Goal: Task Accomplishment & Management: Manage account settings

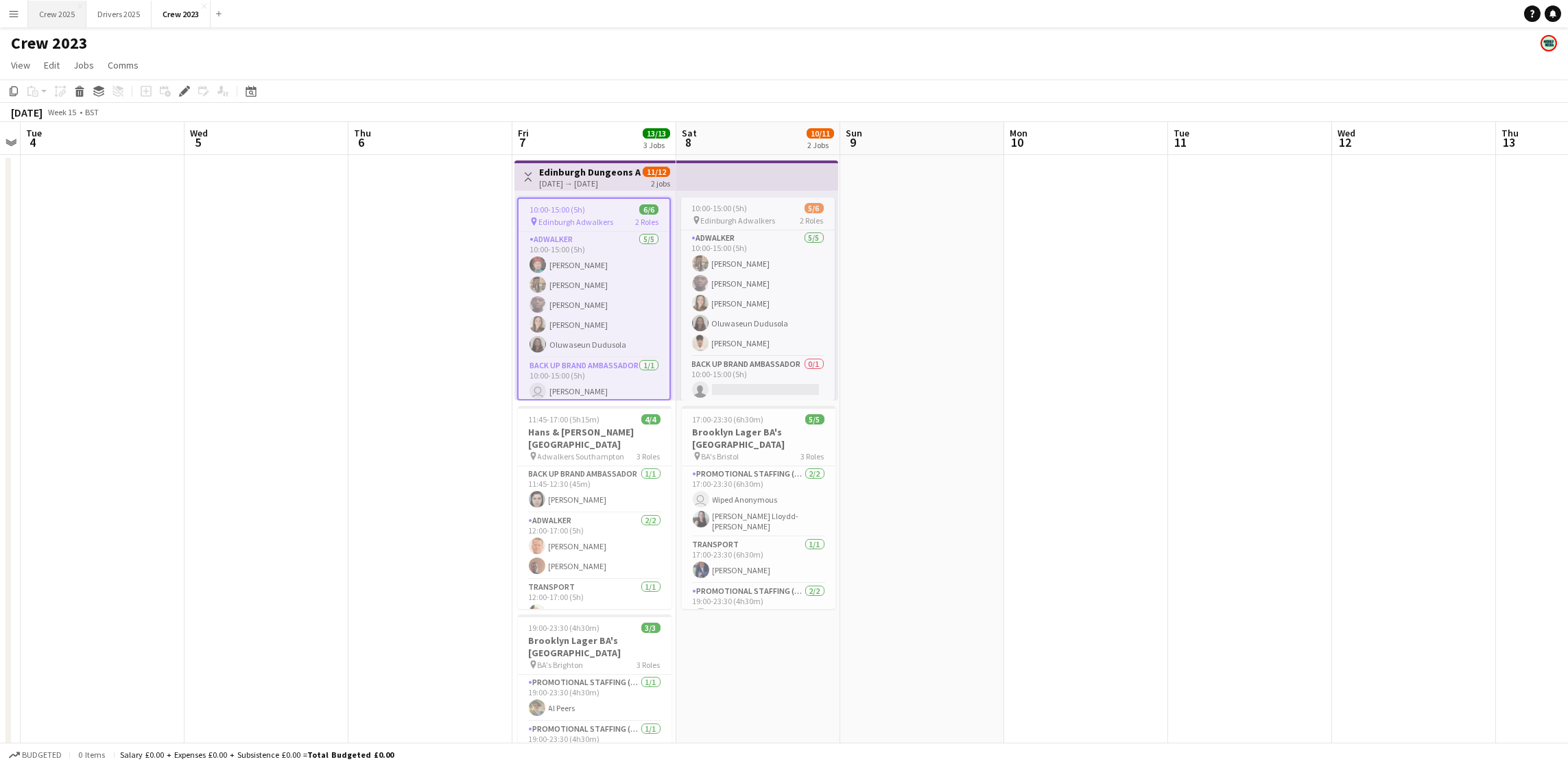
click at [72, 19] on button "Crew 2025 Close" at bounding box center [57, 14] width 58 height 27
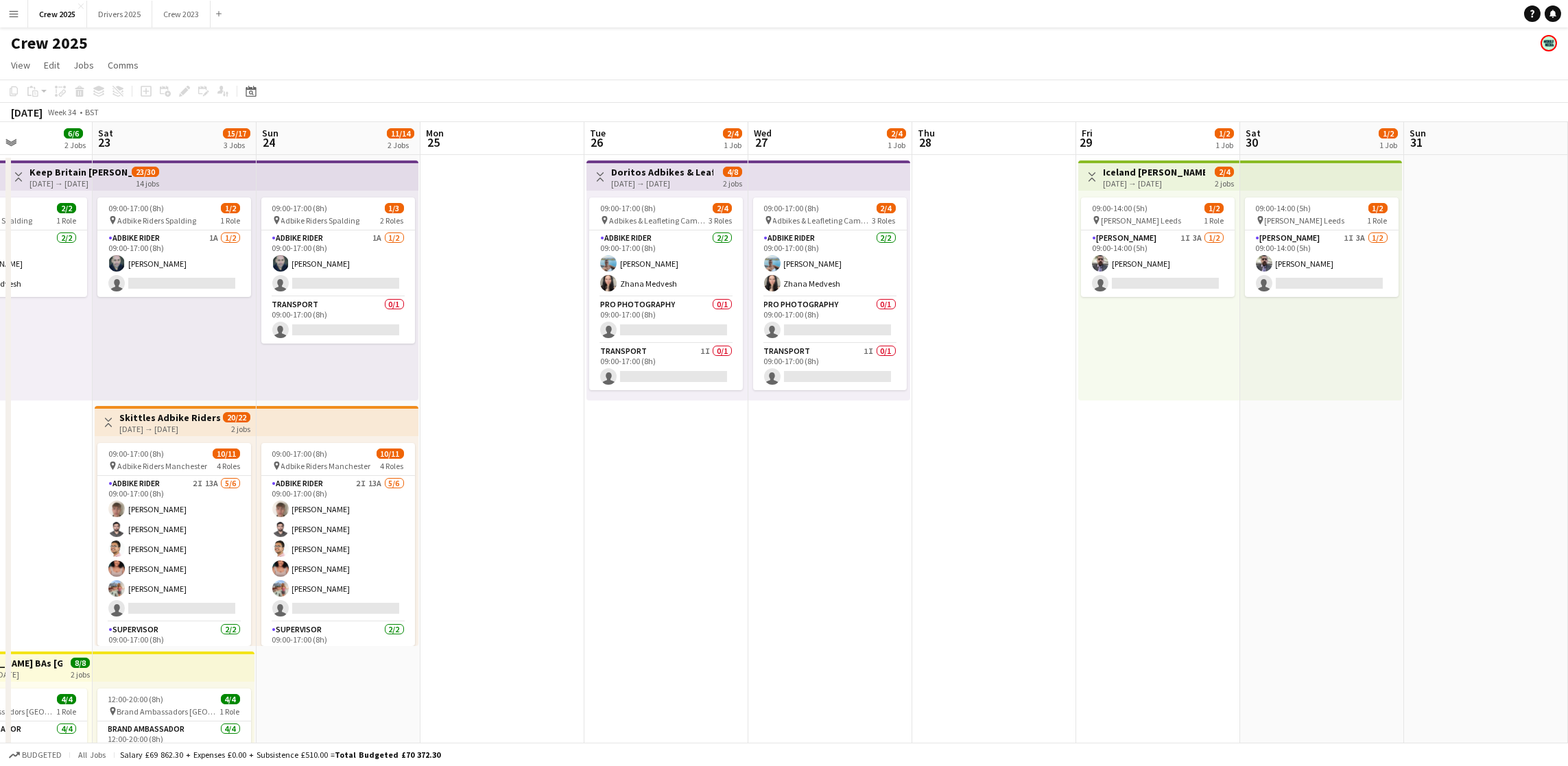
click at [0, 343] on app-calendar-viewport "Wed 20 2/2 1 Job Thu 21 2/2 1 Job Fri 22 6/6 2 Jobs Sat 23 15/17 3 Jobs Sun 24 …" at bounding box center [784, 509] width 1568 height 774
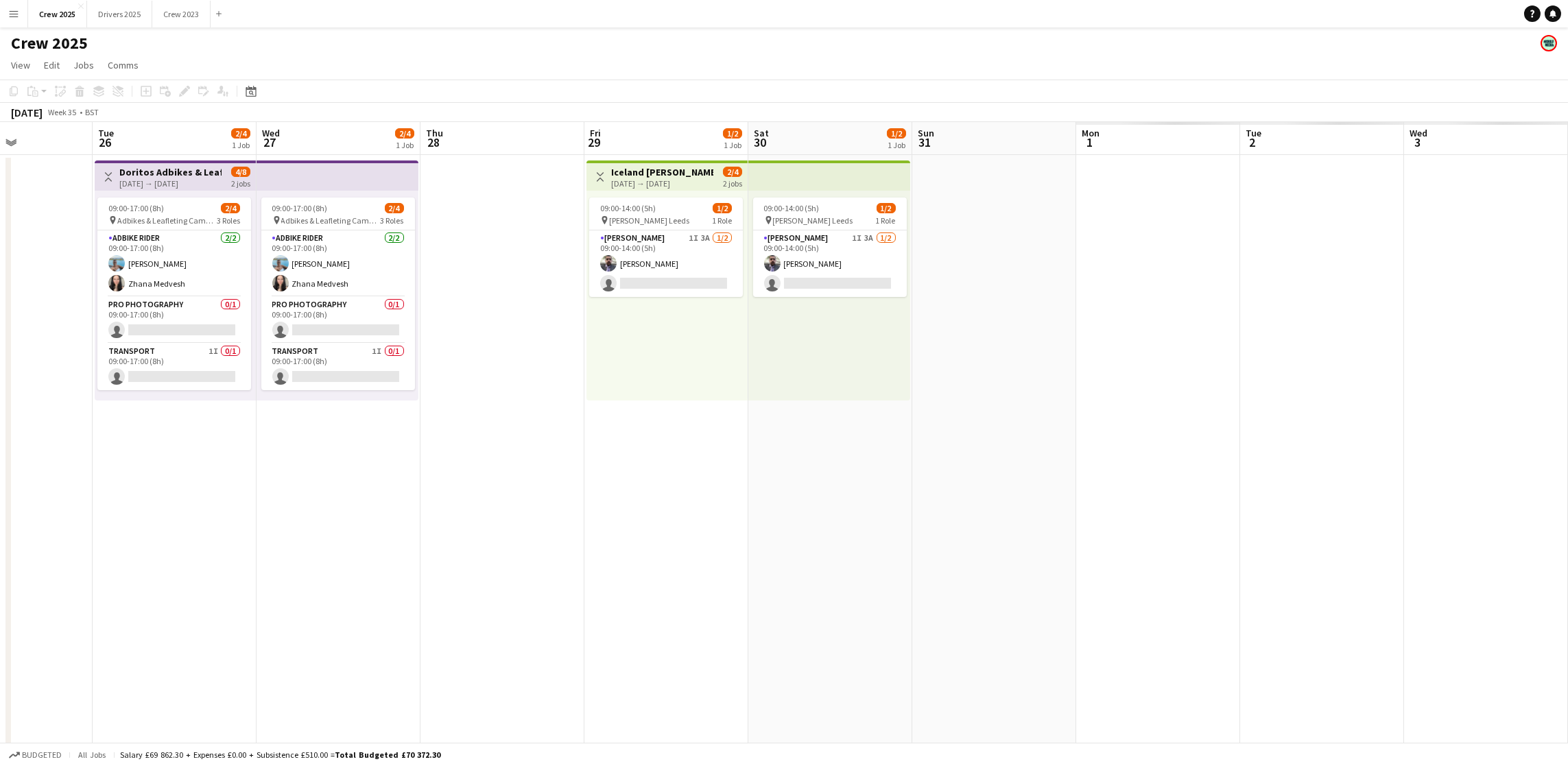
scroll to position [0, 400]
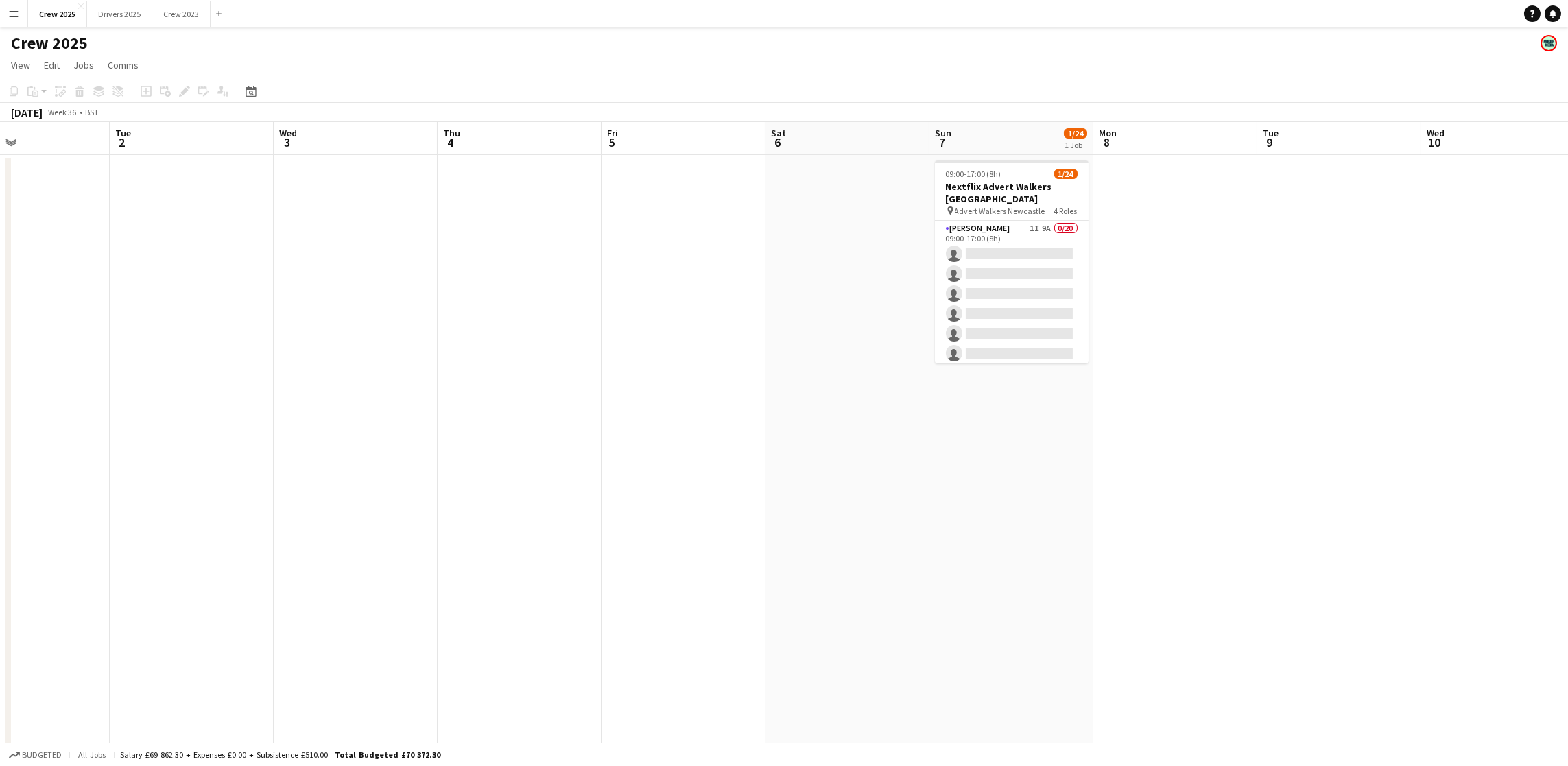
drag, startPoint x: 1434, startPoint y: 424, endPoint x: 305, endPoint y: 426, distance: 1129.0
click at [305, 426] on app-calendar-viewport "Fri 29 1/2 1 Job Sat 30 1/2 1 Job Sun 31 Mon 1 Tue 2 Wed 3 Thu 4 Fri 5 Sat 6 Su…" at bounding box center [784, 509] width 1568 height 774
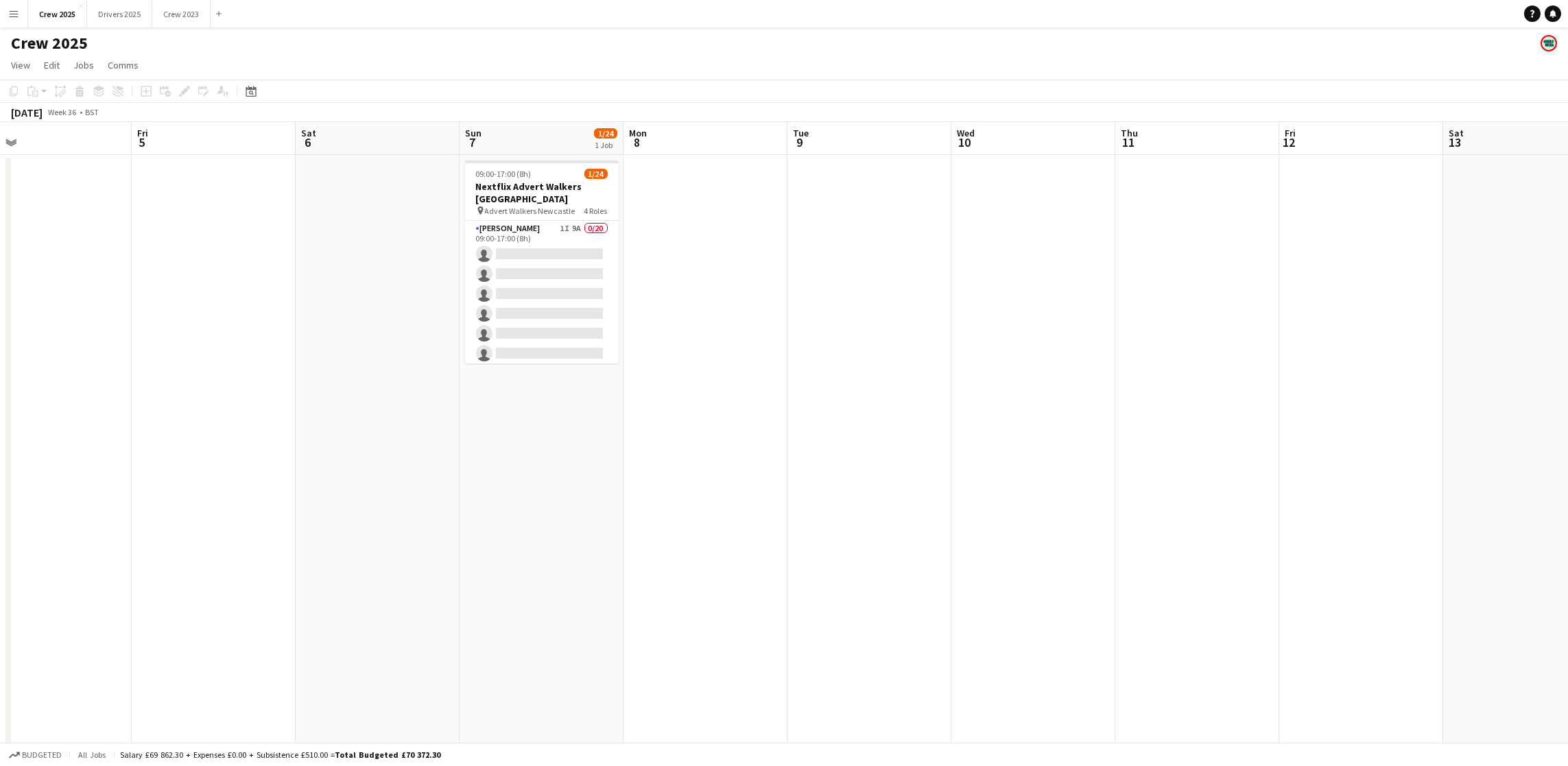
scroll to position [0, 454]
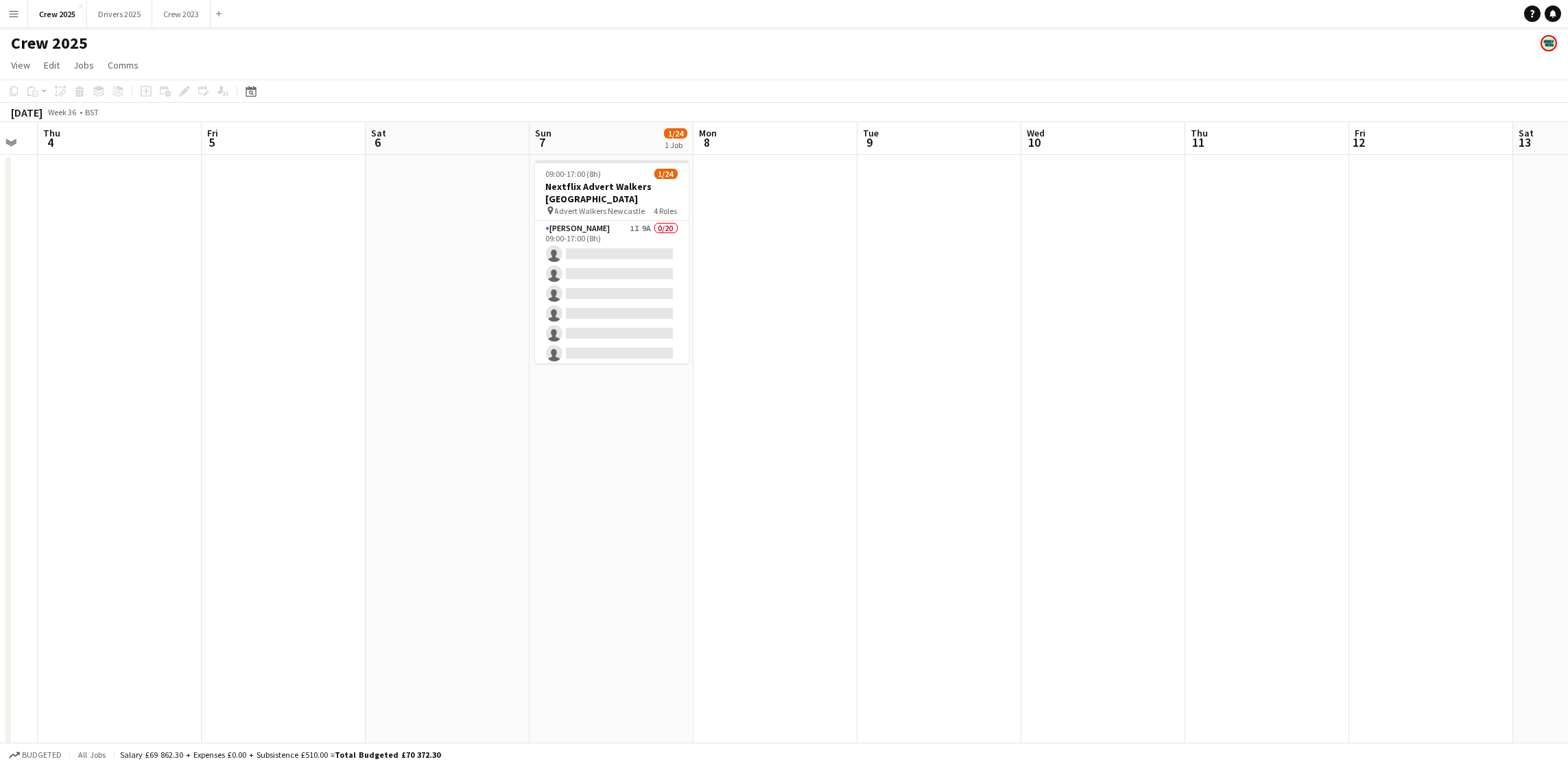
drag, startPoint x: 1439, startPoint y: 420, endPoint x: 1038, endPoint y: 423, distance: 401.0
click at [1038, 423] on app-calendar-viewport "Mon 1 Tue 2 Wed 3 Thu 4 Fri 5 Sat 6 Sun 7 1/24 1 Job Mon 8 Tue 9 Wed 10 Thu 11 …" at bounding box center [784, 509] width 1568 height 774
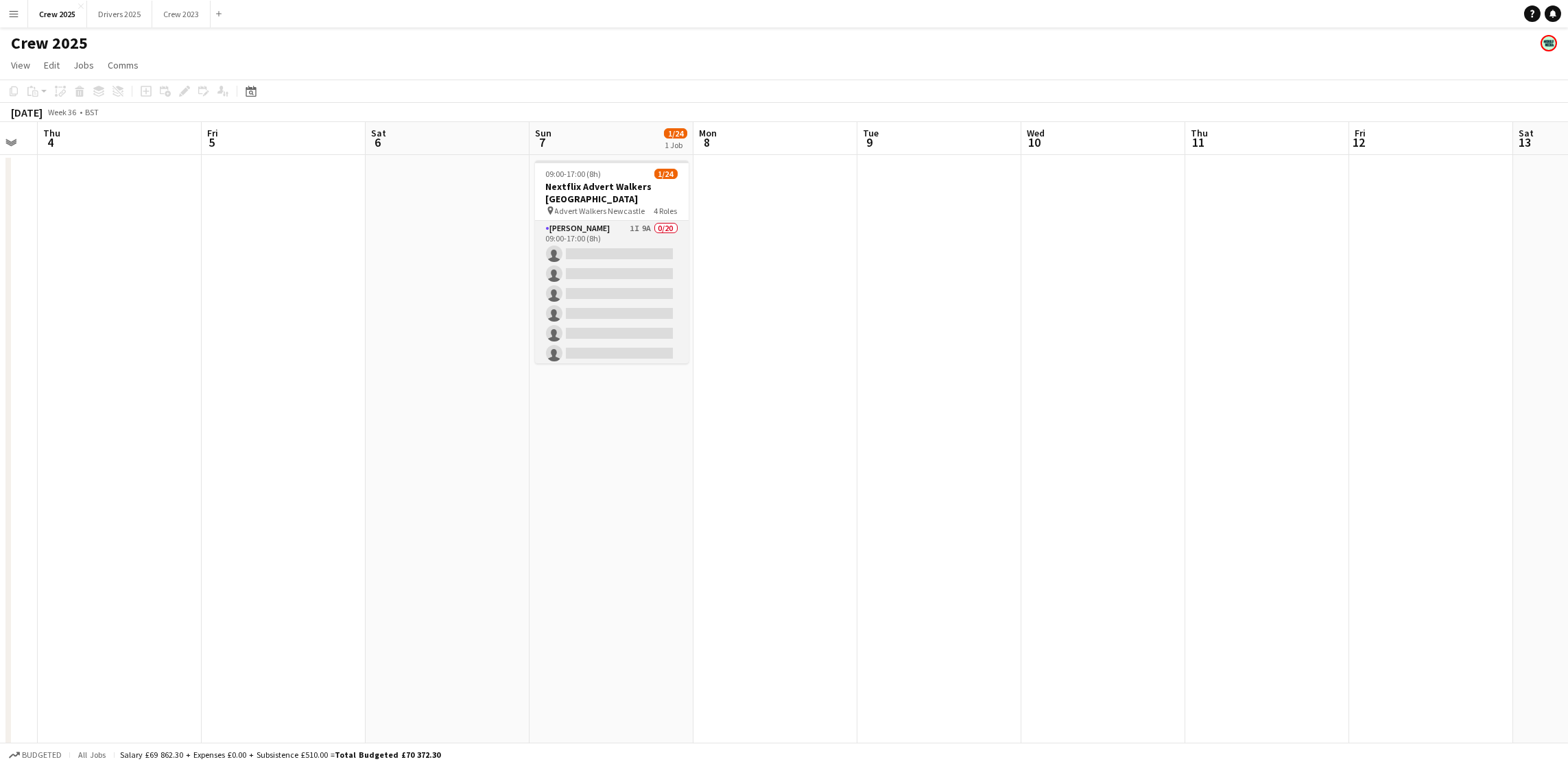
click at [611, 295] on app-card-role "[PERSON_NAME] 1I 9A 0/20 09:00-17:00 (8h) single-neutral-actions single-neutral…" at bounding box center [611, 433] width 154 height 425
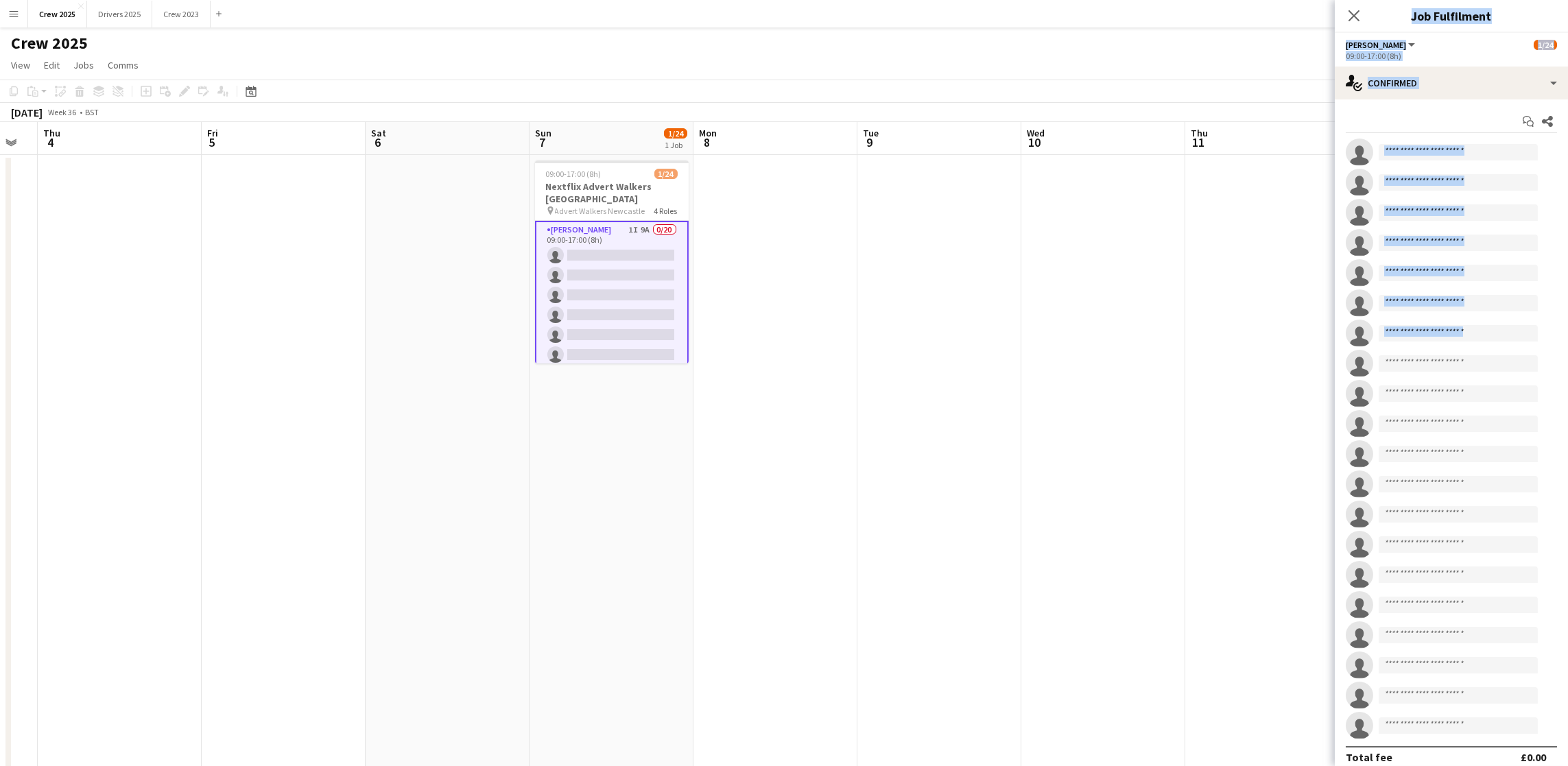
drag, startPoint x: 1347, startPoint y: 368, endPoint x: 401, endPoint y: 383, distance: 946.1
click at [384, 383] on body "Menu Boards Boards Boards All jobs Status Workforce Workforce My Workforce Recr…" at bounding box center [784, 460] width 1568 height 921
click at [1046, 382] on app-date-cell at bounding box center [1103, 525] width 164 height 742
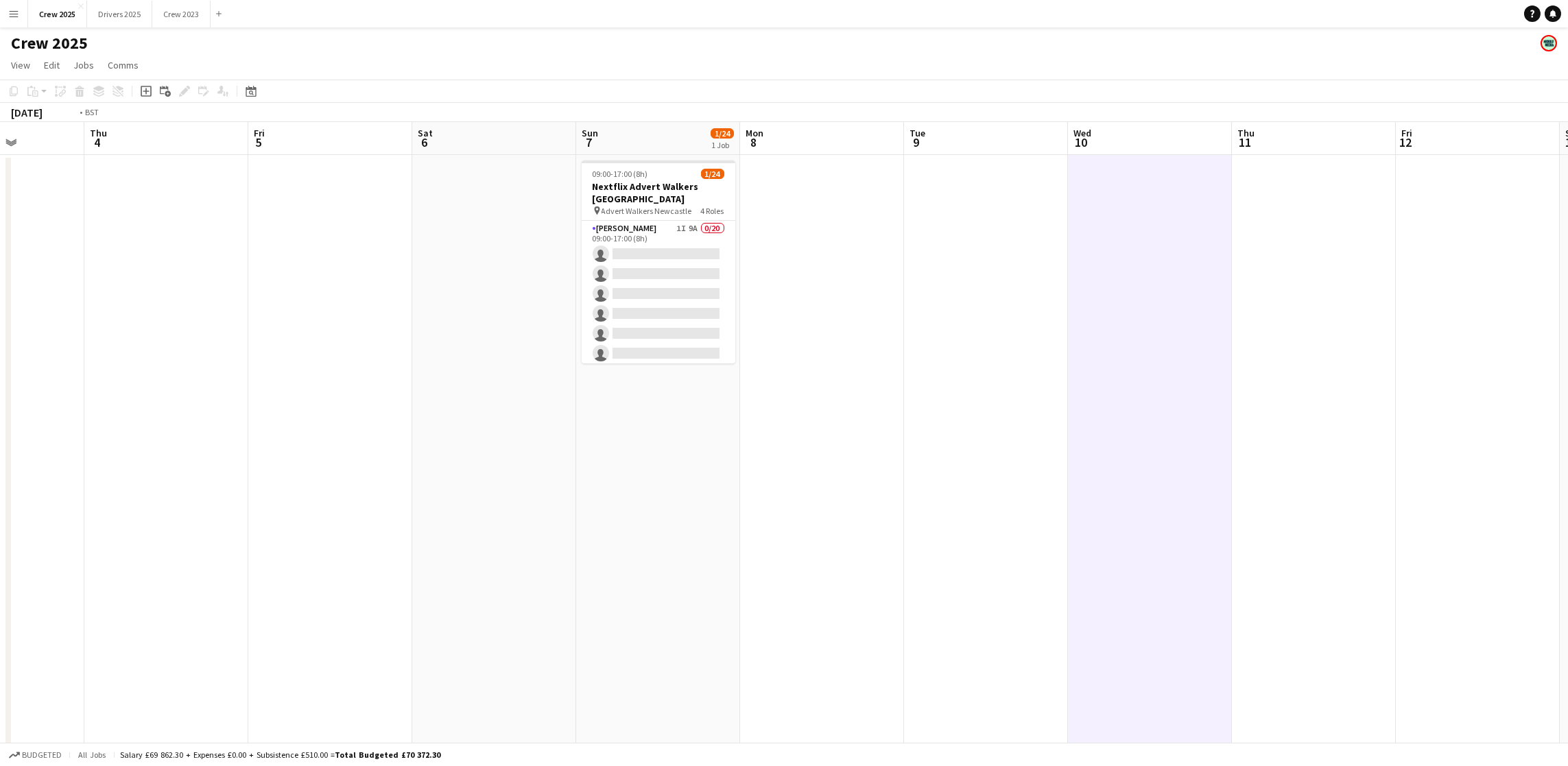
drag, startPoint x: 1077, startPoint y: 374, endPoint x: 130, endPoint y: 376, distance: 947.0
click at [130, 376] on app-calendar-viewport "Mon 1 Tue 2 Wed 3 Thu 4 Fri 5 Sat 6 Sun 7 1/24 1 Job Mon 8 Tue 9 Wed 10 Thu 11 …" at bounding box center [784, 509] width 1568 height 774
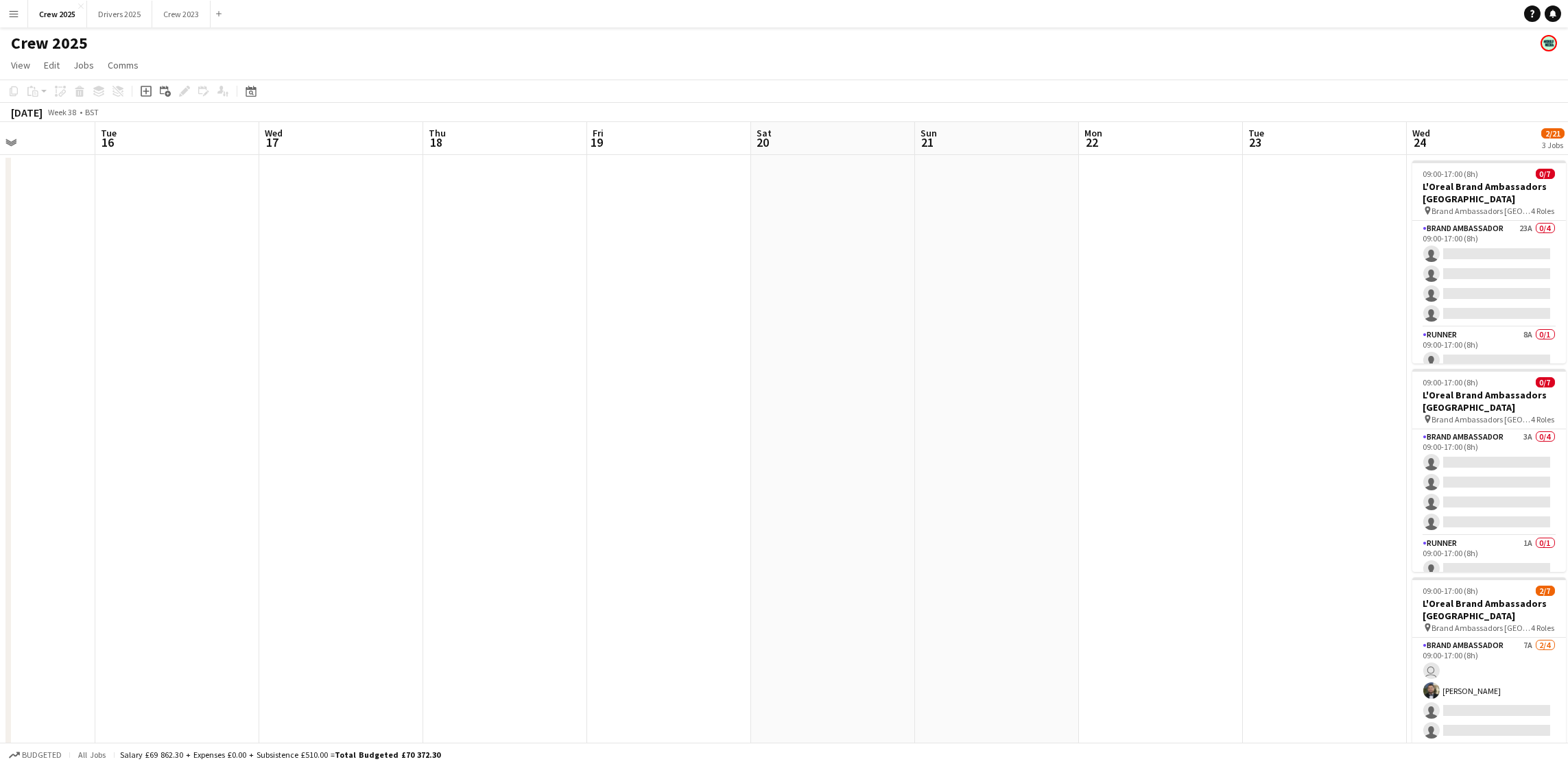
drag, startPoint x: 1409, startPoint y: 443, endPoint x: 847, endPoint y: 447, distance: 562.0
click at [323, 443] on app-calendar-viewport "Sat 13 Sun 14 Mon 15 Tue 16 Wed 17 Thu 18 Fri 19 Sat 20 Sun 21 Mon 22 Tue 23 We…" at bounding box center [784, 509] width 1568 height 774
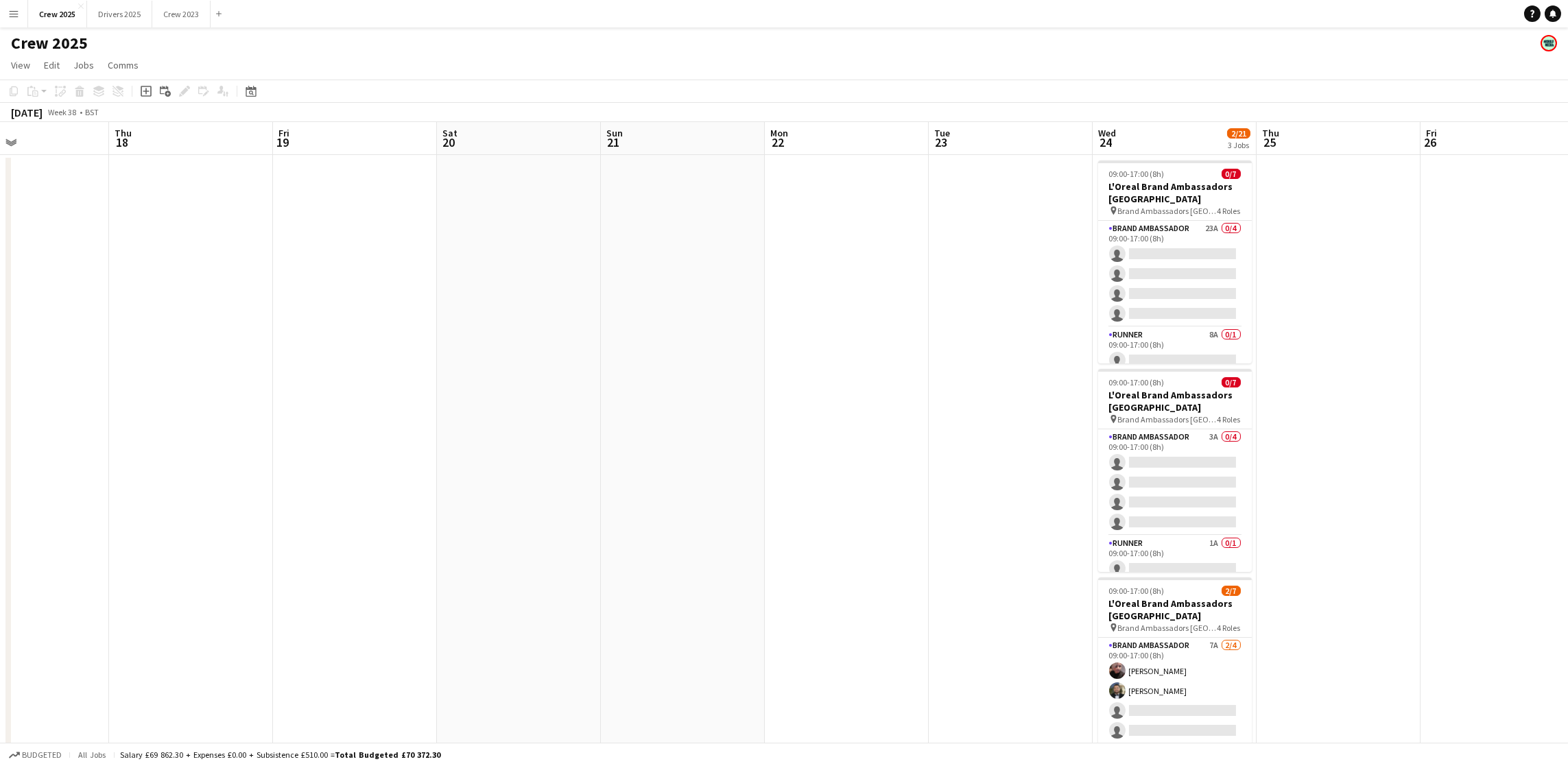
scroll to position [0, 428]
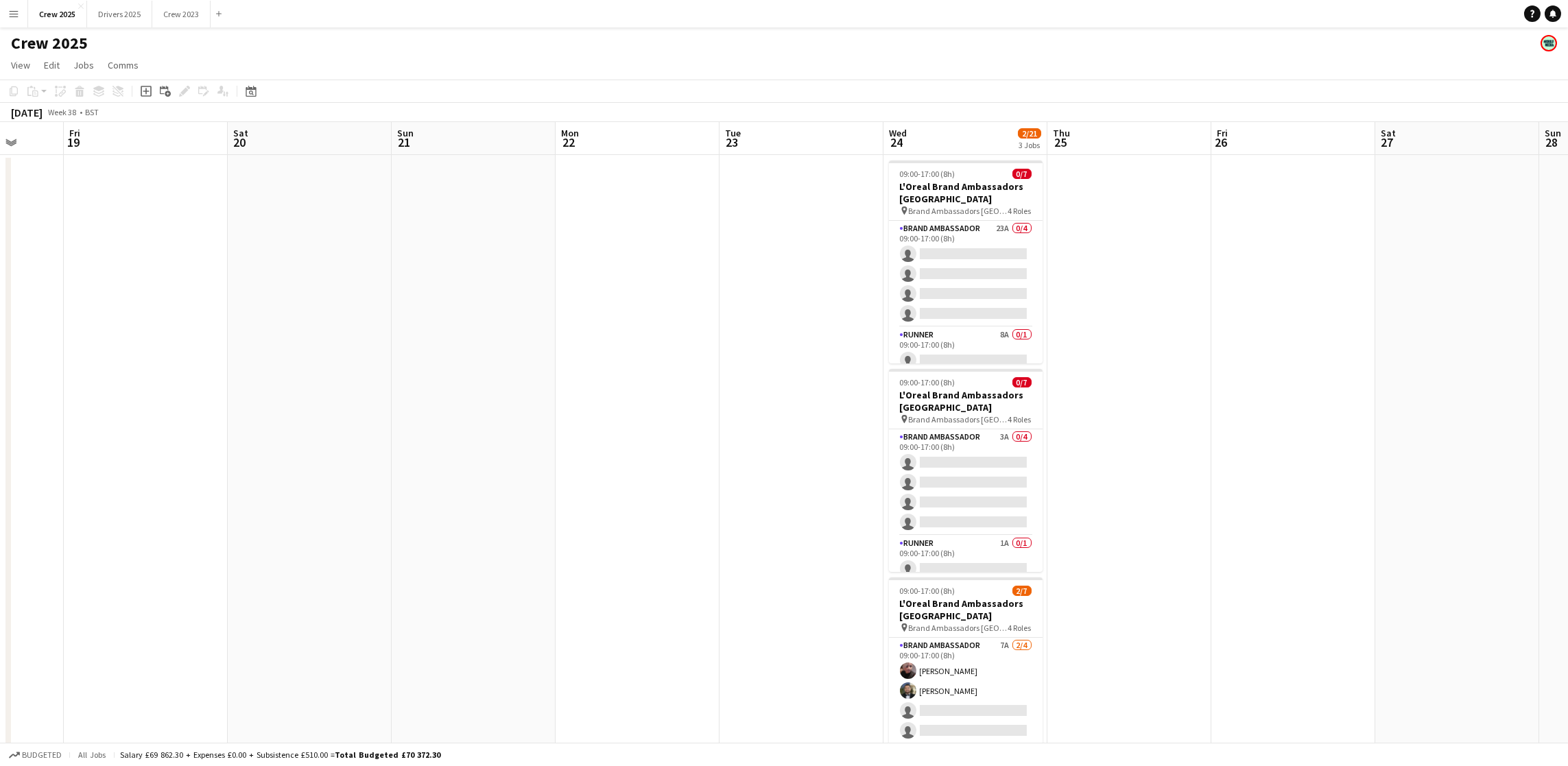
drag, startPoint x: 1258, startPoint y: 458, endPoint x: 979, endPoint y: 458, distance: 279.0
click at [979, 458] on app-calendar-viewport "Tue 16 Wed 17 Thu 18 Fri 19 Sat 20 Sun 21 Mon 22 Tue 23 Wed 24 2/21 3 Jobs Thu …" at bounding box center [784, 509] width 1568 height 774
click at [979, 268] on app-card-role "Brand Ambassador 23A 0/4 09:00-17:00 (8h) single-neutral-actions single-neutral…" at bounding box center [966, 274] width 154 height 106
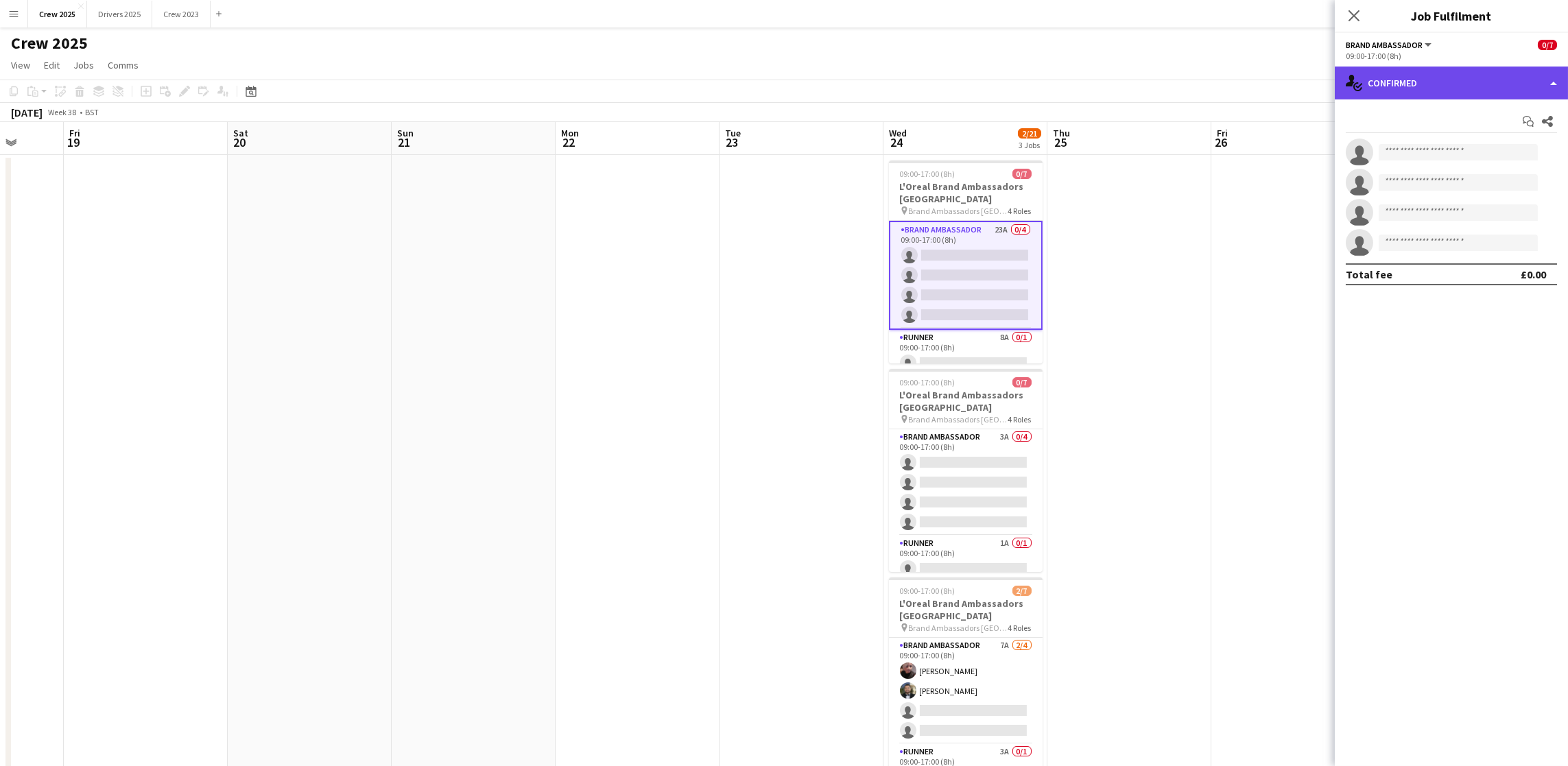
click at [1433, 95] on div "single-neutral-actions-check-2 Confirmed" at bounding box center [1451, 83] width 234 height 33
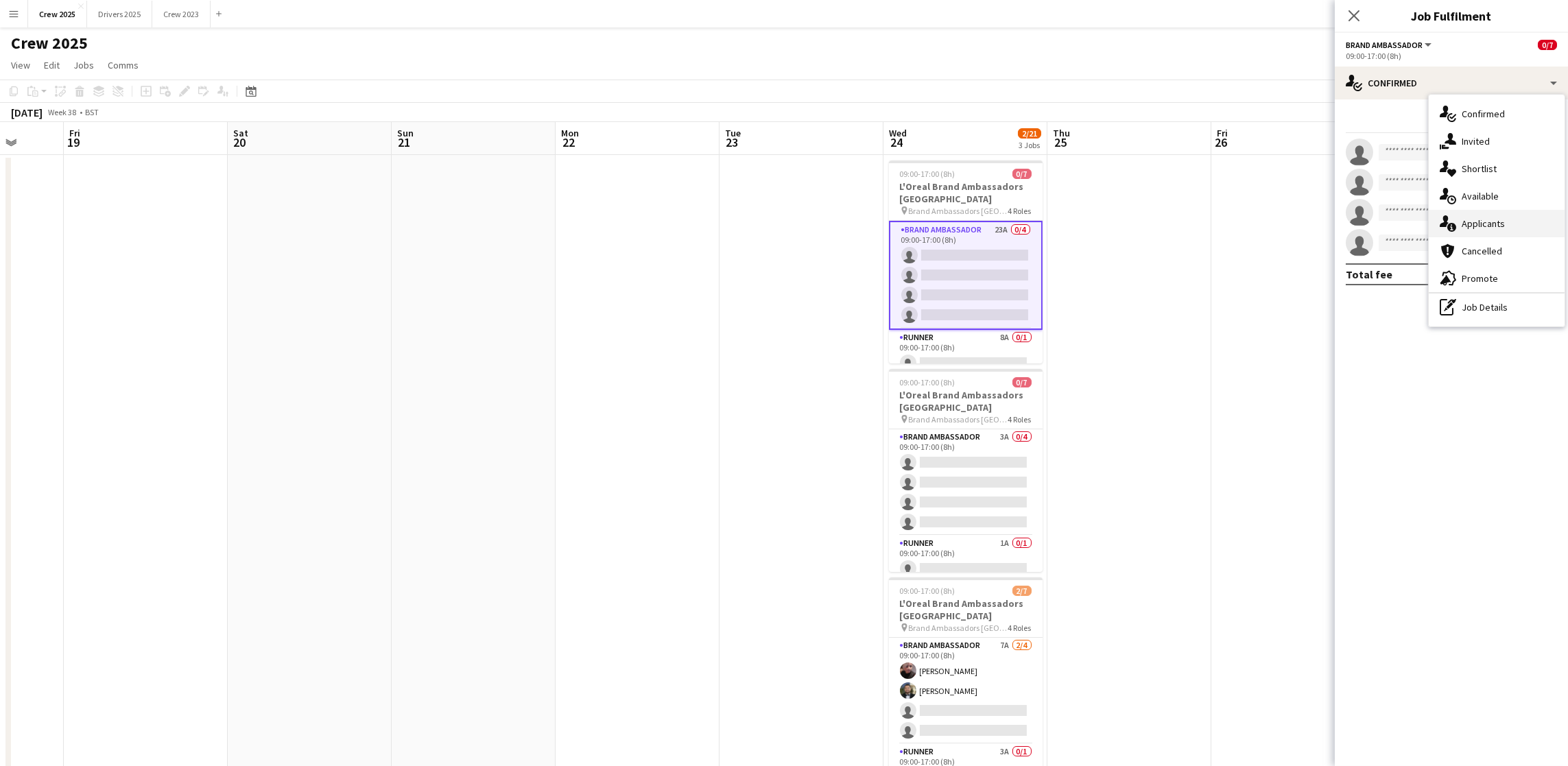
click at [1492, 224] on div "single-neutral-actions-information Applicants" at bounding box center [1496, 223] width 136 height 27
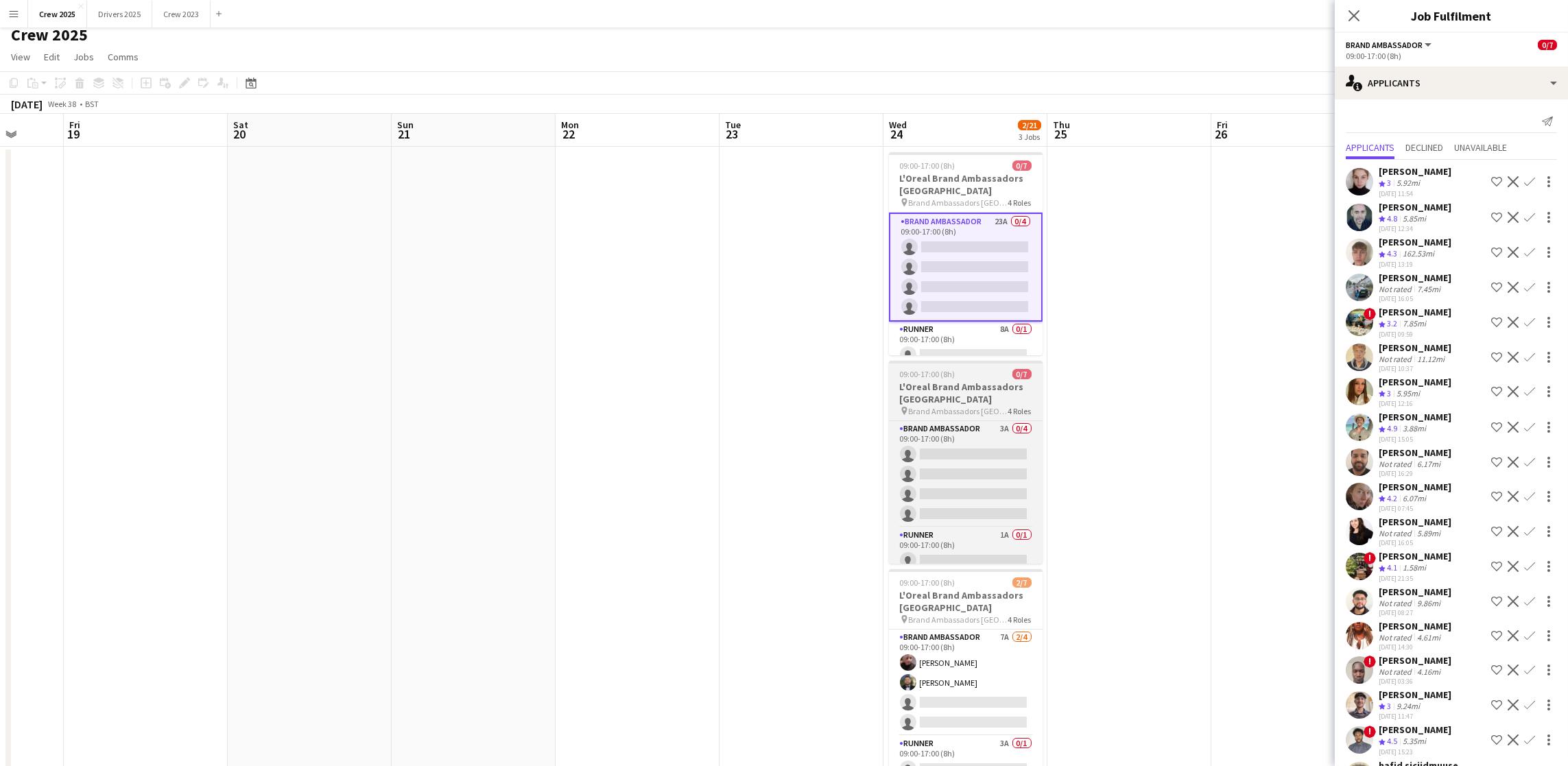
scroll to position [0, 0]
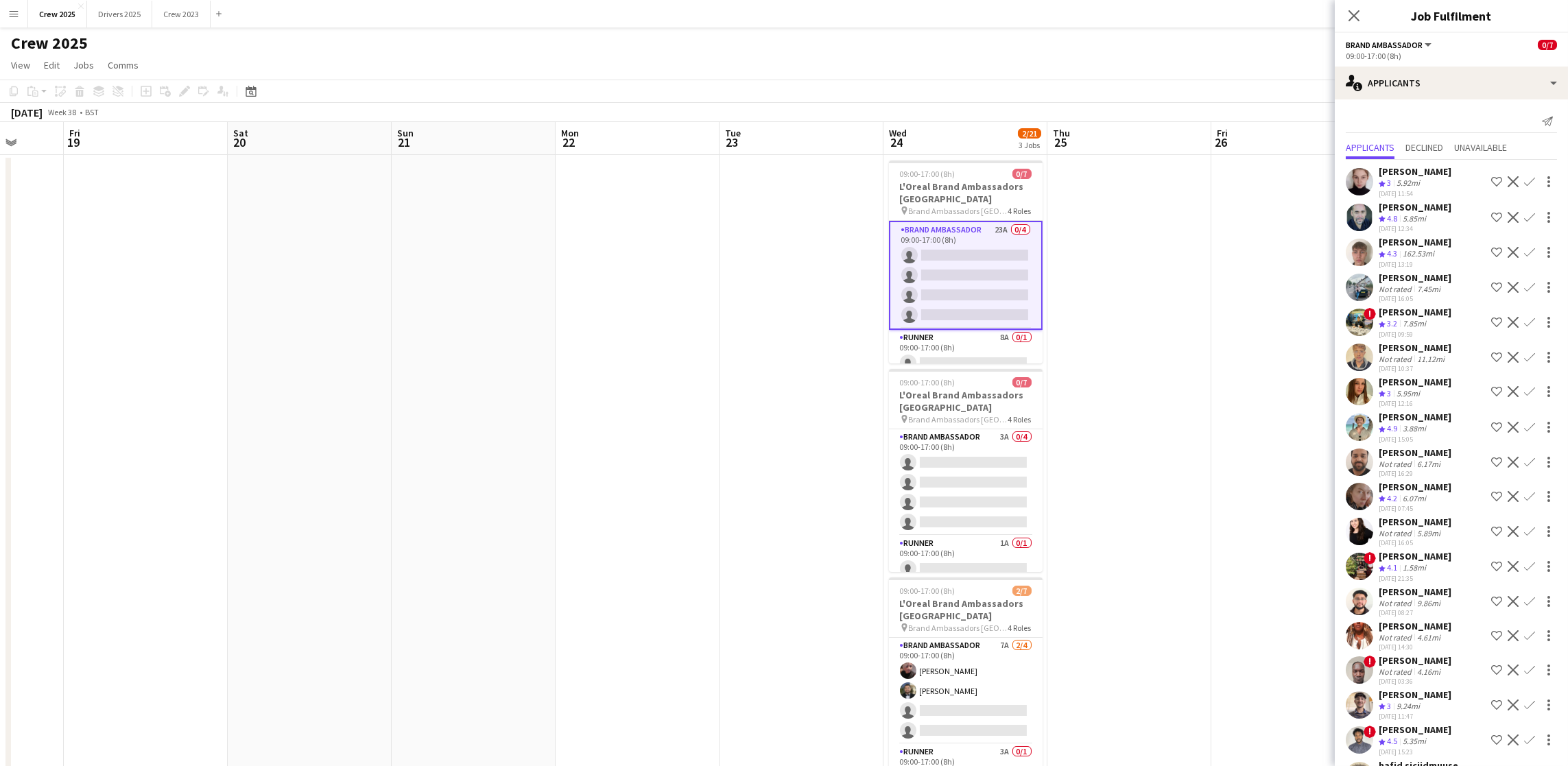
click at [1410, 519] on div "[PERSON_NAME]" at bounding box center [1415, 521] width 73 height 12
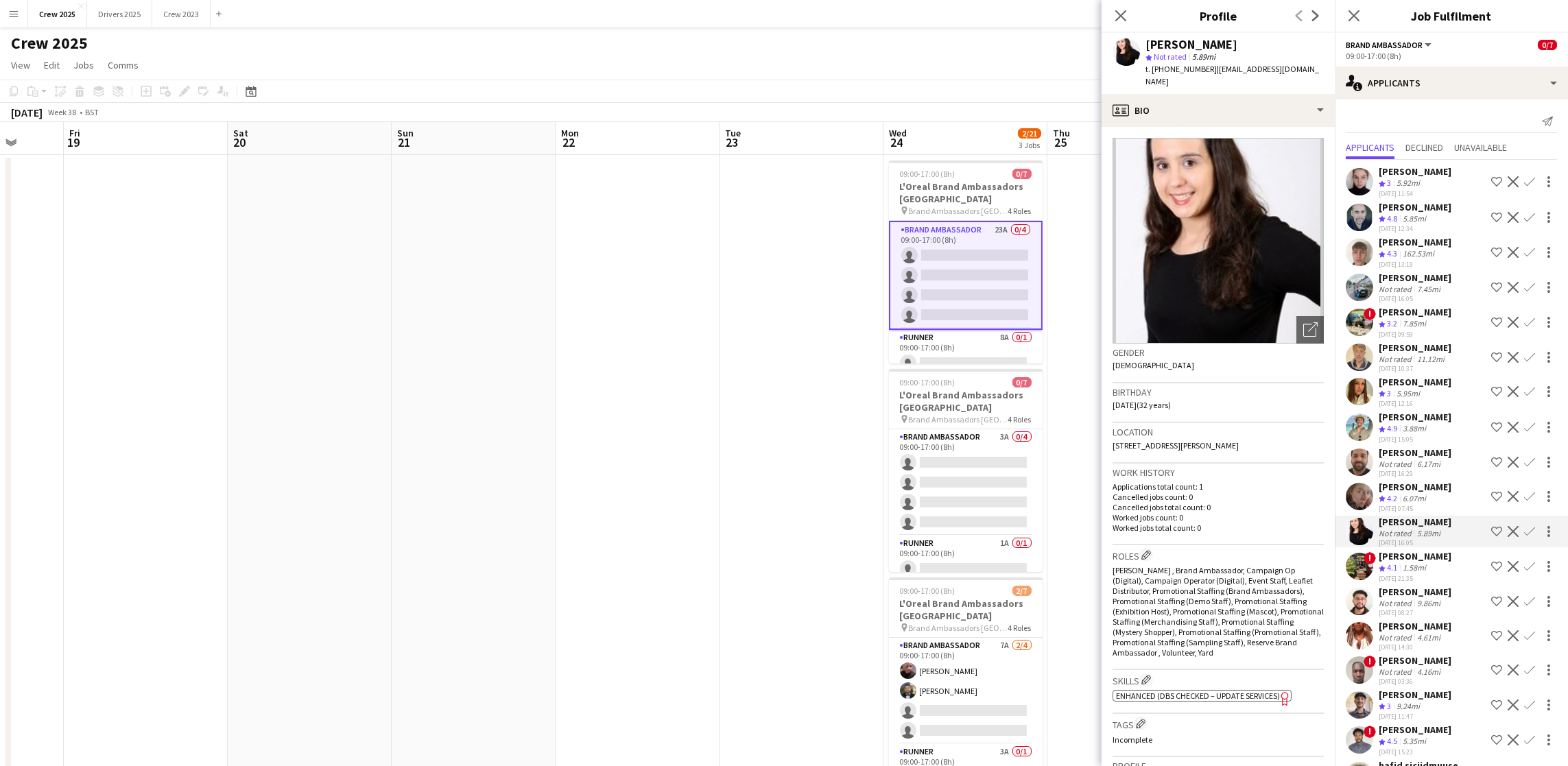
click at [1524, 533] on app-icon "Confirm" at bounding box center [1530, 532] width 11 height 11
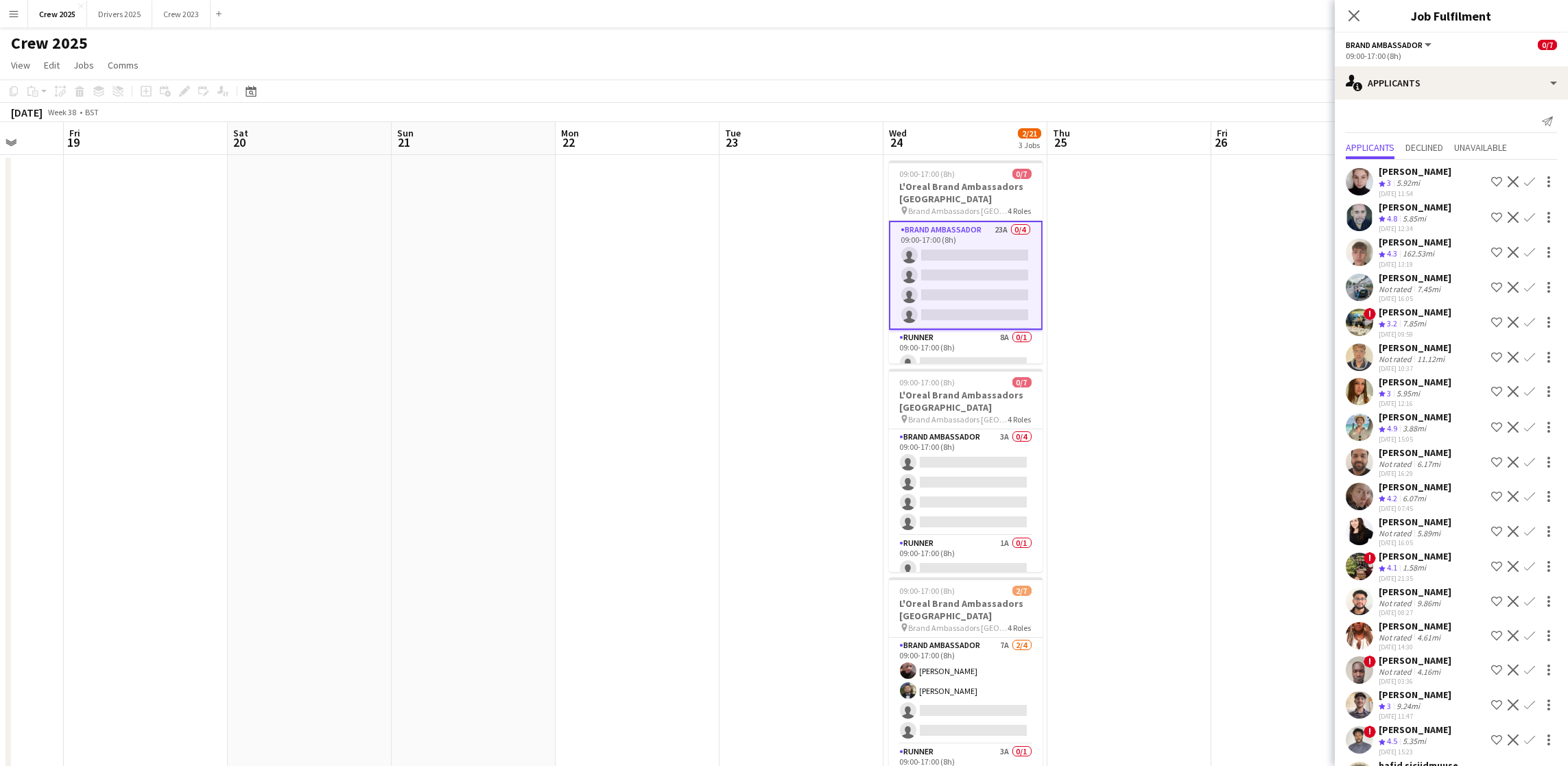
click at [1524, 533] on app-icon "Confirm" at bounding box center [1530, 532] width 11 height 11
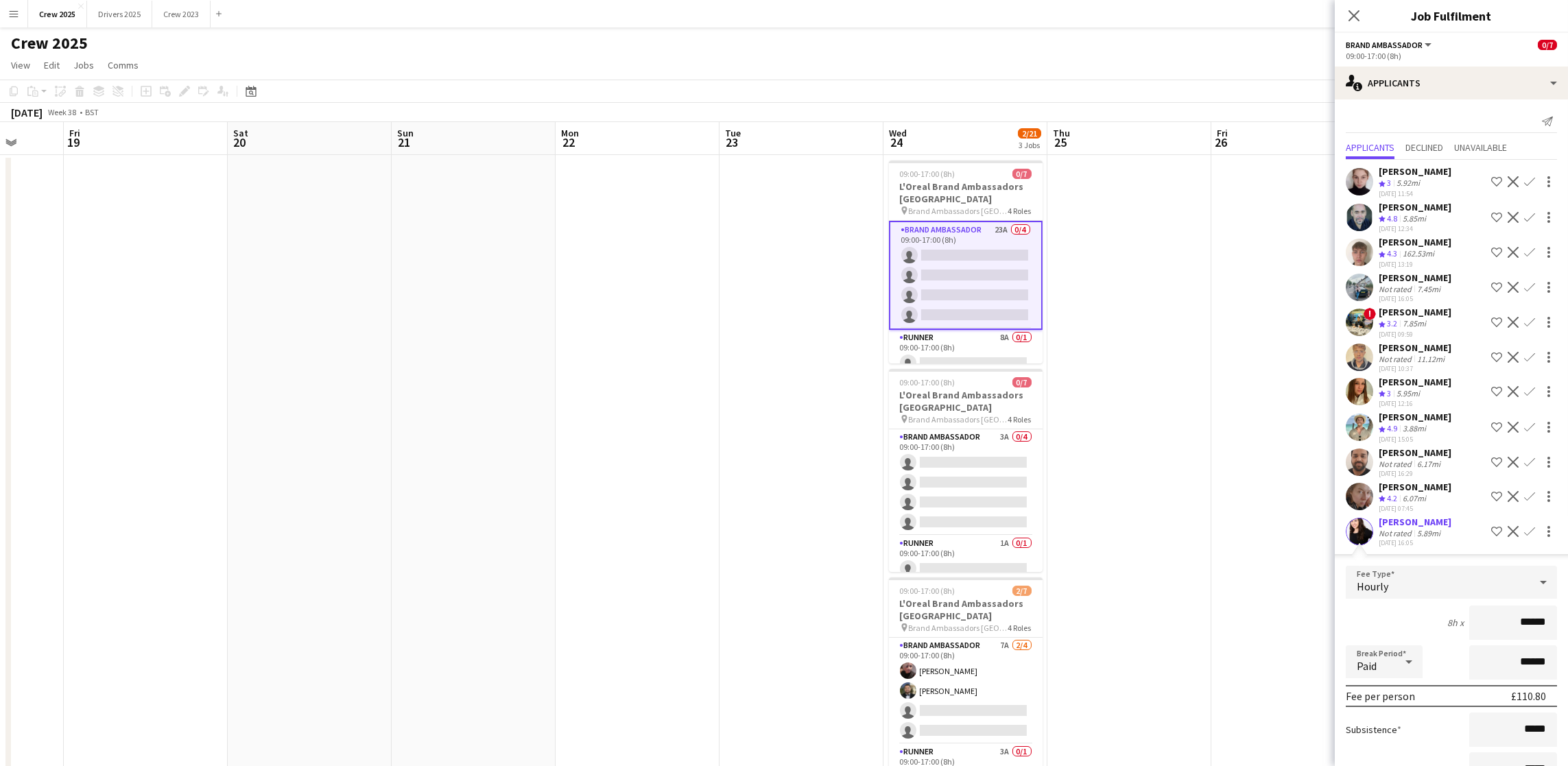
scroll to position [412, 0]
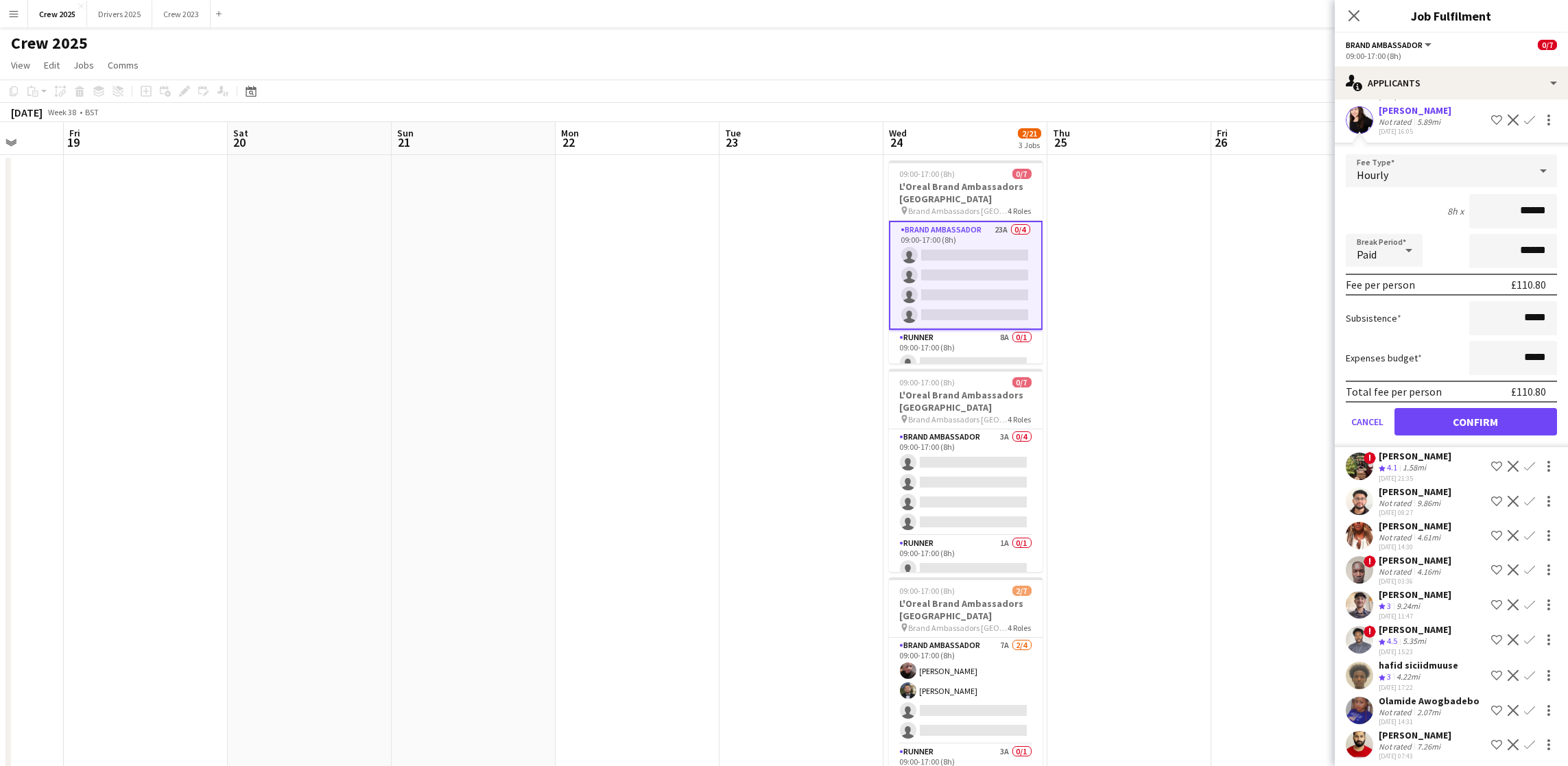
click at [1455, 431] on form "Fee Type Hourly 8h x ****** Break Period Paid ****** Fee per person £110.80 Sub…" at bounding box center [1451, 301] width 234 height 293
click at [1455, 423] on button "Confirm" at bounding box center [1475, 421] width 162 height 27
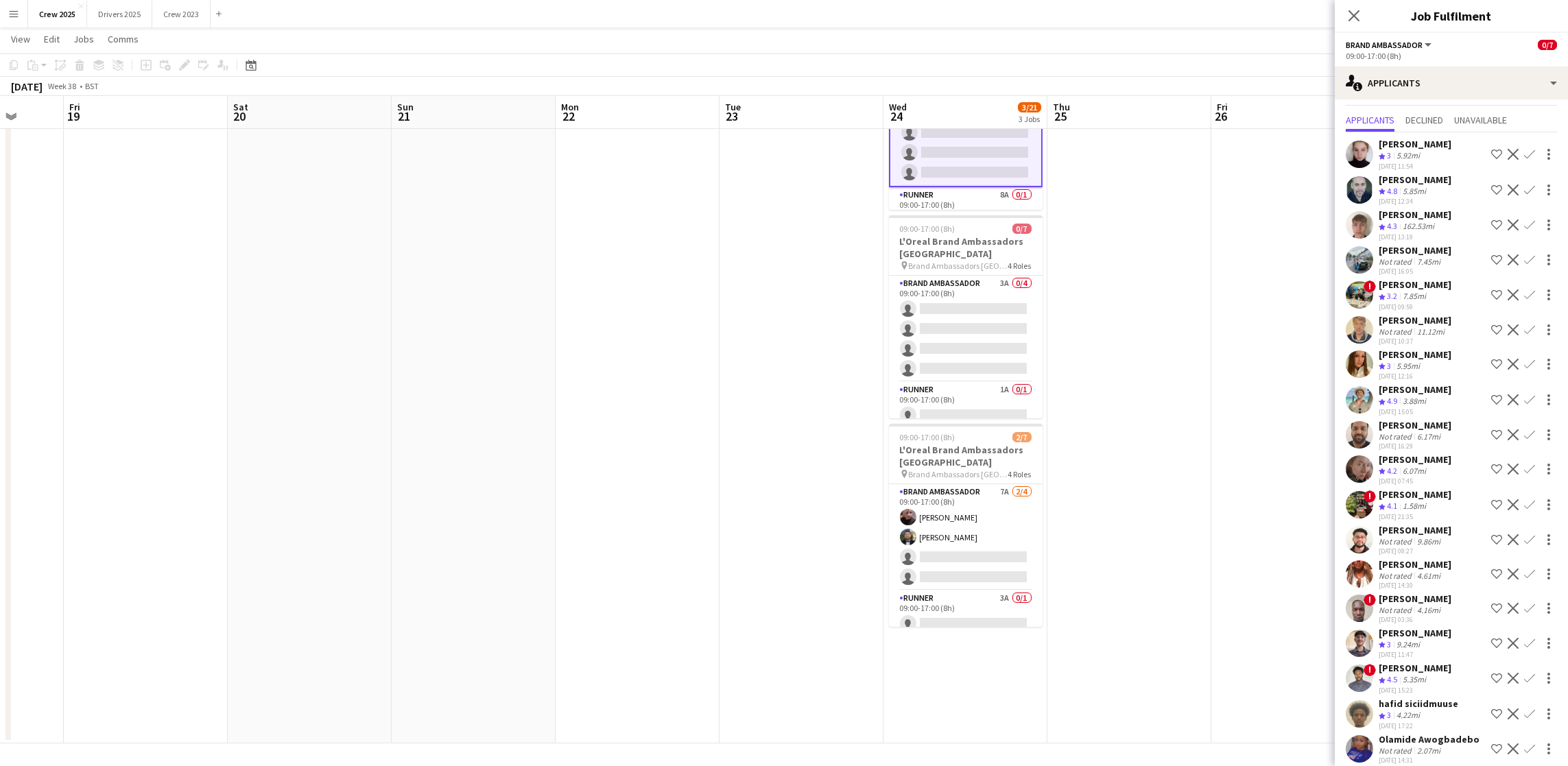
scroll to position [0, 0]
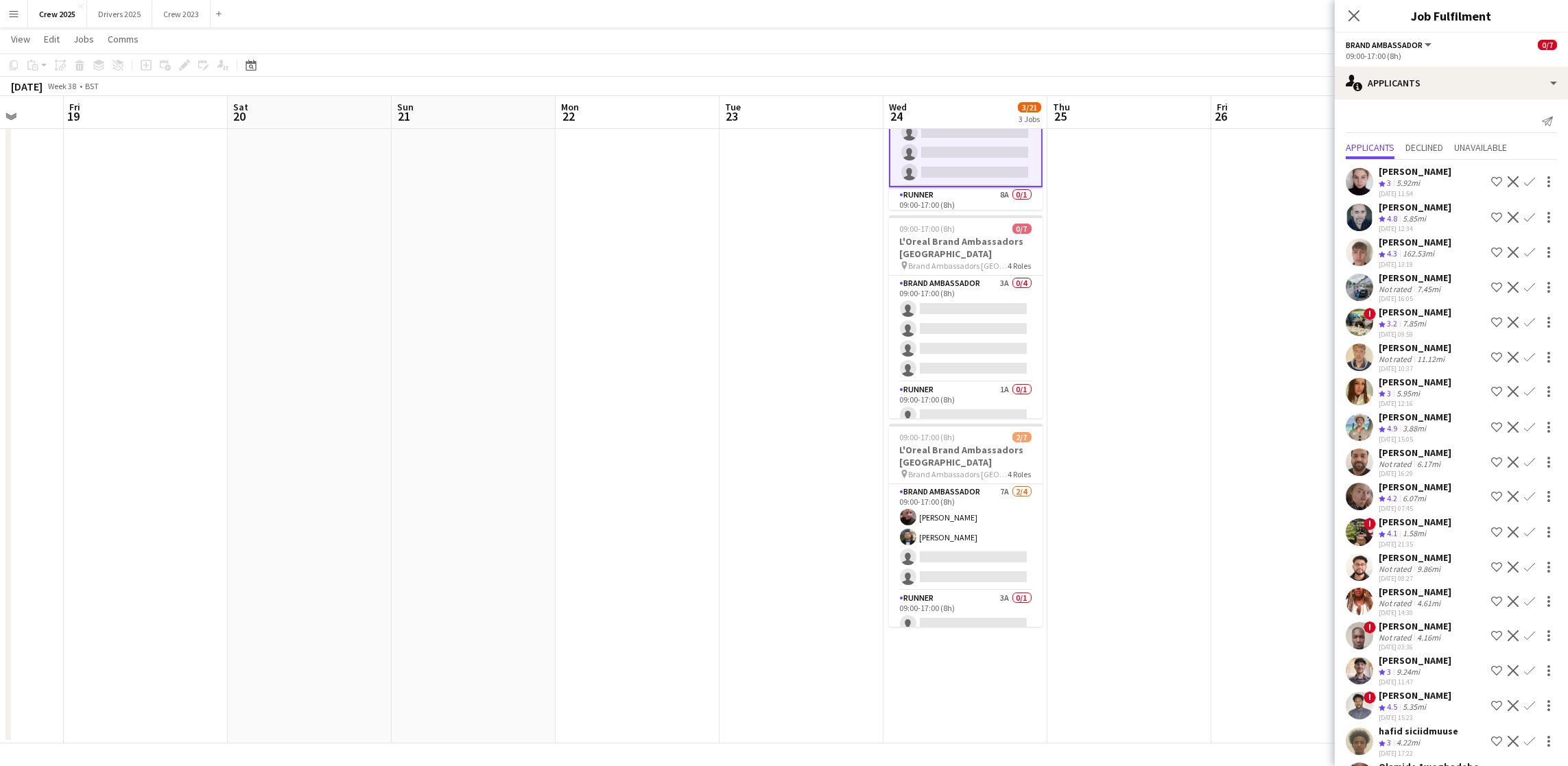
click at [1524, 425] on app-icon "Confirm" at bounding box center [1530, 428] width 11 height 11
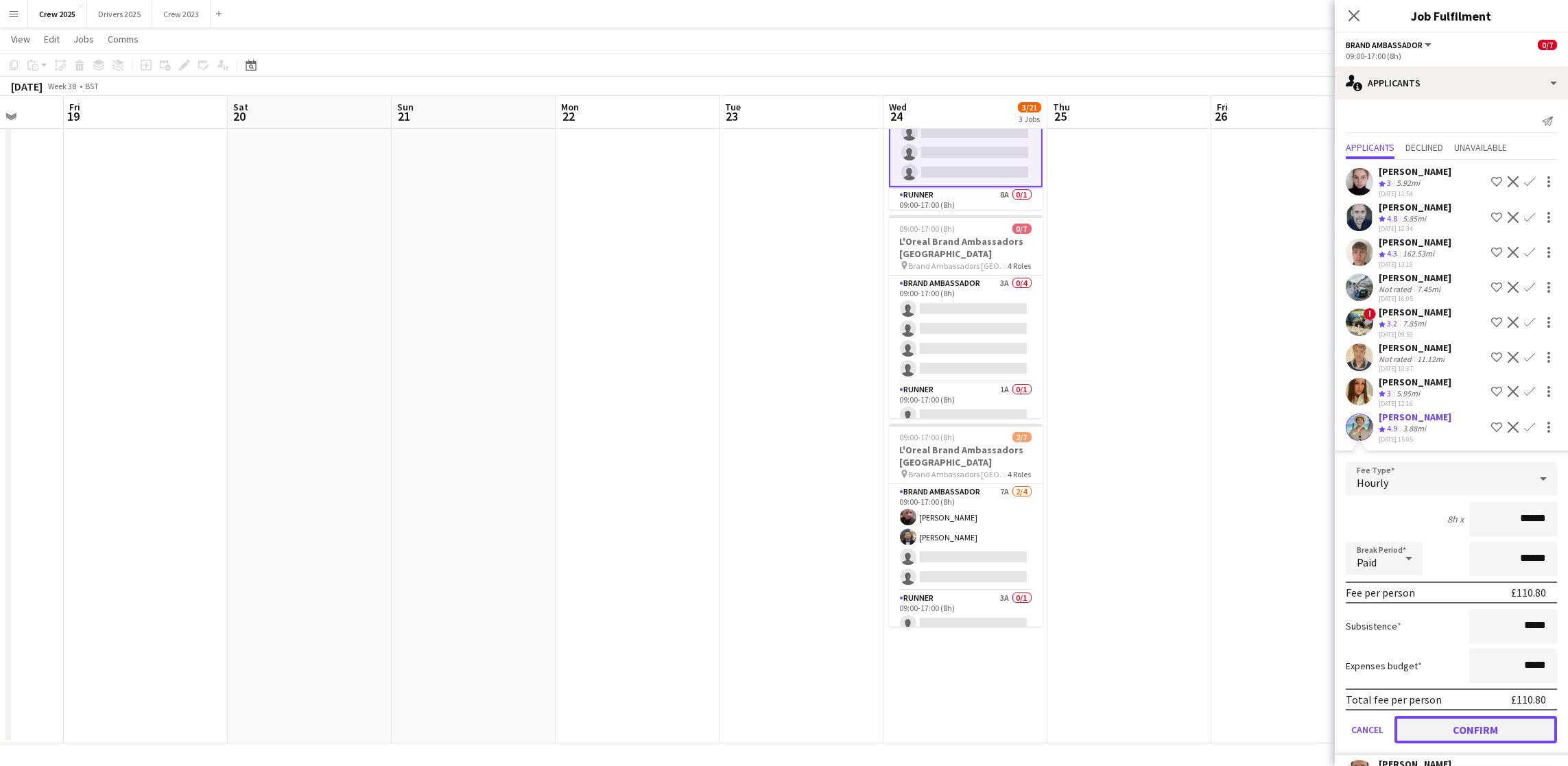
click at [1474, 724] on button "Confirm" at bounding box center [1475, 729] width 162 height 27
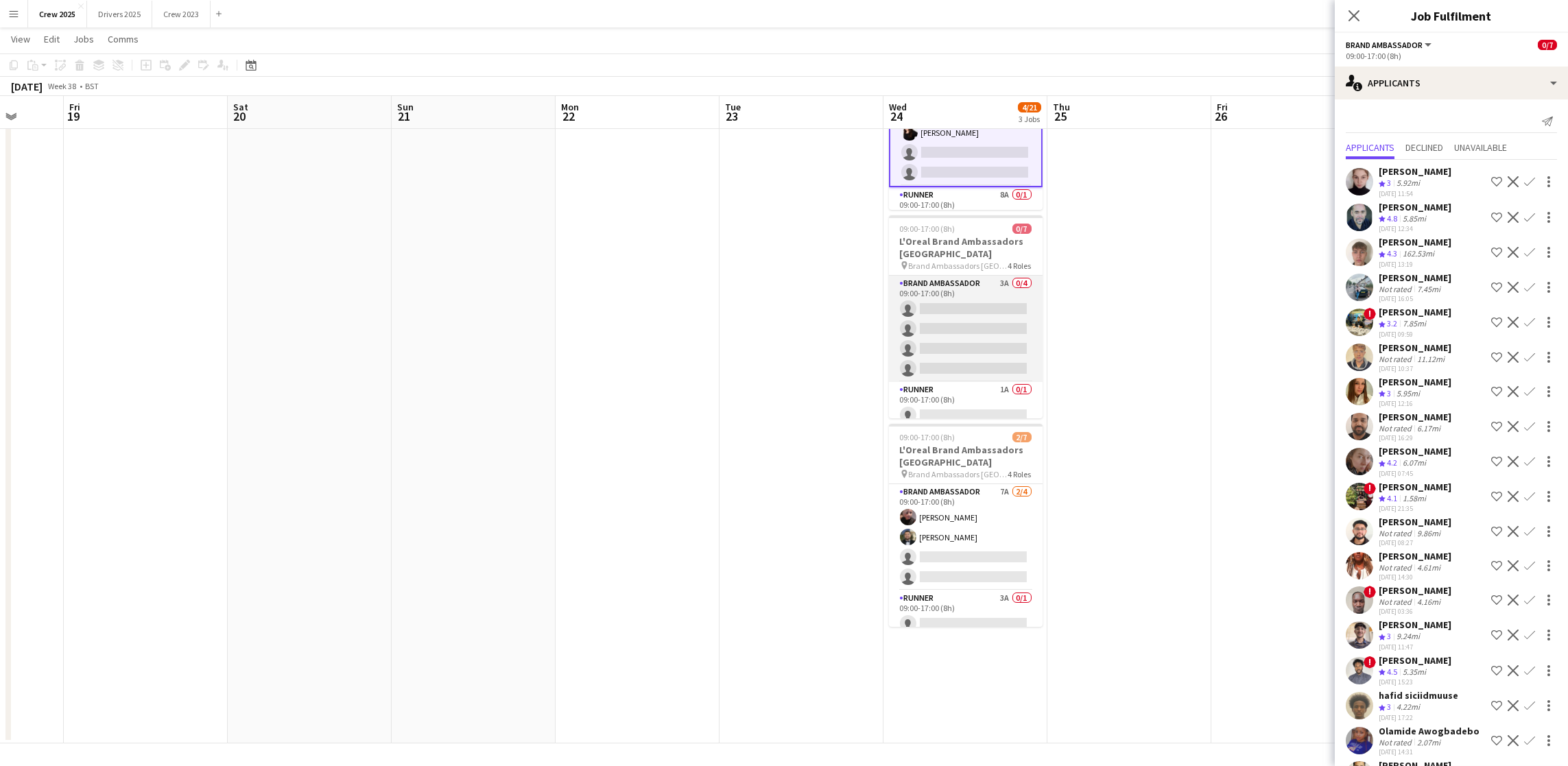
click at [991, 338] on app-card-role "Brand Ambassador 3A 0/4 09:00-17:00 (8h) single-neutral-actions single-neutral-…" at bounding box center [966, 328] width 154 height 106
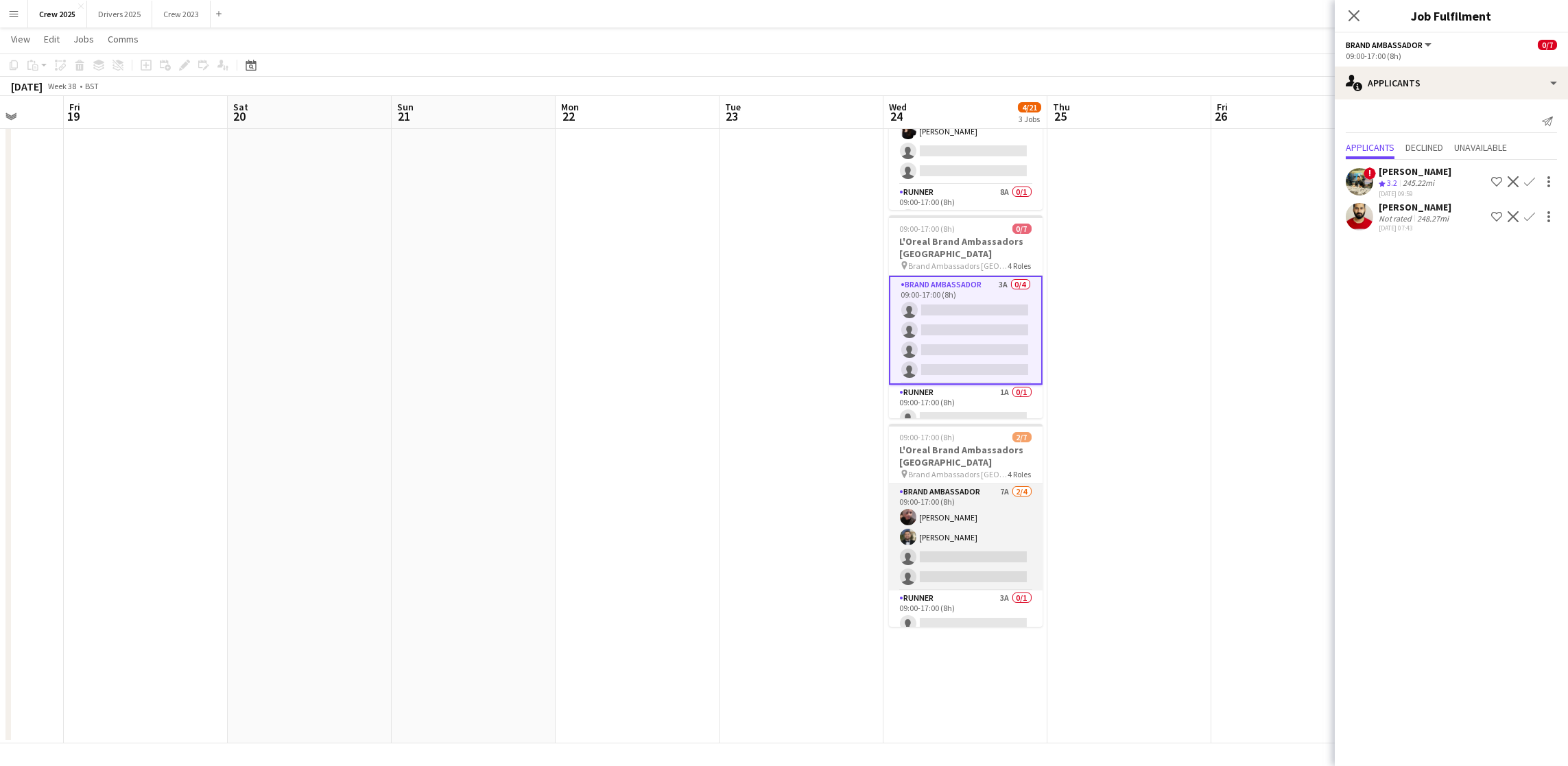
click at [959, 547] on app-card-role "Brand Ambassador 7A [DATE] 09:00-17:00 (8h) [PERSON_NAME] [PERSON_NAME] single-…" at bounding box center [966, 536] width 154 height 106
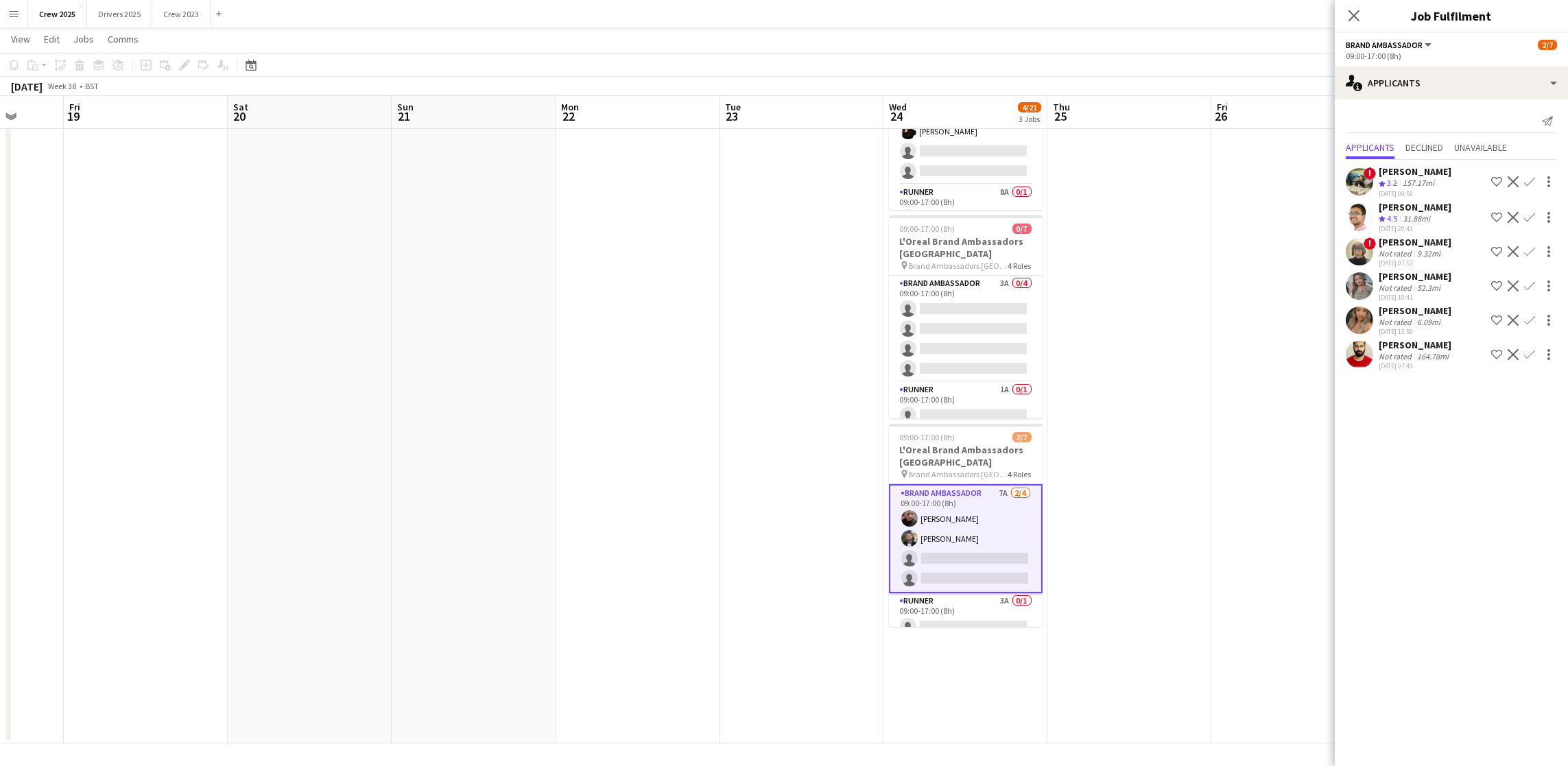
click at [1421, 313] on div "[PERSON_NAME]" at bounding box center [1415, 310] width 73 height 12
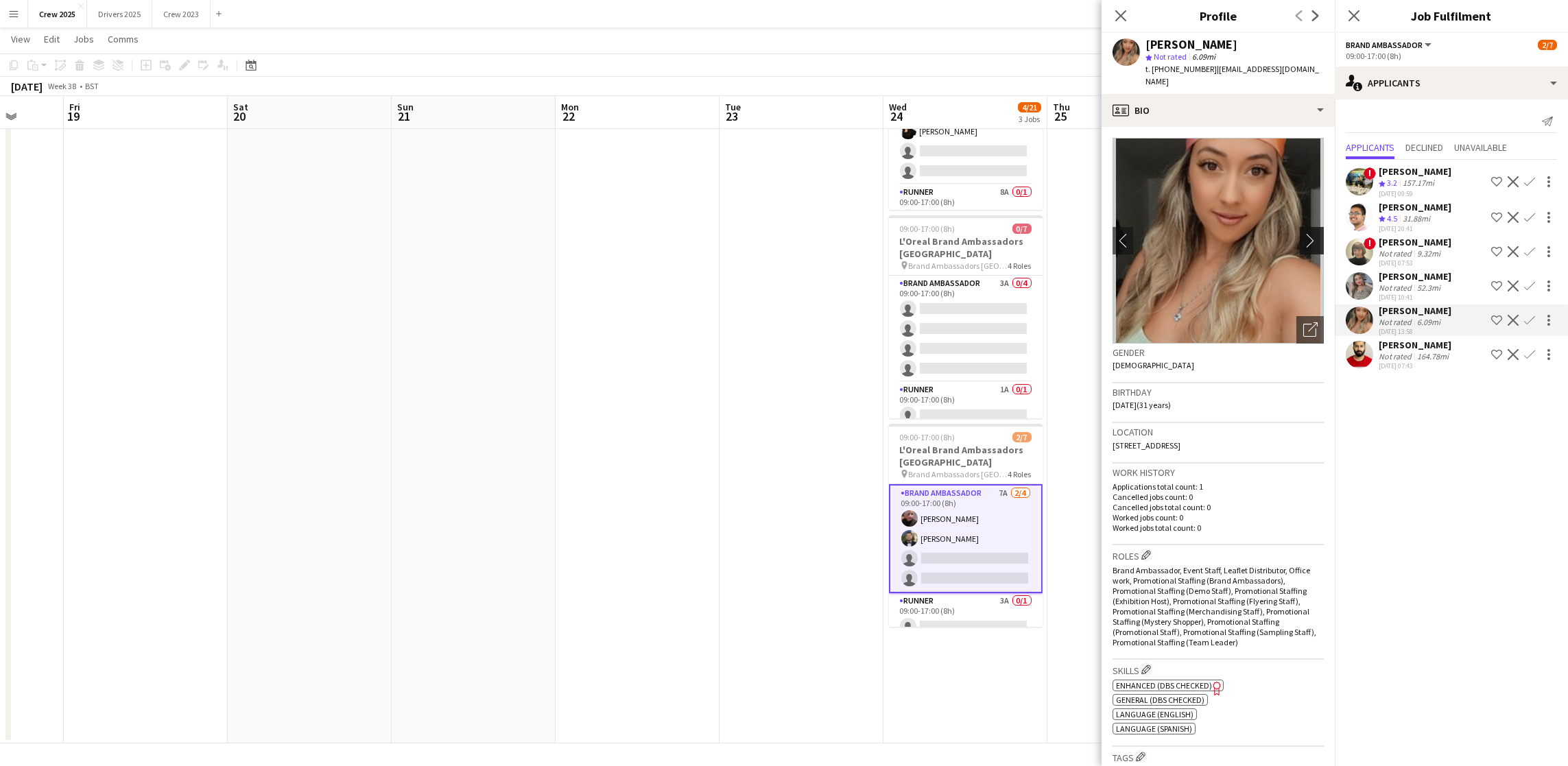
click at [1304, 233] on app-icon "chevron-right" at bounding box center [1314, 240] width 22 height 14
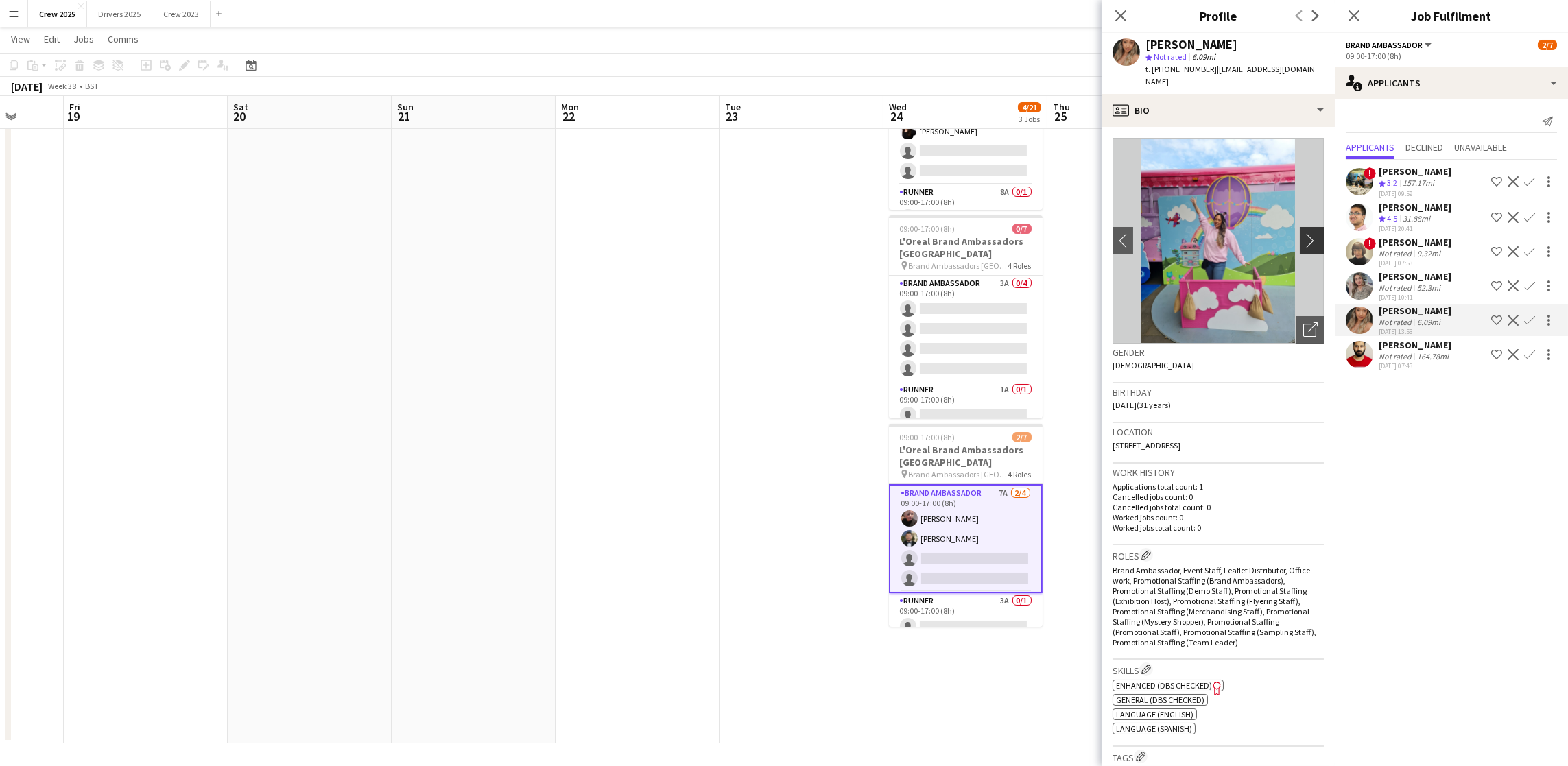
click at [1304, 233] on app-icon "chevron-right" at bounding box center [1314, 240] width 22 height 14
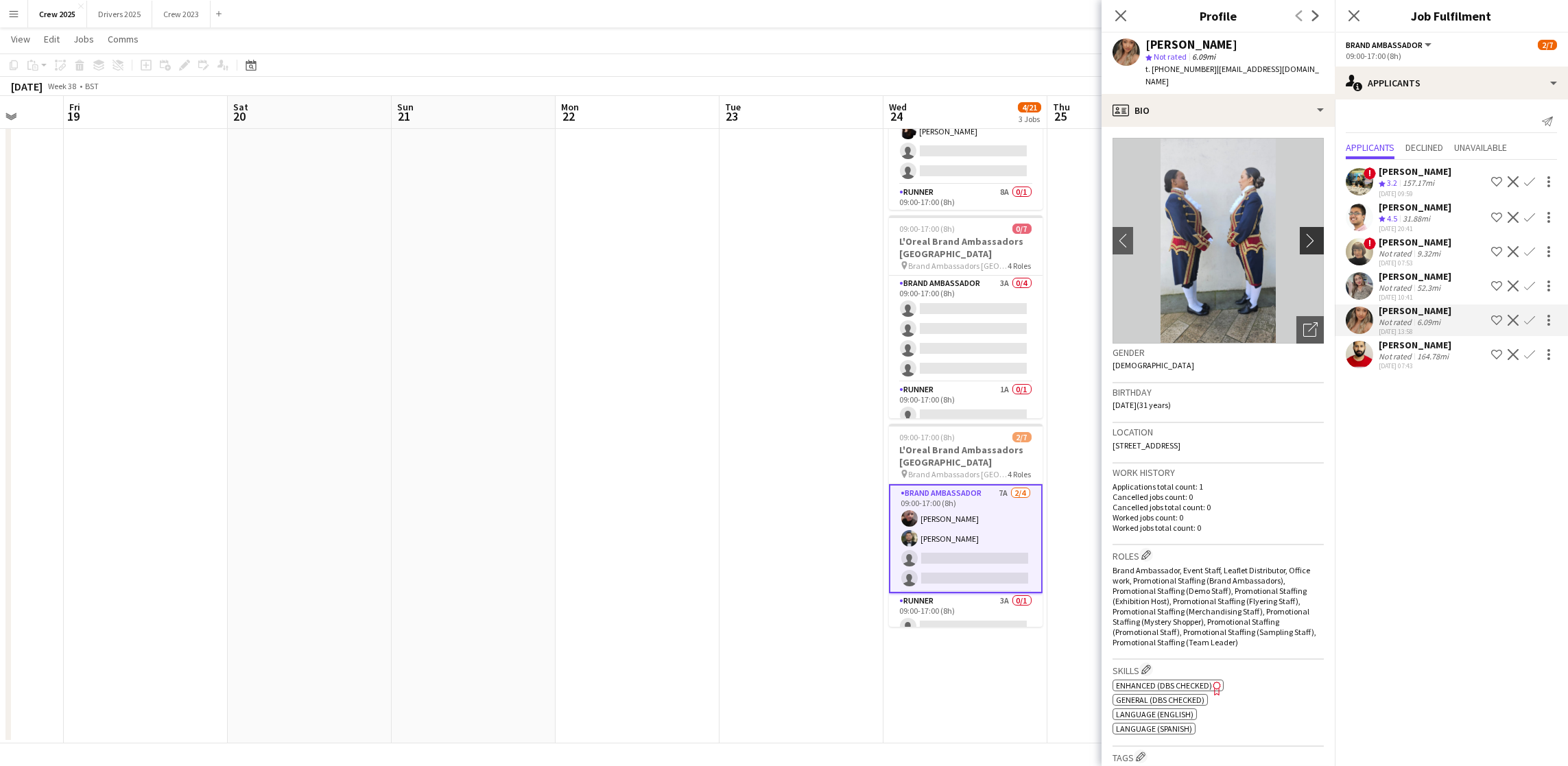
click at [1304, 233] on app-icon "chevron-right" at bounding box center [1314, 240] width 22 height 14
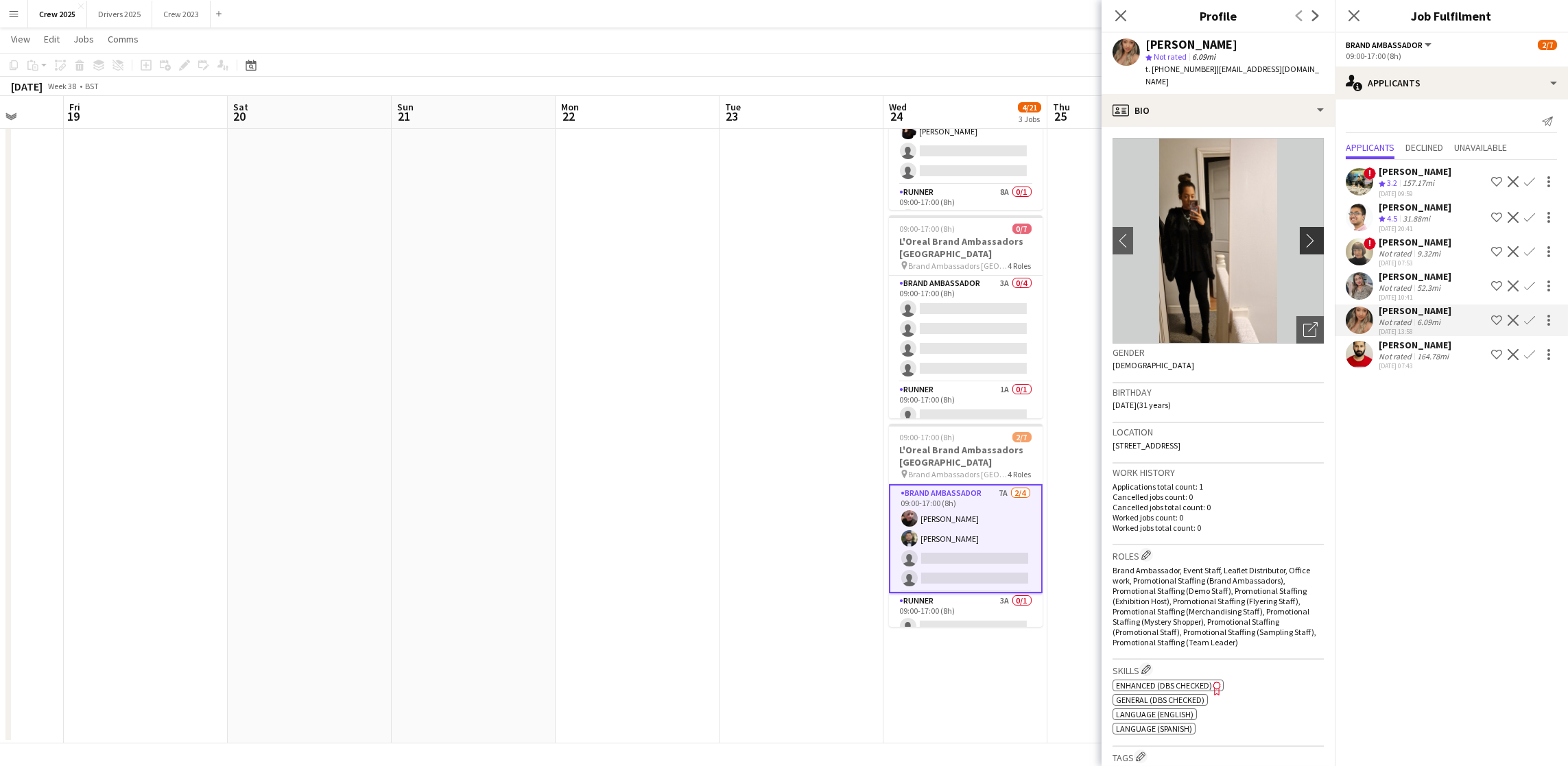
click at [1304, 233] on app-icon "chevron-right" at bounding box center [1314, 240] width 22 height 14
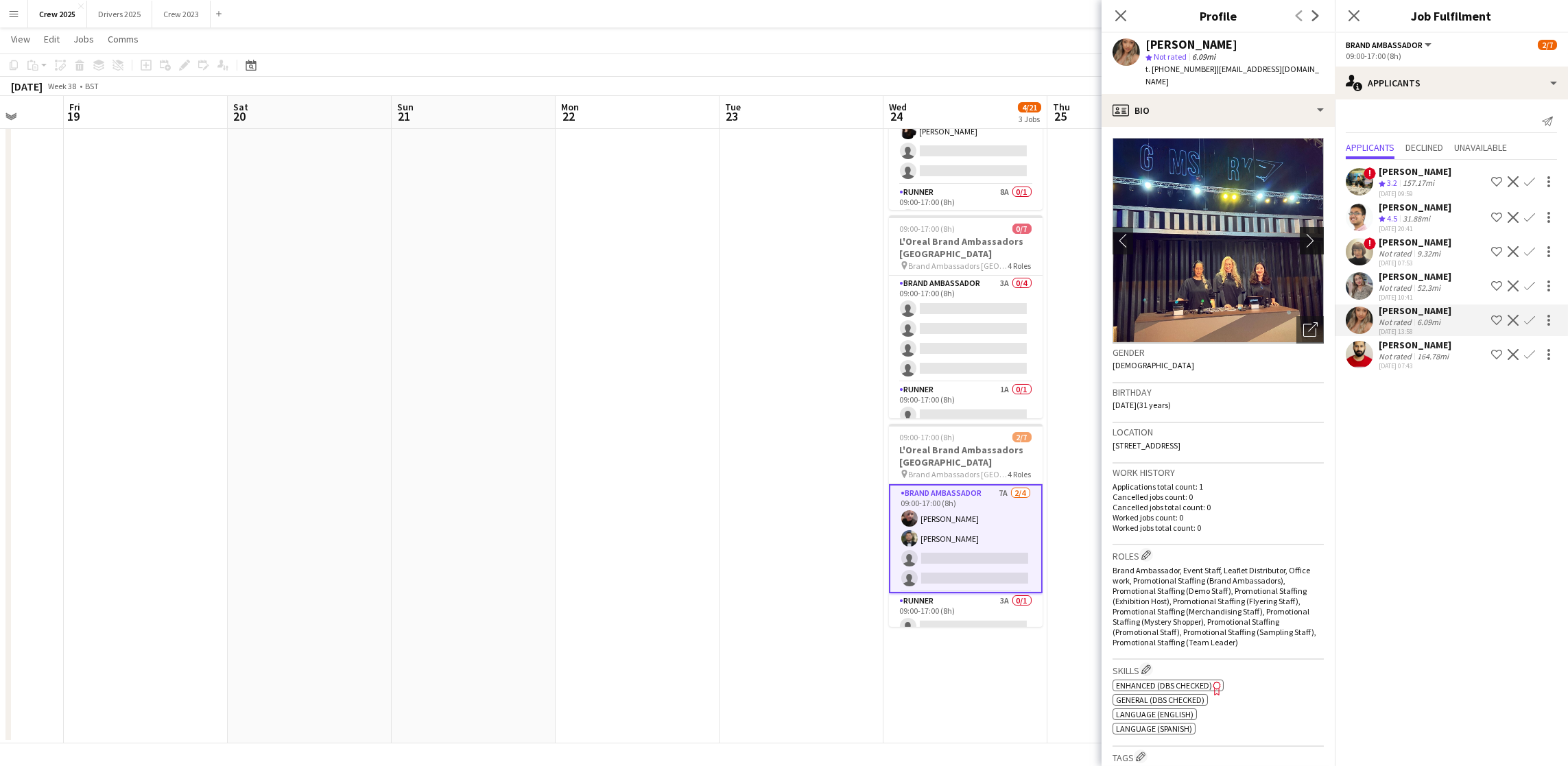
click at [1304, 233] on app-icon "chevron-right" at bounding box center [1314, 240] width 22 height 14
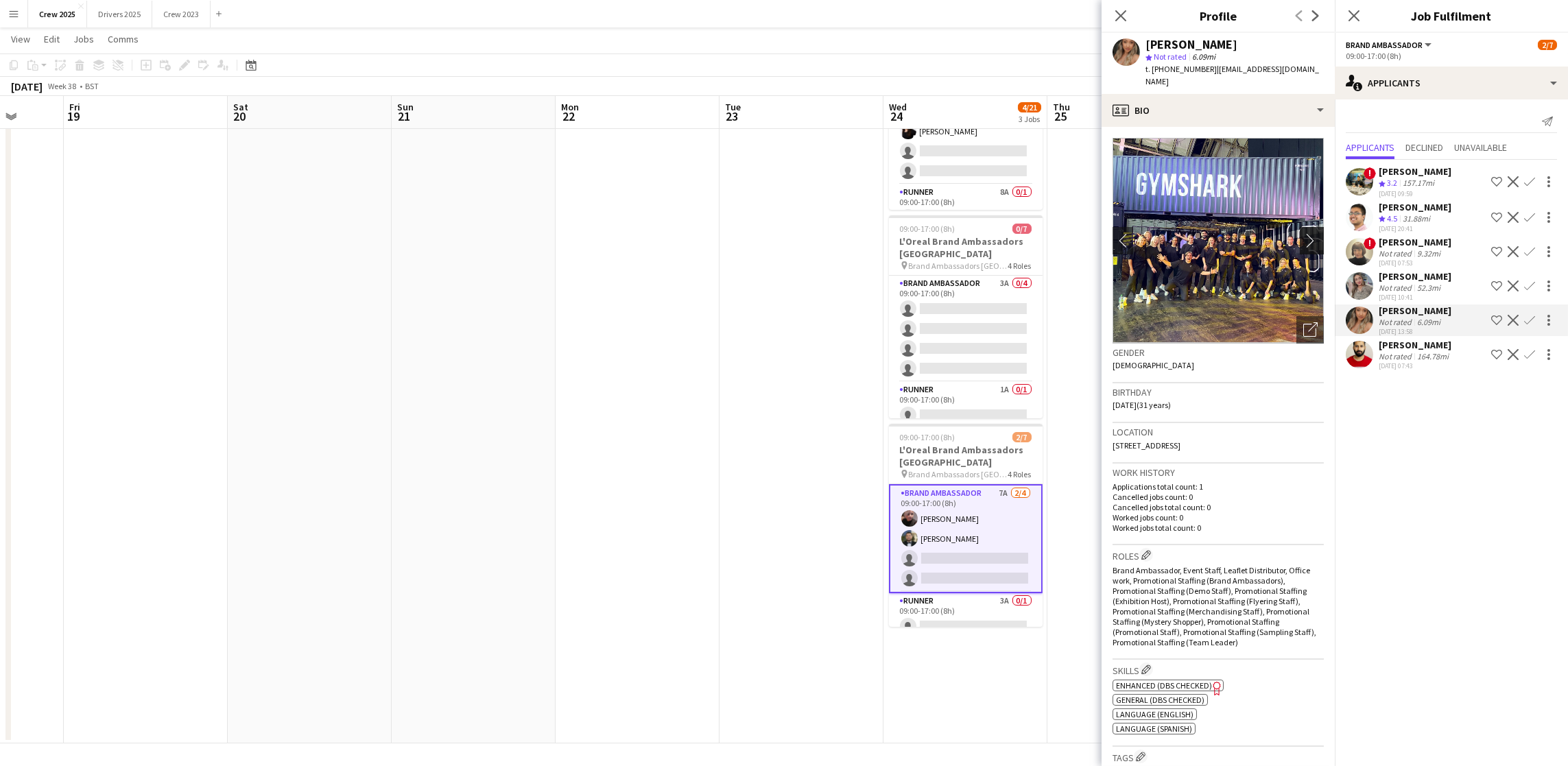
click at [1304, 233] on app-icon "chevron-right" at bounding box center [1314, 240] width 22 height 14
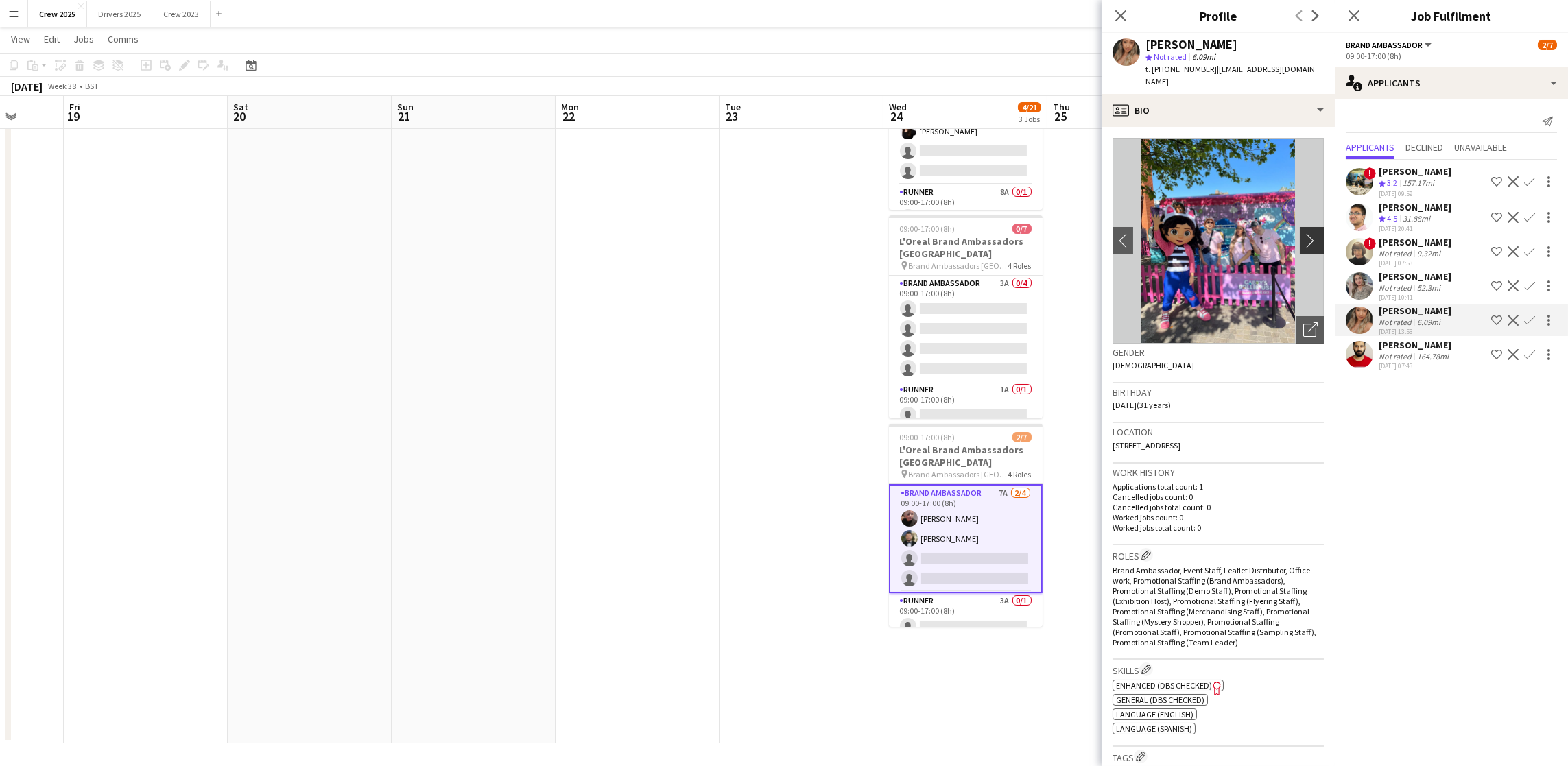
click at [1304, 233] on app-icon "chevron-right" at bounding box center [1314, 240] width 22 height 14
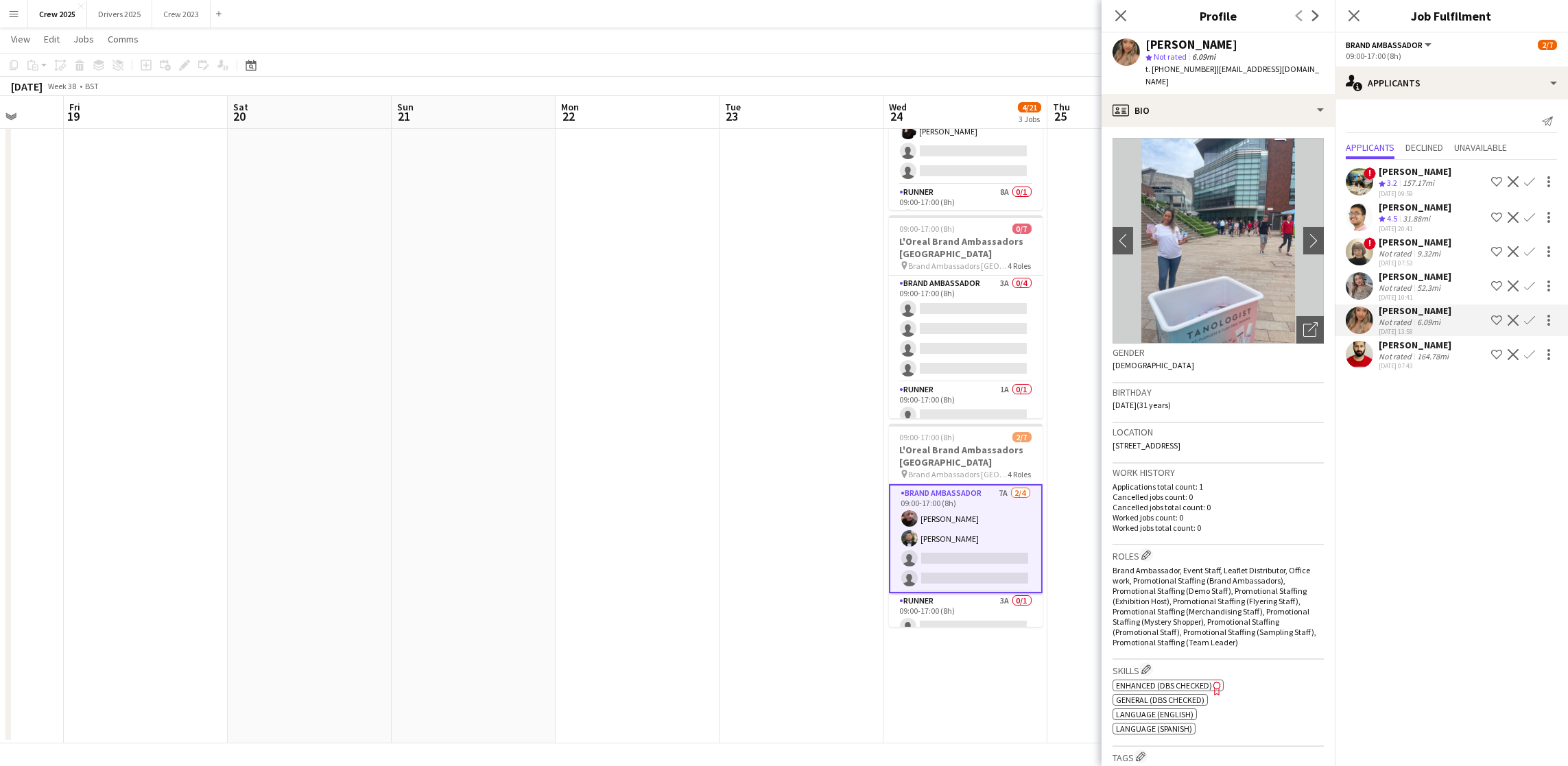
click at [1527, 321] on app-icon "Confirm" at bounding box center [1530, 321] width 11 height 11
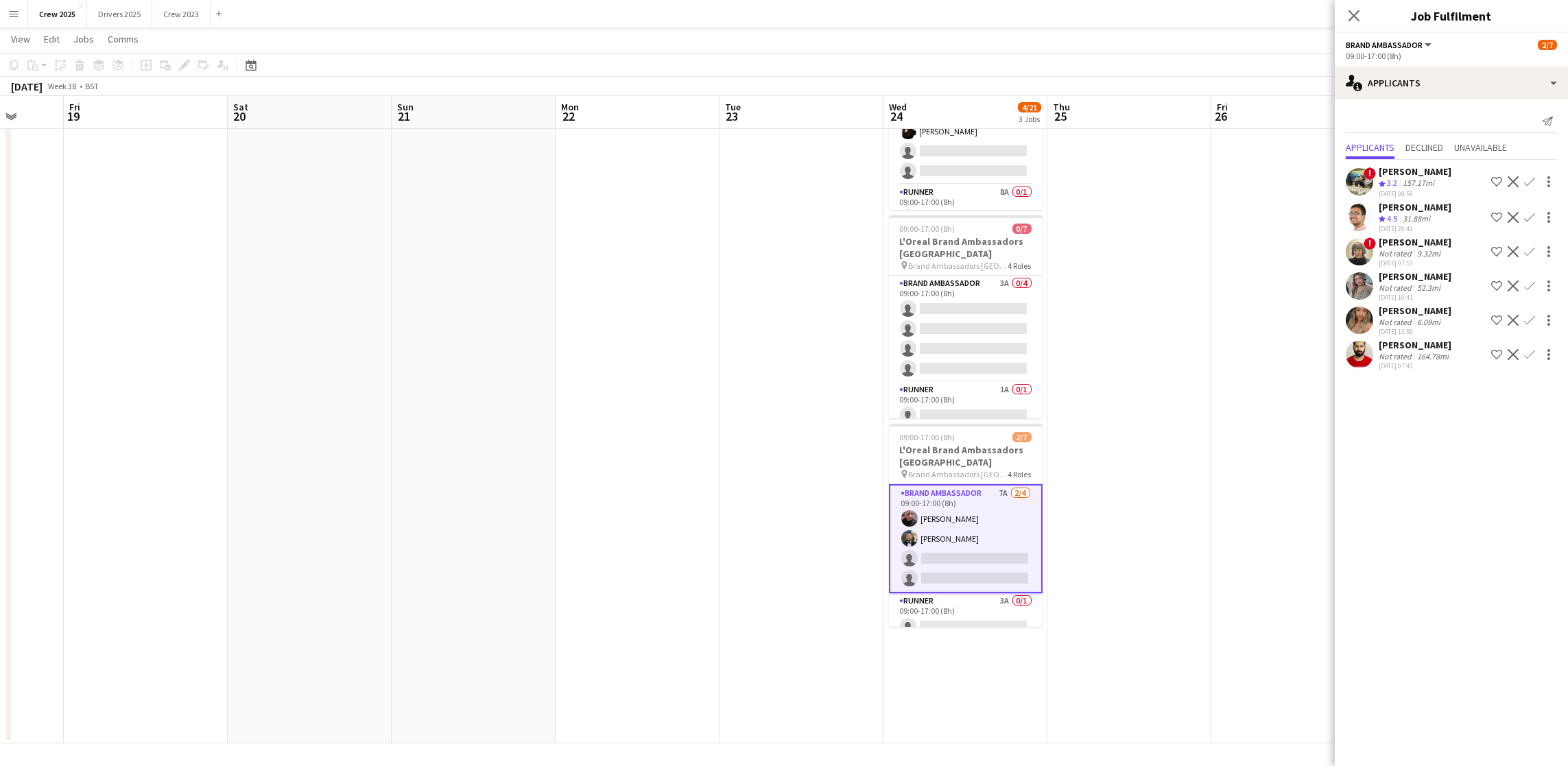
click at [1529, 315] on app-icon "Confirm" at bounding box center [1530, 321] width 11 height 11
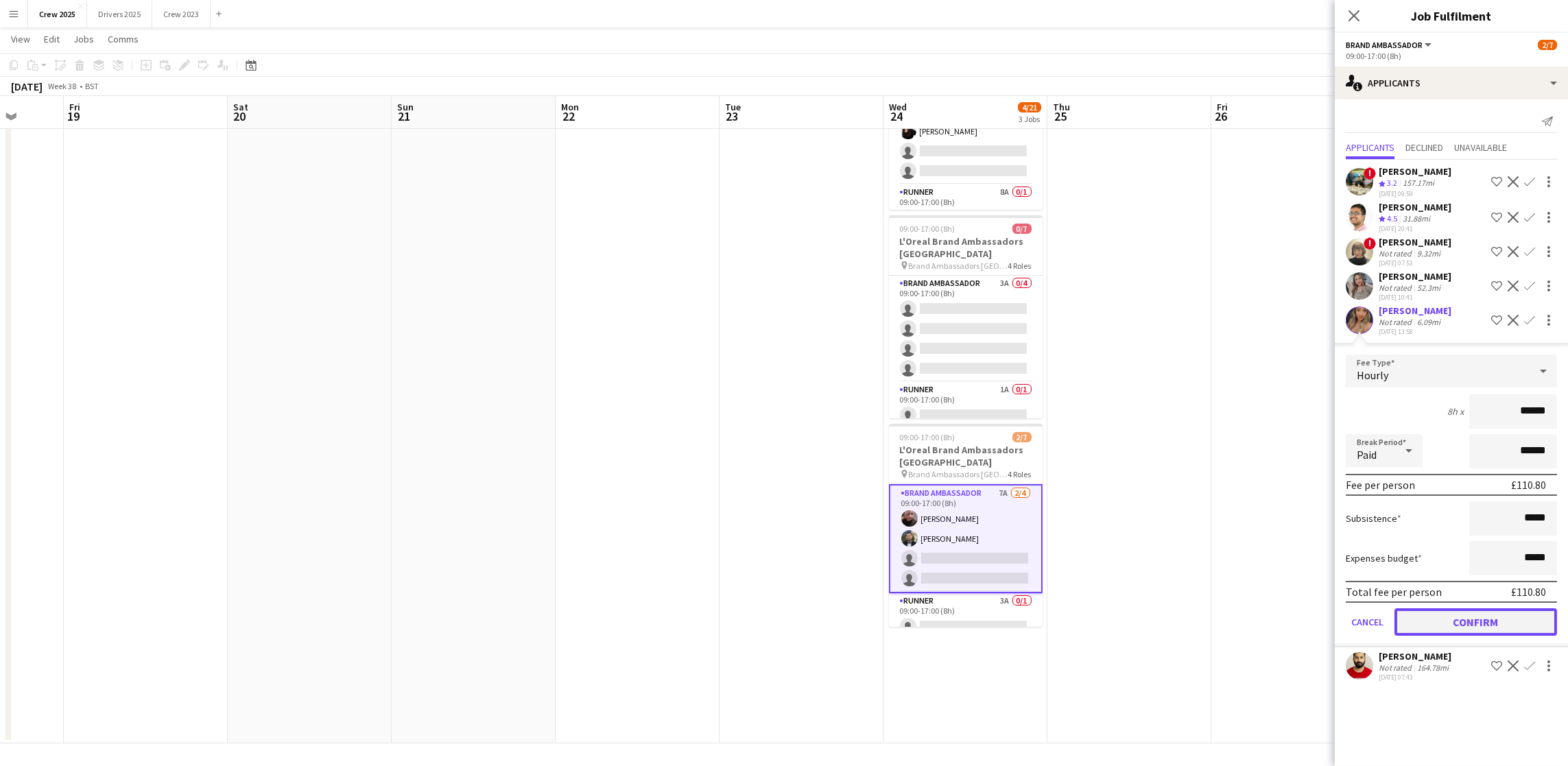
click at [1474, 618] on button "Confirm" at bounding box center [1475, 622] width 162 height 27
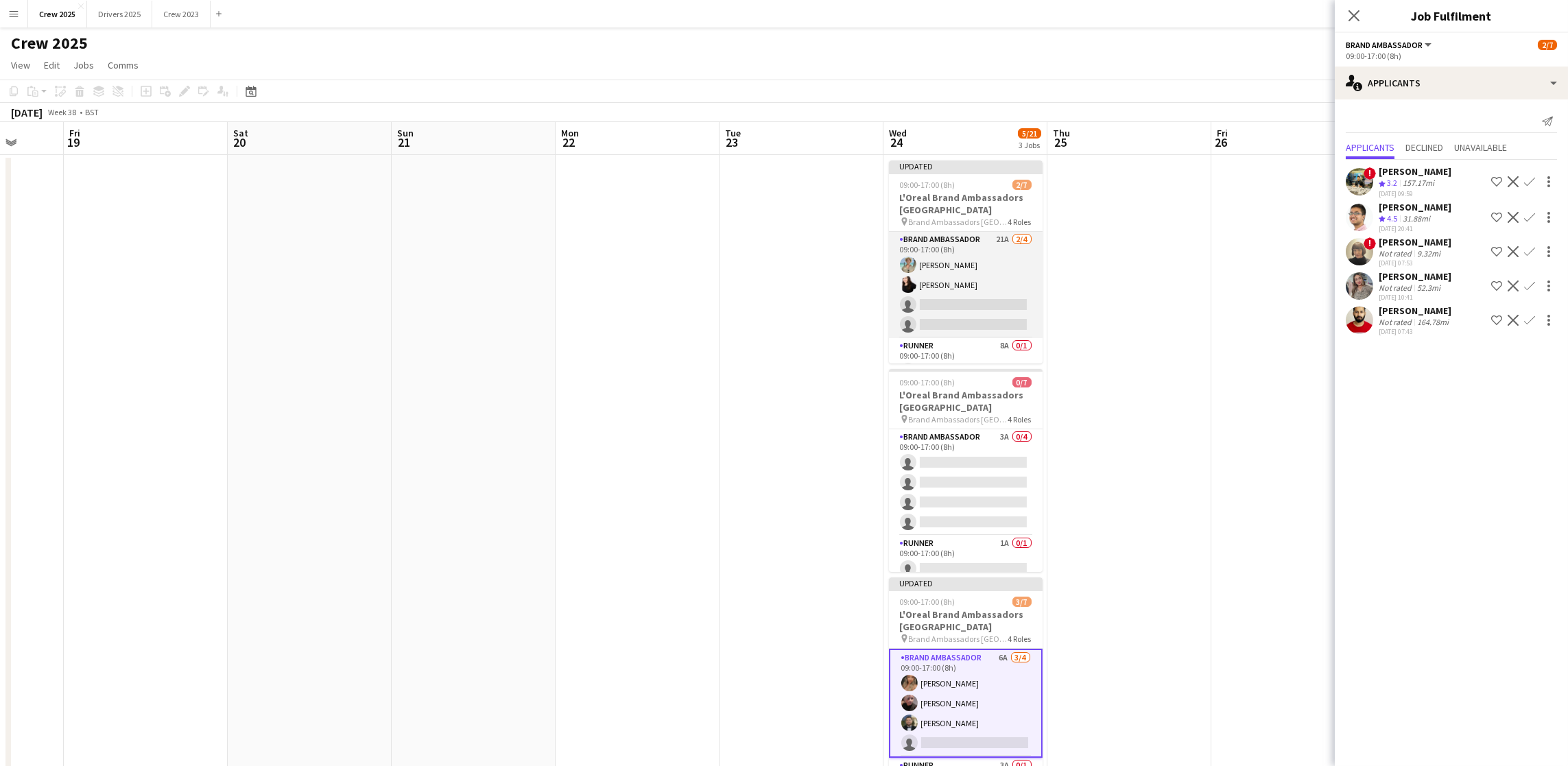
click at [957, 308] on app-card-role "Brand Ambassador 21A [DATE] 09:00-17:00 (8h) [PERSON_NAME] [PERSON_NAME] single…" at bounding box center [966, 284] width 154 height 106
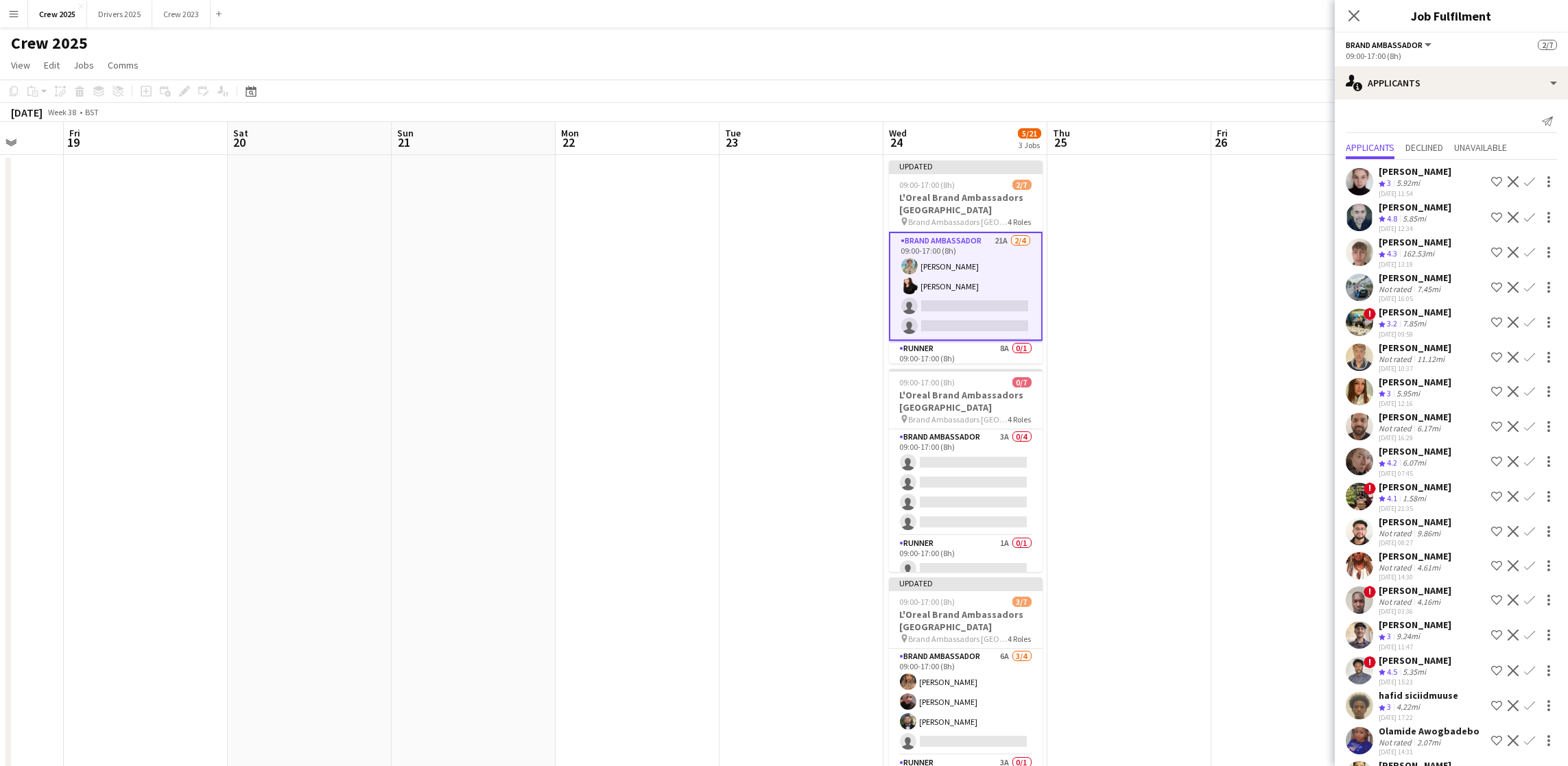
click at [1145, 303] on app-calendar-viewport "Tue 16 Wed 17 Thu 18 Fri 19 Sat 20 Sun 21 Mon 22 Tue 23 Wed 24 5/21 3 Jobs Thu …" at bounding box center [784, 509] width 1568 height 774
click at [1242, 255] on app-date-cell at bounding box center [1297, 525] width 164 height 742
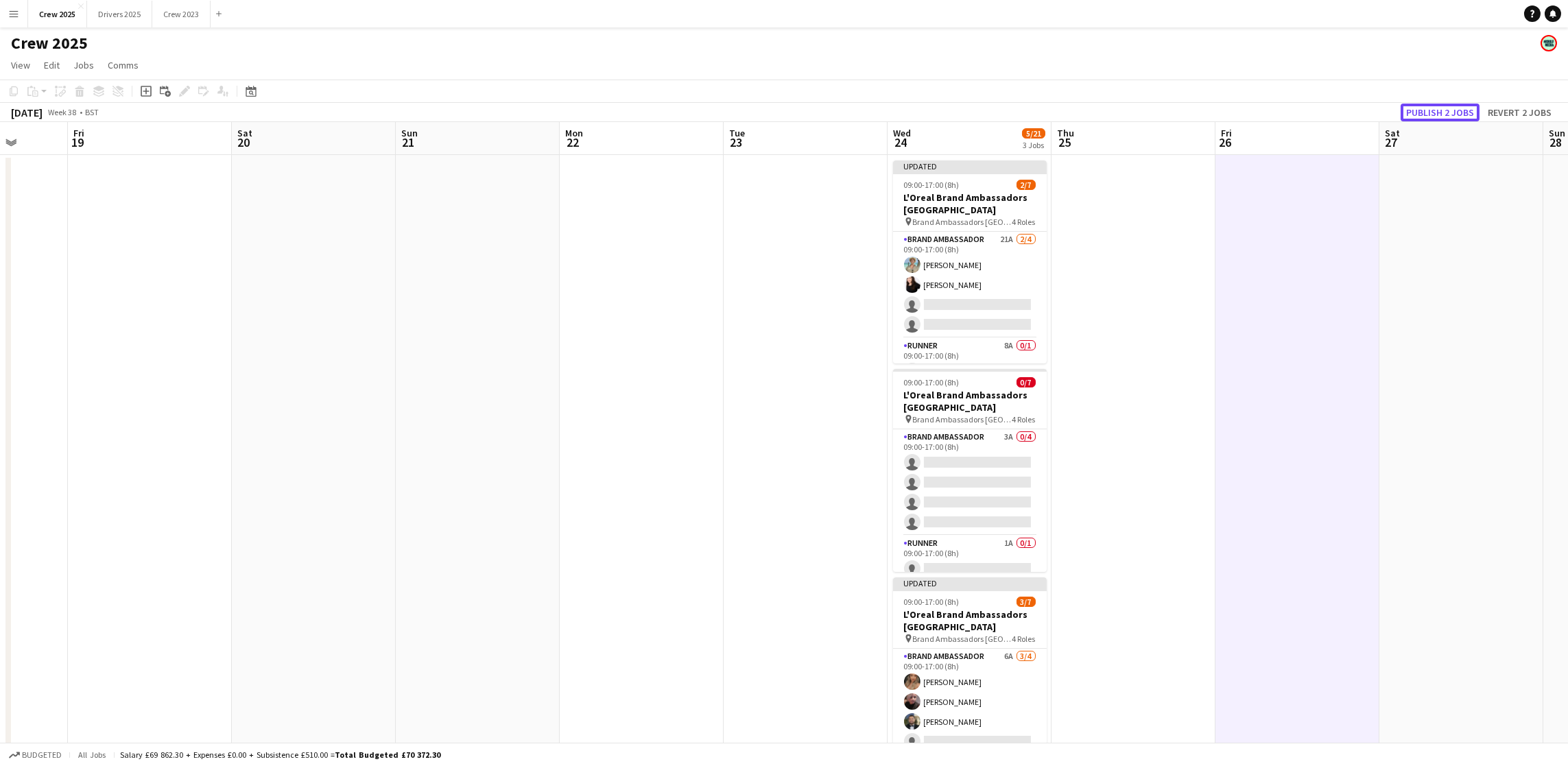
drag, startPoint x: 1445, startPoint y: 113, endPoint x: 1456, endPoint y: 129, distance: 19.4
click at [1445, 113] on button "Publish 2 jobs" at bounding box center [1440, 112] width 79 height 18
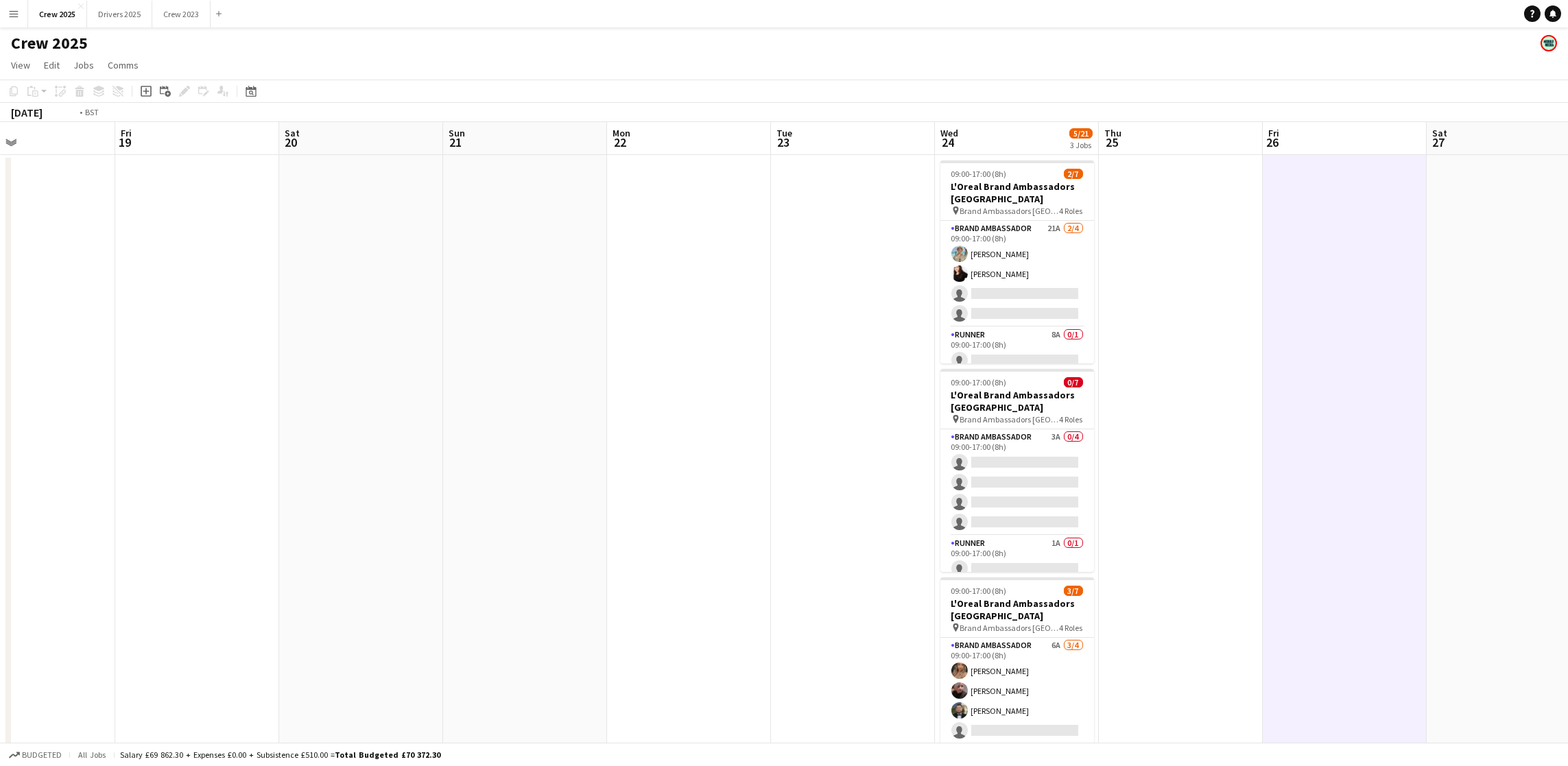
drag, startPoint x: 353, startPoint y: 486, endPoint x: 1403, endPoint y: 469, distance: 1050.1
click at [1406, 473] on app-calendar-viewport "Tue 16 Wed 17 Thu 18 Fri 19 Sat 20 Sun 21 Mon 22 Tue 23 Wed 24 5/21 3 Jobs Thu …" at bounding box center [784, 509] width 1568 height 774
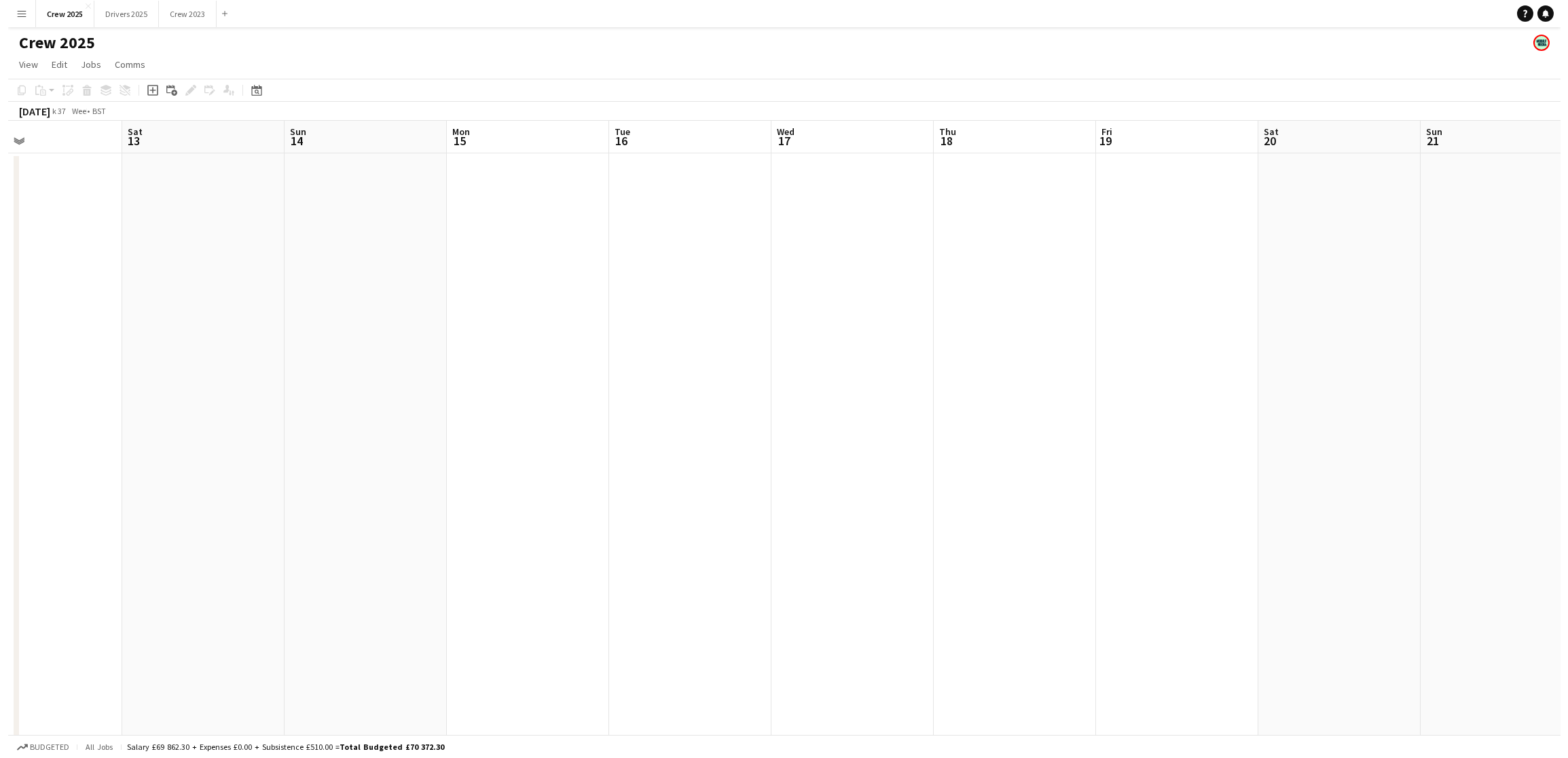
scroll to position [0, 351]
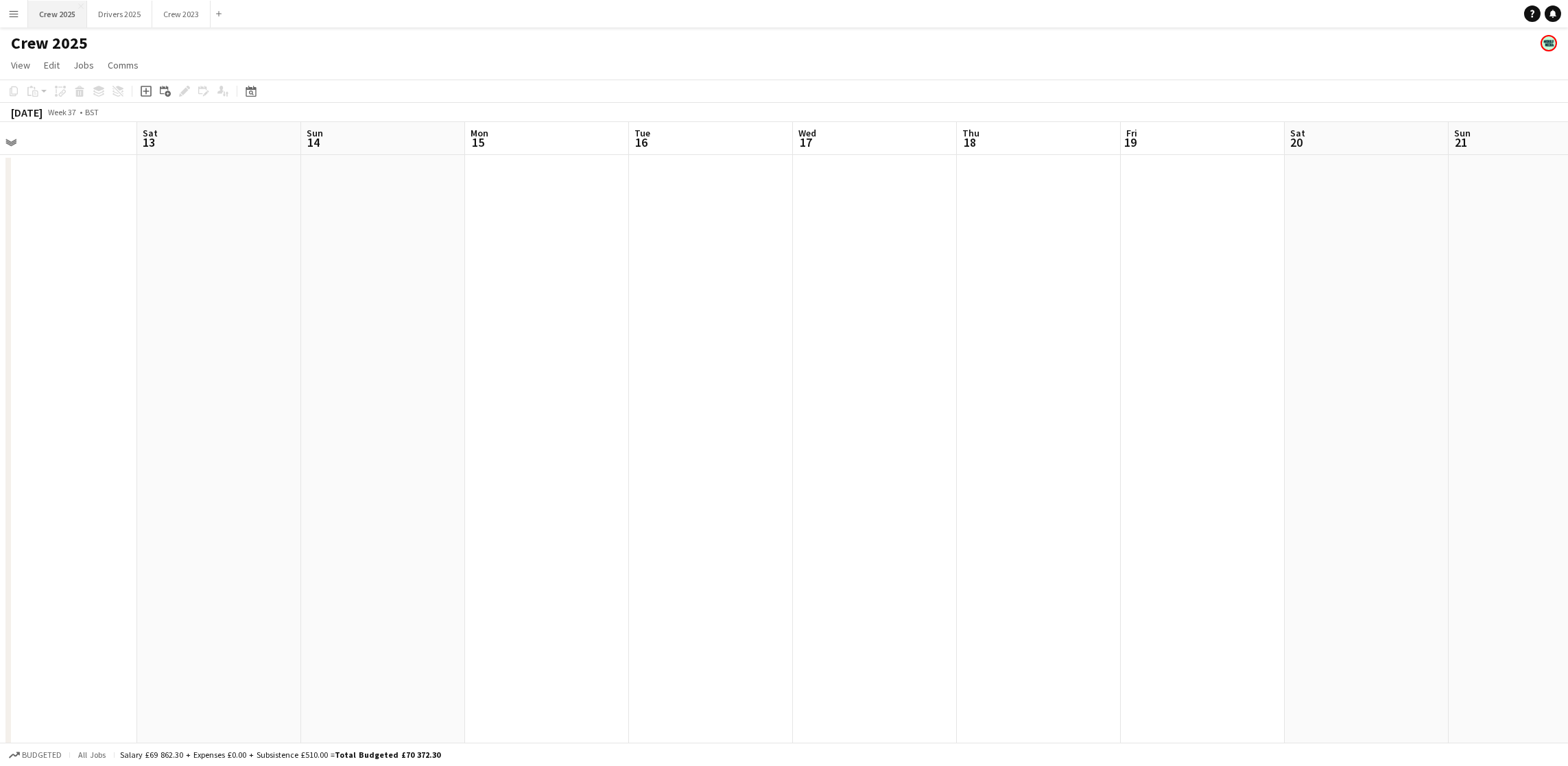
click at [47, 11] on button "Crew 2025 Close" at bounding box center [57, 14] width 59 height 27
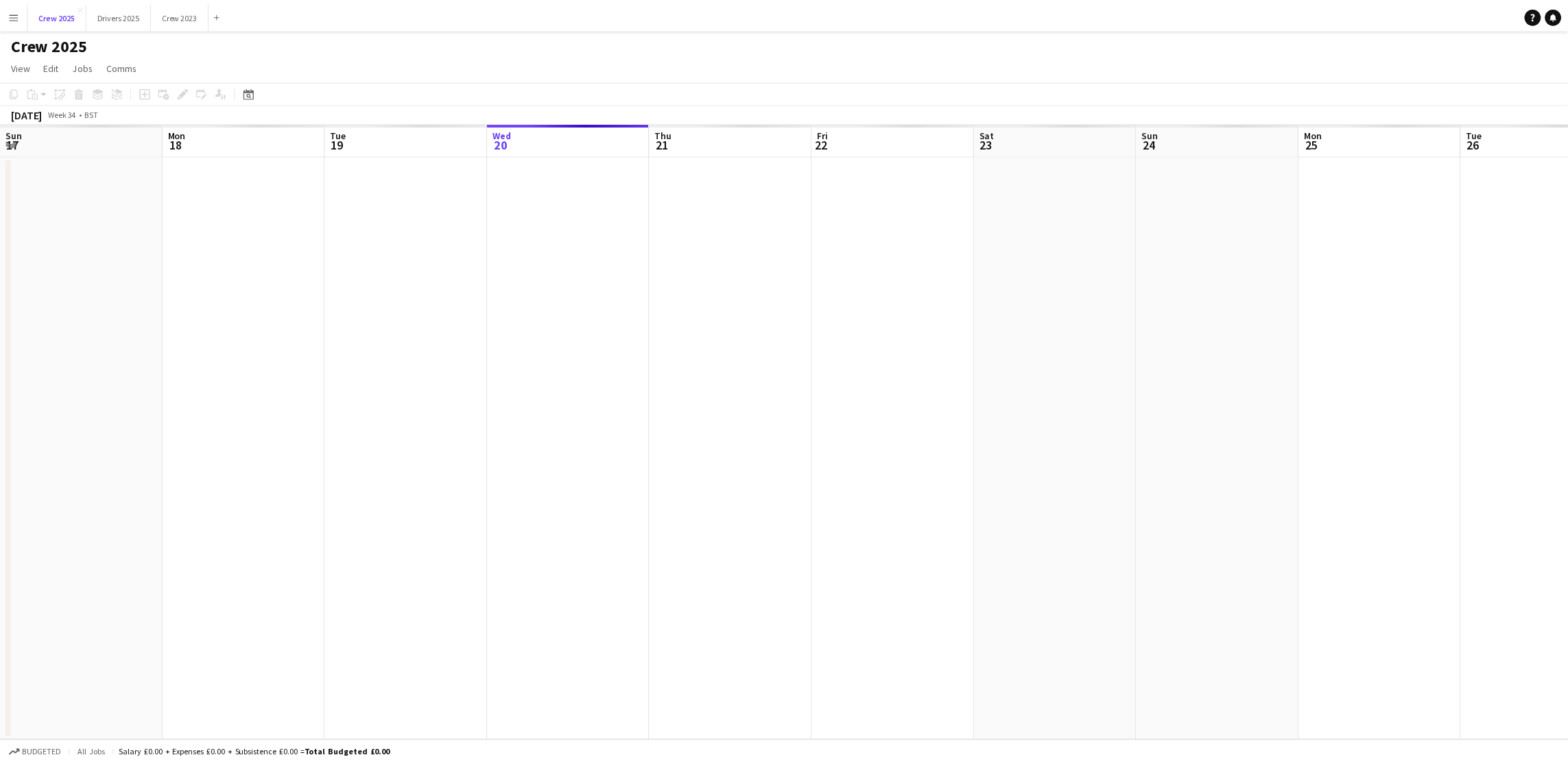
scroll to position [0, 327]
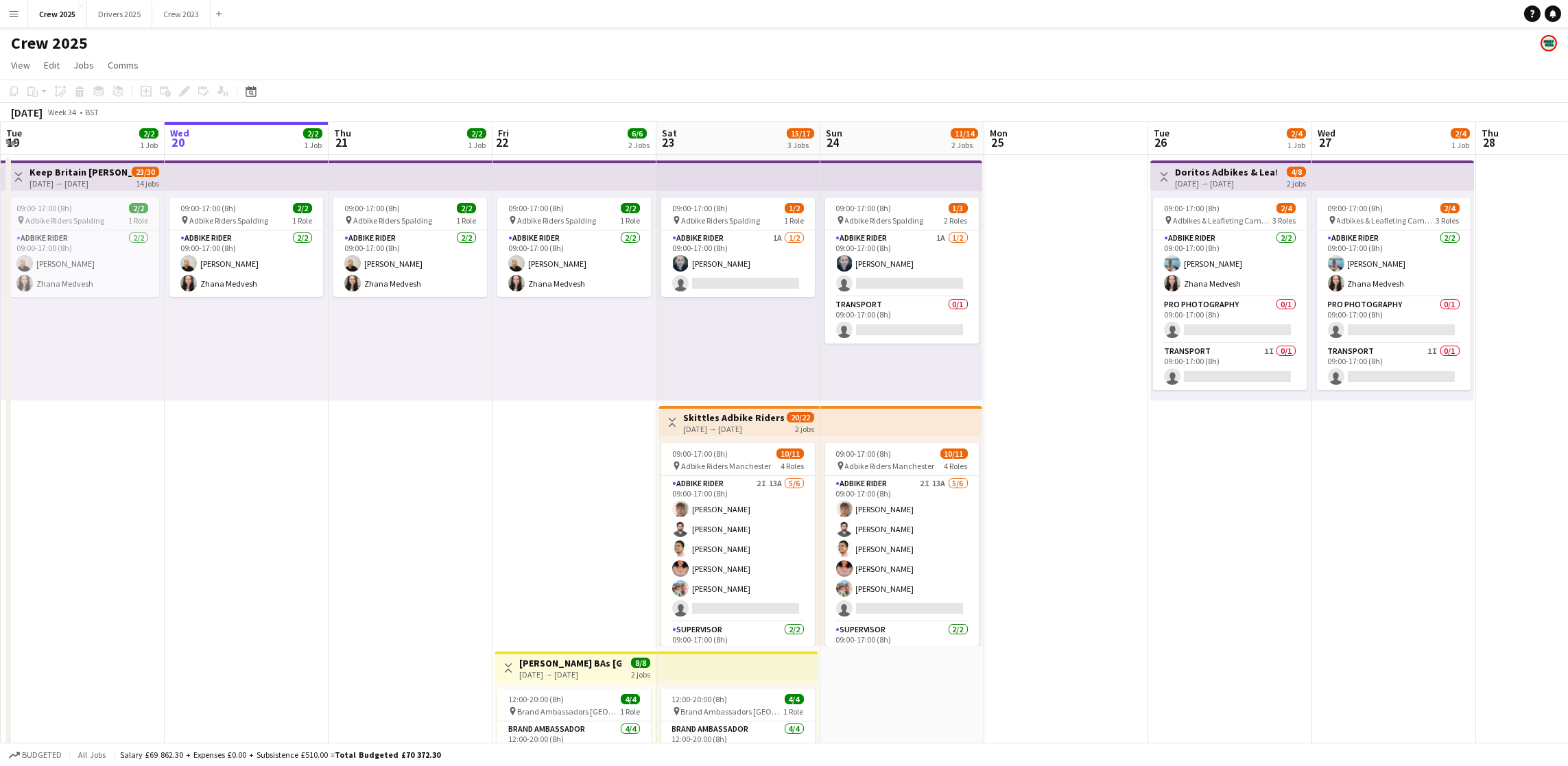
click at [773, 600] on app-card-role "Adbike Rider 2I 13A [DATE] 09:00-17:00 (8h) [PERSON_NAME] [PERSON_NAME] [PERSON…" at bounding box center [738, 549] width 154 height 146
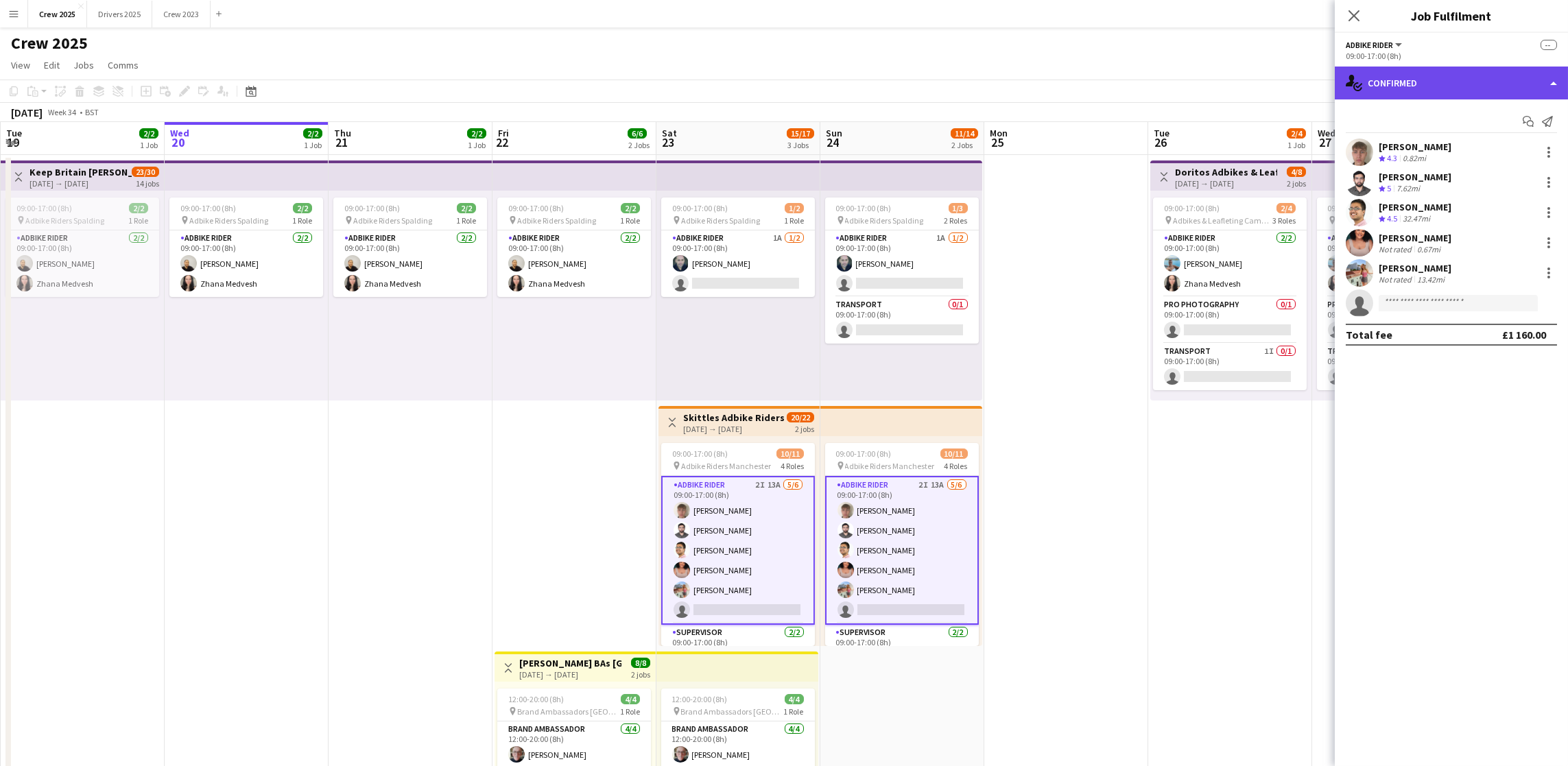
click at [1475, 85] on div "single-neutral-actions-check-2 Confirmed" at bounding box center [1451, 83] width 234 height 33
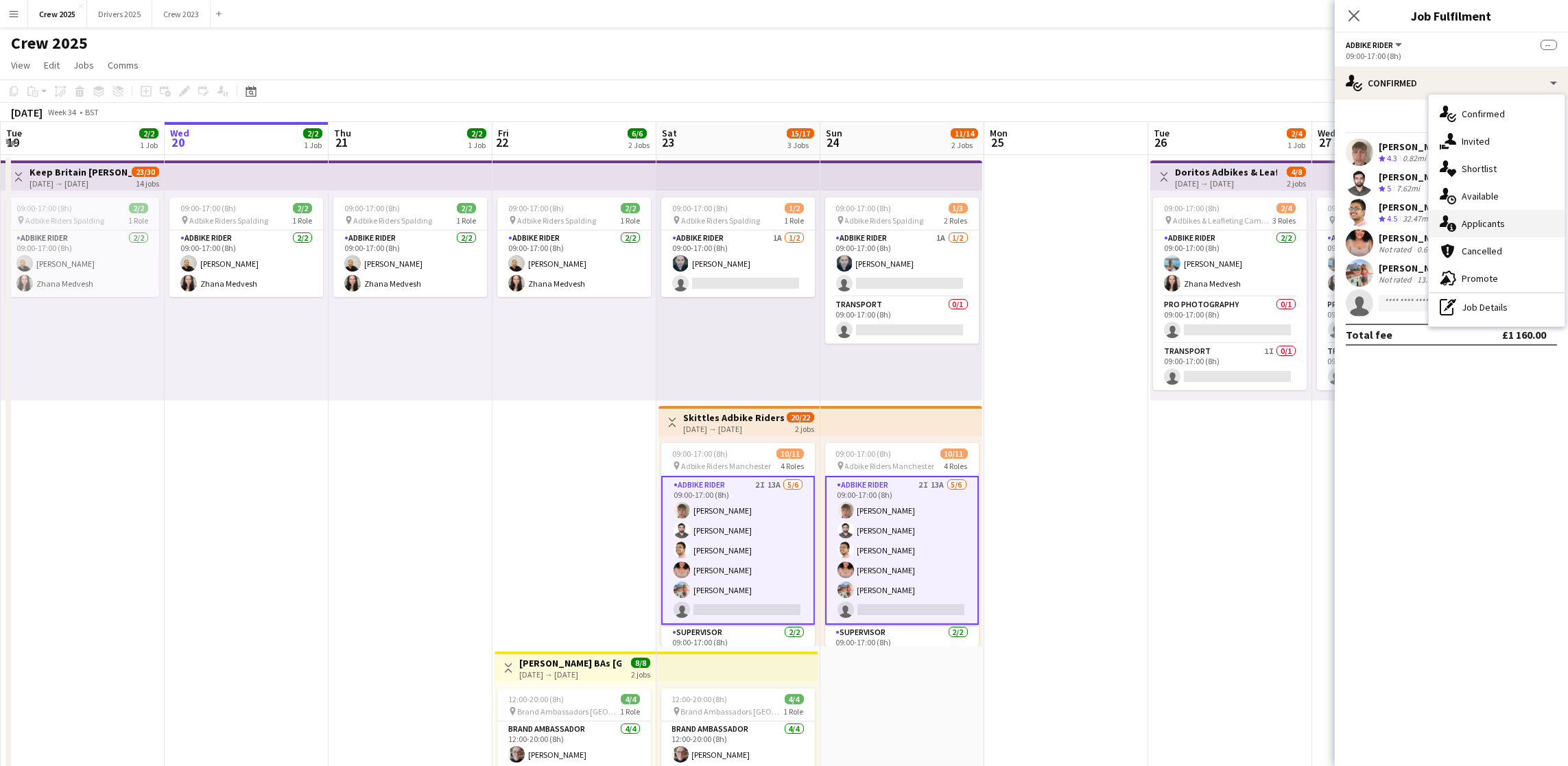
click at [1497, 231] on div "single-neutral-actions-information Applicants" at bounding box center [1496, 223] width 136 height 27
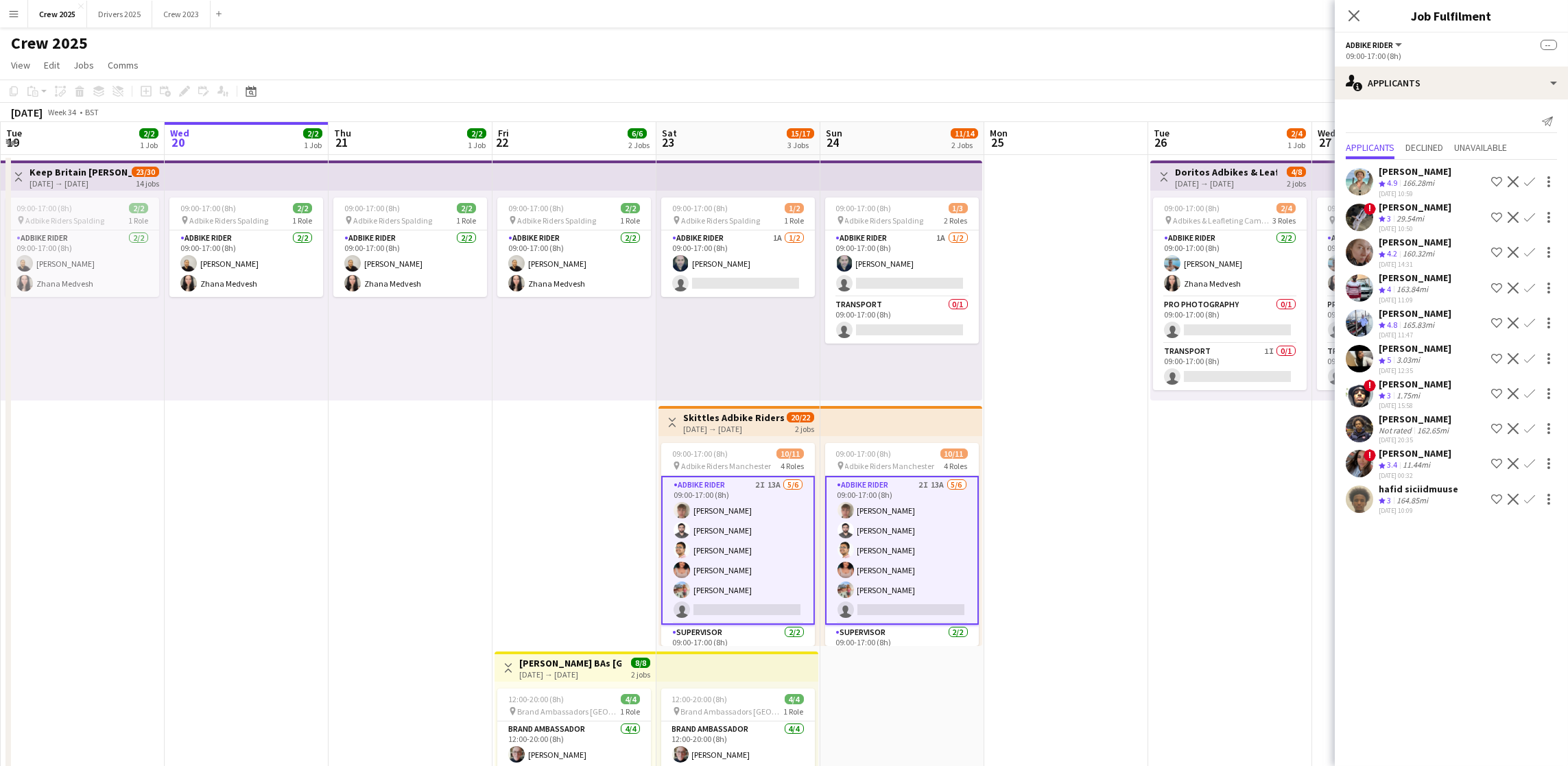
click at [1354, 397] on app-user-avatar at bounding box center [1359, 393] width 27 height 27
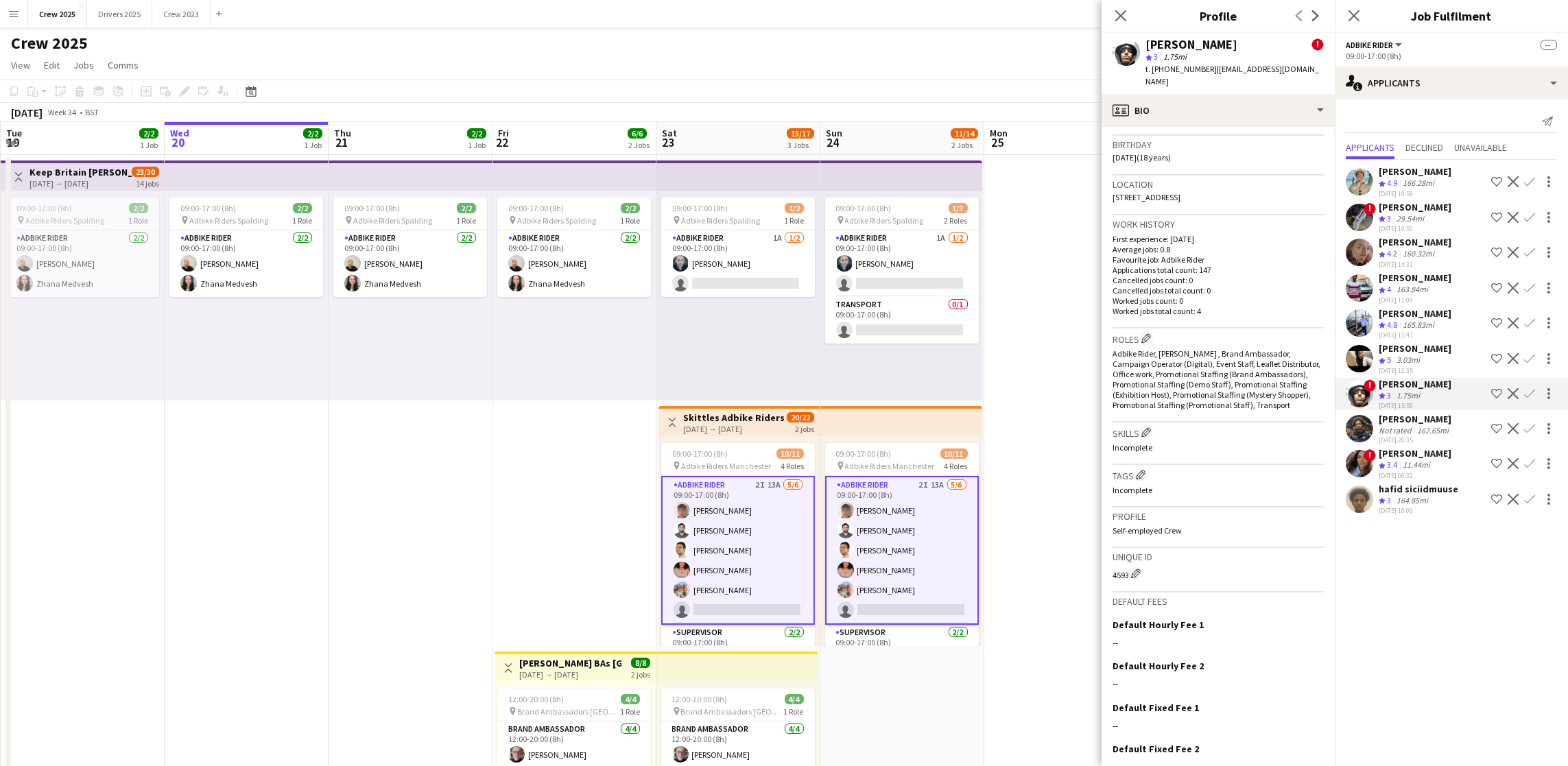
scroll to position [458, 0]
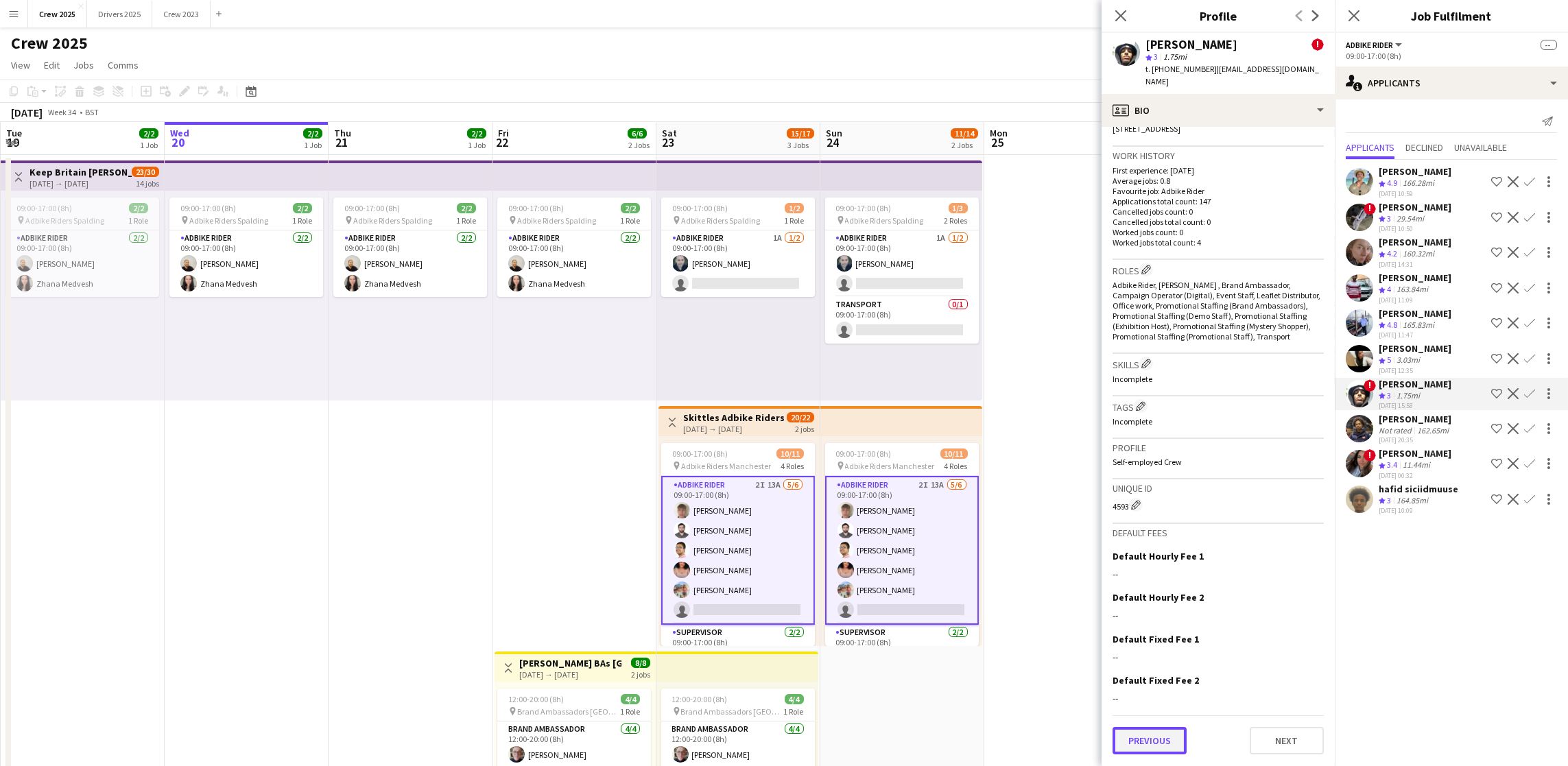
click at [1138, 744] on button "Previous" at bounding box center [1149, 740] width 74 height 27
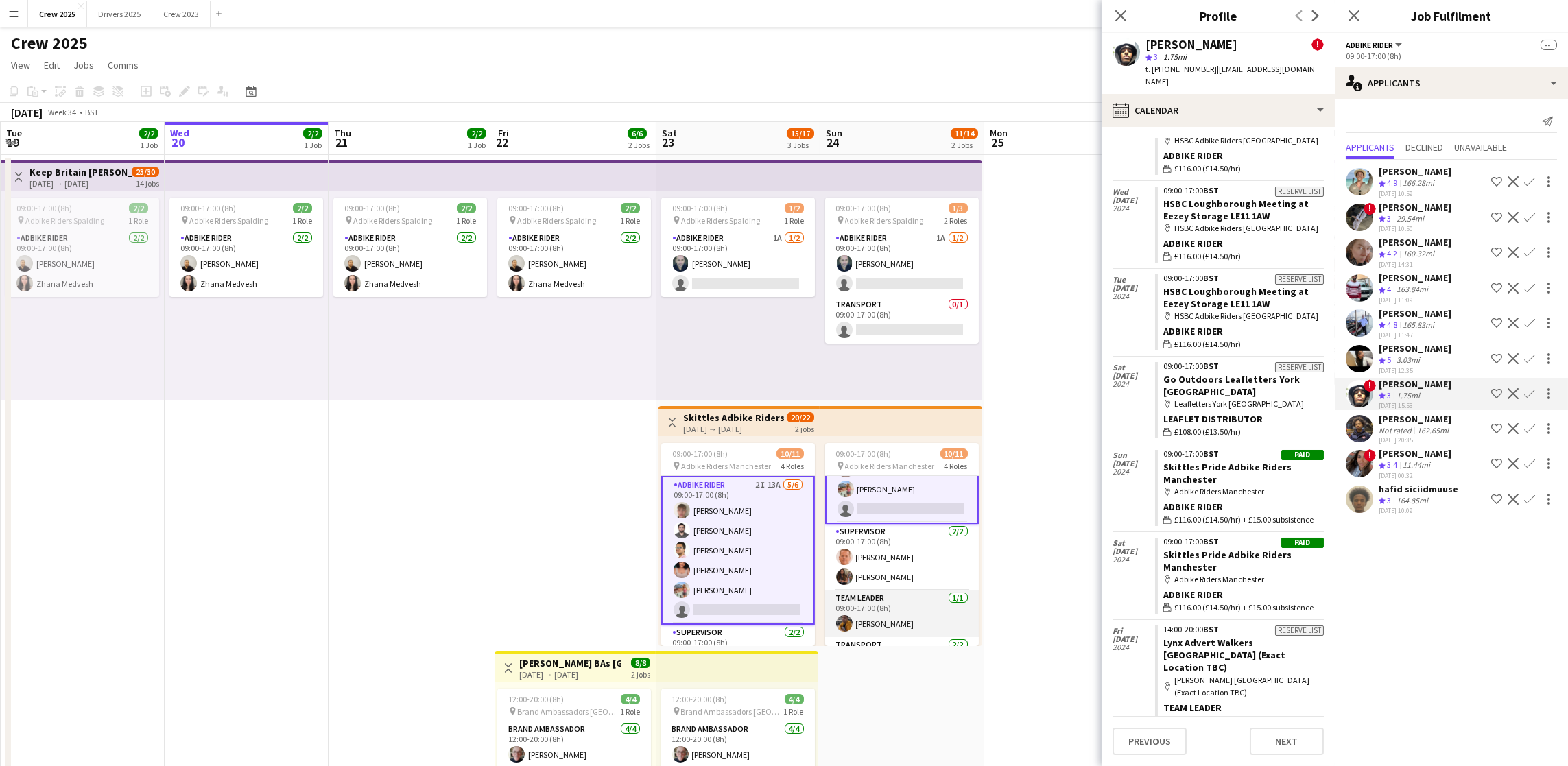
scroll to position [0, 0]
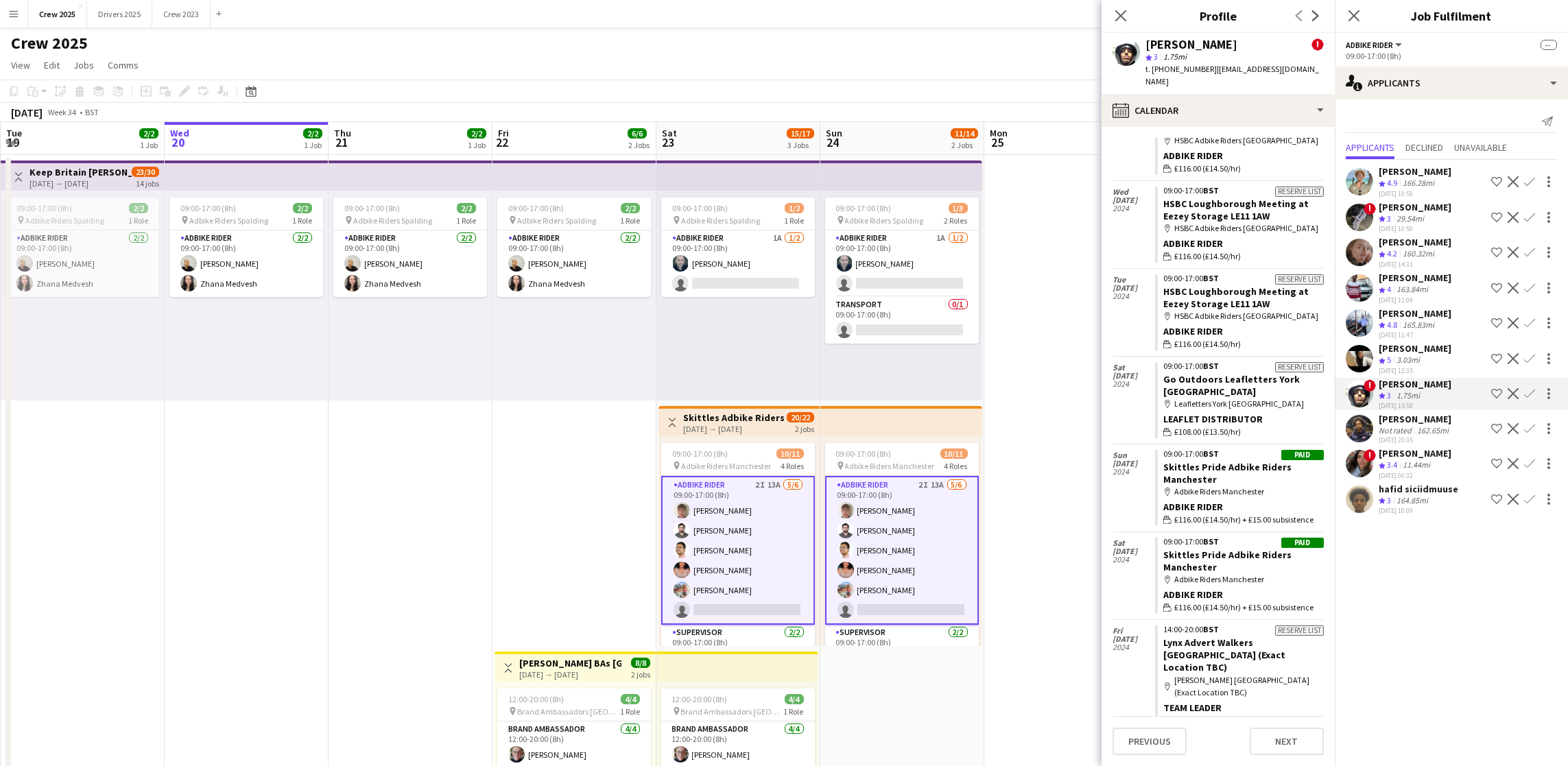
click at [1052, 472] on app-date-cell at bounding box center [1066, 525] width 164 height 742
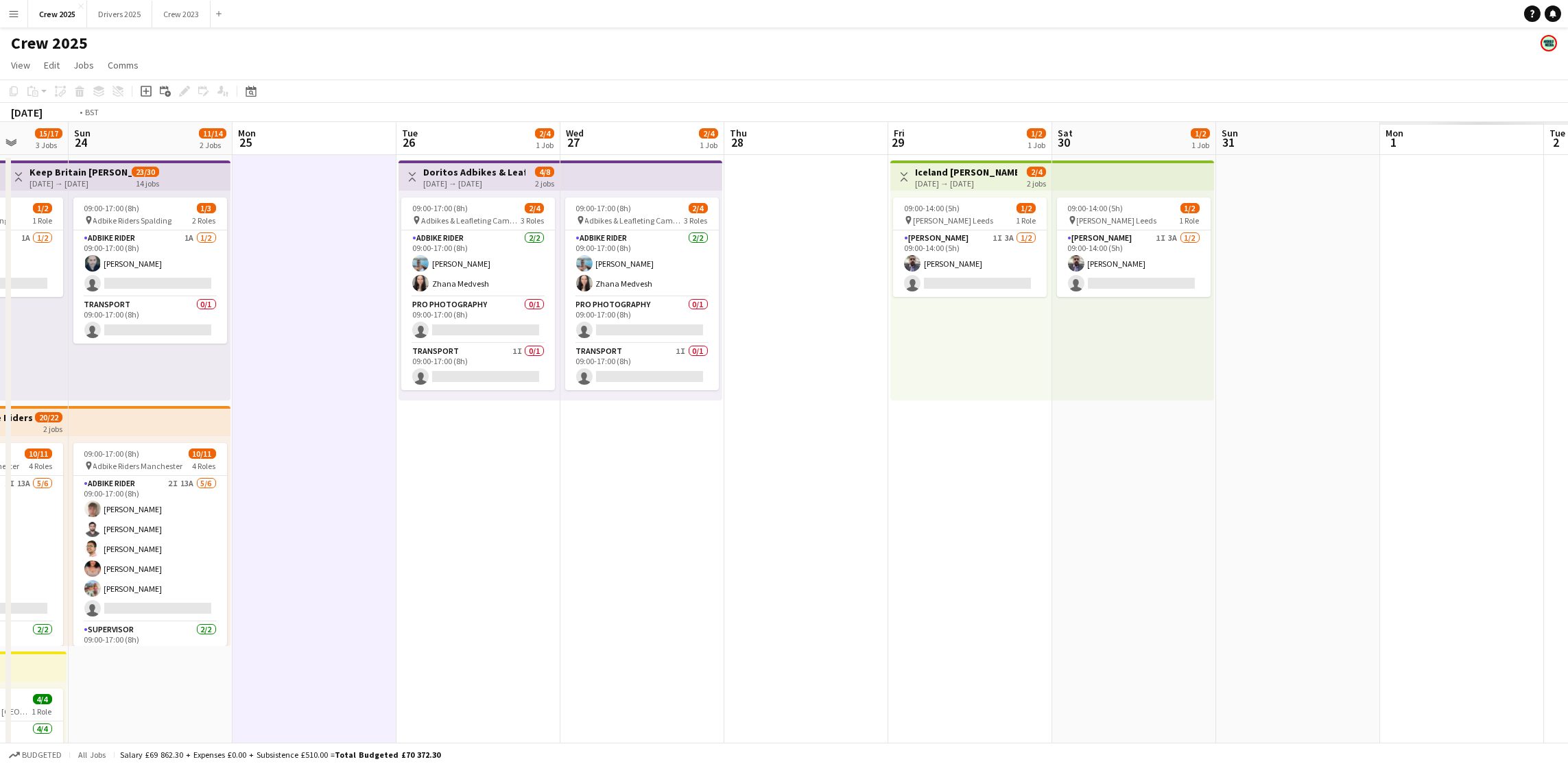
drag, startPoint x: 1244, startPoint y: 524, endPoint x: 0, endPoint y: 497, distance: 1244.3
click at [0, 497] on app-calendar-viewport "Wed 20 2/2 1 Job Thu 21 2/2 1 Job Fri 22 6/6 2 Jobs Sat 23 15/17 3 Jobs Sun 24 …" at bounding box center [784, 509] width 1568 height 774
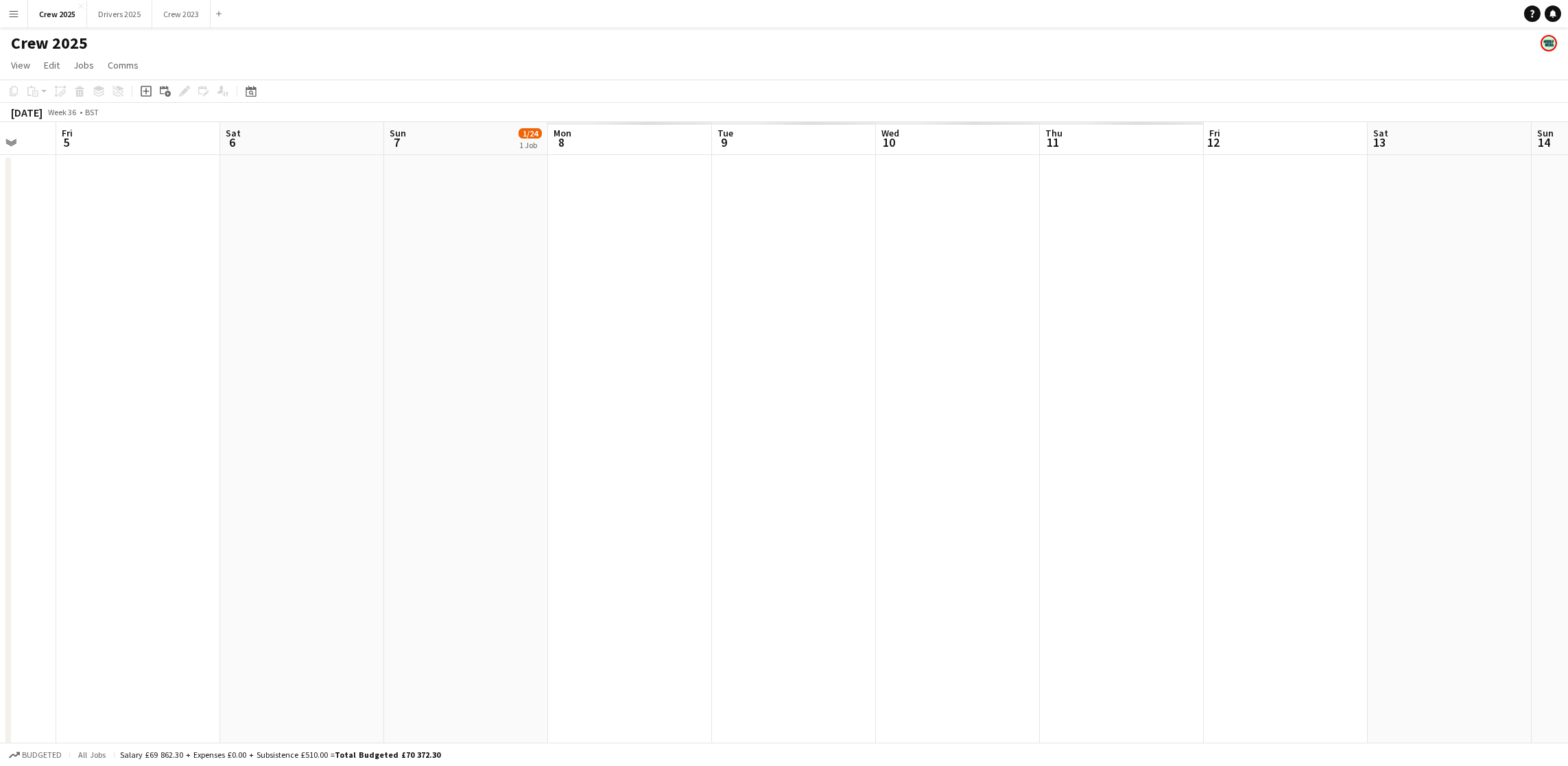
drag, startPoint x: 1191, startPoint y: 458, endPoint x: 179, endPoint y: 390, distance: 1014.3
click at [0, 407] on app-calendar-viewport "Sun 31 Mon 1 Tue 2 Wed 3 Thu 4 Fri 5 Sat 6 Sun 7 1/24 1 Job Mon 8 Tue 9 Wed 10 …" at bounding box center [784, 509] width 1568 height 774
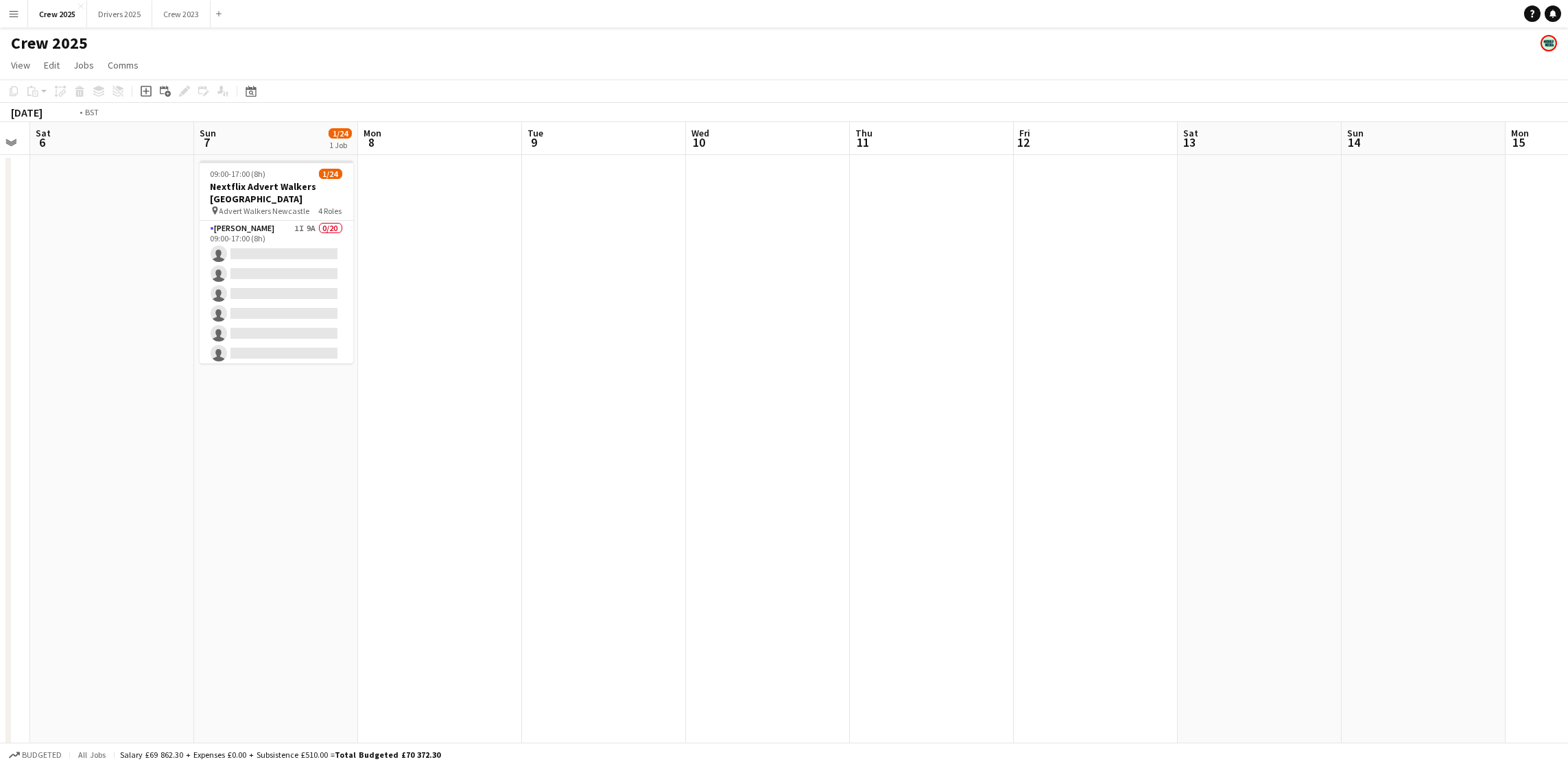
drag, startPoint x: 1168, startPoint y: 383, endPoint x: 159, endPoint y: 361, distance: 1009.2
click at [124, 358] on app-calendar-viewport "Tue 2 Wed 3 Thu 4 Fri 5 Sat 6 Sun 7 1/24 1 Job Mon 8 Tue 9 Wed 10 Thu 11 Fri 12…" at bounding box center [784, 509] width 1568 height 774
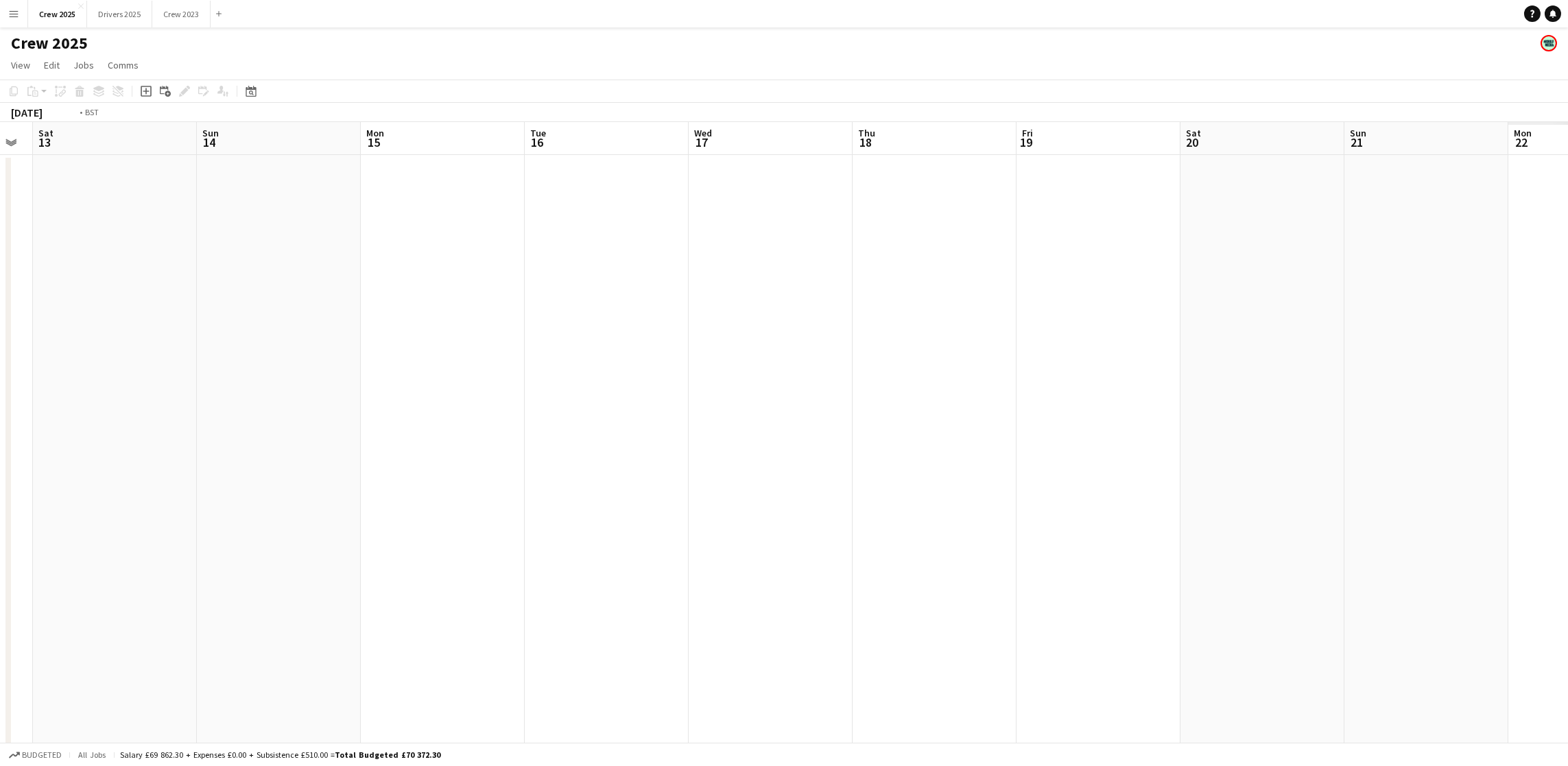
drag, startPoint x: 1260, startPoint y: 389, endPoint x: 40, endPoint y: 356, distance: 1220.4
click at [40, 356] on app-calendar-viewport "Tue 9 Wed 10 Thu 11 Fri 12 Sat 13 Sun 14 Mon 15 Tue 16 Wed 17 Thu 18 Fri 19 Sat…" at bounding box center [784, 509] width 1568 height 774
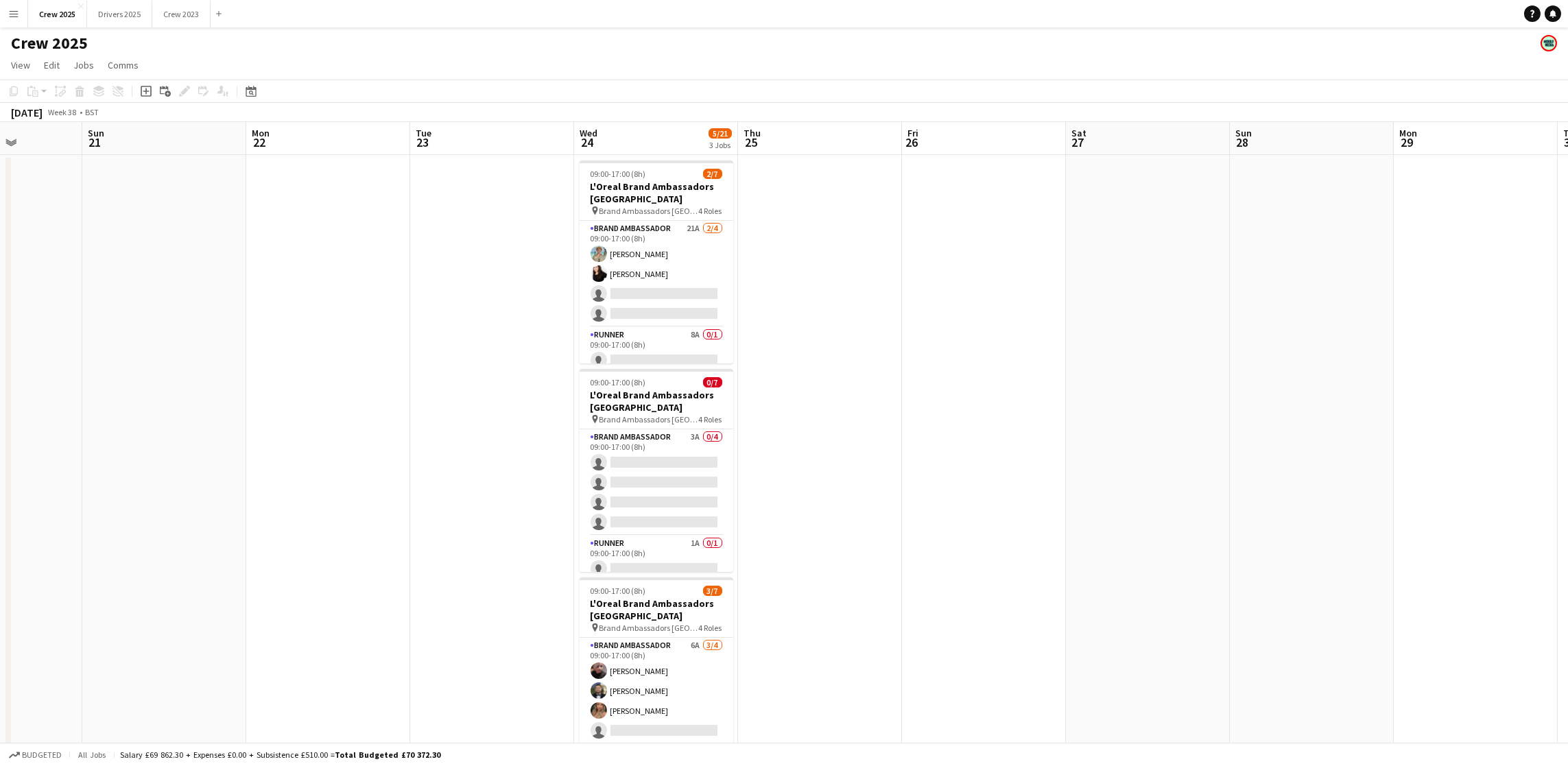
scroll to position [0, 477]
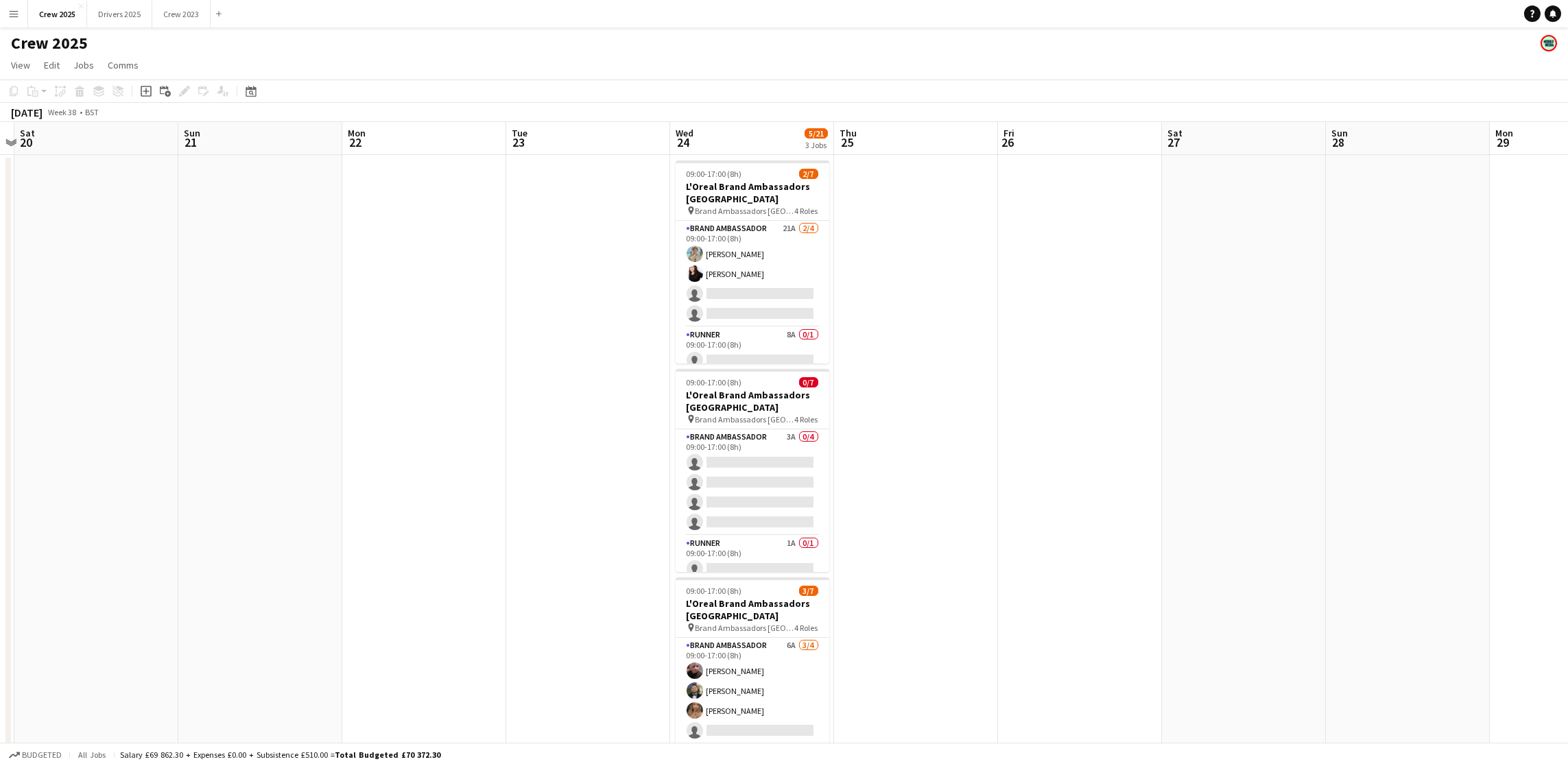
drag, startPoint x: 1072, startPoint y: 395, endPoint x: 610, endPoint y: 387, distance: 462.1
click at [610, 387] on app-calendar-viewport "Wed 17 Thu 18 Fri 19 Sat 20 Sun 21 Mon 22 Tue 23 Wed 24 5/21 3 Jobs Thu 25 Fri …" at bounding box center [784, 509] width 1568 height 774
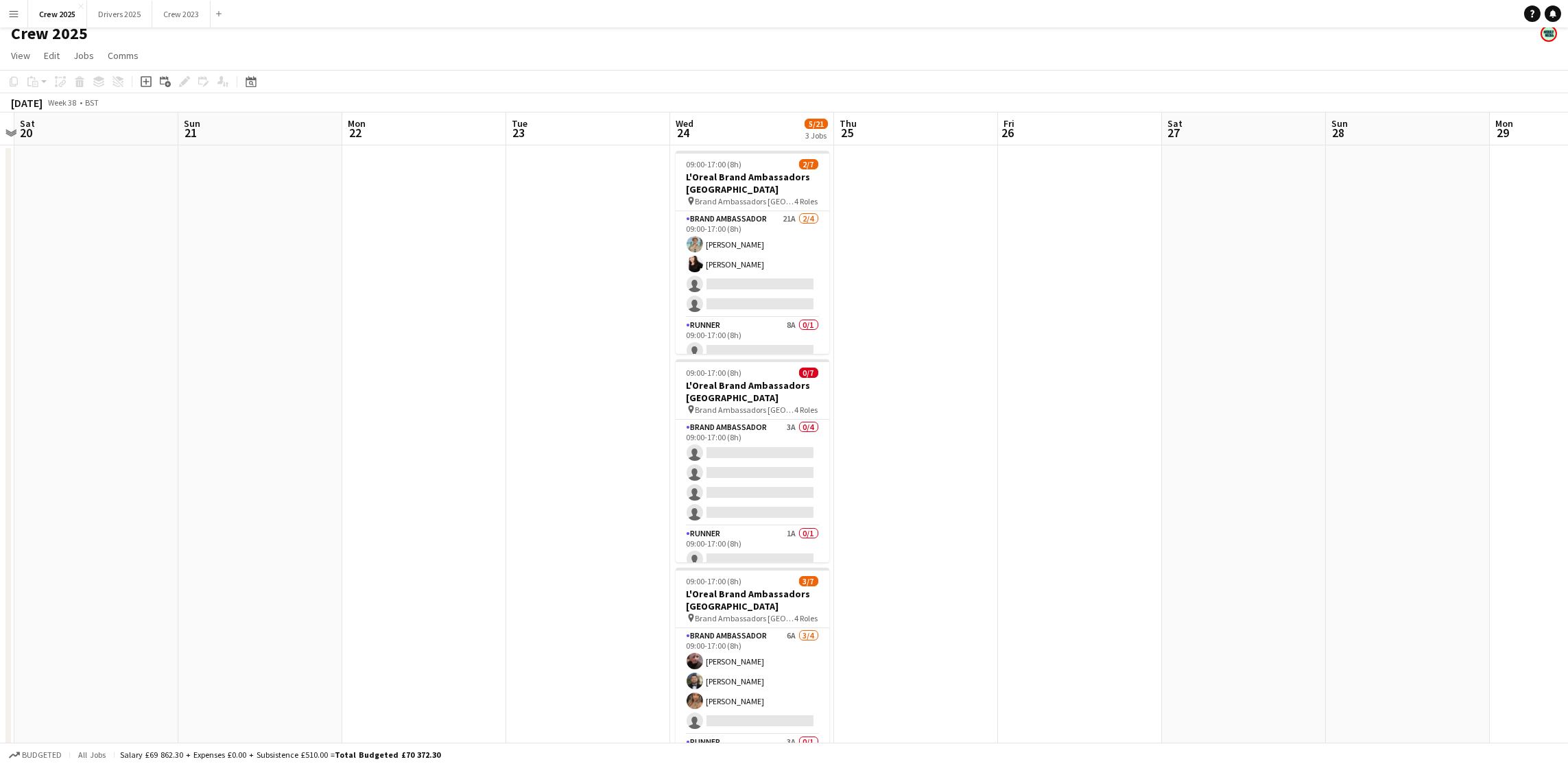
scroll to position [0, 0]
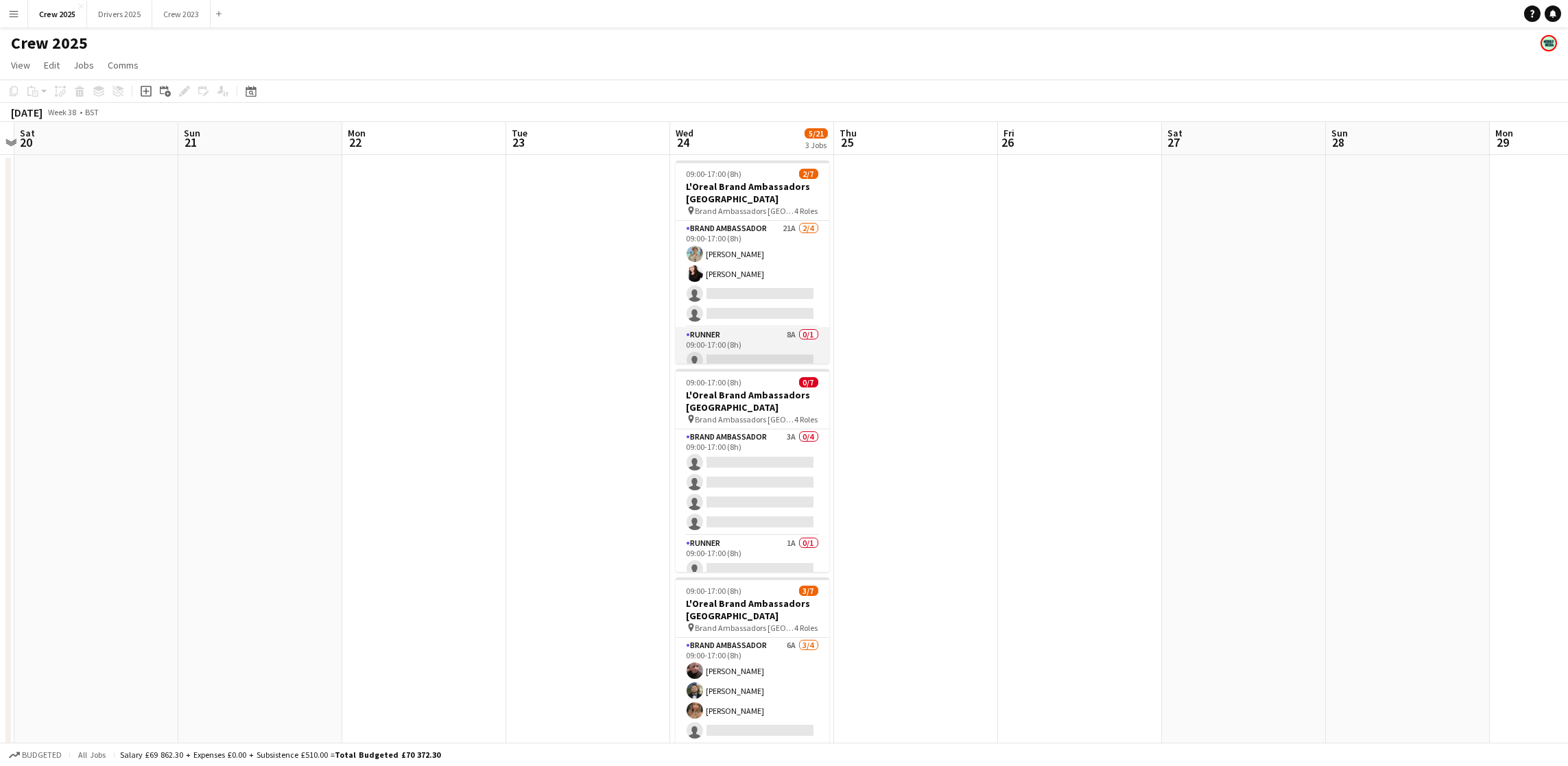
click at [749, 348] on app-card-role "Runner 8A 0/1 09:00-17:00 (8h) single-neutral-actions" at bounding box center [752, 351] width 154 height 47
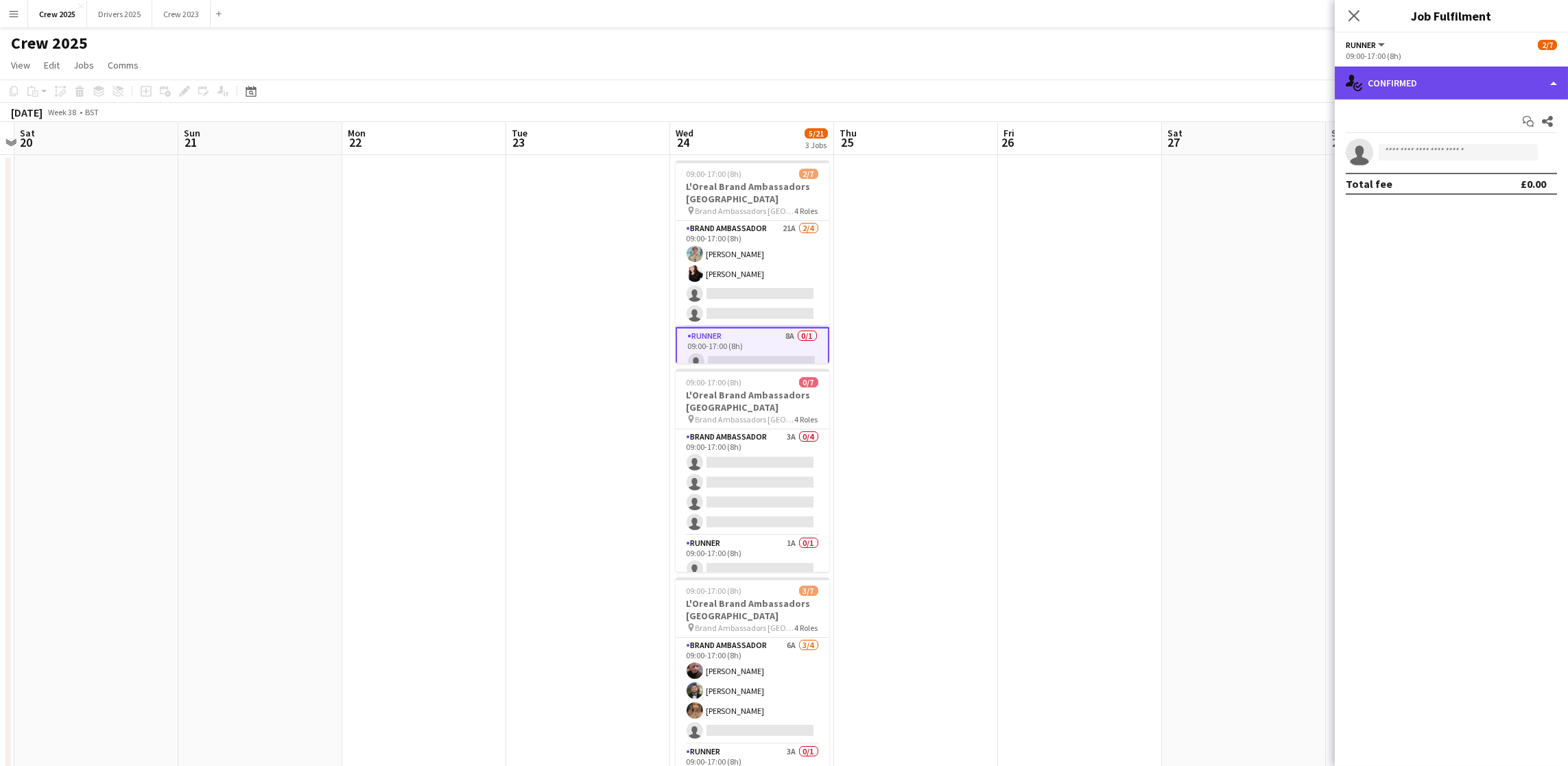
click at [1453, 83] on div "single-neutral-actions-check-2 Confirmed" at bounding box center [1451, 83] width 234 height 33
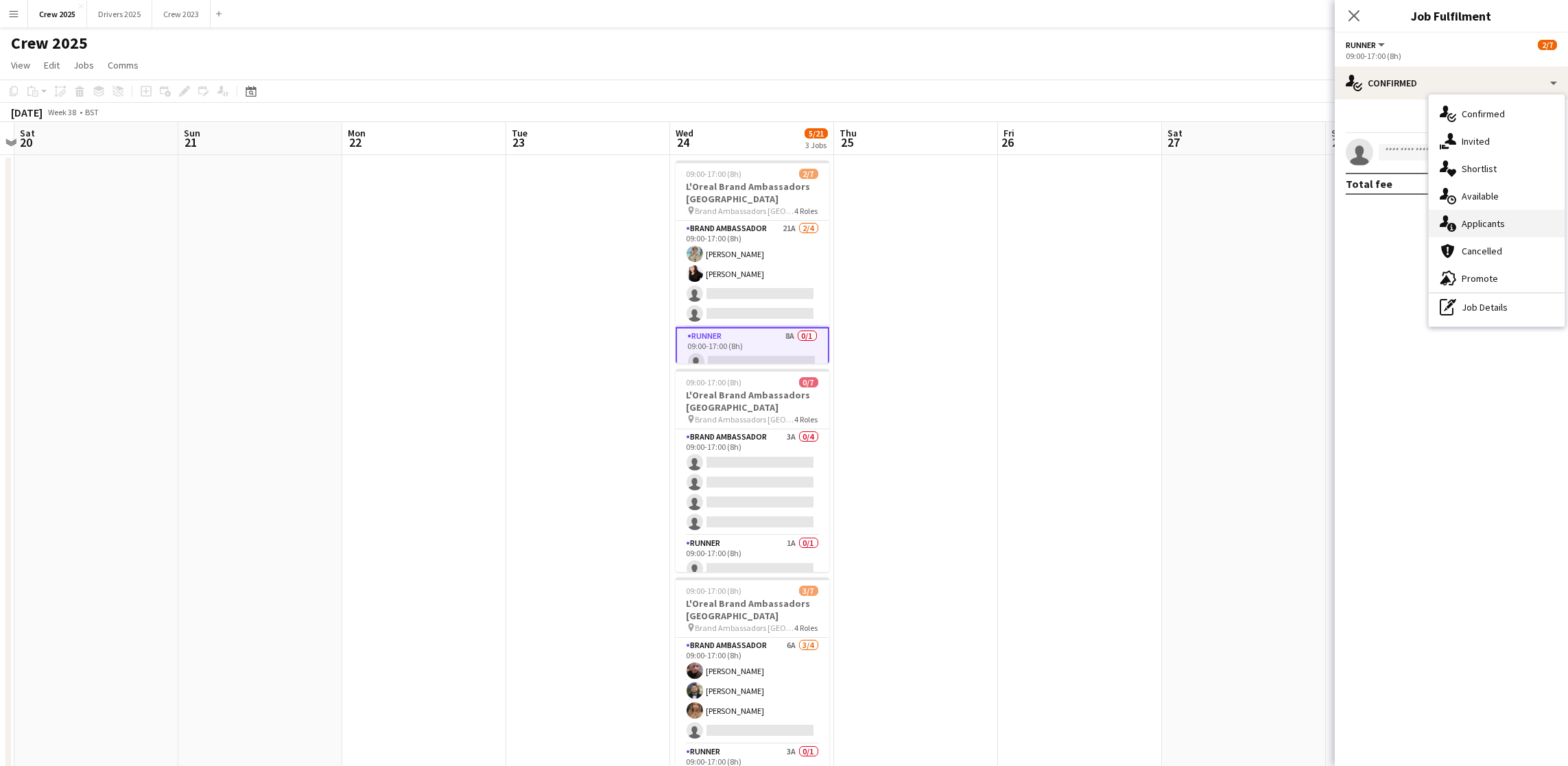
click at [1495, 213] on div "single-neutral-actions-information Applicants" at bounding box center [1496, 223] width 136 height 27
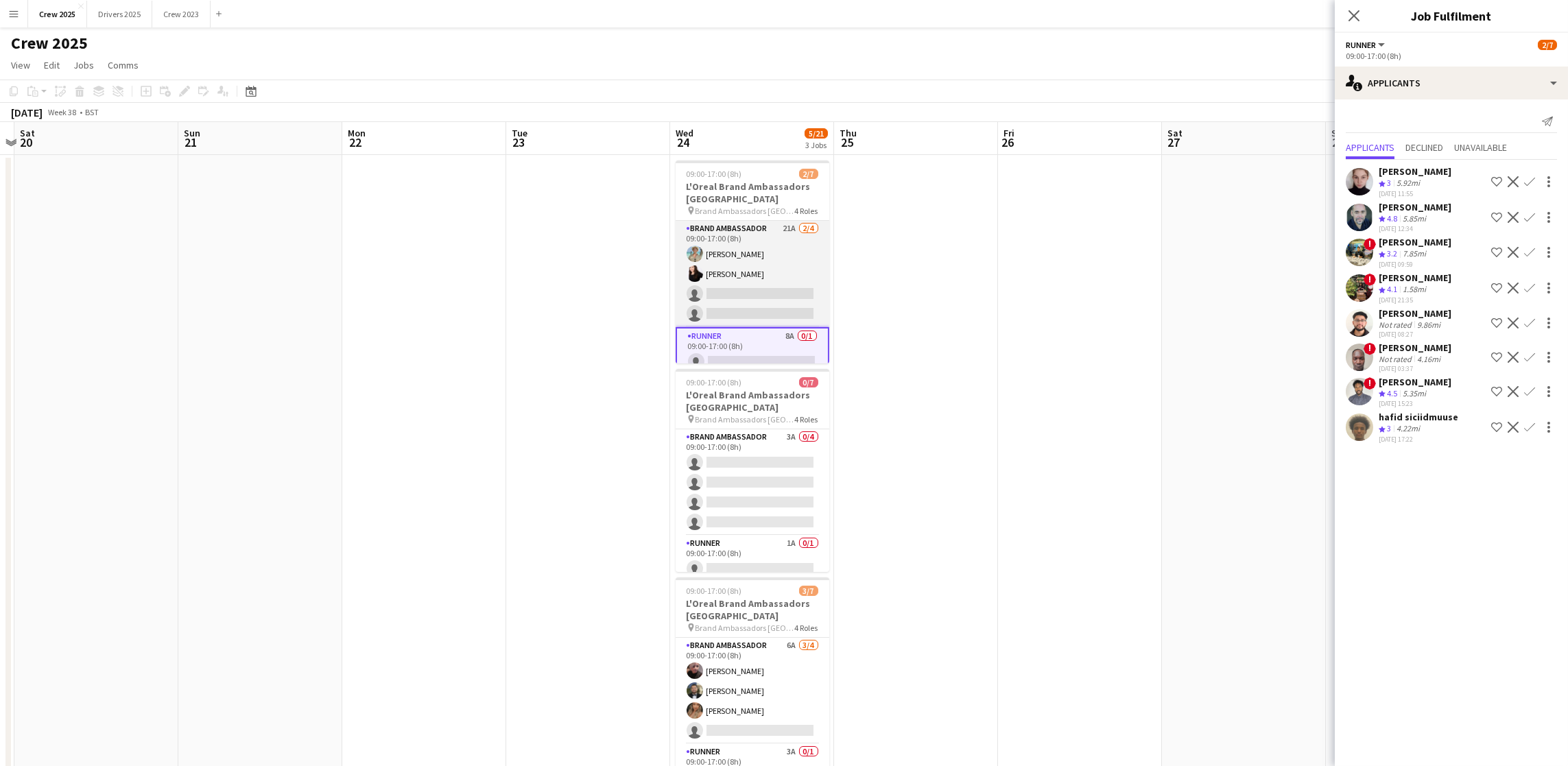
click at [772, 295] on app-card-role "Brand Ambassador 21A [DATE] 09:00-17:00 (8h) [PERSON_NAME] [PERSON_NAME] single…" at bounding box center [752, 274] width 154 height 106
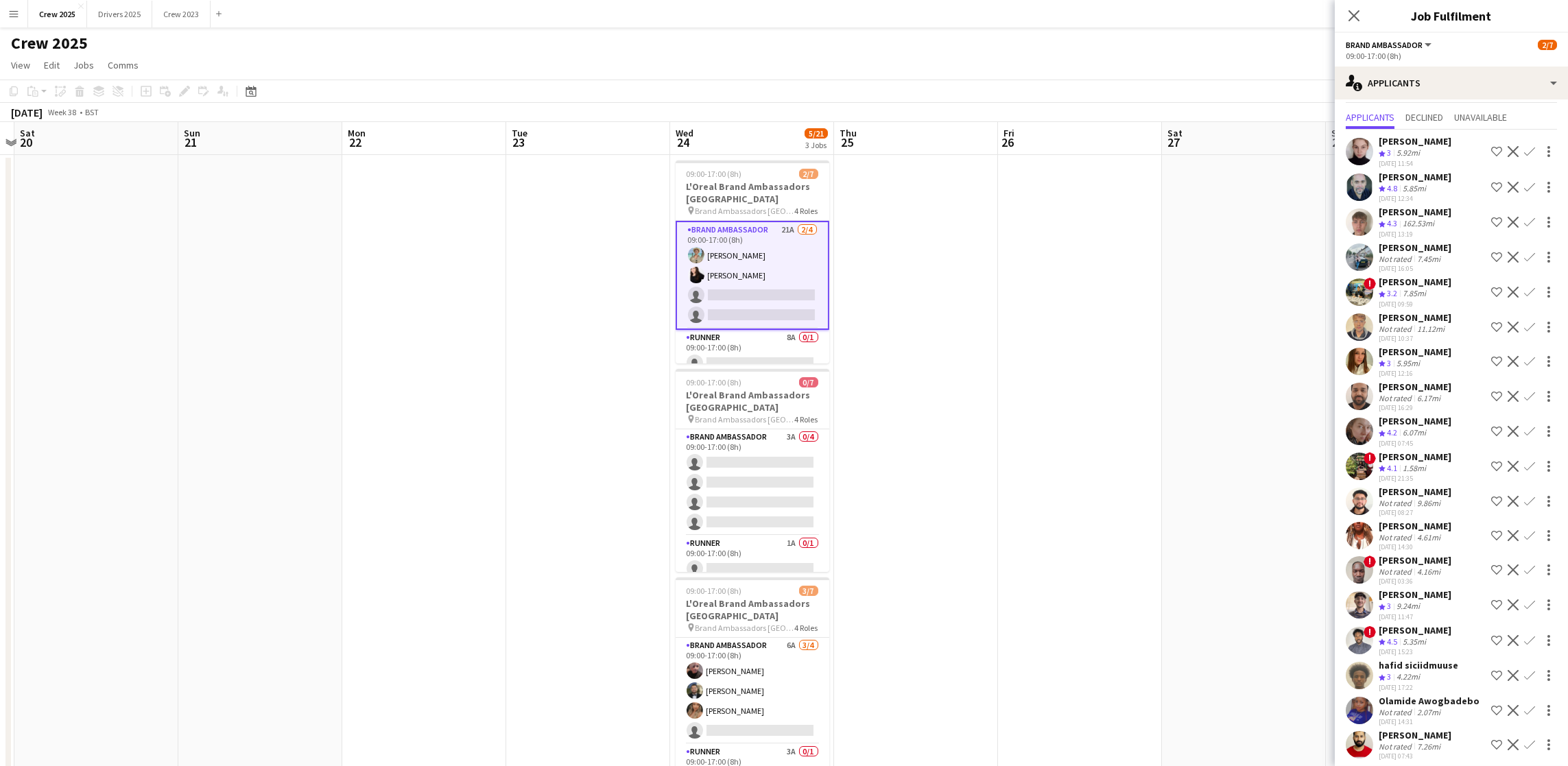
scroll to position [45, 0]
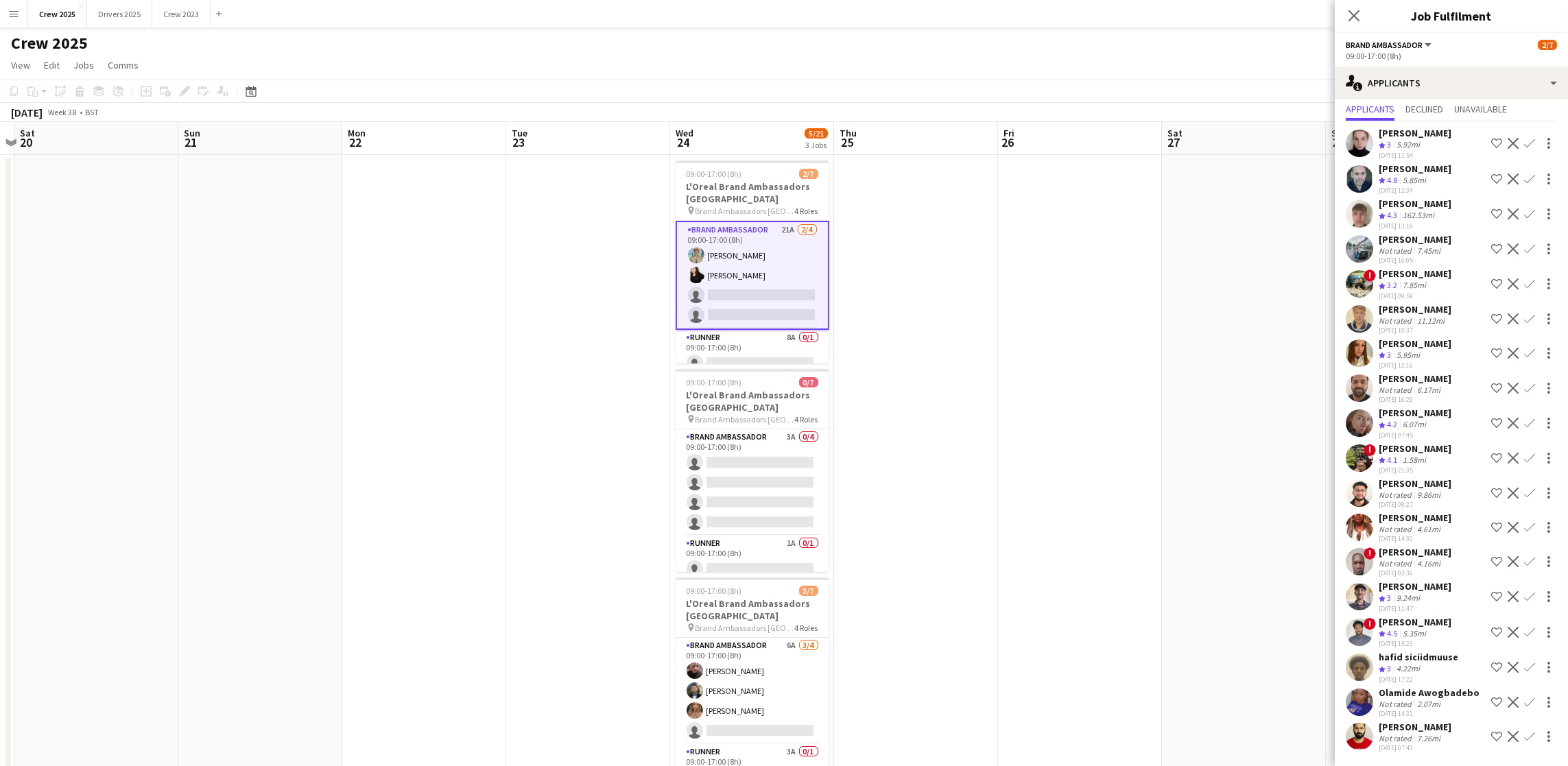
click at [1524, 488] on app-icon "Confirm" at bounding box center [1530, 493] width 11 height 11
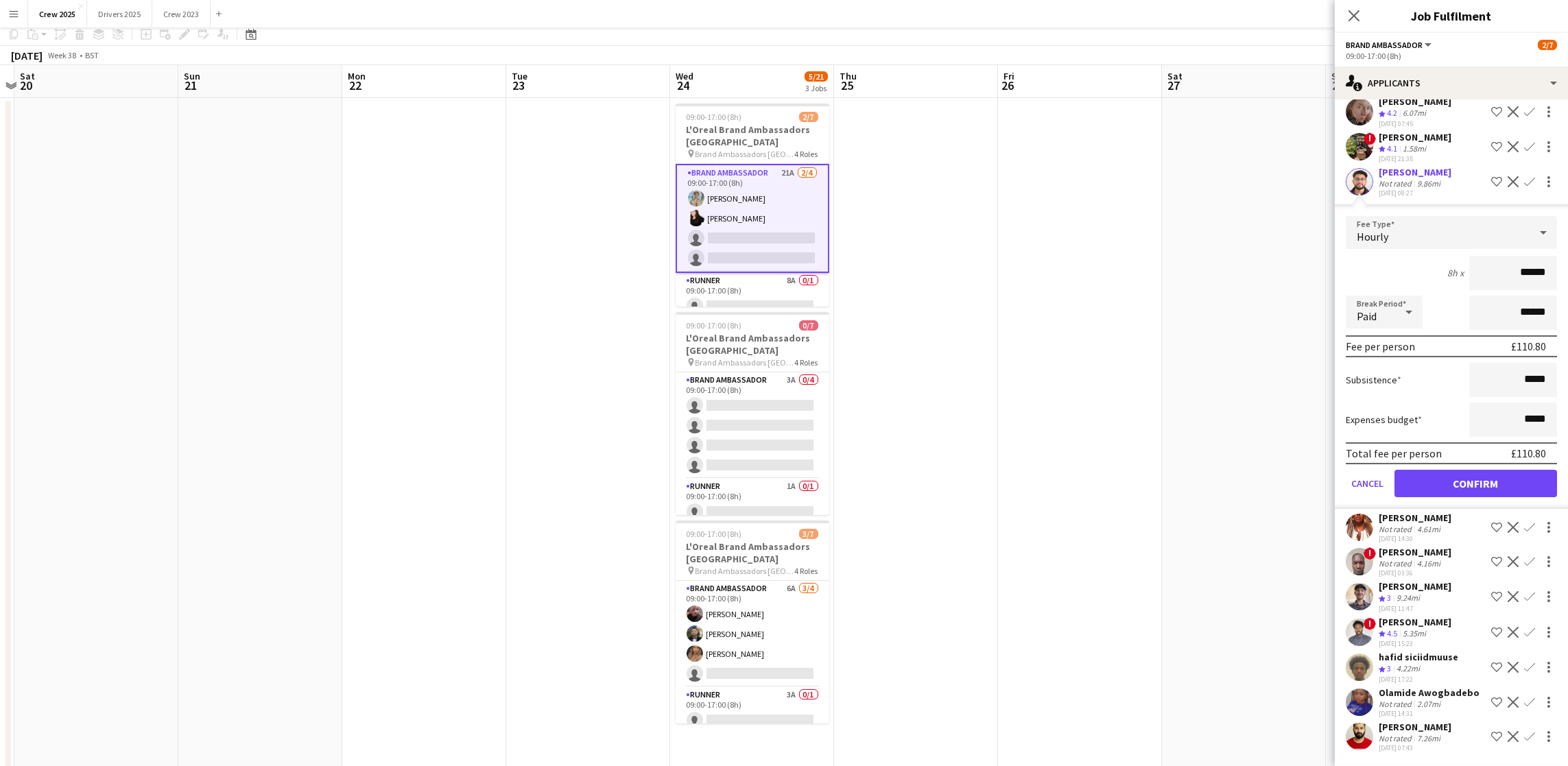
scroll to position [103, 0]
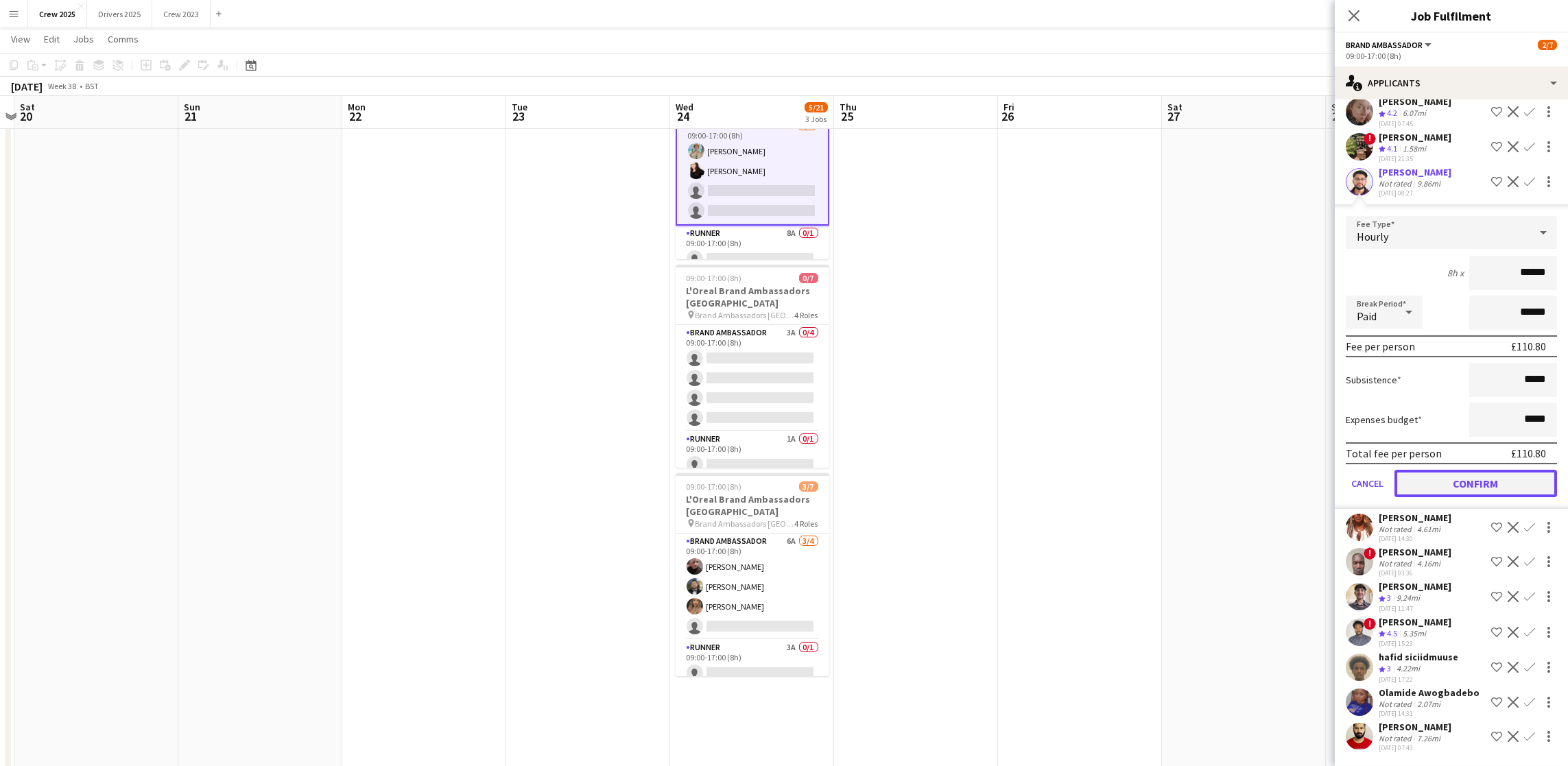
click at [1490, 472] on button "Confirm" at bounding box center [1475, 483] width 162 height 27
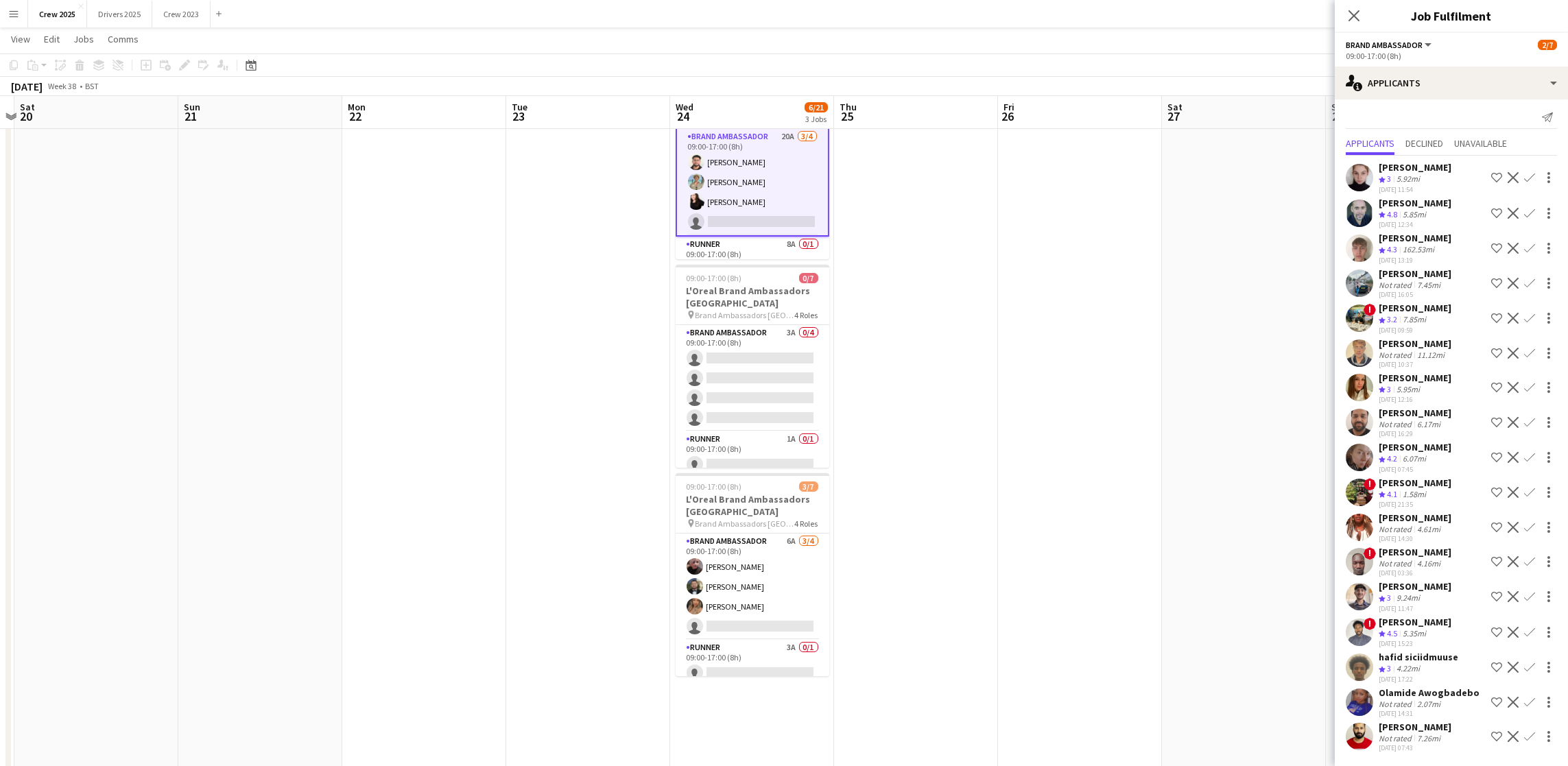
scroll to position [0, 0]
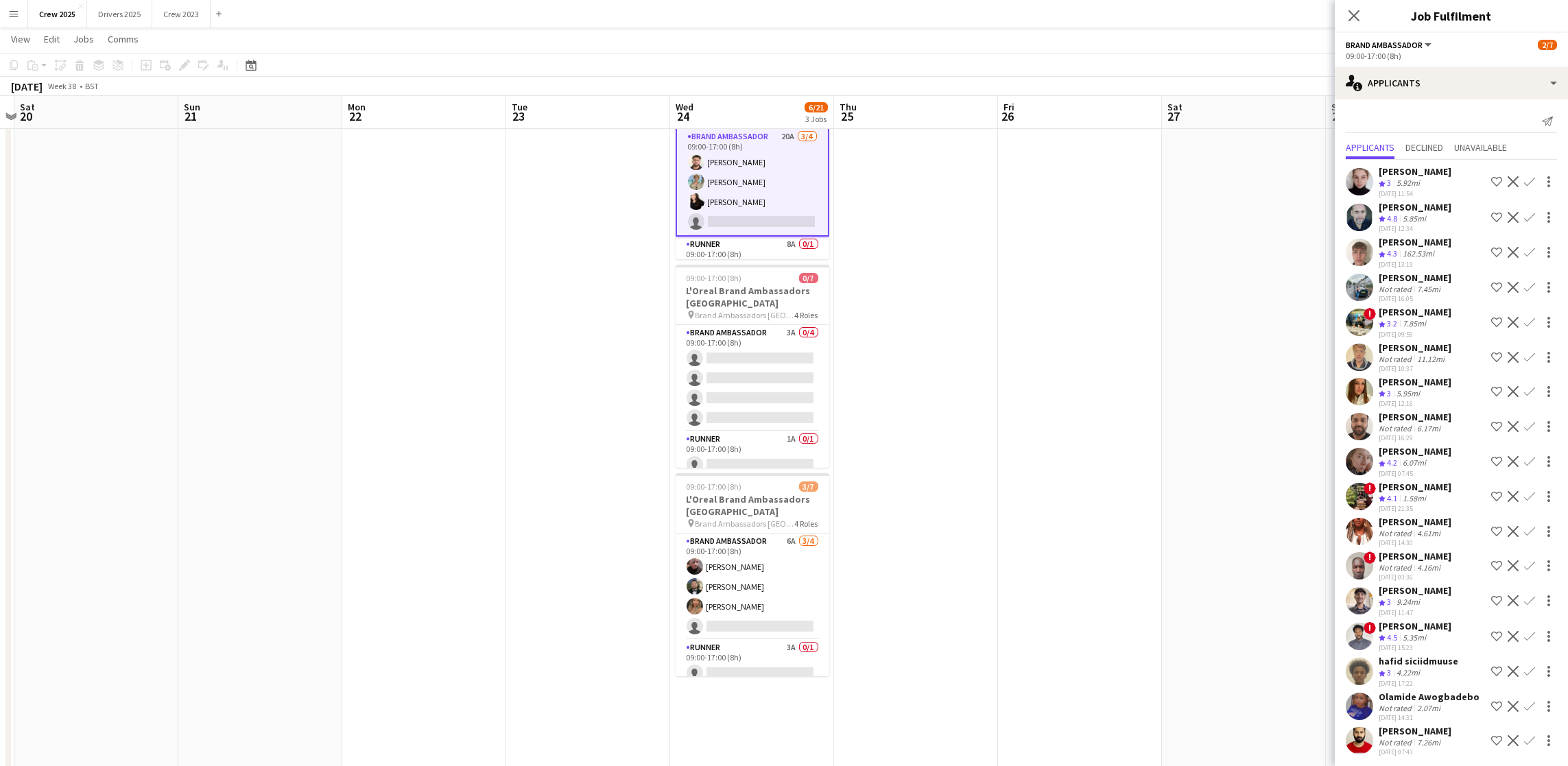
click at [1074, 348] on app-date-cell at bounding box center [1079, 421] width 164 height 742
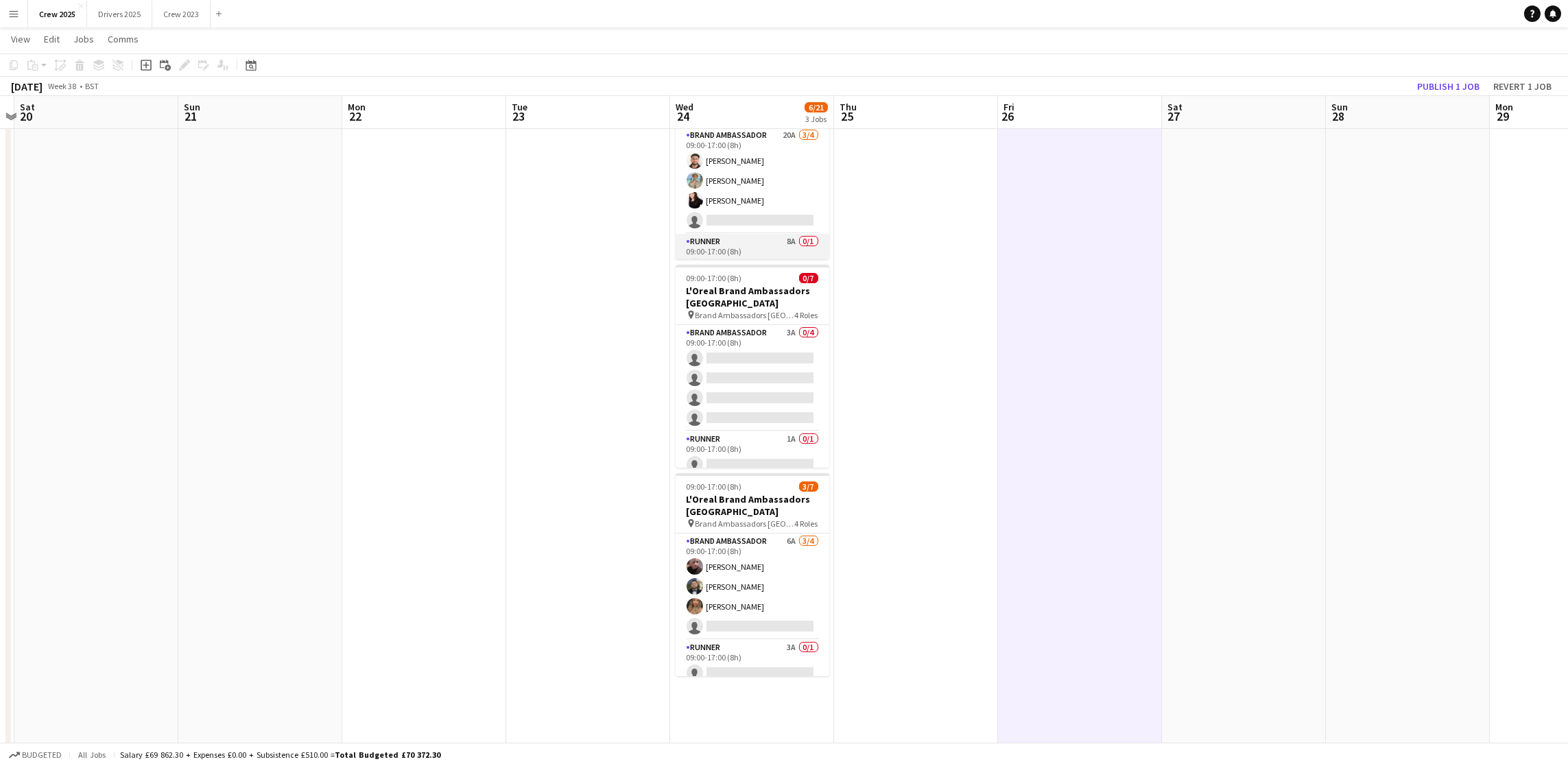
click at [712, 247] on app-card-role "Runner 8A 0/1 09:00-17:00 (8h) single-neutral-actions" at bounding box center [752, 257] width 154 height 47
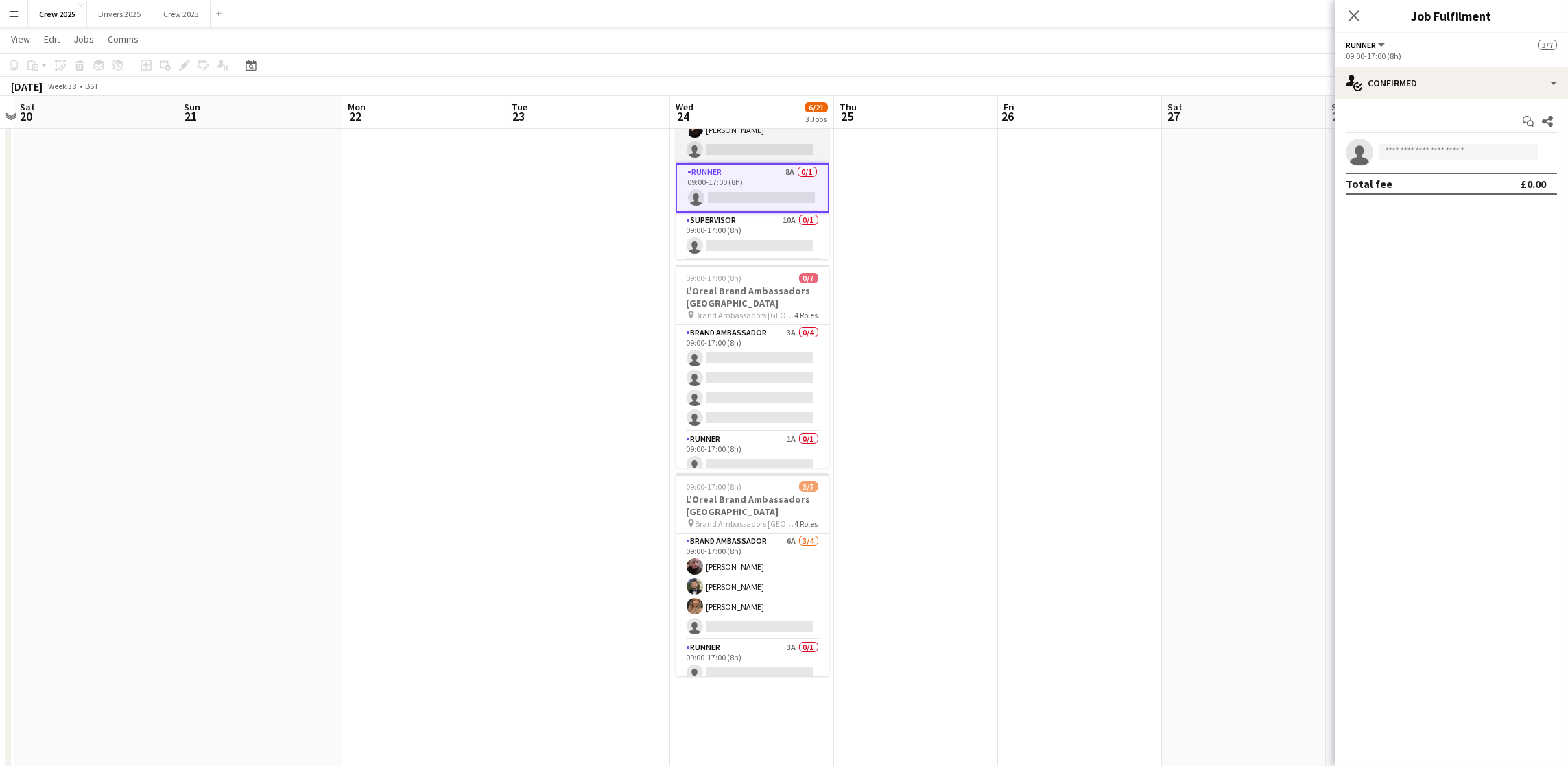
scroll to position [103, 0]
click at [746, 169] on app-card-role "Runner 8A 0/1 09:00-17:00 (8h) single-neutral-actions" at bounding box center [752, 156] width 154 height 50
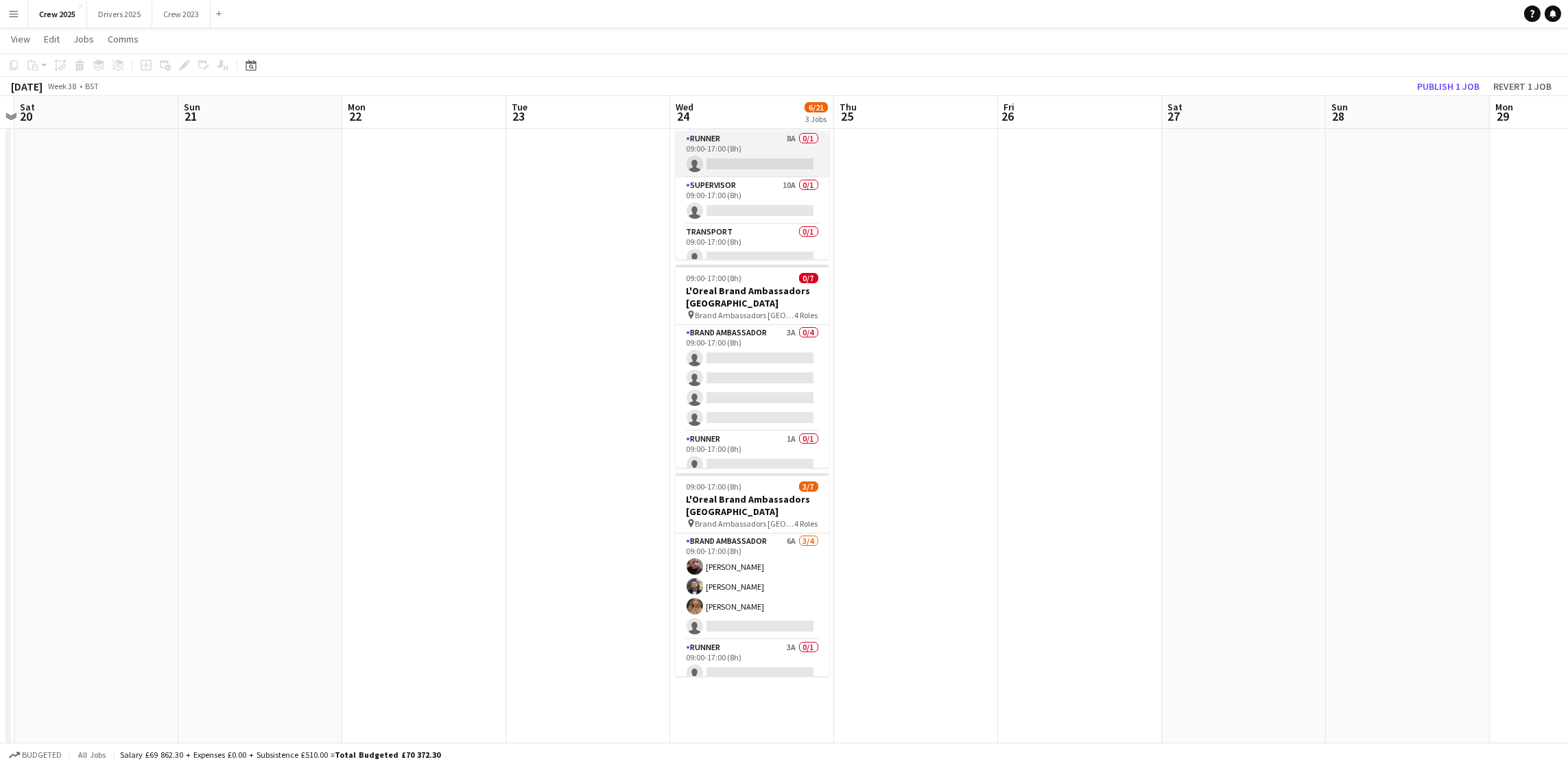
click at [746, 168] on app-card-role "Runner 8A 0/1 09:00-17:00 (8h) single-neutral-actions" at bounding box center [752, 155] width 154 height 47
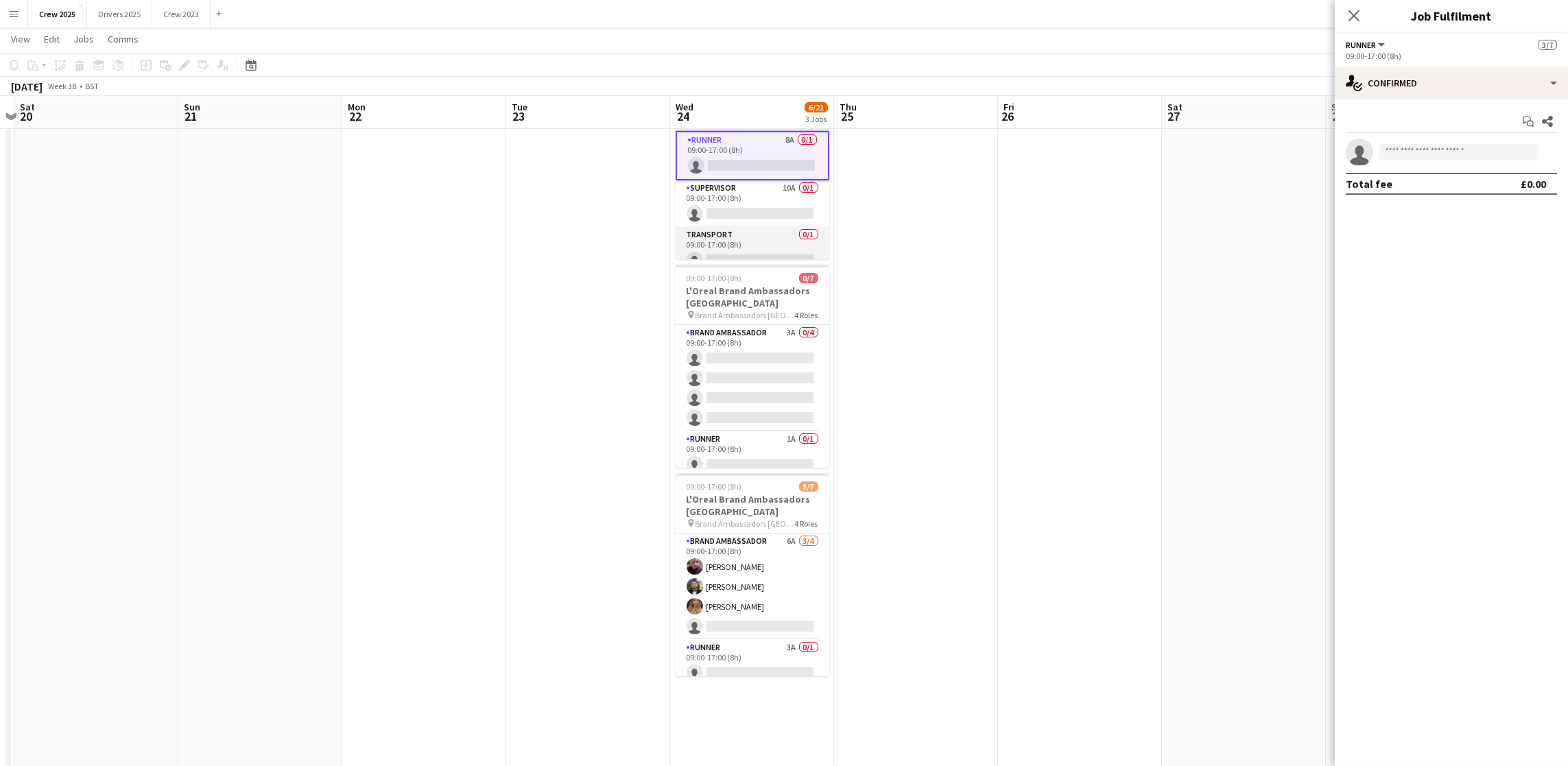
click at [743, 227] on app-card-role "Transport 0/1 09:00-17:00 (8h) single-neutral-actions" at bounding box center [752, 250] width 154 height 47
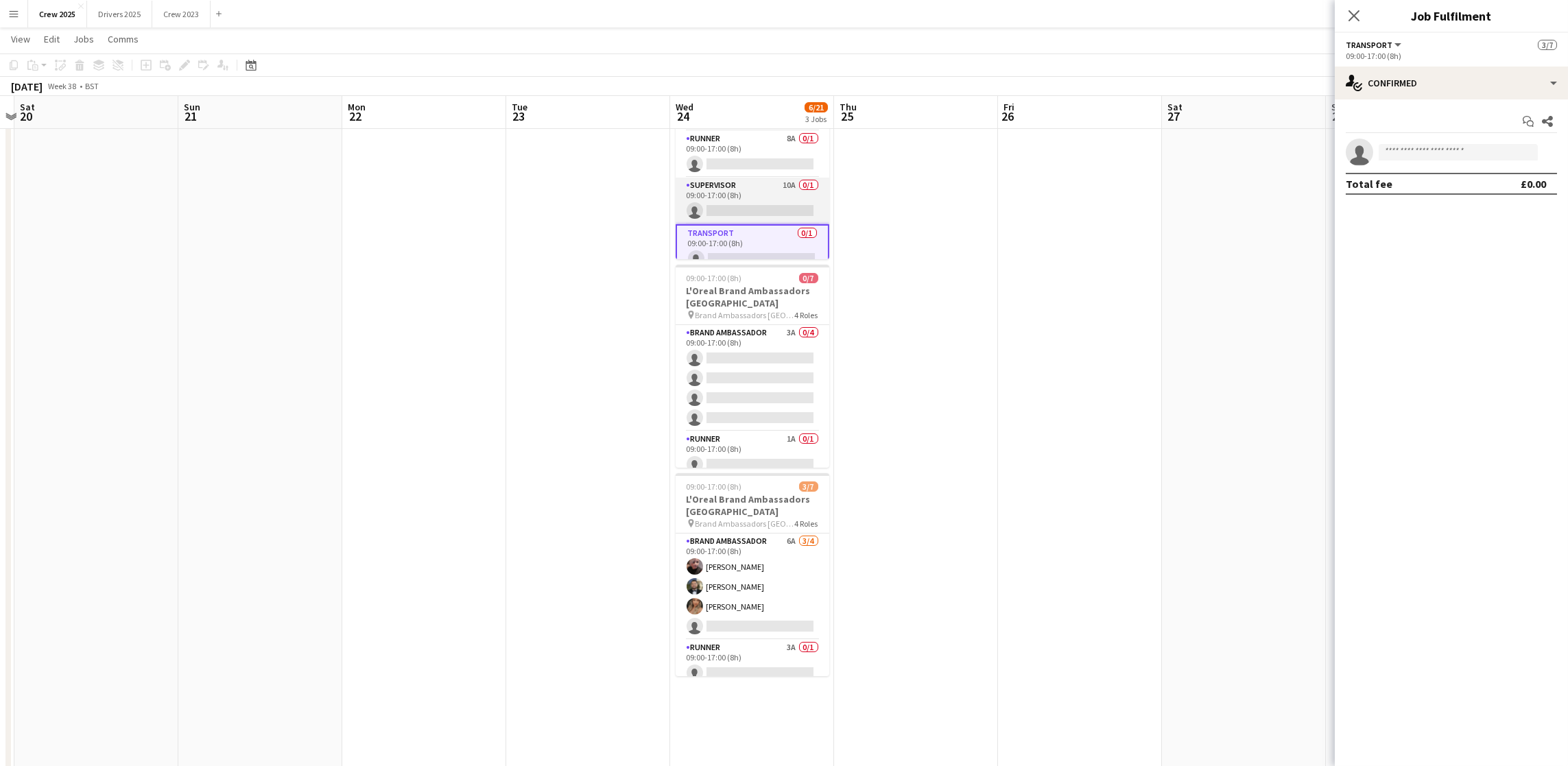
click at [742, 203] on app-card-role "Supervisor 10A 0/1 09:00-17:00 (8h) single-neutral-actions" at bounding box center [752, 201] width 154 height 47
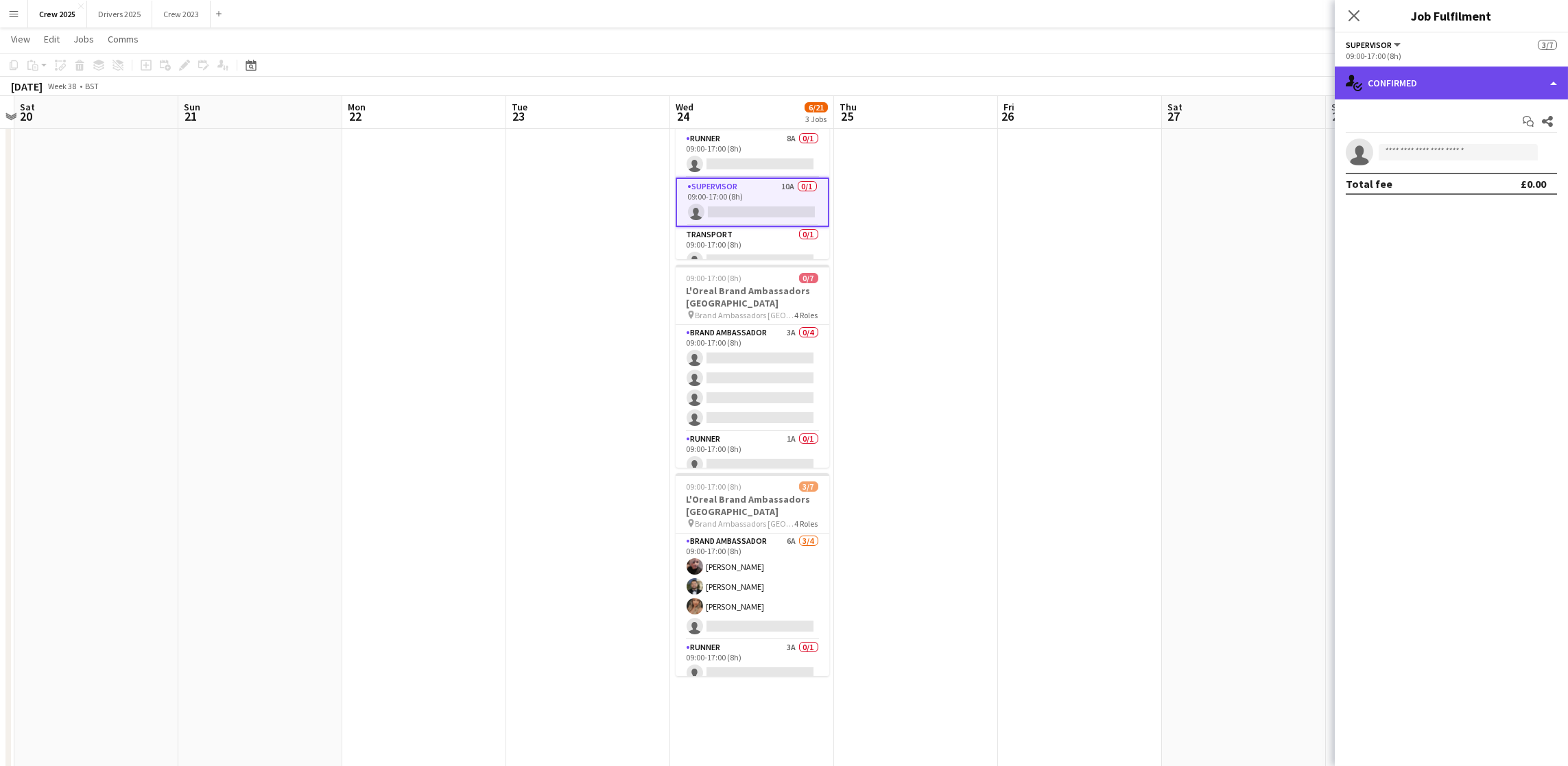
click at [1443, 79] on div "single-neutral-actions-check-2 Confirmed" at bounding box center [1451, 83] width 234 height 33
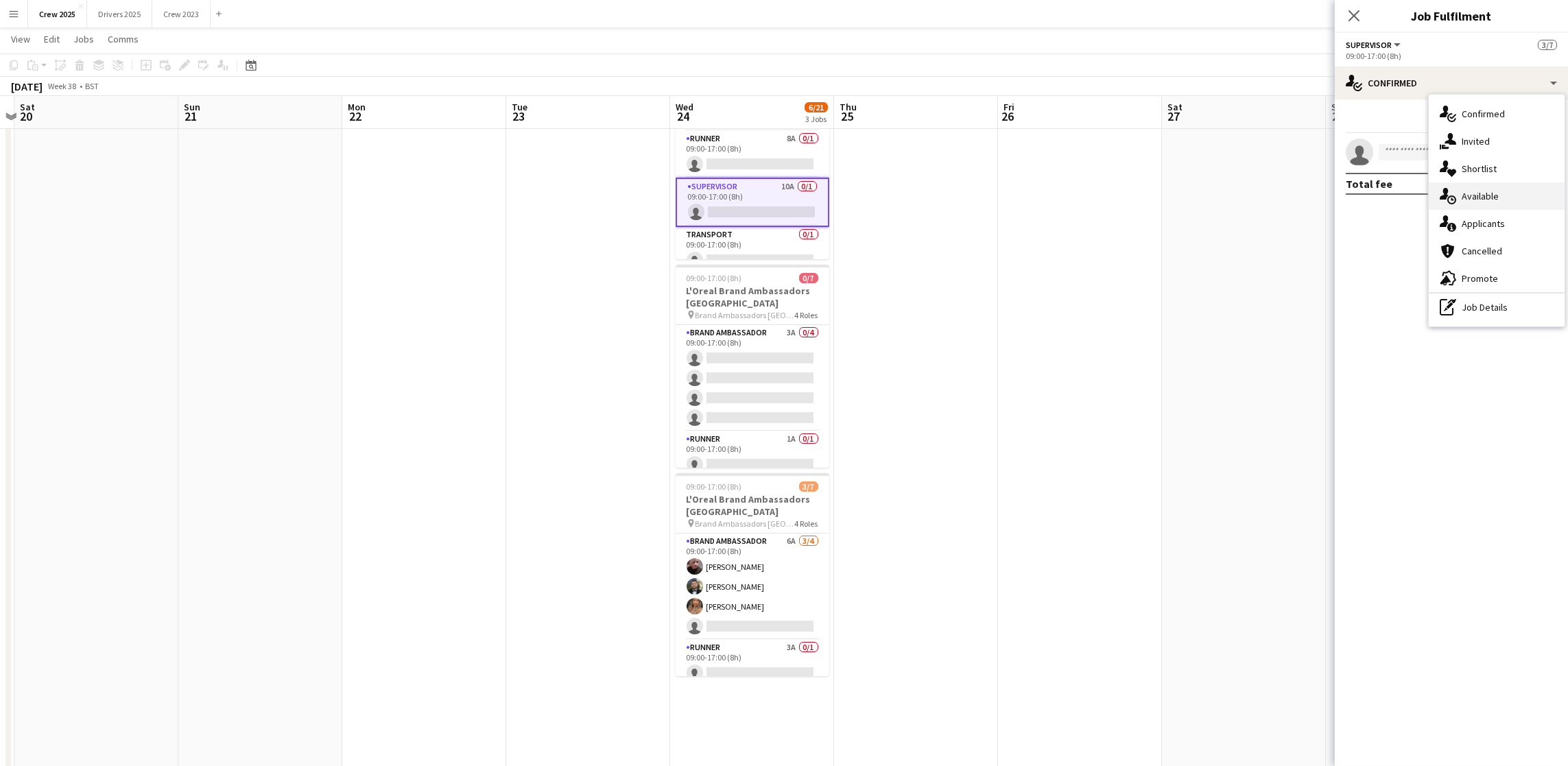
click at [1490, 192] on div "single-neutral-actions-upload Available" at bounding box center [1496, 196] width 136 height 27
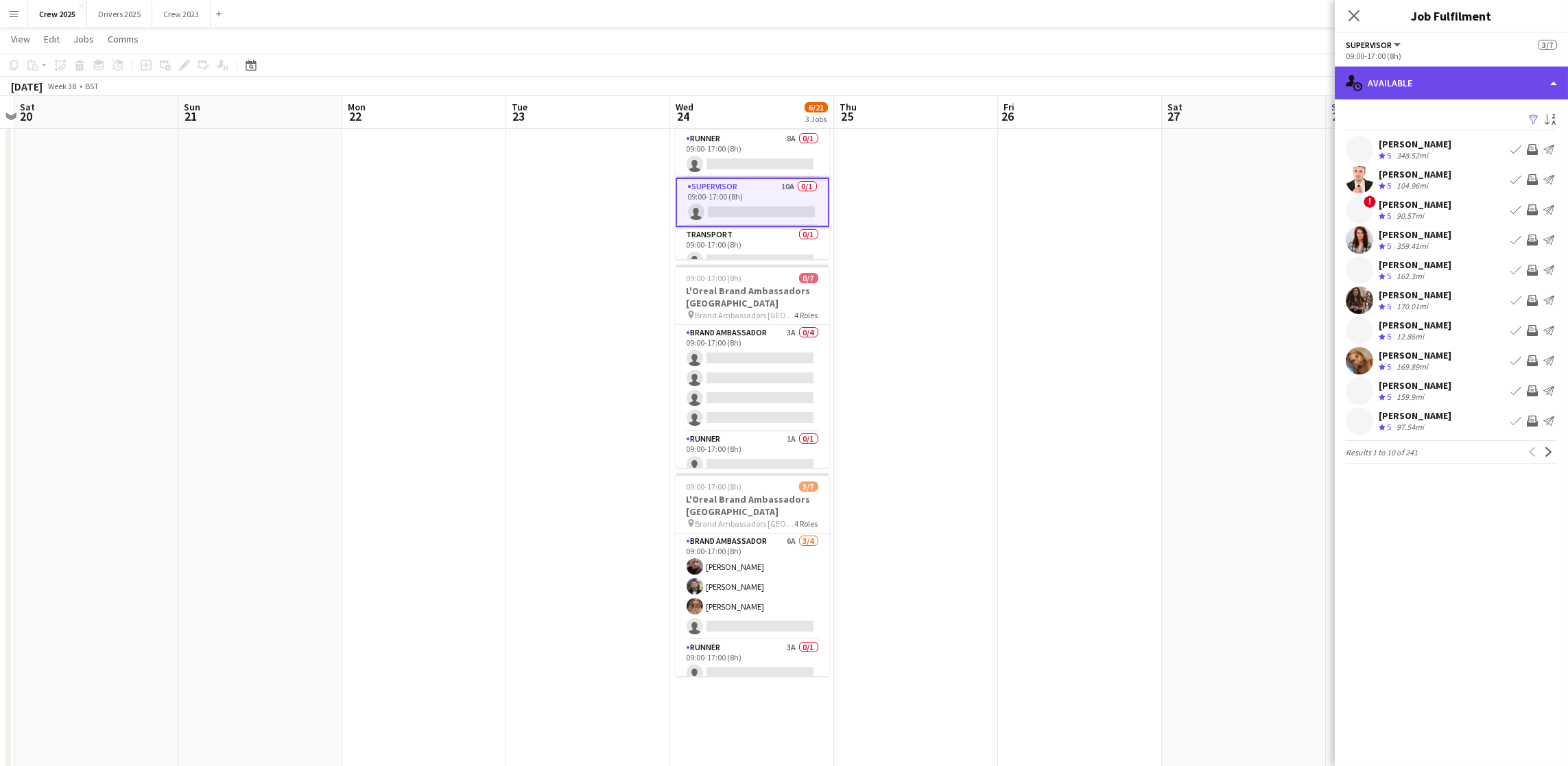
click at [1470, 73] on div "single-neutral-actions-upload Available" at bounding box center [1451, 83] width 234 height 33
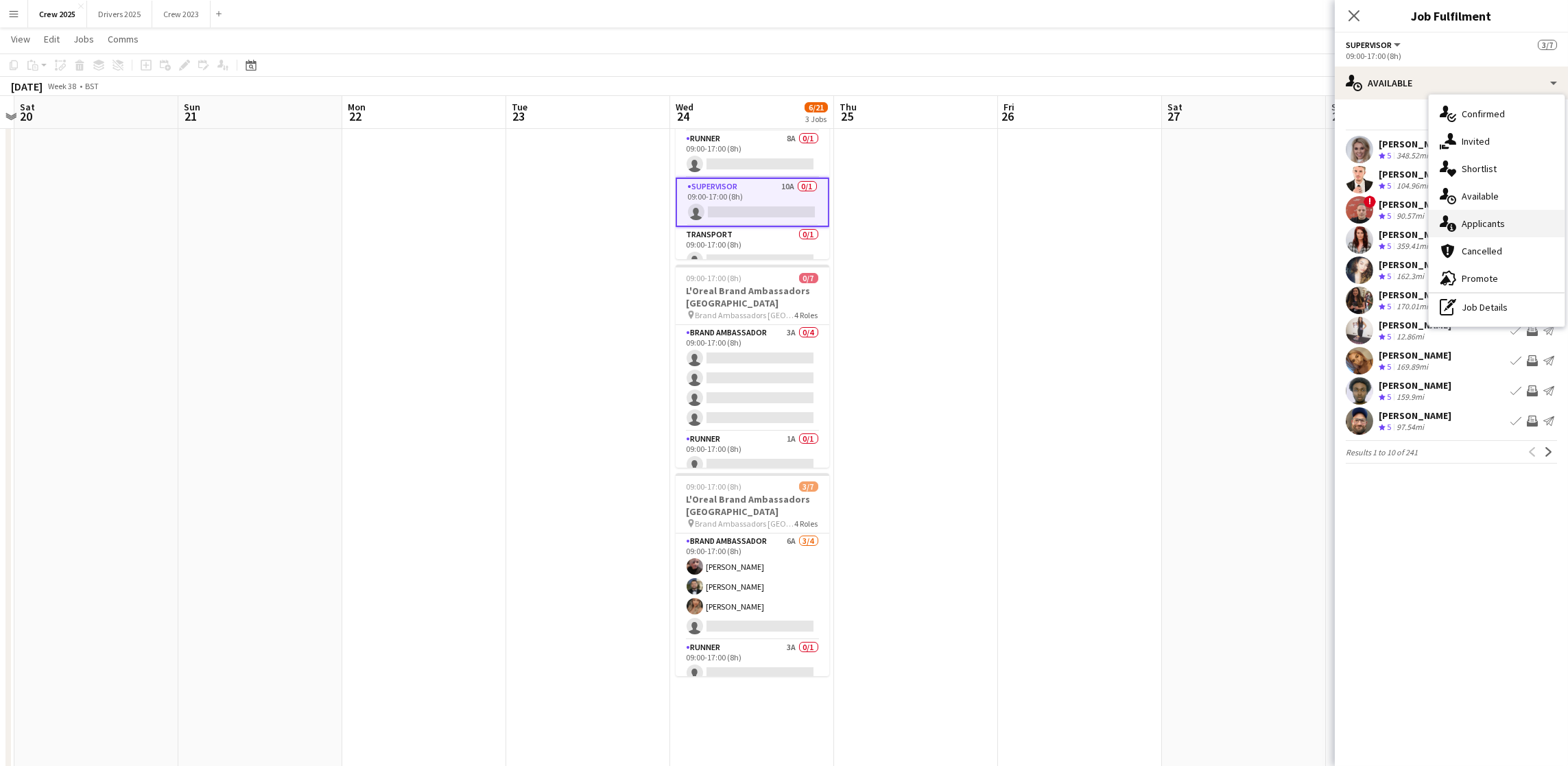
click at [1502, 221] on div "single-neutral-actions-information Applicants" at bounding box center [1496, 223] width 136 height 27
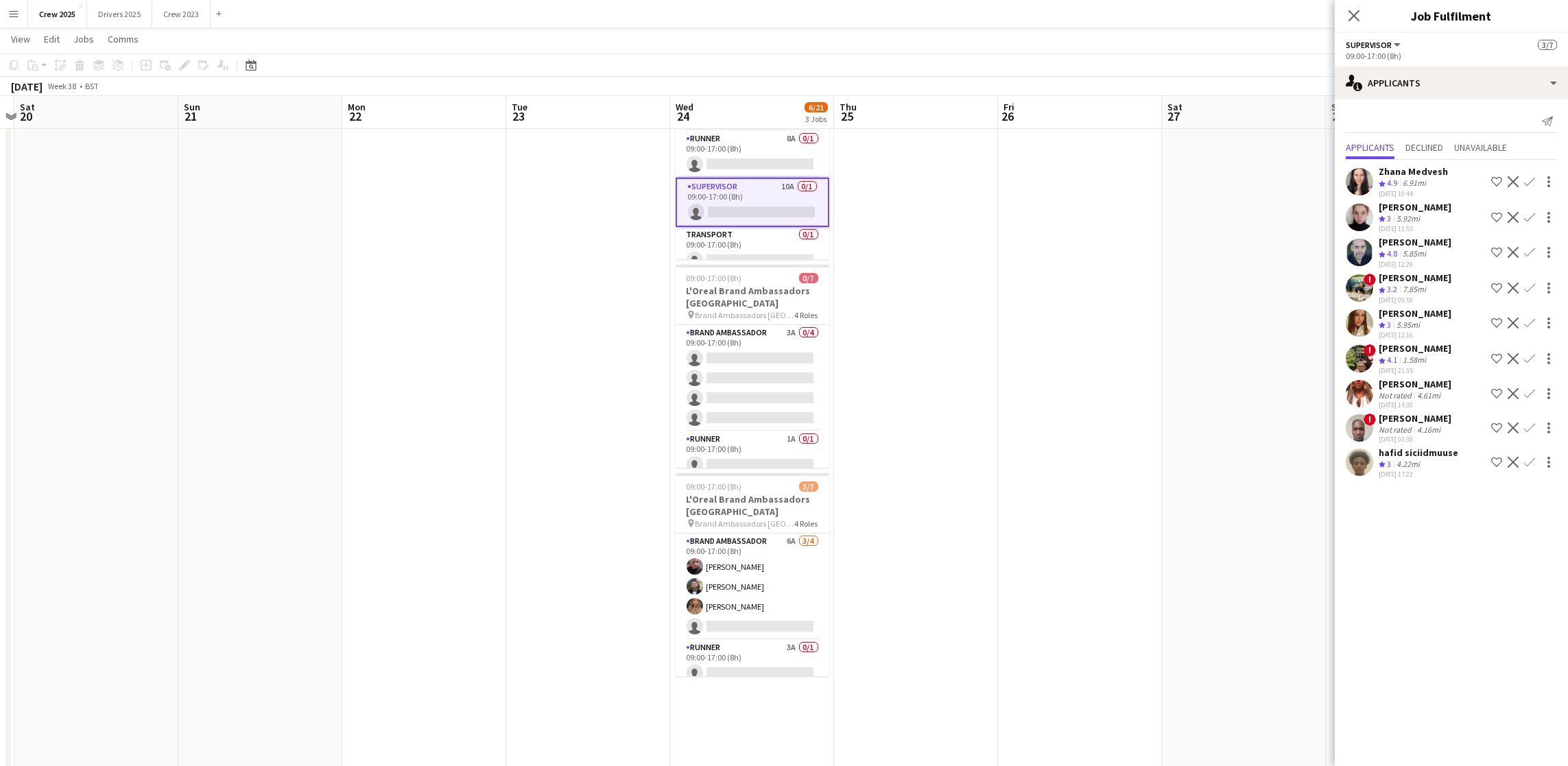
click at [1529, 184] on app-icon "Confirm" at bounding box center [1530, 182] width 11 height 11
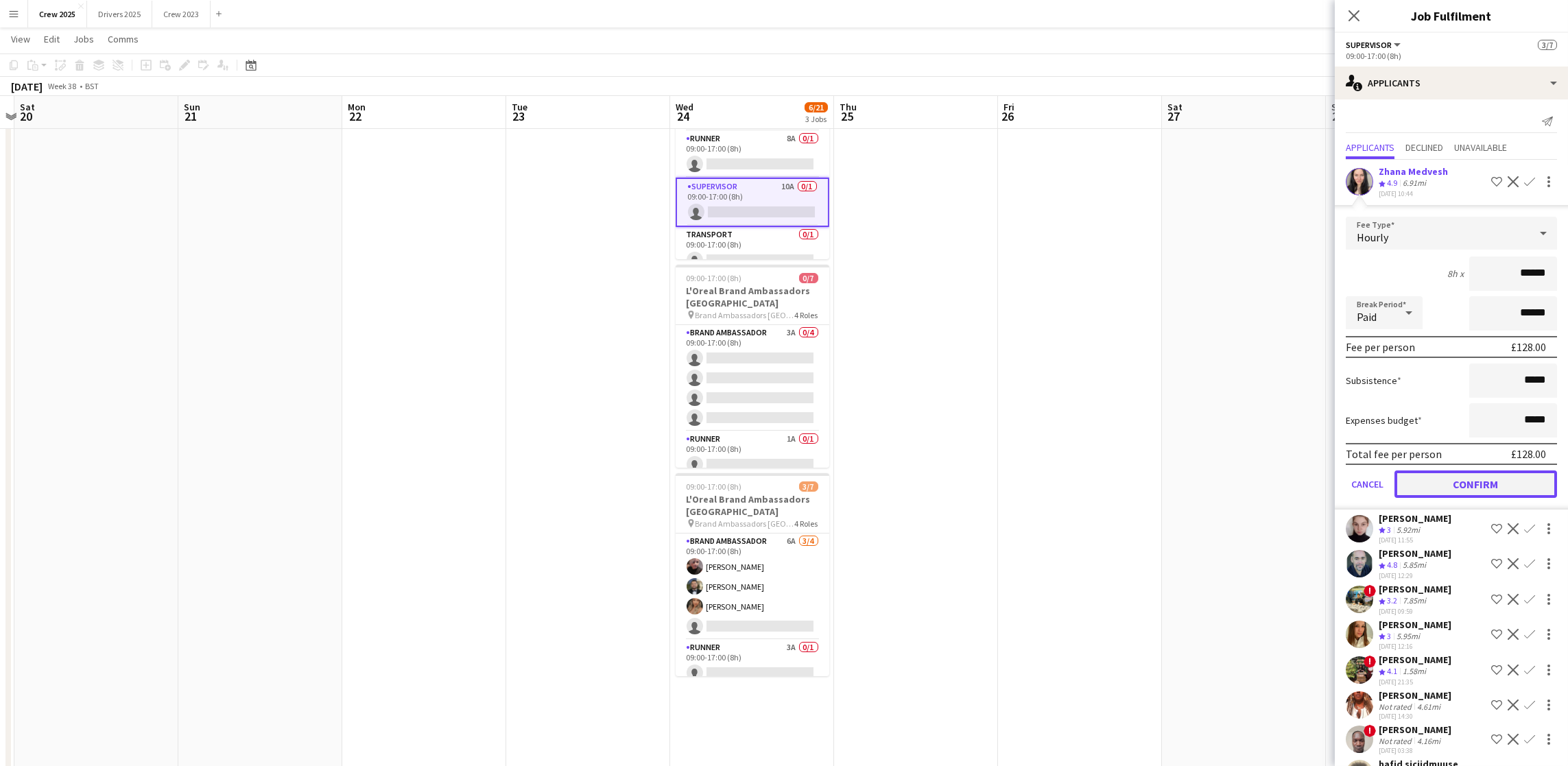
click at [1470, 473] on button "Confirm" at bounding box center [1475, 484] width 162 height 27
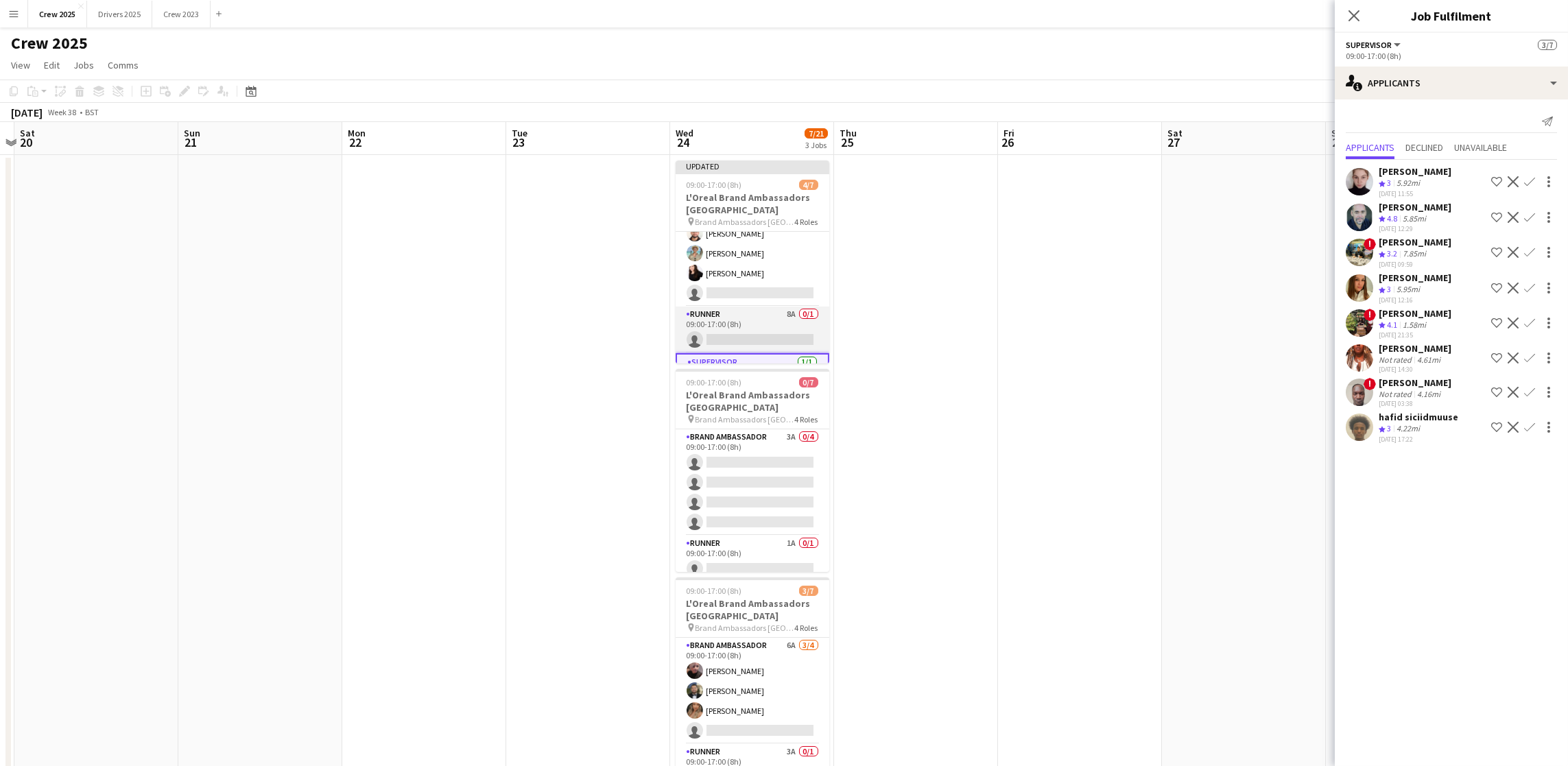
scroll to position [0, 0]
click at [726, 280] on app-card-role "Brand Ambassador 20A [DATE] 09:00-17:00 (8h) [PERSON_NAME] [PERSON_NAME] [PERSO…" at bounding box center [752, 284] width 154 height 106
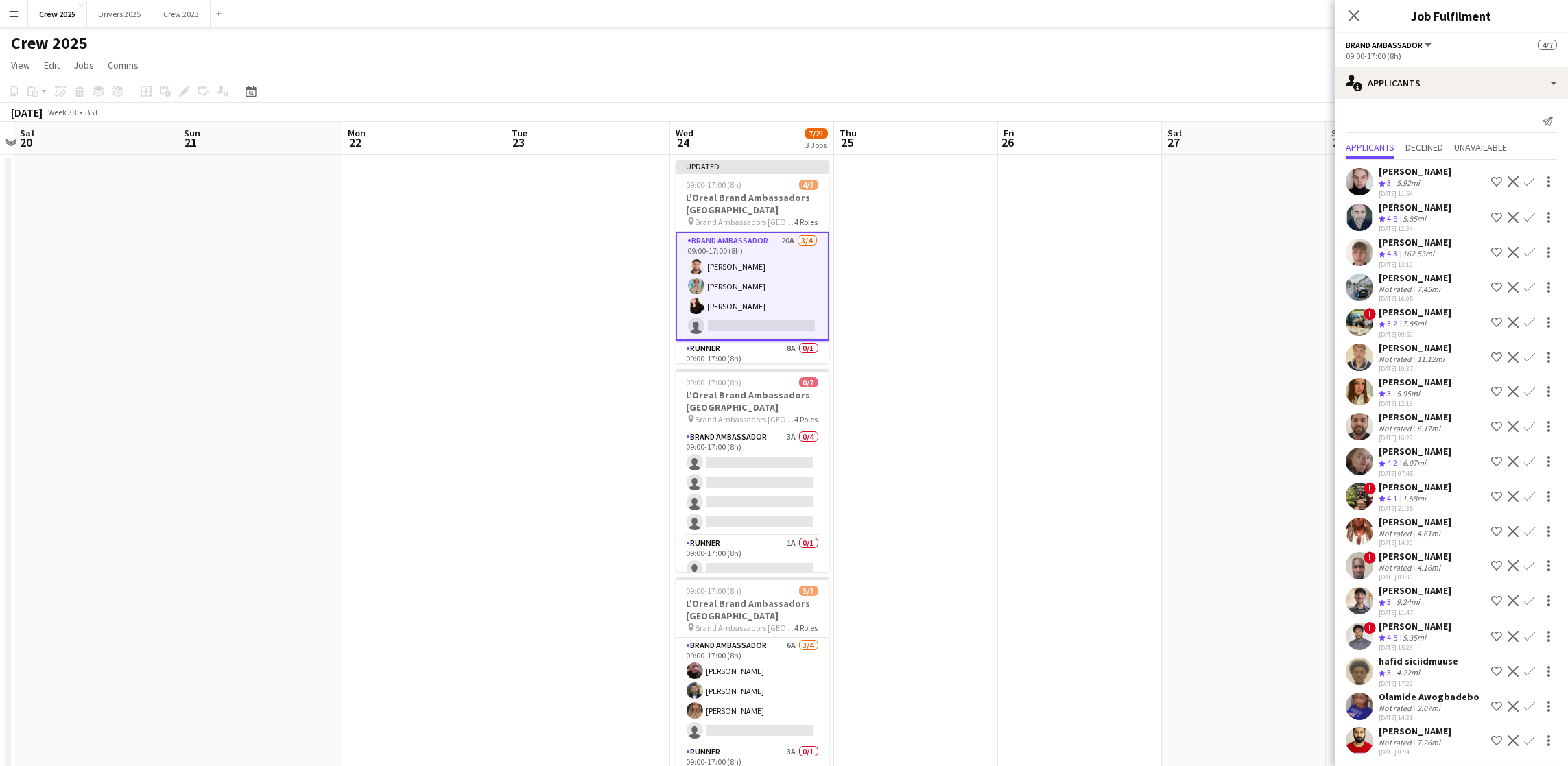
click at [1529, 218] on app-icon "Confirm" at bounding box center [1530, 218] width 11 height 11
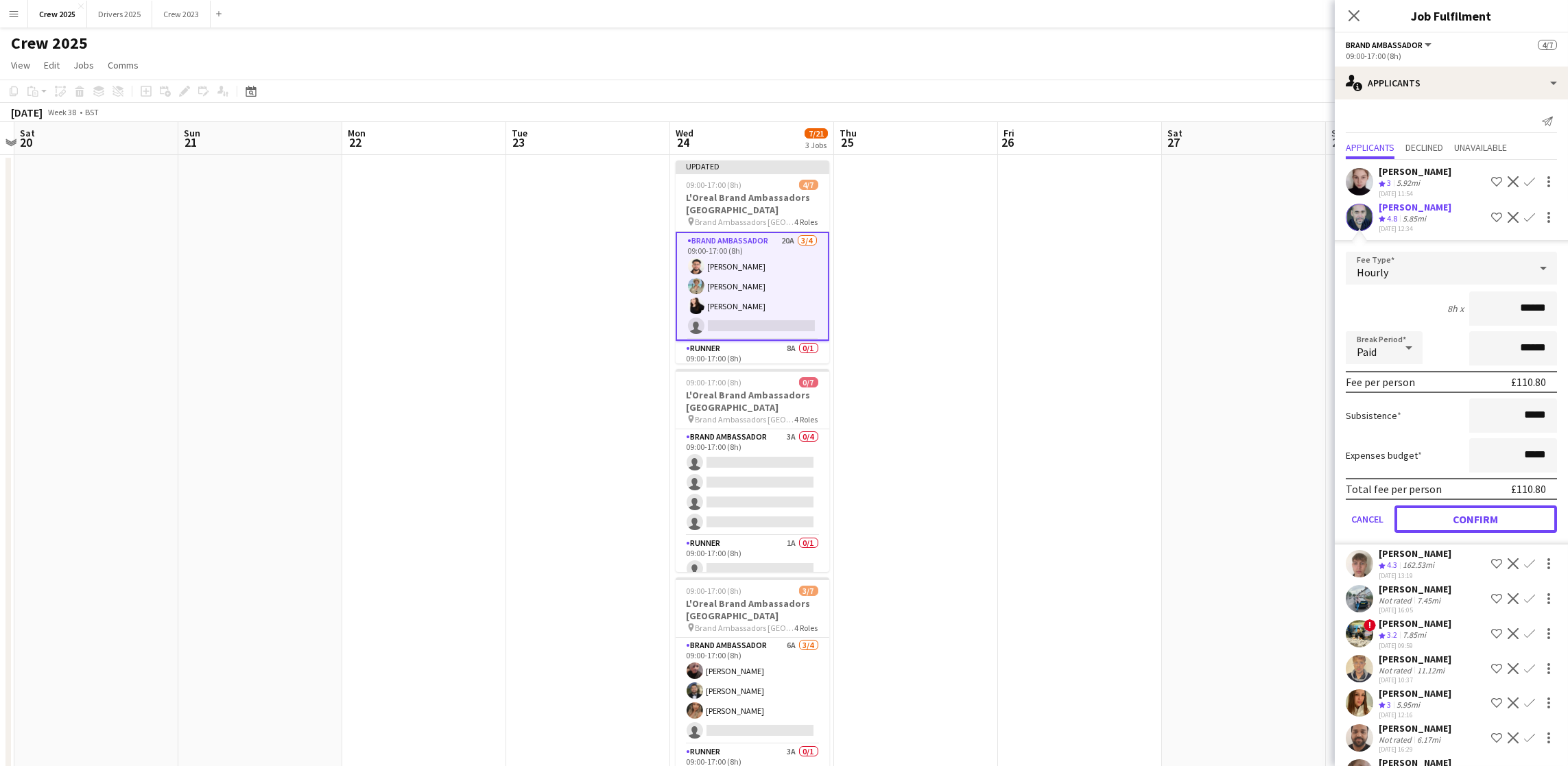
drag, startPoint x: 1485, startPoint y: 510, endPoint x: 1472, endPoint y: 517, distance: 14.8
click at [1485, 511] on button "Confirm" at bounding box center [1475, 518] width 162 height 27
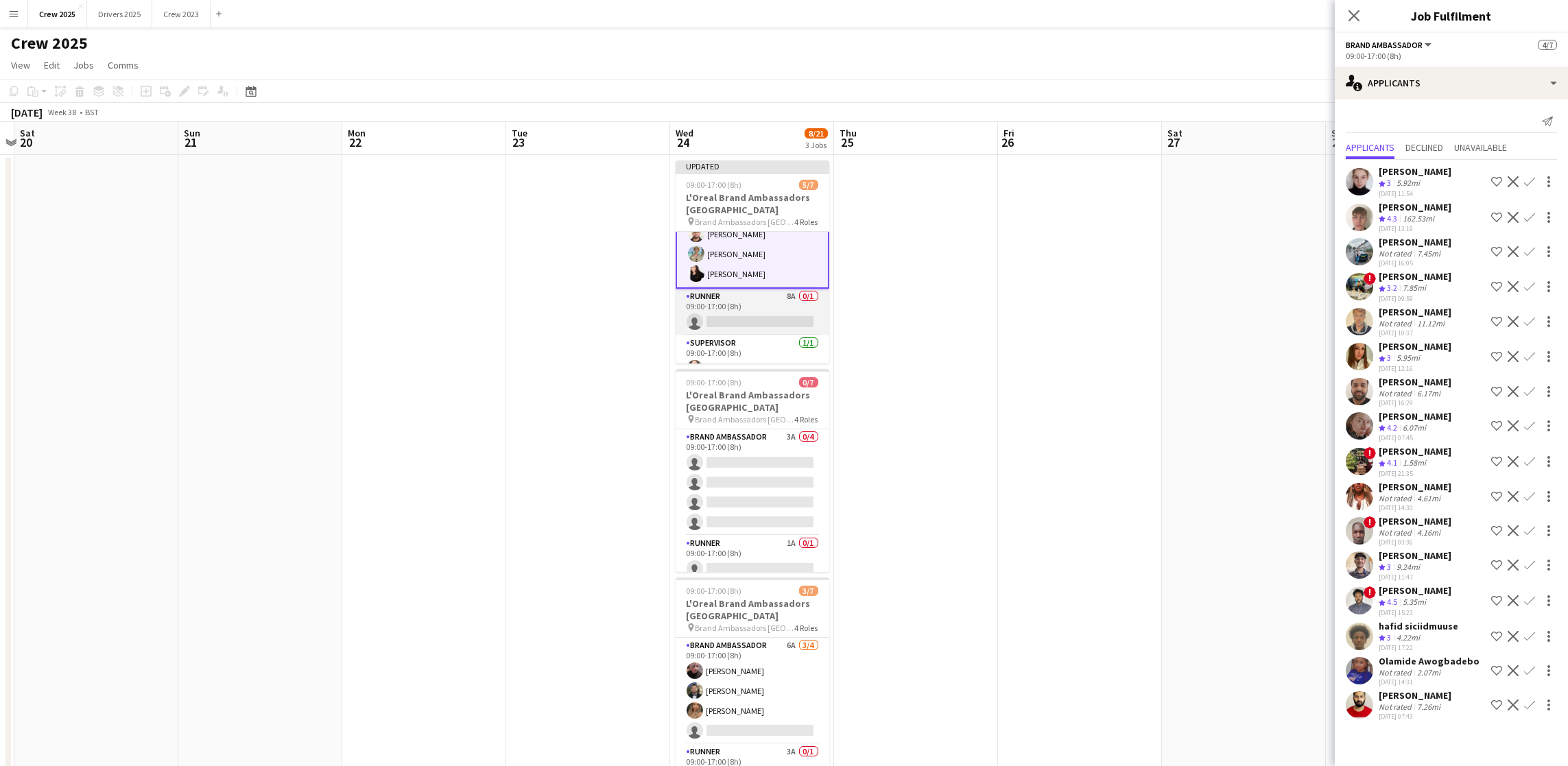
click at [709, 310] on app-card-role "Runner 8A 0/1 09:00-17:00 (8h) single-neutral-actions" at bounding box center [752, 312] width 154 height 47
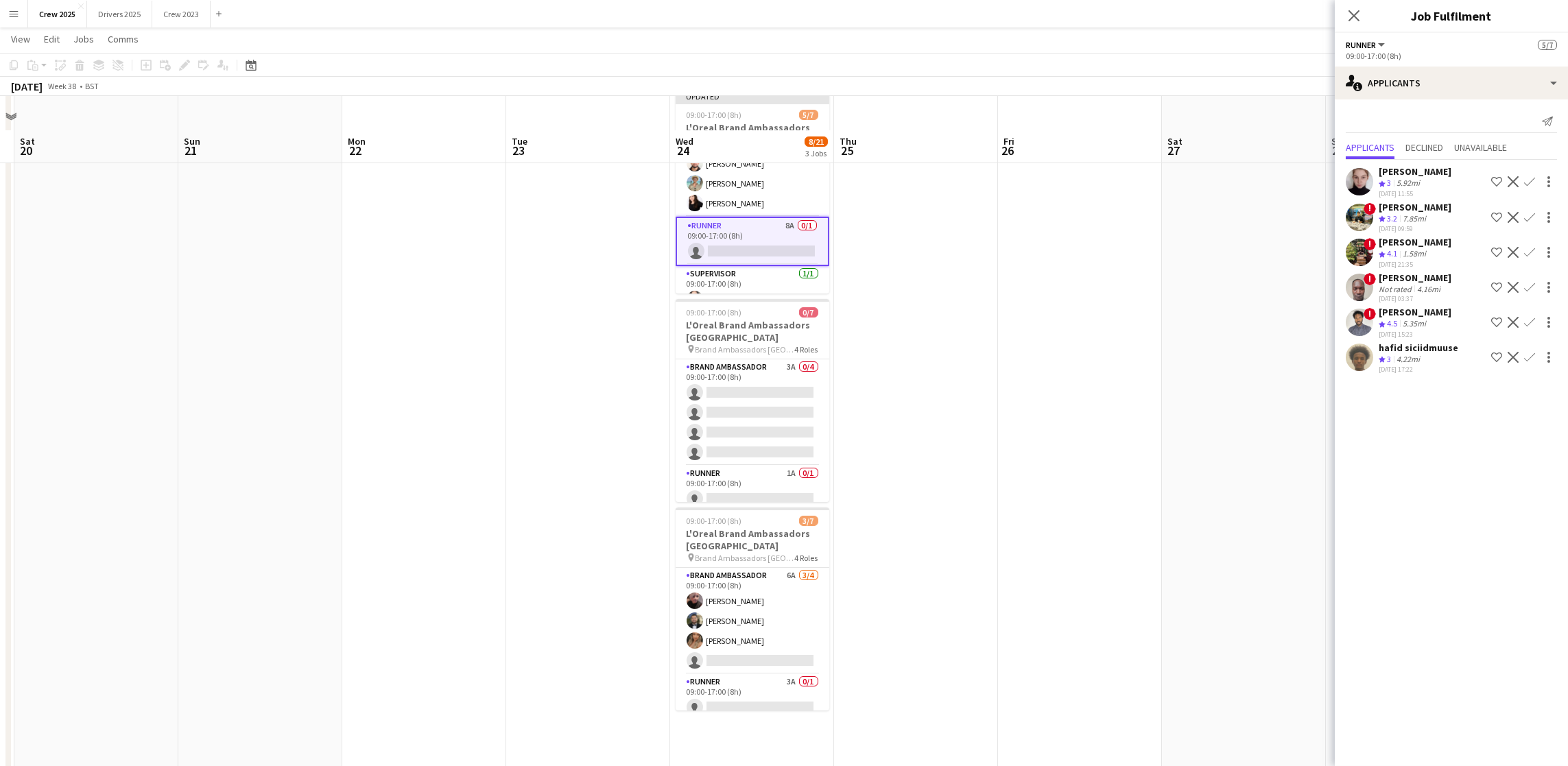
scroll to position [103, 0]
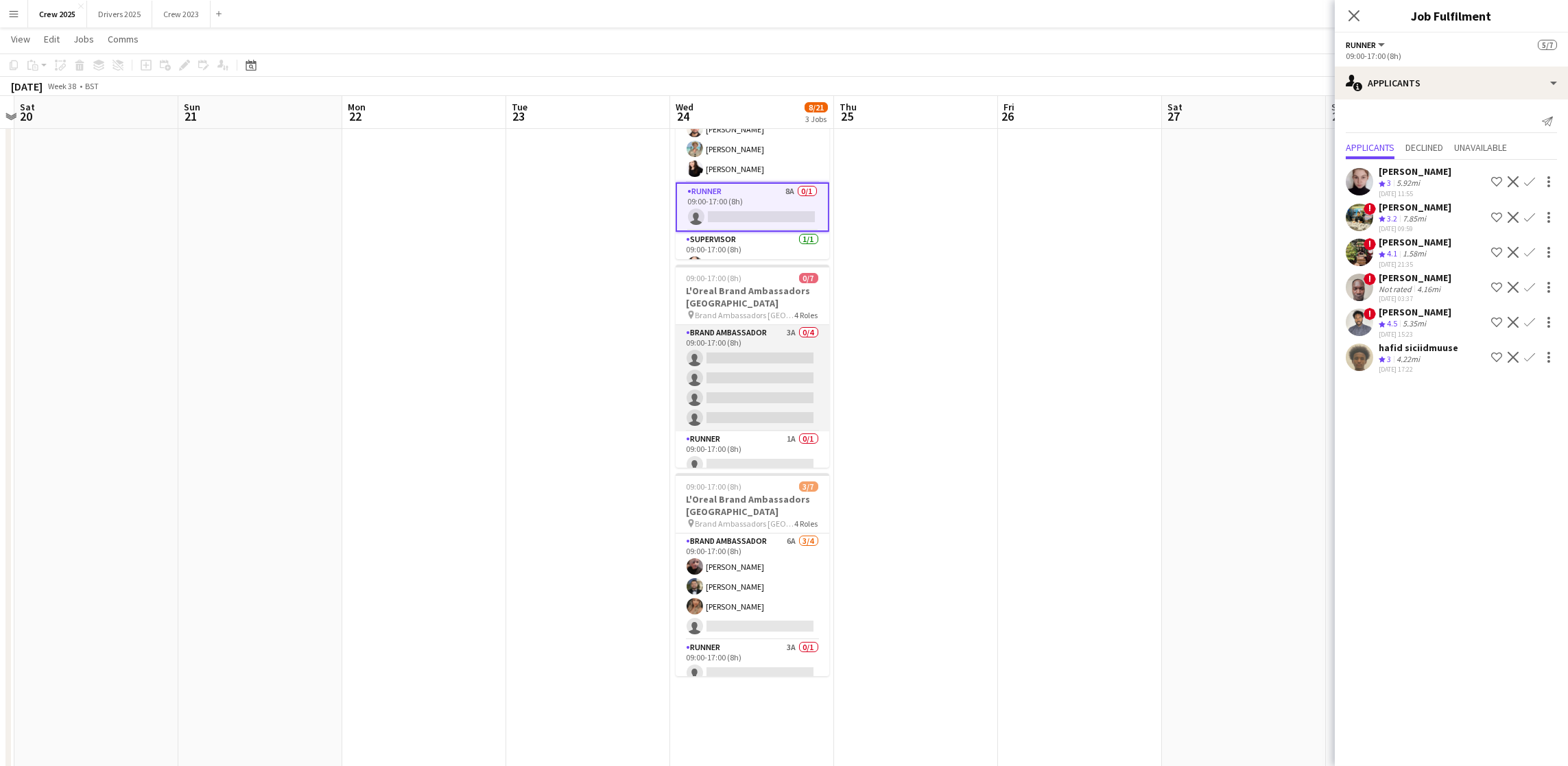
click at [779, 392] on app-card-role "Brand Ambassador 3A 0/4 09:00-17:00 (8h) single-neutral-actions single-neutral-…" at bounding box center [752, 378] width 154 height 106
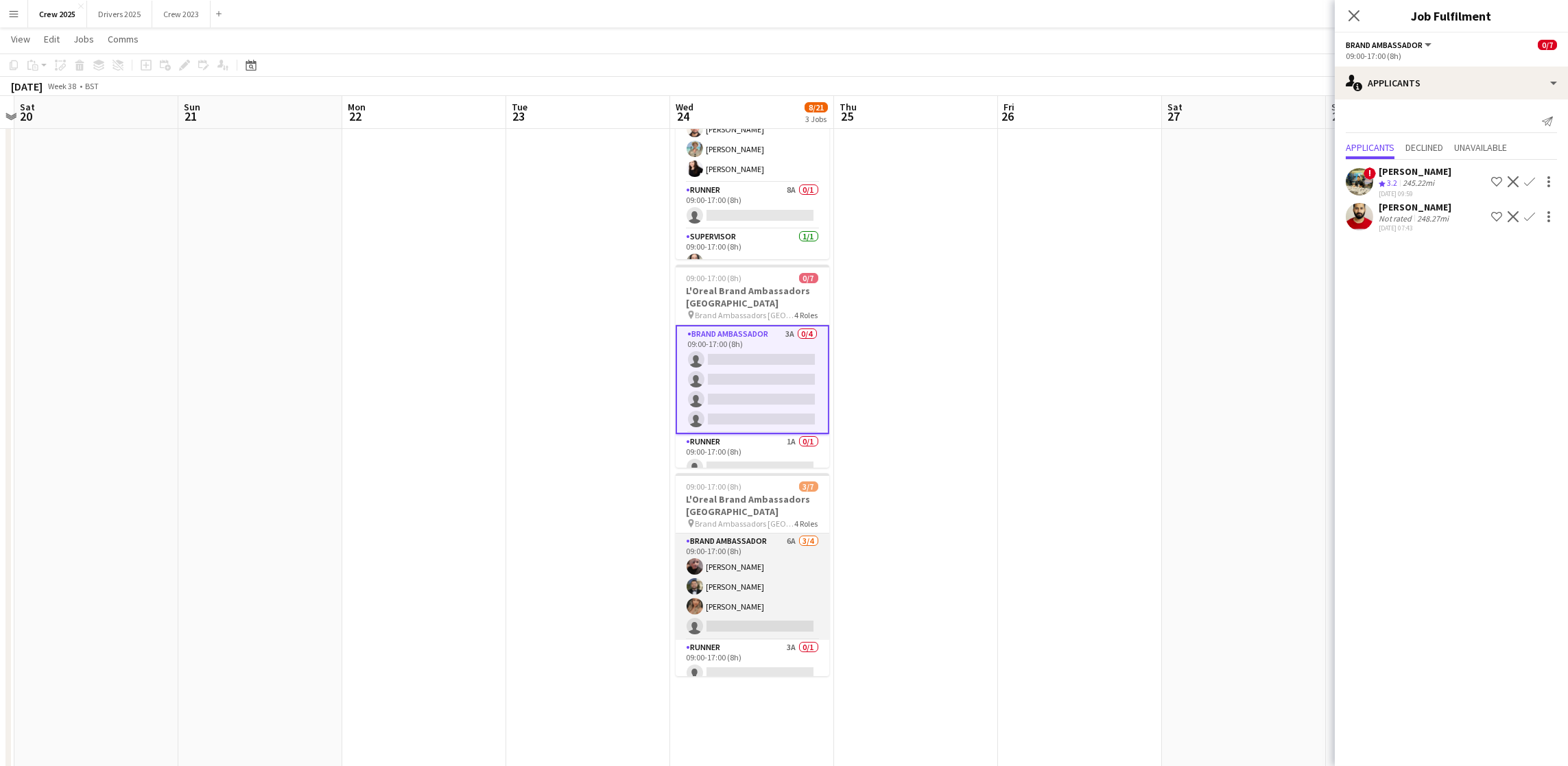
click at [713, 577] on app-card-role "Brand Ambassador 6A [DATE] 09:00-17:00 (8h) [PERSON_NAME] [PERSON_NAME] [PERSON…" at bounding box center [752, 586] width 154 height 106
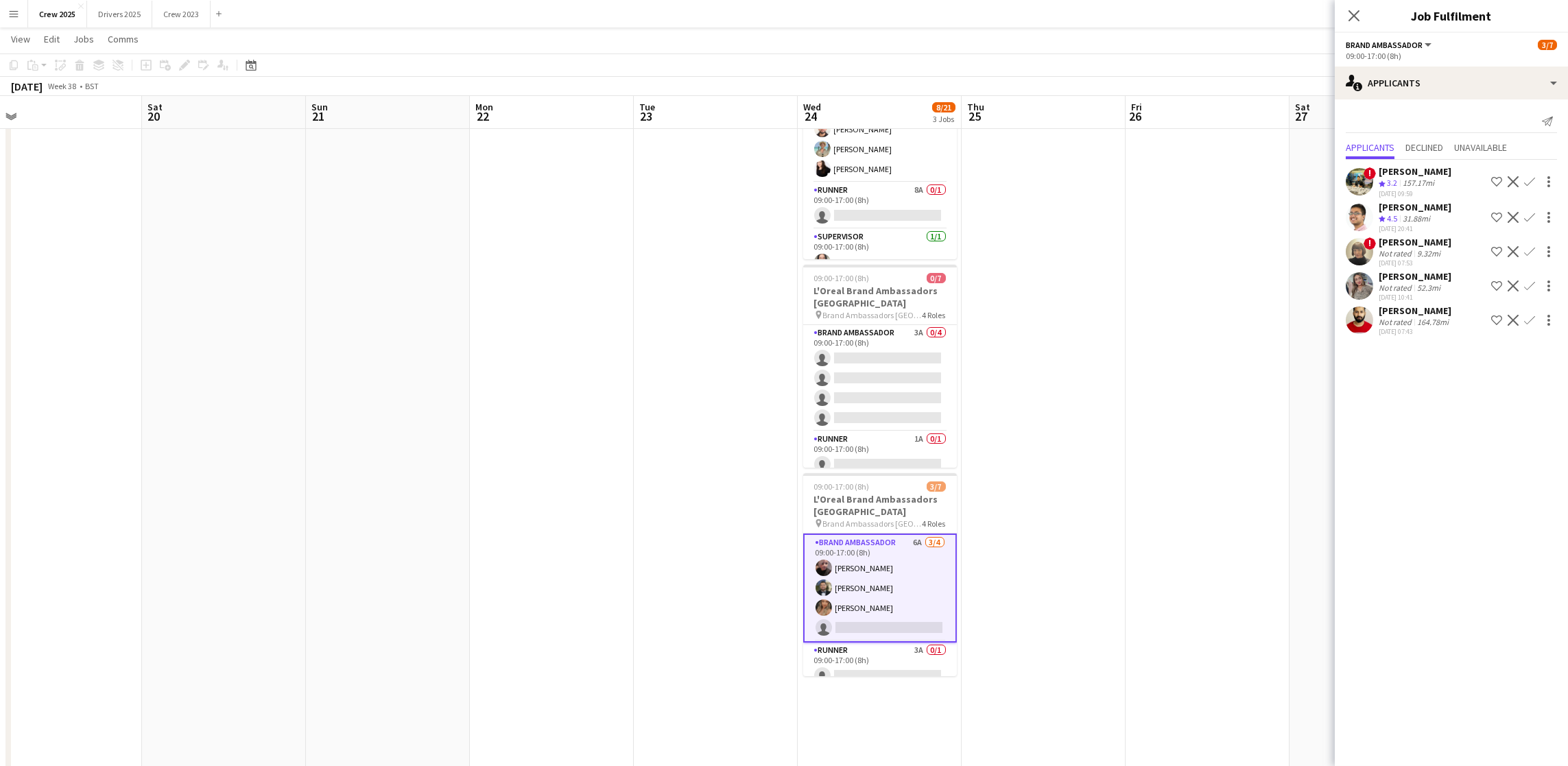
scroll to position [0, 420]
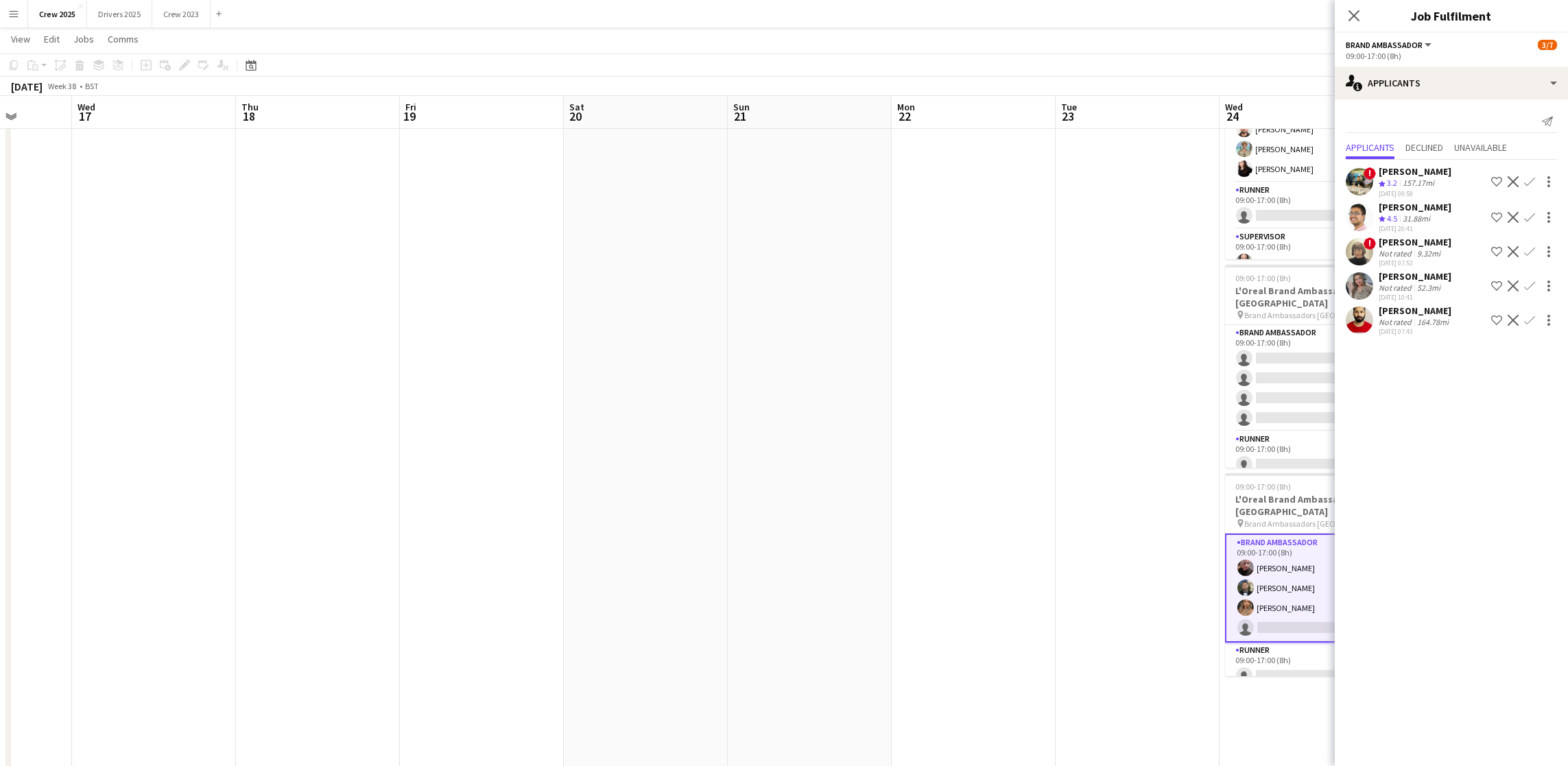
drag, startPoint x: 602, startPoint y: 488, endPoint x: 1151, endPoint y: 486, distance: 549.0
click at [1151, 486] on app-calendar-viewport "Sun 14 Mon 15 Tue 16 Wed 17 Thu 18 Fri 19 Sat 20 Sun 21 Mon 22 Tue 23 Wed 24 8/…" at bounding box center [784, 371] width 1568 height 842
click at [1117, 260] on app-date-cell at bounding box center [1138, 421] width 164 height 742
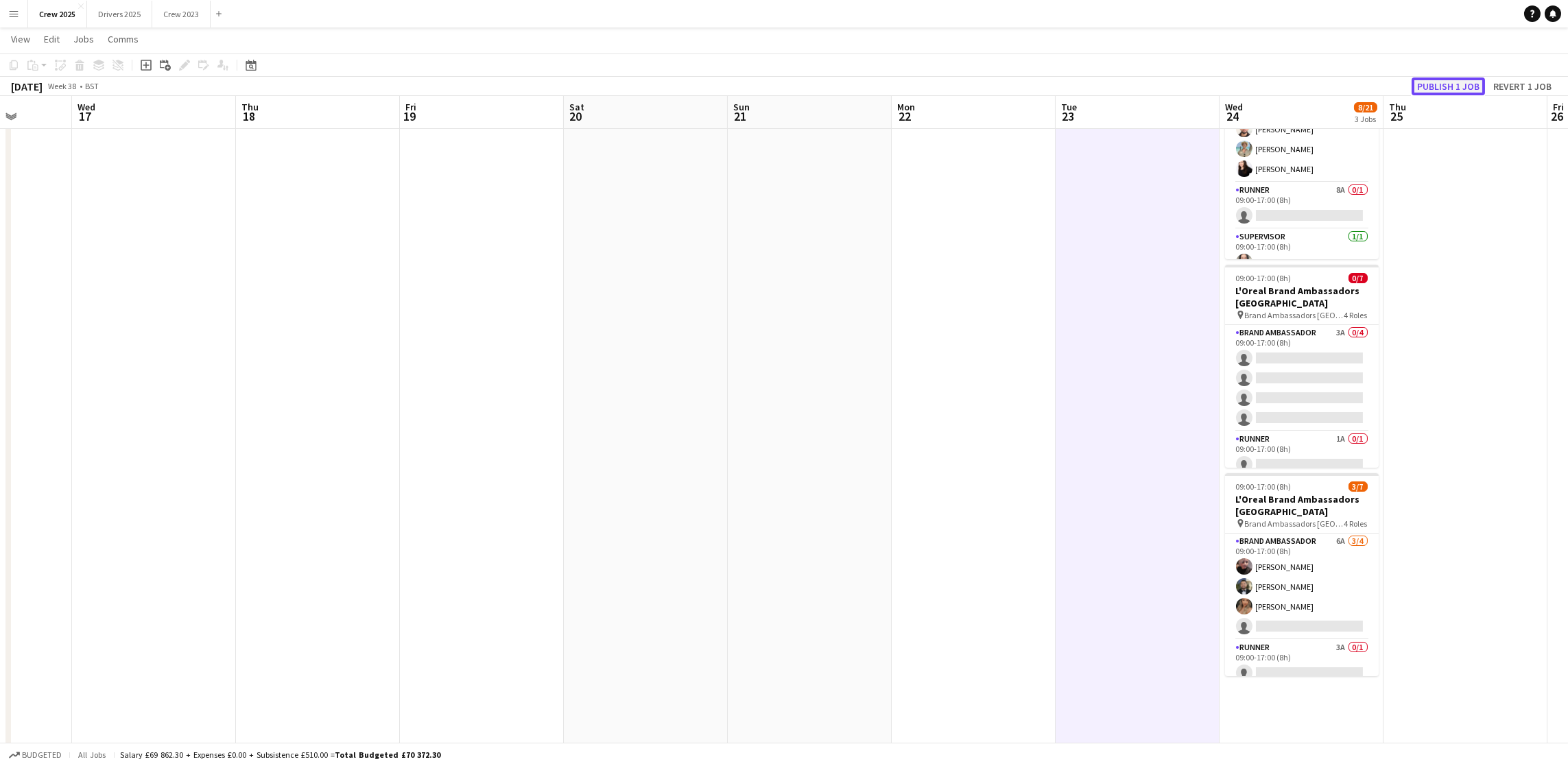
click at [1450, 82] on button "Publish 1 job" at bounding box center [1448, 86] width 73 height 18
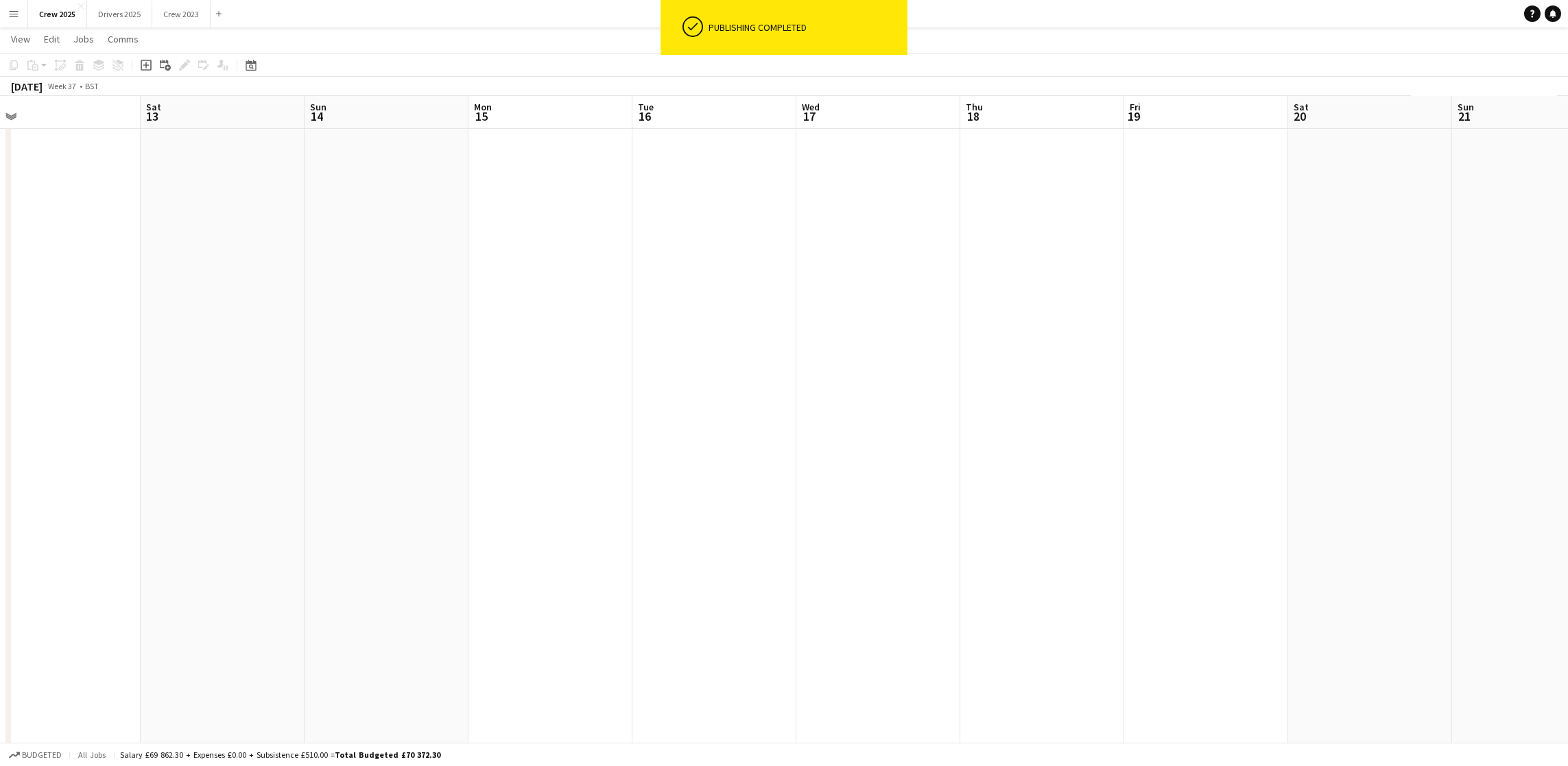
scroll to position [0, 363]
drag, startPoint x: 433, startPoint y: 473, endPoint x: 1298, endPoint y: 477, distance: 865.0
click at [1298, 477] on app-calendar-viewport "Wed 10 Thu 11 Fri 12 Sat 13 Sun 14 Mon 15 Tue 16 Wed 17 Thu 18 Fri 19 Sat 20 Su…" at bounding box center [784, 371] width 1568 height 842
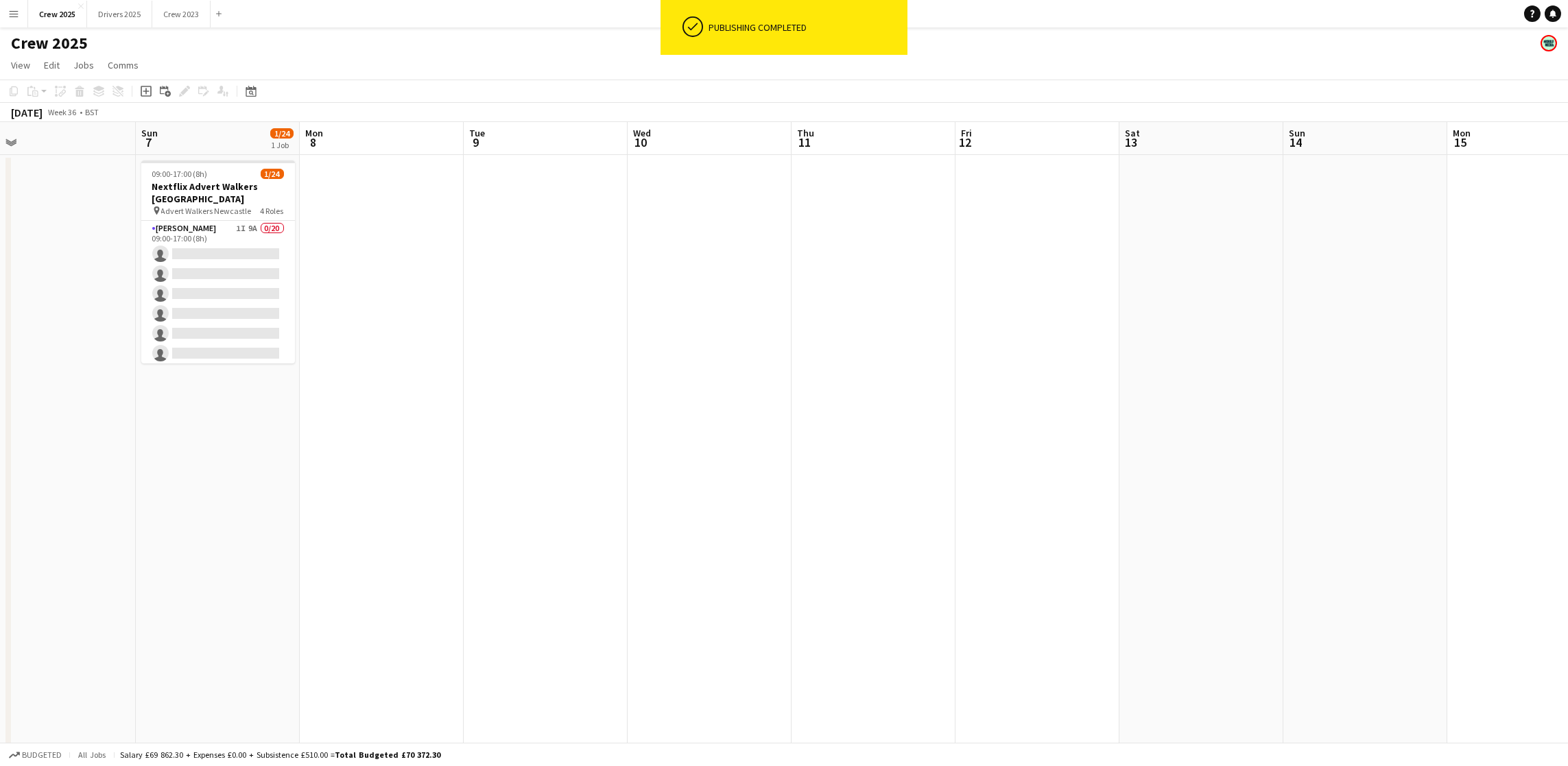
drag, startPoint x: 649, startPoint y: 479, endPoint x: 1707, endPoint y: 484, distance: 1058.0
click at [1568, 484] on html "ok-circled Publishing completed Menu Boards Boards Boards All jobs Status Workf…" at bounding box center [784, 460] width 1568 height 921
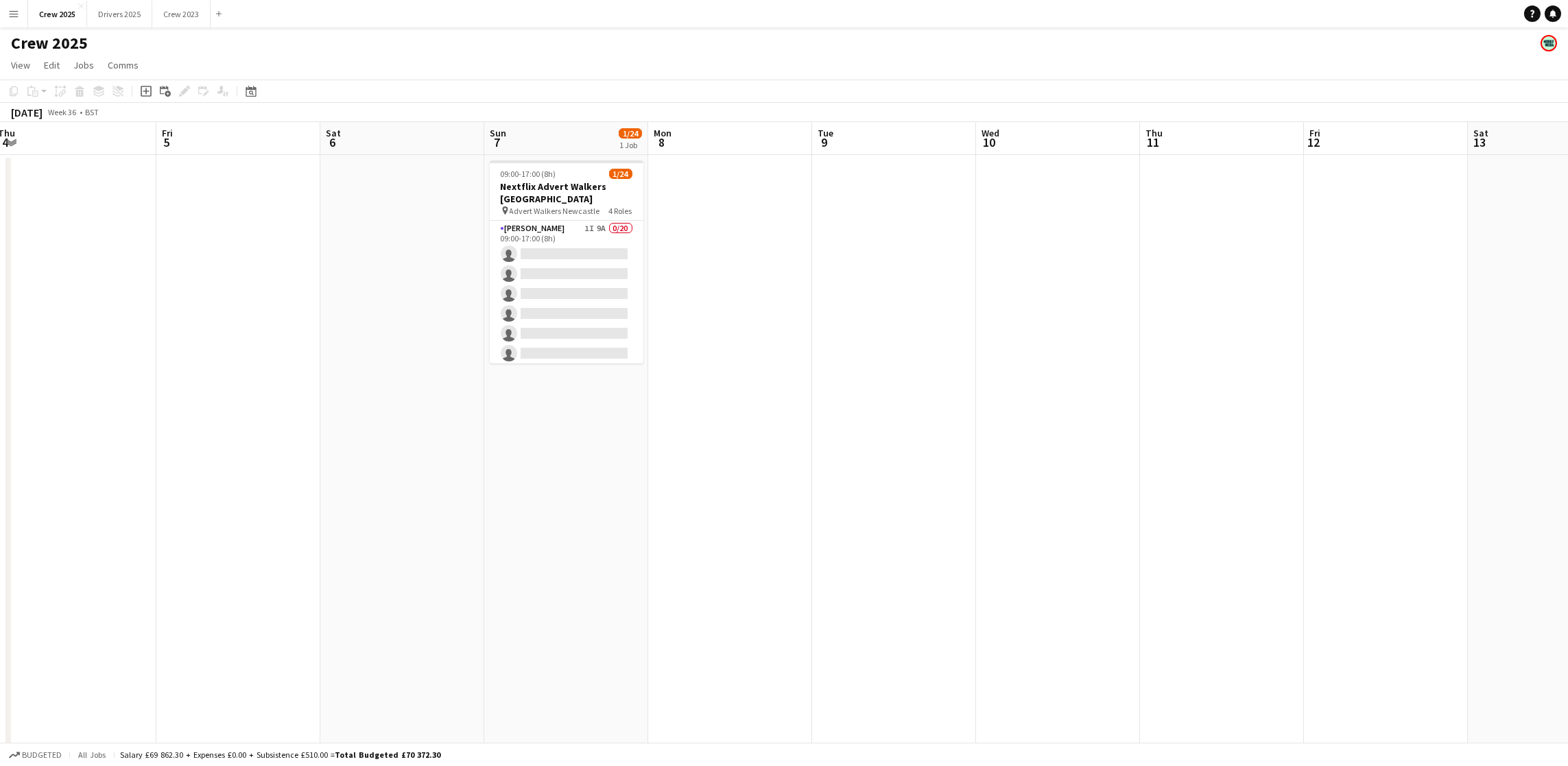
drag, startPoint x: 858, startPoint y: 487, endPoint x: 1701, endPoint y: 473, distance: 843.1
click at [1568, 473] on html "Menu Boards Boards Boards All jobs Status Workforce Workforce My Workforce Recr…" at bounding box center [784, 460] width 1568 height 921
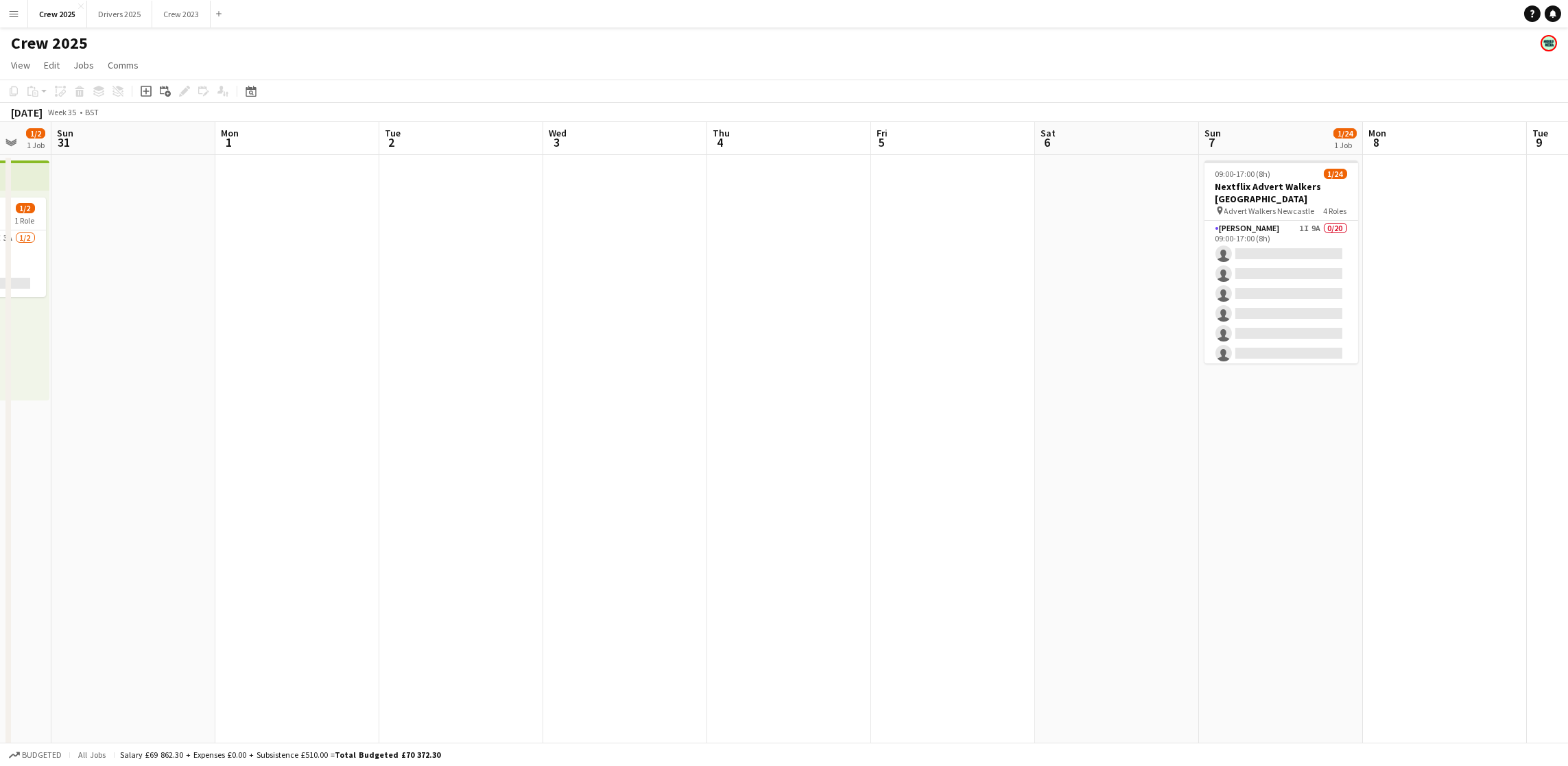
drag, startPoint x: 568, startPoint y: 477, endPoint x: 1437, endPoint y: 488, distance: 869.1
click at [1437, 488] on app-calendar-viewport "Fri 29 1/2 1 Job Sat 30 1/2 1 Job Sun 31 Mon 1 Tue 2 Wed 3 Thu 4 Fri 5 Sat 6 Su…" at bounding box center [784, 509] width 1568 height 774
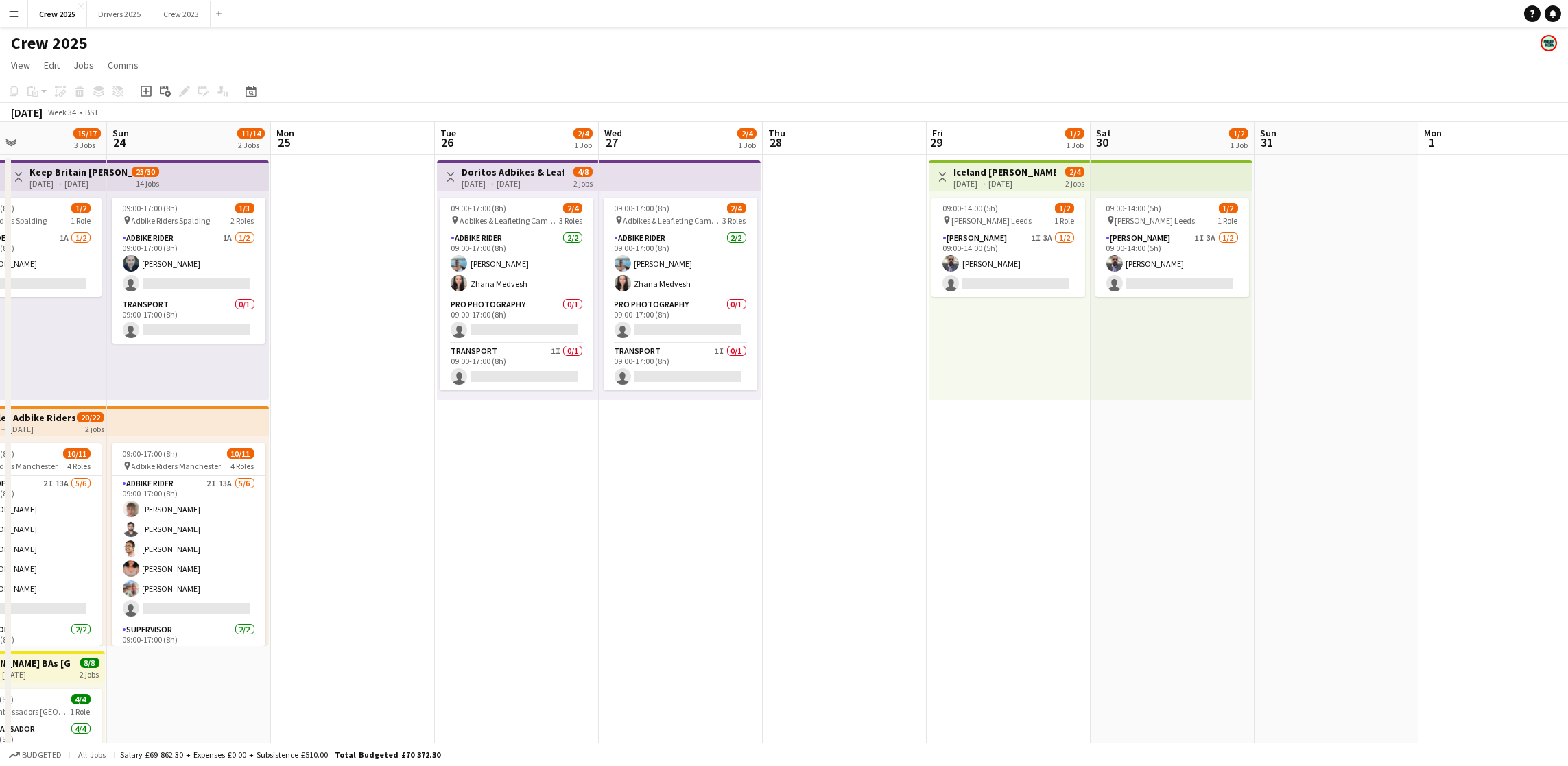
scroll to position [0, 434]
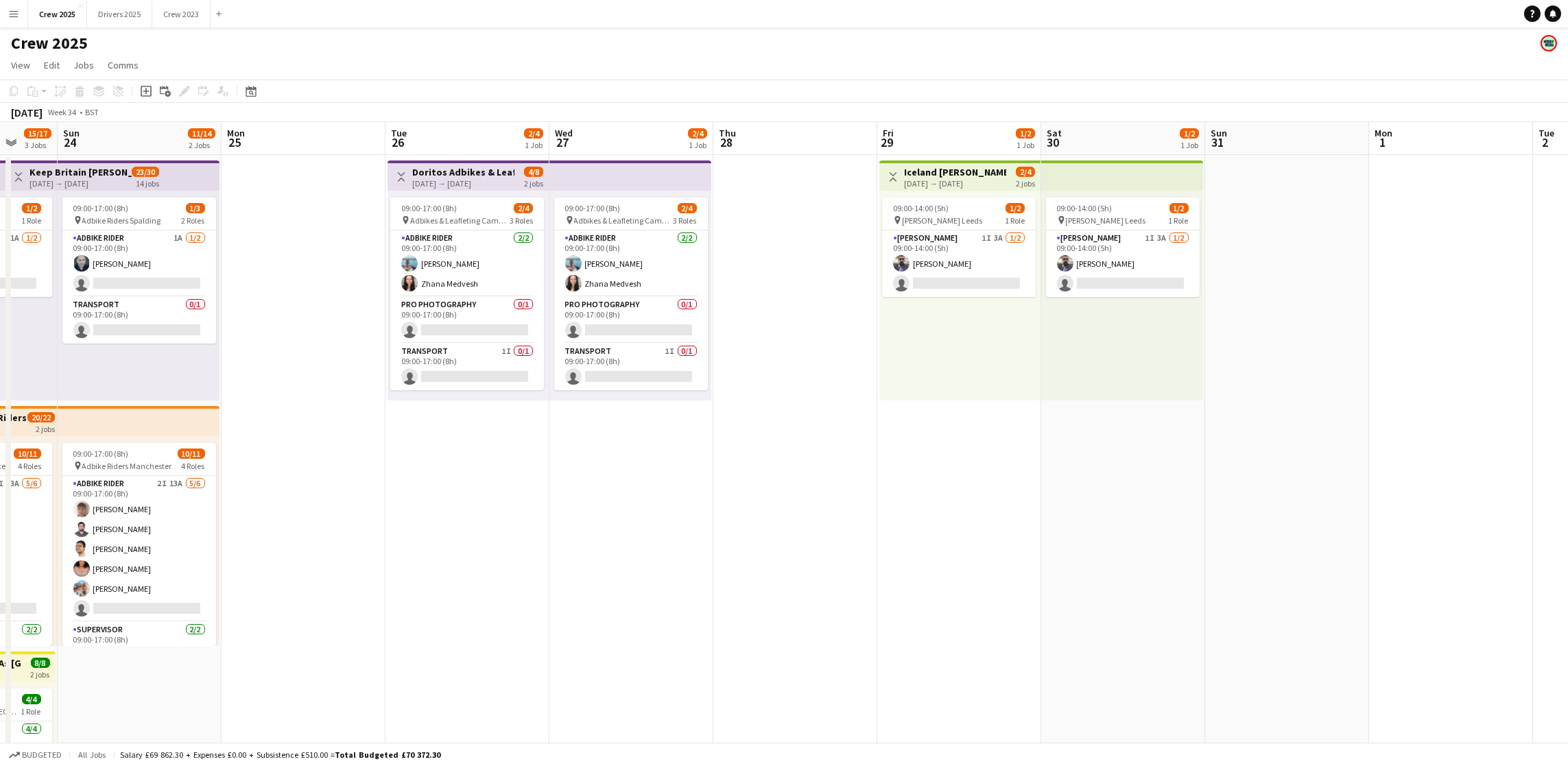
drag, startPoint x: 544, startPoint y: 433, endPoint x: 995, endPoint y: 390, distance: 453.0
click at [995, 390] on app-calendar-viewport "Thu 21 2/2 1 Job Fri 22 6/6 2 Jobs Sat 23 15/17 3 Jobs Sun 24 11/14 2 Jobs Mon …" at bounding box center [784, 509] width 1568 height 774
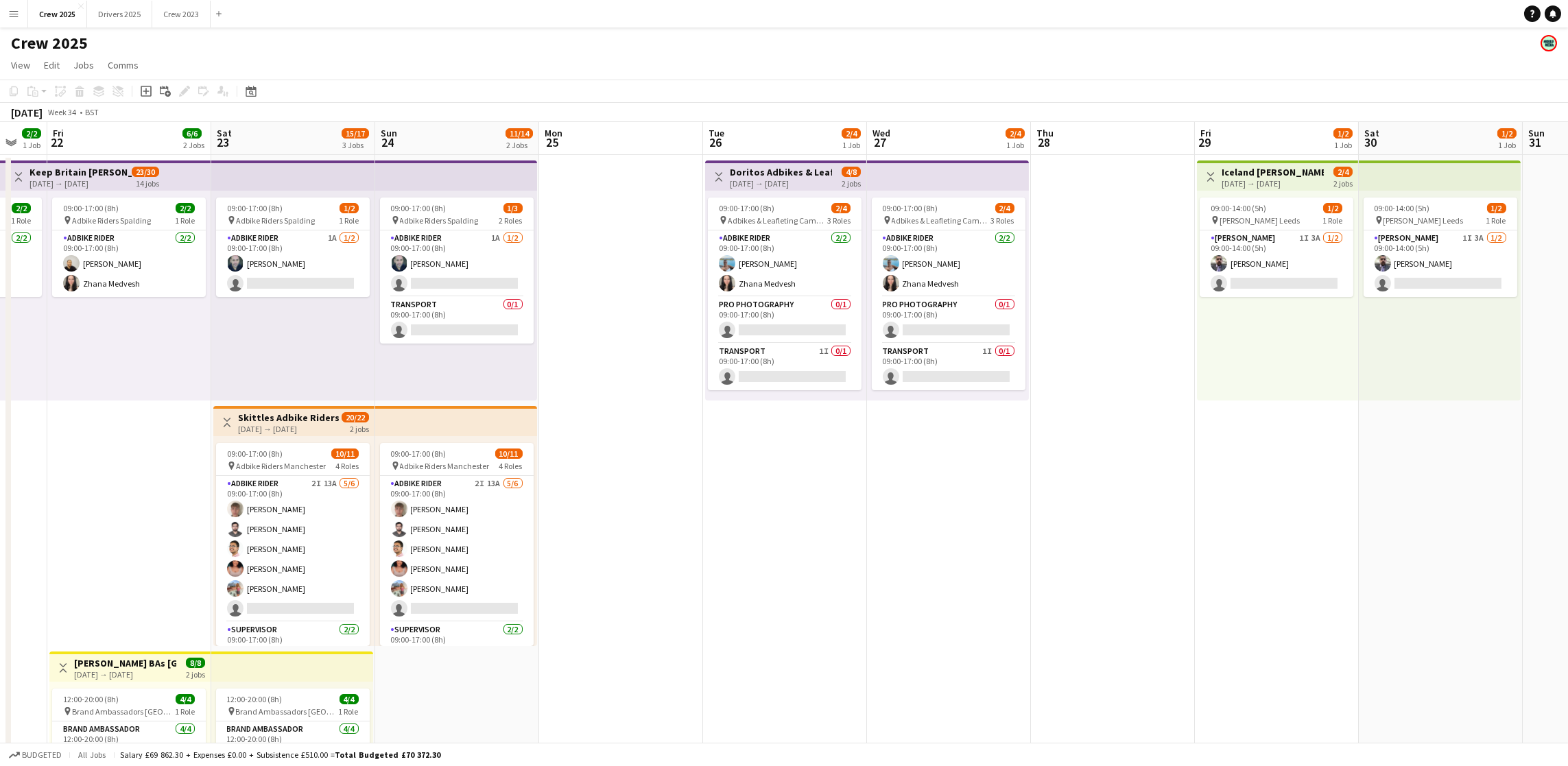
drag, startPoint x: 433, startPoint y: 481, endPoint x: 750, endPoint y: 491, distance: 317.2
click at [750, 491] on app-calendar-viewport "Wed 20 2/2 1 Job Thu 21 2/2 1 Job Fri 22 6/6 2 Jobs Sat 23 15/17 3 Jobs Sun 24 …" at bounding box center [784, 509] width 1568 height 774
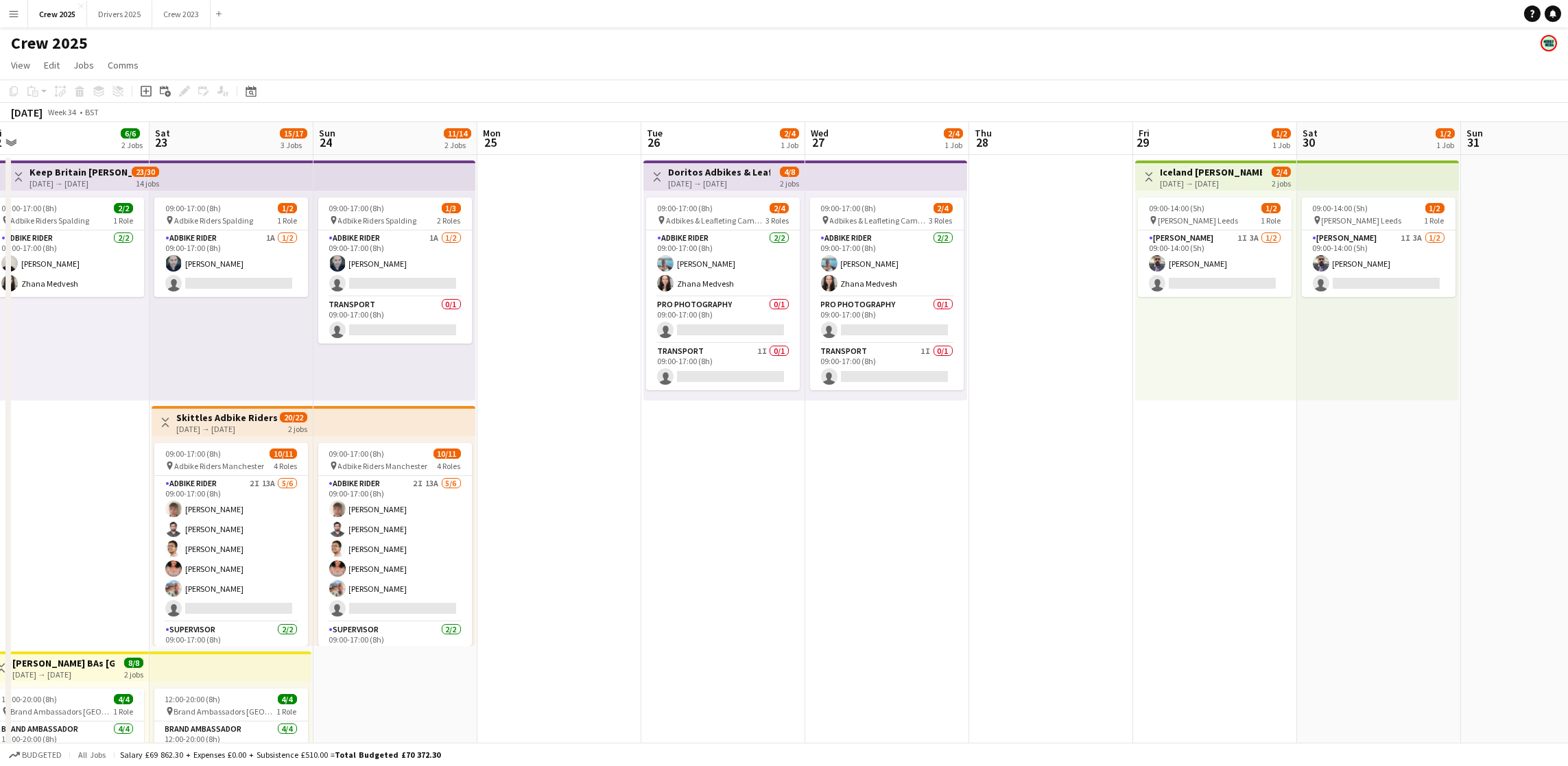
scroll to position [0, 315]
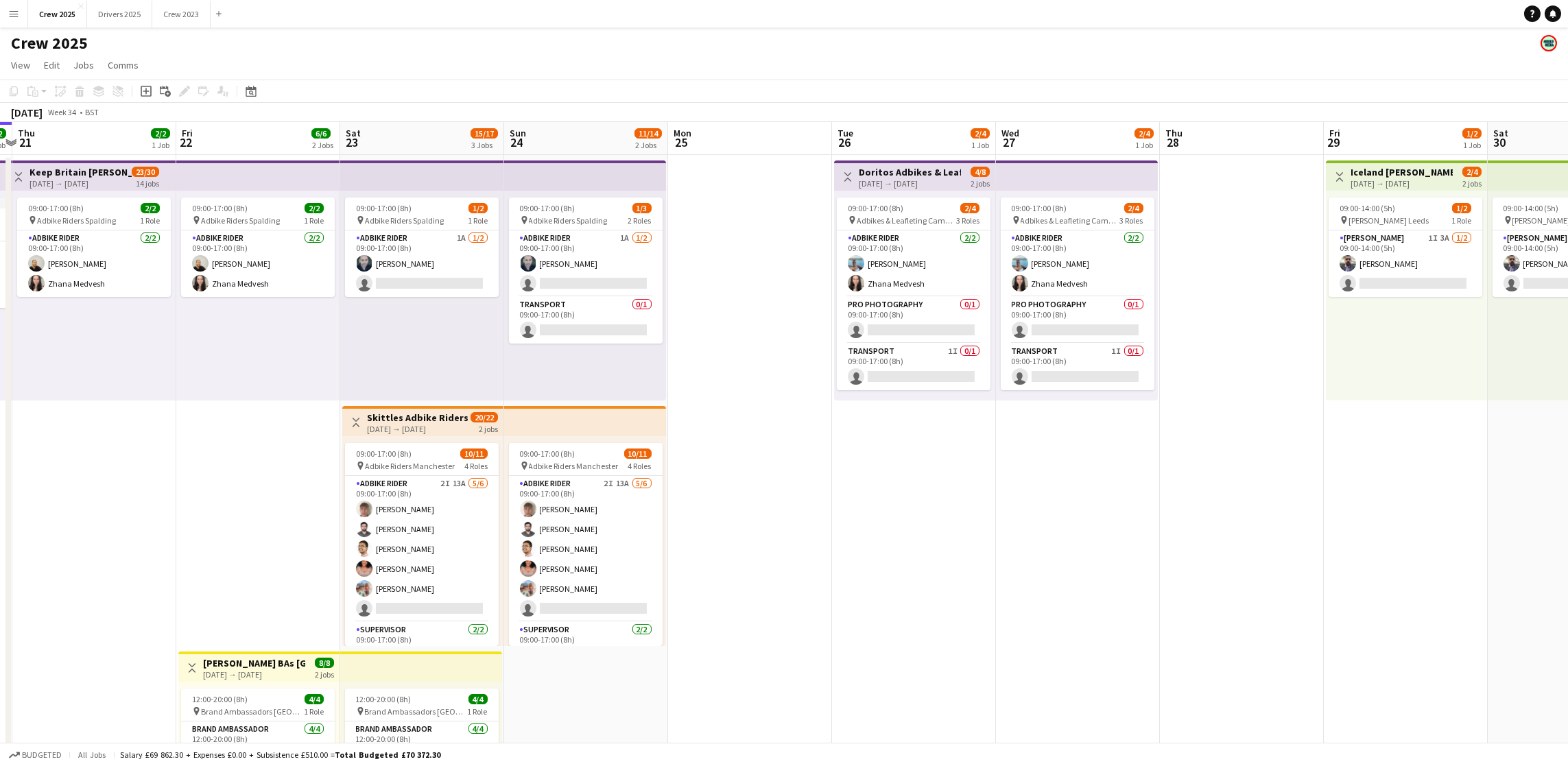
drag, startPoint x: 665, startPoint y: 531, endPoint x: 794, endPoint y: 530, distance: 129.0
click at [794, 530] on app-calendar-viewport "Tue 19 2/2 1 Job Wed 20 2/2 1 Job Thu 21 2/2 1 Job Fri 22 6/6 2 Jobs Sat 23 15/…" at bounding box center [784, 509] width 1568 height 774
click at [418, 598] on app-card-role "Adbike Rider 2I 13A [DATE] 09:00-17:00 (8h) [PERSON_NAME] [PERSON_NAME] [PERSON…" at bounding box center [422, 549] width 154 height 146
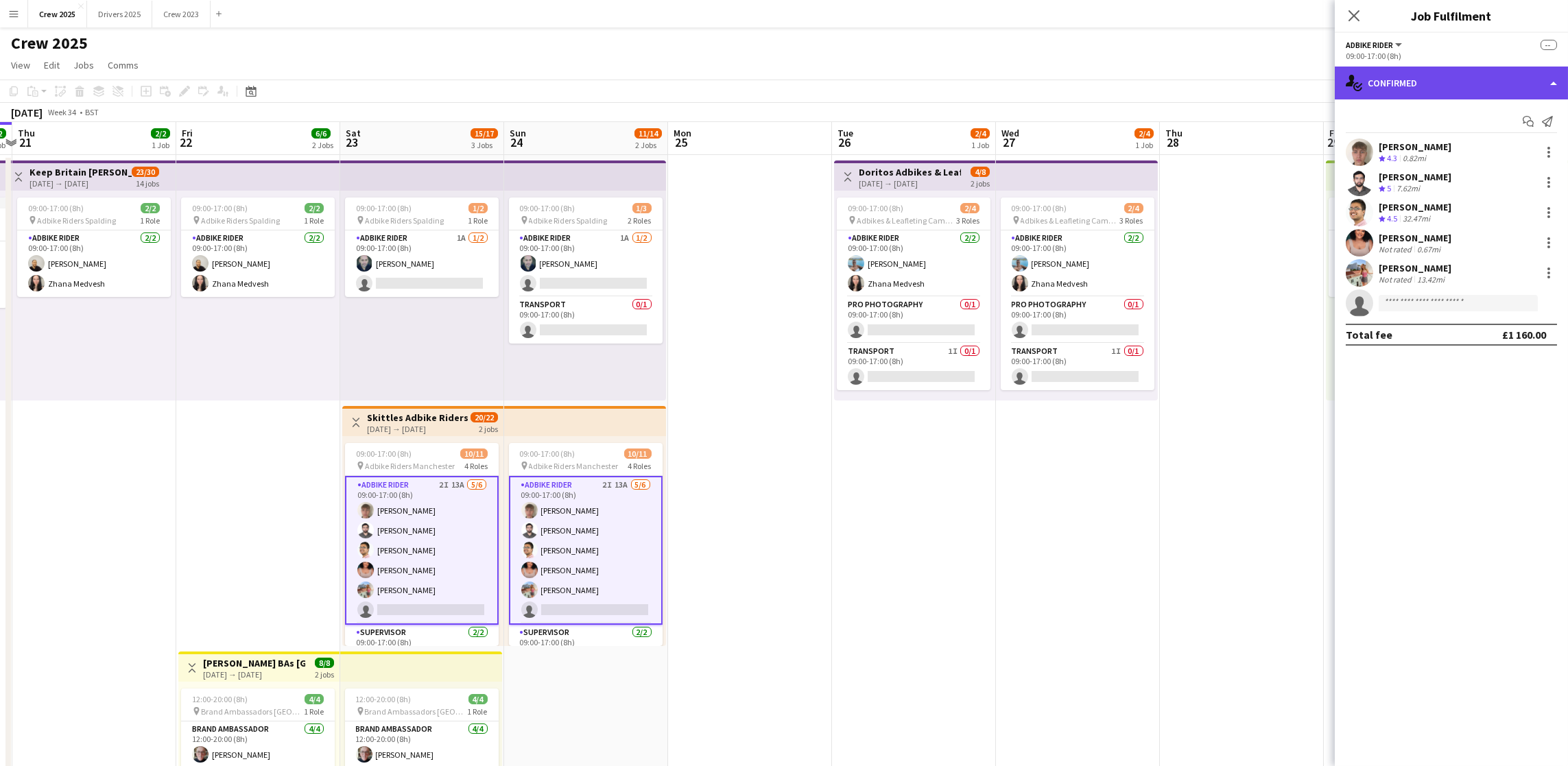
click at [1452, 92] on div "single-neutral-actions-check-2 Confirmed" at bounding box center [1451, 83] width 234 height 33
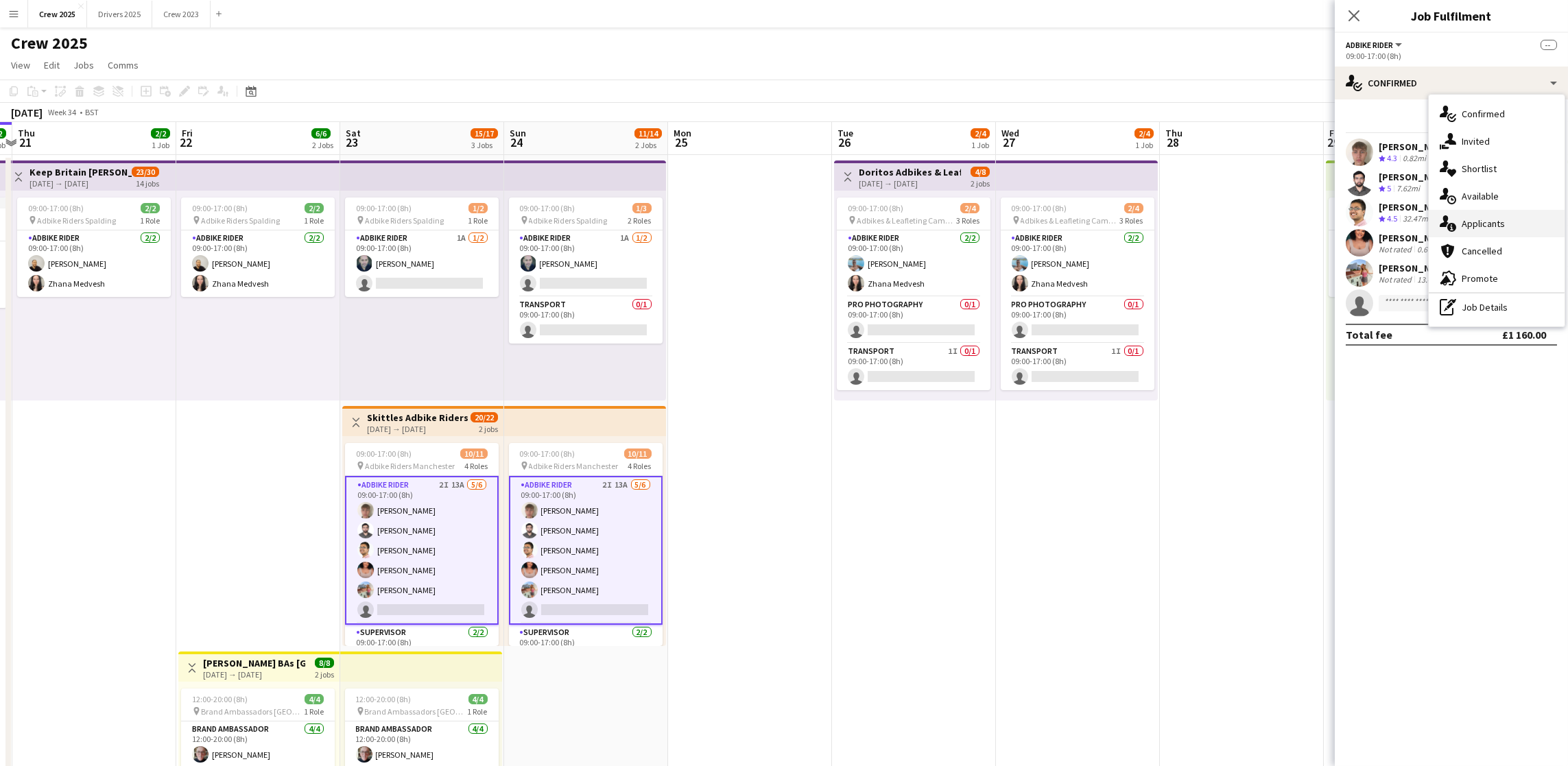
click at [1487, 220] on div "single-neutral-actions-information Applicants" at bounding box center [1496, 223] width 136 height 27
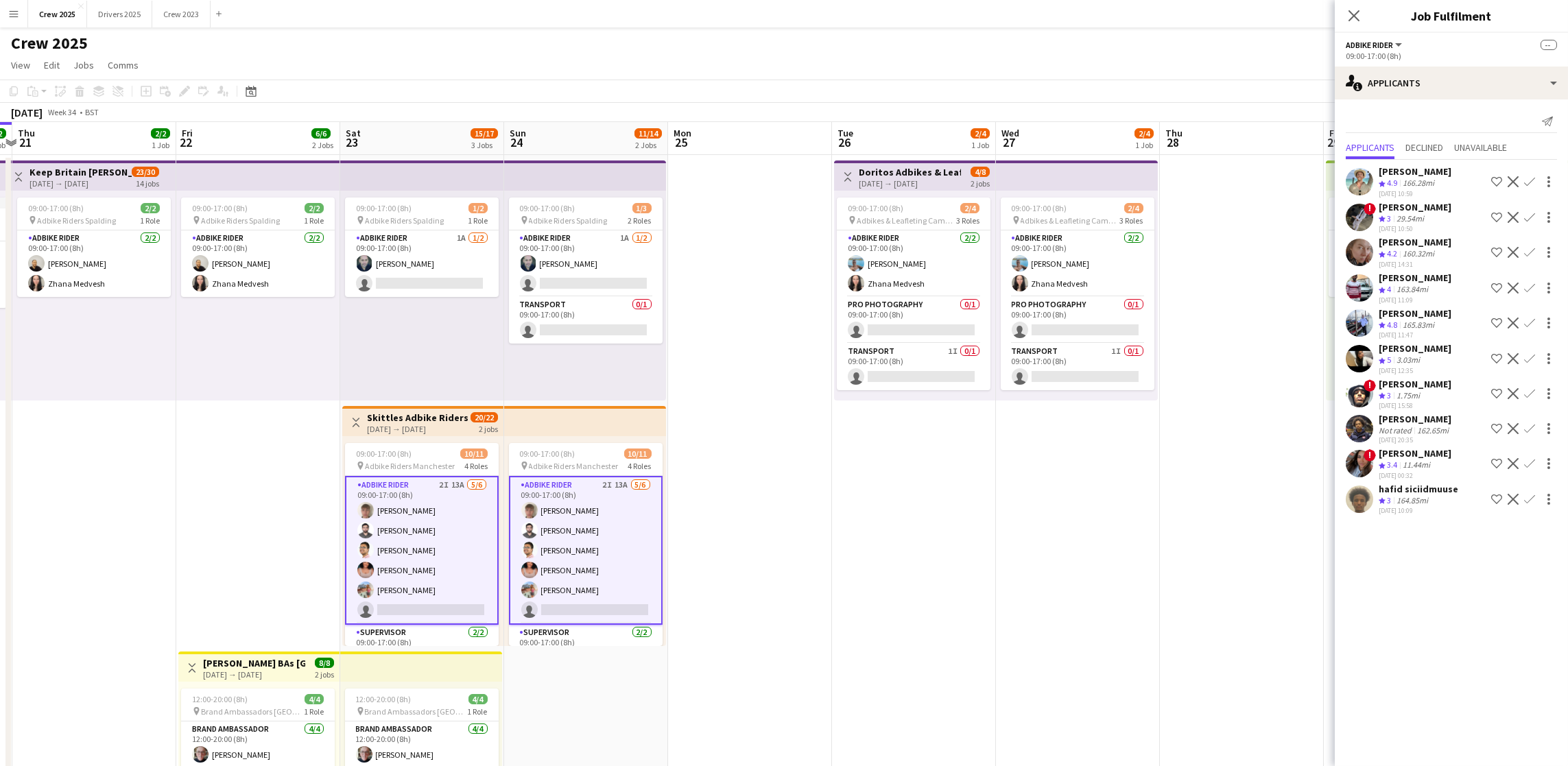
click at [1033, 586] on app-date-cell "09:00-17:00 (8h) 2/4 pin Adbikes & Leafleting Camden 3 Roles Adbike Rider [DATE…" at bounding box center [1078, 525] width 164 height 742
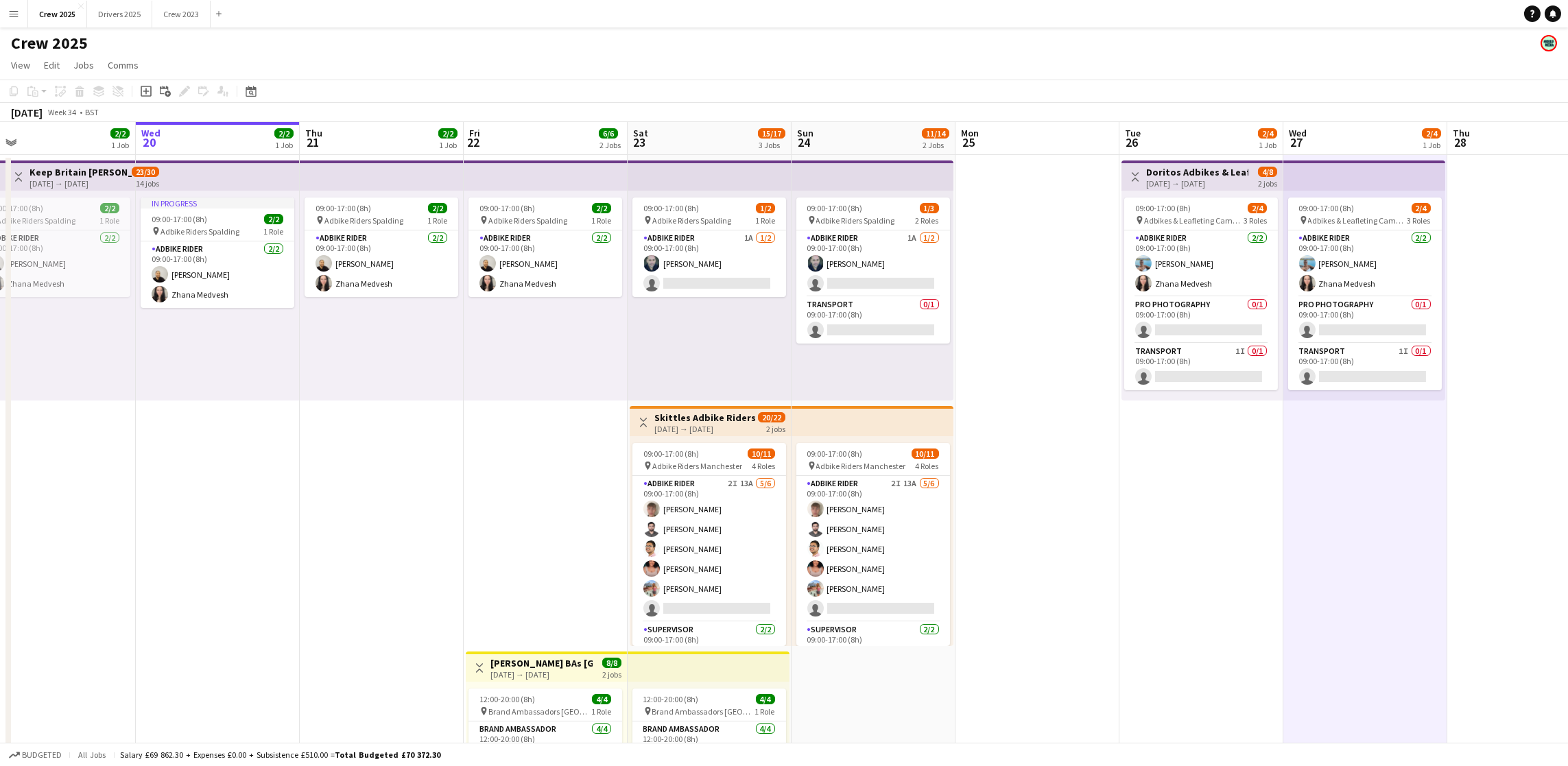
drag, startPoint x: 759, startPoint y: 617, endPoint x: 1046, endPoint y: 593, distance: 288.0
click at [1046, 593] on app-calendar-viewport "Sun 17 1/2 1 Job Mon 18 1/2 1 Job Tue 19 2/2 1 Job Wed 20 2/2 1 Job Thu 21 2/2 …" at bounding box center [784, 509] width 1568 height 774
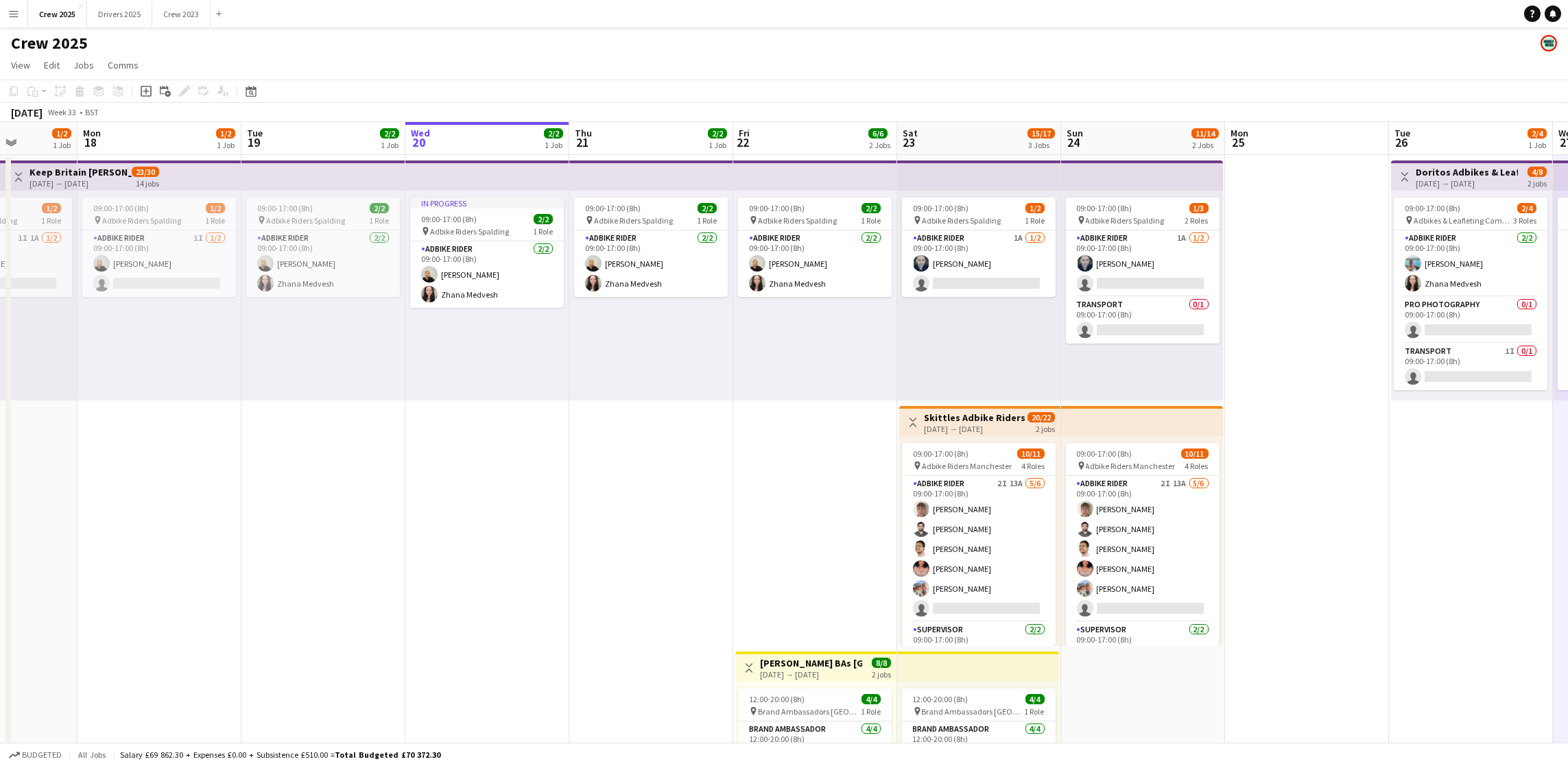
scroll to position [0, 585]
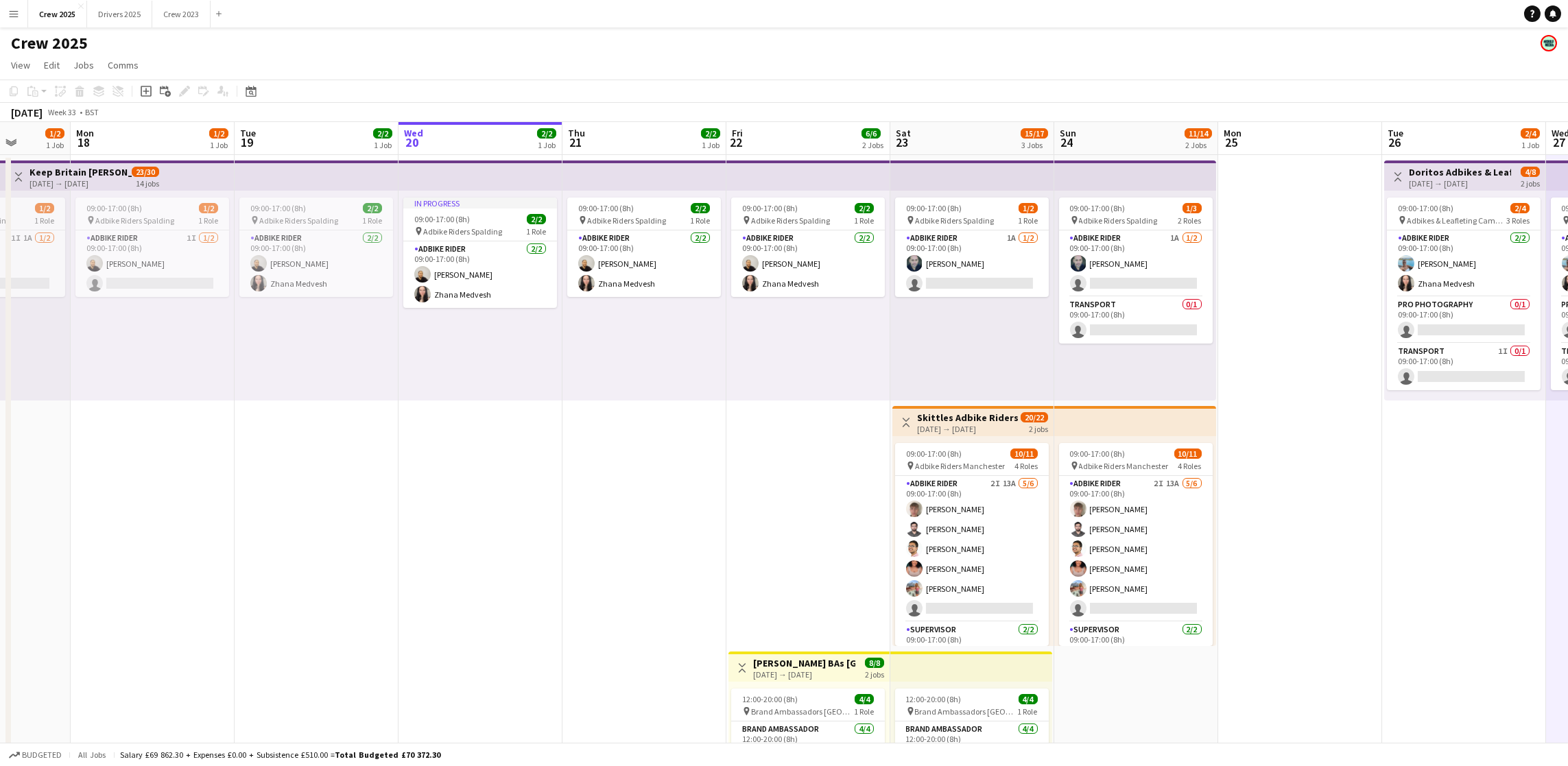
drag, startPoint x: 219, startPoint y: 542, endPoint x: 482, endPoint y: 515, distance: 264.4
click at [482, 515] on app-calendar-viewport "Thu 14 3/3 2 Jobs Fri 15 6/6 2 Jobs Sat 16 10/14 3 Jobs Sun 17 1/2 1 Job Mon 18…" at bounding box center [784, 509] width 1568 height 774
click at [1112, 302] on app-card-role "Transport 0/1 09:00-17:00 (8h) single-neutral-actions" at bounding box center [1136, 321] width 154 height 47
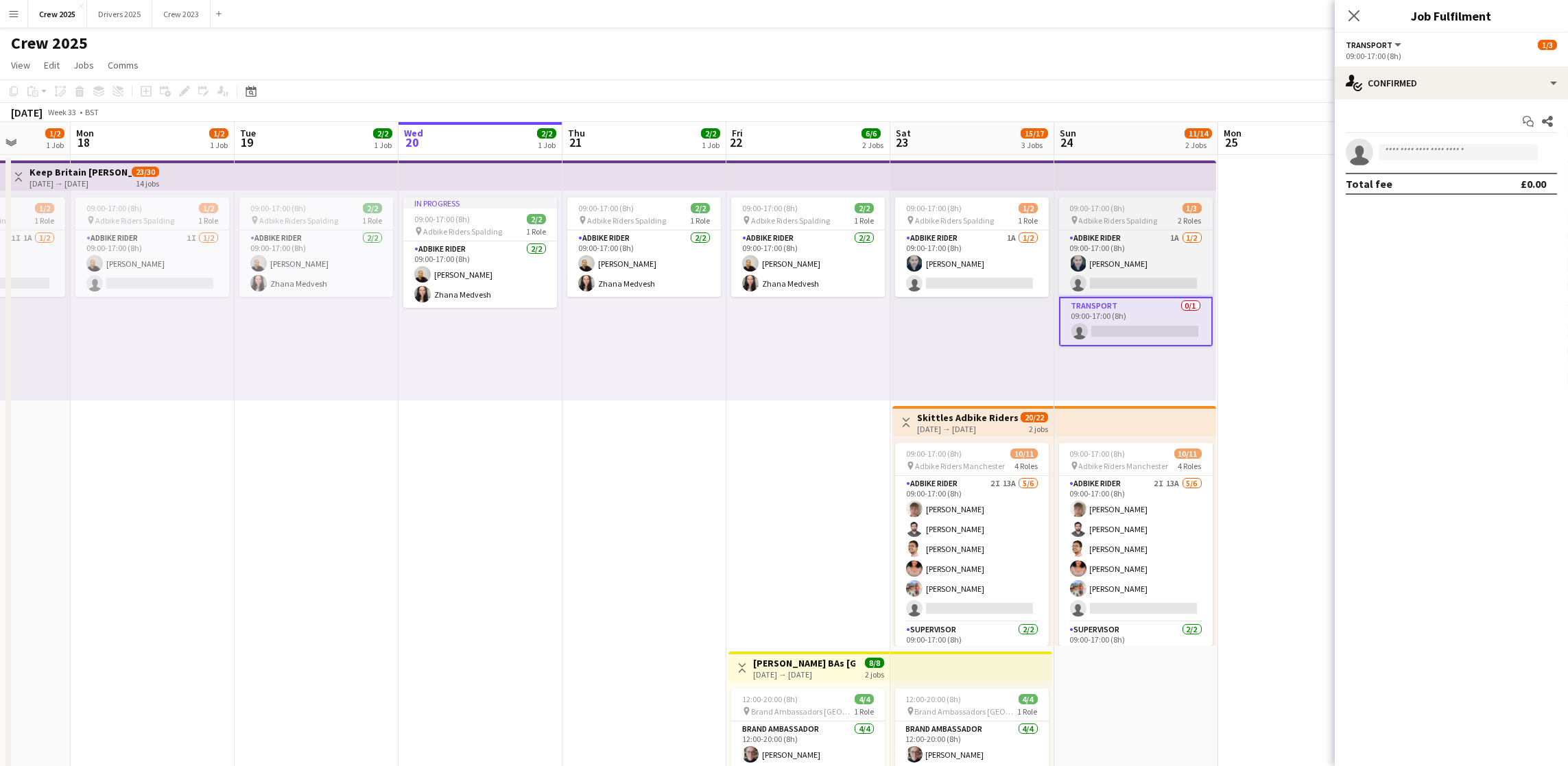
click at [1108, 217] on span "Adbike Riders Spalding" at bounding box center [1118, 220] width 79 height 10
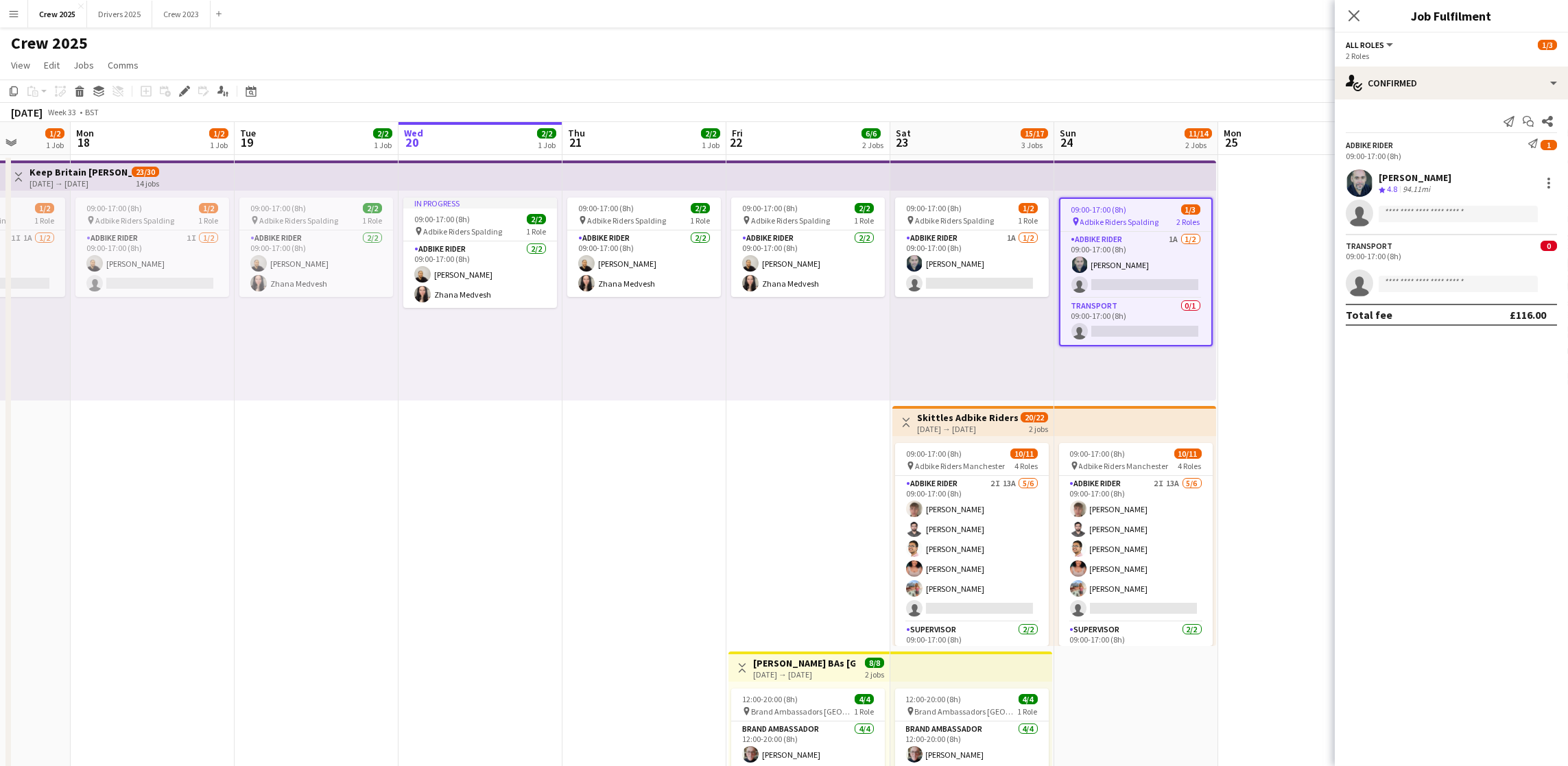
click at [1108, 217] on span "Adbike Riders Spalding" at bounding box center [1120, 221] width 79 height 10
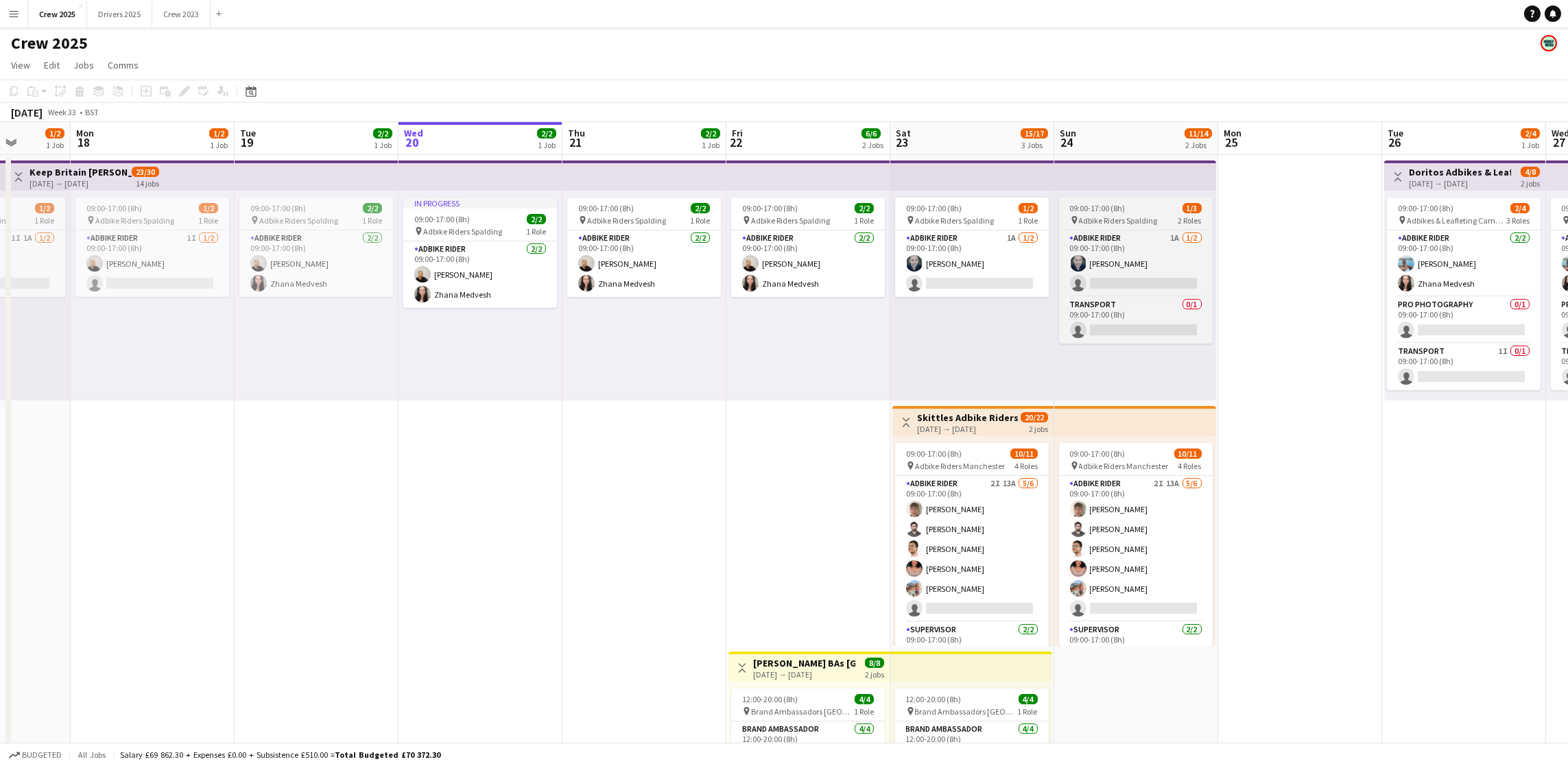
click at [1108, 216] on span "Adbike Riders Spalding" at bounding box center [1118, 220] width 79 height 10
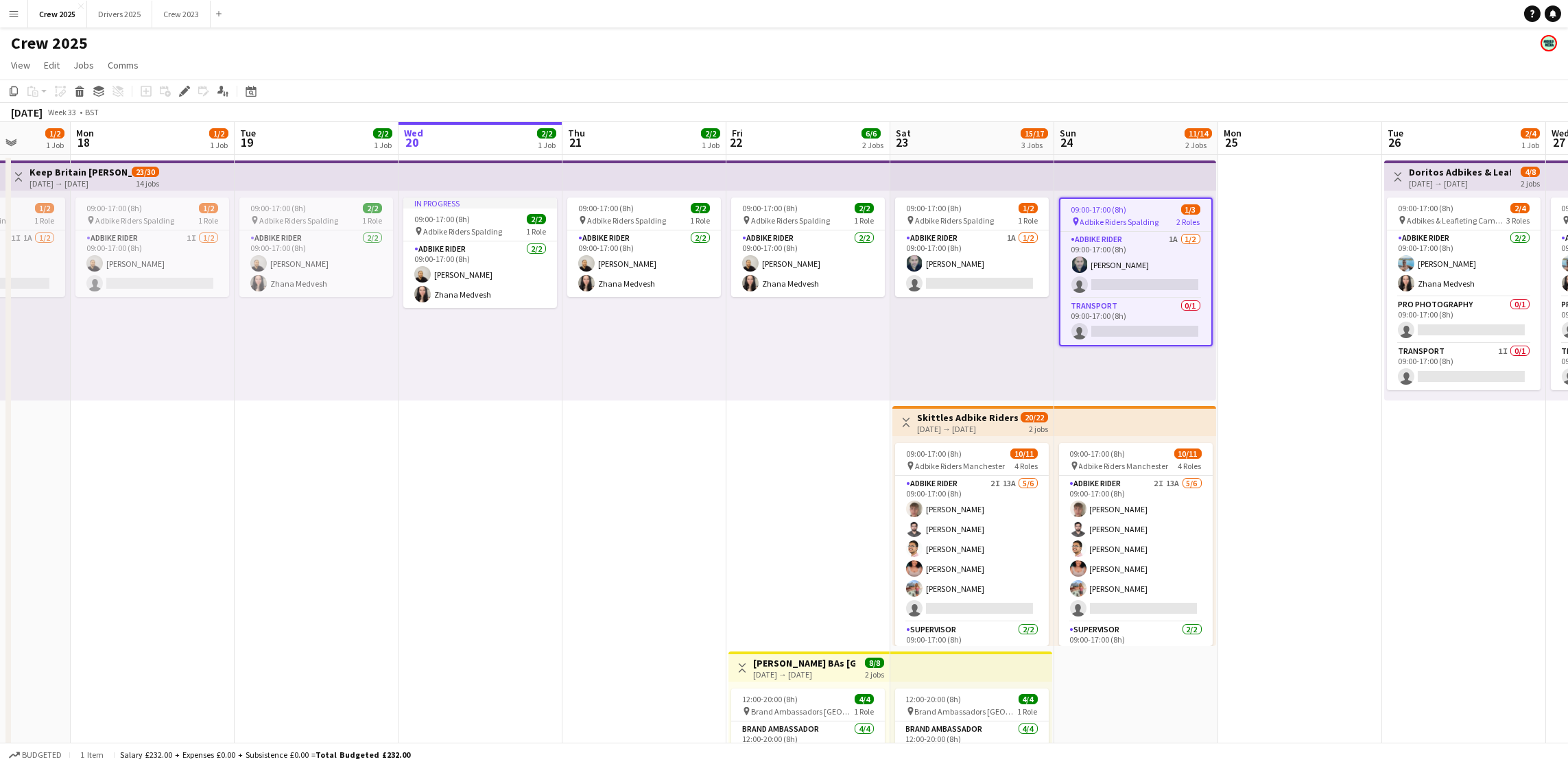
click at [173, 92] on div "Add job Add linked Job Edit Edit linked Job Applicants" at bounding box center [179, 91] width 105 height 17
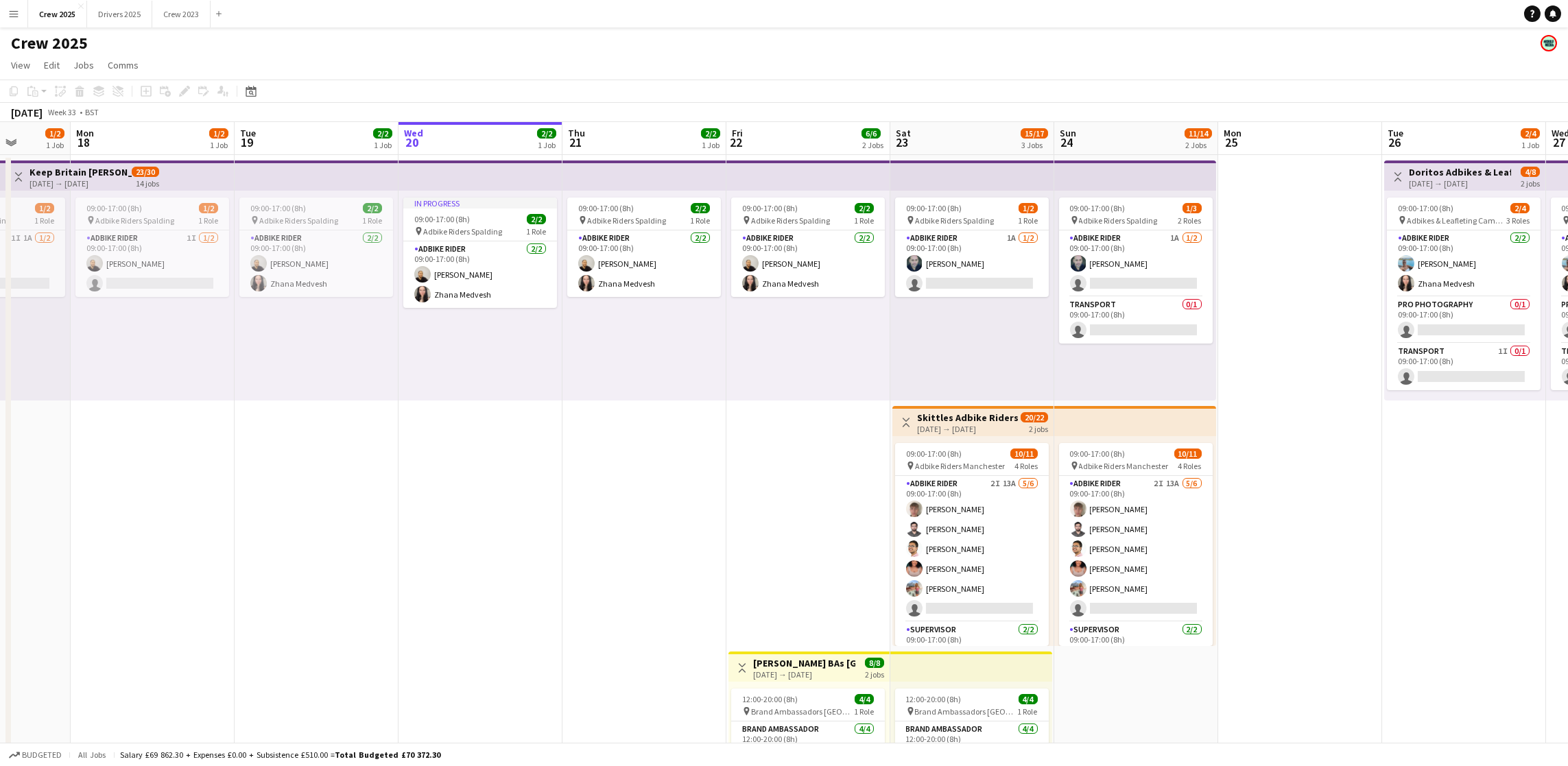
click at [1130, 193] on div "09:00-17:00 (8h) 1/3 pin Adbike Riders Spalding 2 Roles Adbike Rider 1A [DATE] …" at bounding box center [1135, 295] width 162 height 210
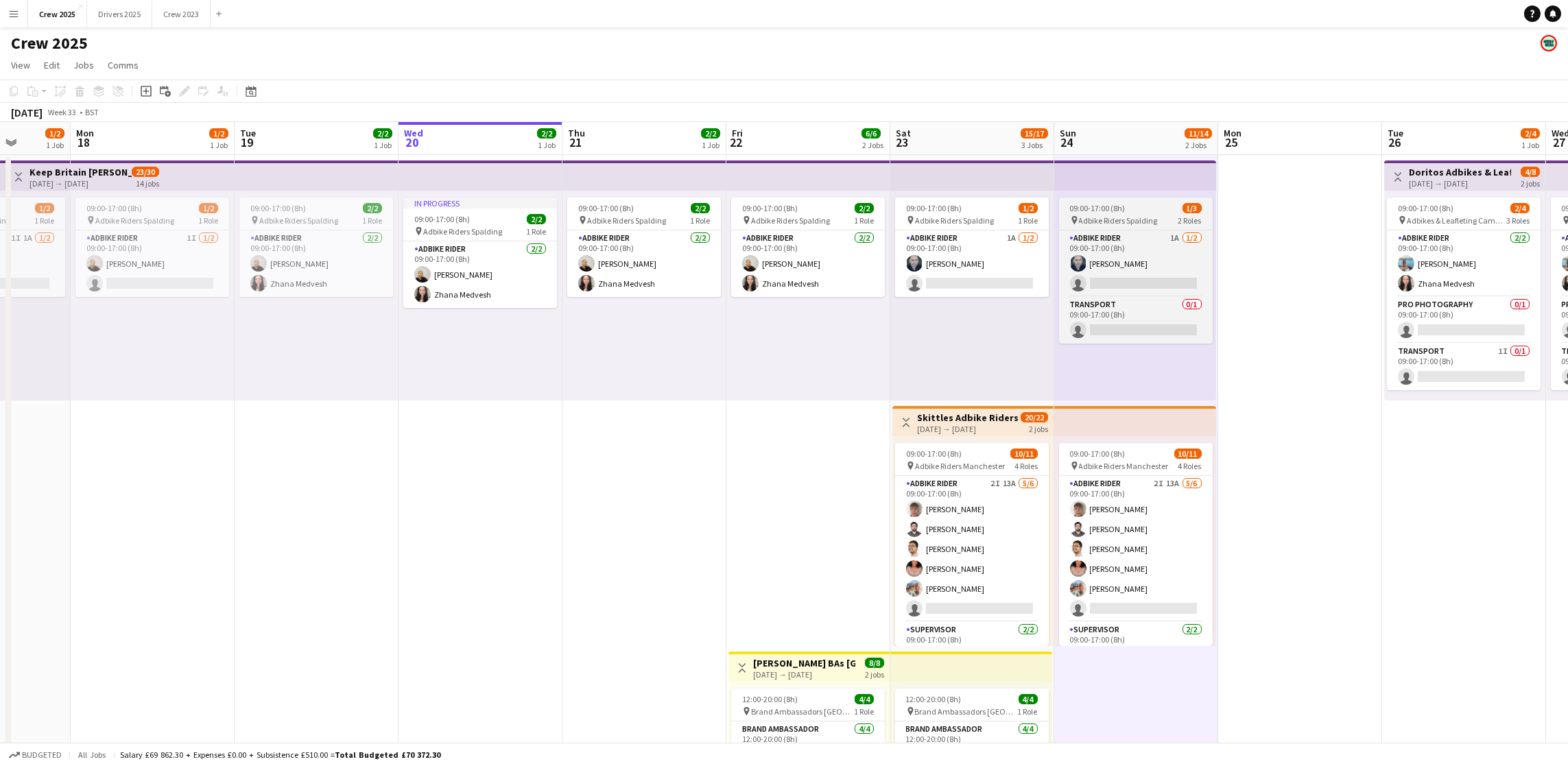
click at [1123, 201] on app-job-card "09:00-17:00 (8h) 1/3 pin Adbike Riders Spalding 2 Roles Adbike Rider 1A [DATE] …" at bounding box center [1136, 271] width 154 height 146
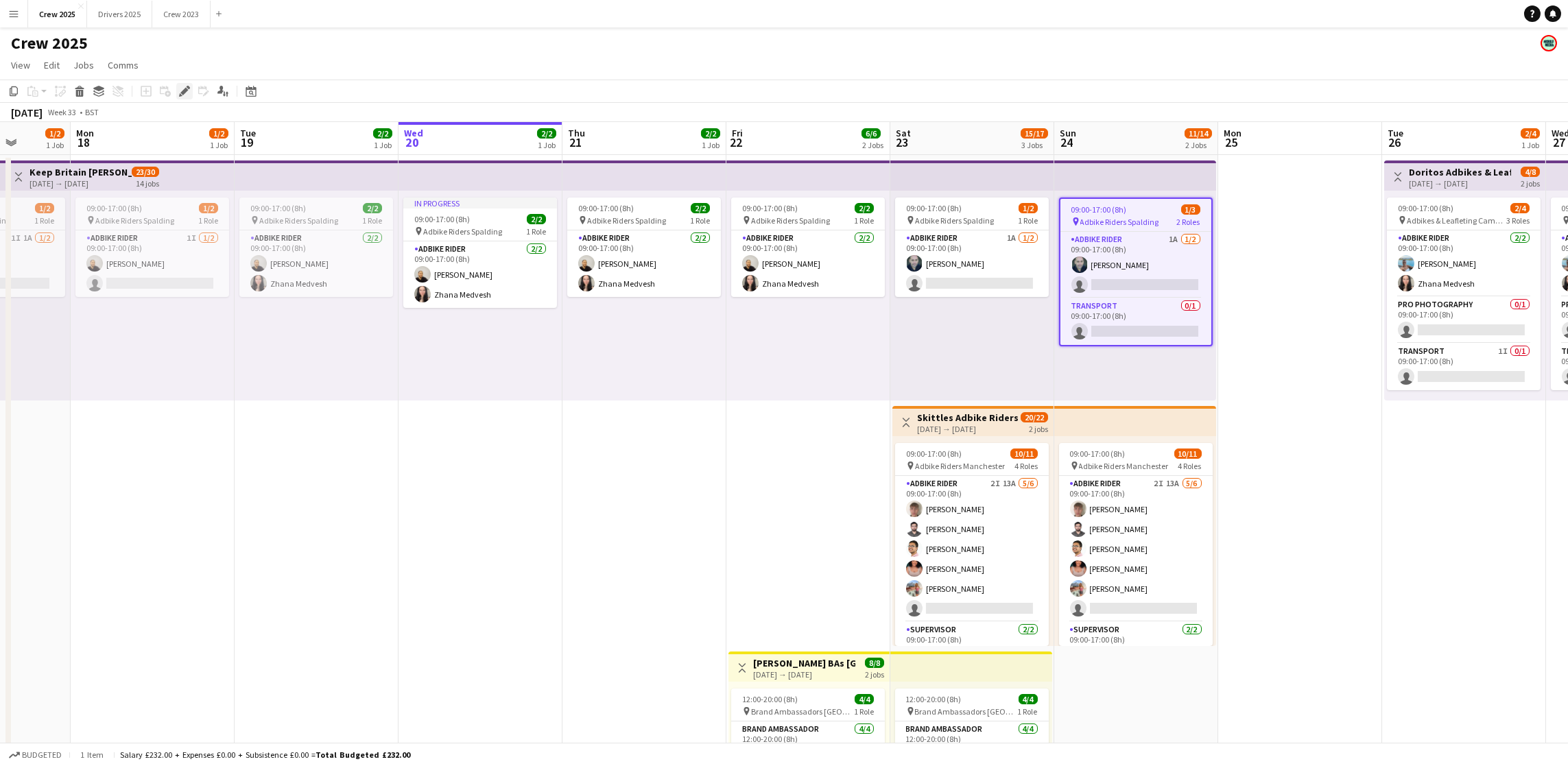
click at [182, 93] on icon at bounding box center [184, 92] width 8 height 8
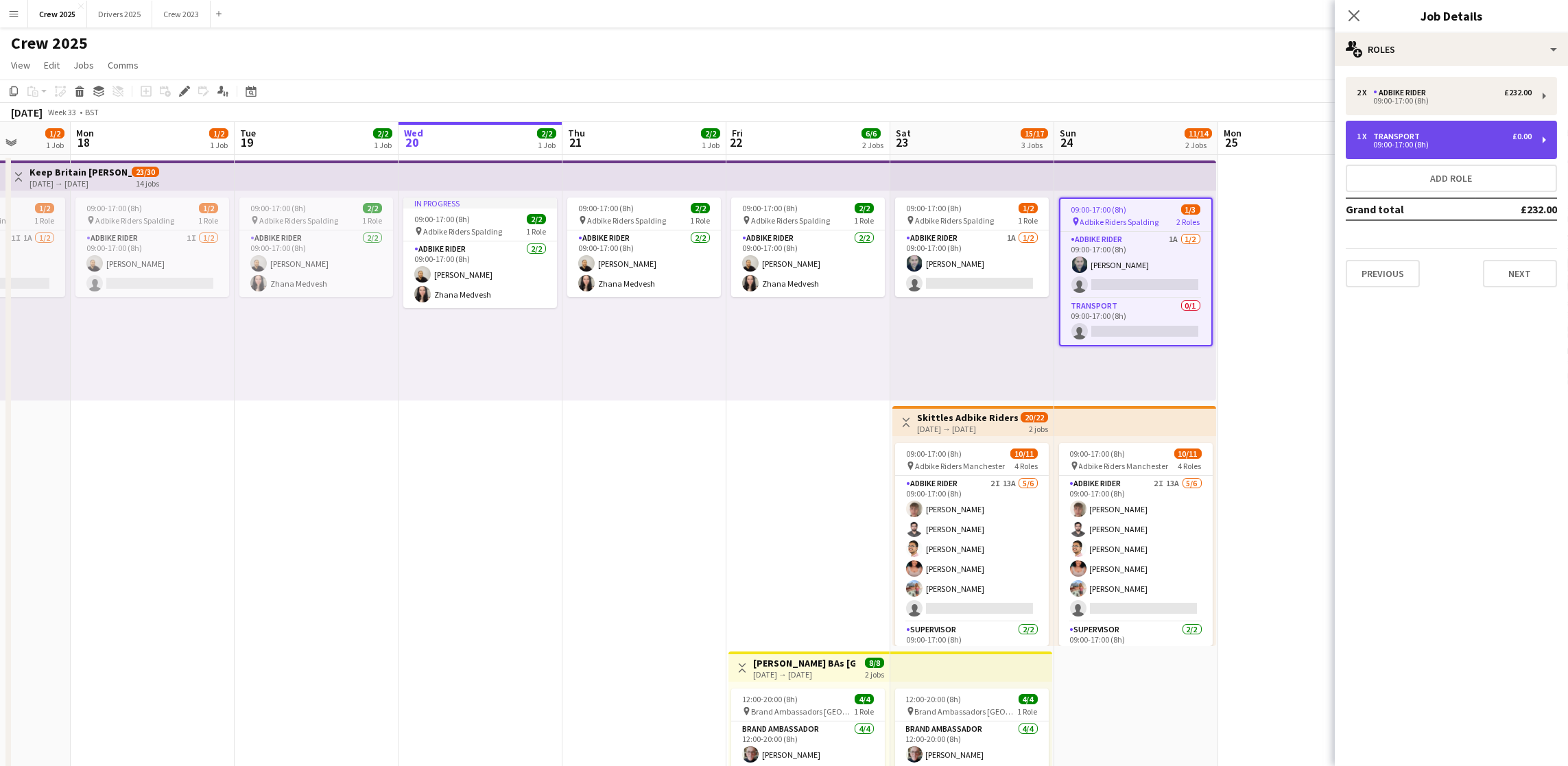
click at [1432, 142] on div "09:00-17:00 (8h)" at bounding box center [1444, 144] width 175 height 7
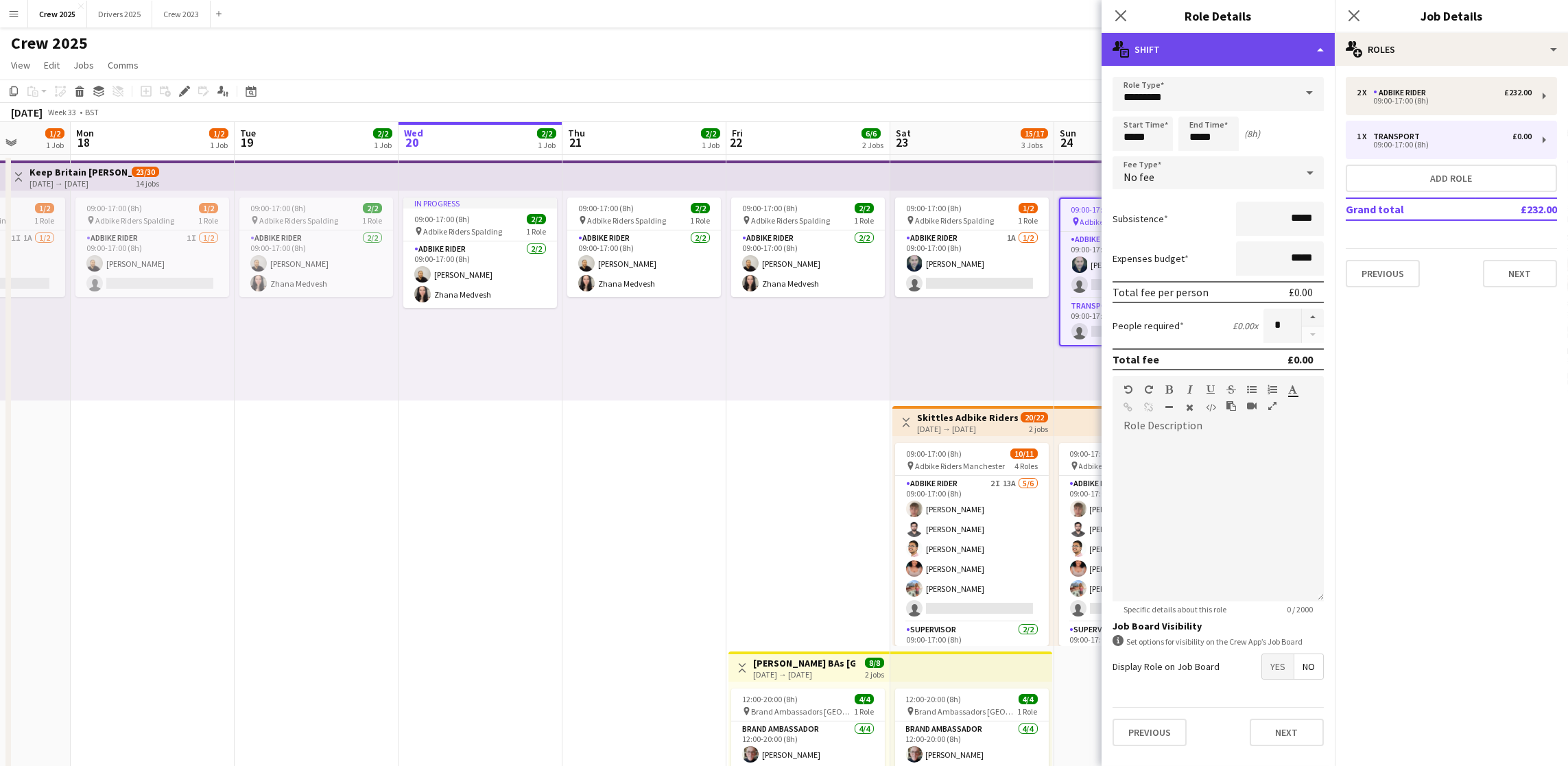
click at [1305, 50] on div "multiple-actions-text Shift" at bounding box center [1218, 49] width 234 height 33
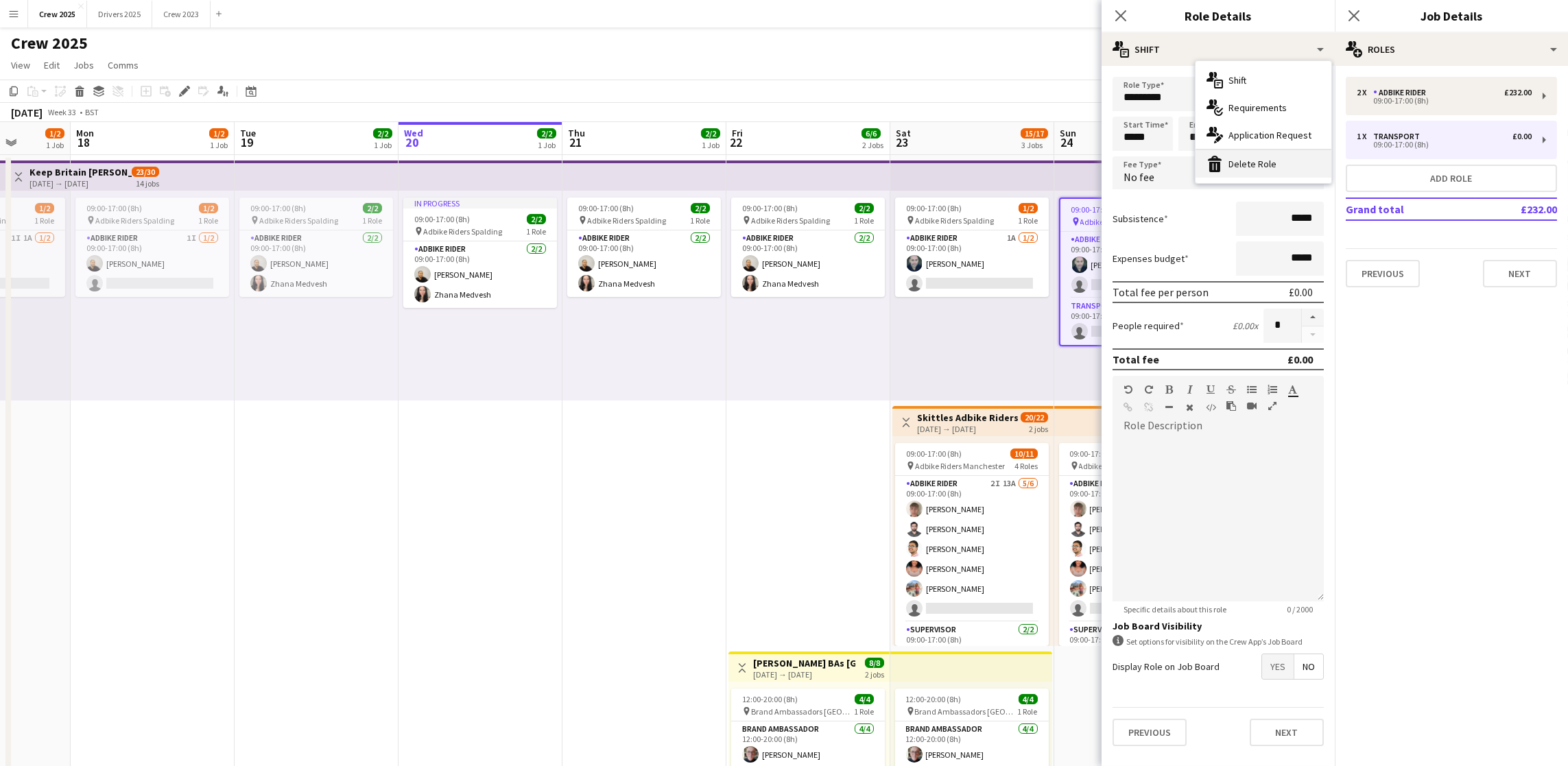
click at [1264, 159] on div "bin-2 Delete Role" at bounding box center [1263, 163] width 136 height 27
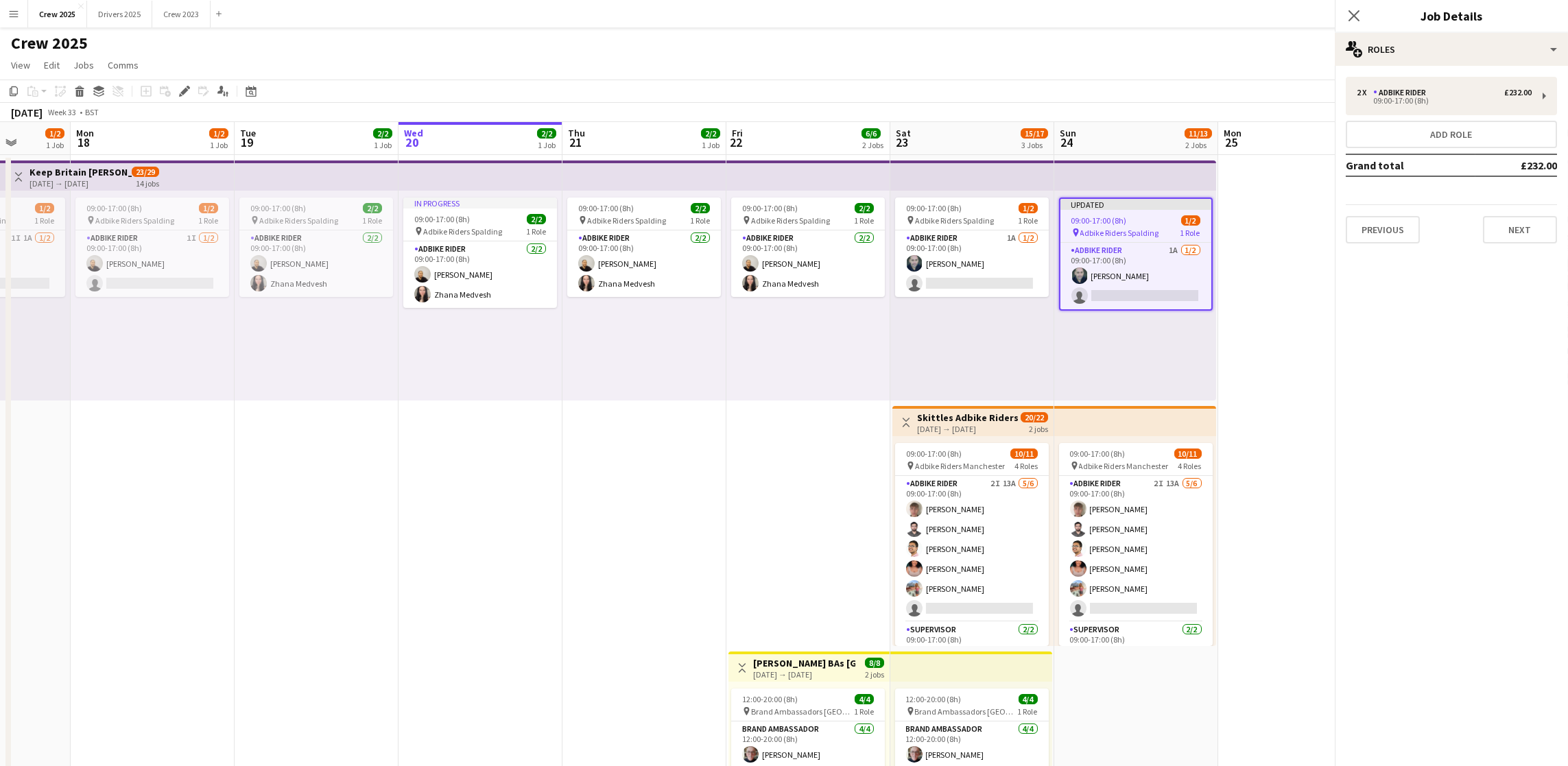
click at [714, 562] on app-date-cell "09:00-17:00 (8h) 2/2 pin Adbike Riders Spalding 1 Role Adbike Rider [DATE] 09:0…" at bounding box center [644, 525] width 164 height 742
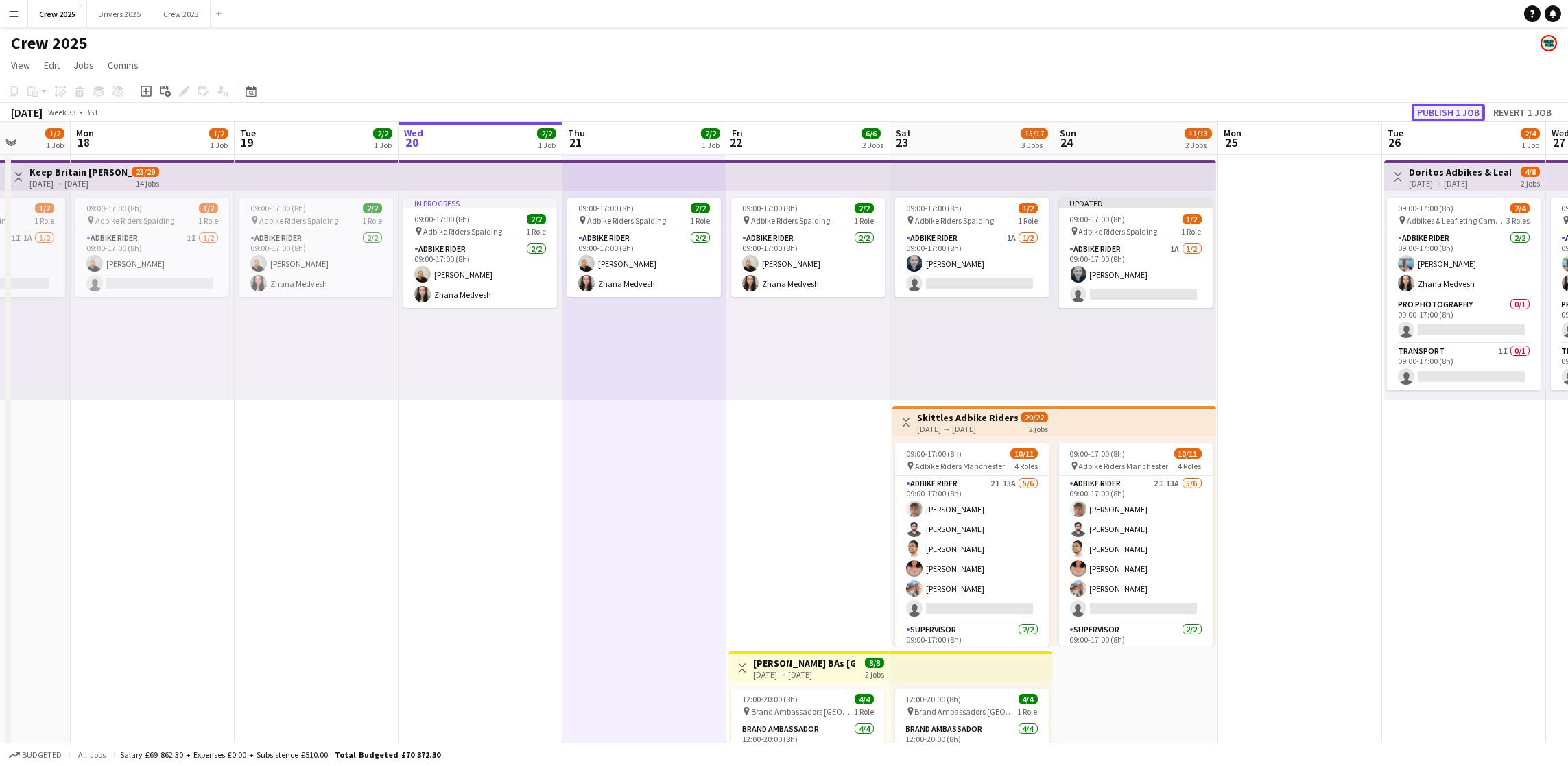
click at [1448, 105] on button "Publish 1 job" at bounding box center [1448, 112] width 73 height 18
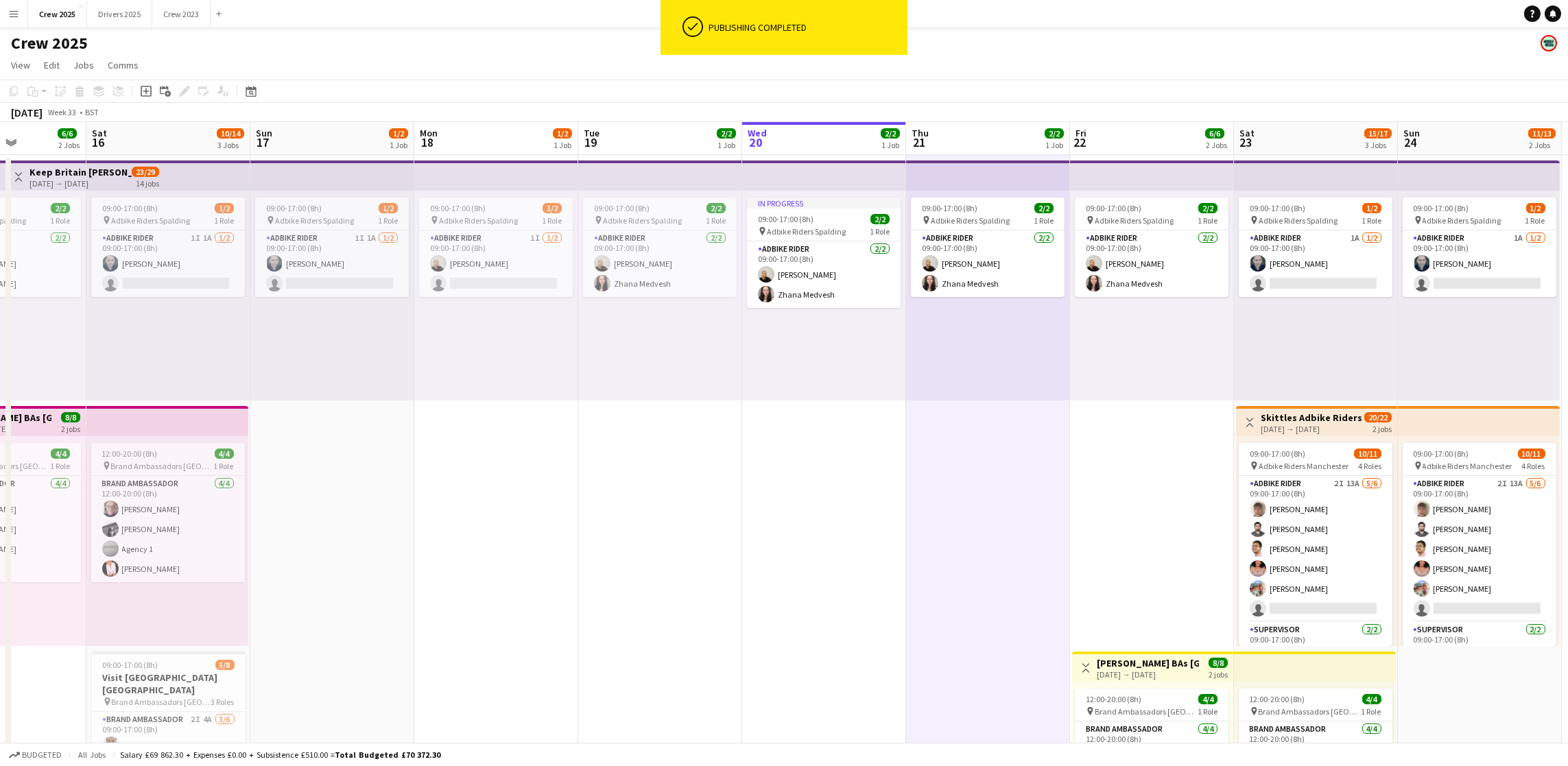
scroll to position [0, 285]
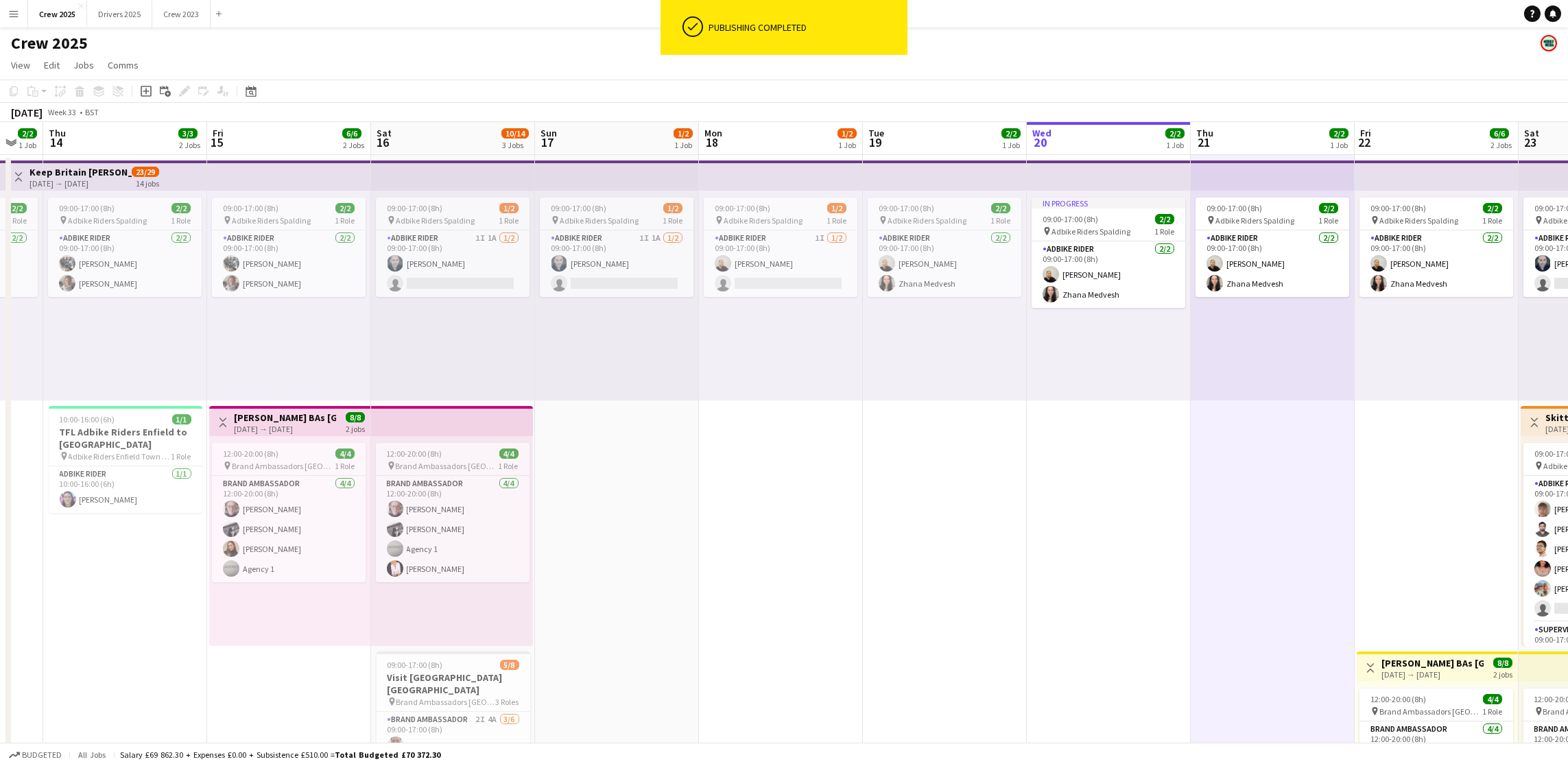
drag, startPoint x: 334, startPoint y: 657, endPoint x: 963, endPoint y: 642, distance: 629.2
click at [963, 642] on app-calendar-viewport "Tue 12 2/2 1 Job Wed 13 2/2 1 Job Thu 14 3/3 2 Jobs Fri 15 6/6 2 Jobs Sat 16 10…" at bounding box center [784, 509] width 1568 height 774
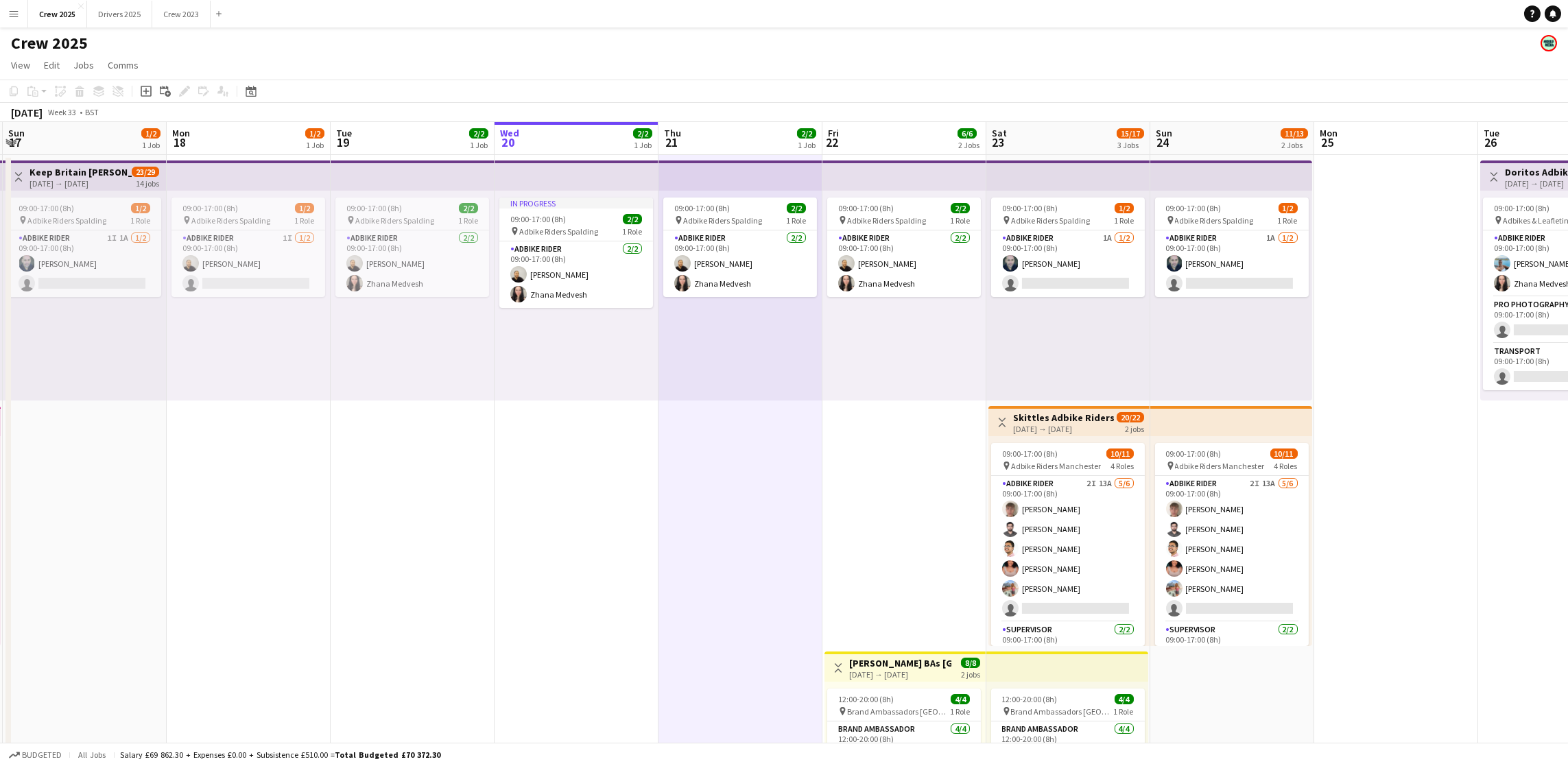
scroll to position [0, 515]
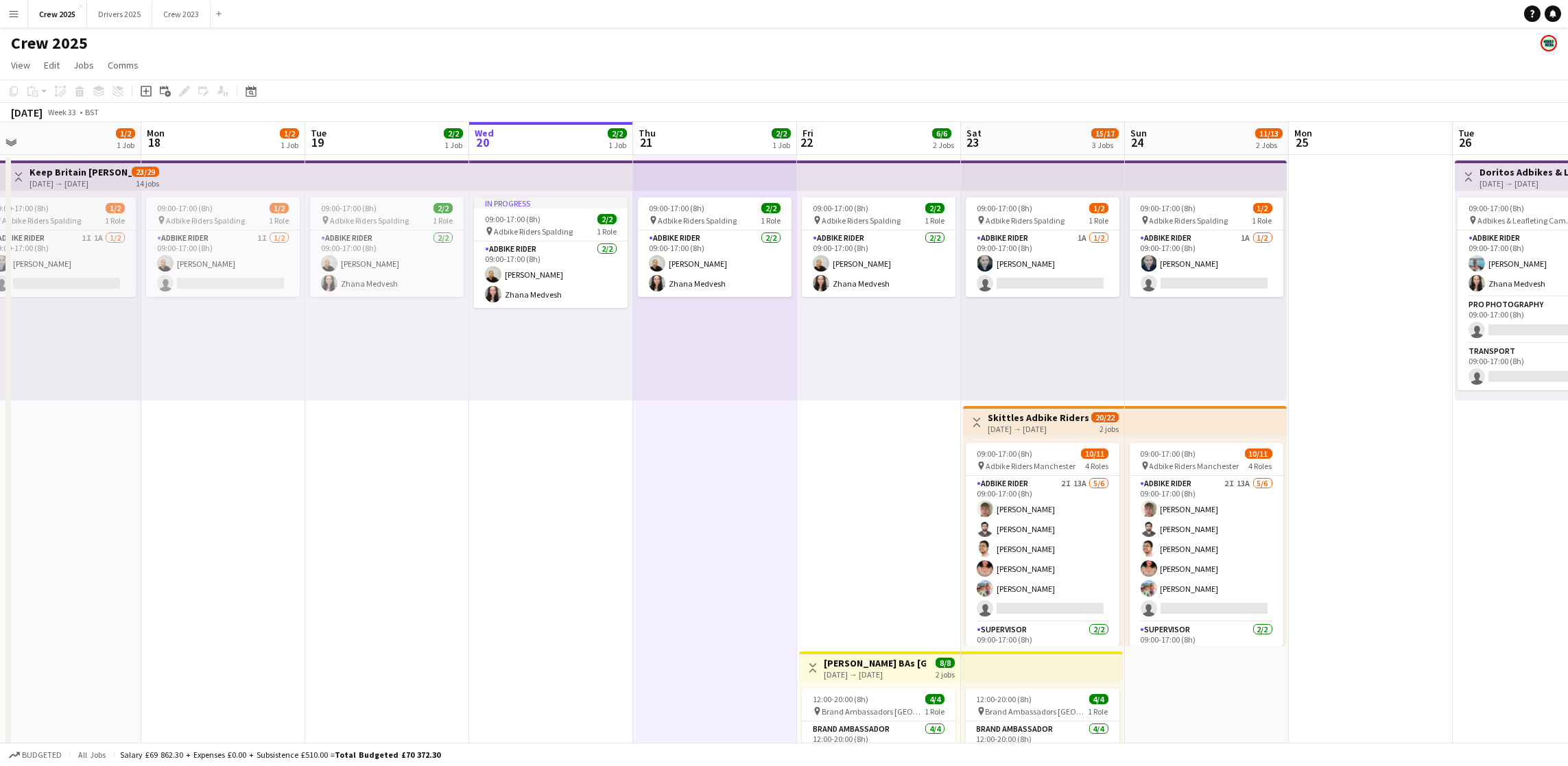
drag, startPoint x: 1077, startPoint y: 524, endPoint x: 597, endPoint y: 537, distance: 480.2
click at [597, 537] on app-calendar-viewport "Thu 14 3/3 2 Jobs Fri 15 6/6 2 Jobs Sat 16 10/14 3 Jobs Sun 17 1/2 1 Job Mon 18…" at bounding box center [784, 509] width 1568 height 774
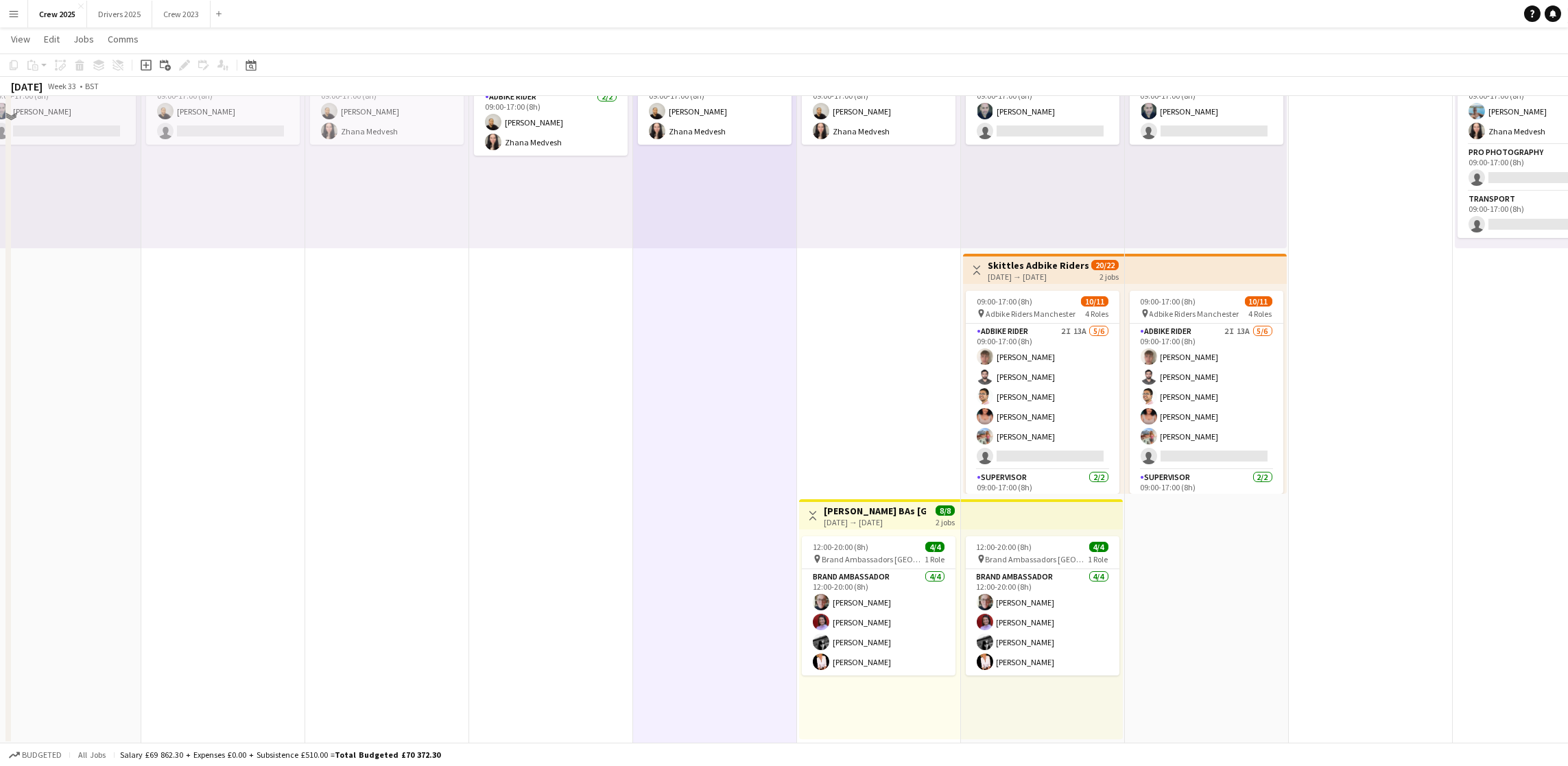
scroll to position [152, 0]
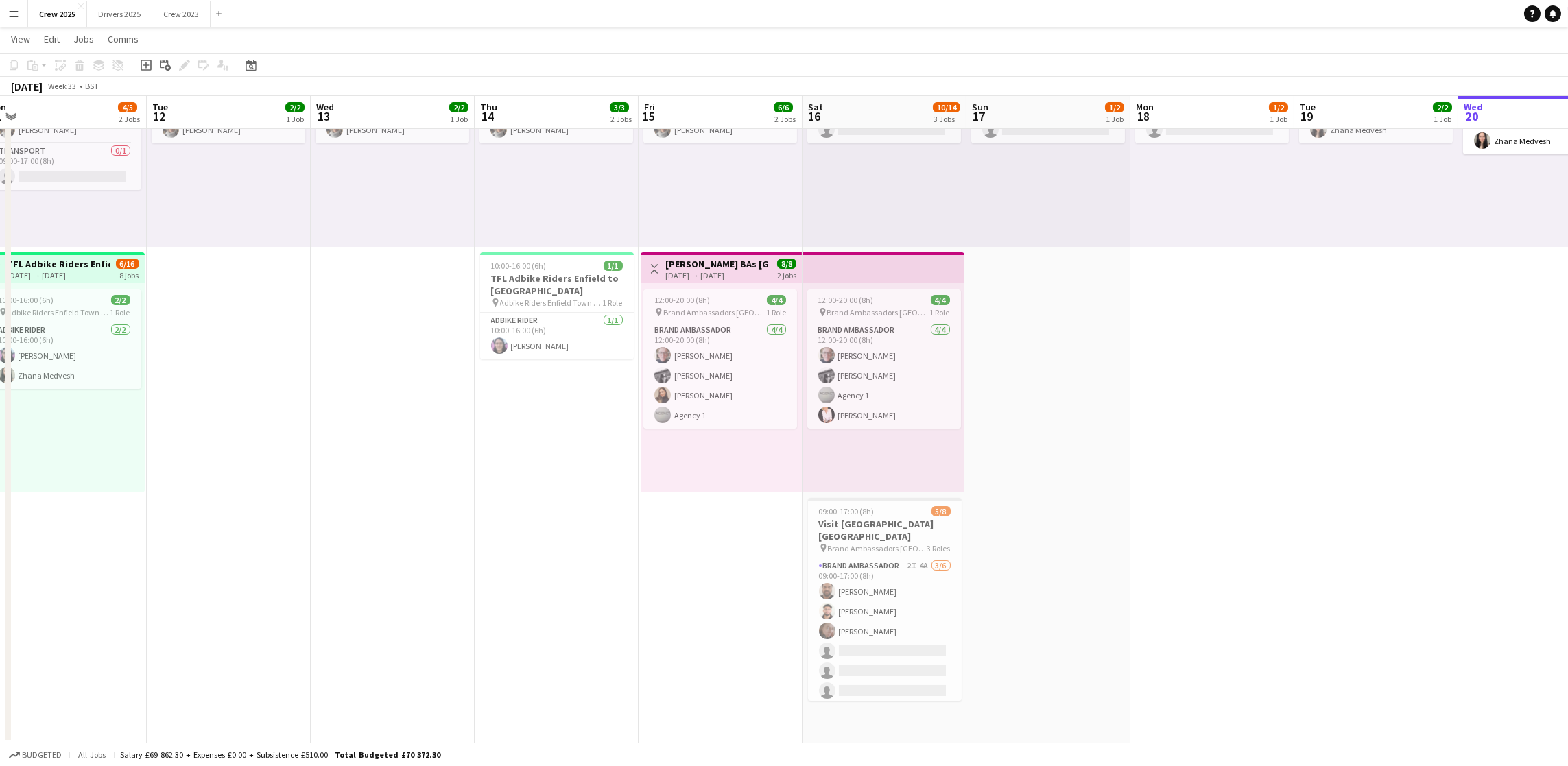
drag, startPoint x: 401, startPoint y: 550, endPoint x: 1388, endPoint y: 564, distance: 987.1
click at [1390, 564] on app-calendar-viewport "Sat 9 5/6 2 Jobs Sun 10 28/31 2 Jobs Mon 11 4/5 2 Jobs Tue 12 2/2 1 Job Wed 13 …" at bounding box center [784, 323] width 1568 height 842
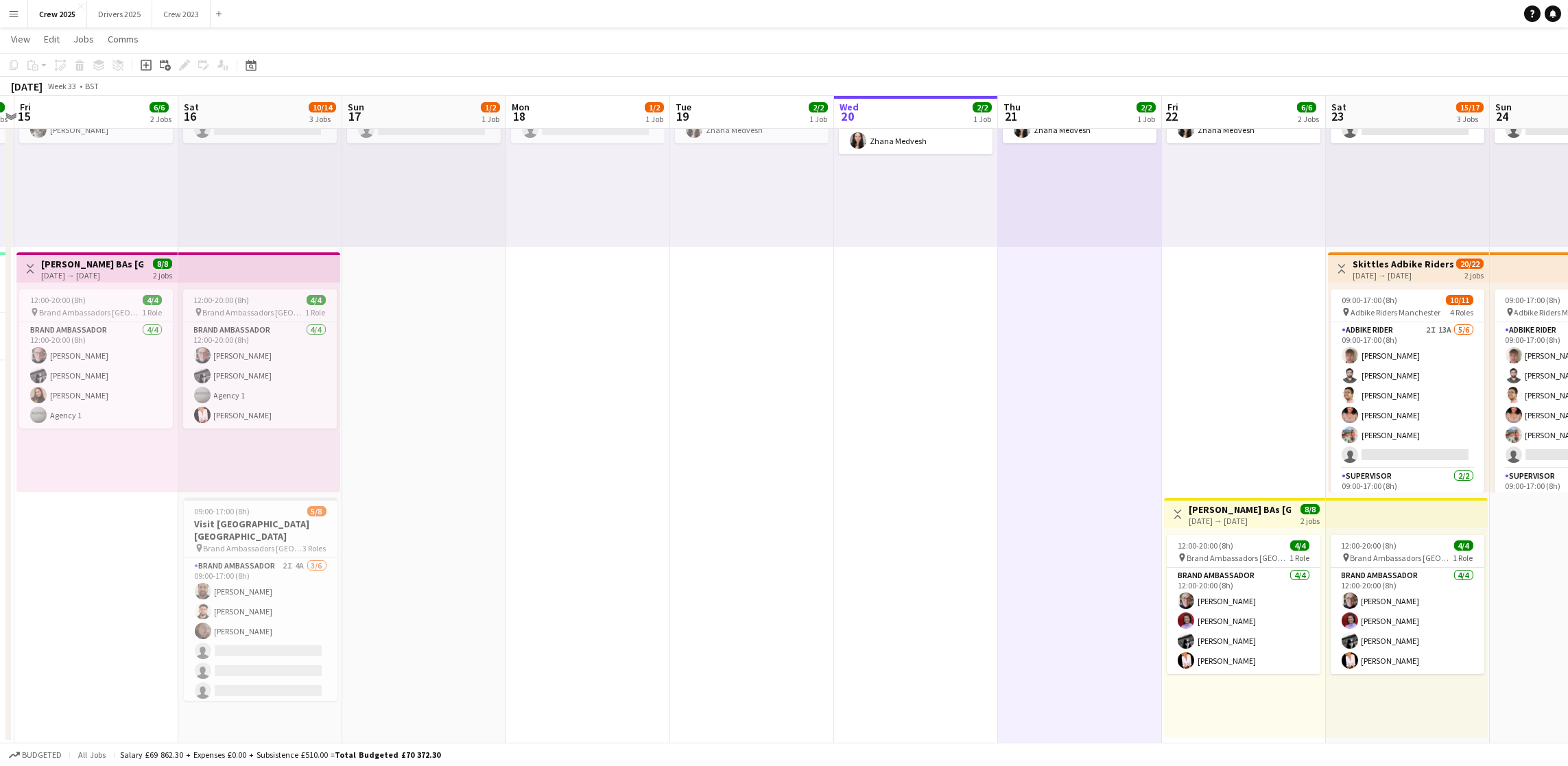
scroll to position [0, 403]
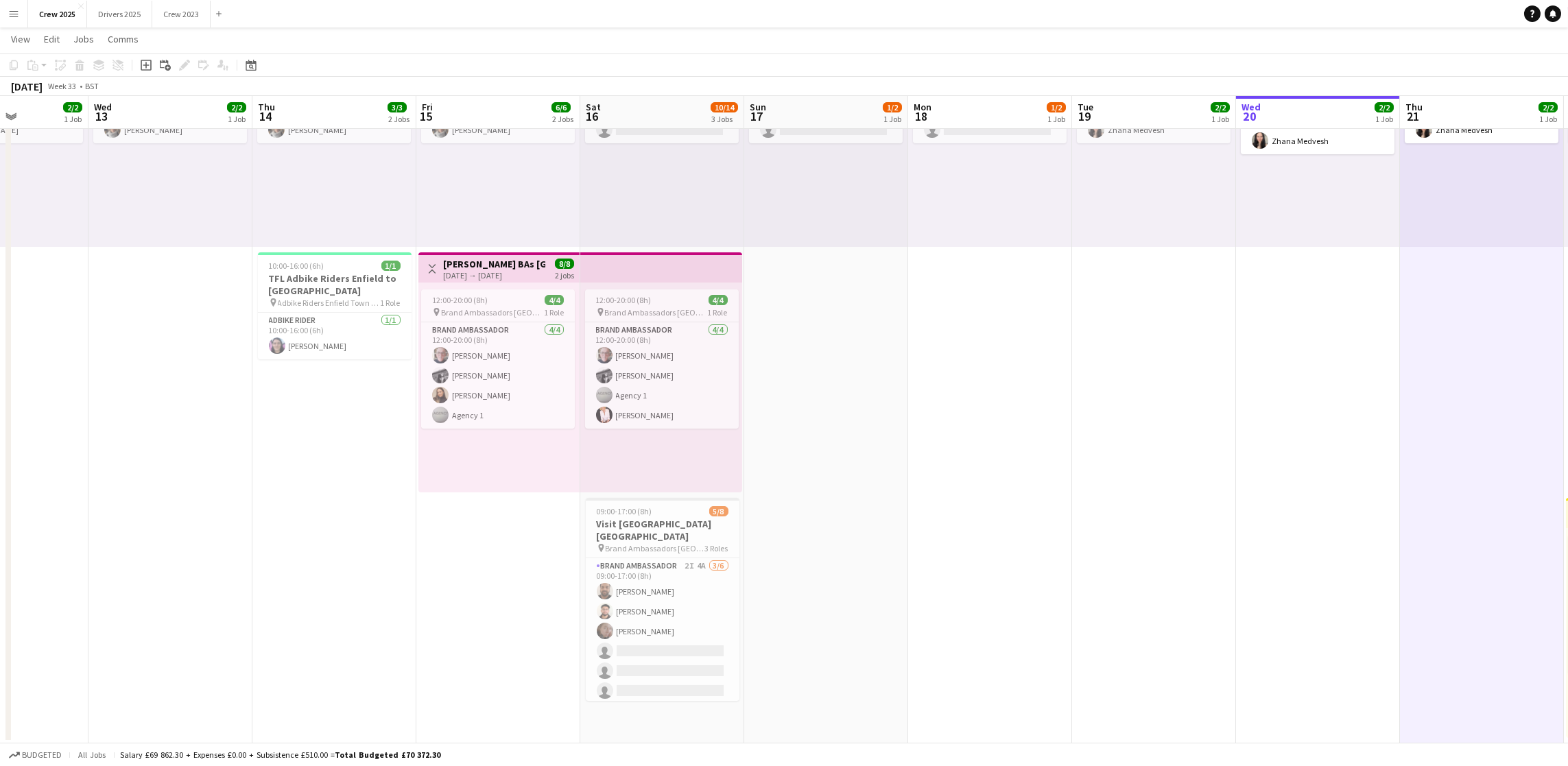
drag, startPoint x: 1332, startPoint y: 552, endPoint x: 617, endPoint y: 581, distance: 715.6
click at [617, 581] on app-calendar-viewport "Sun 10 28/31 2 Jobs Mon 11 4/5 2 Jobs Tue 12 2/2 1 Job Wed 13 2/2 1 Job Thu 14 …" at bounding box center [784, 323] width 1568 height 842
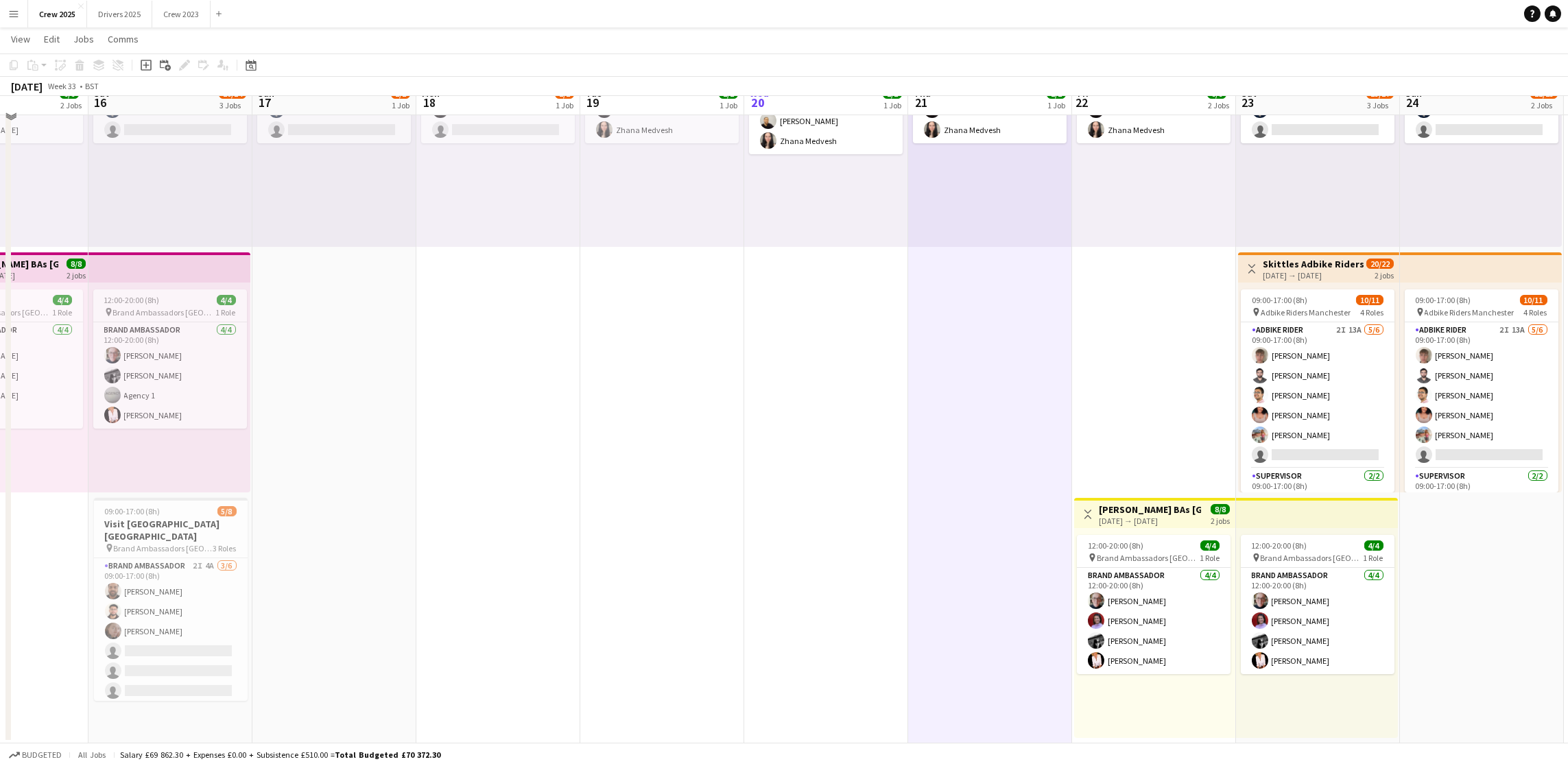
scroll to position [0, 0]
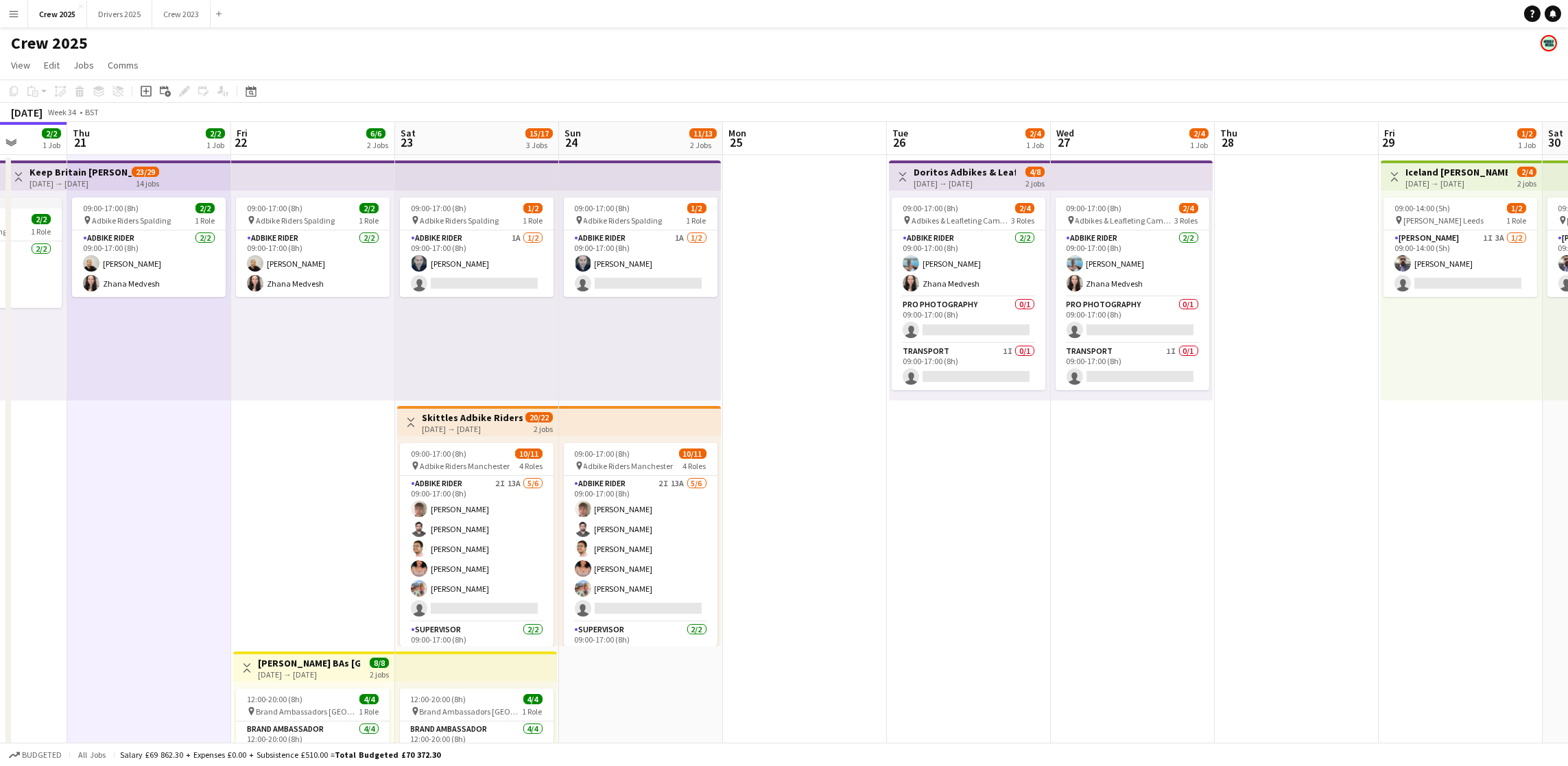
drag, startPoint x: 893, startPoint y: 562, endPoint x: 108, endPoint y: 543, distance: 785.2
click at [108, 543] on app-calendar-viewport "Sun 17 1/2 1 Job Mon 18 1/2 1 Job Tue 19 2/2 1 Job Wed 20 2/2 1 Job Thu 21 2/2 …" at bounding box center [784, 509] width 1568 height 774
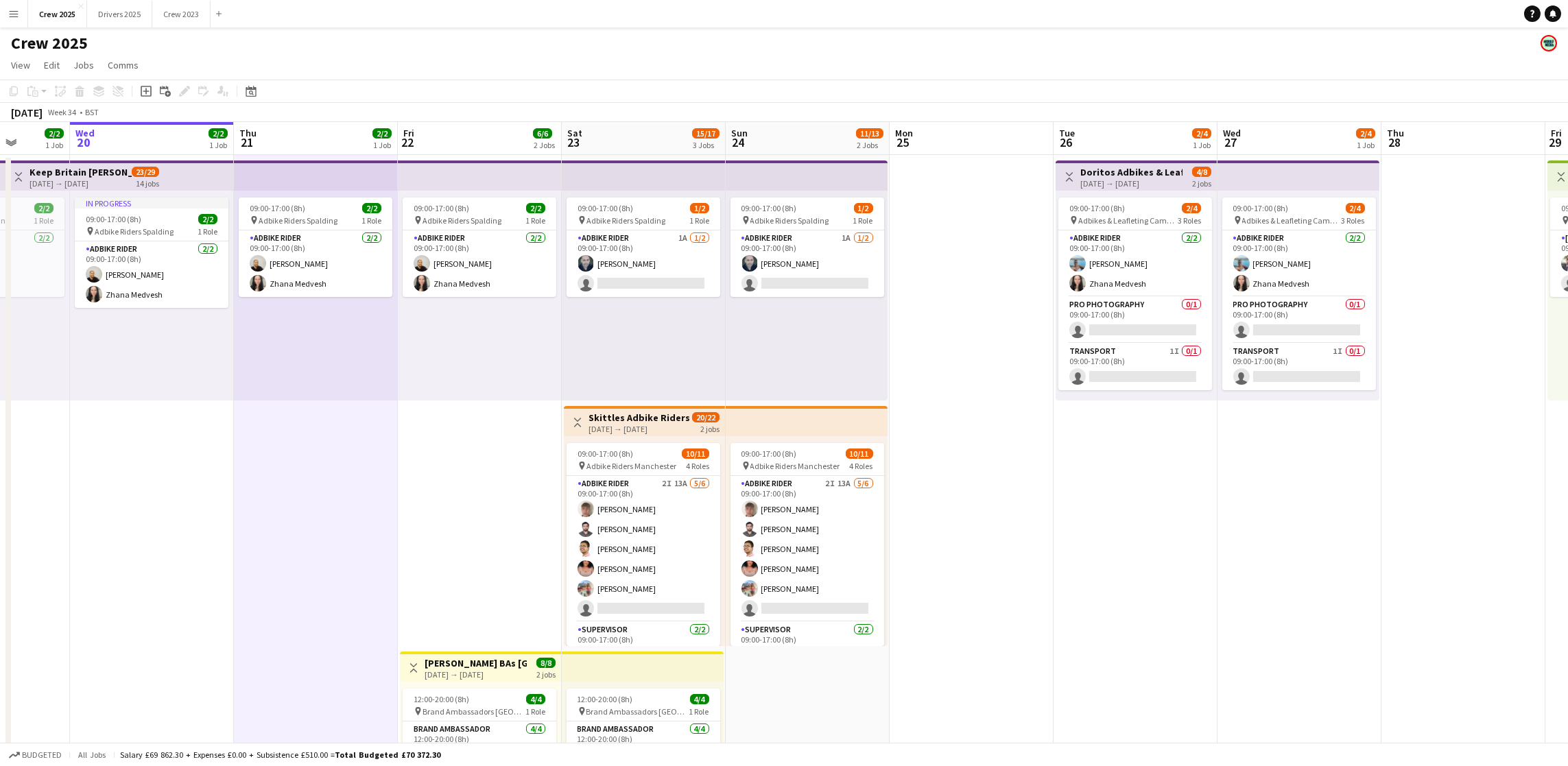
drag, startPoint x: 954, startPoint y: 531, endPoint x: 792, endPoint y: 521, distance: 162.3
click at [792, 521] on app-calendar-viewport "Sun 17 1/2 1 Job Mon 18 1/2 1 Job Tue 19 2/2 1 Job Wed 20 2/2 1 Job Thu 21 2/2 …" at bounding box center [784, 509] width 1568 height 774
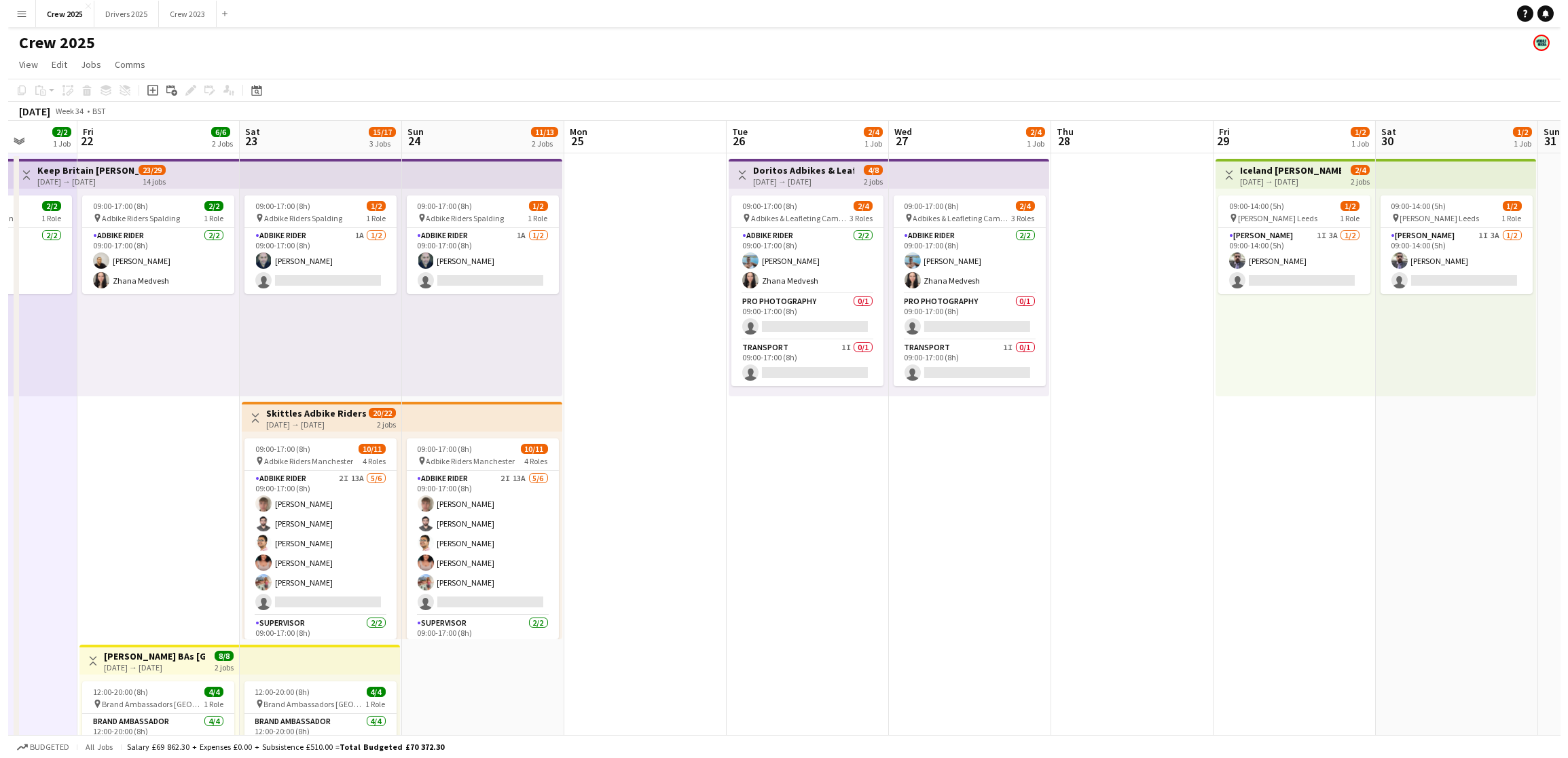
scroll to position [0, 535]
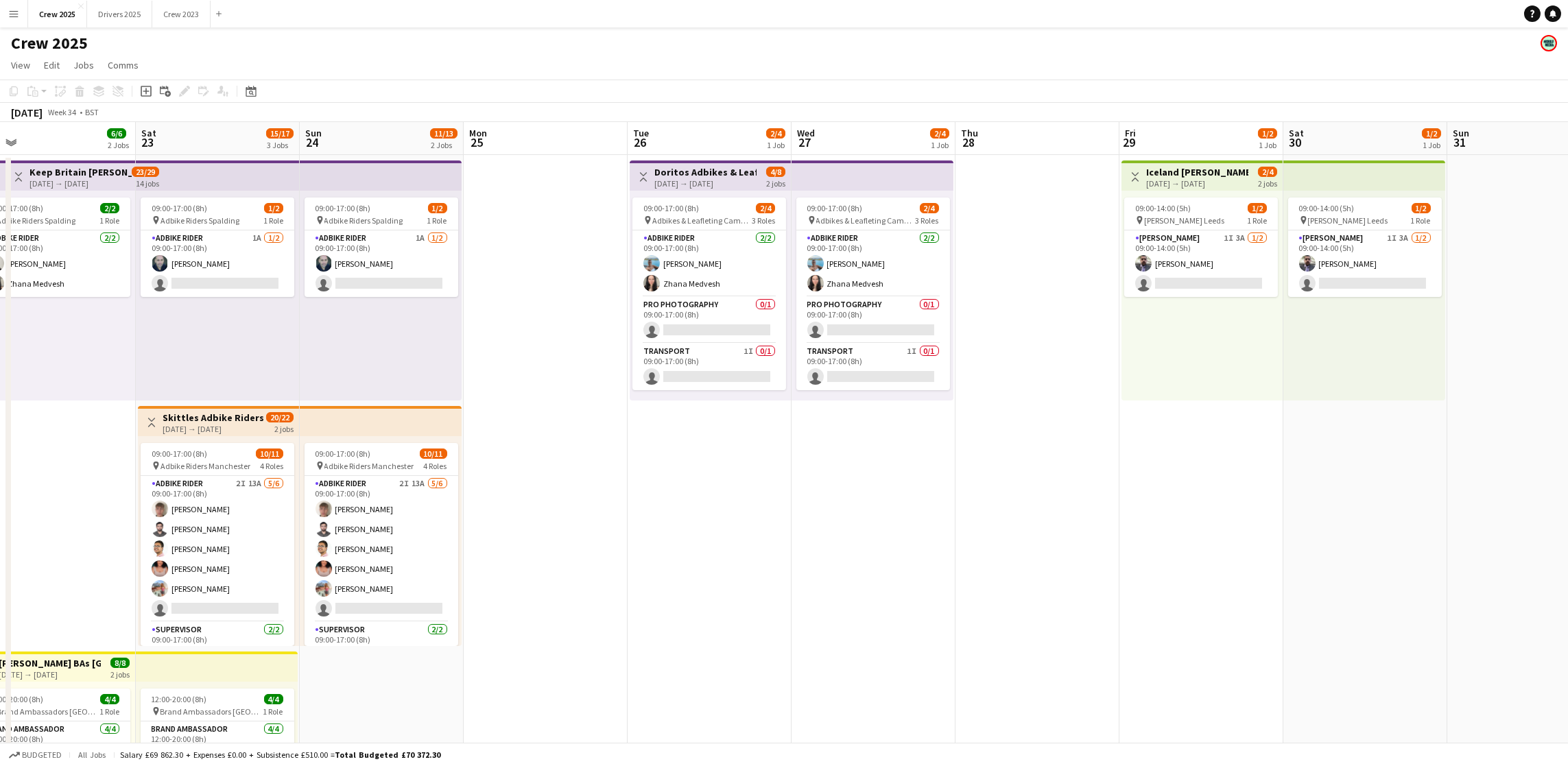
drag, startPoint x: 1244, startPoint y: 368, endPoint x: 852, endPoint y: 377, distance: 392.1
click at [852, 377] on app-calendar-viewport "Tue 19 2/2 1 Job Wed 20 2/2 1 Job Thu 21 2/2 1 Job Fri 22 6/6 2 Jobs Sat 23 15/…" at bounding box center [784, 509] width 1568 height 774
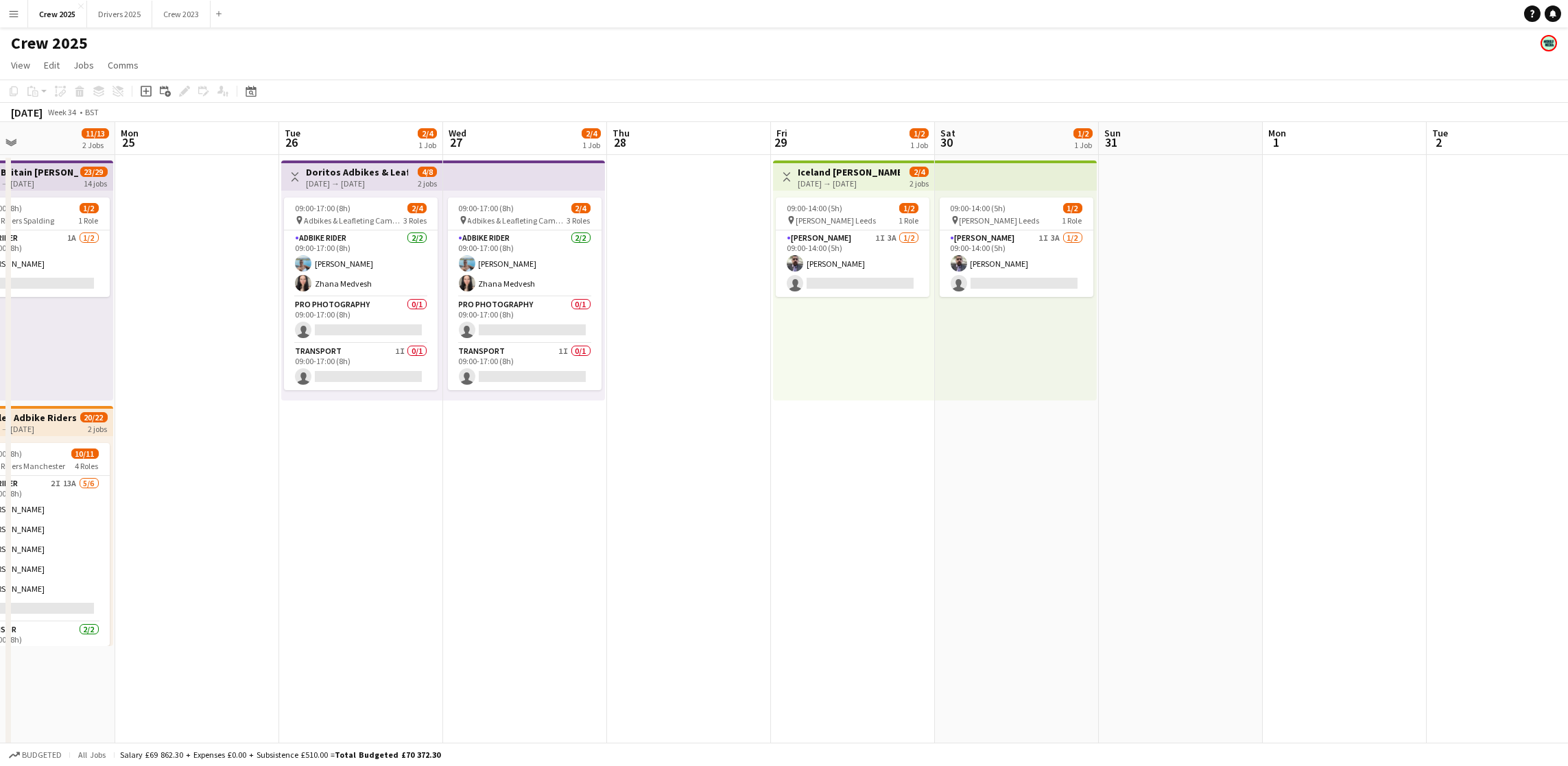
click at [816, 168] on h3 "Iceland [PERSON_NAME] Leeds" at bounding box center [849, 172] width 102 height 12
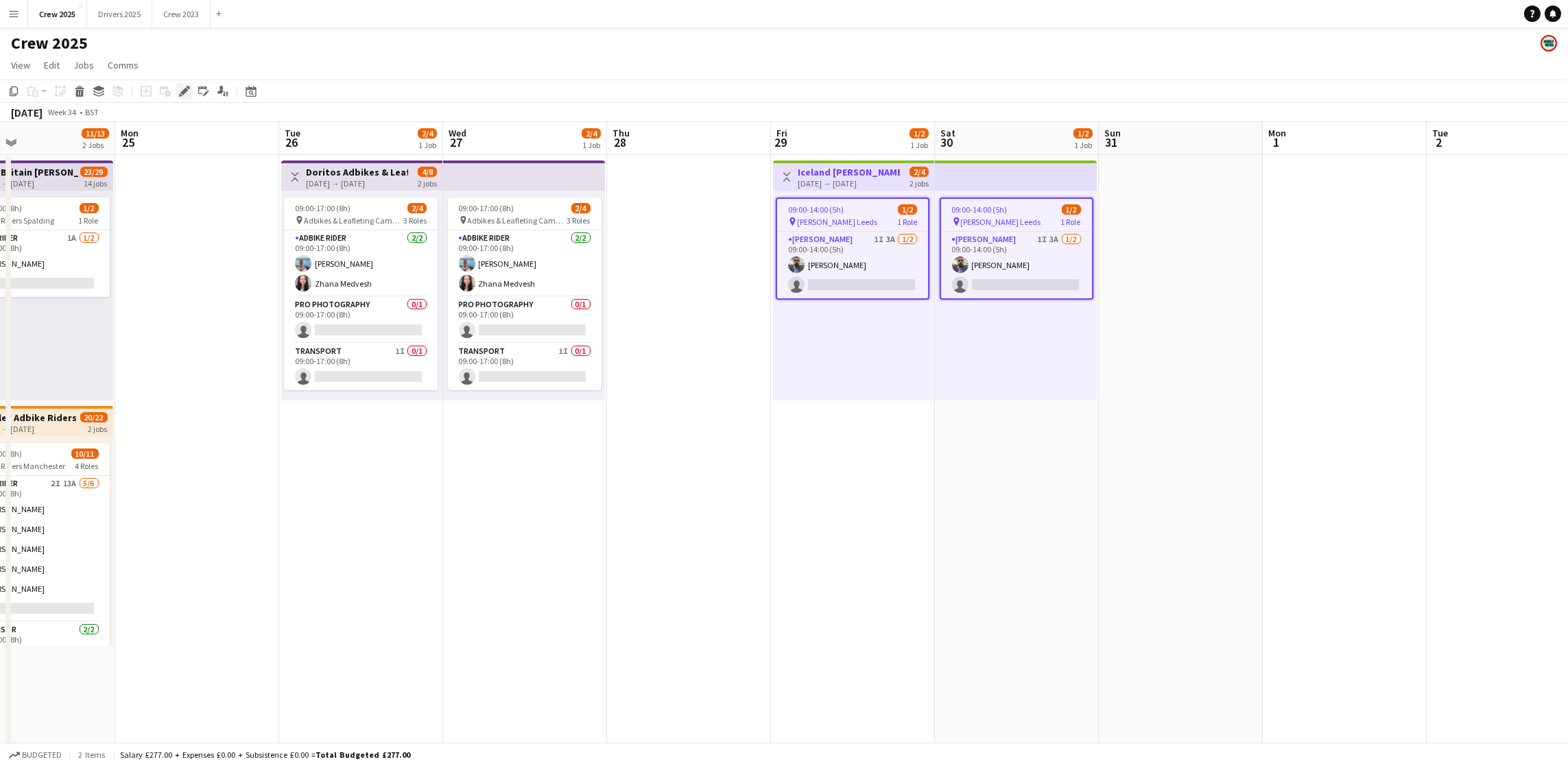
click at [187, 87] on icon at bounding box center [188, 87] width 4 height 4
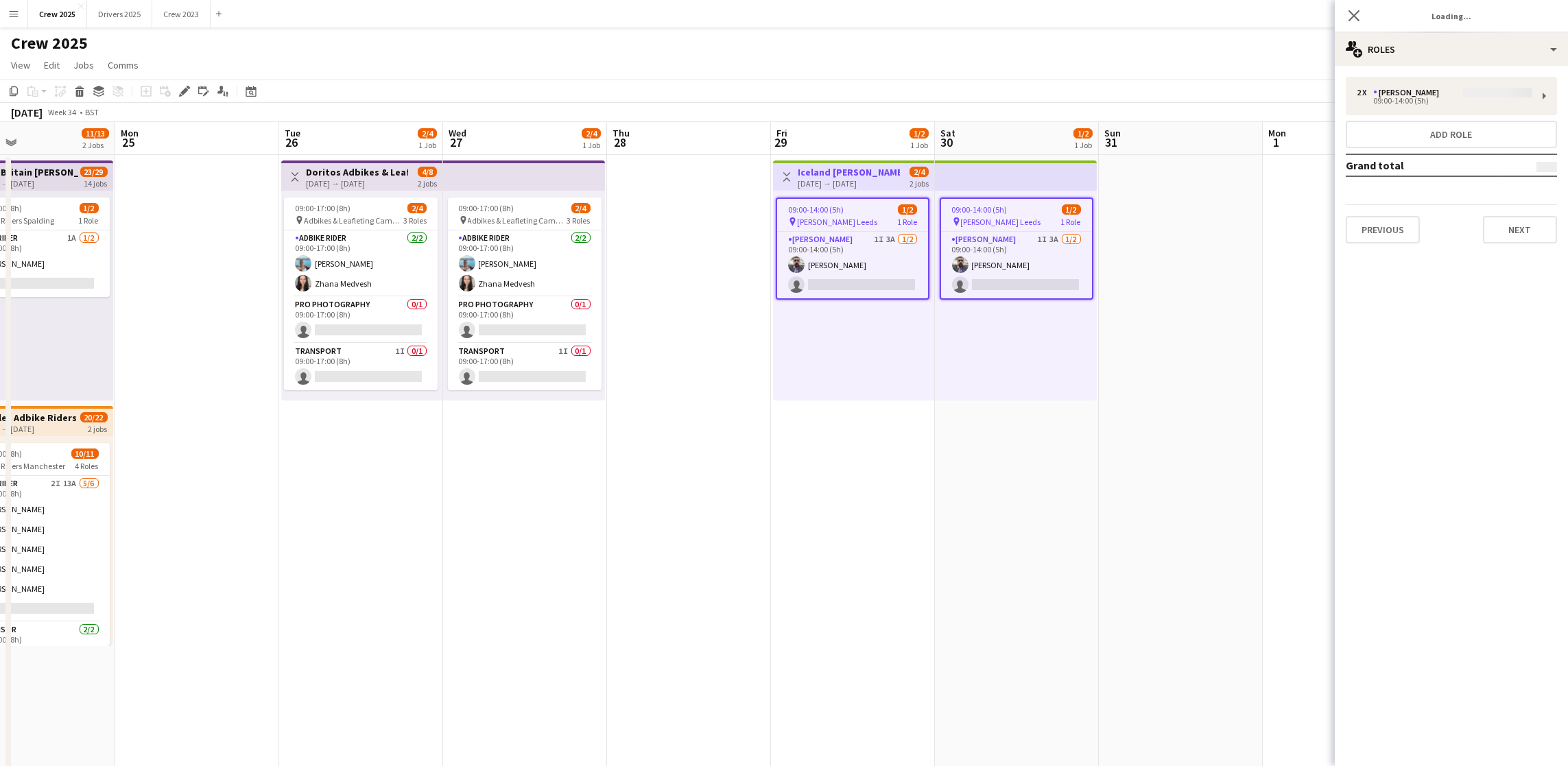
type input "**********"
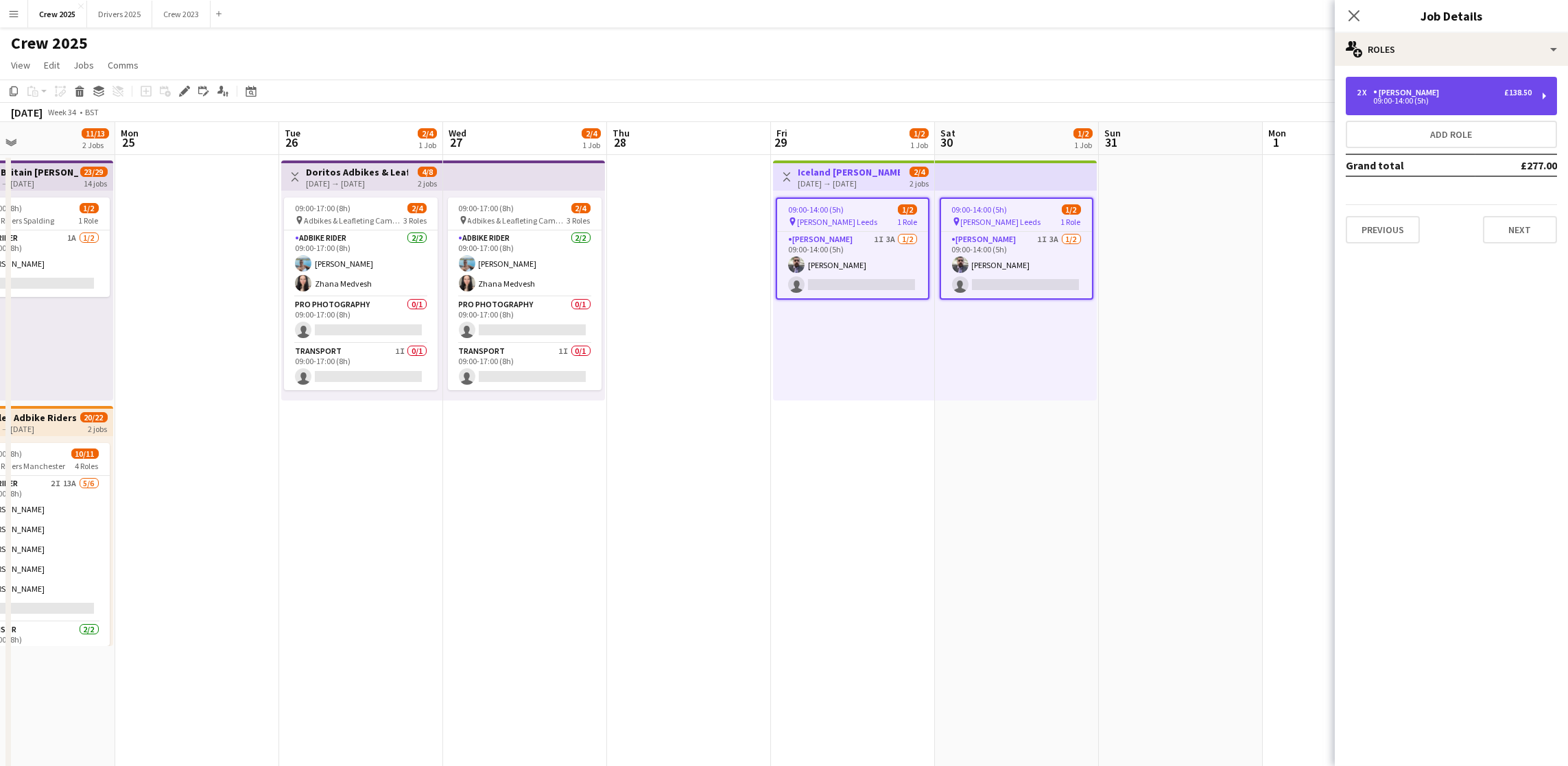
click at [1381, 95] on div "[PERSON_NAME]" at bounding box center [1409, 93] width 71 height 9
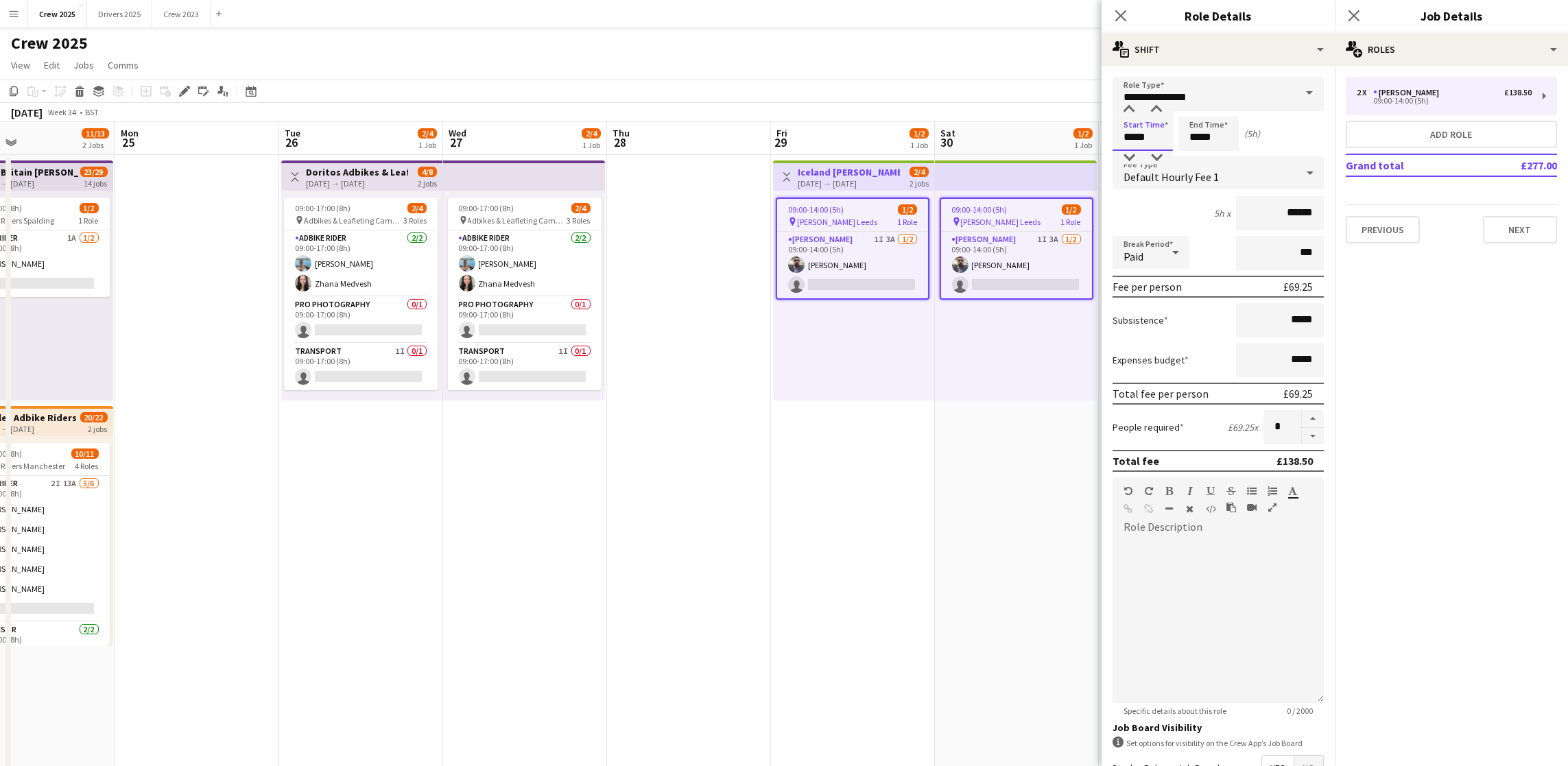
drag, startPoint x: 1154, startPoint y: 134, endPoint x: 947, endPoint y: 124, distance: 207.2
click at [954, 128] on body "Menu Boards Boards Boards All jobs Status Workforce Workforce My Workforce Recr…" at bounding box center [784, 460] width 1568 height 921
type input "*****"
click at [1546, 238] on button "Next" at bounding box center [1519, 229] width 74 height 27
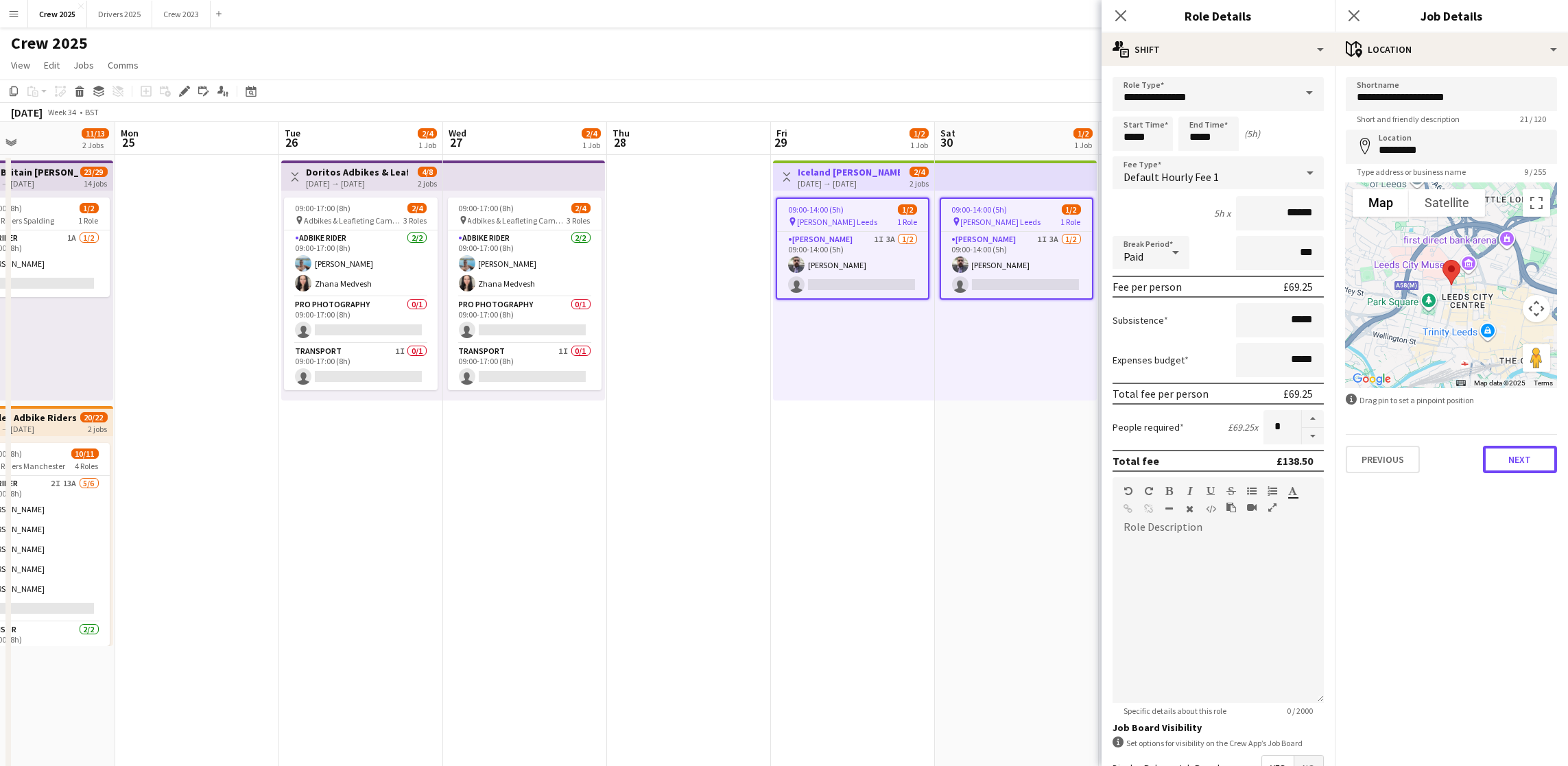
drag, startPoint x: 1511, startPoint y: 458, endPoint x: 1504, endPoint y: 465, distance: 9.9
click at [1511, 457] on button "Next" at bounding box center [1519, 458] width 74 height 27
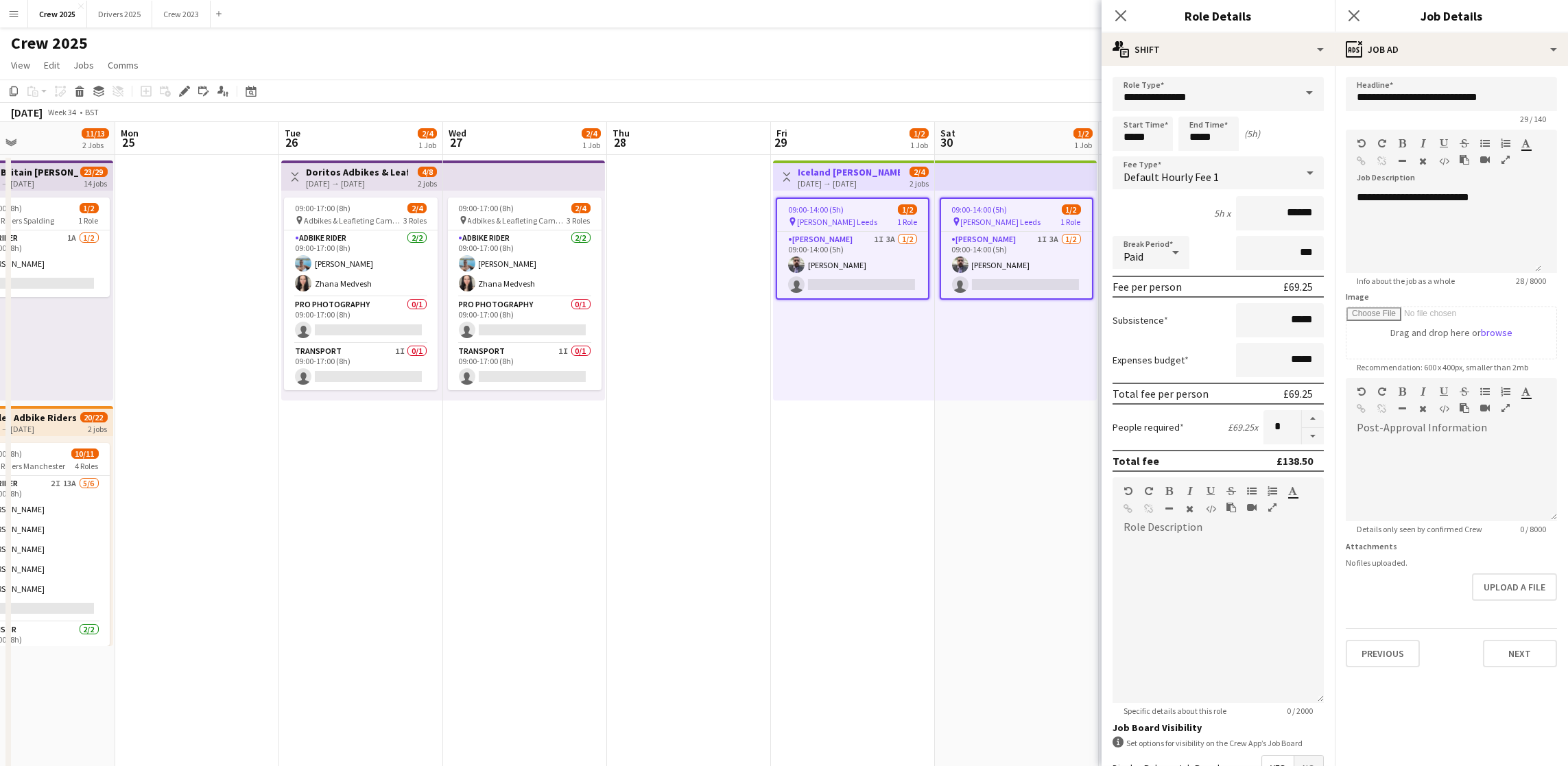
click at [775, 591] on app-date-cell "Toggle View Iceland Advert Walkers Leeds [DATE] → [DATE] 2/4 2 jobs 09:00-14:00…" at bounding box center [852, 525] width 164 height 742
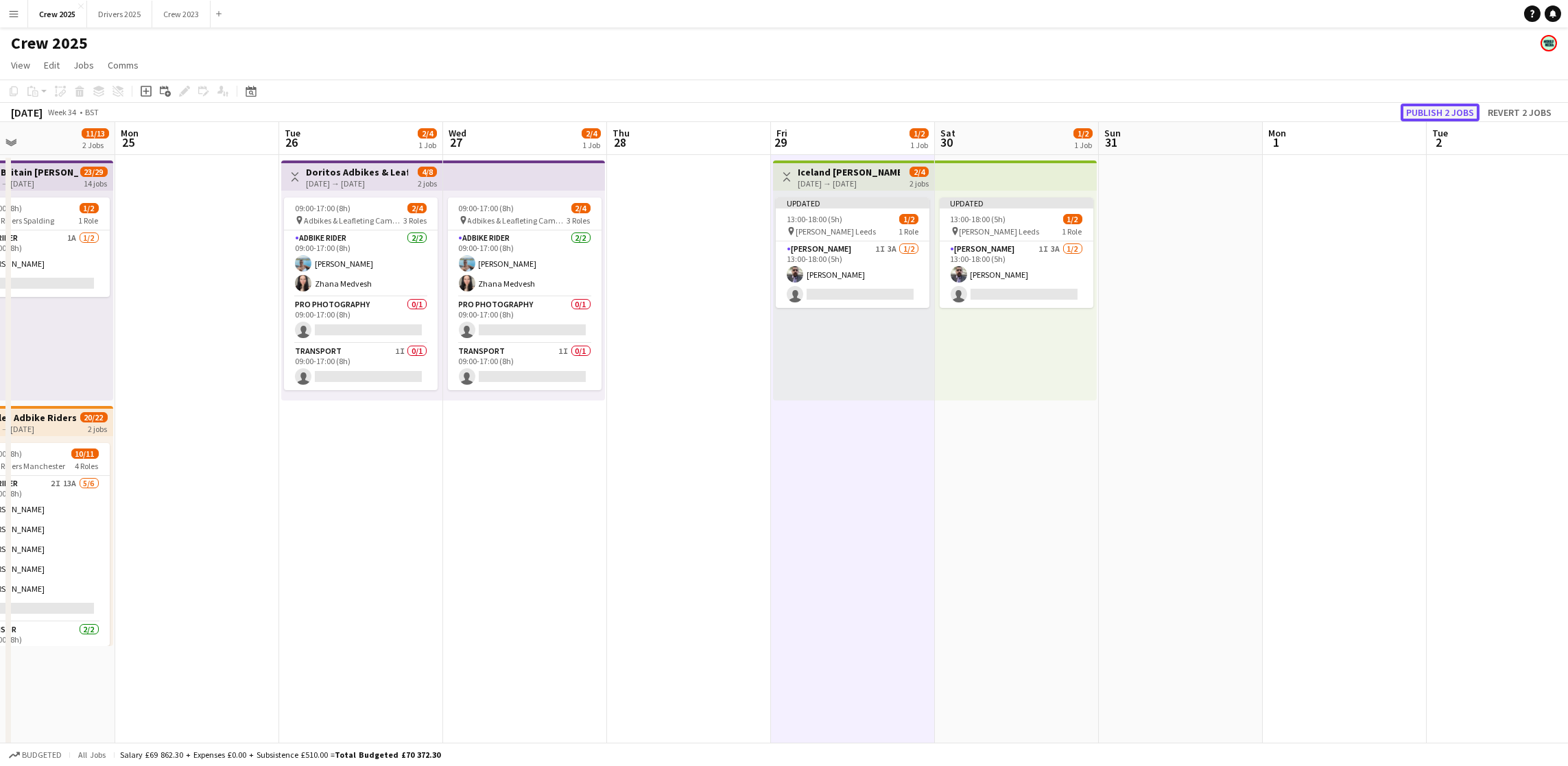
click at [1432, 110] on button "Publish 2 jobs" at bounding box center [1440, 112] width 79 height 18
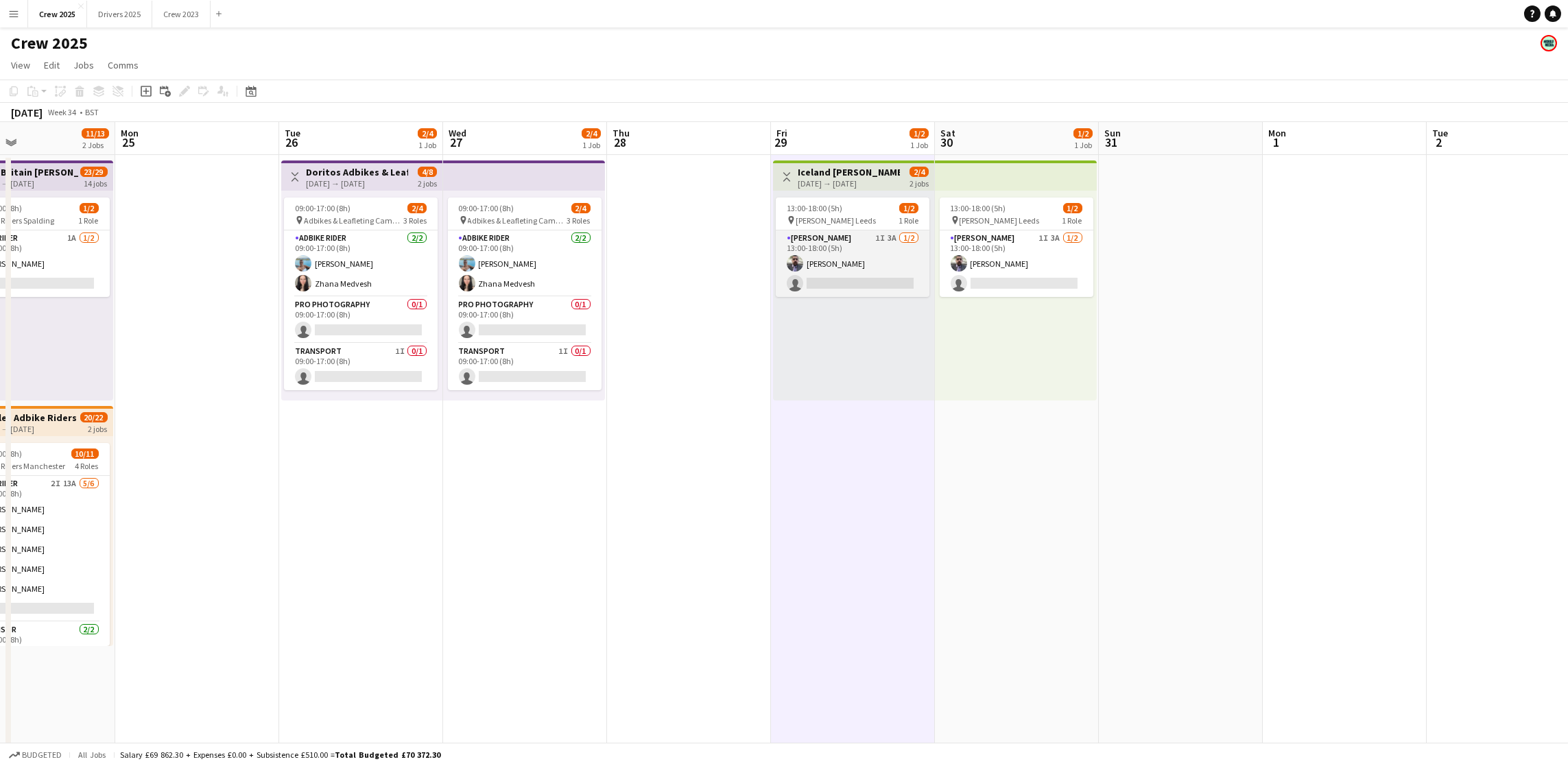
click at [894, 273] on app-card-role "[PERSON_NAME] 1I 3A [DATE] 13:00-18:00 (5h) [PERSON_NAME] single-neutral-actions" at bounding box center [852, 263] width 154 height 67
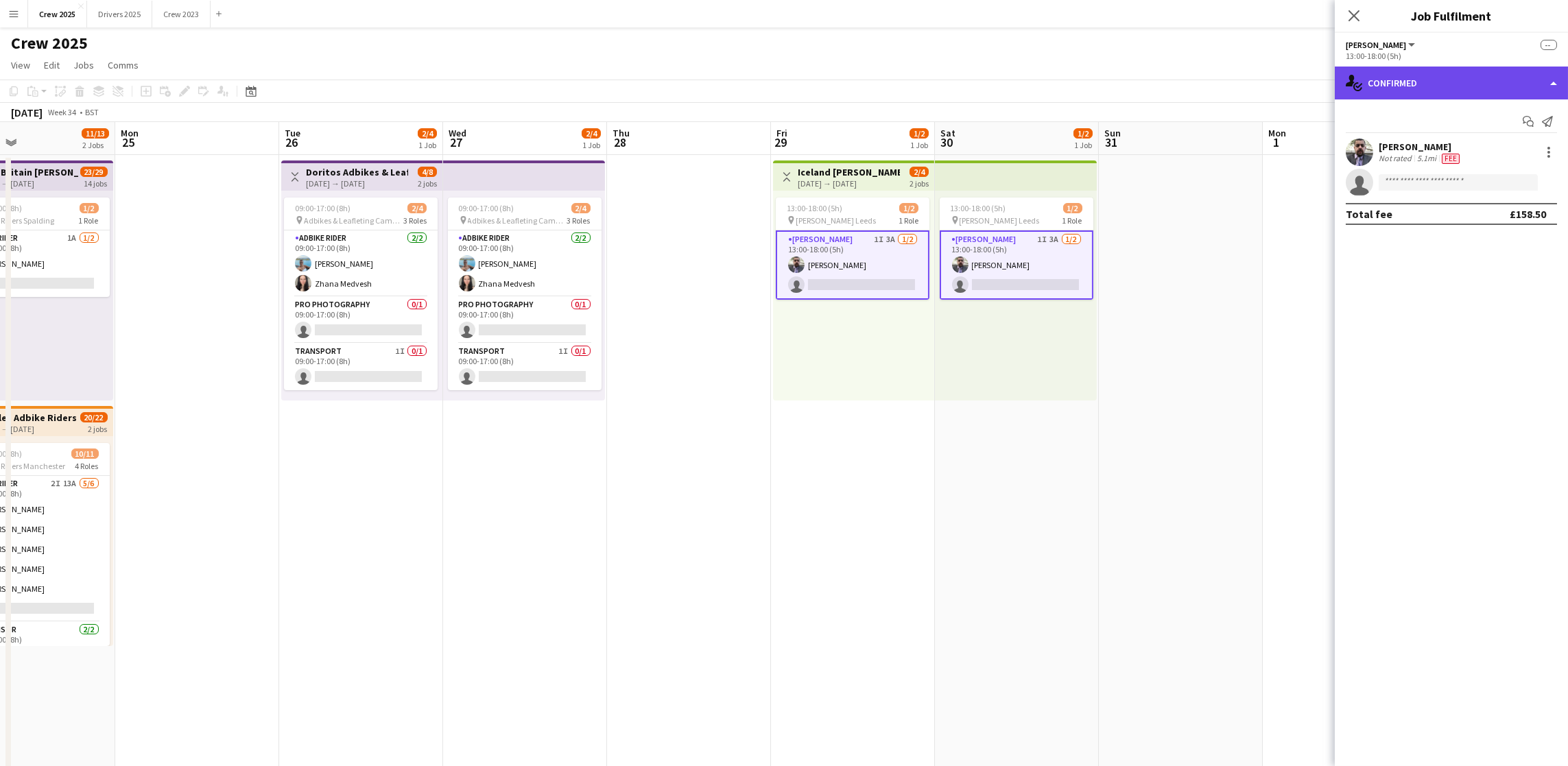
click at [1477, 85] on div "single-neutral-actions-check-2 Confirmed" at bounding box center [1451, 83] width 234 height 33
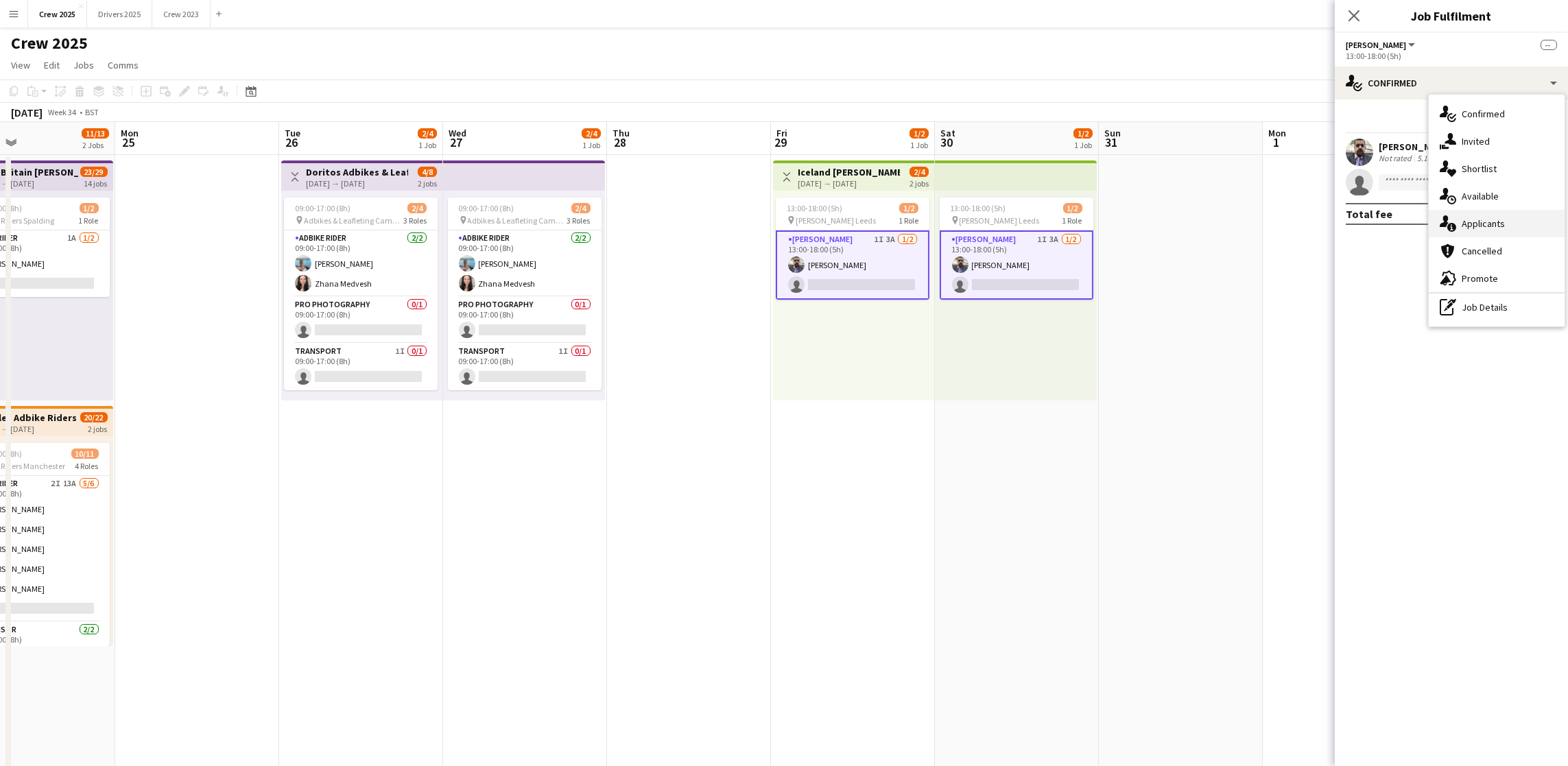
click at [1504, 229] on div "single-neutral-actions-information Applicants" at bounding box center [1496, 223] width 136 height 27
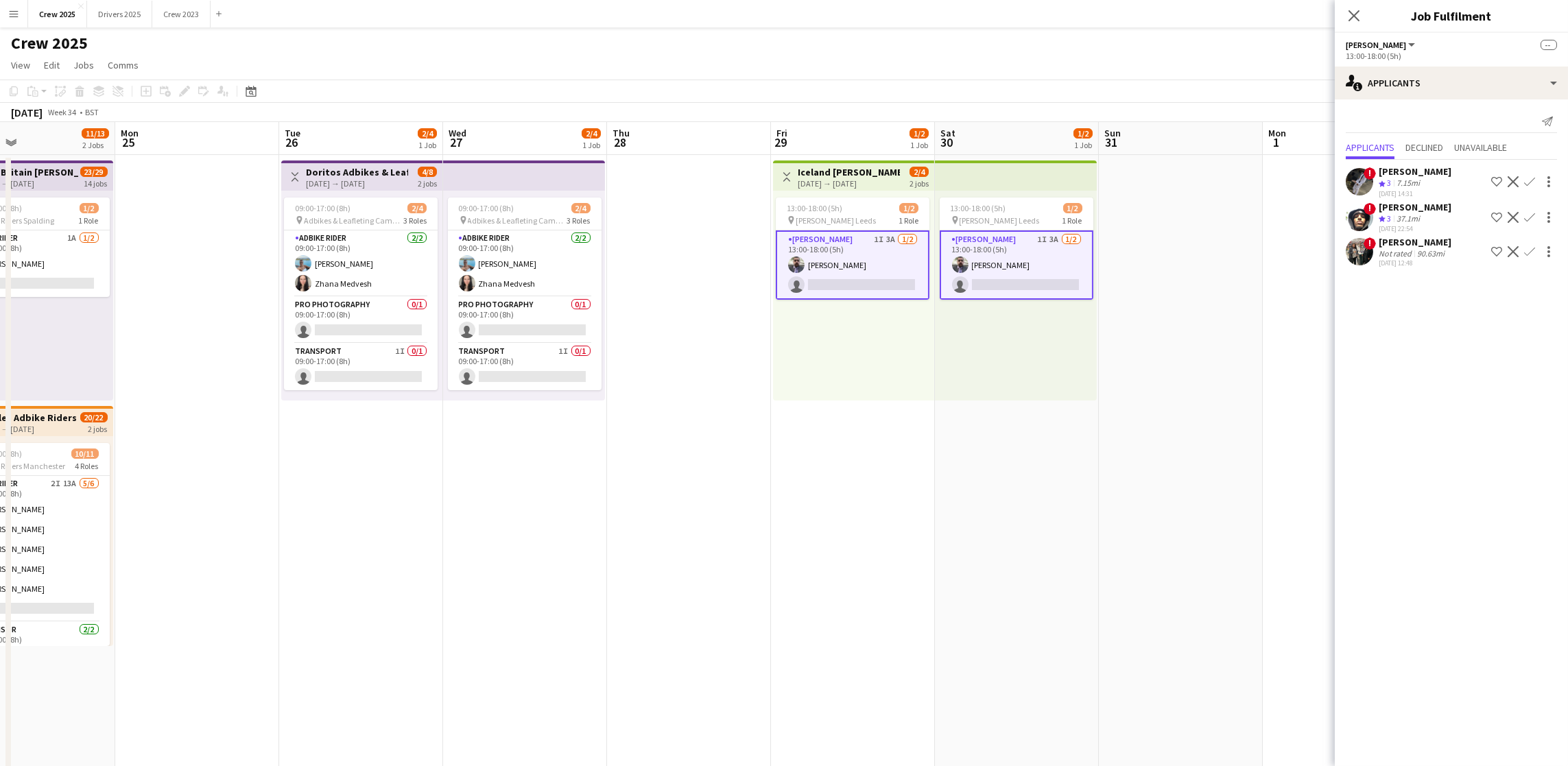
click at [1433, 175] on div "[PERSON_NAME]" at bounding box center [1415, 171] width 73 height 12
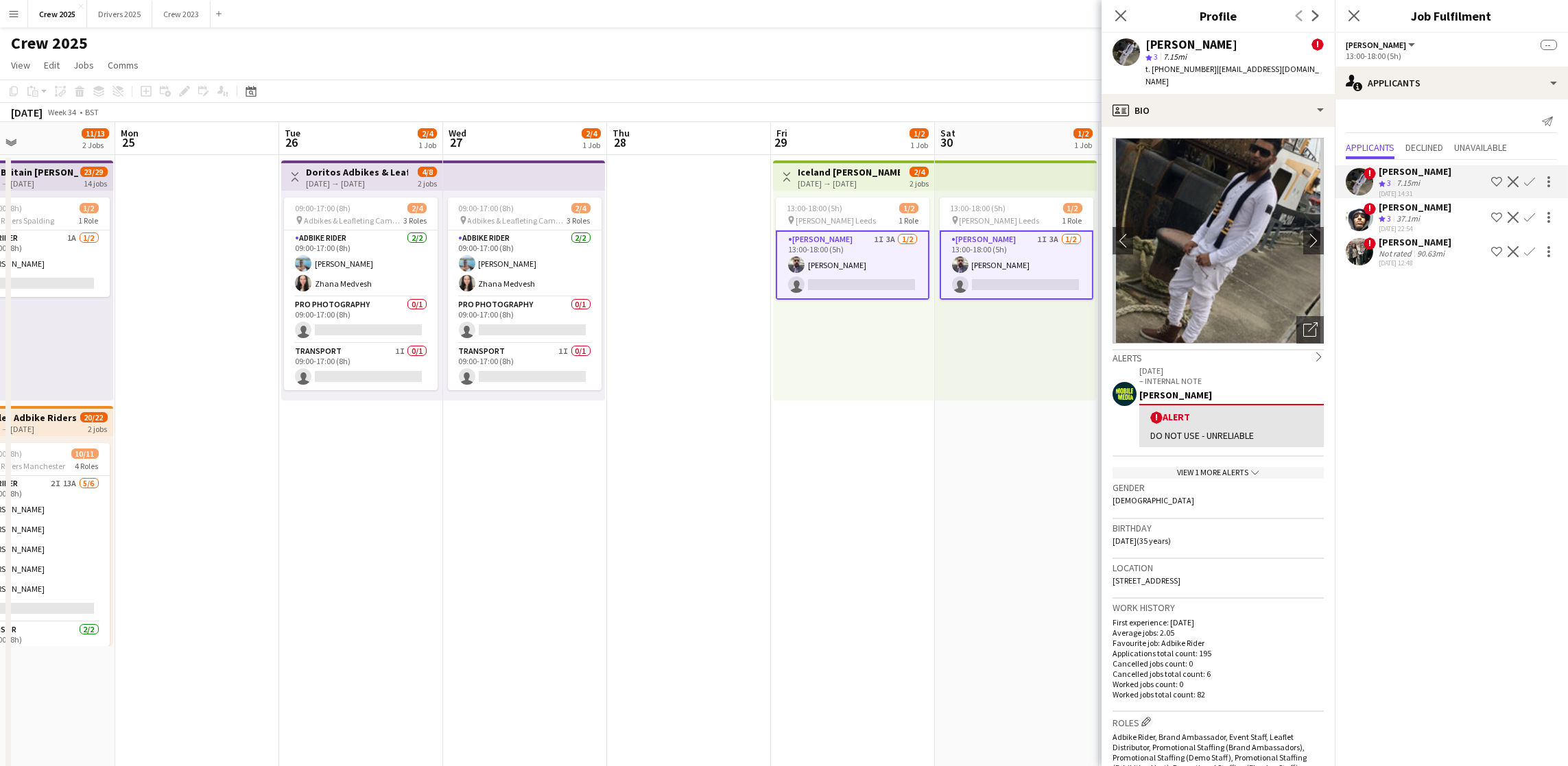
click at [958, 493] on app-date-cell "13:00-18:00 (5h) 1/2 pin [PERSON_NAME] Leeds 1 Role [PERSON_NAME] 1I 3A [DATE] …" at bounding box center [1017, 525] width 164 height 742
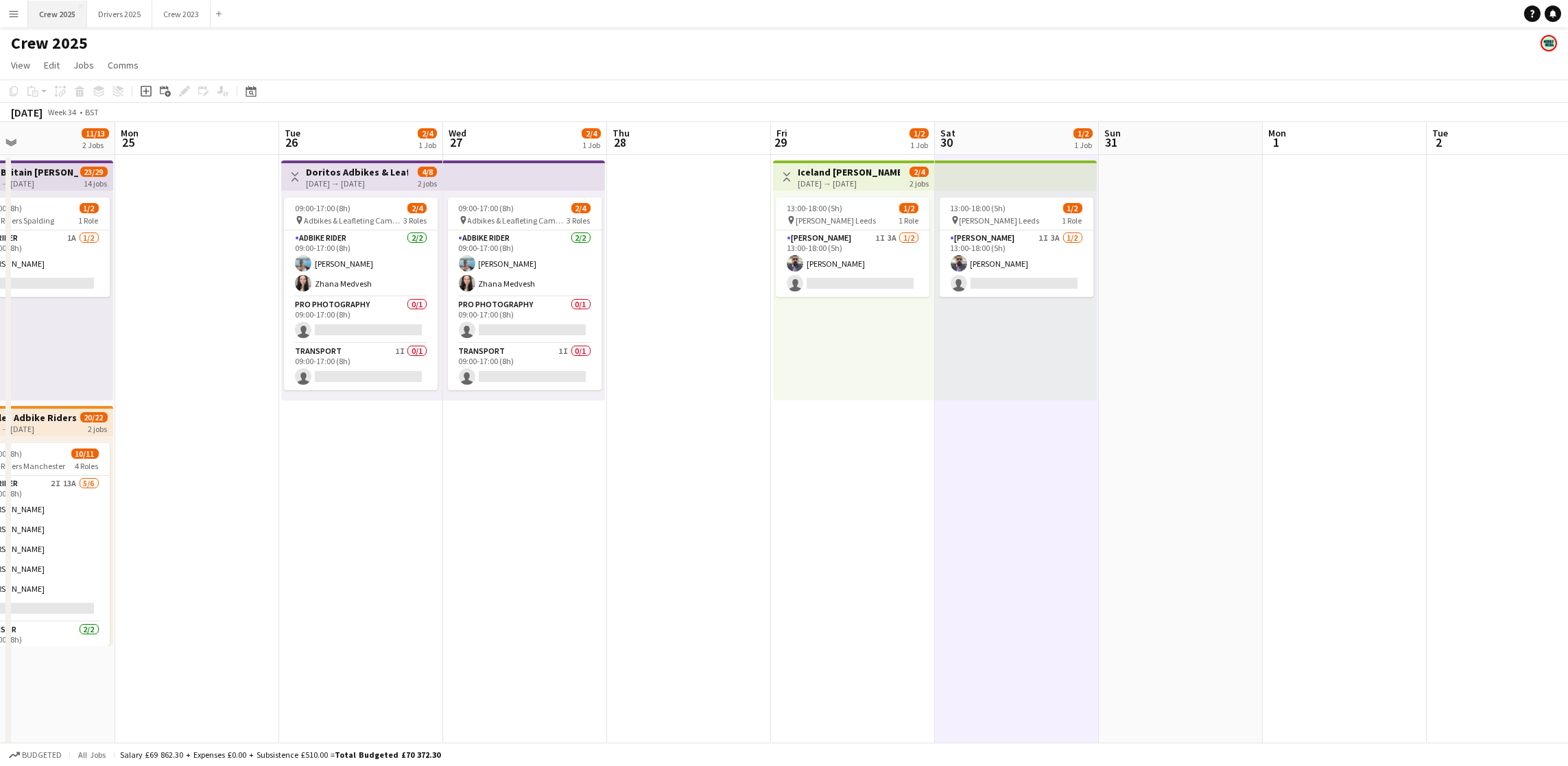
click at [65, 12] on button "Crew 2025 Close" at bounding box center [57, 14] width 59 height 27
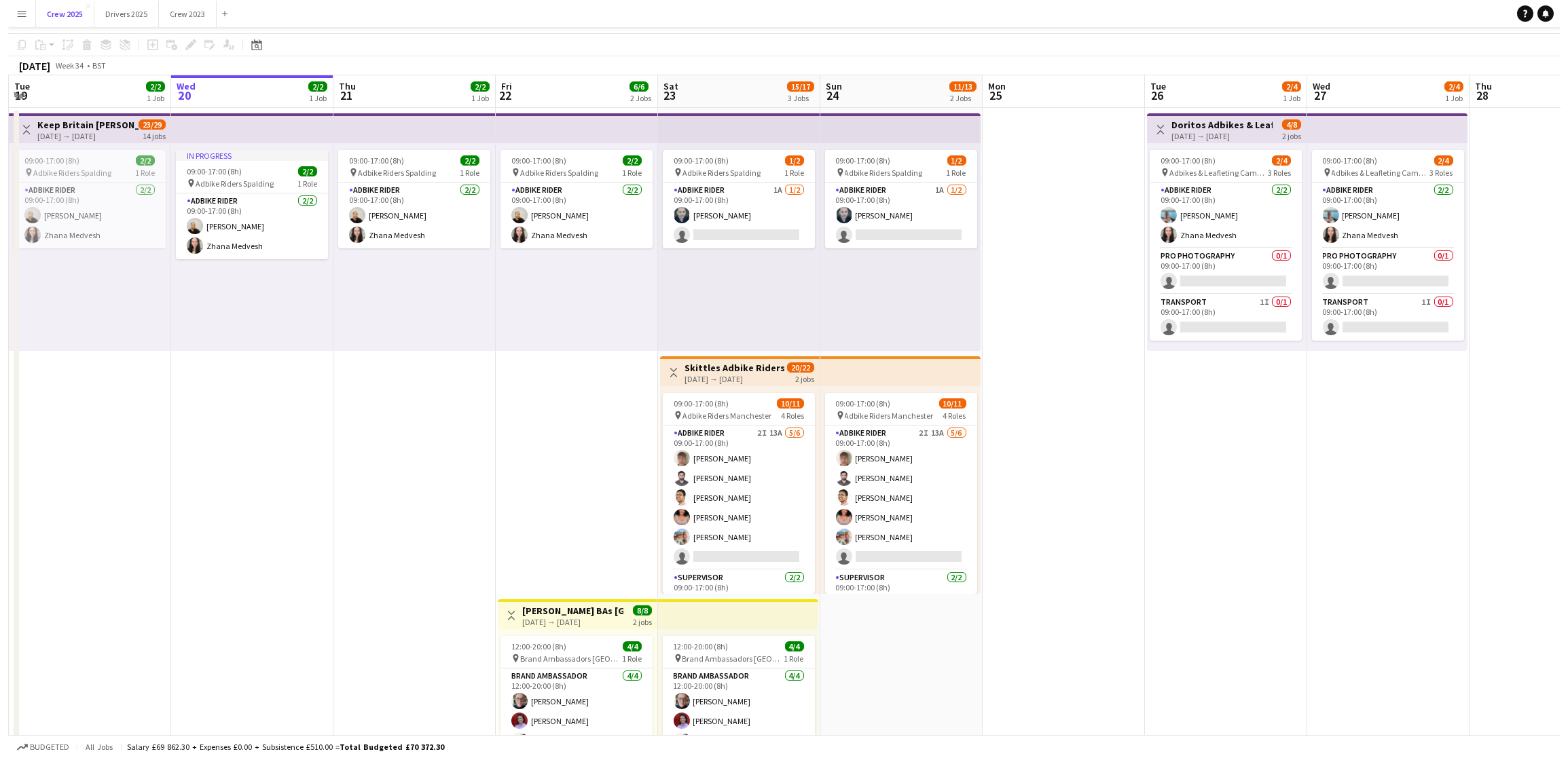
scroll to position [0, 0]
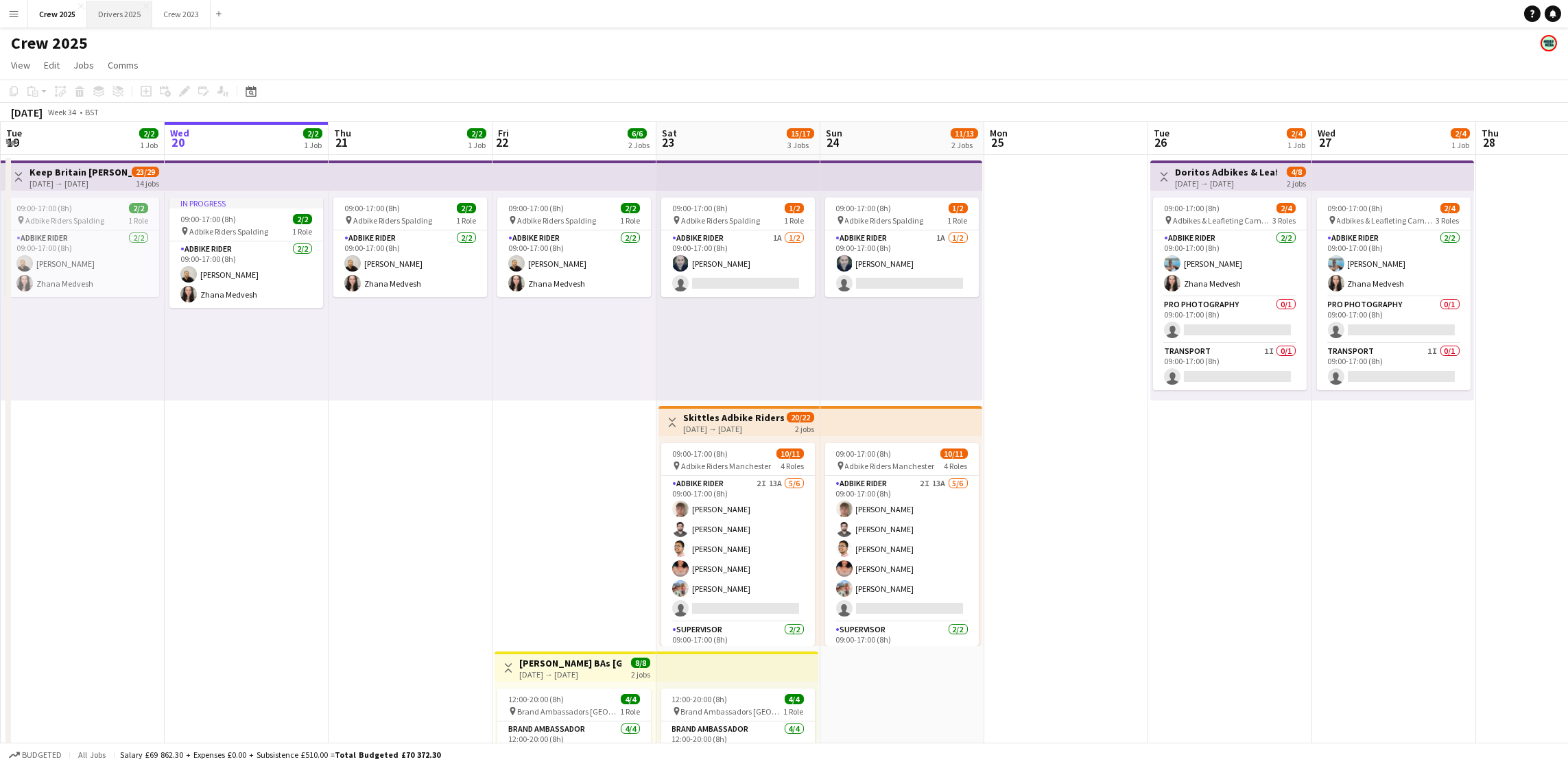
click at [106, 14] on button "Drivers 2025 Close" at bounding box center [119, 14] width 65 height 27
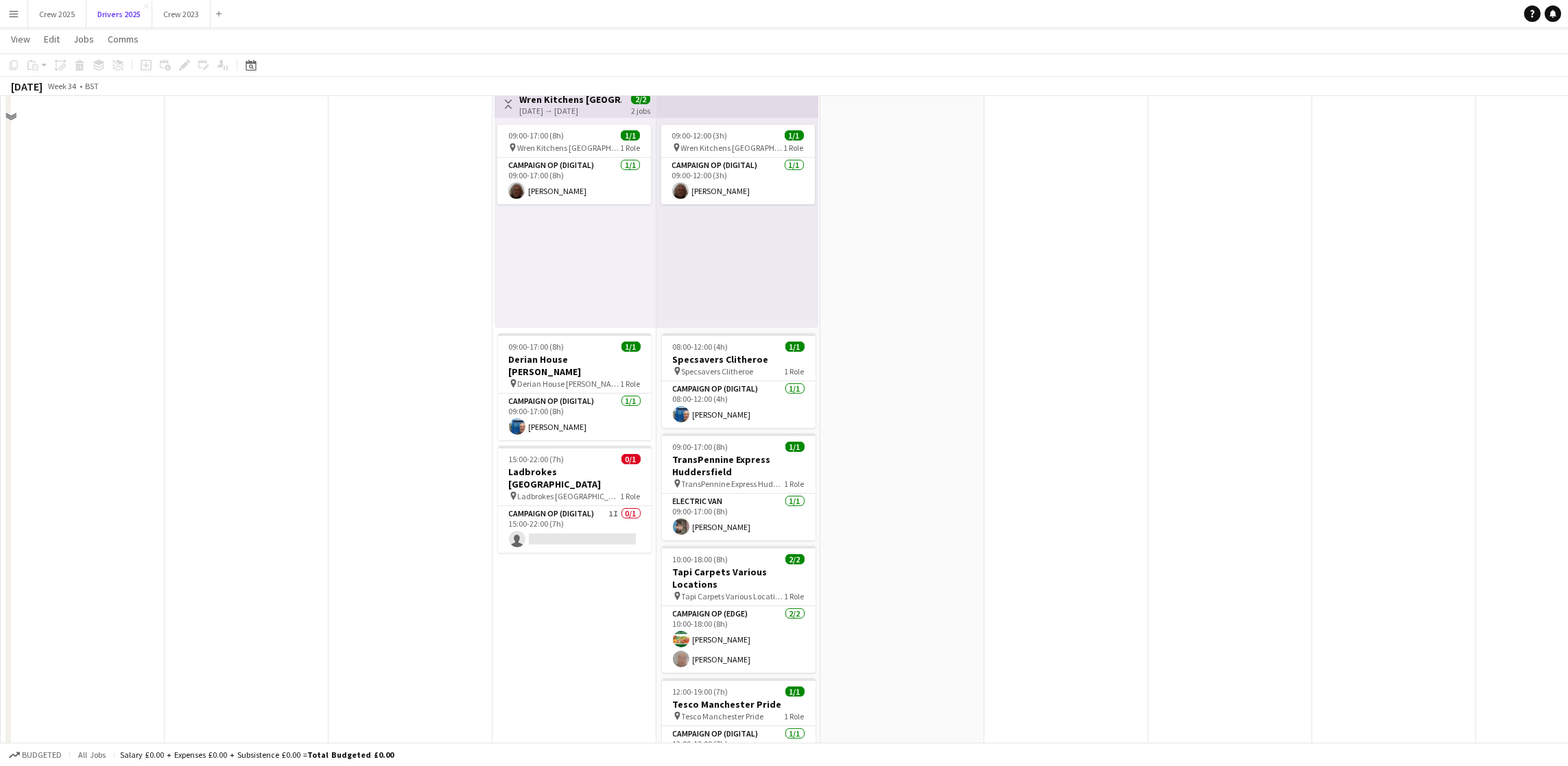
scroll to position [2777, 0]
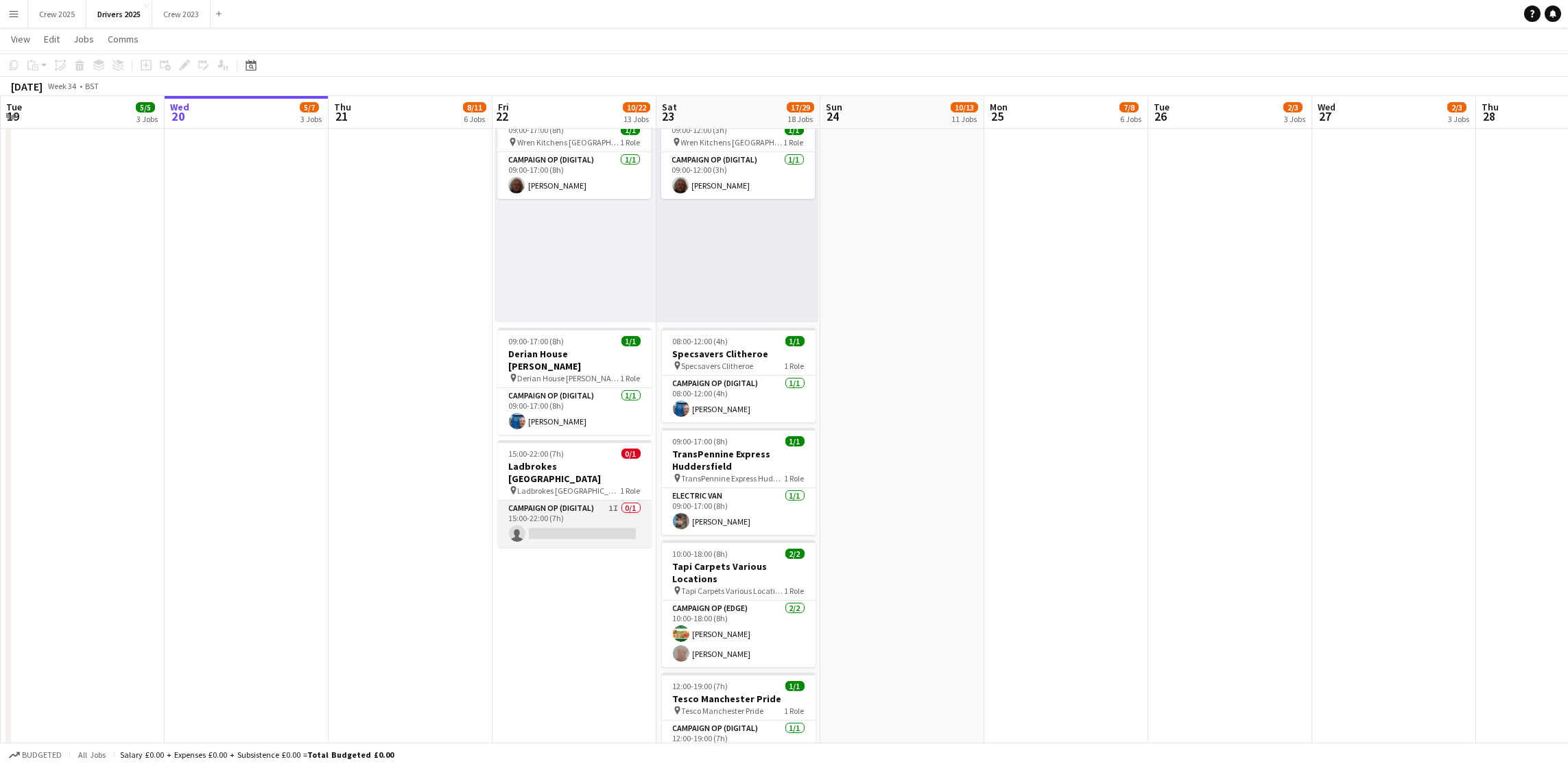
click at [561, 506] on app-card-role "Campaign Op (Digital) 1I 0/1 15:00-22:00 (7h) single-neutral-actions" at bounding box center [575, 524] width 154 height 47
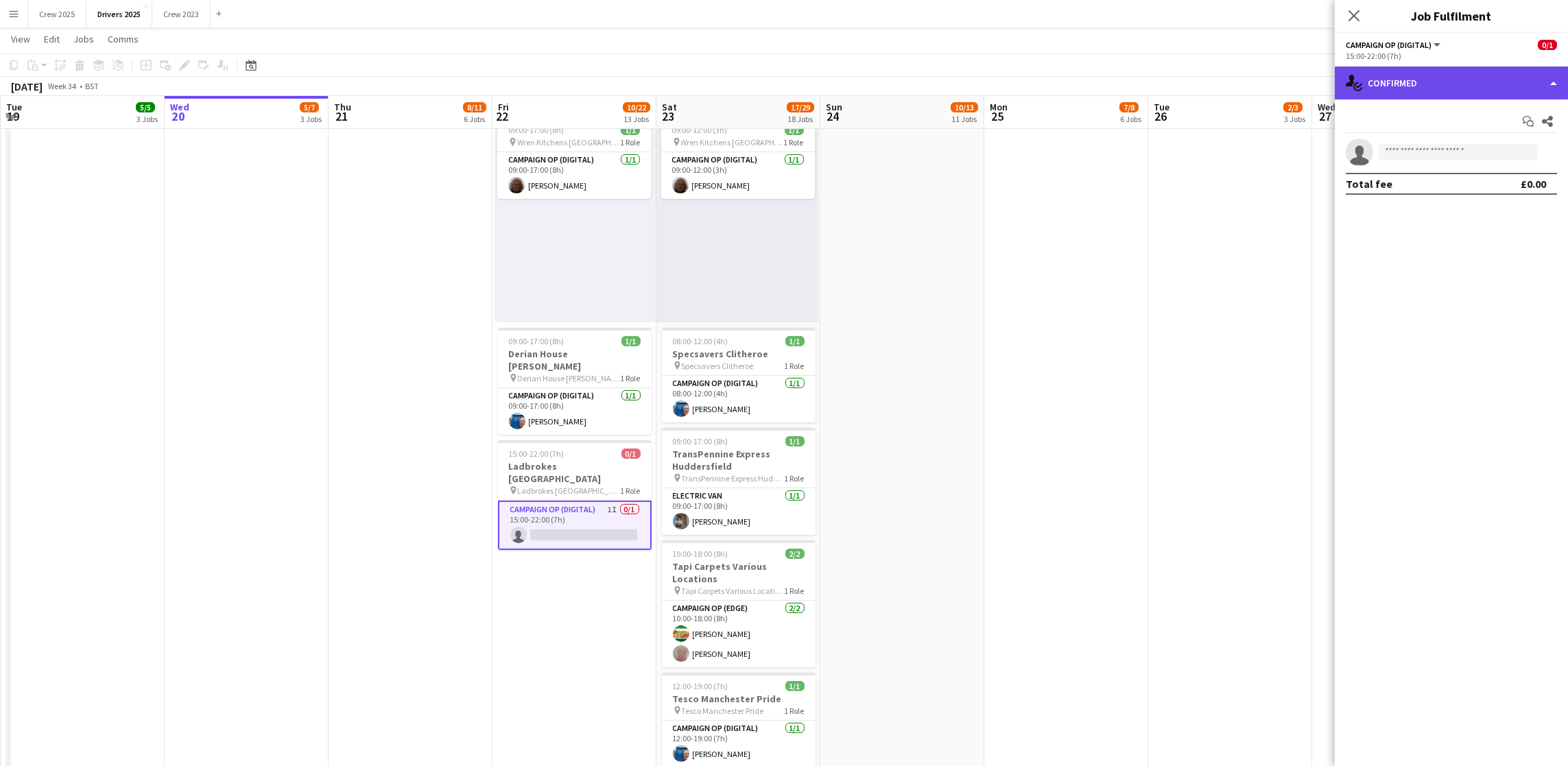
click at [1457, 85] on div "single-neutral-actions-check-2 Confirmed" at bounding box center [1451, 83] width 234 height 33
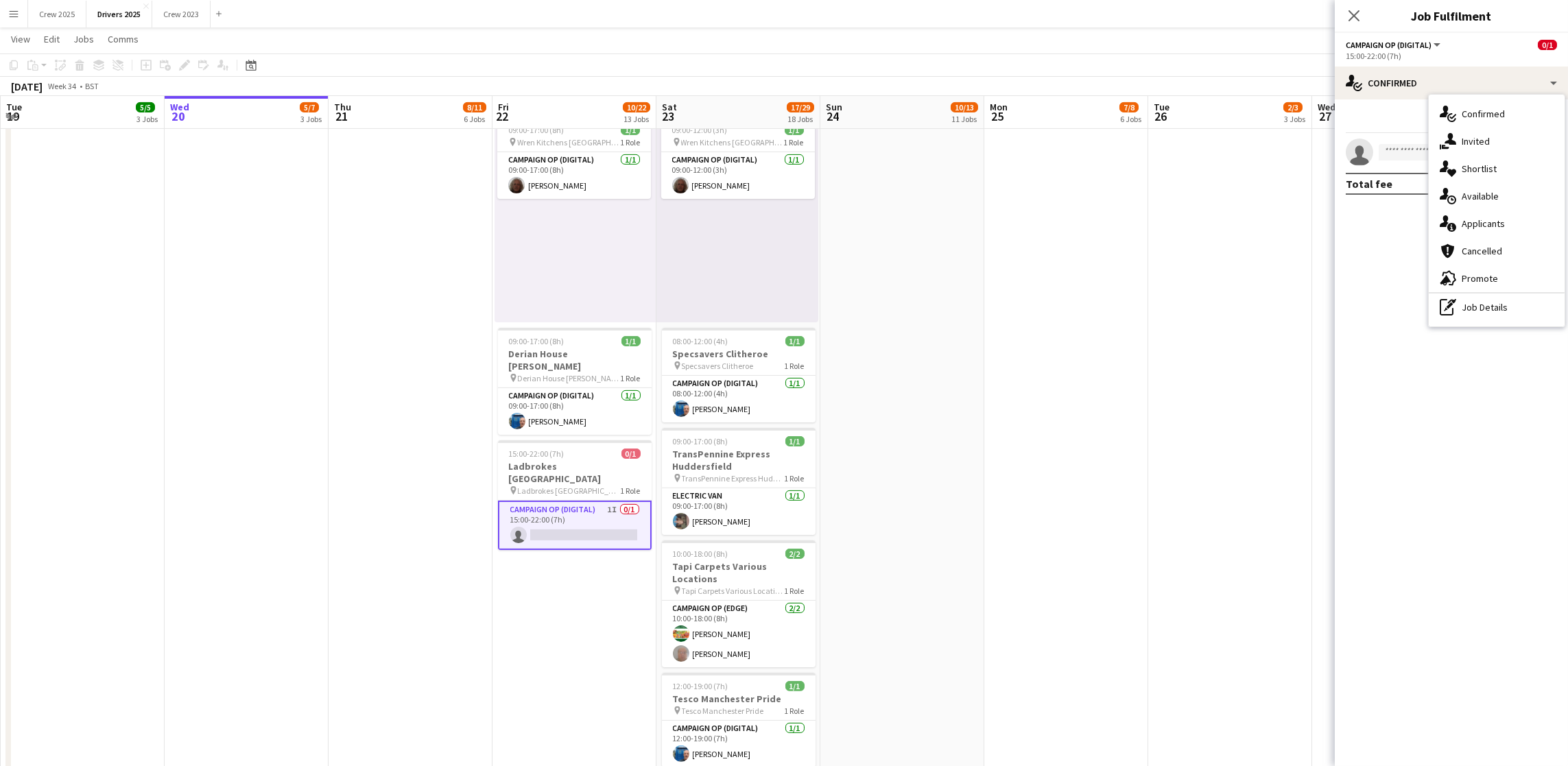
click at [1483, 145] on div "single-neutral-actions-share-1 Invited" at bounding box center [1496, 141] width 136 height 27
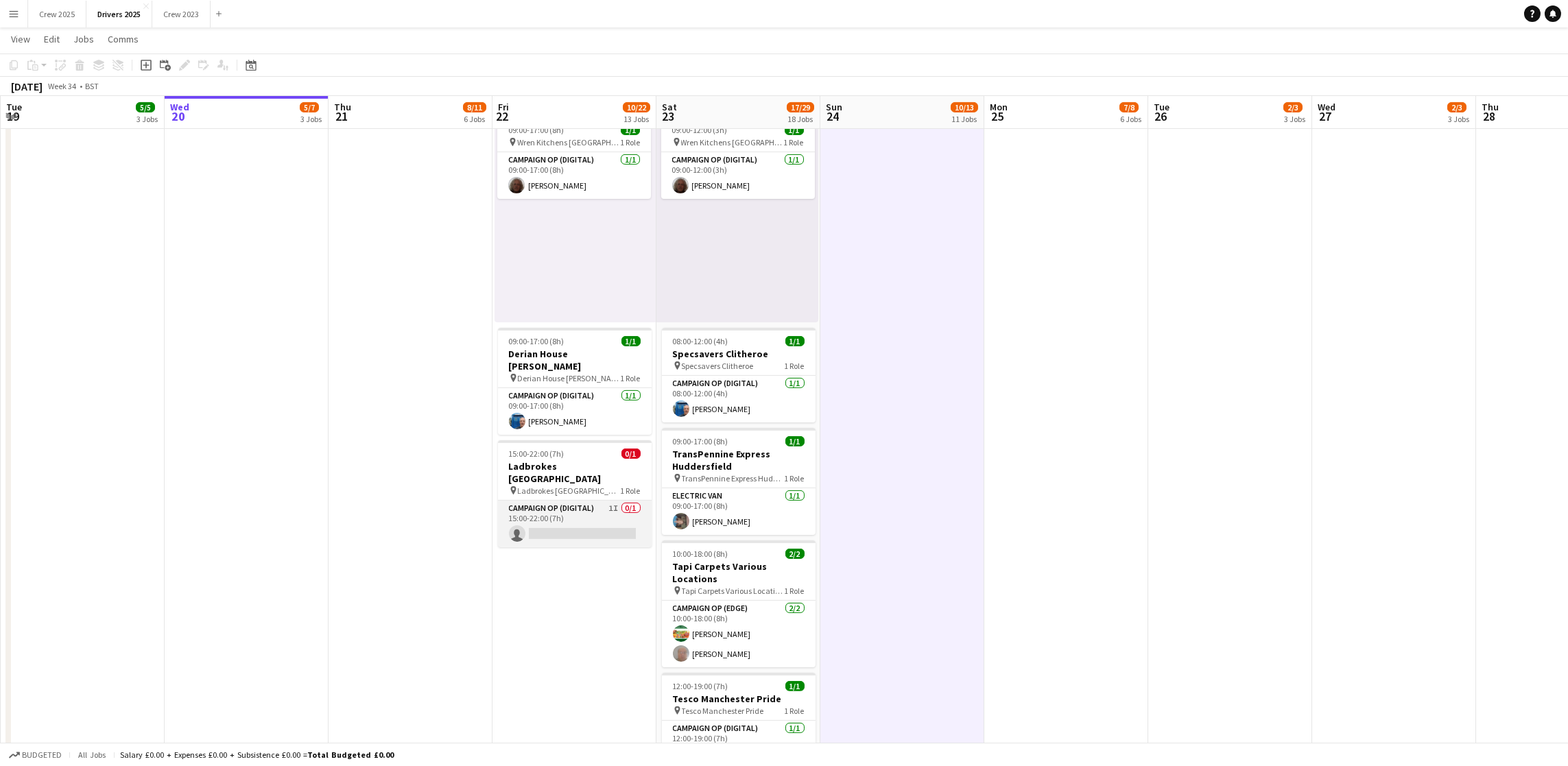
click at [546, 510] on app-card-role "Campaign Op (Digital) 1I 0/1 15:00-22:00 (7h) single-neutral-actions" at bounding box center [575, 524] width 154 height 47
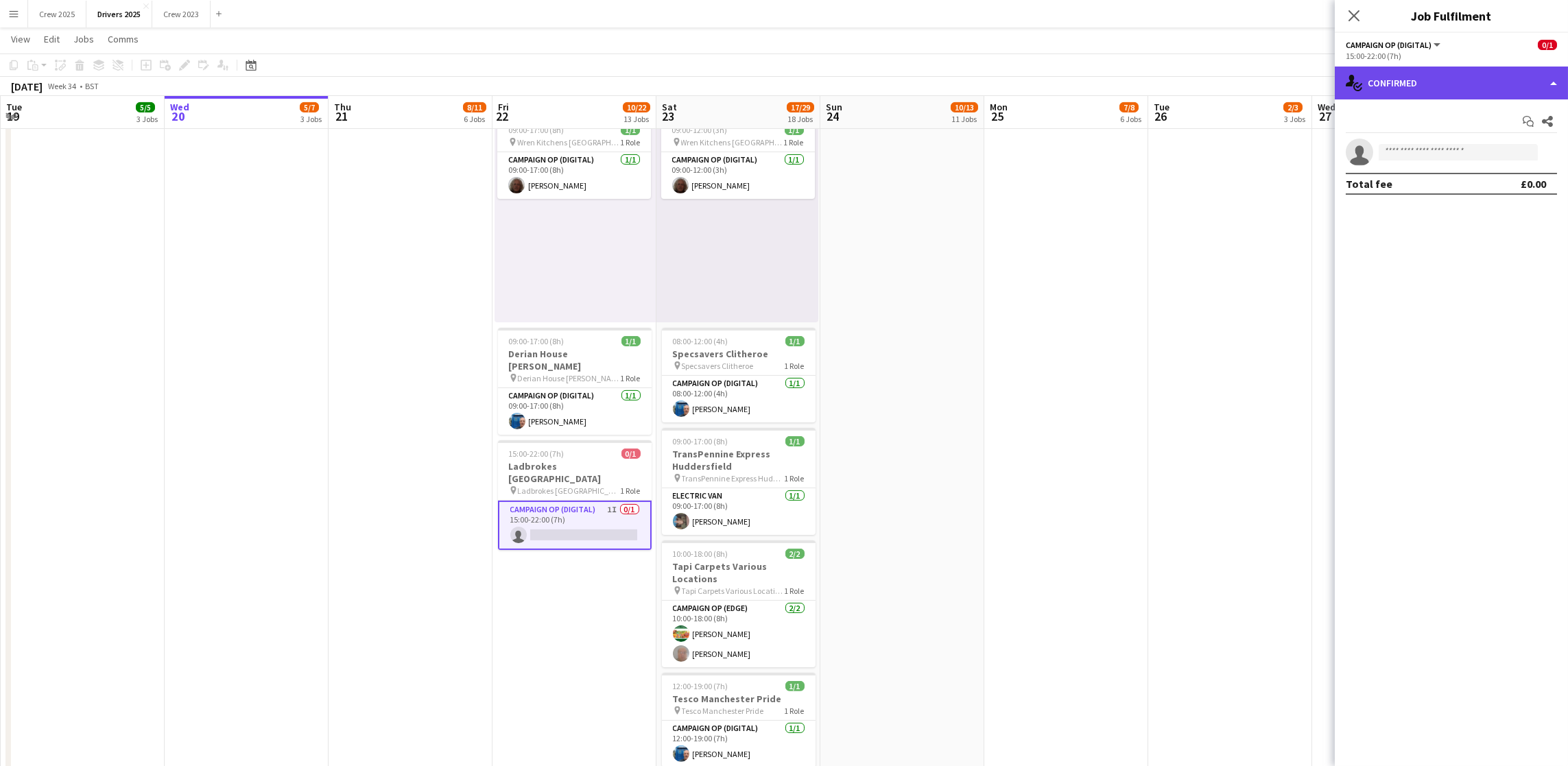
click at [1445, 71] on div "single-neutral-actions-check-2 Confirmed" at bounding box center [1451, 83] width 234 height 33
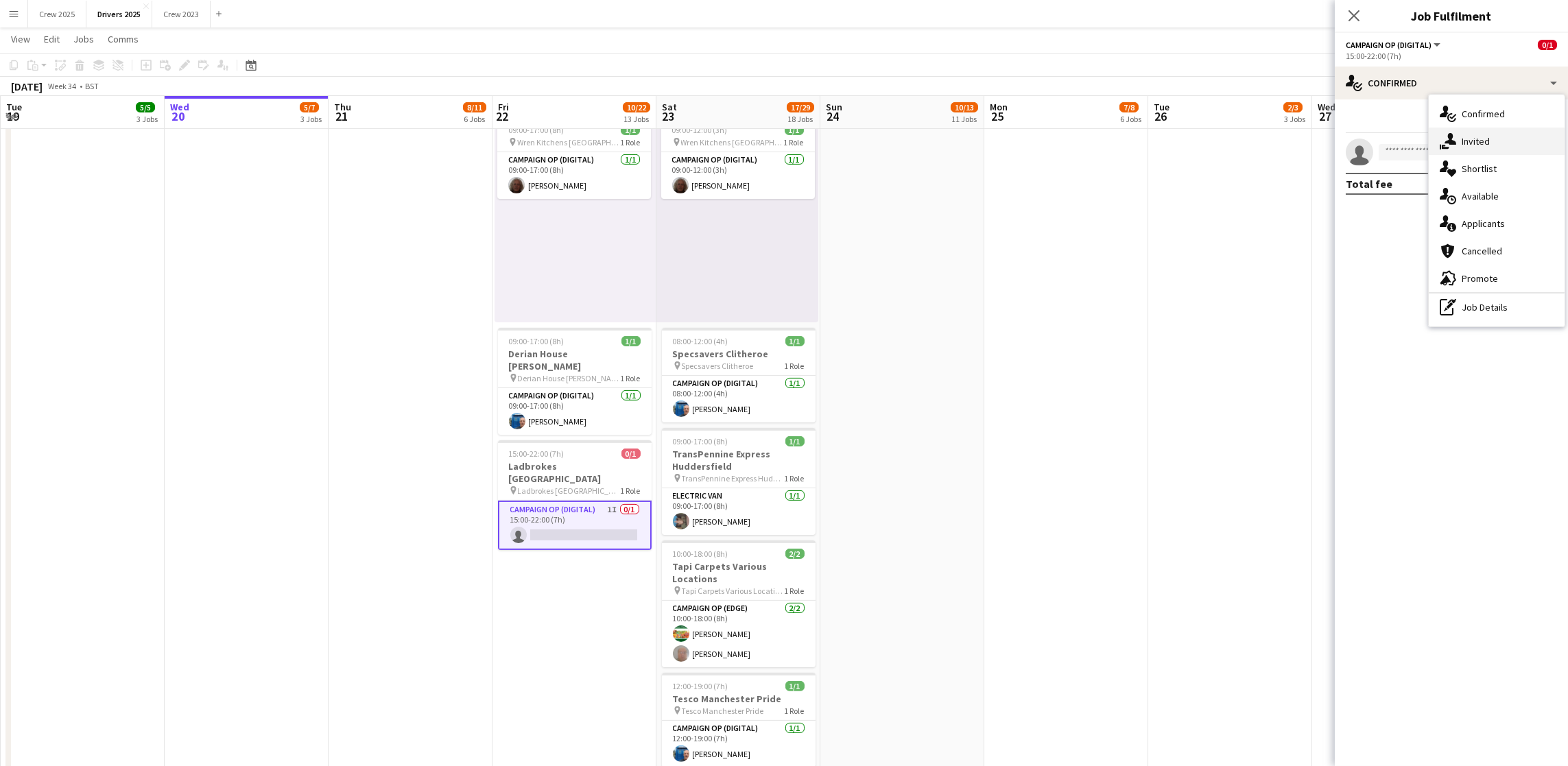
click at [1482, 133] on div "single-neutral-actions-share-1 Invited" at bounding box center [1496, 141] width 136 height 27
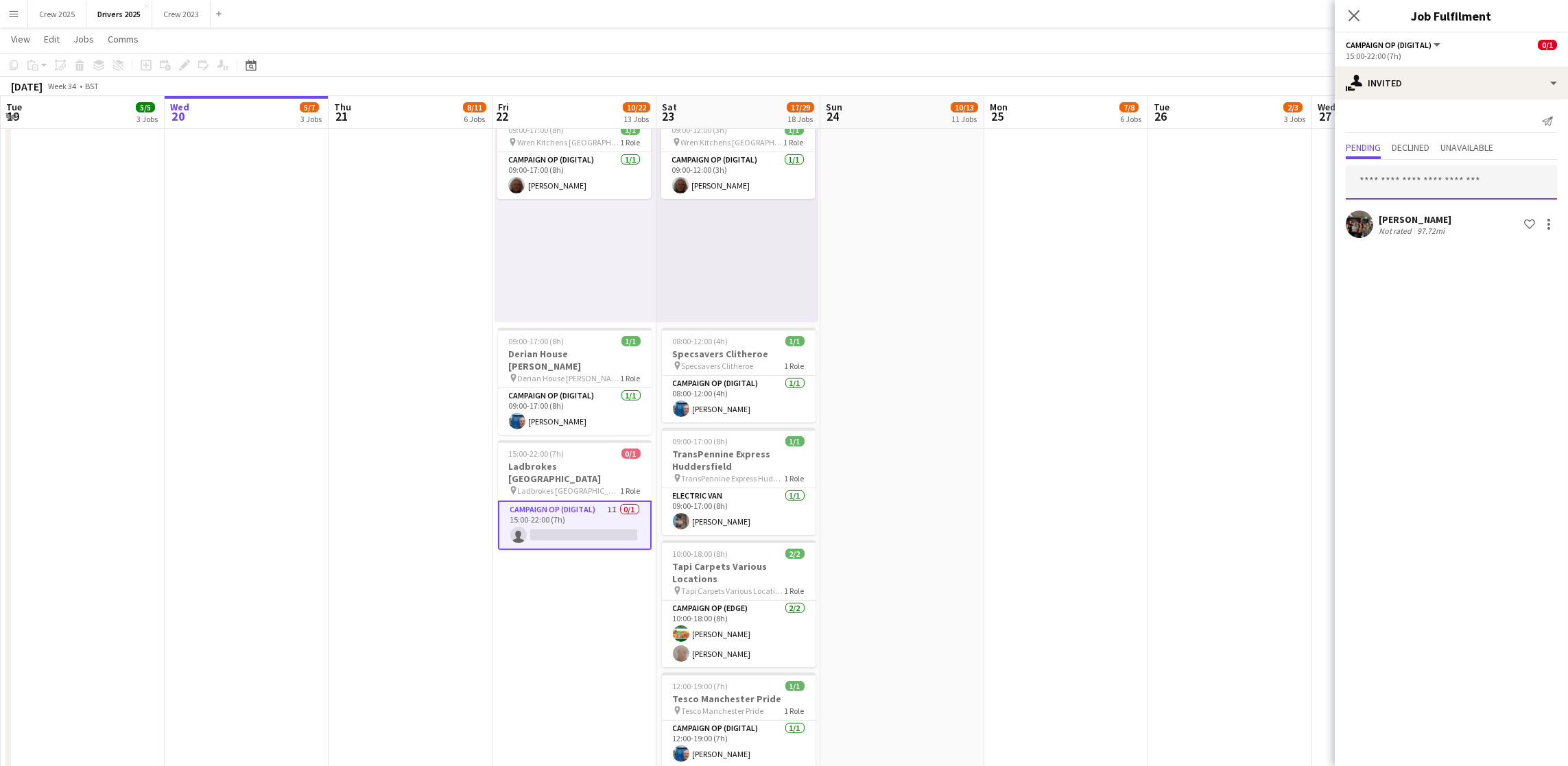
click at [1441, 193] on input "text" at bounding box center [1451, 182] width 211 height 35
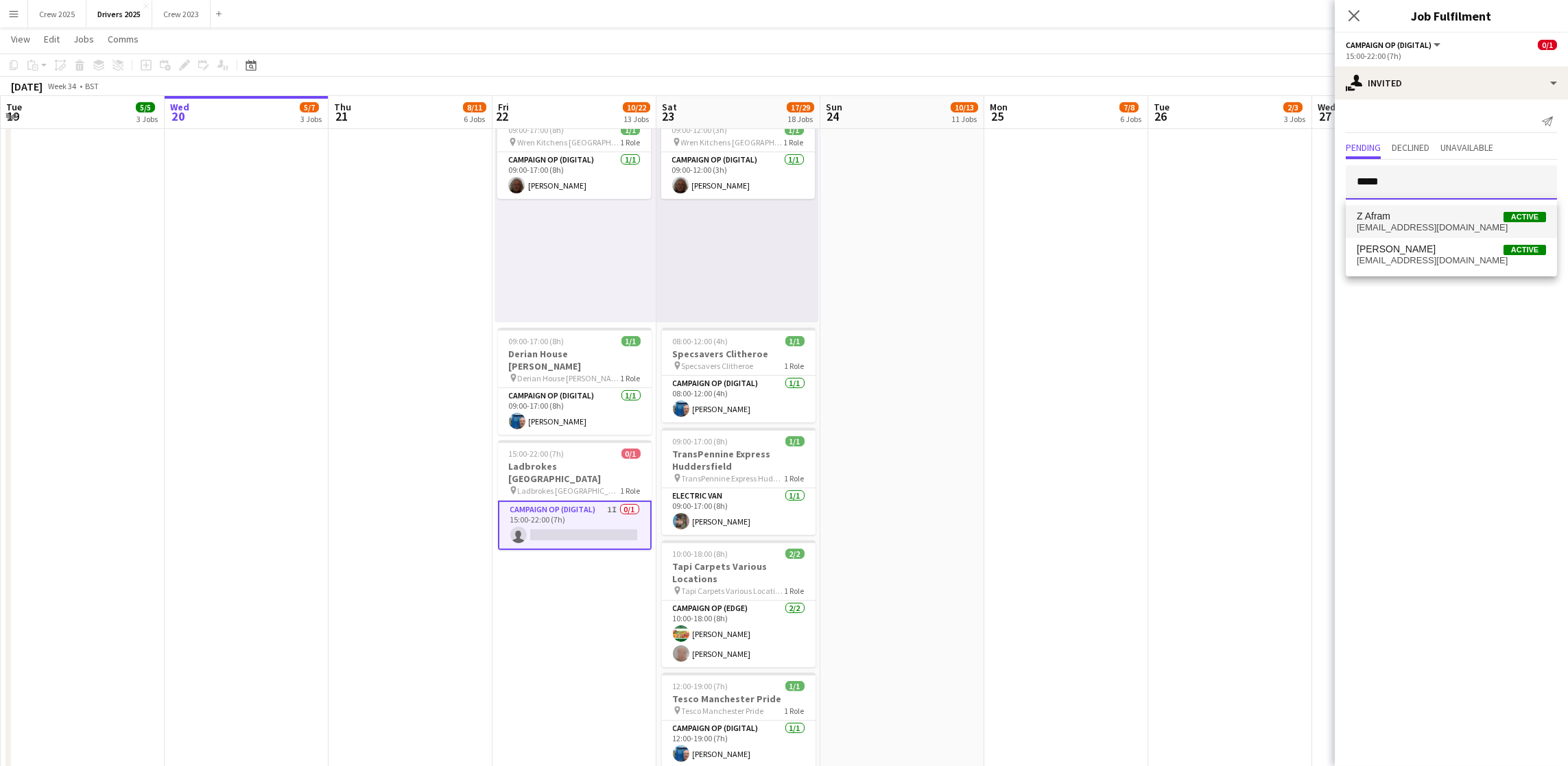
type input "*****"
click at [1440, 213] on span "Z Afram Active" at bounding box center [1452, 217] width 189 height 11
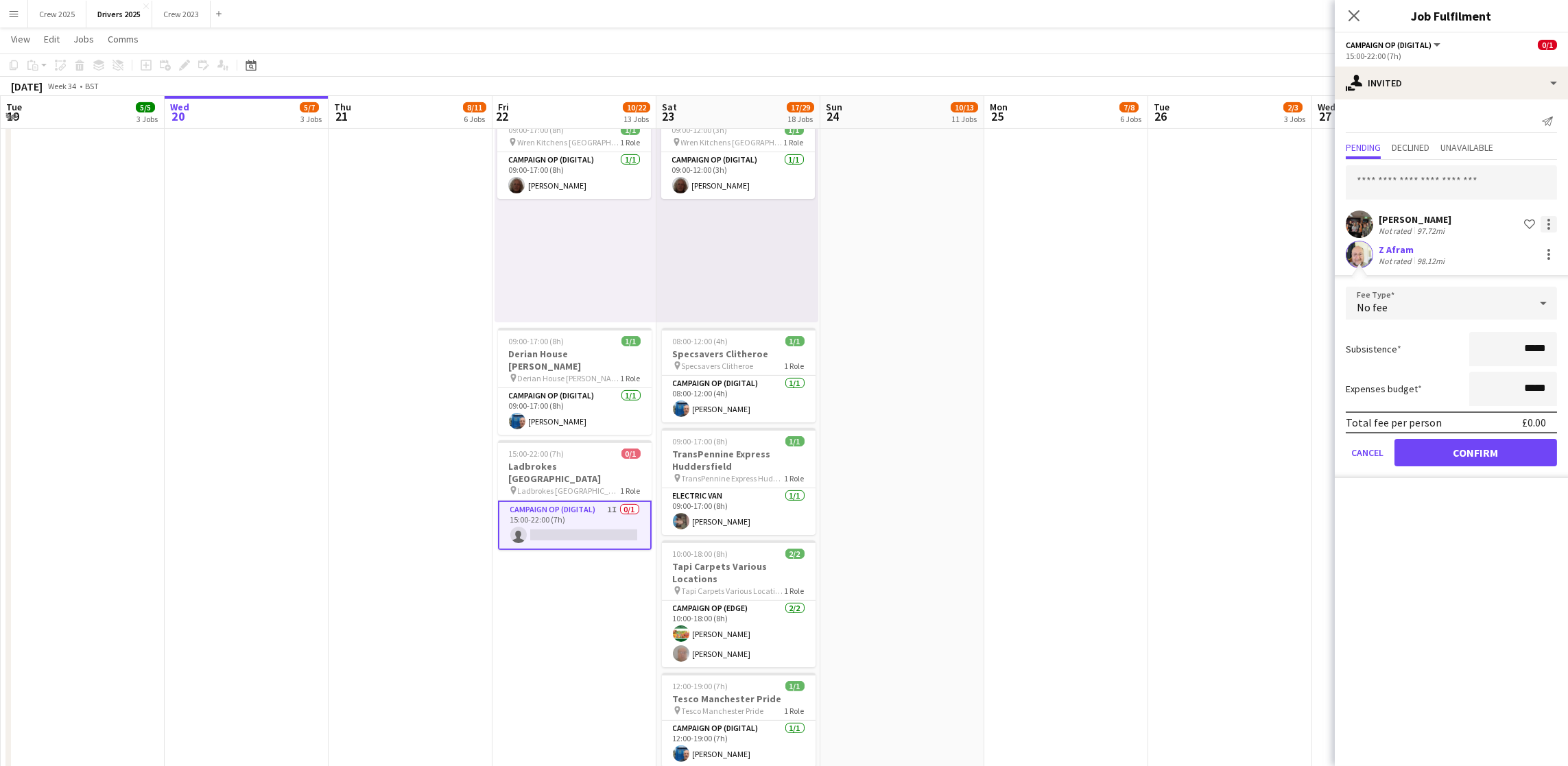
click at [1551, 227] on div at bounding box center [1549, 224] width 17 height 17
drag, startPoint x: 1490, startPoint y: 315, endPoint x: 1492, endPoint y: 343, distance: 28.1
click at [1492, 343] on div "Edit fee Send notification Start chat Cancel invitation" at bounding box center [1506, 299] width 103 height 131
click at [1544, 259] on div at bounding box center [1549, 255] width 17 height 17
click at [1548, 220] on div at bounding box center [784, 383] width 1568 height 766
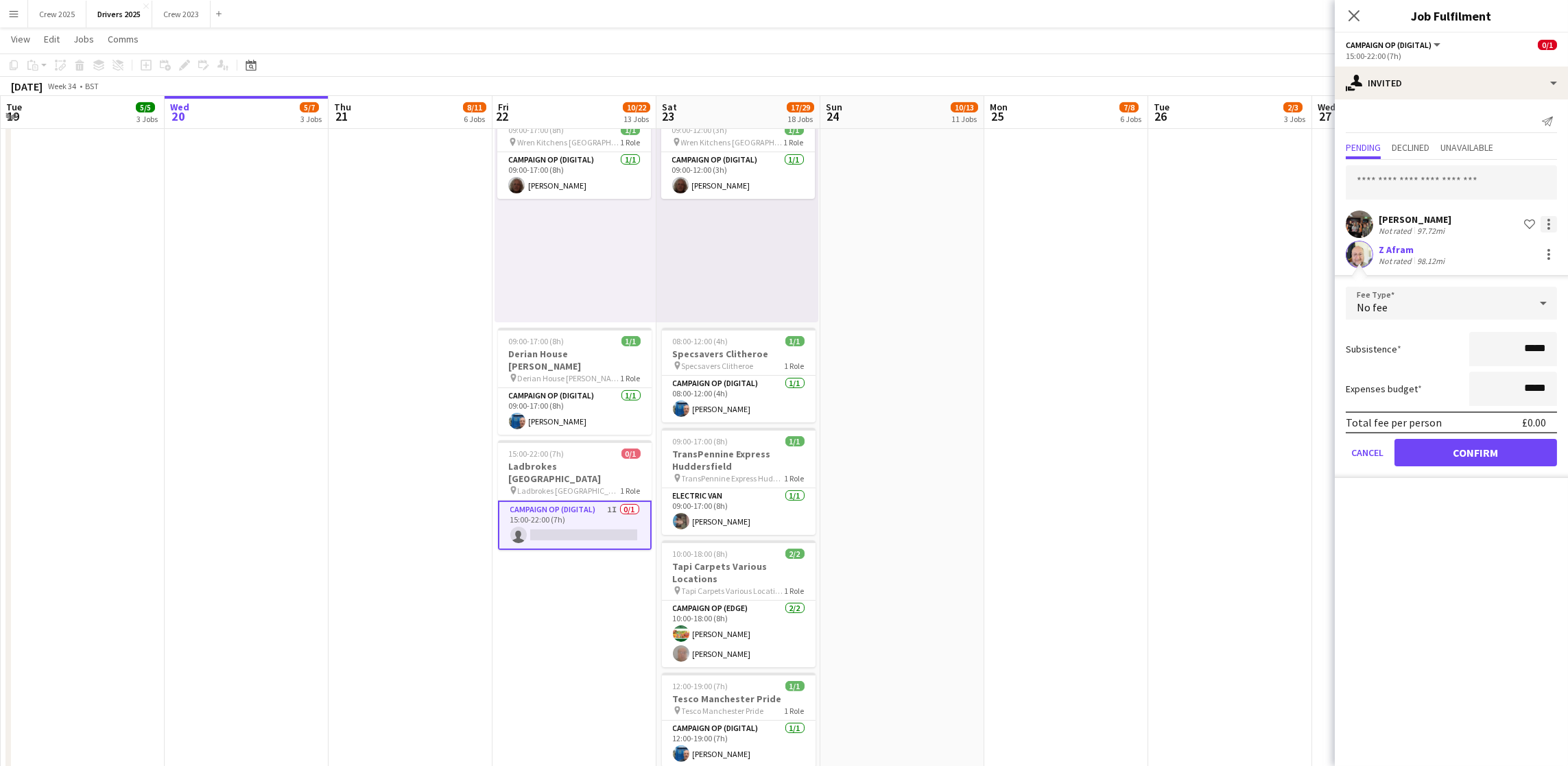
click at [1546, 226] on div at bounding box center [1549, 224] width 17 height 17
click at [1500, 344] on span "Cancel invitation" at bounding box center [1505, 348] width 81 height 11
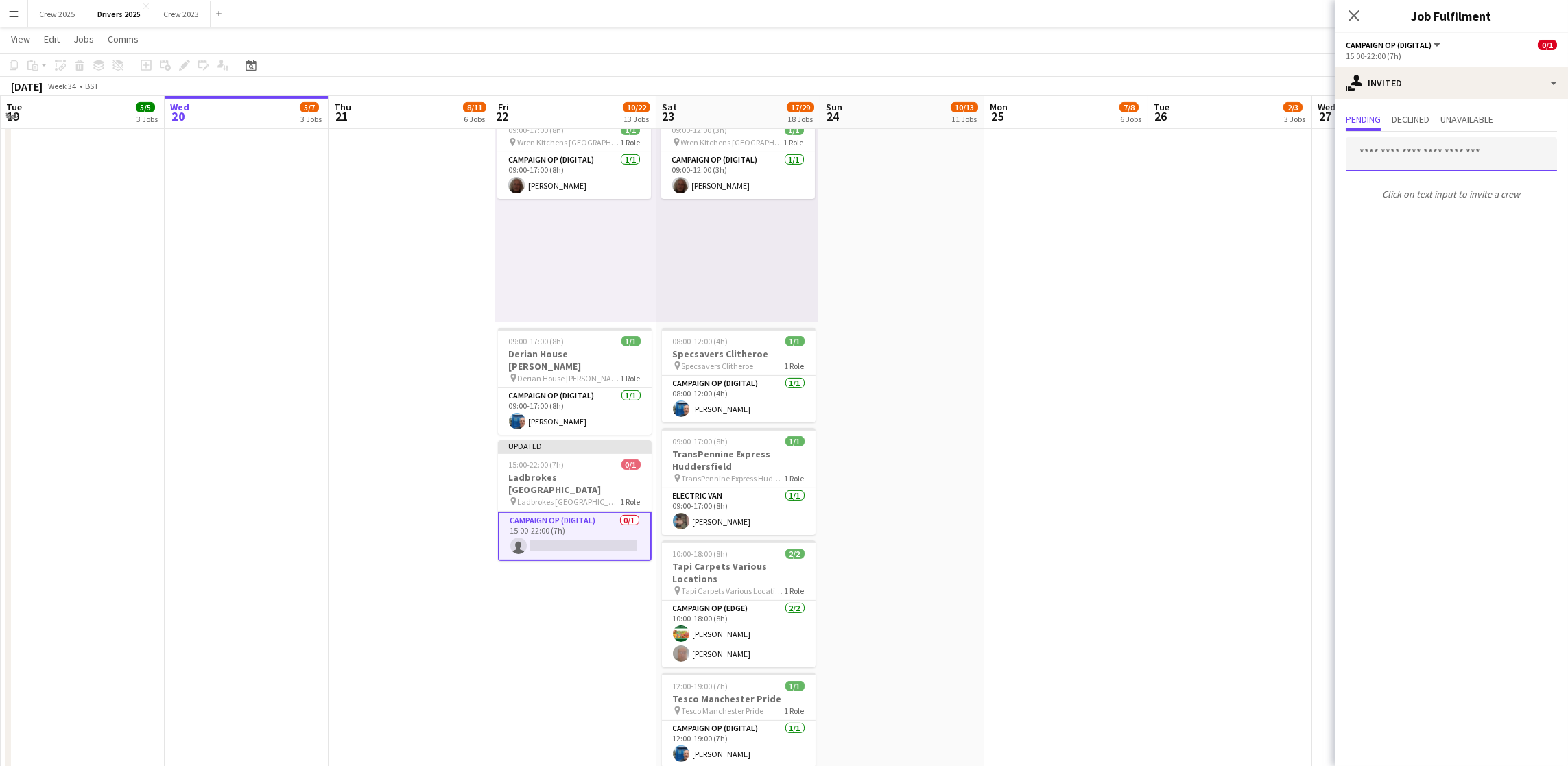
click at [1424, 147] on input "text" at bounding box center [1451, 154] width 211 height 35
type input "*****"
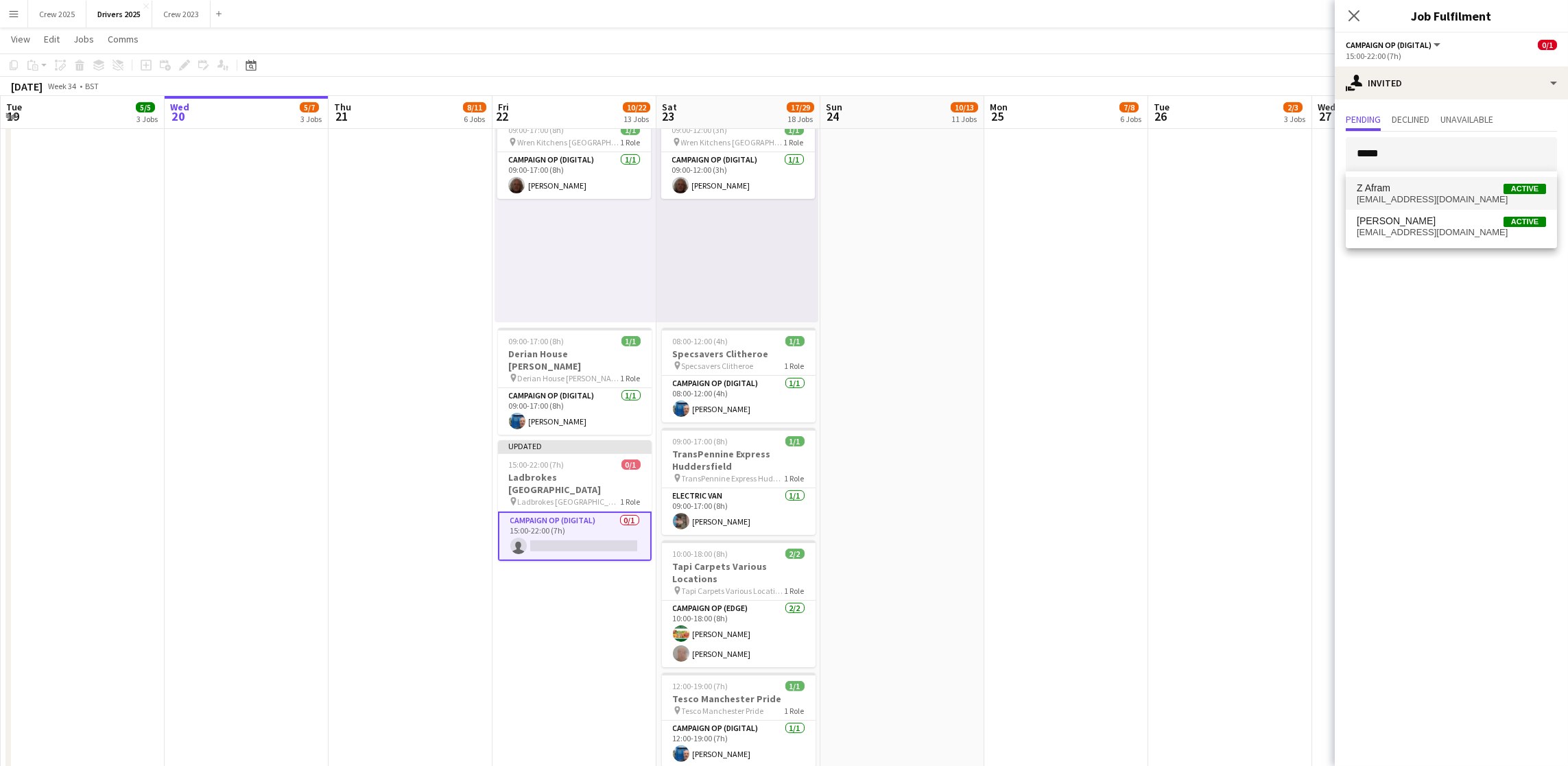
click at [1424, 183] on span "Z Afram Active" at bounding box center [1452, 188] width 189 height 11
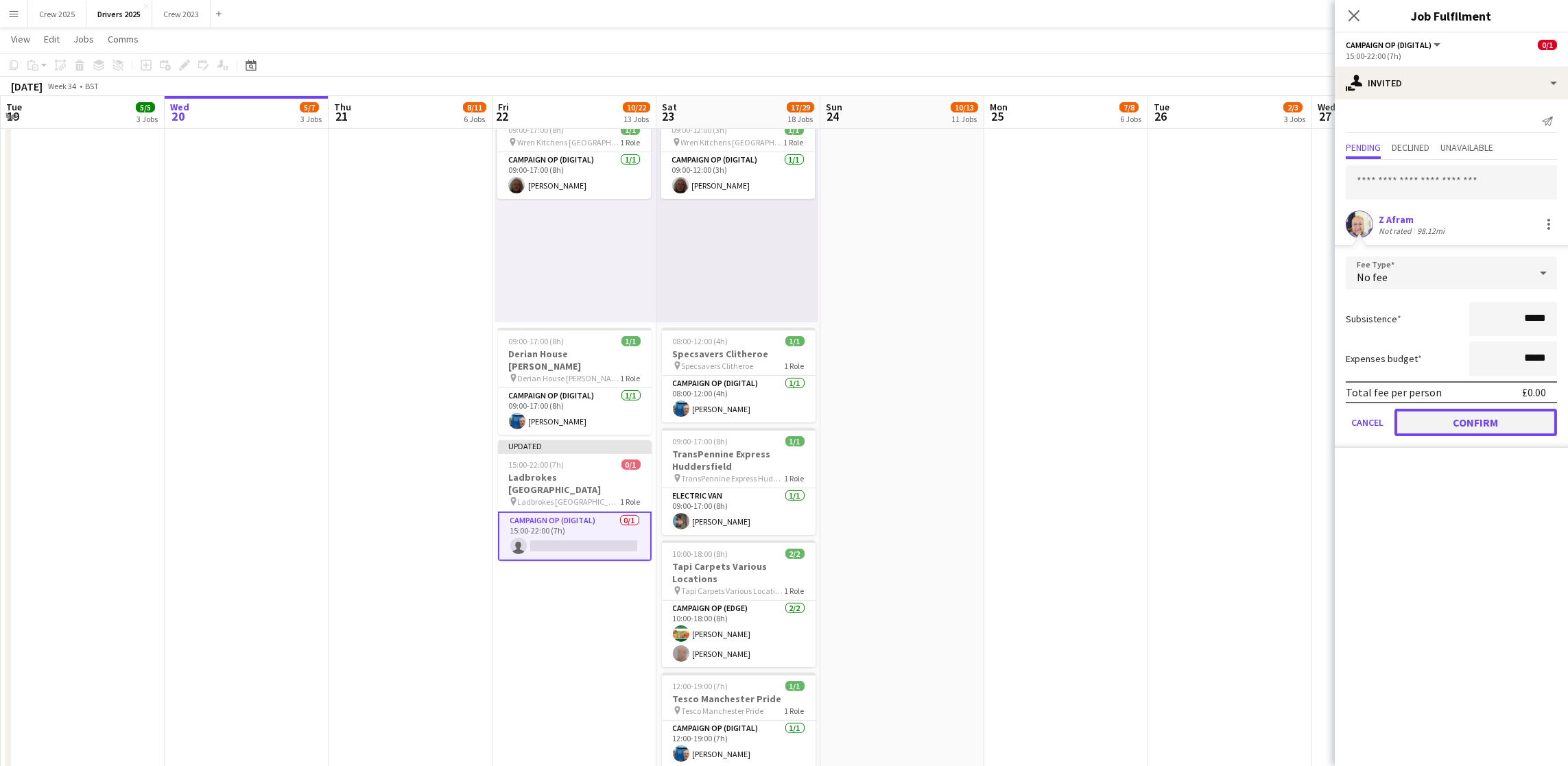
click at [1452, 409] on button "Confirm" at bounding box center [1475, 422] width 162 height 27
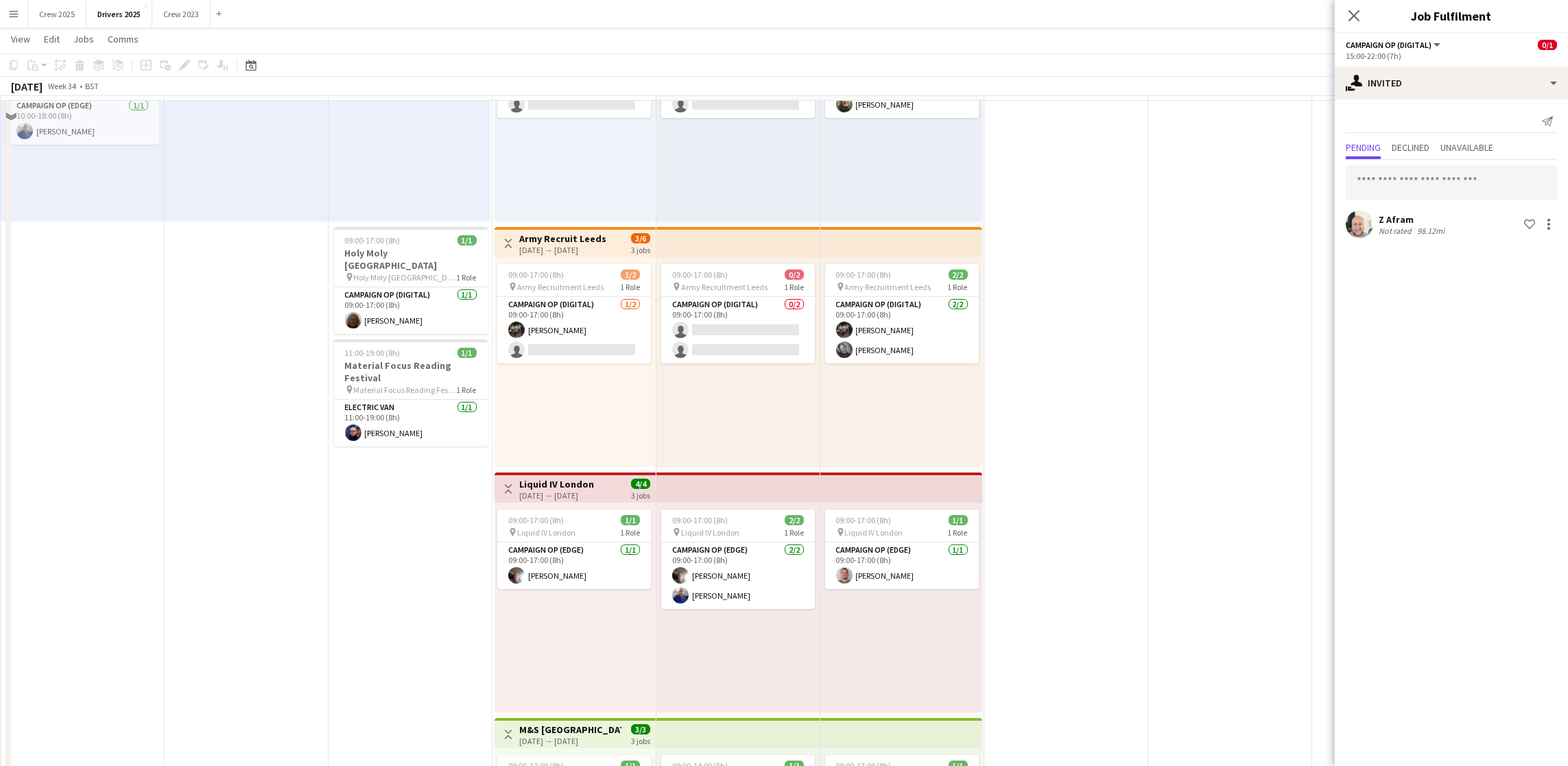
scroll to position [1132, 0]
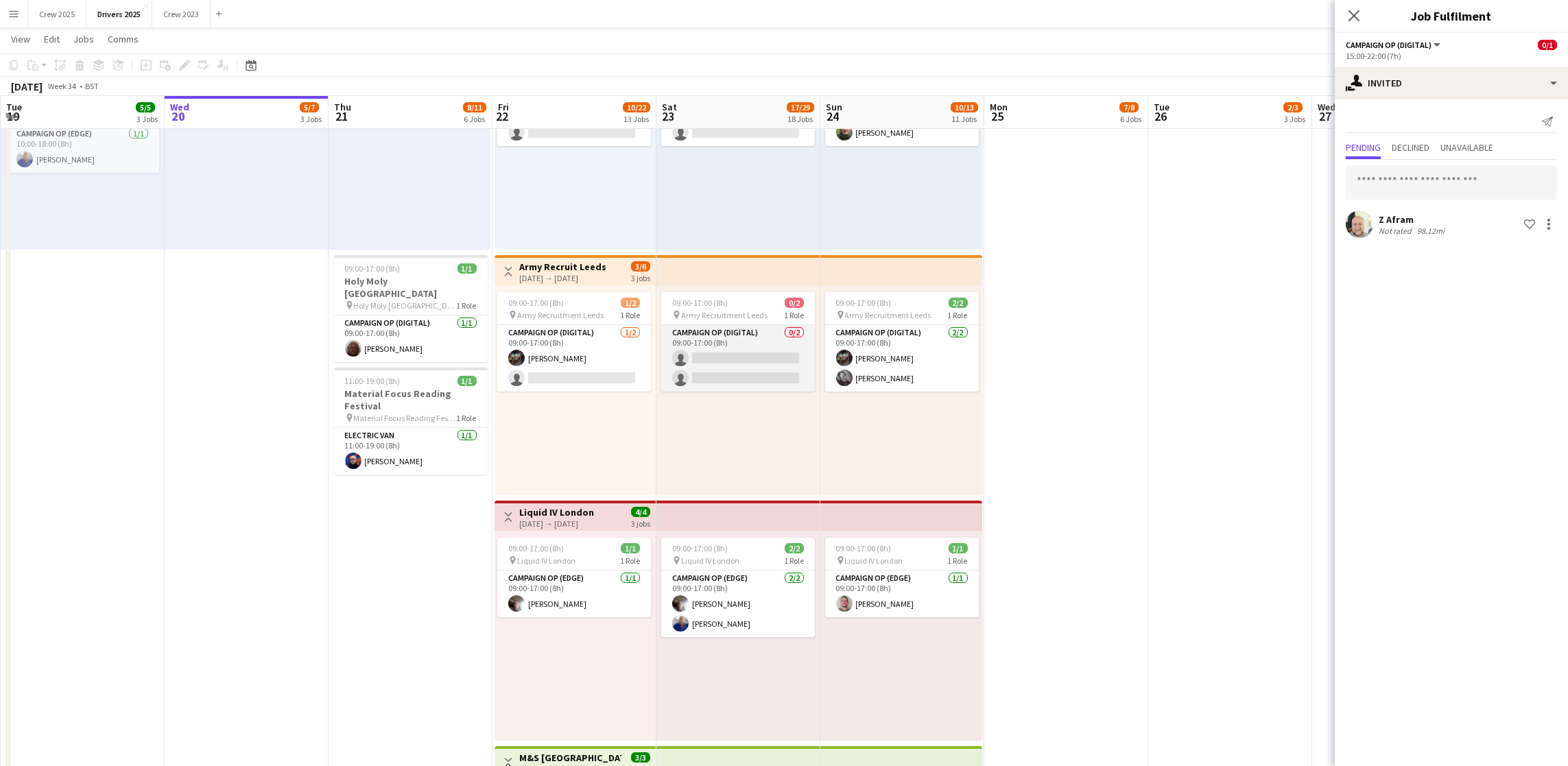
click at [710, 368] on app-card-role "Campaign Op (Digital) 0/2 09:00-17:00 (8h) single-neutral-actions single-neutra…" at bounding box center [738, 358] width 154 height 67
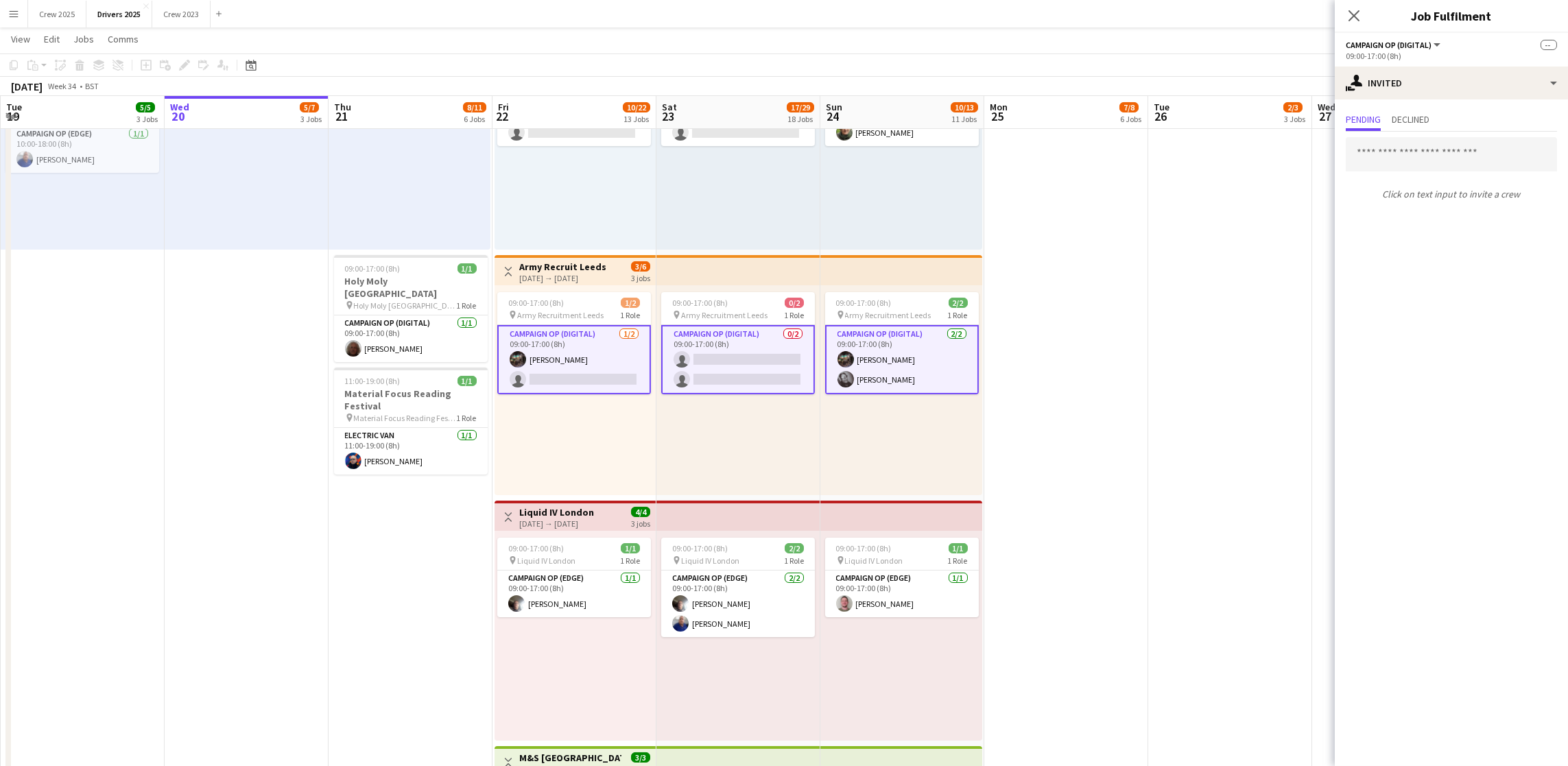
scroll to position [925, 0]
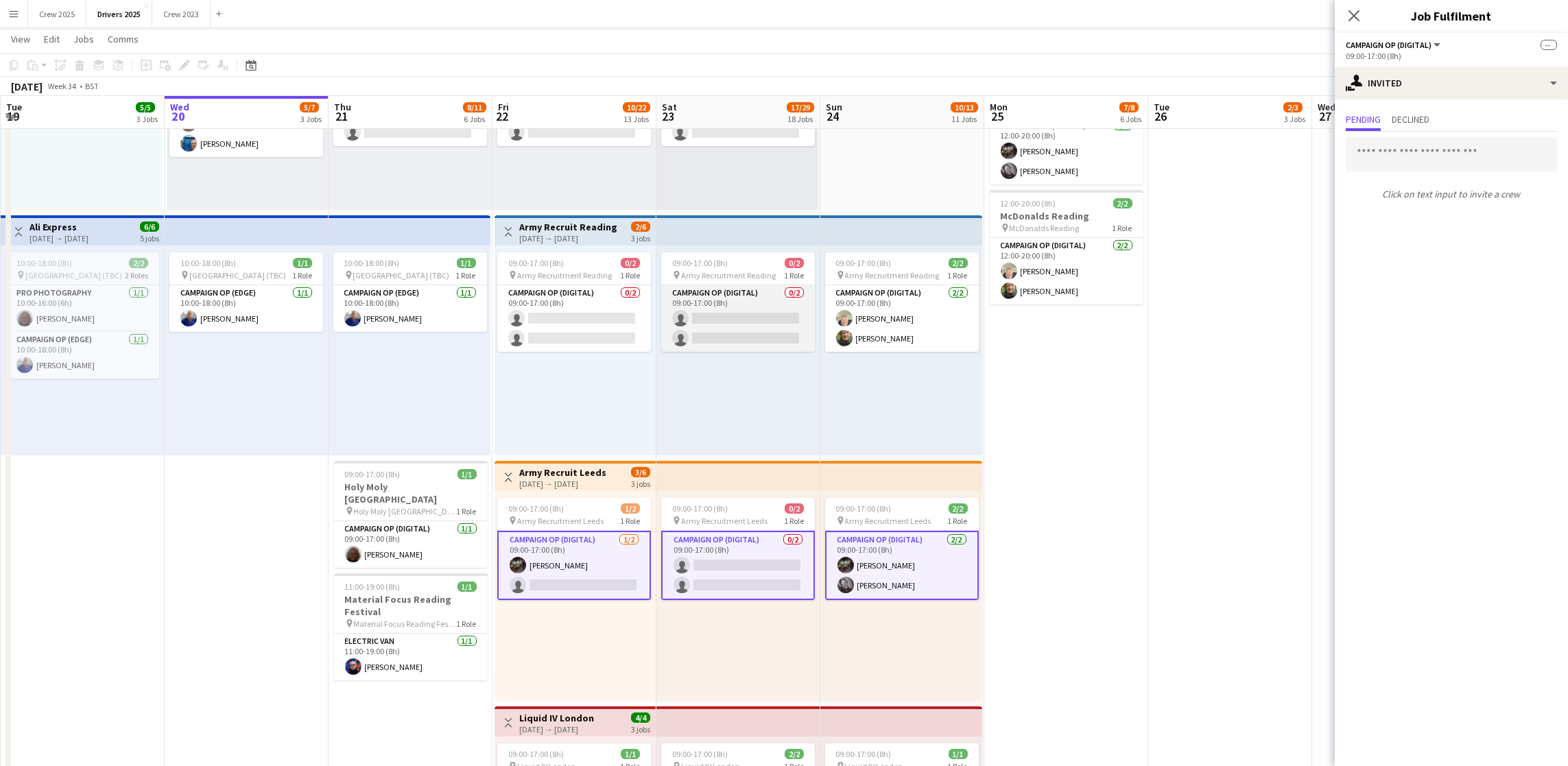
click at [715, 314] on app-card-role "Campaign Op (Digital) 0/2 09:00-17:00 (8h) single-neutral-actions single-neutra…" at bounding box center [738, 318] width 154 height 67
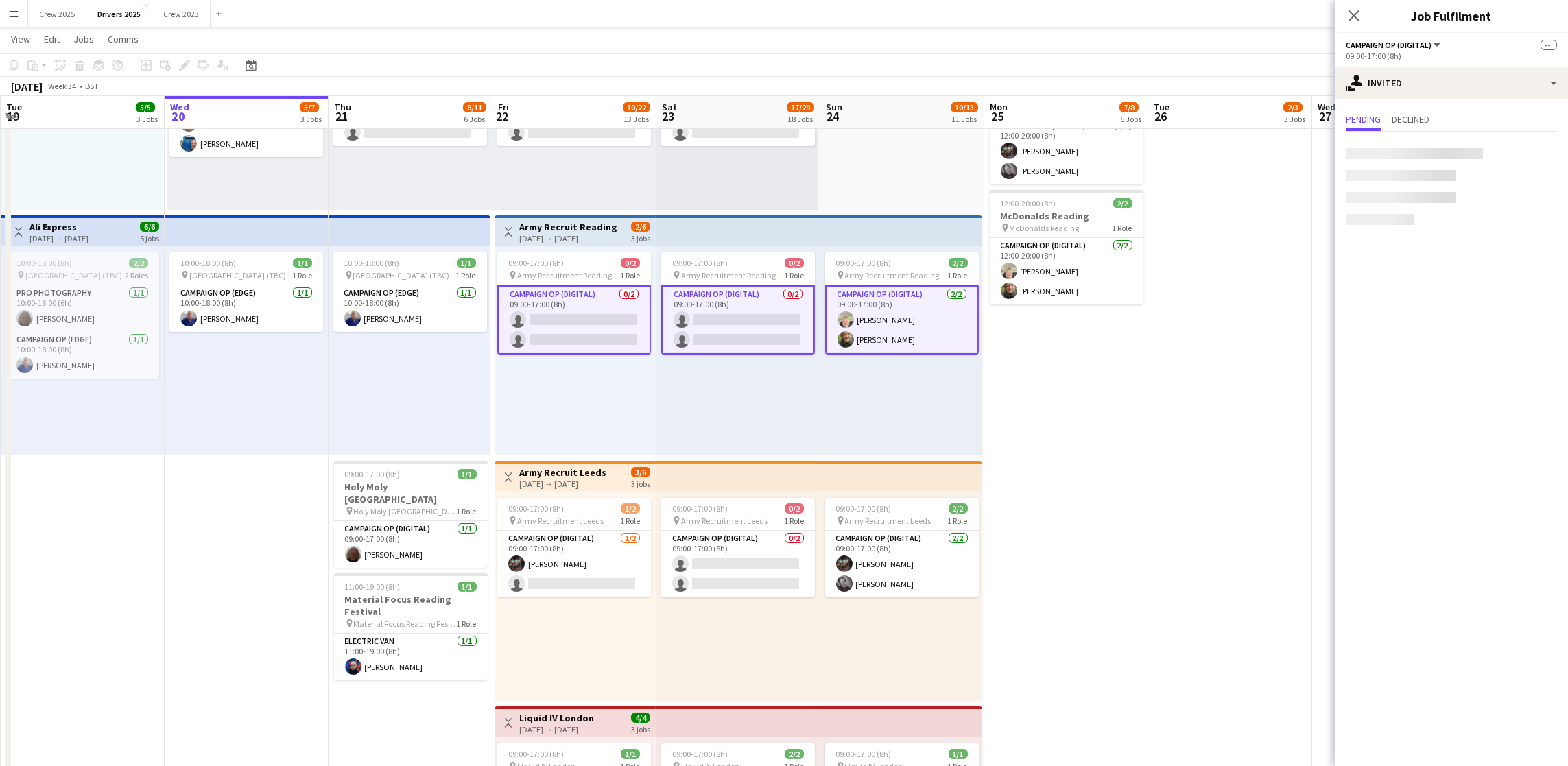
scroll to position [0, 325]
click at [715, 314] on app-card-role "Campaign Op (Digital) 0/2 09:00-17:00 (8h) single-neutral-actions single-neutra…" at bounding box center [740, 320] width 154 height 69
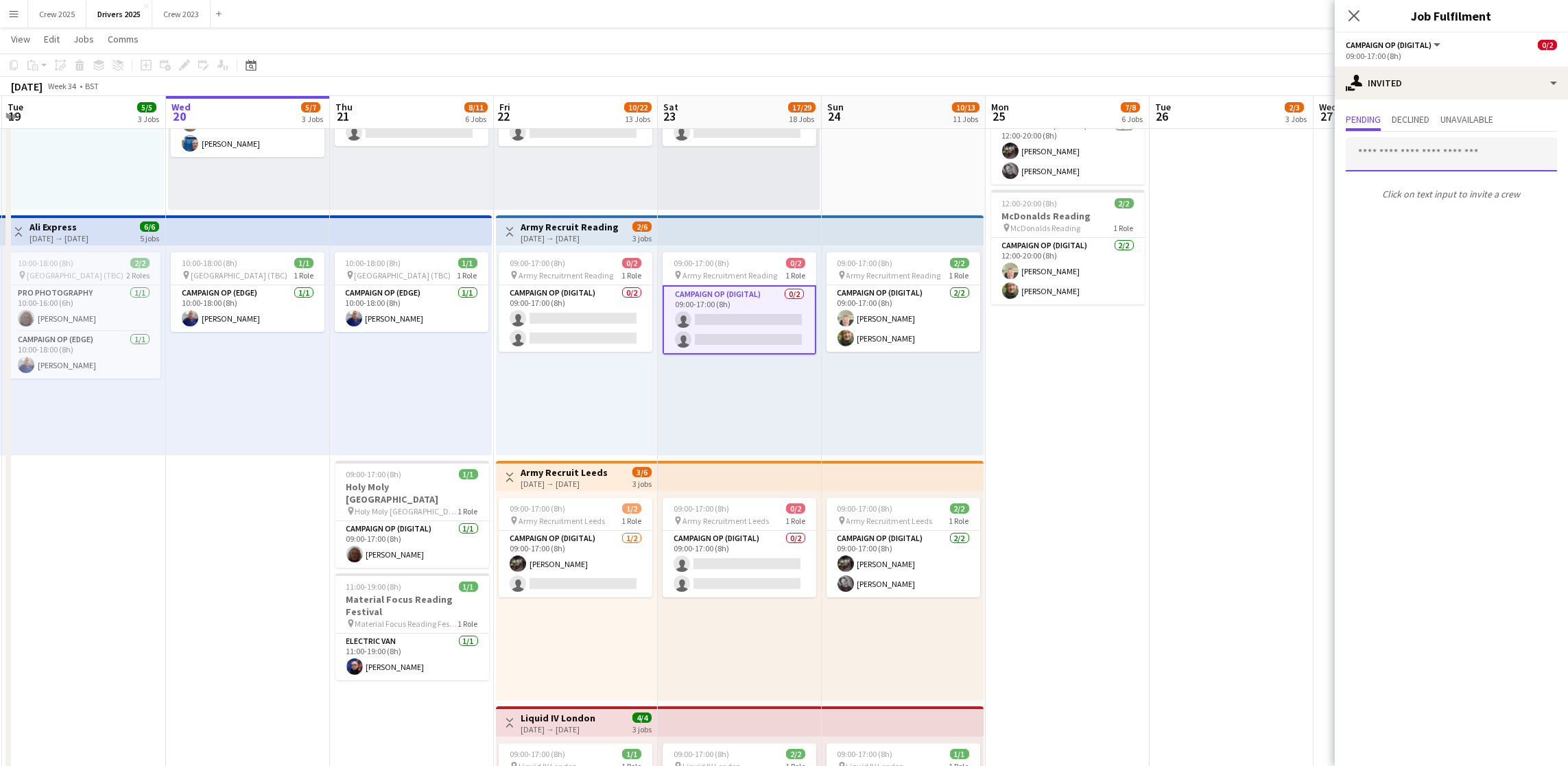
click at [1401, 163] on input "text" at bounding box center [1451, 154] width 211 height 35
type input "*****"
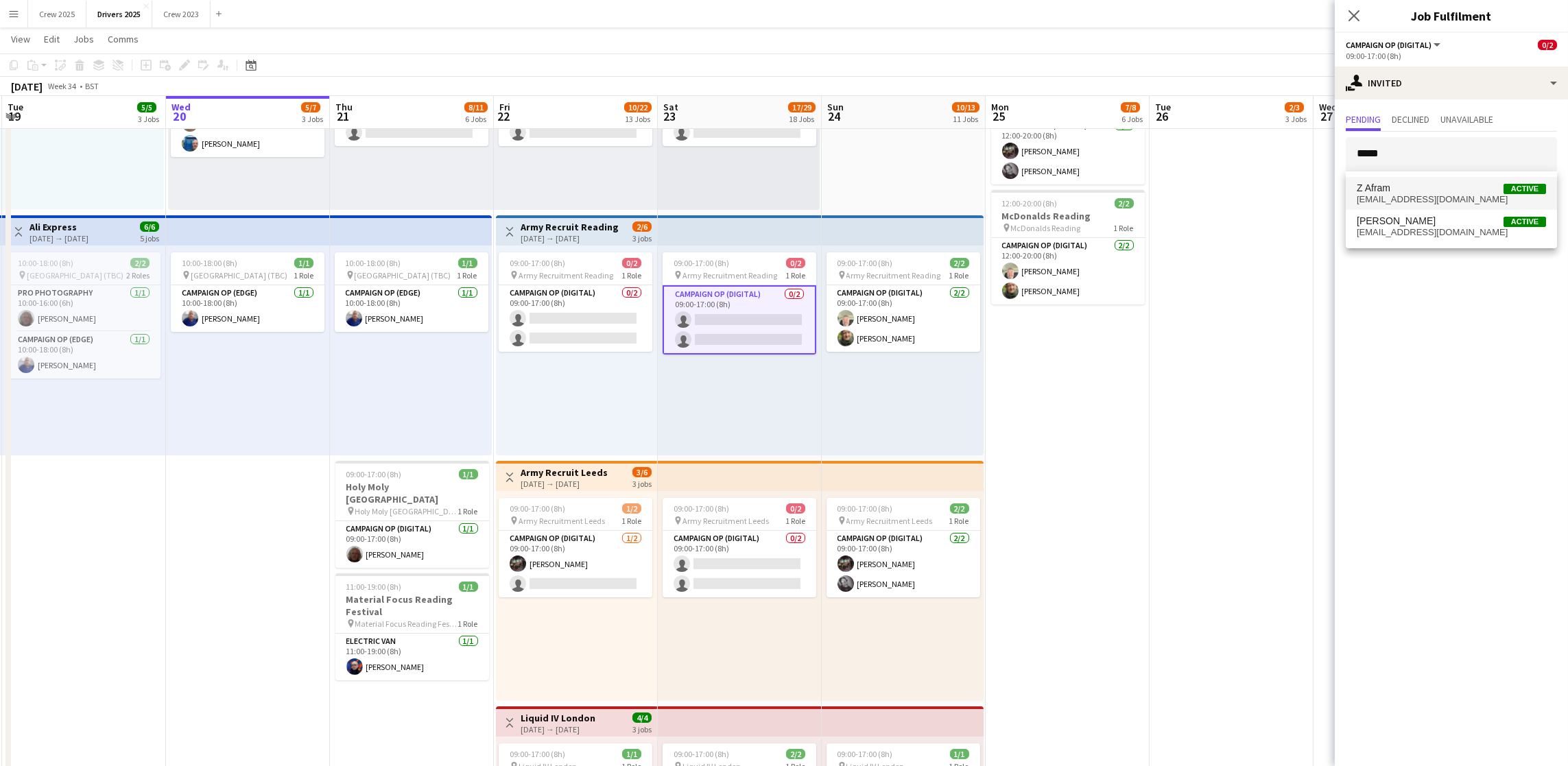
click at [1398, 188] on span "Z Afram Active" at bounding box center [1452, 188] width 189 height 11
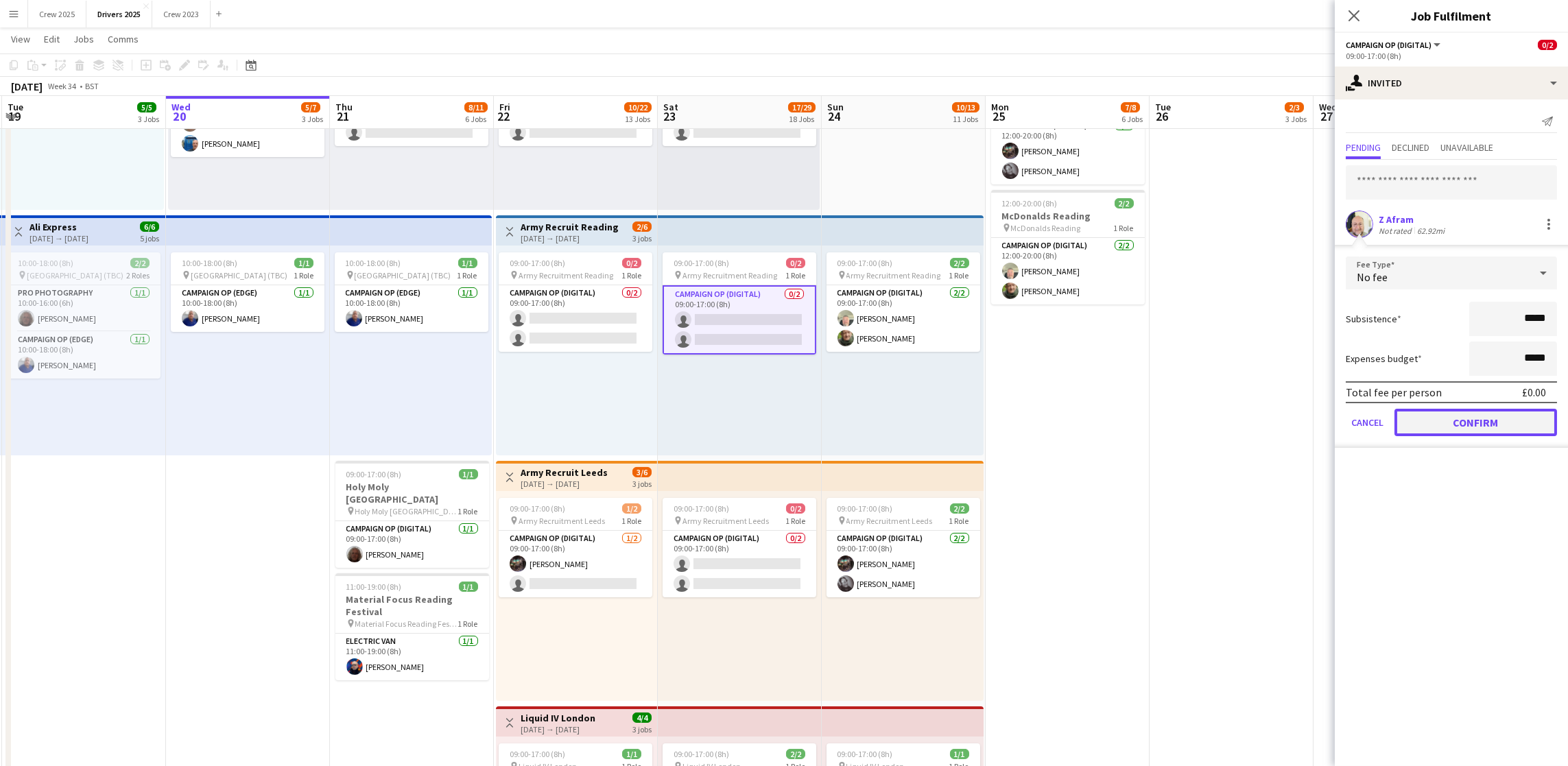
click at [1451, 417] on button "Confirm" at bounding box center [1475, 422] width 162 height 27
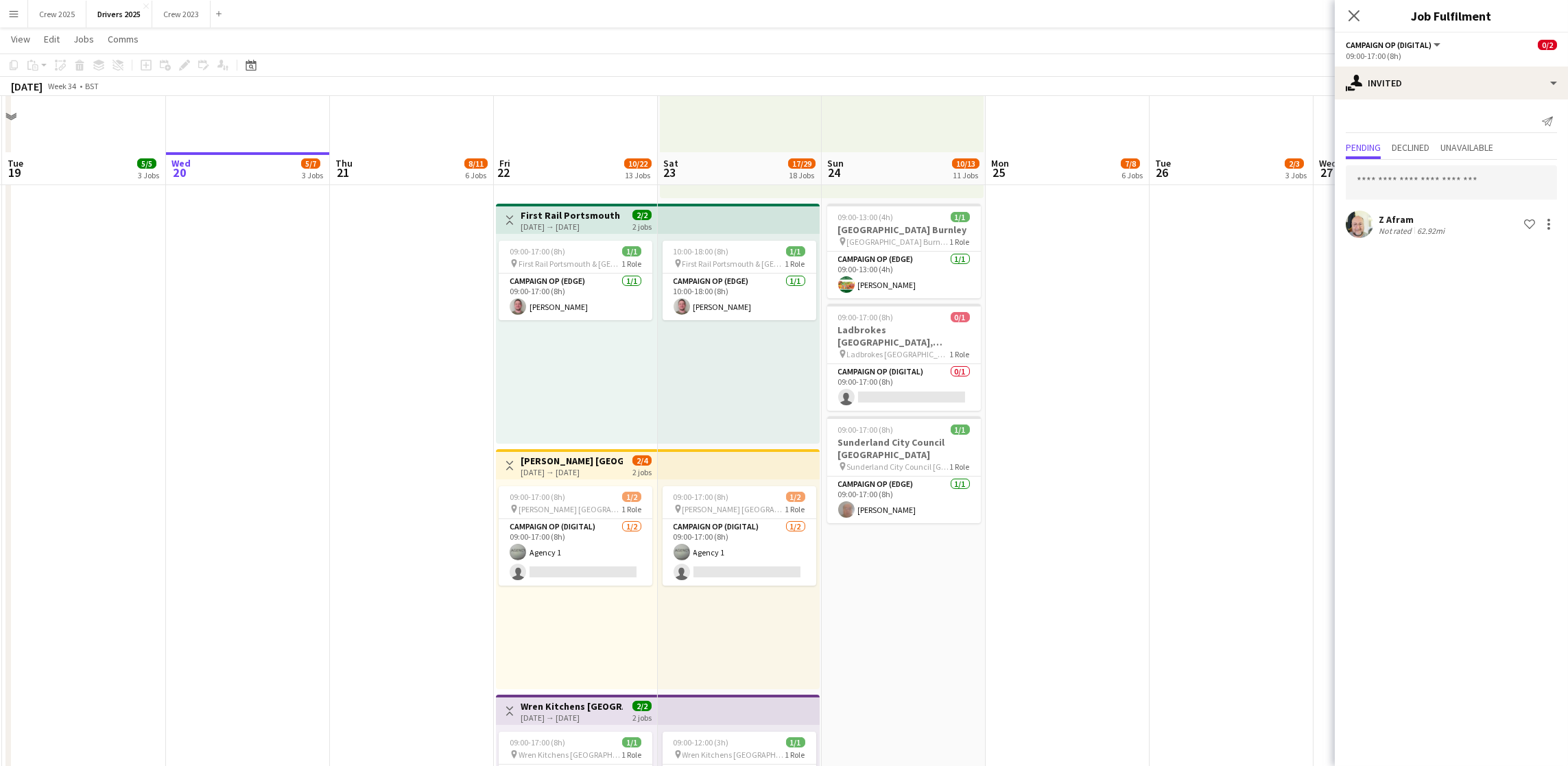
scroll to position [2160, 0]
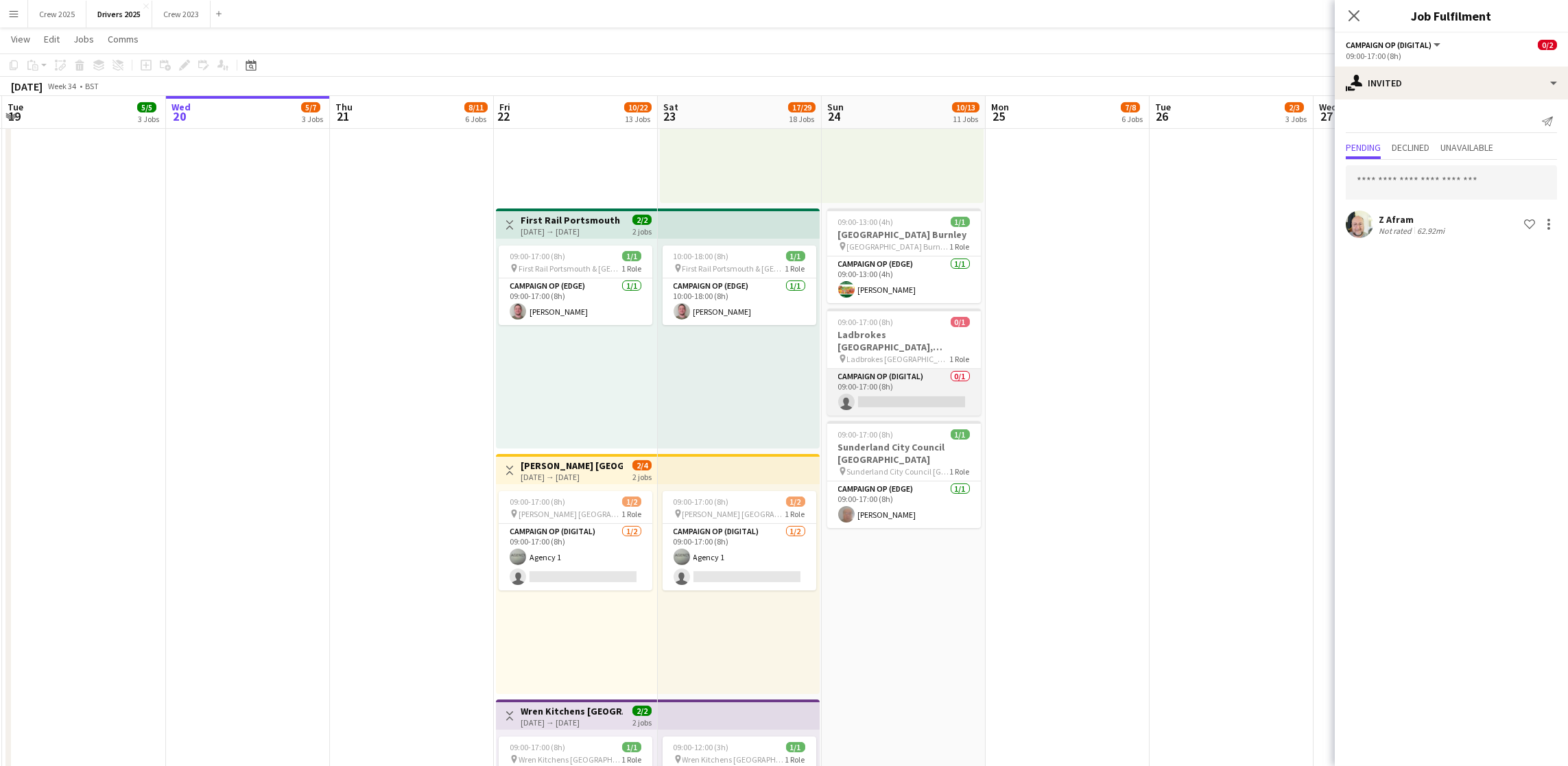
click at [908, 410] on app-card-role "Campaign Op (Digital) 0/1 09:00-17:00 (8h) single-neutral-actions" at bounding box center [904, 392] width 154 height 47
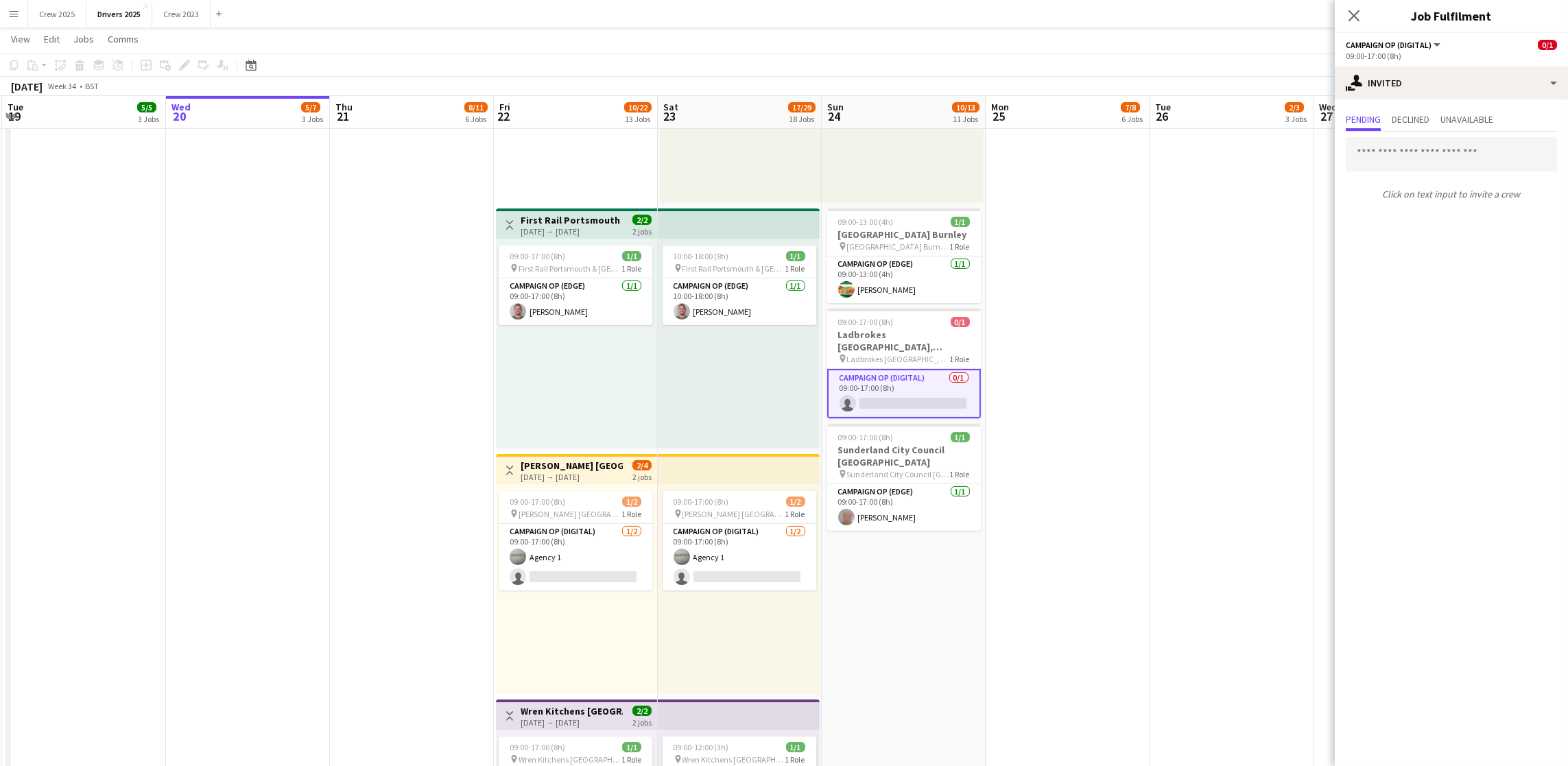
click at [1415, 173] on div "Click on text input to invite a crew" at bounding box center [1451, 168] width 234 height 74
click at [1424, 158] on input "text" at bounding box center [1451, 154] width 211 height 35
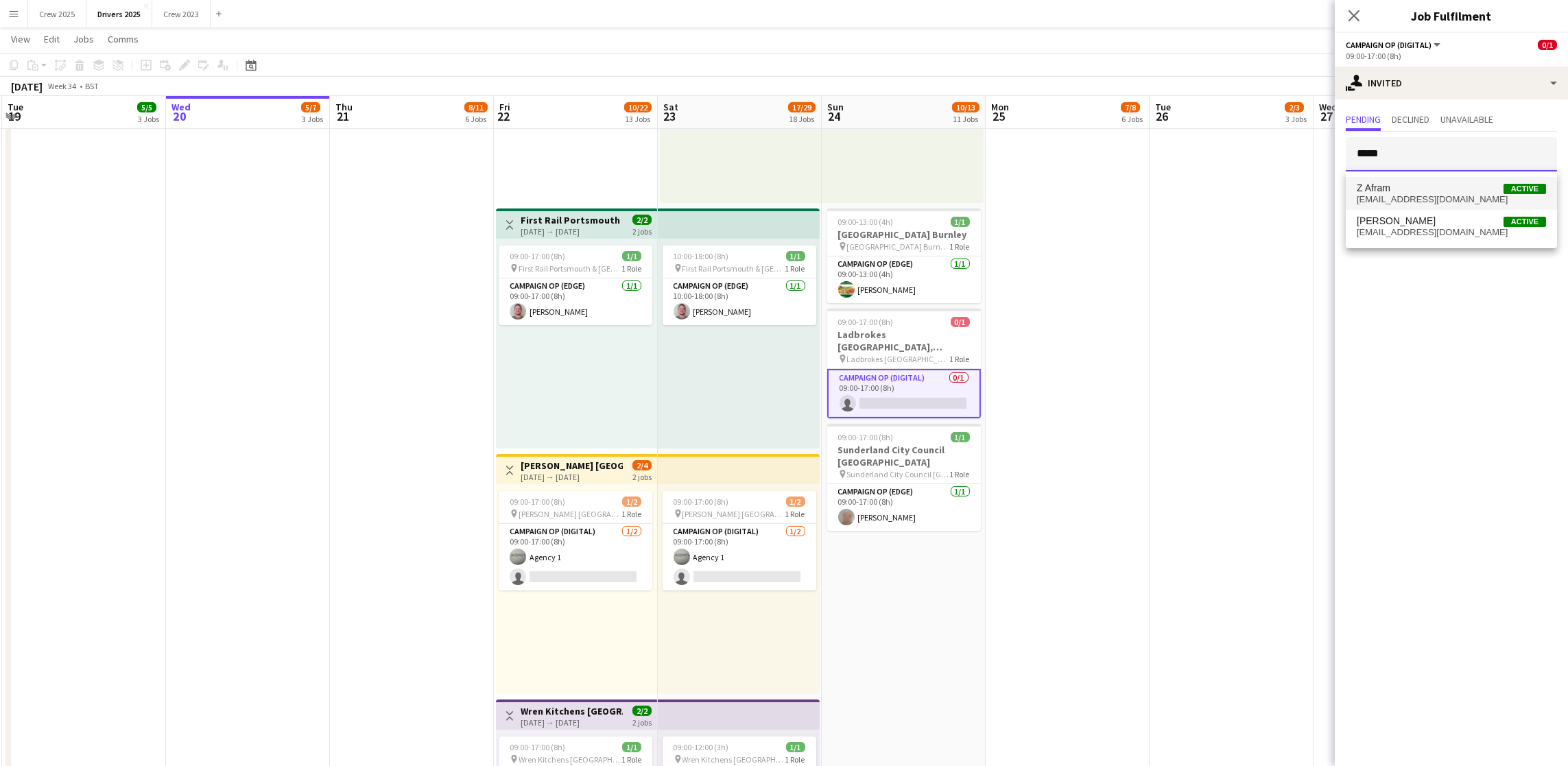
type input "*****"
click at [1415, 185] on span "Z Afram Active" at bounding box center [1452, 188] width 189 height 11
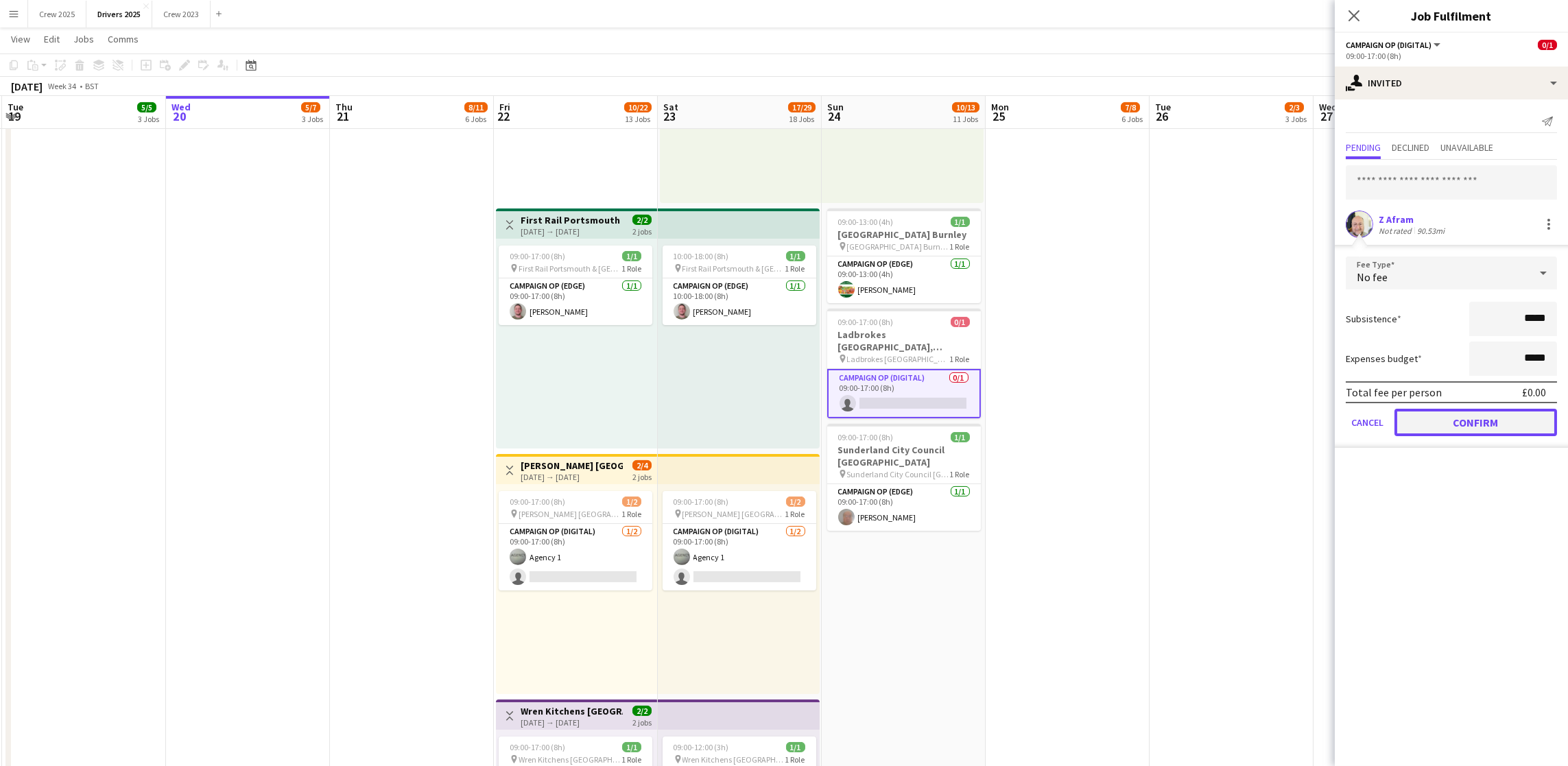
click at [1513, 423] on button "Confirm" at bounding box center [1475, 422] width 162 height 27
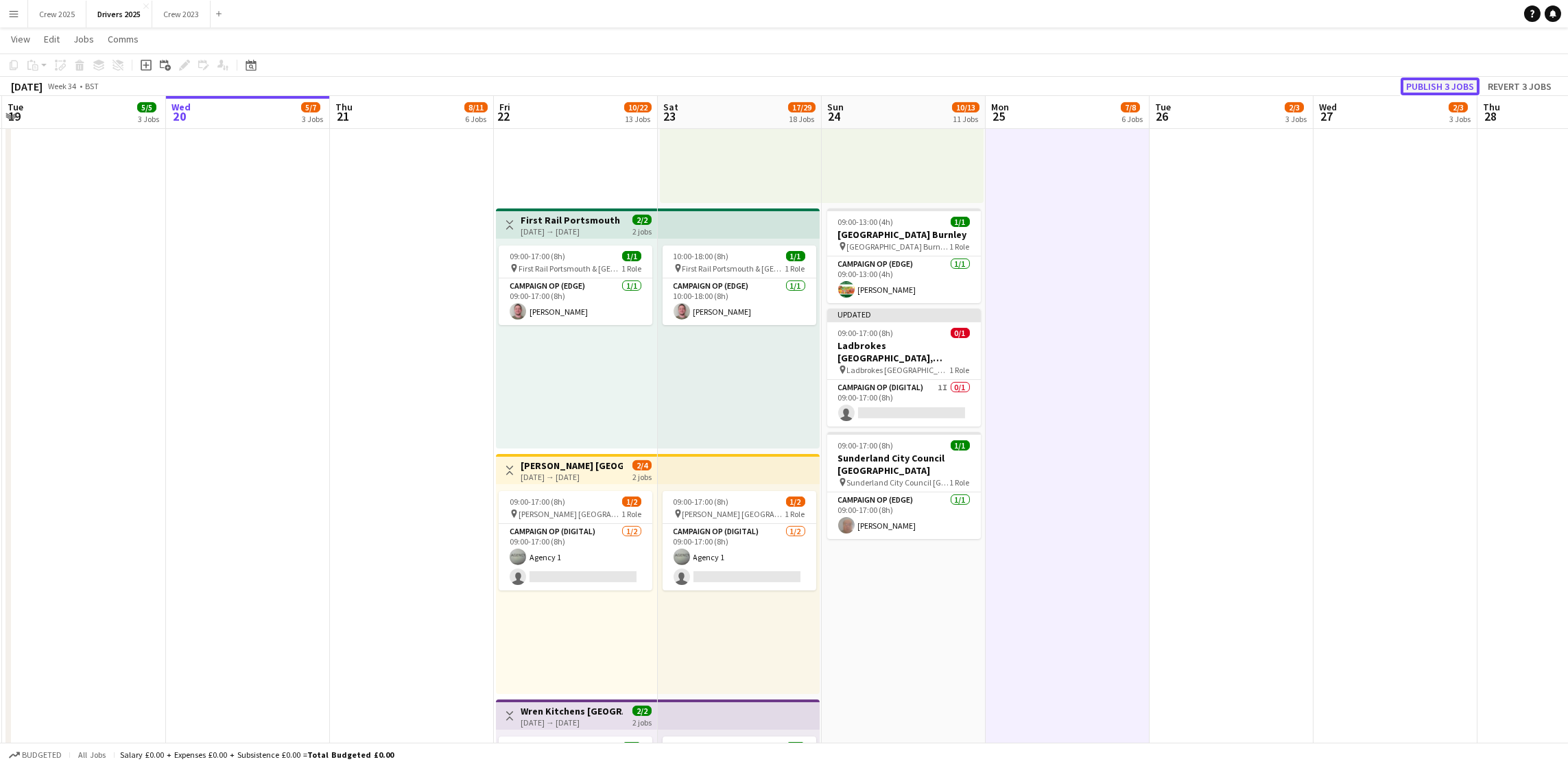
click at [1451, 85] on button "Publish 3 jobs" at bounding box center [1440, 86] width 79 height 18
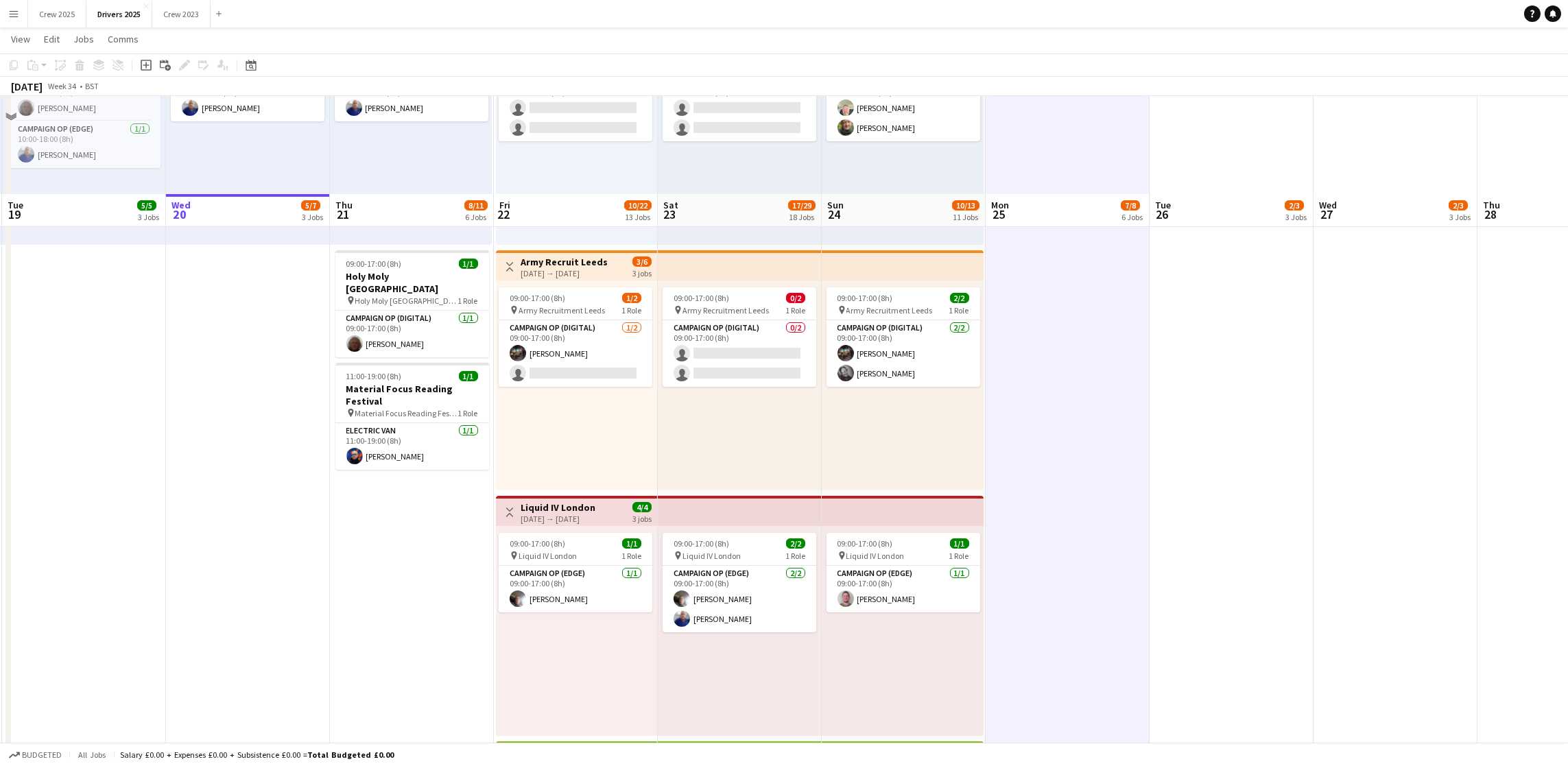
scroll to position [1029, 0]
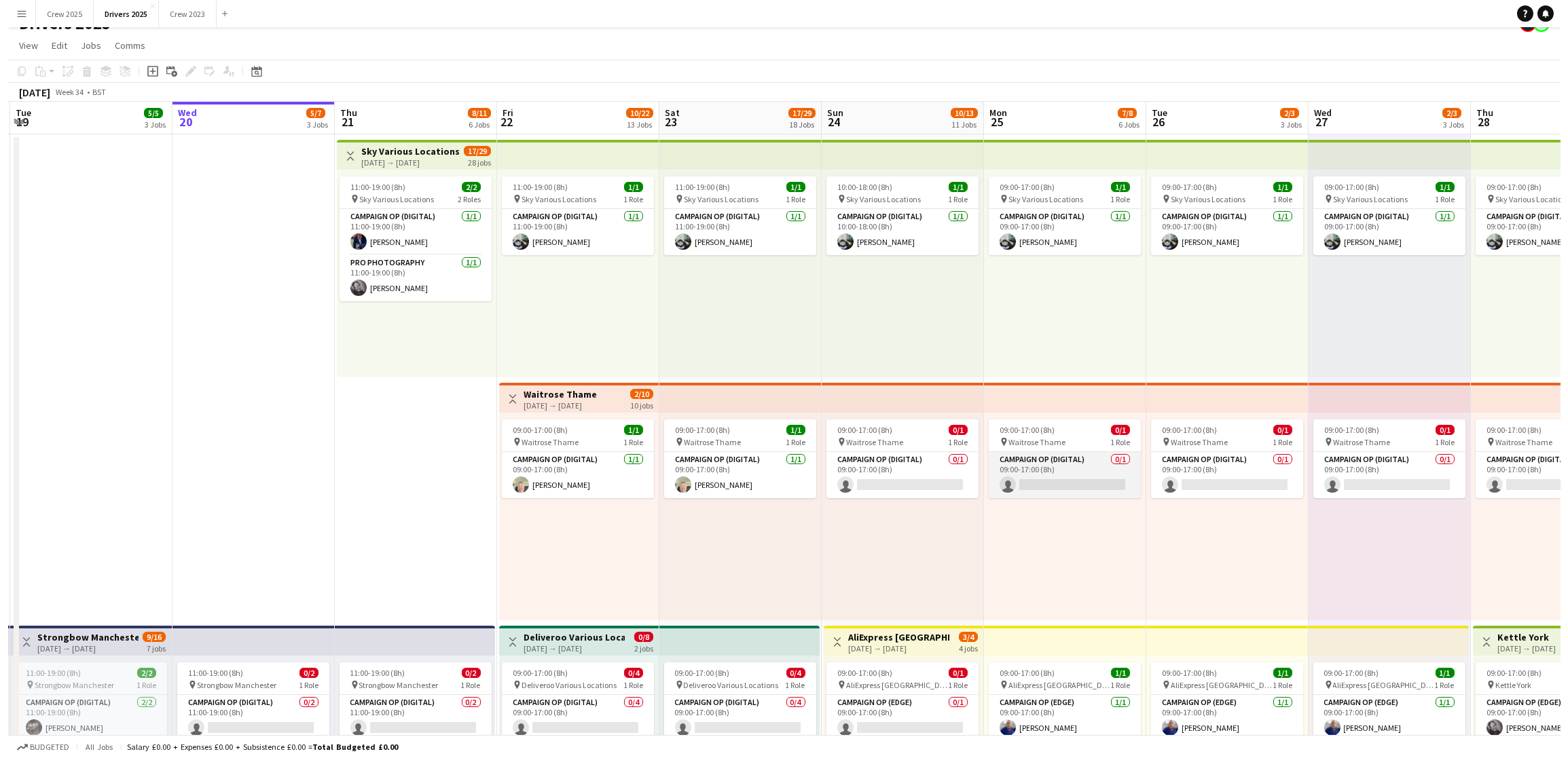
scroll to position [0, 0]
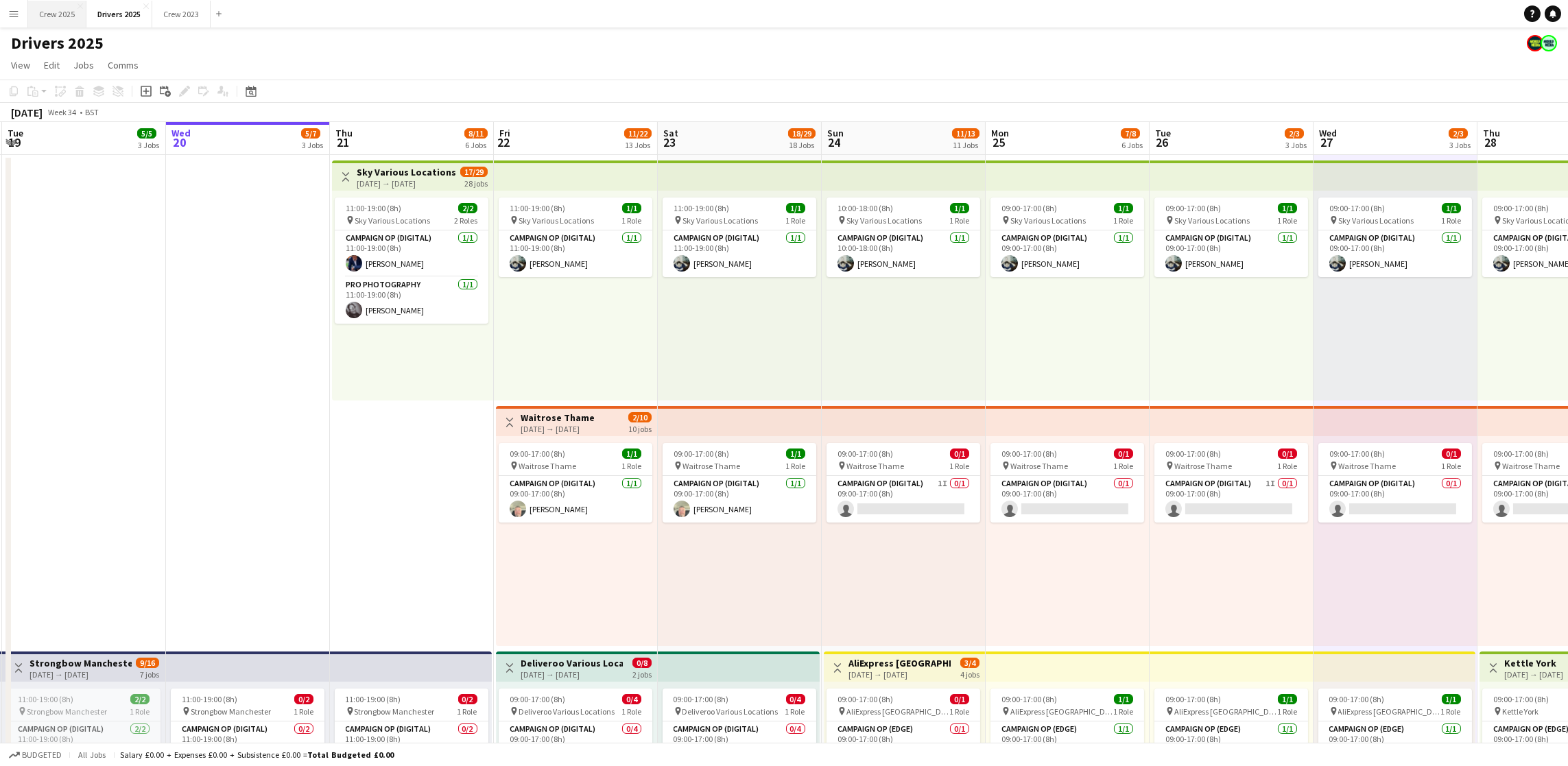
click at [62, 11] on button "Crew 2025 Close" at bounding box center [57, 14] width 58 height 27
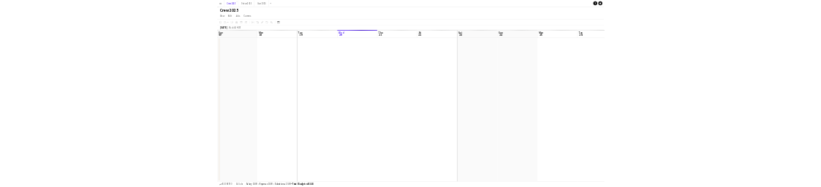
scroll to position [0, 349]
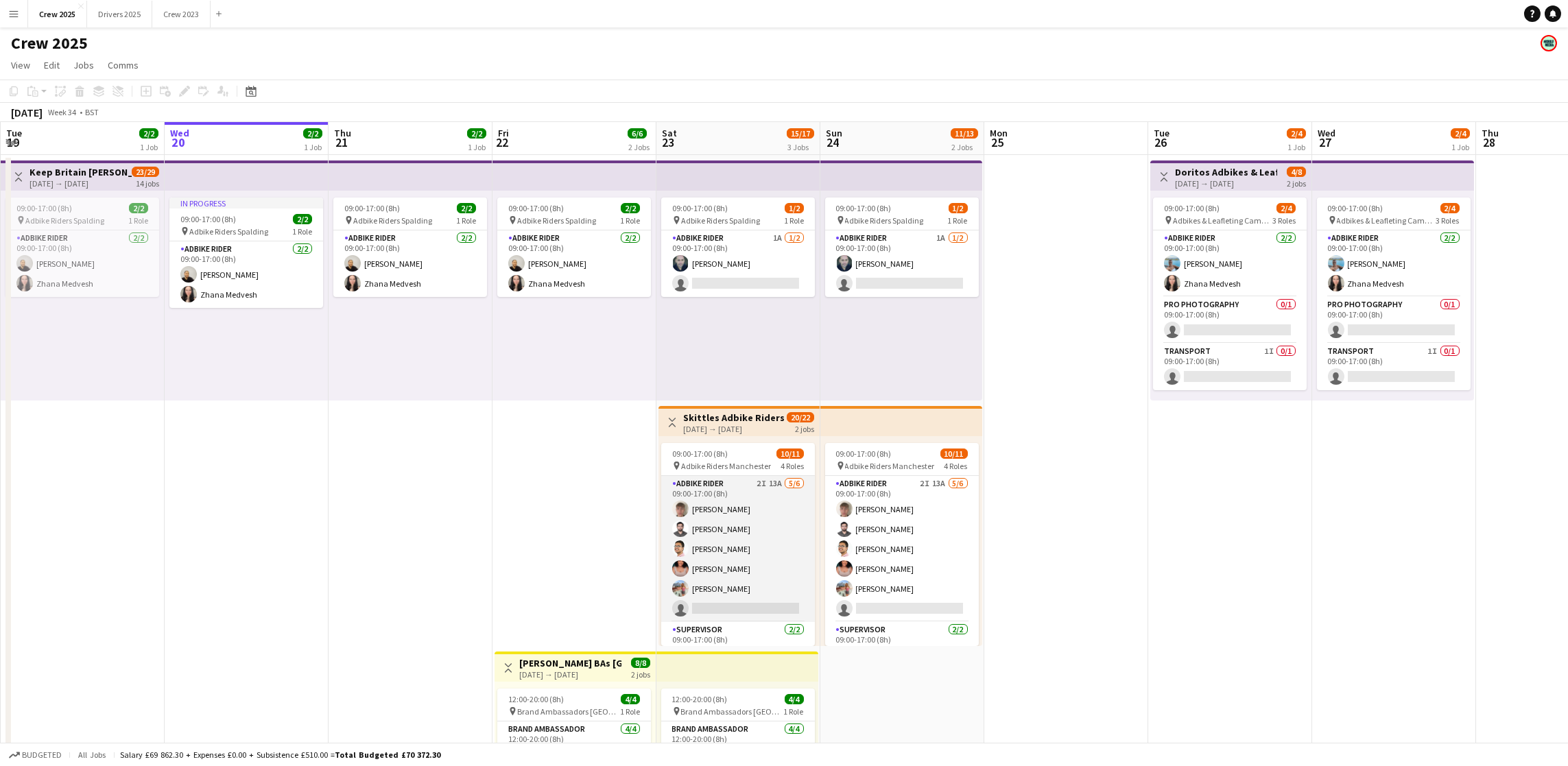
click at [727, 597] on app-card-role "Adbike Rider 2I 13A [DATE] 09:00-17:00 (8h) [PERSON_NAME] [PERSON_NAME] [PERSON…" at bounding box center [738, 549] width 154 height 146
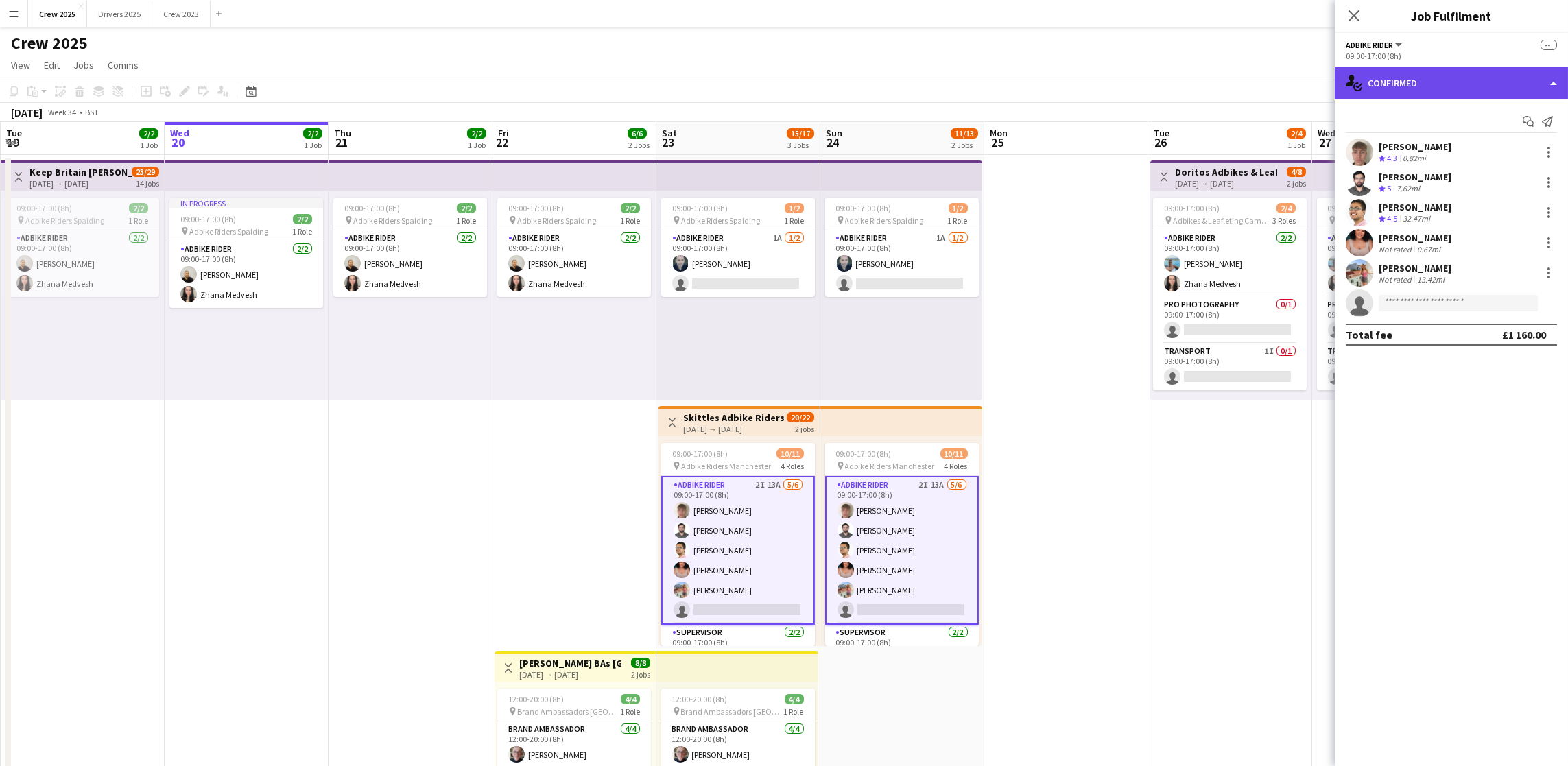
click at [1428, 94] on div "single-neutral-actions-check-2 Confirmed" at bounding box center [1451, 83] width 234 height 33
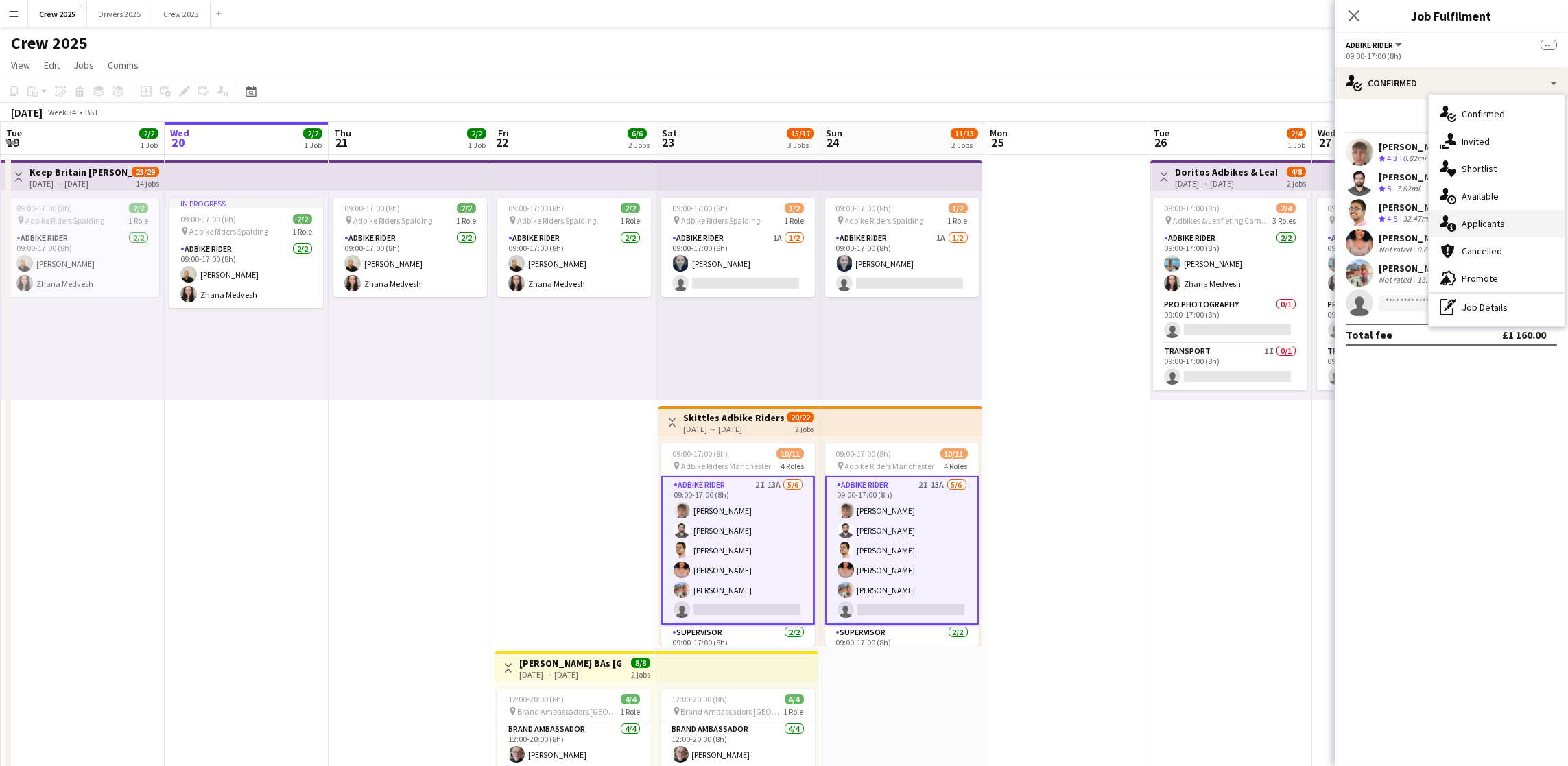
click at [1492, 226] on div "single-neutral-actions-information Applicants" at bounding box center [1496, 223] width 136 height 27
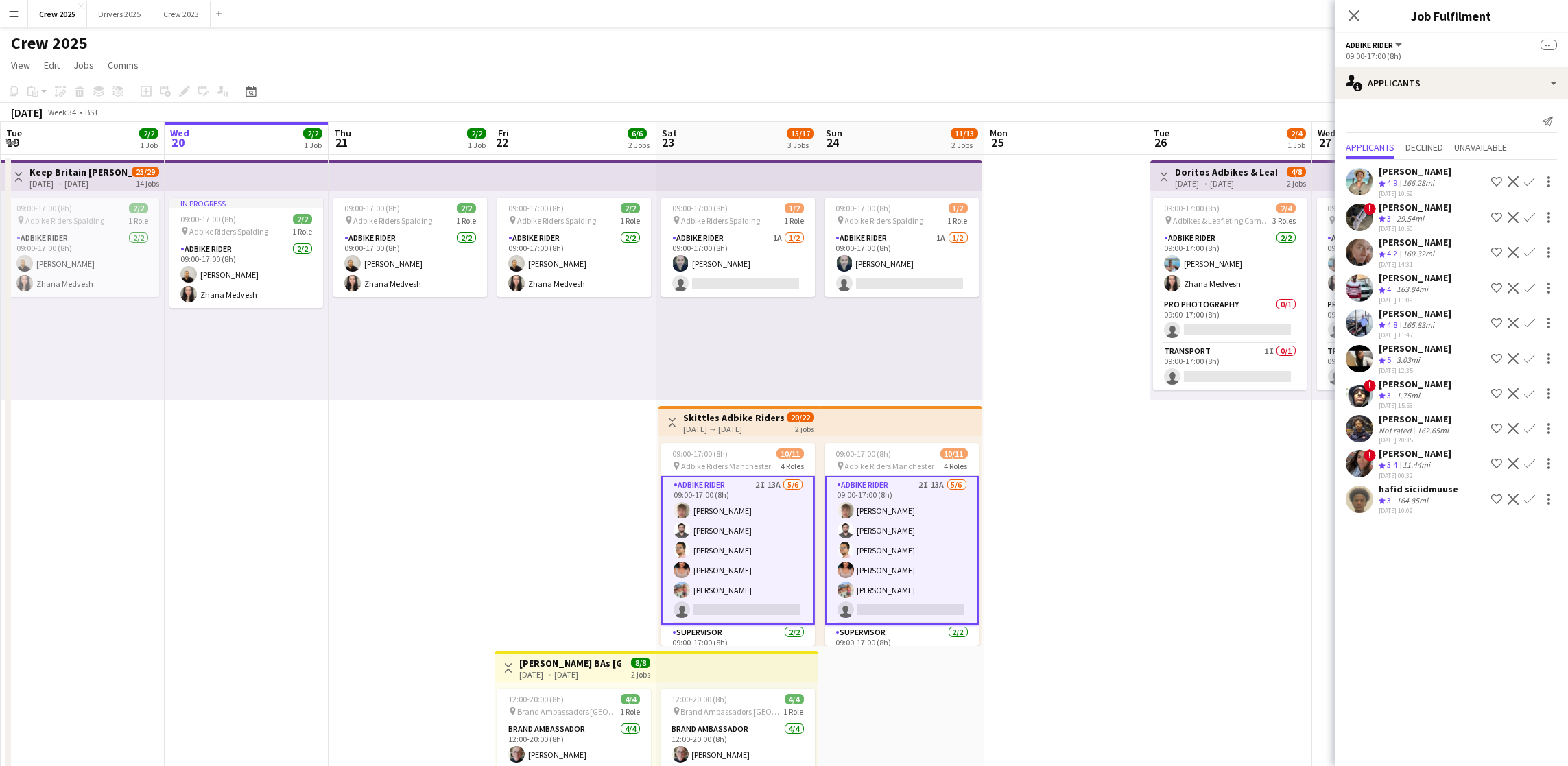
click at [1527, 392] on app-icon "Confirm" at bounding box center [1530, 394] width 11 height 11
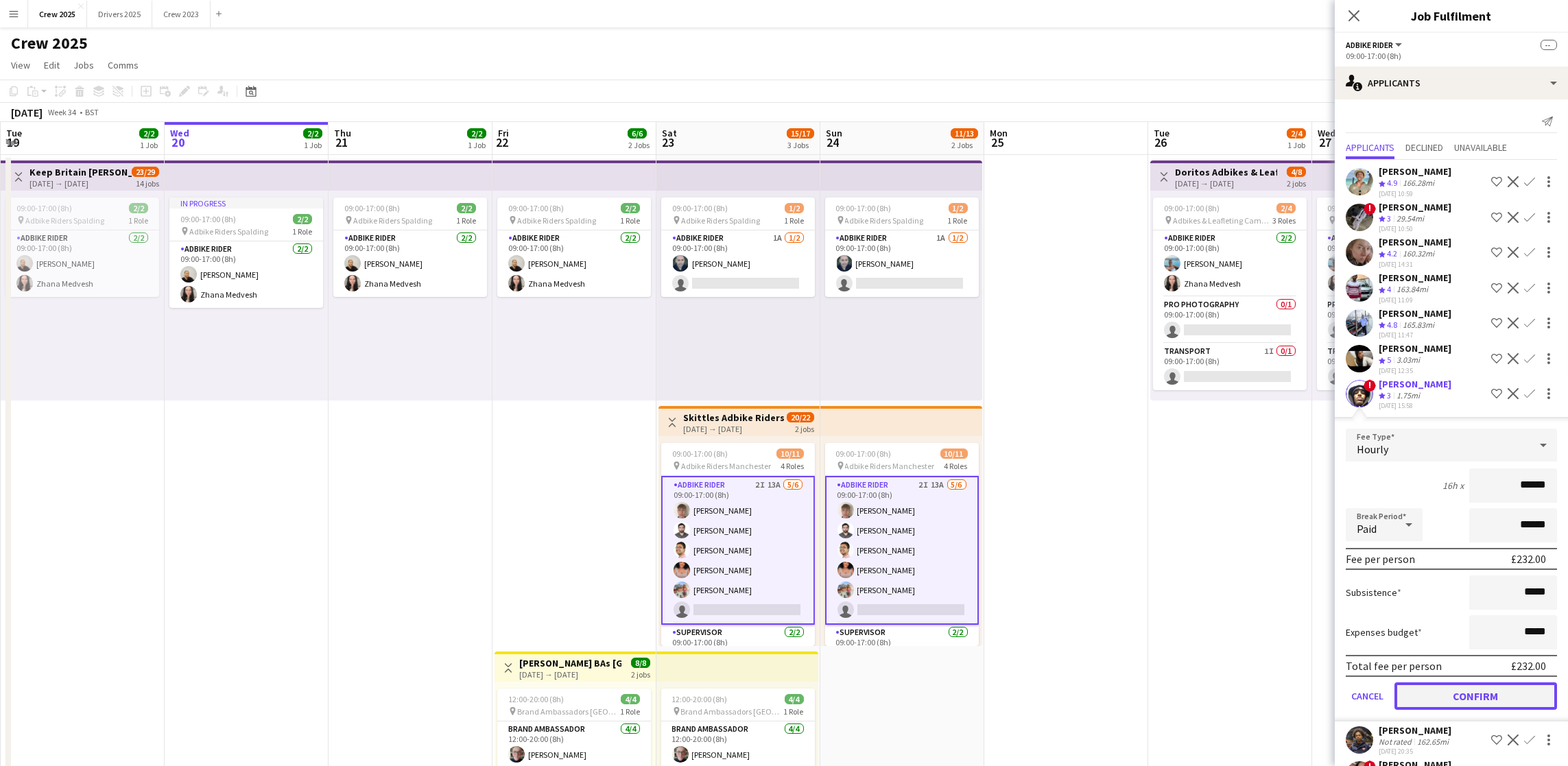
click at [1483, 685] on button "Confirm" at bounding box center [1475, 696] width 162 height 27
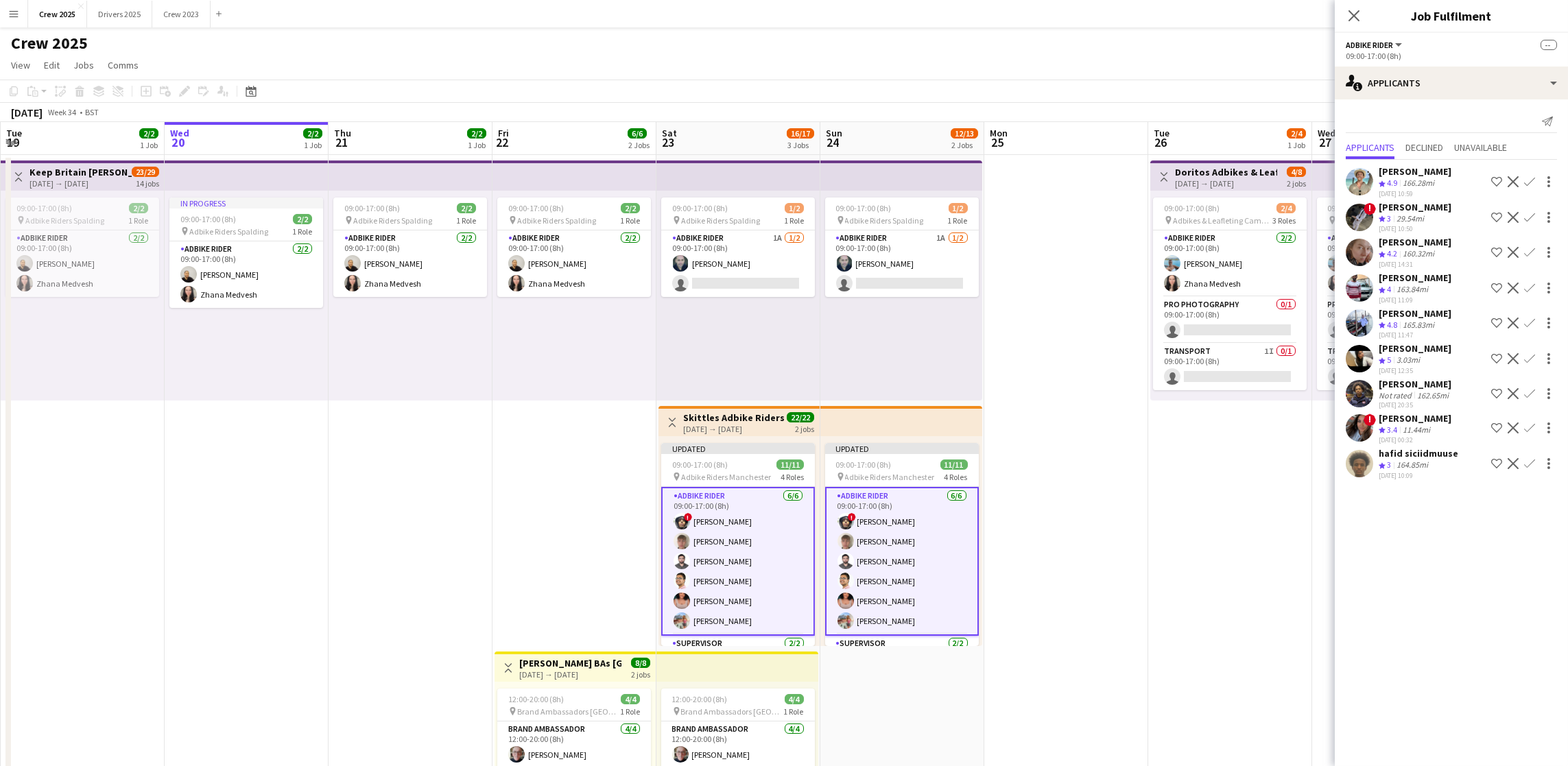
click at [1199, 487] on app-date-cell "Toggle View Doritos Adbikes & Leafleting Camden [DATE] → [DATE] 4/8 2 jobs 09:0…" at bounding box center [1229, 525] width 164 height 742
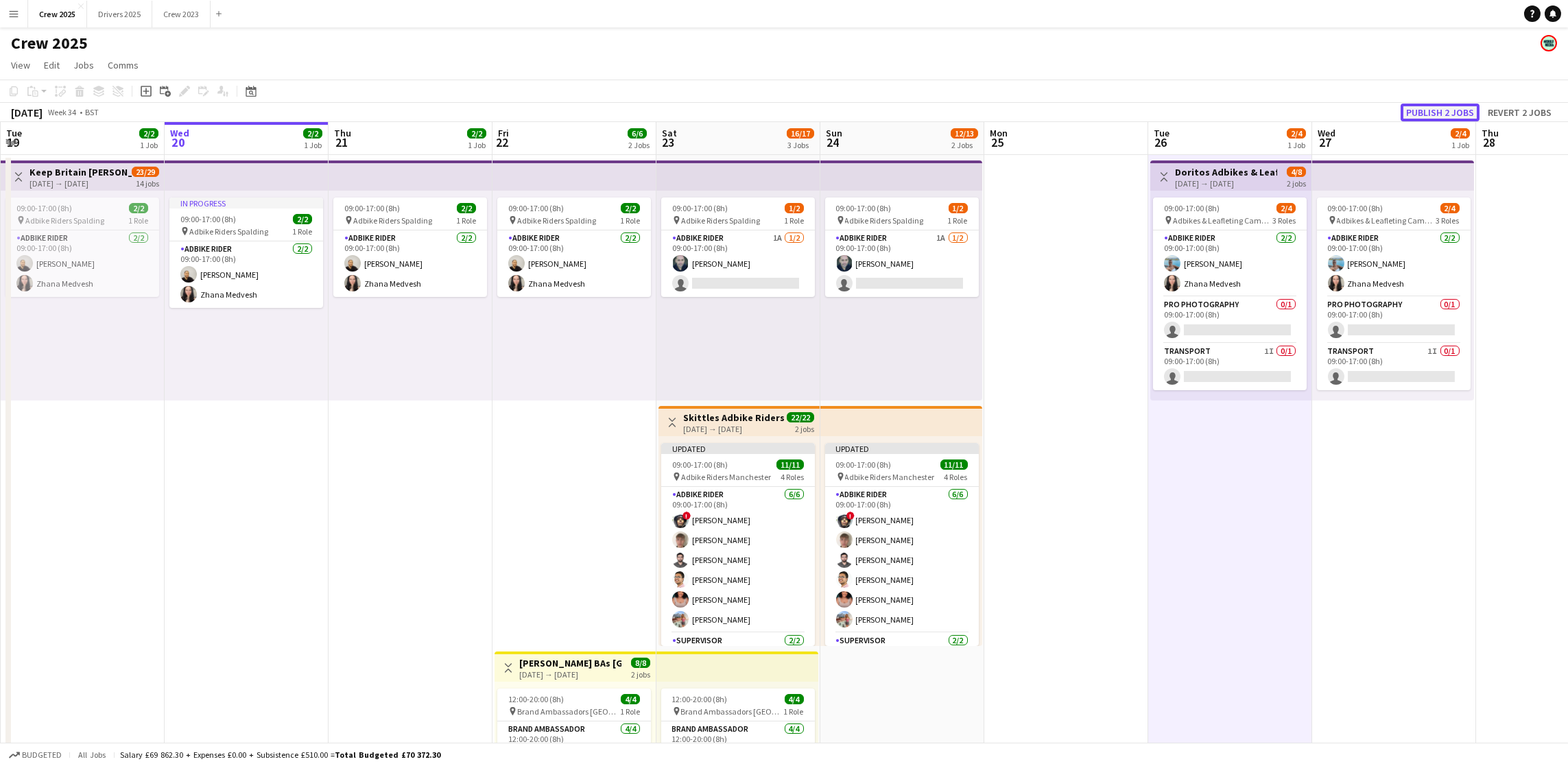
click at [1432, 112] on button "Publish 2 jobs" at bounding box center [1440, 112] width 79 height 18
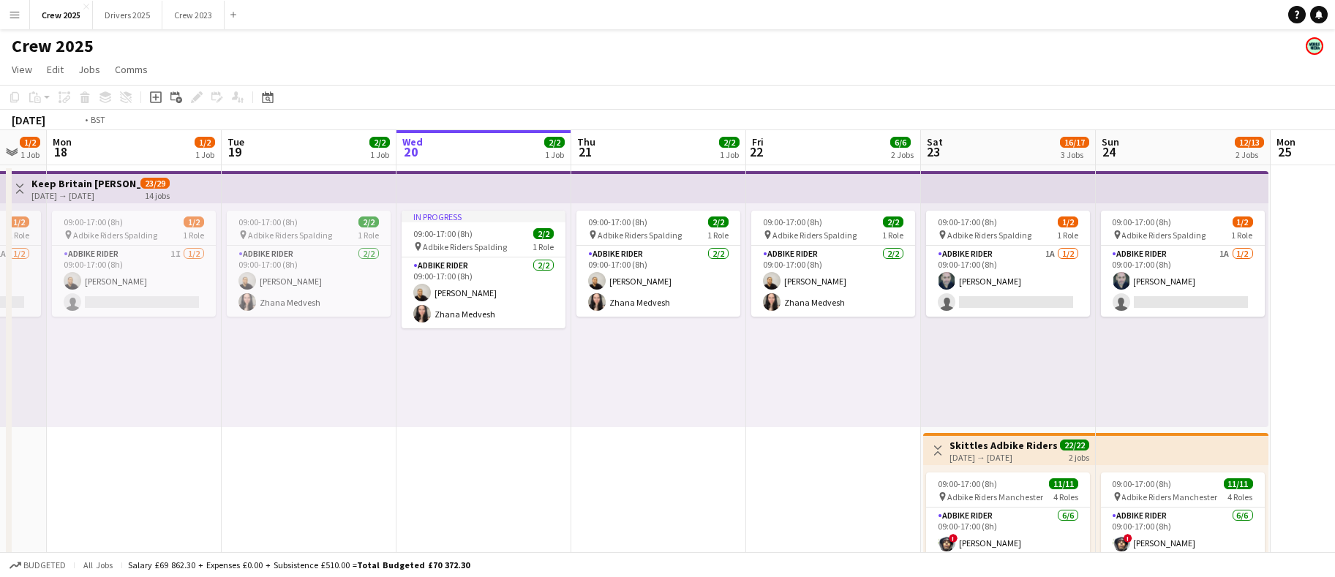
scroll to position [0, 494]
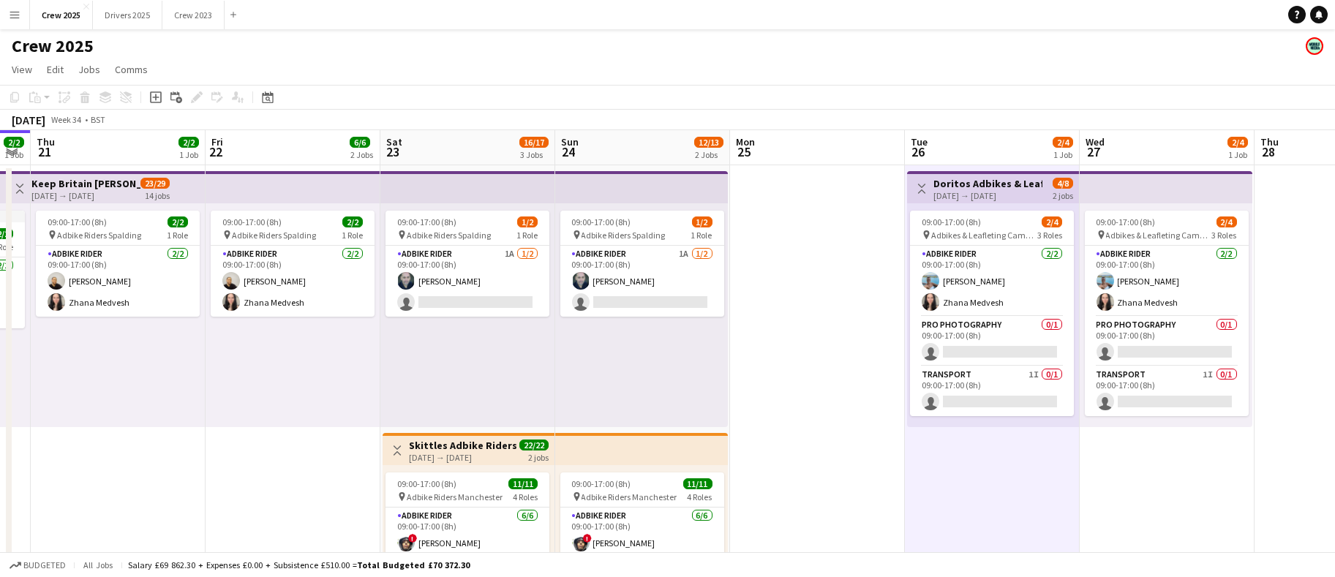
drag, startPoint x: 926, startPoint y: 462, endPoint x: 82, endPoint y: 499, distance: 844.8
click at [82, 499] on app-calendar-viewport "Mon 18 1/2 1 Job Tue 19 2/2 1 Job Wed 20 2/2 1 Job Thu 21 2/2 1 Job Fri 22 6/6 …" at bounding box center [667, 543] width 1335 height 826
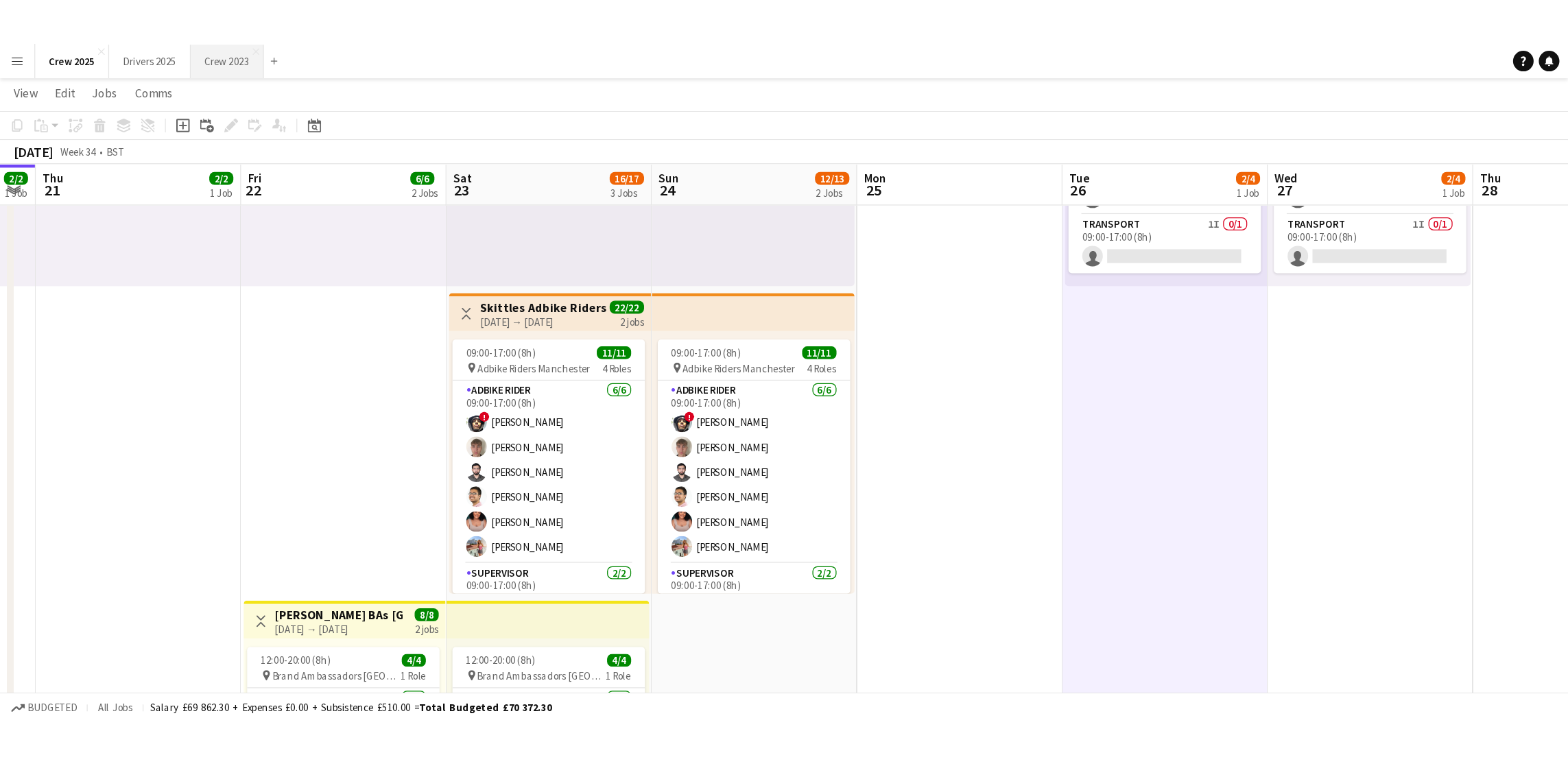
scroll to position [0, 463]
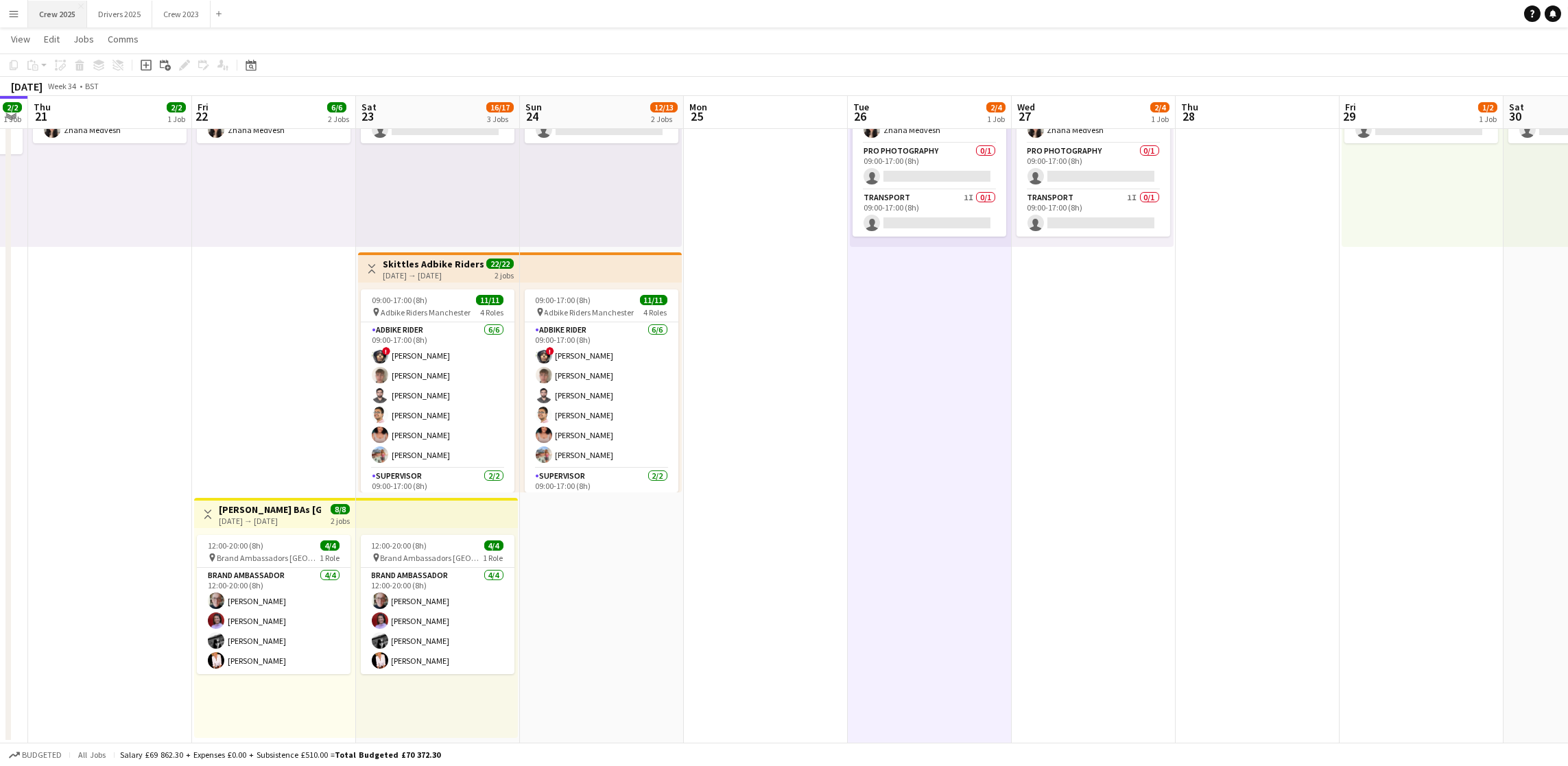
click at [76, 7] on button "Crew 2025 Close" at bounding box center [57, 14] width 59 height 27
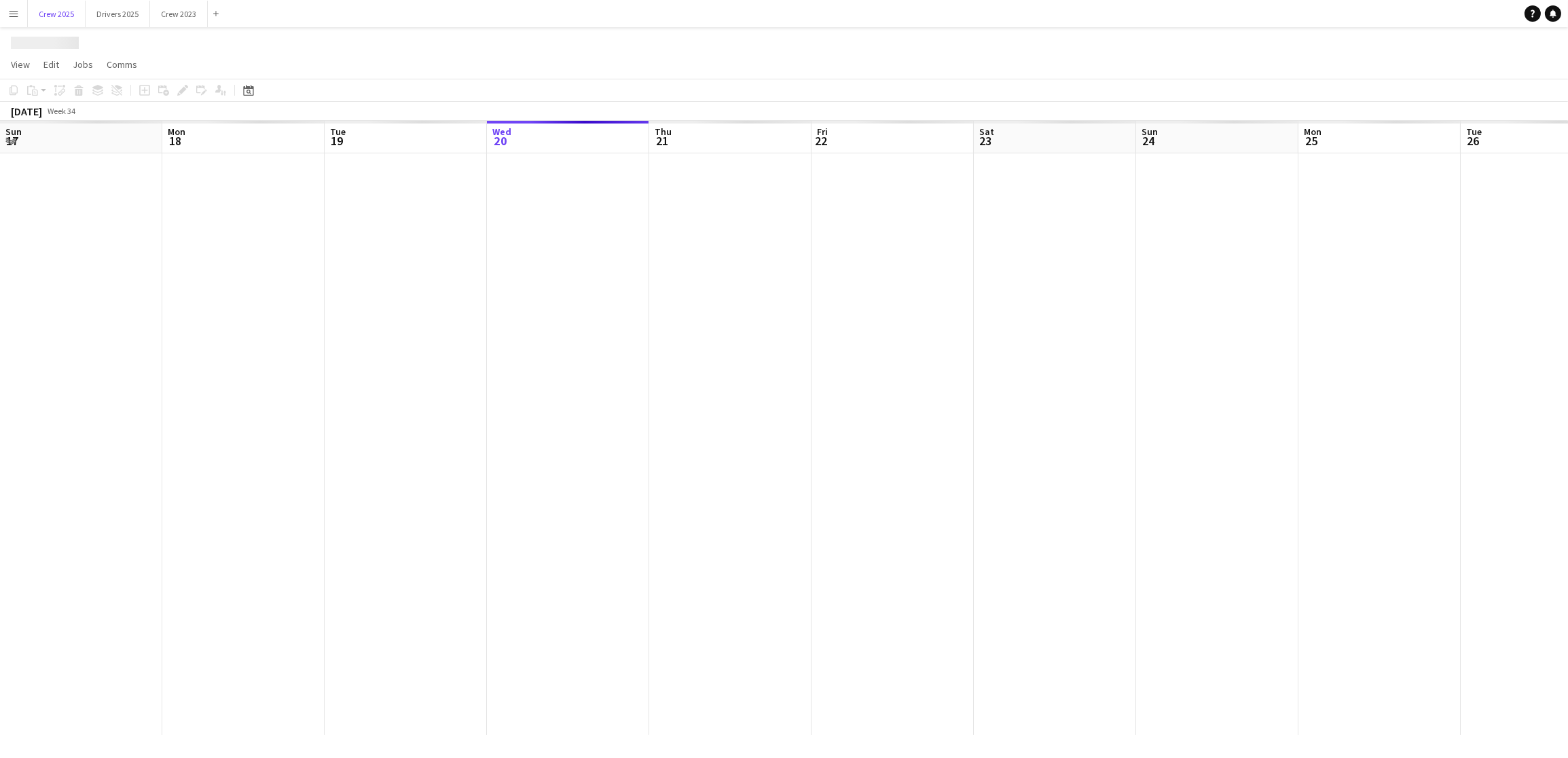
scroll to position [0, 324]
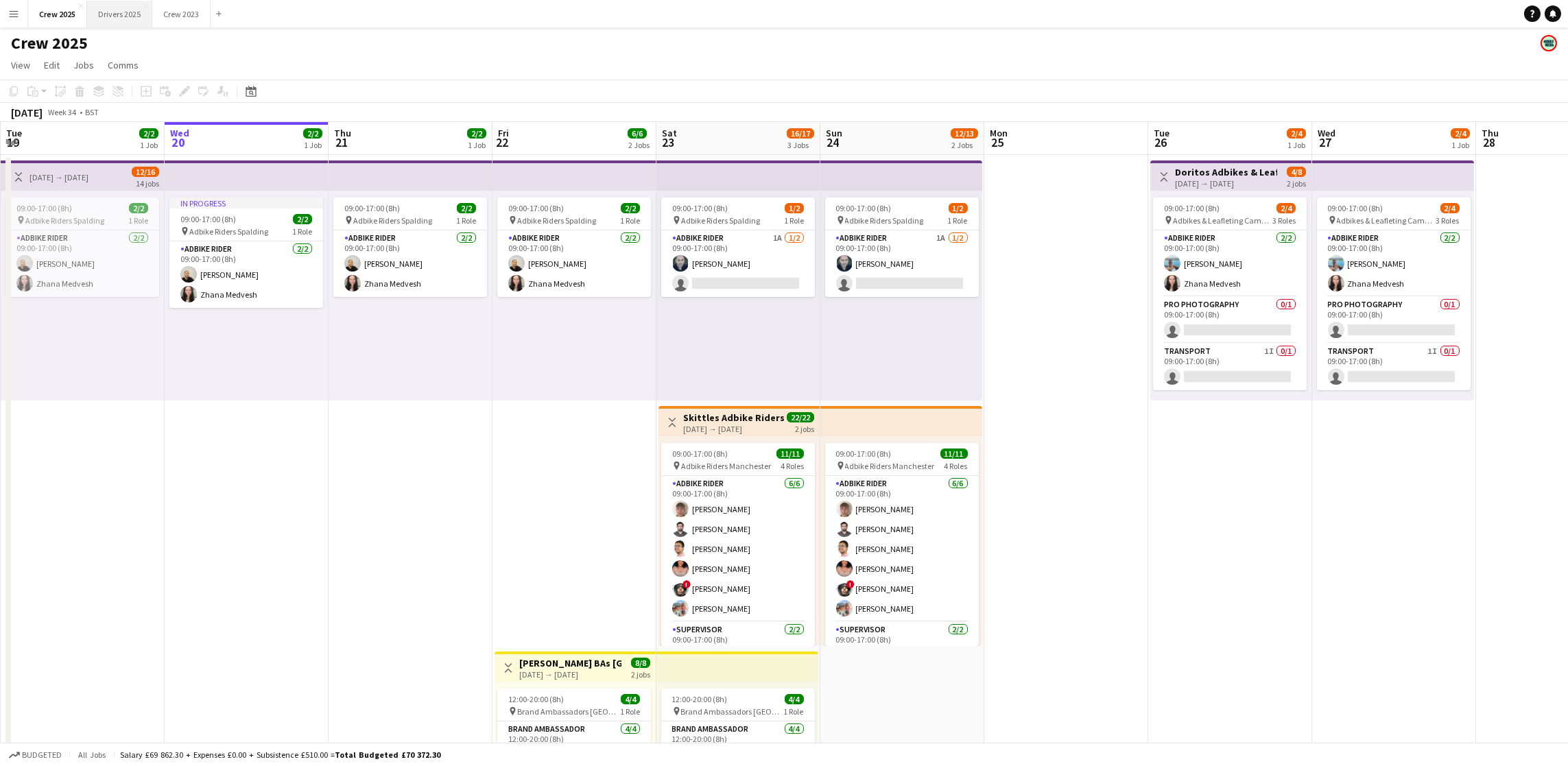
click at [122, 11] on button "Drivers 2025 Close" at bounding box center [119, 14] width 65 height 27
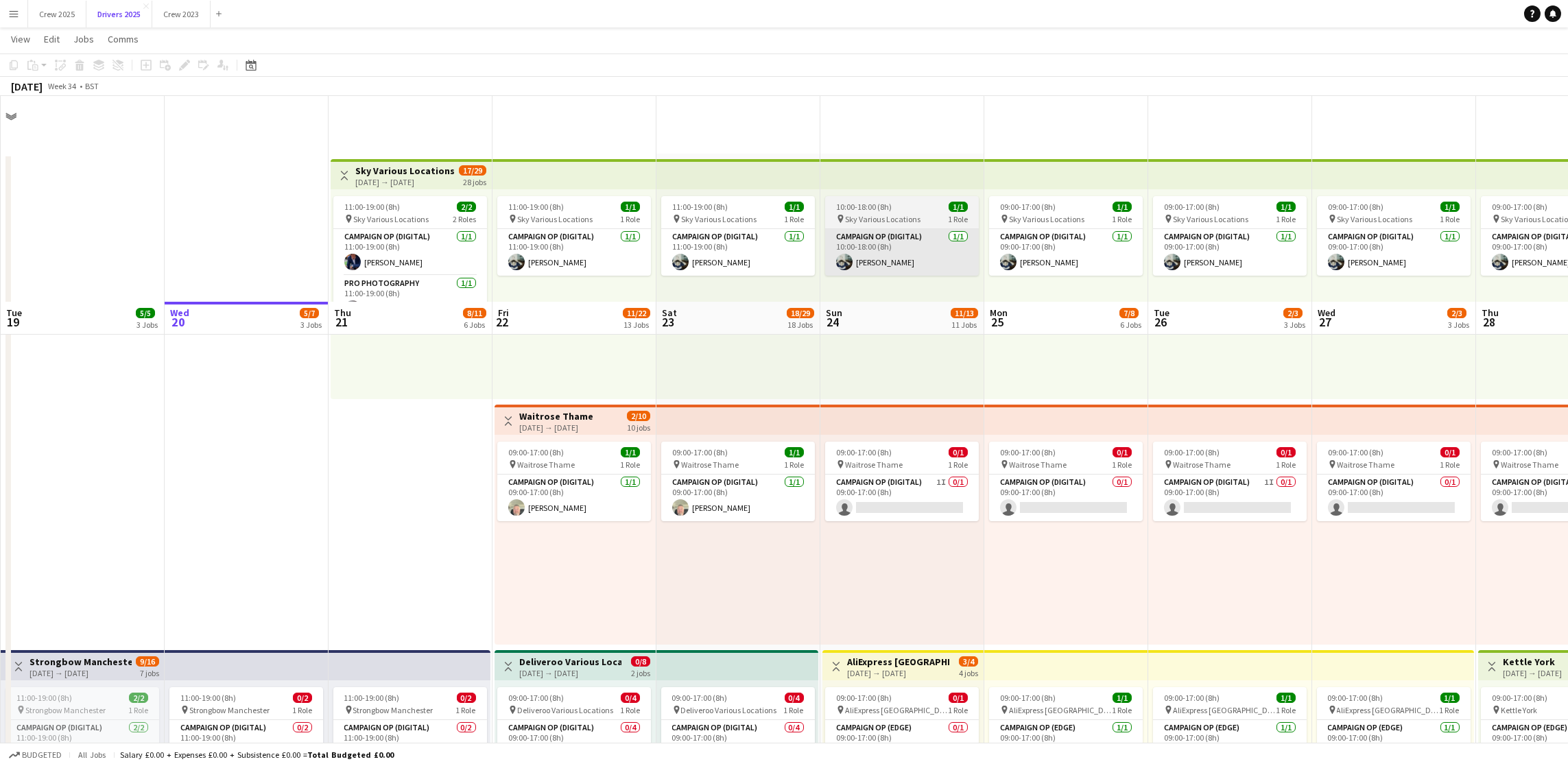
scroll to position [205, 0]
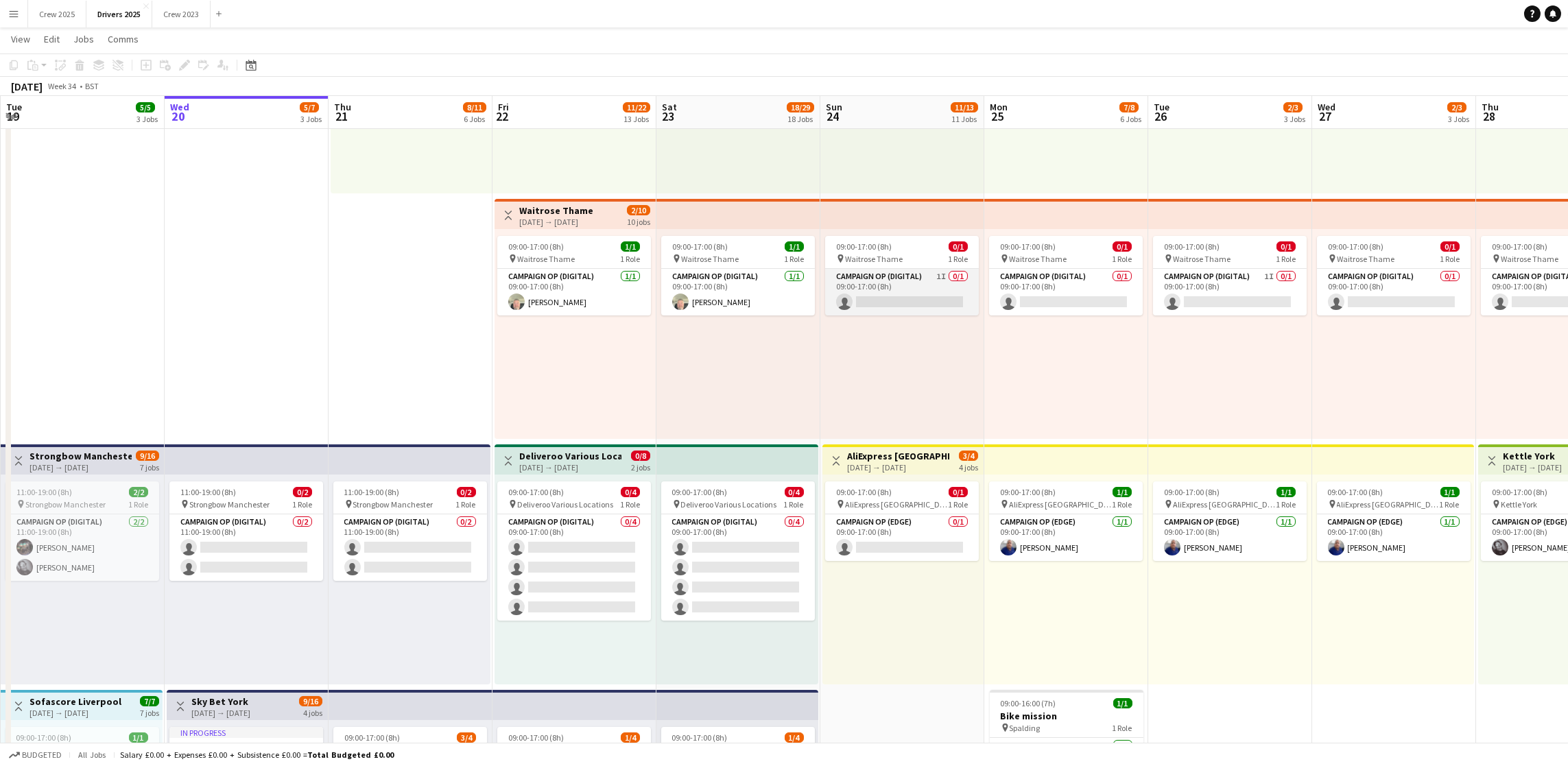
click at [913, 293] on app-card-role "Campaign Op (Digital) 1I 0/1 09:00-17:00 (8h) single-neutral-actions" at bounding box center [902, 293] width 154 height 47
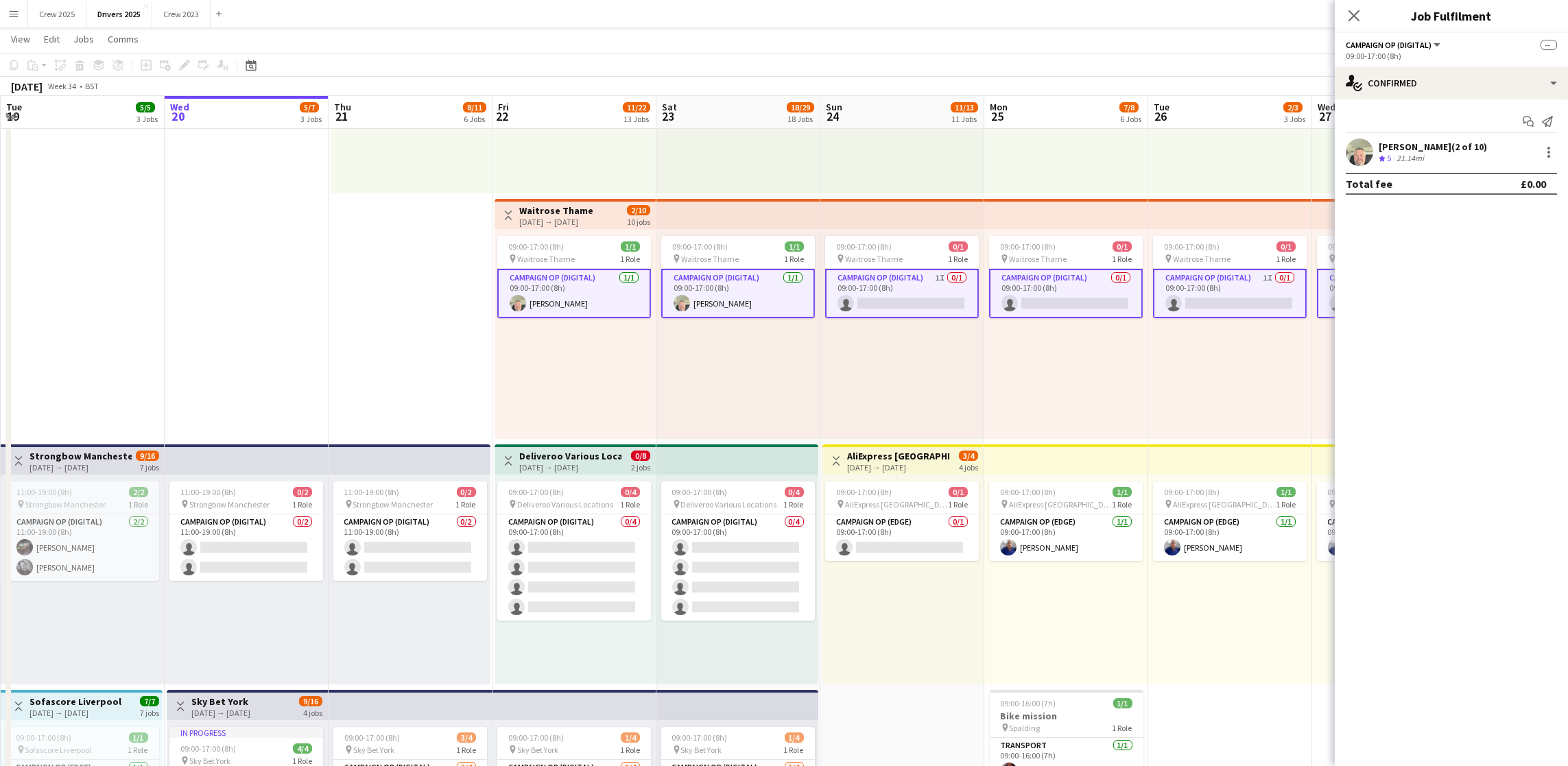
click at [913, 293] on app-card-role "Campaign Op (Digital) 1I 0/1 09:00-17:00 (8h) single-neutral-actions" at bounding box center [902, 293] width 154 height 50
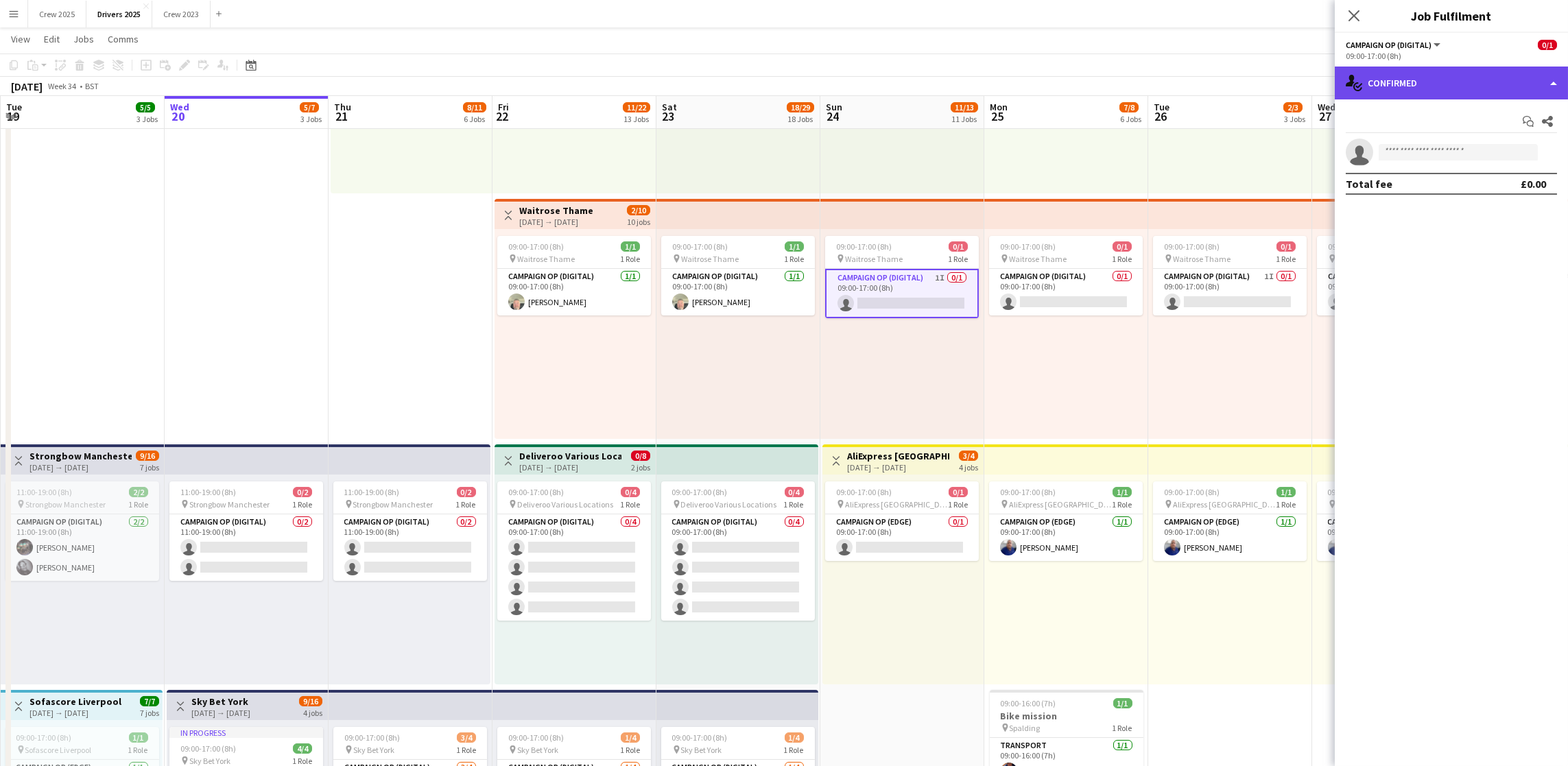
click at [1431, 87] on div "single-neutral-actions-check-2 Confirmed" at bounding box center [1451, 83] width 234 height 33
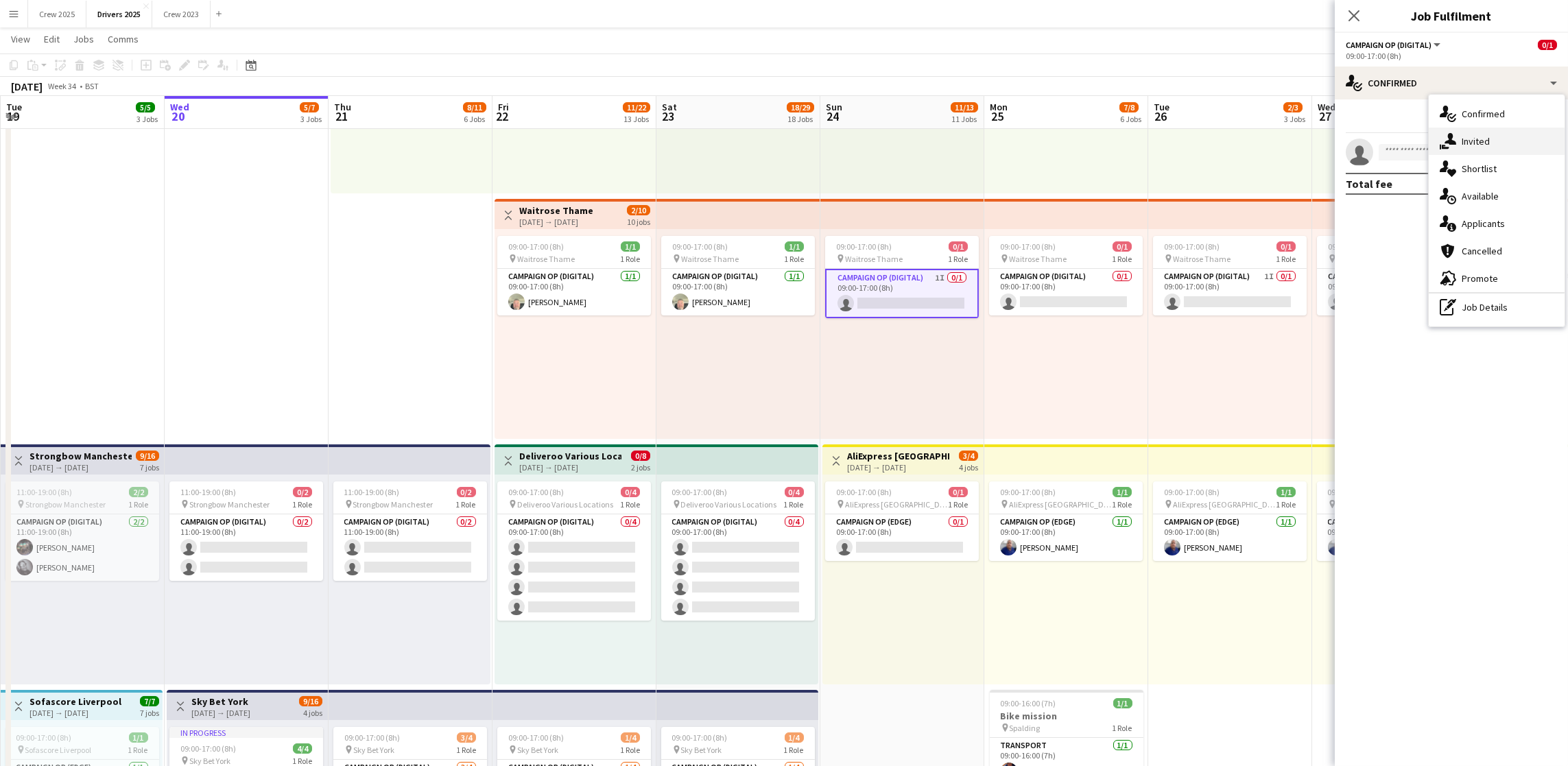
click at [1463, 143] on div "single-neutral-actions-share-1 Invited" at bounding box center [1496, 141] width 136 height 27
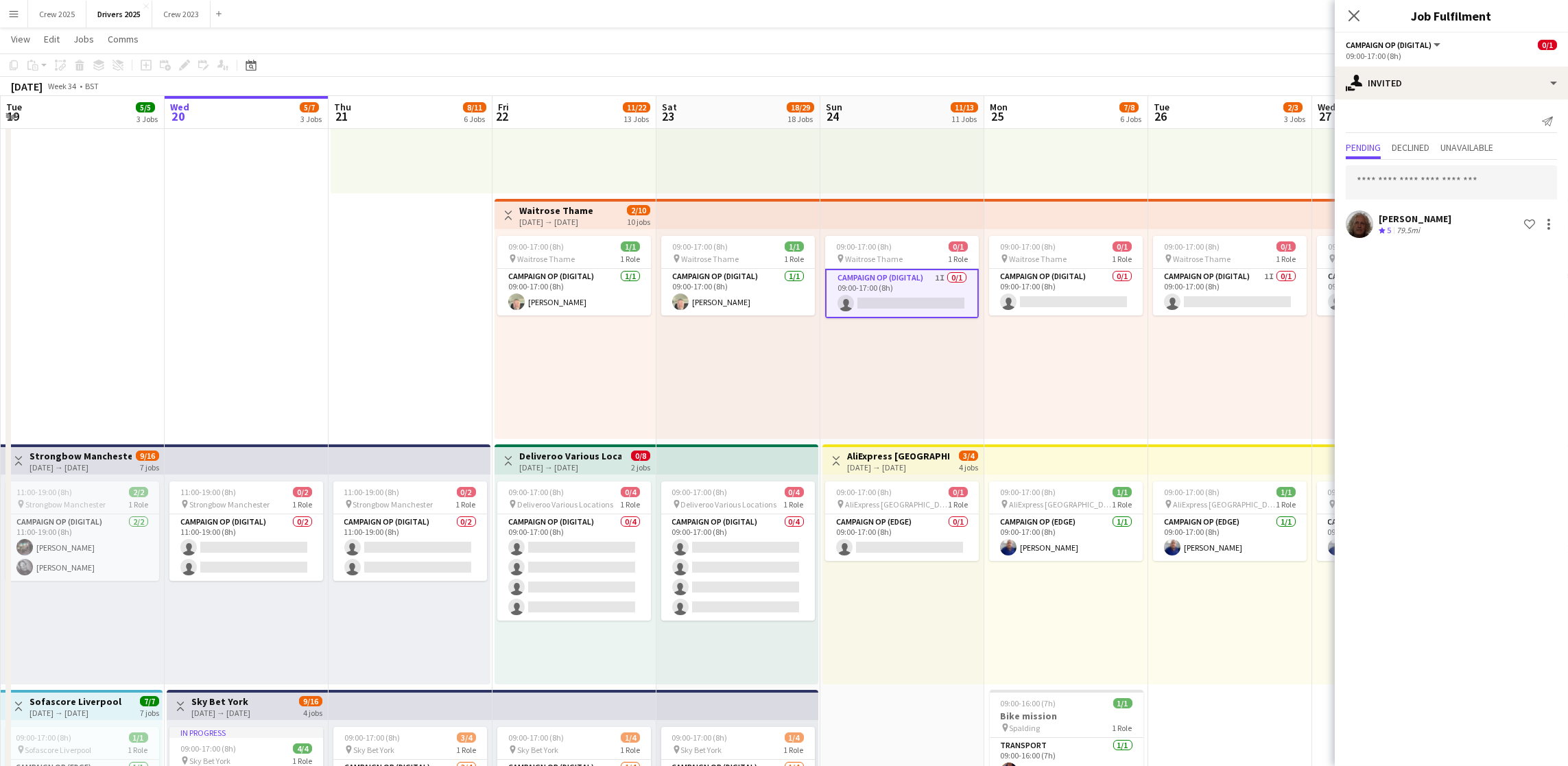
drag, startPoint x: 882, startPoint y: 747, endPoint x: 869, endPoint y: 722, distance: 28.2
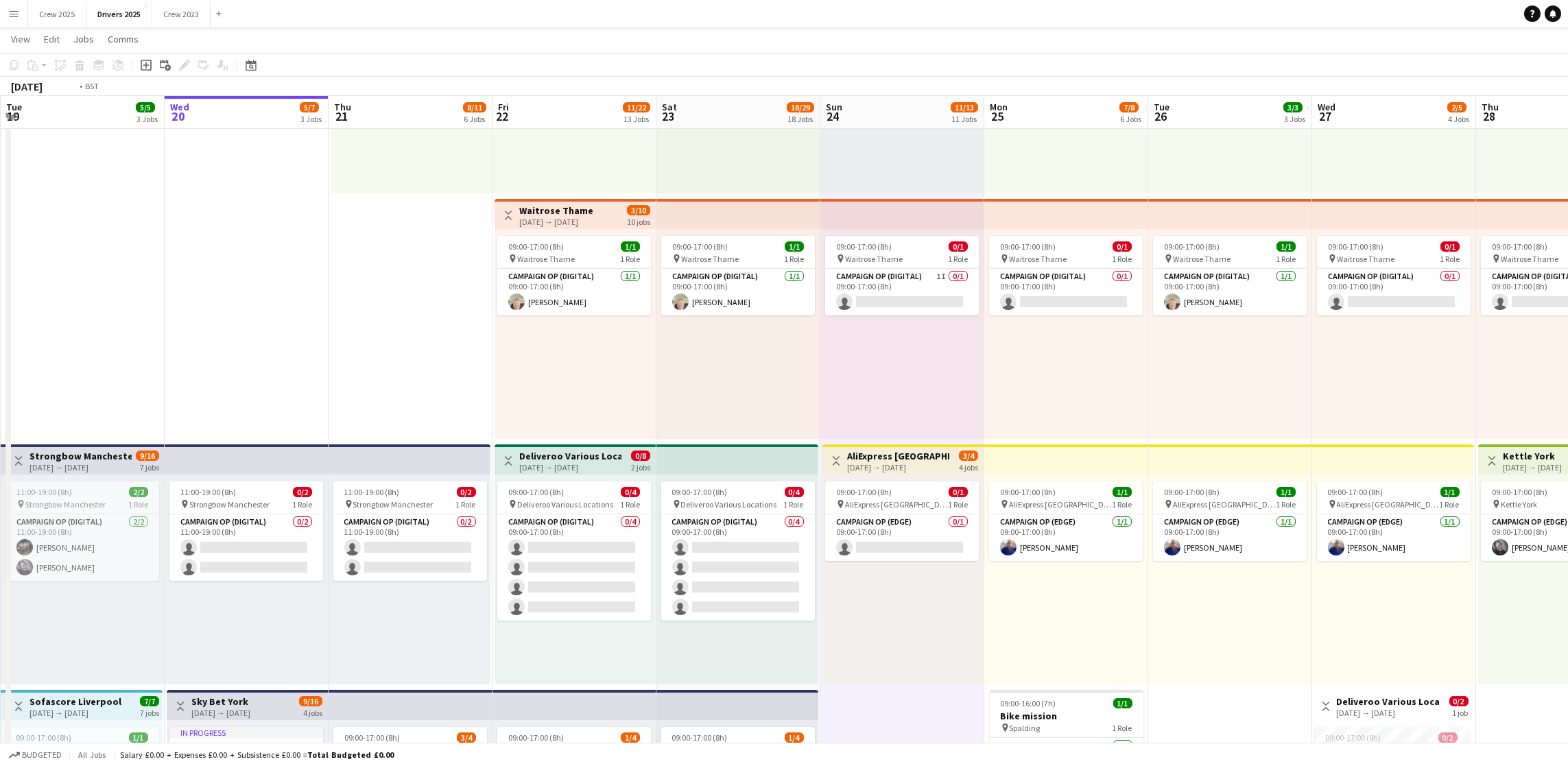
scroll to position [0, 290]
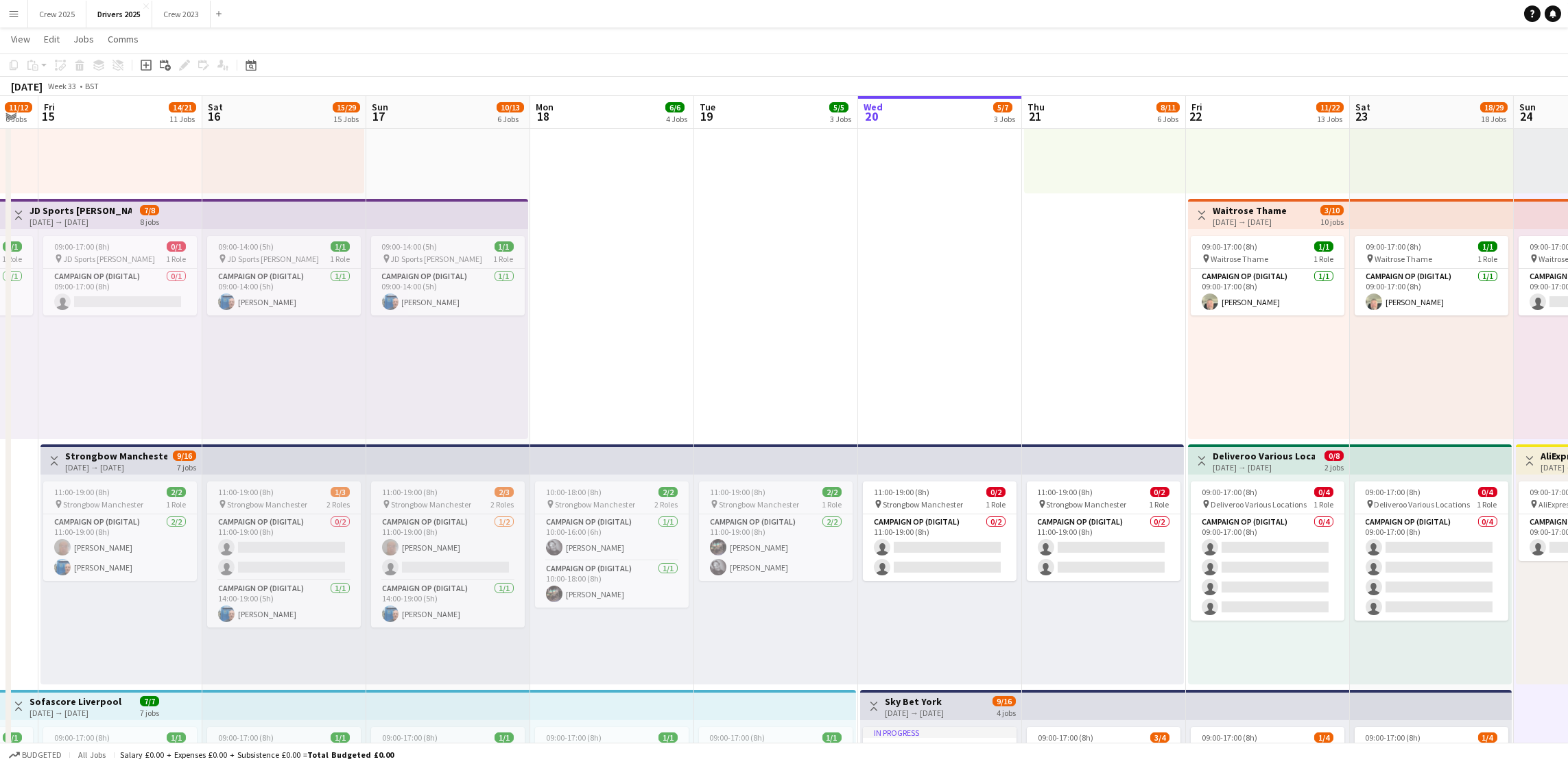
drag, startPoint x: 426, startPoint y: 340, endPoint x: 1120, endPoint y: 321, distance: 694.3
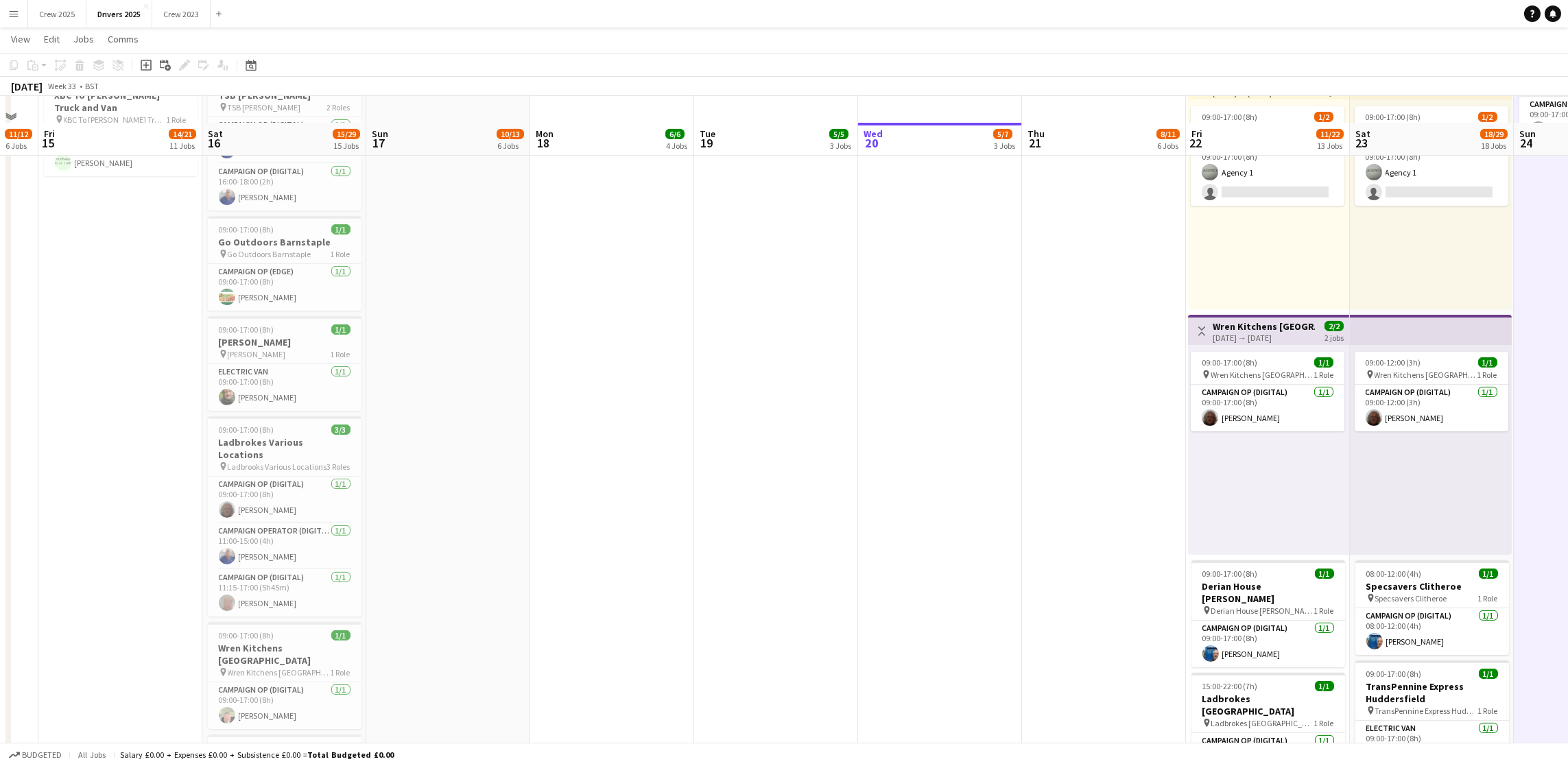
scroll to position [2572, 0]
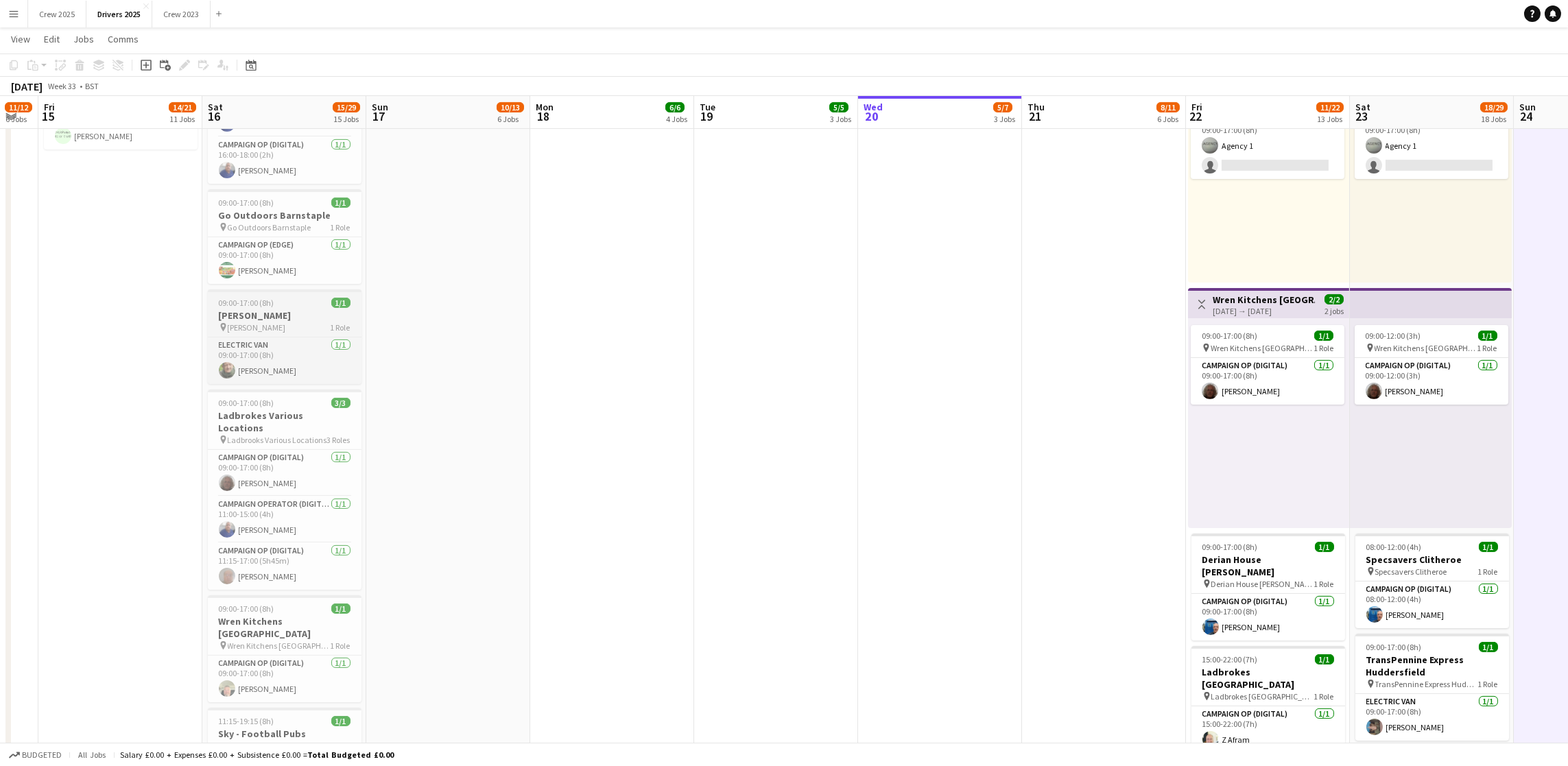
click at [263, 321] on h3 "[PERSON_NAME]" at bounding box center [285, 315] width 154 height 12
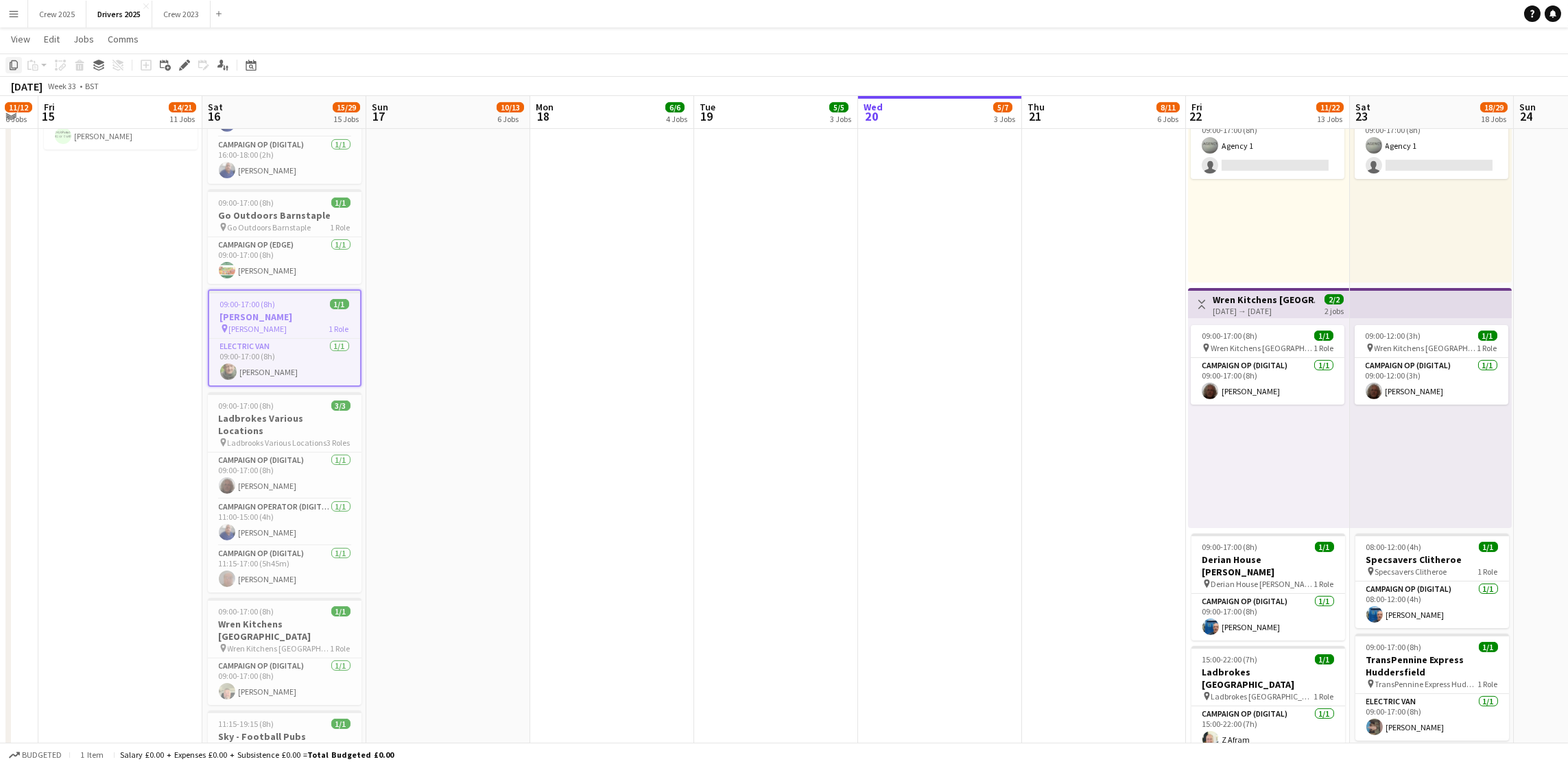
click at [12, 68] on icon "Copy" at bounding box center [14, 66] width 11 height 11
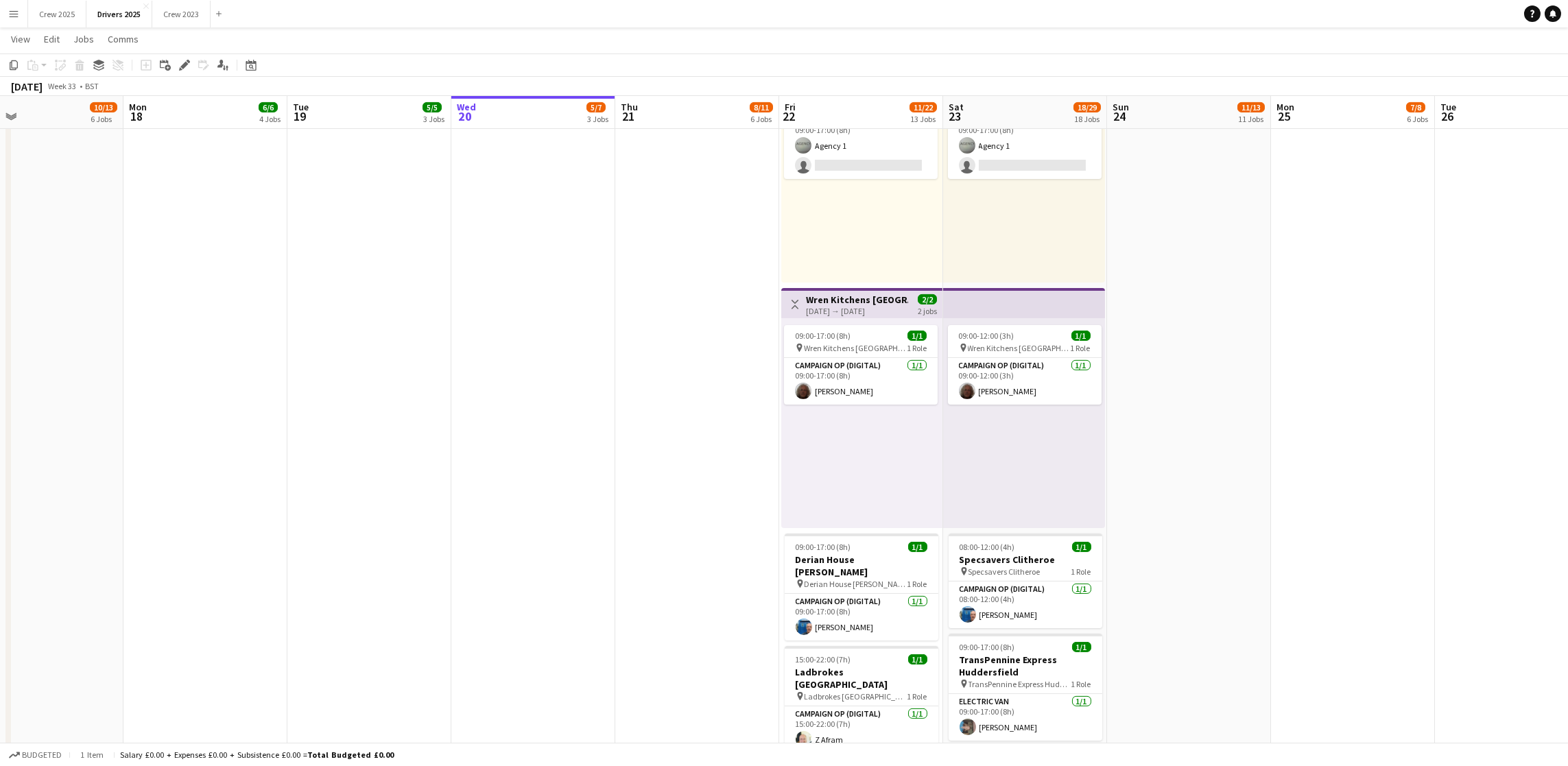
drag, startPoint x: 1007, startPoint y: 419, endPoint x: 601, endPoint y: 429, distance: 406.1
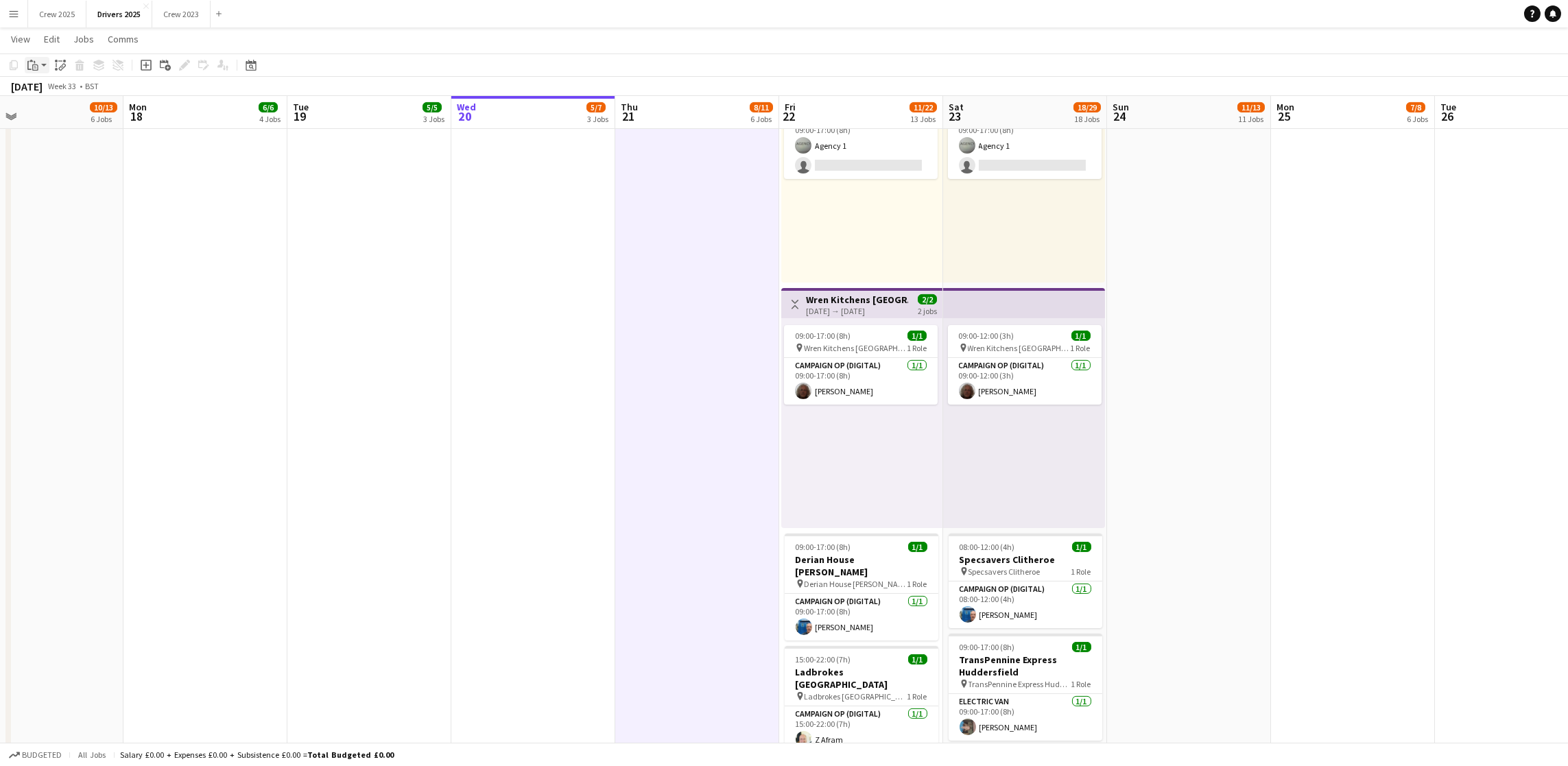
click at [30, 70] on icon "Paste" at bounding box center [33, 66] width 11 height 11
click at [53, 92] on link "Paste Ctrl+V" at bounding box center [100, 91] width 128 height 12
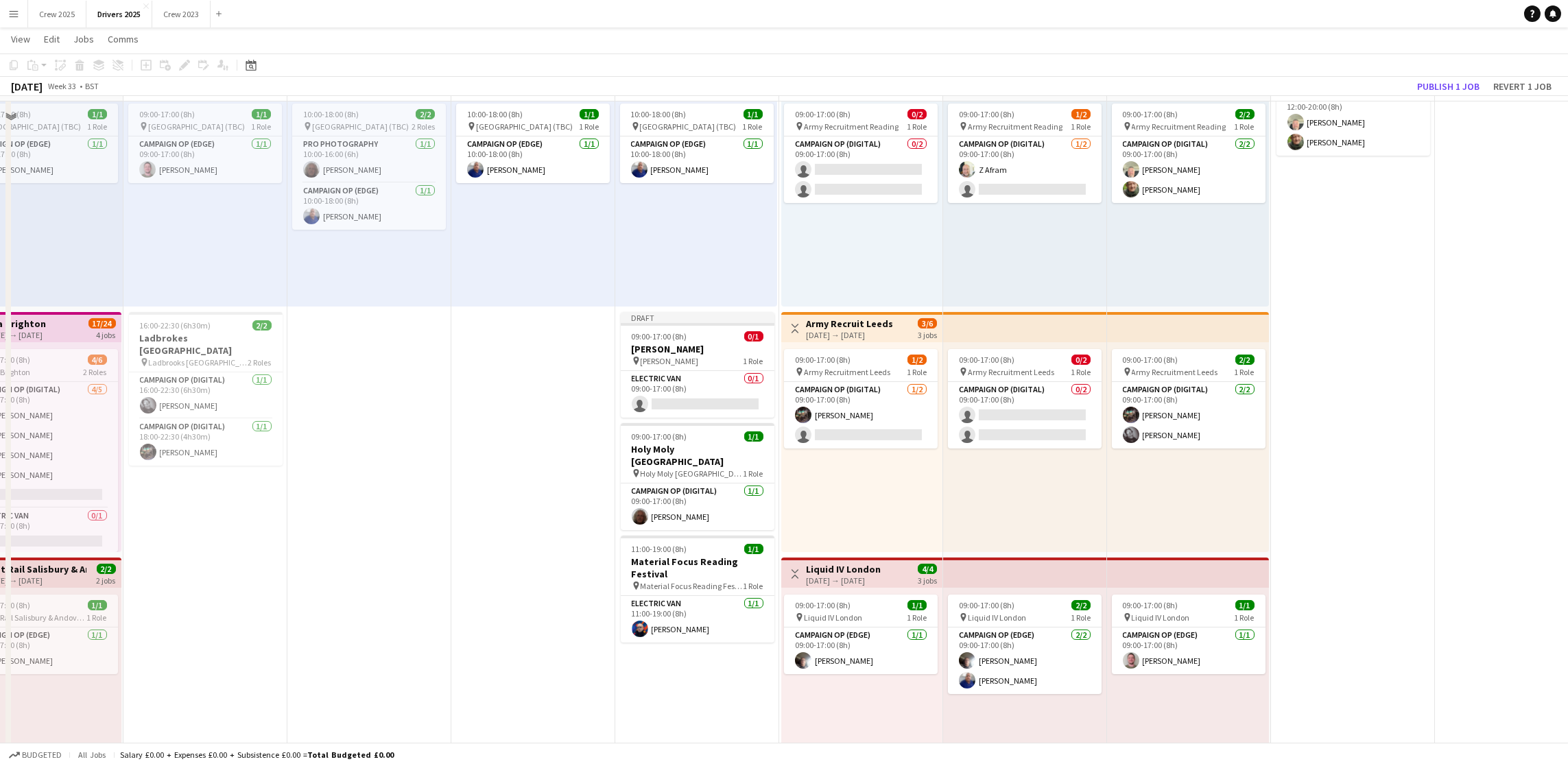
scroll to position [1029, 0]
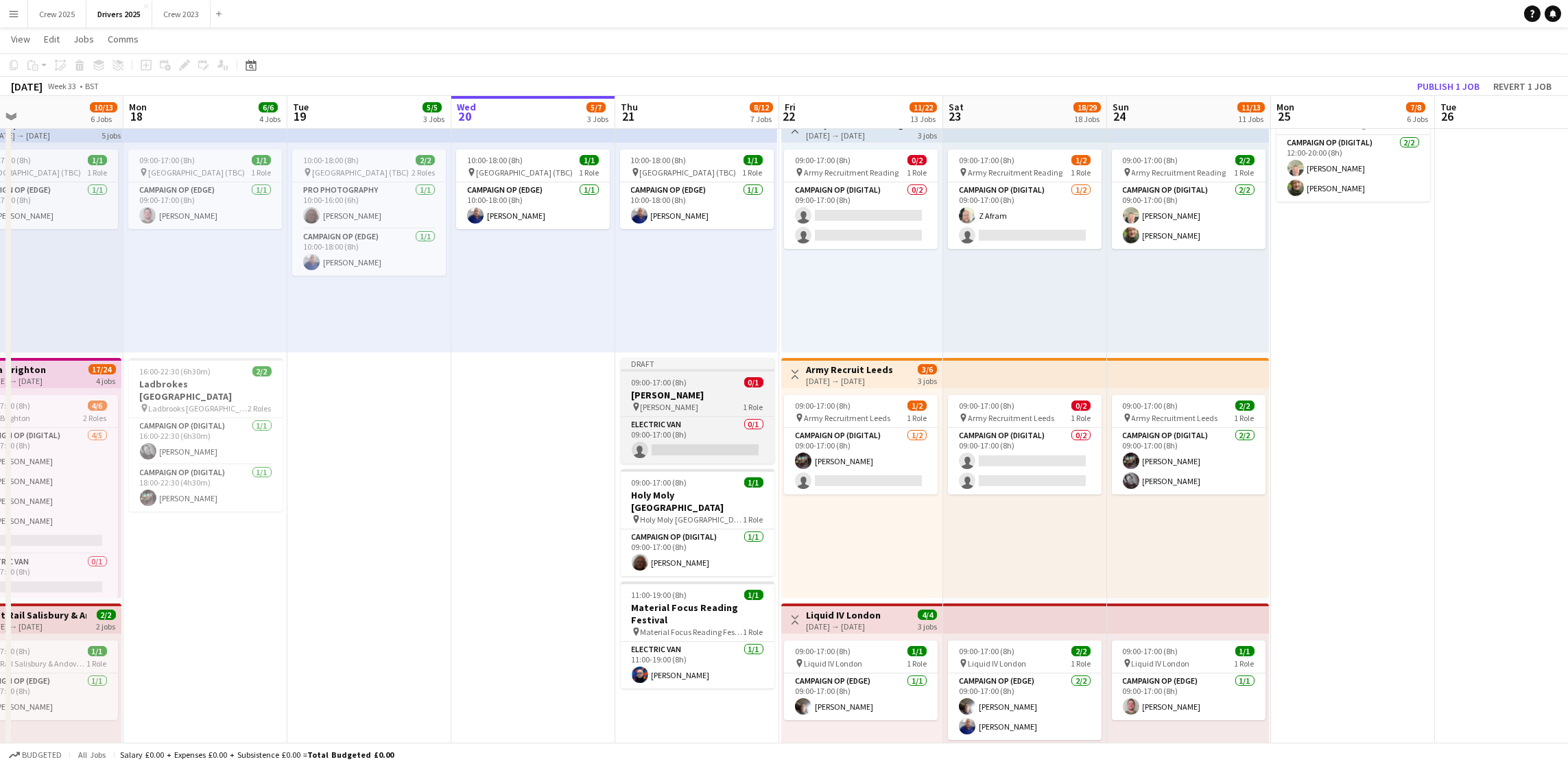
click at [663, 386] on span "09:00-17:00 (8h)" at bounding box center [659, 382] width 55 height 10
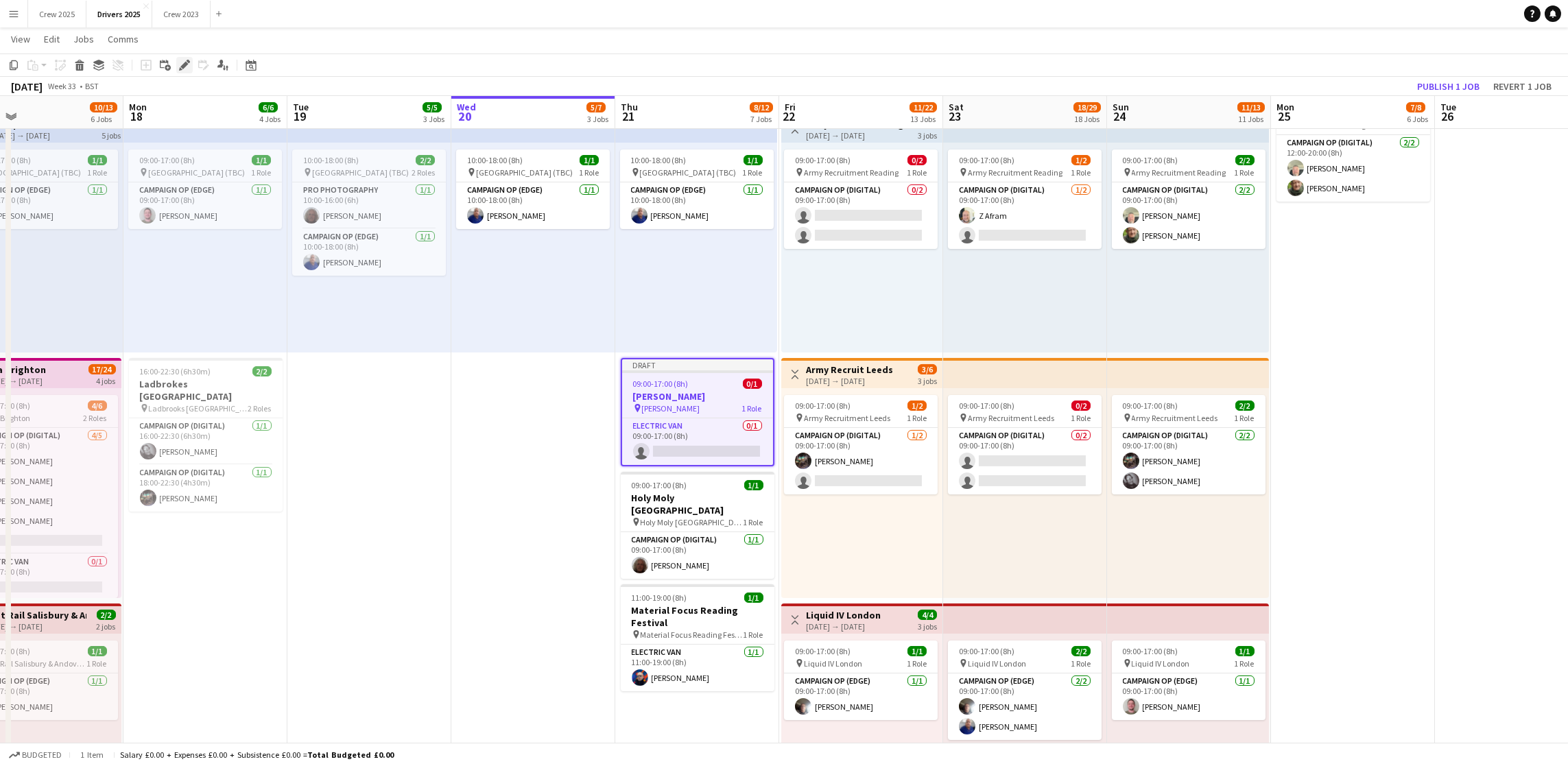
click at [180, 64] on icon "Edit" at bounding box center [185, 66] width 11 height 11
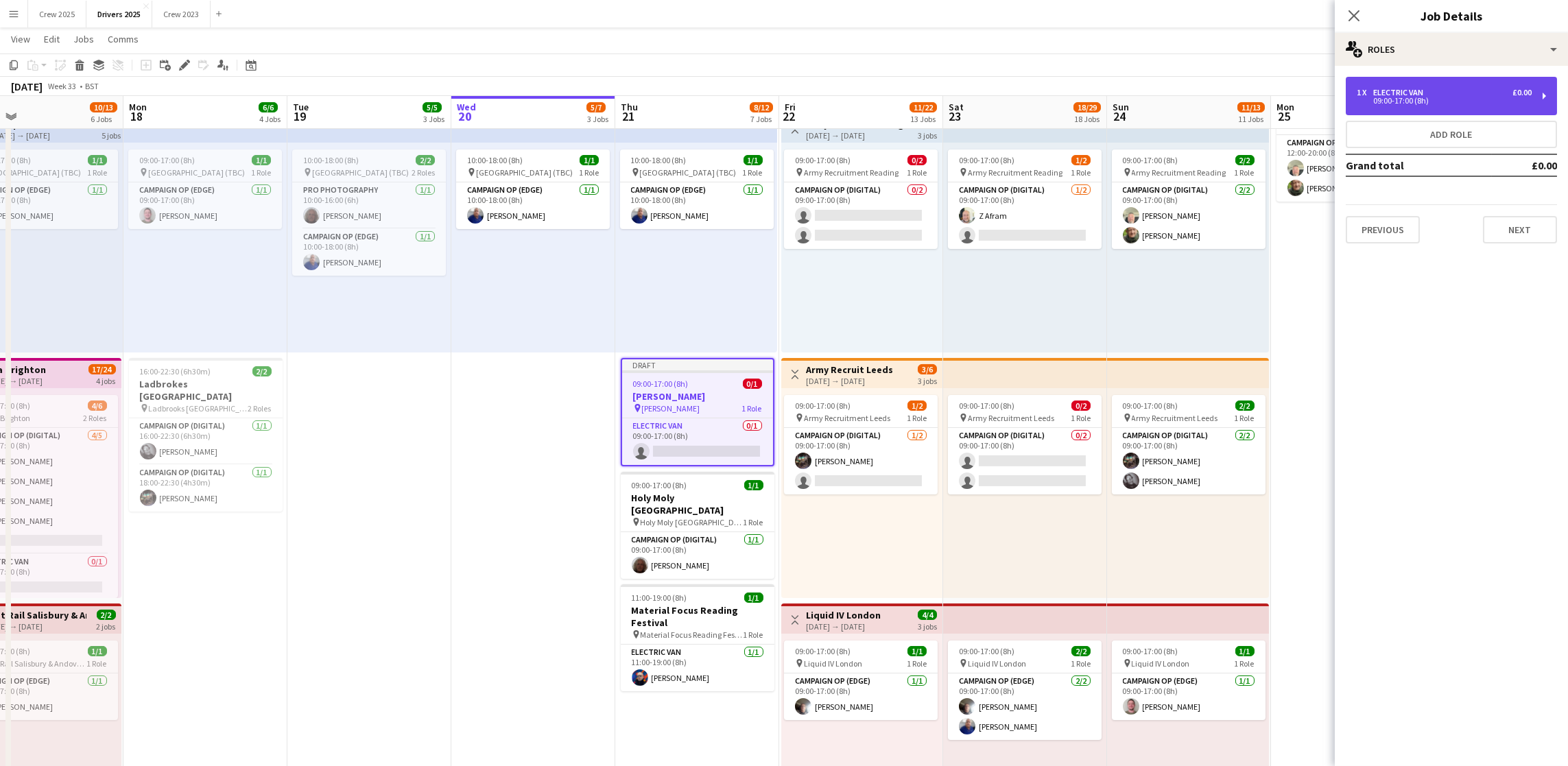
click at [1463, 101] on div "09:00-17:00 (8h)" at bounding box center [1444, 100] width 175 height 7
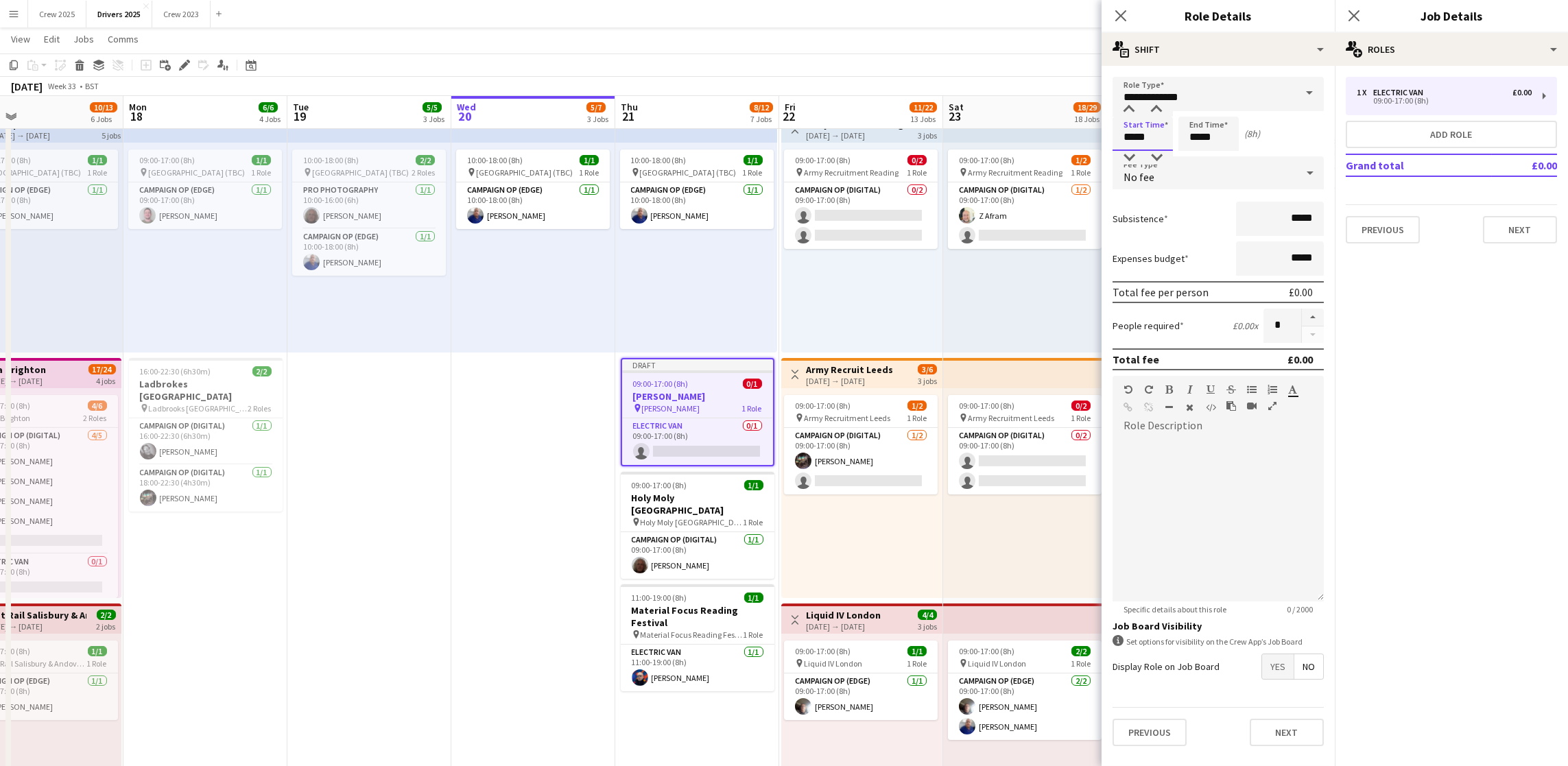
drag, startPoint x: 1155, startPoint y: 139, endPoint x: 946, endPoint y: 127, distance: 209.3
type input "*****"
click at [1527, 226] on button "Next" at bounding box center [1519, 229] width 74 height 27
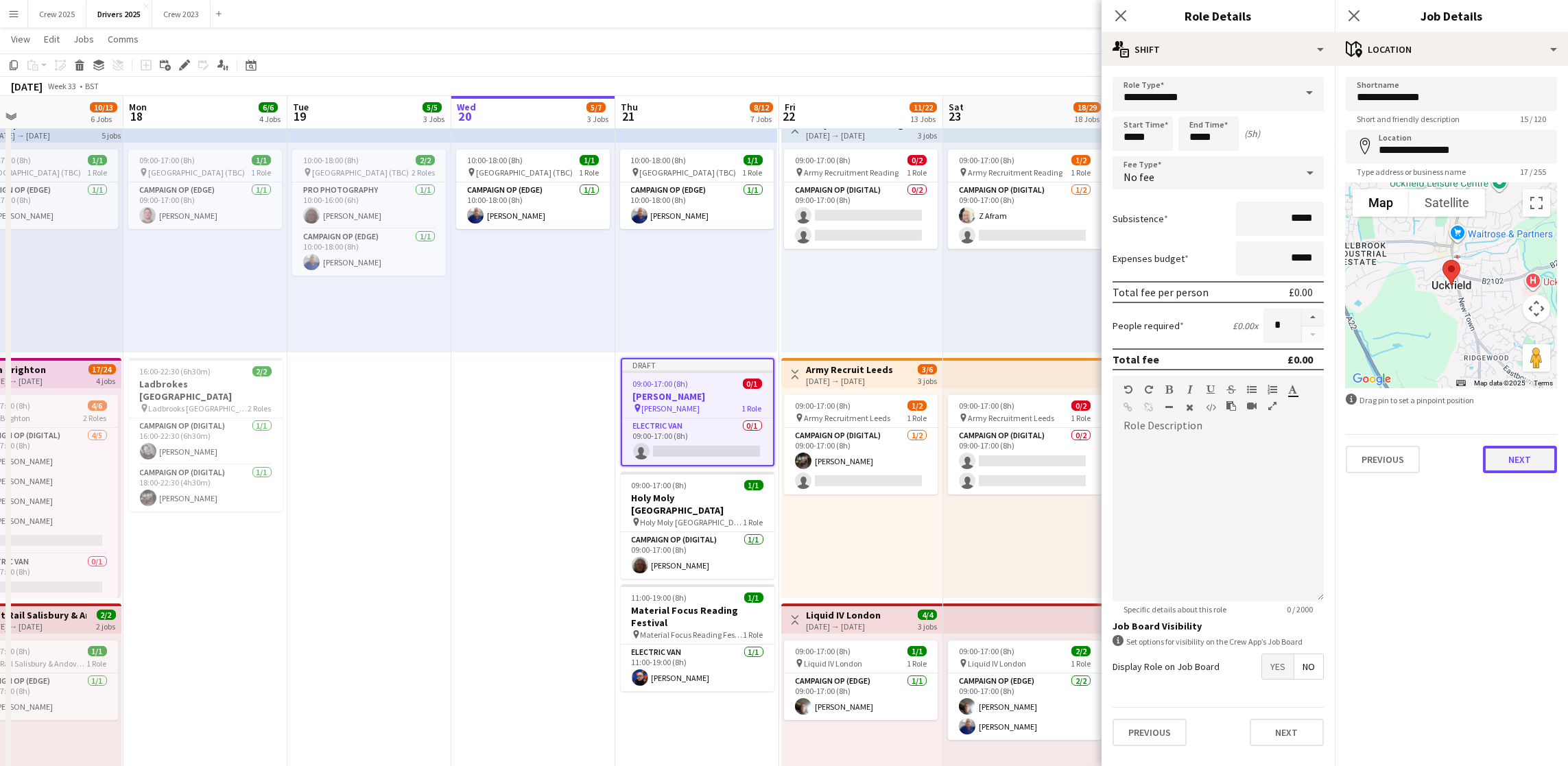
click at [1521, 459] on button "Next" at bounding box center [1519, 458] width 74 height 27
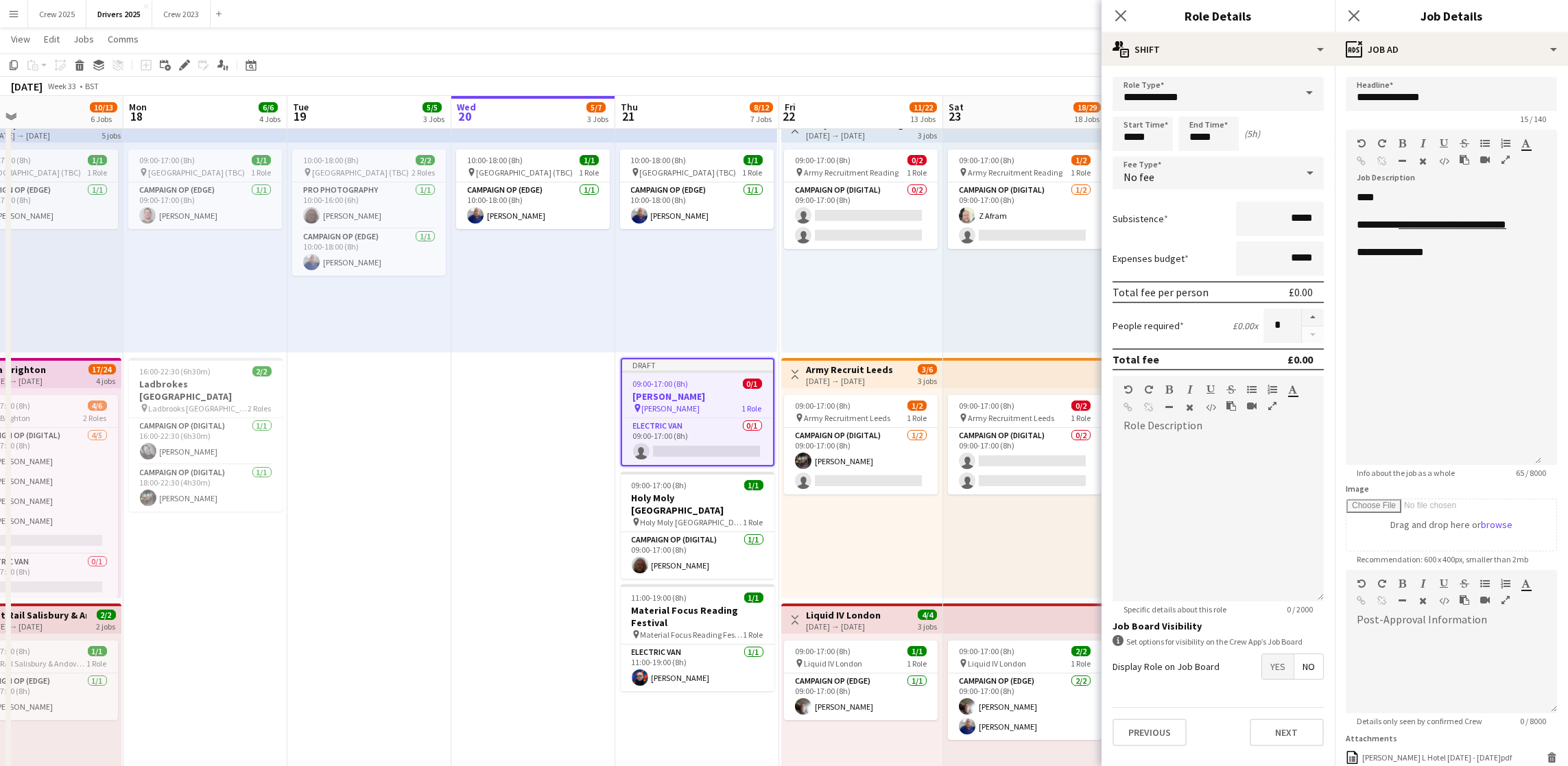
drag, startPoint x: 1551, startPoint y: 264, endPoint x: 1575, endPoint y: 458, distance: 195.5
drag, startPoint x: 1469, startPoint y: 276, endPoint x: 1274, endPoint y: 266, distance: 195.3
drag, startPoint x: 1389, startPoint y: 213, endPoint x: 1318, endPoint y: 211, distance: 71.0
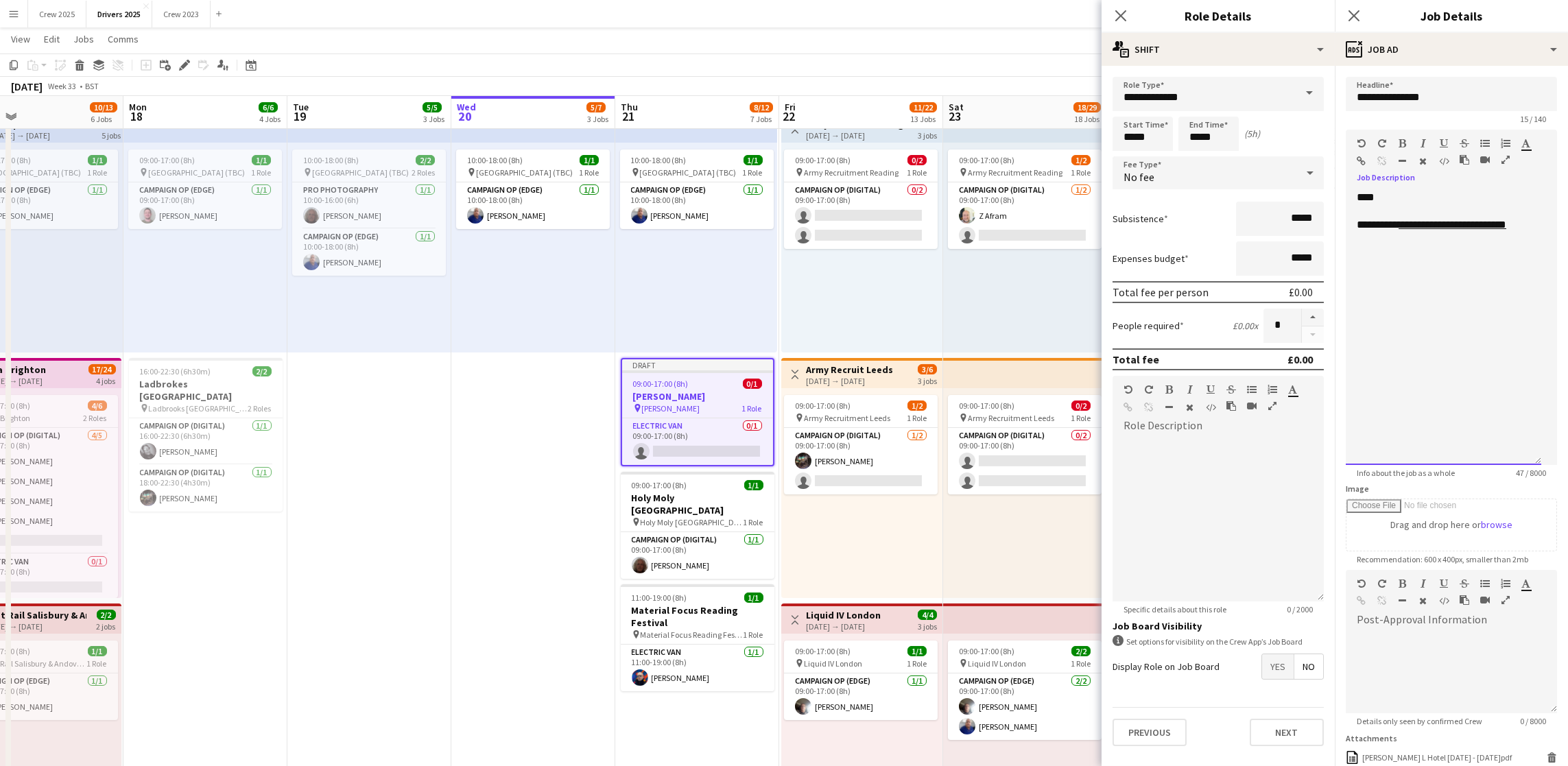
click at [1475, 218] on div "**********" at bounding box center [1443, 327] width 195 height 275
click at [1530, 291] on div "**********" at bounding box center [1443, 327] width 195 height 275
click at [1467, 320] on div "**********" at bounding box center [1443, 327] width 195 height 275
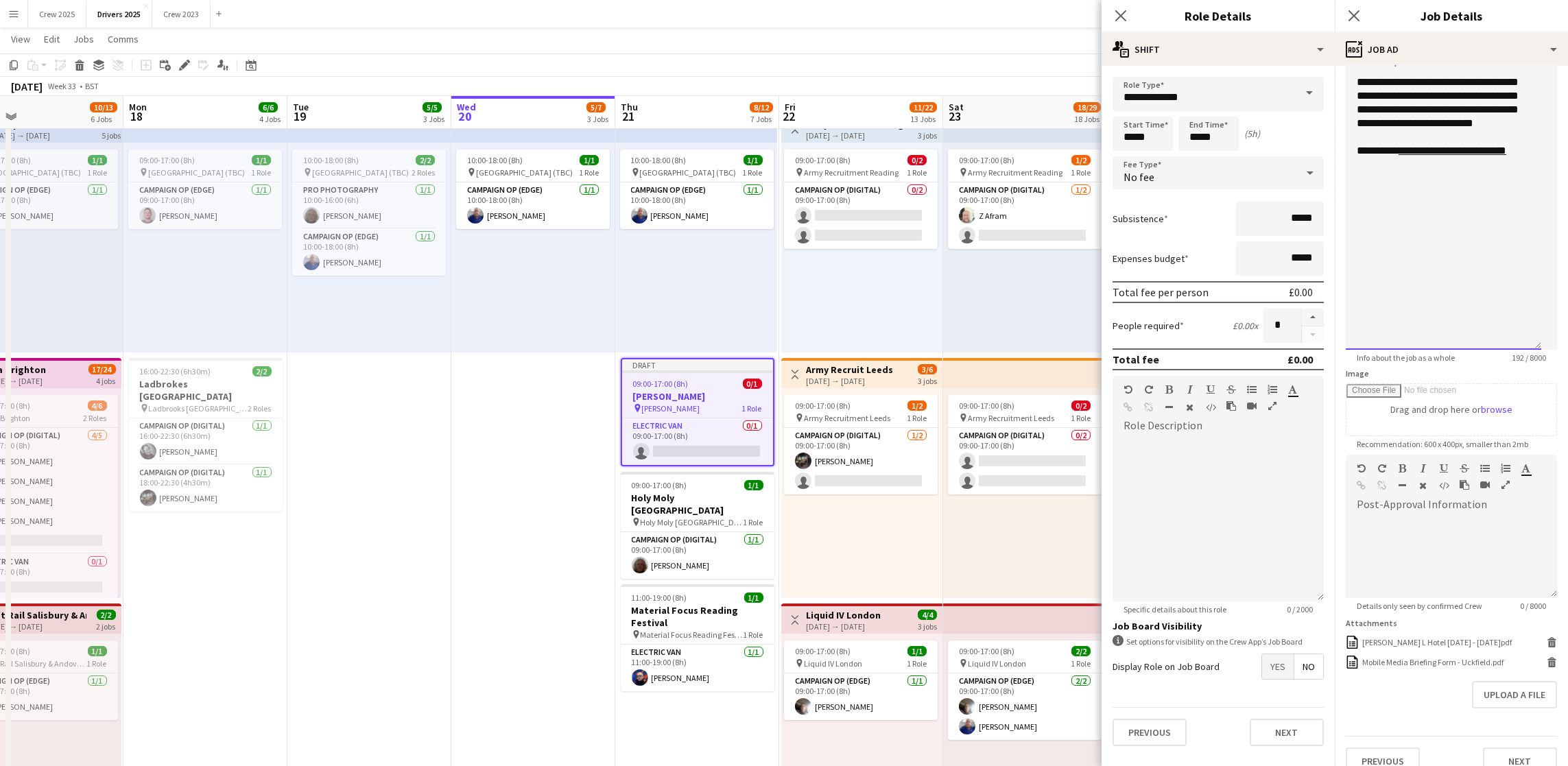
scroll to position [187, 0]
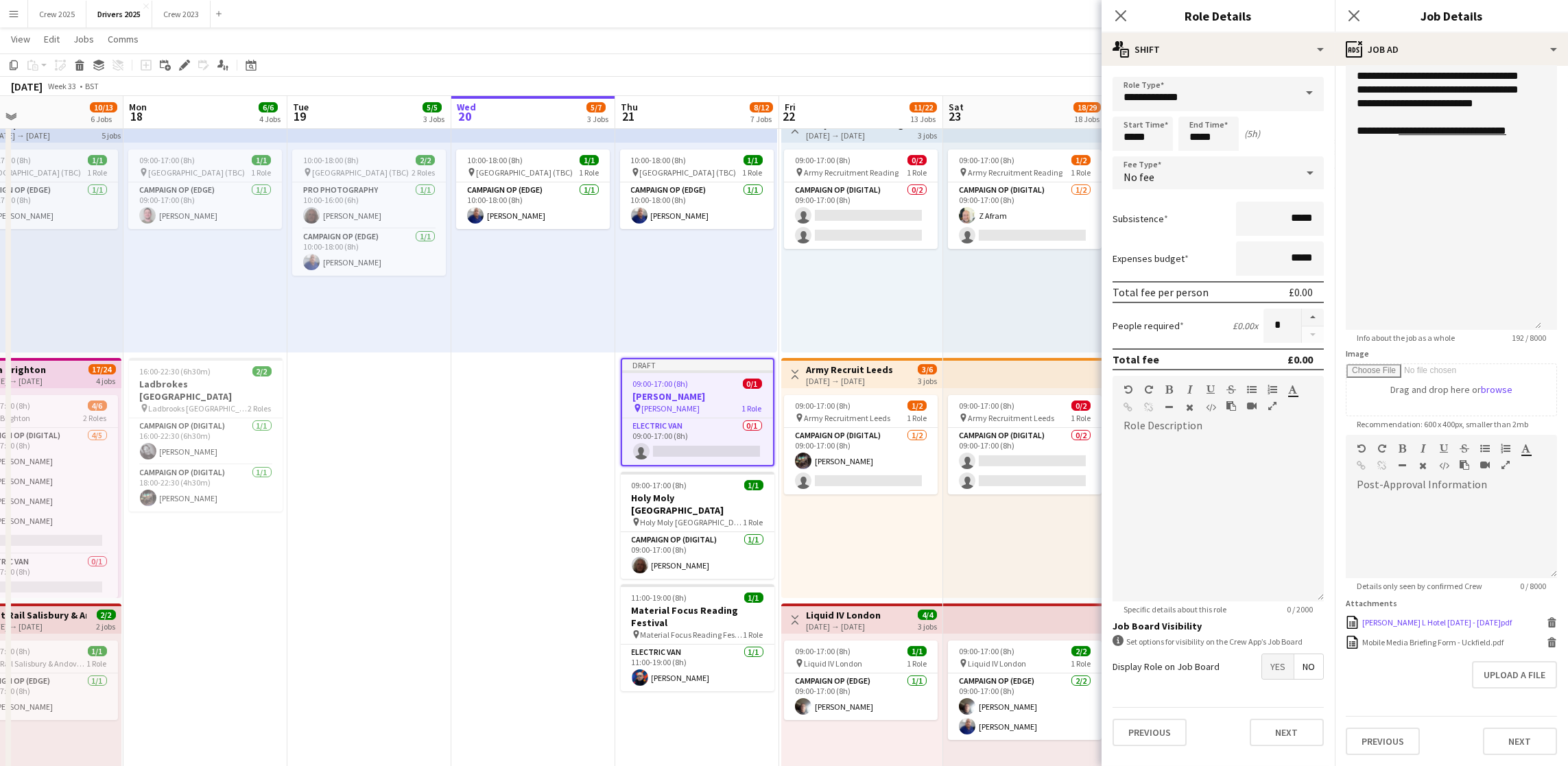
click at [1548, 624] on icon at bounding box center [1551, 624] width 7 height 7
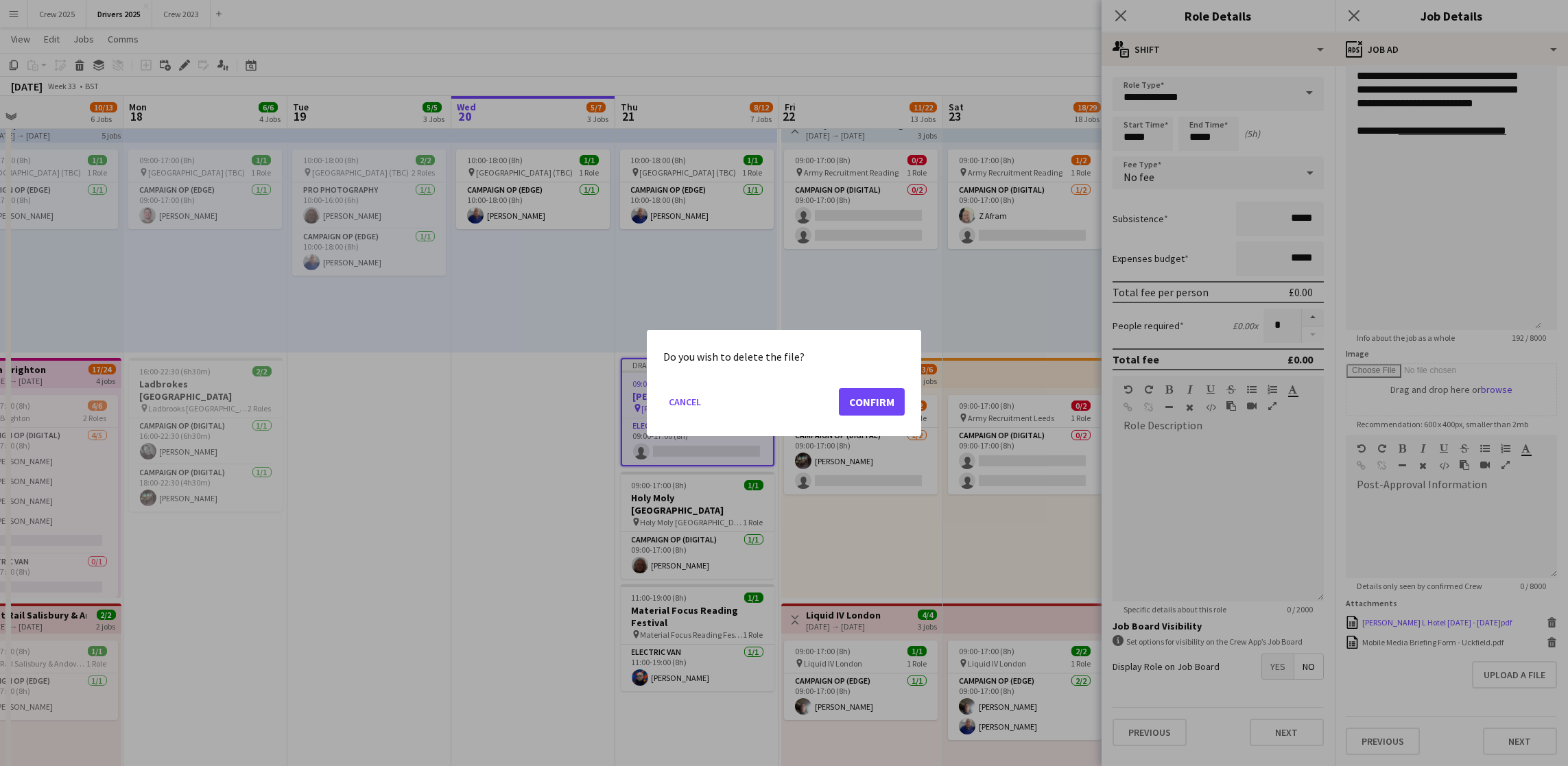
scroll to position [0, 0]
click at [865, 408] on button "Confirm" at bounding box center [871, 401] width 66 height 27
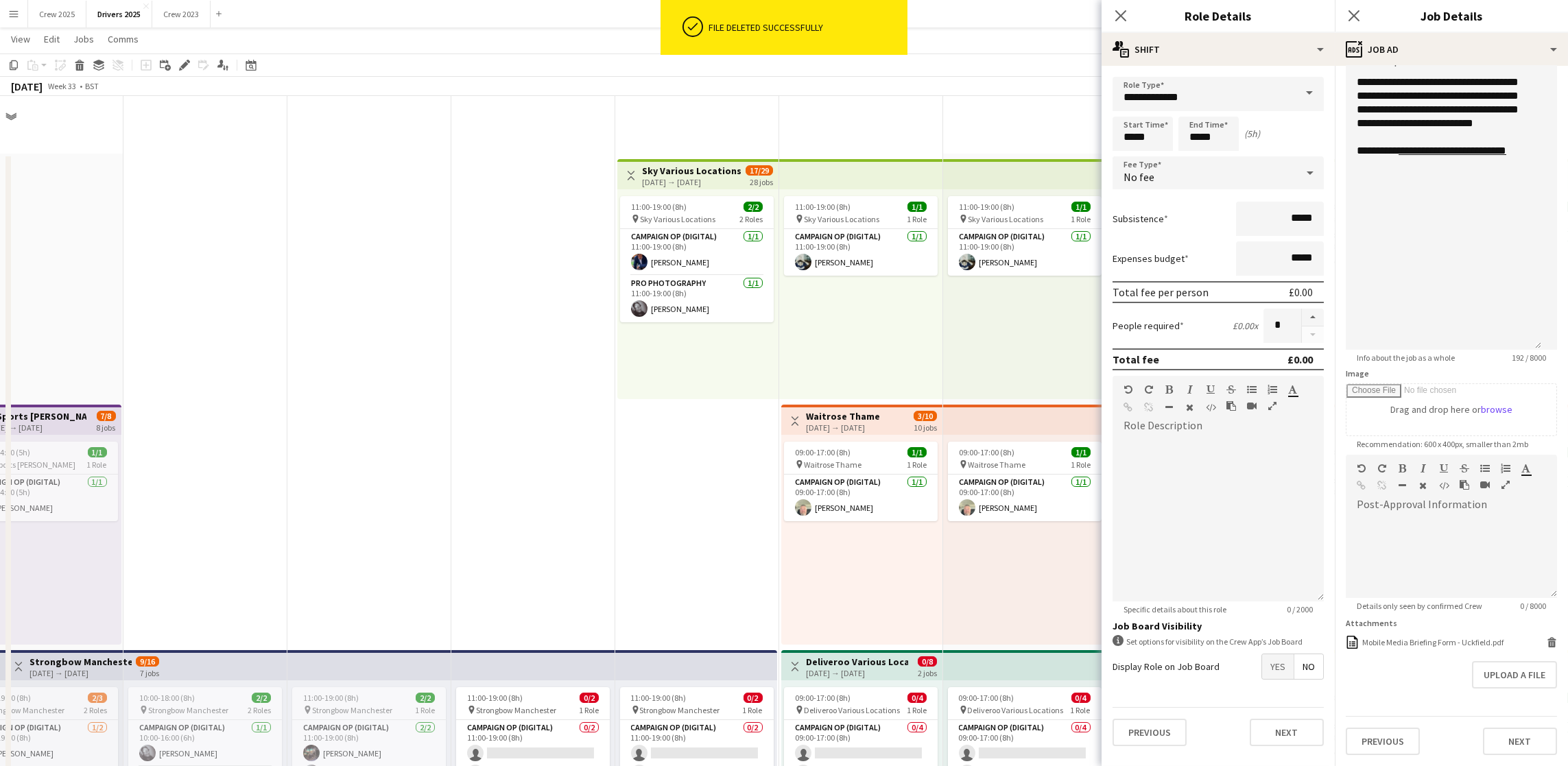
scroll to position [167, 0]
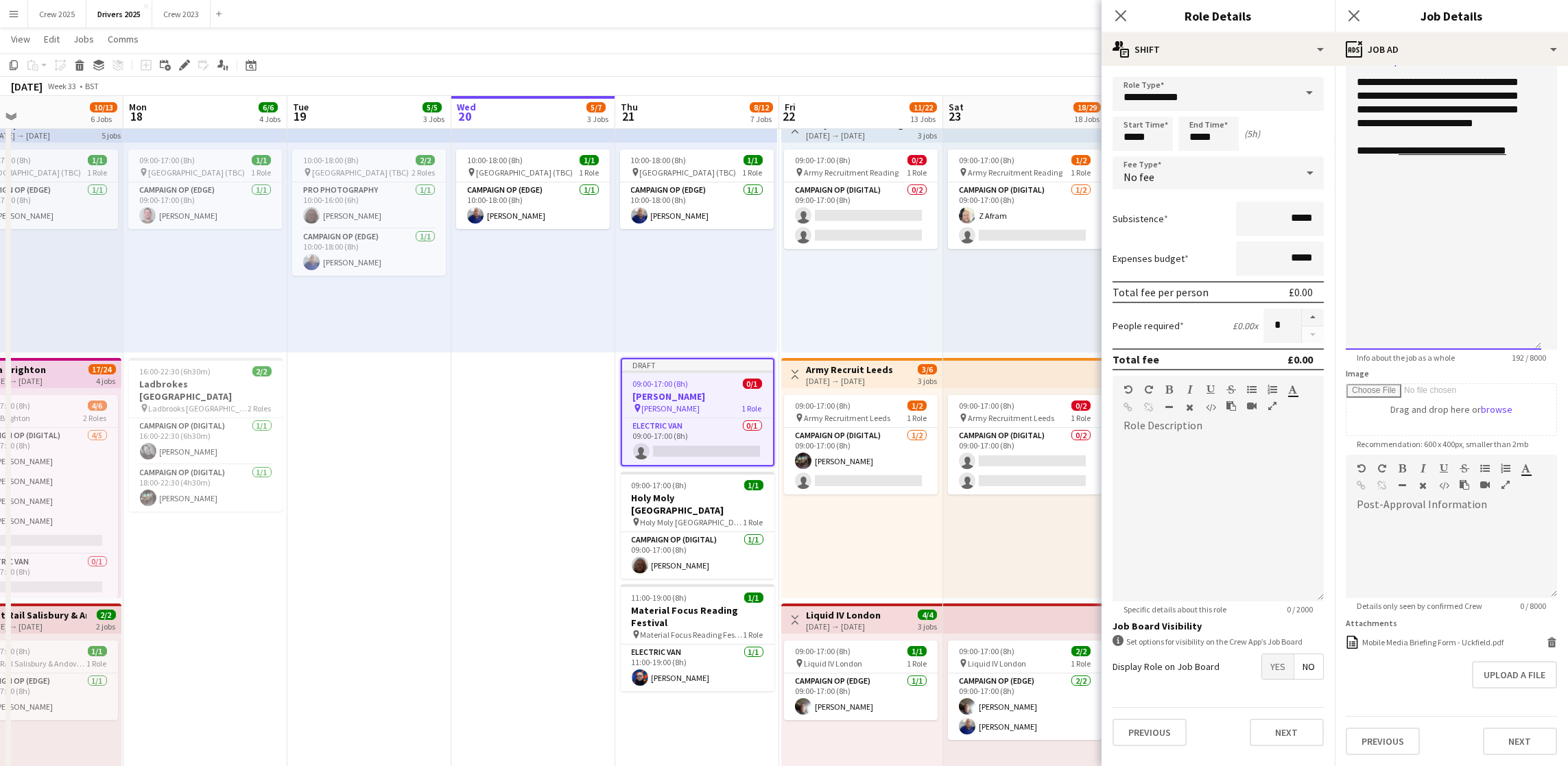
click at [1449, 159] on div "**********" at bounding box center [1443, 212] width 195 height 275
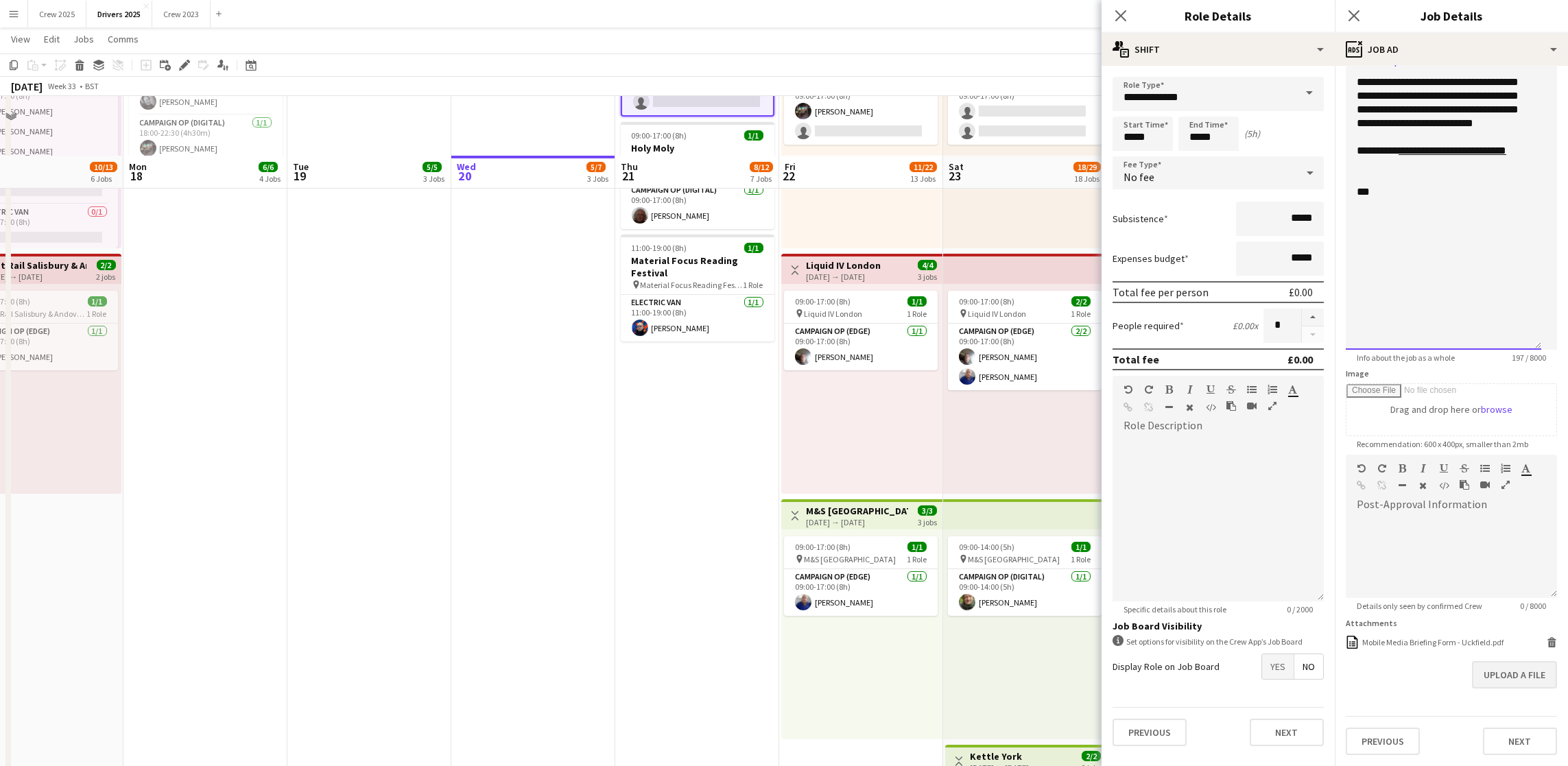
scroll to position [1440, 0]
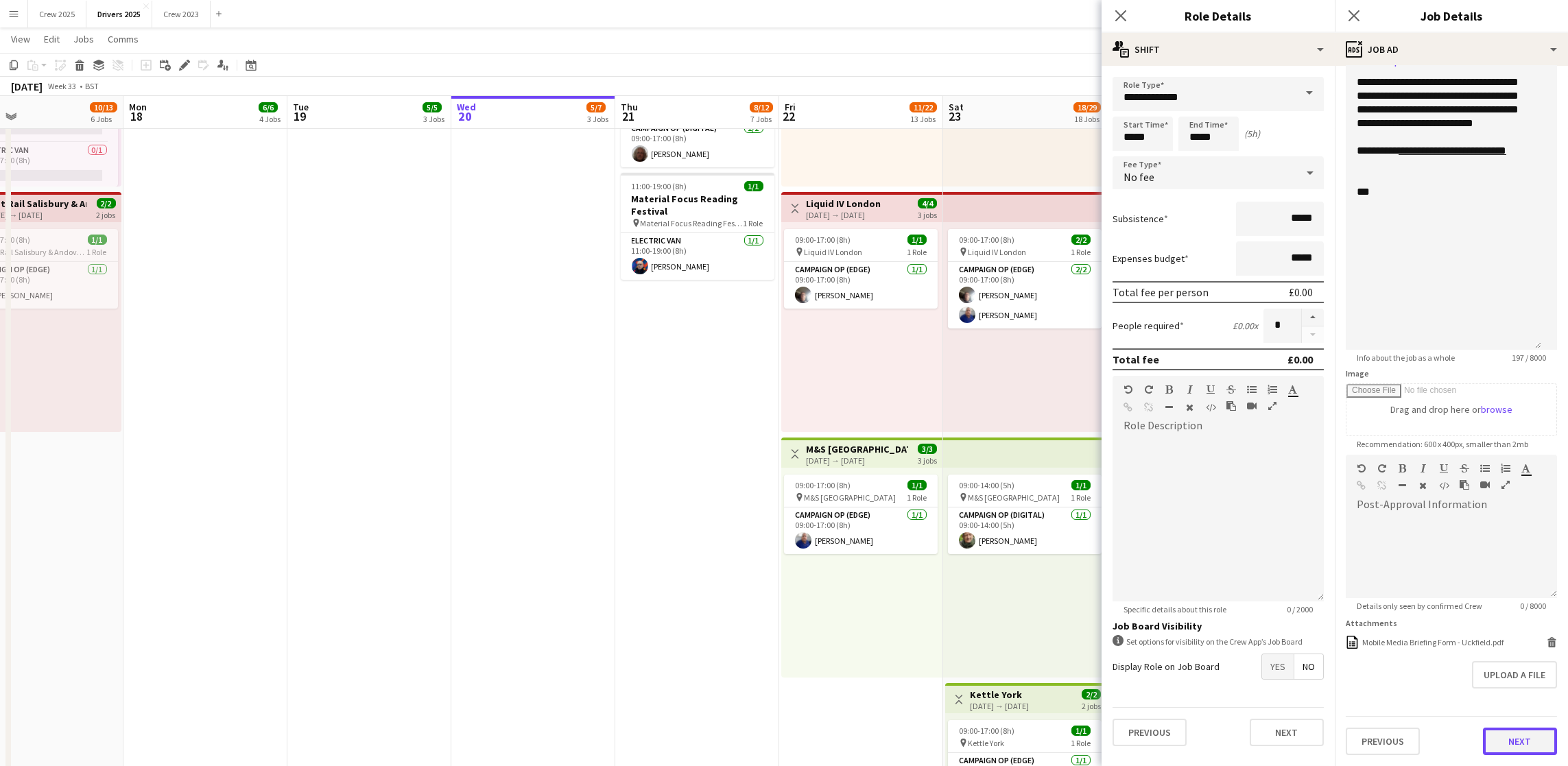
click at [1500, 734] on button "Next" at bounding box center [1519, 741] width 74 height 27
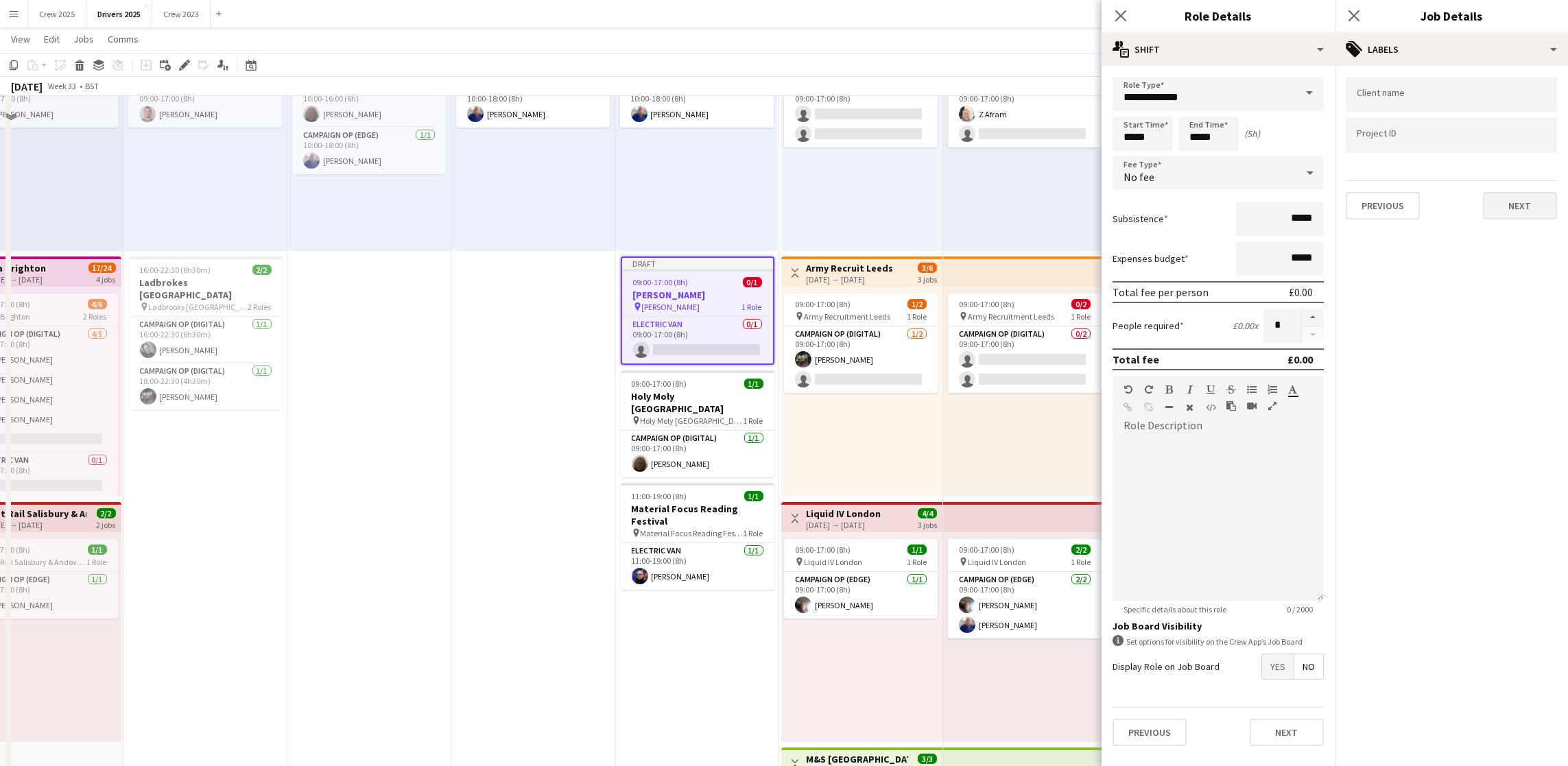
scroll to position [823, 0]
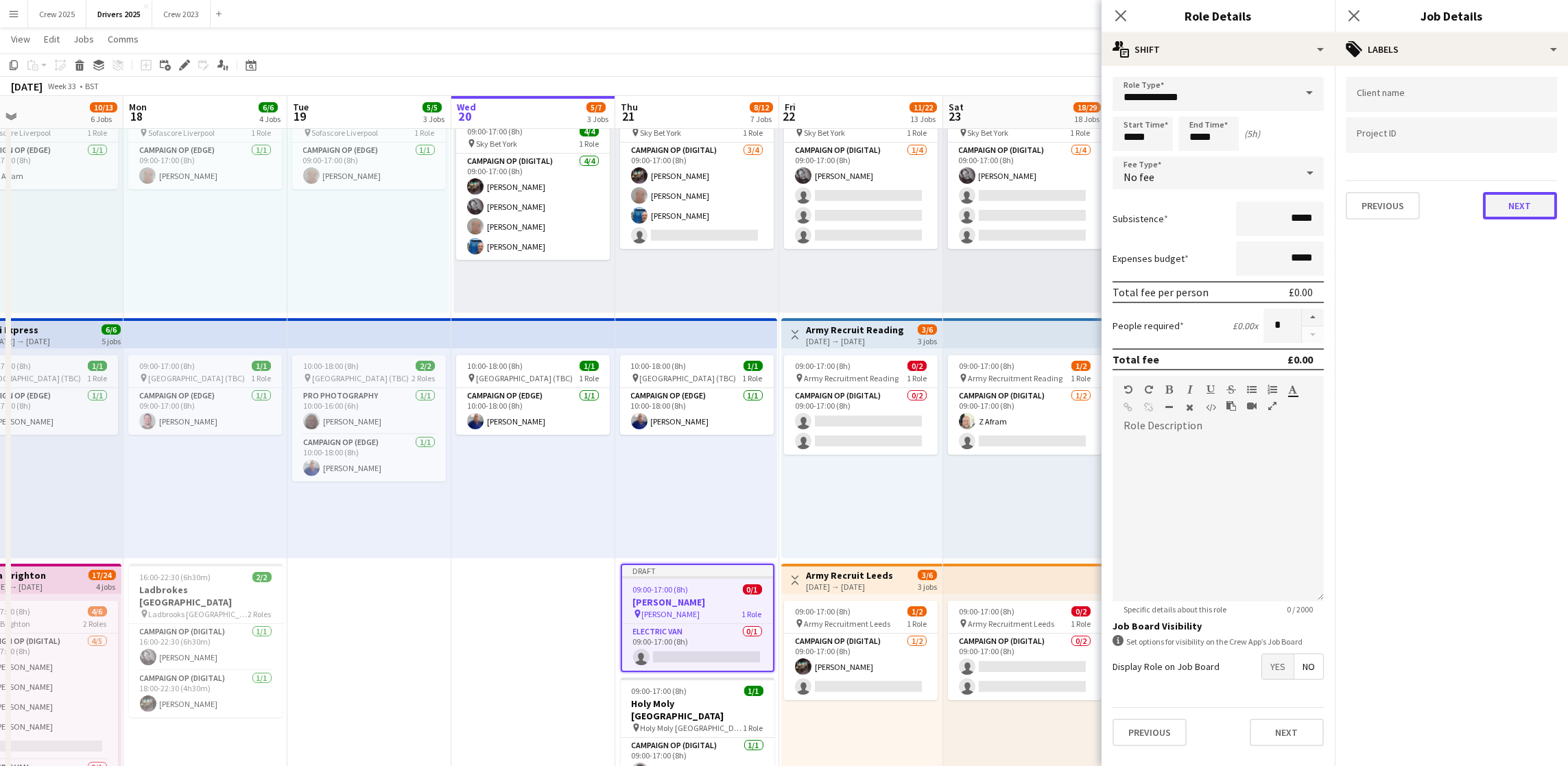
click at [1486, 210] on button "Next" at bounding box center [1519, 205] width 74 height 27
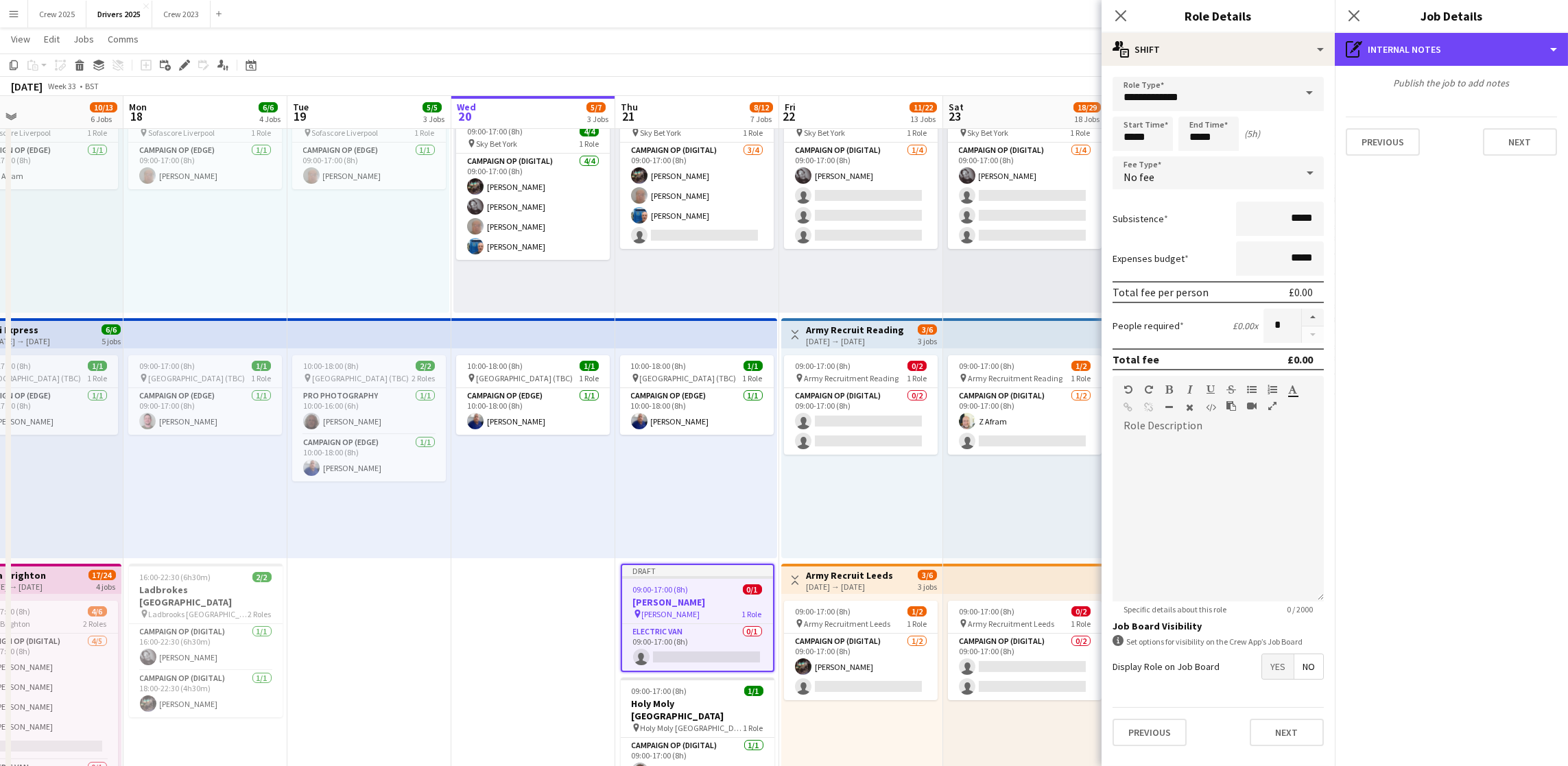
click at [1484, 63] on div "pen-write Internal notes" at bounding box center [1451, 49] width 234 height 33
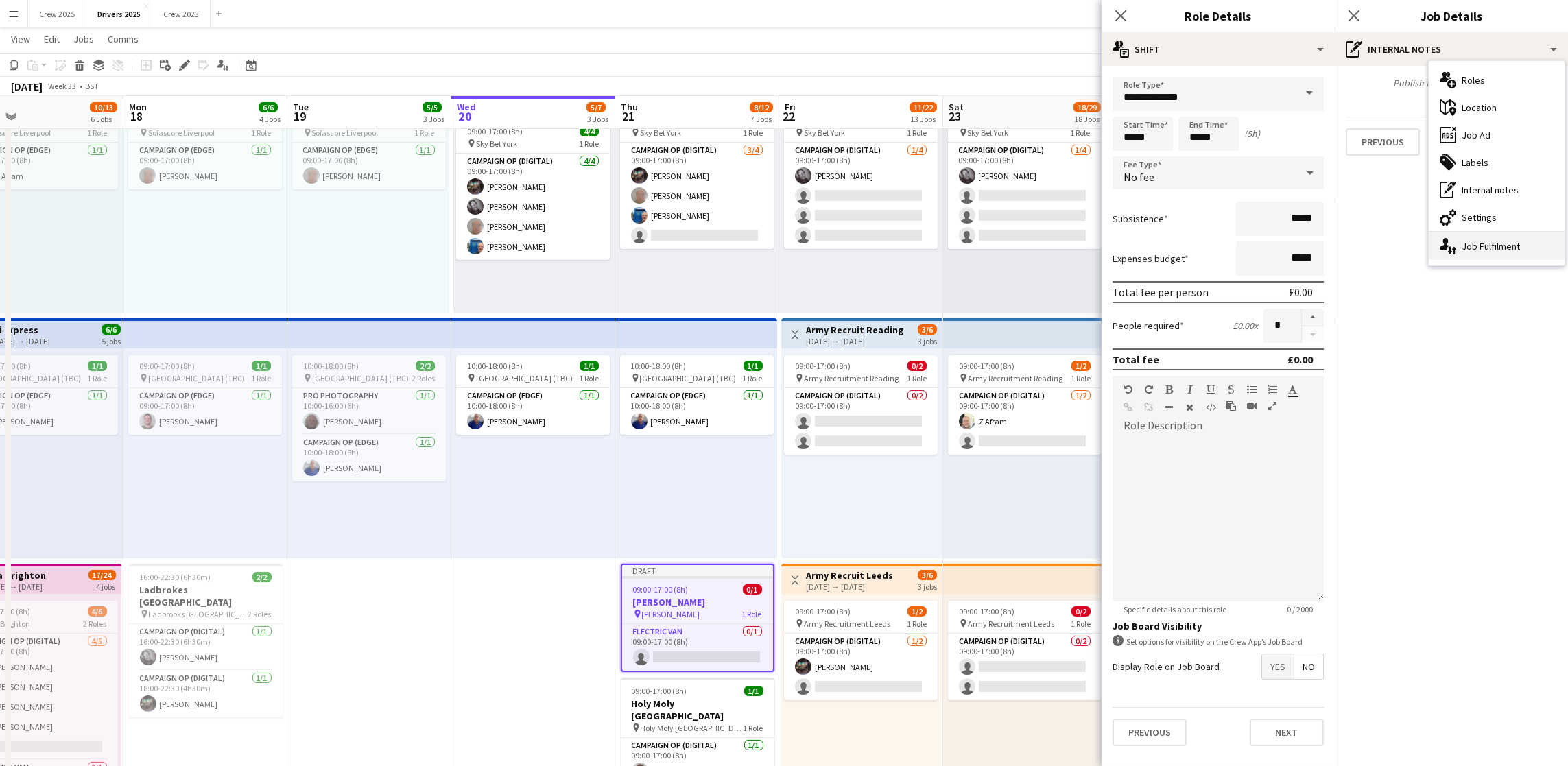
click at [1477, 247] on div "single-neutral-actions-up-down Job Fulfilment" at bounding box center [1496, 246] width 136 height 27
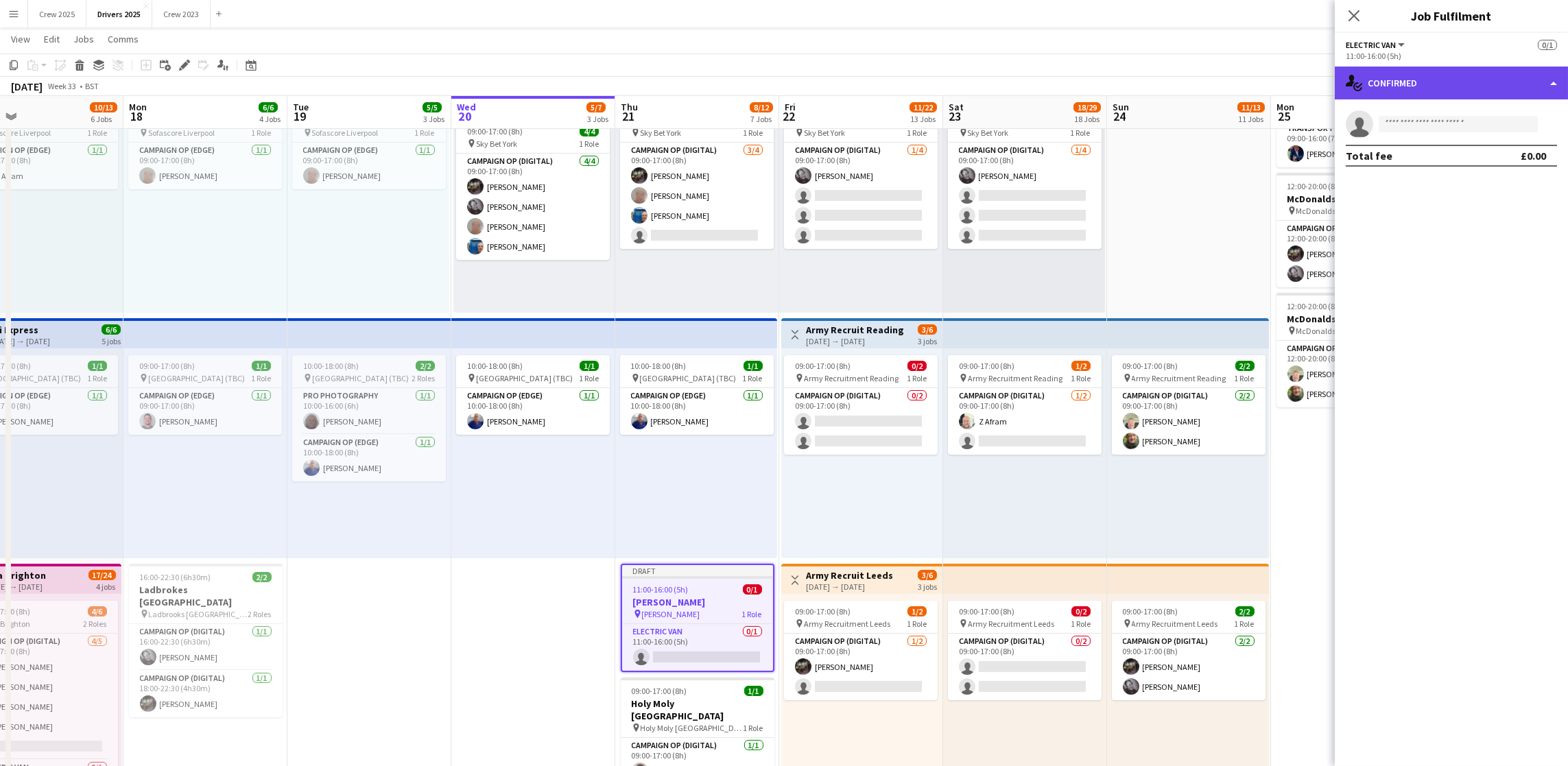
click at [1456, 83] on div "single-neutral-actions-check-2 Confirmed" at bounding box center [1451, 83] width 234 height 33
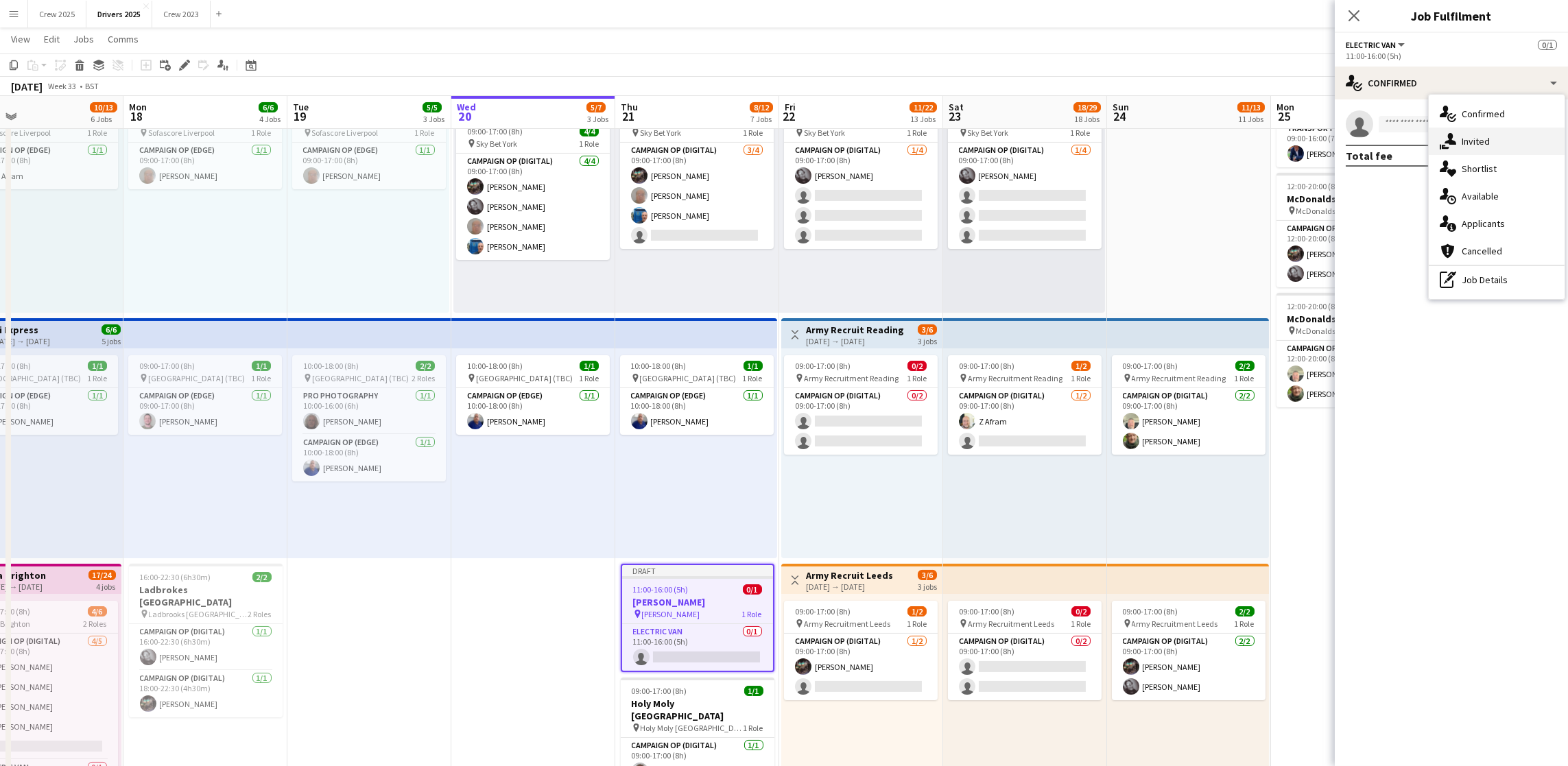
click at [1465, 139] on div "single-neutral-actions-share-1 Invited" at bounding box center [1496, 141] width 136 height 27
click at [1434, 147] on input "text" at bounding box center [1451, 154] width 211 height 35
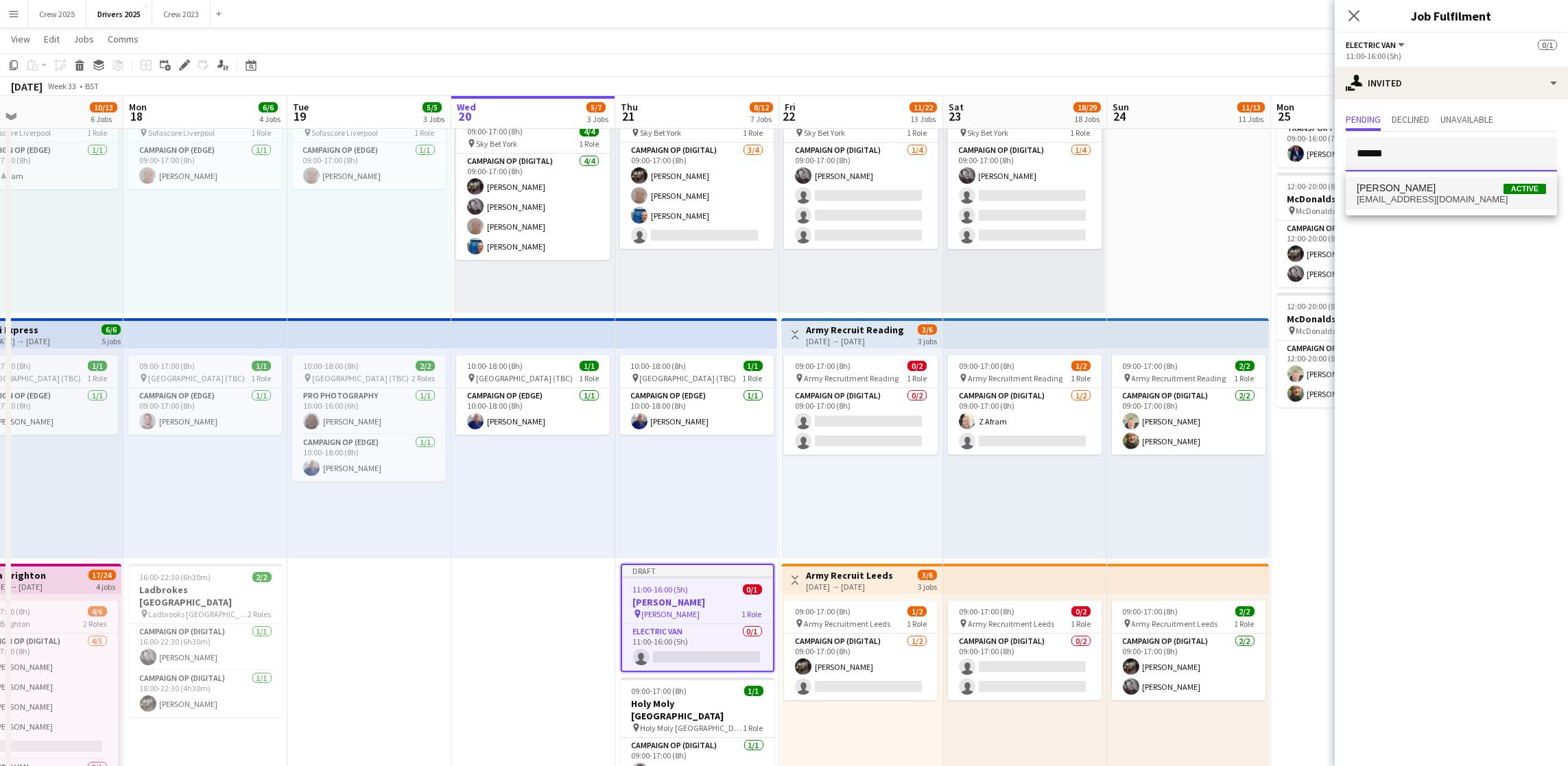
type input "******"
click at [1423, 183] on span "[PERSON_NAME]" at bounding box center [1396, 188] width 79 height 11
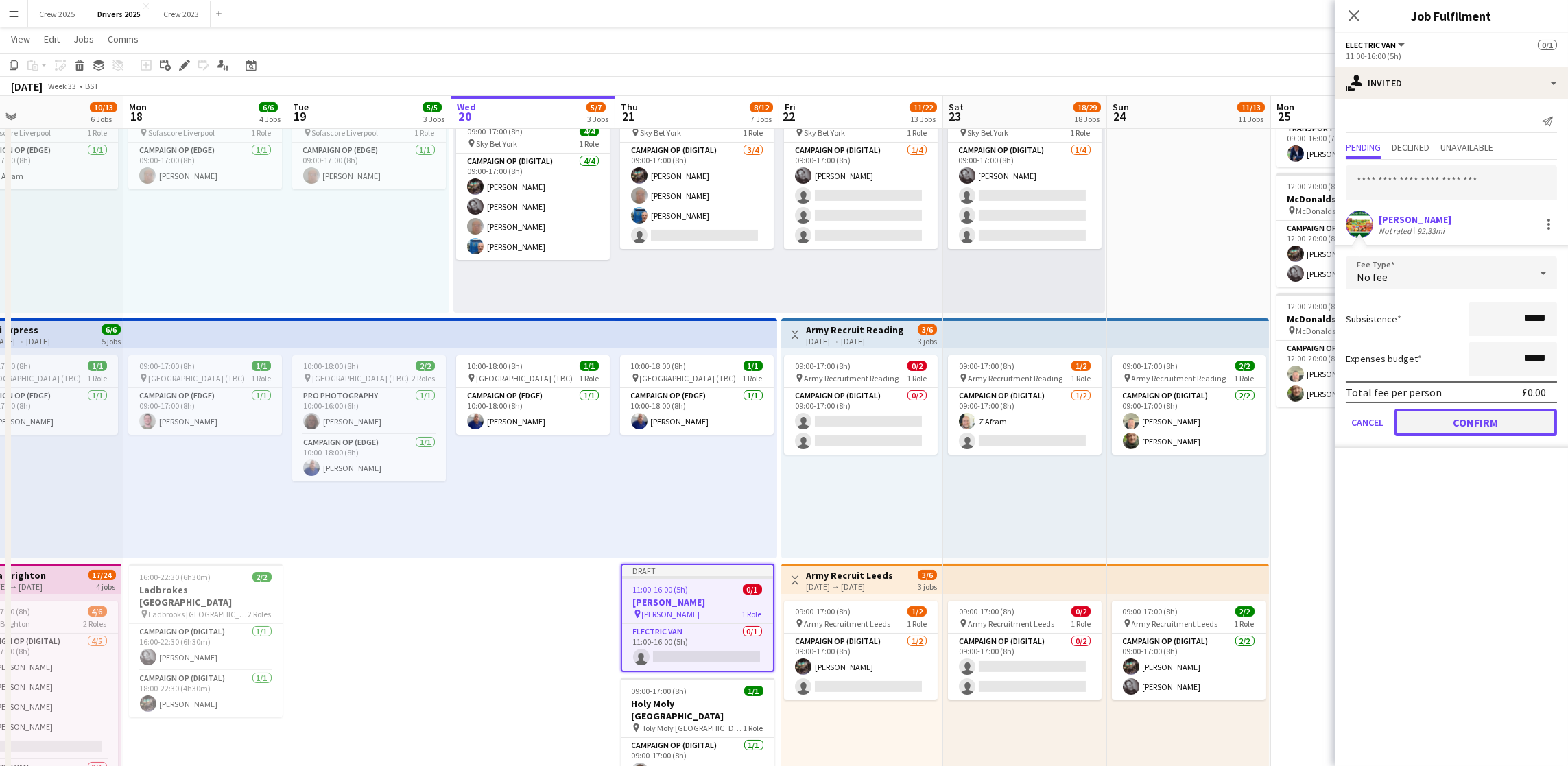
click at [1437, 418] on button "Confirm" at bounding box center [1475, 422] width 162 height 27
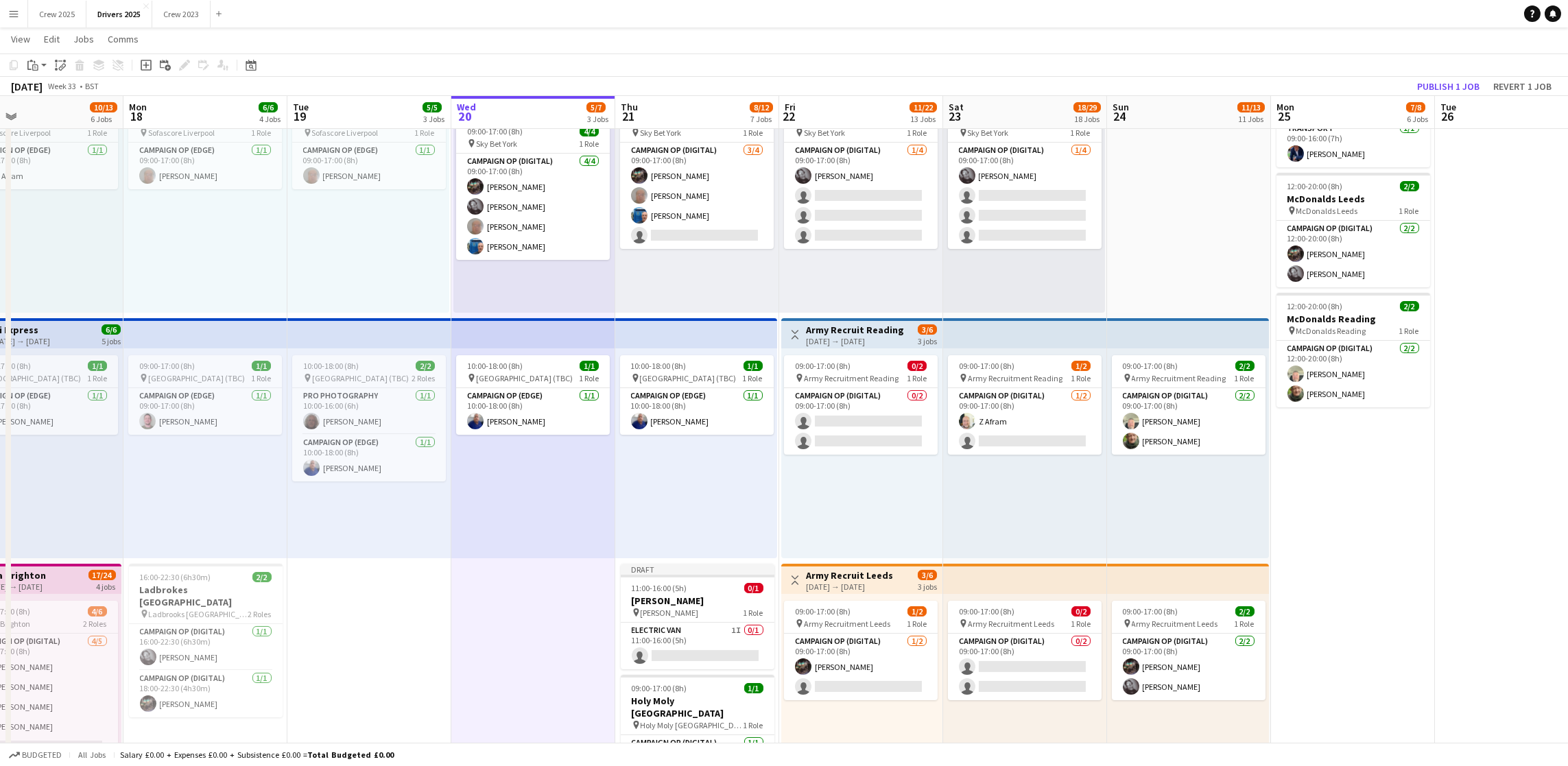
click at [1429, 77] on div "[DATE] Week 33 • BST Publish 1 job Revert 1 job" at bounding box center [784, 86] width 1568 height 19
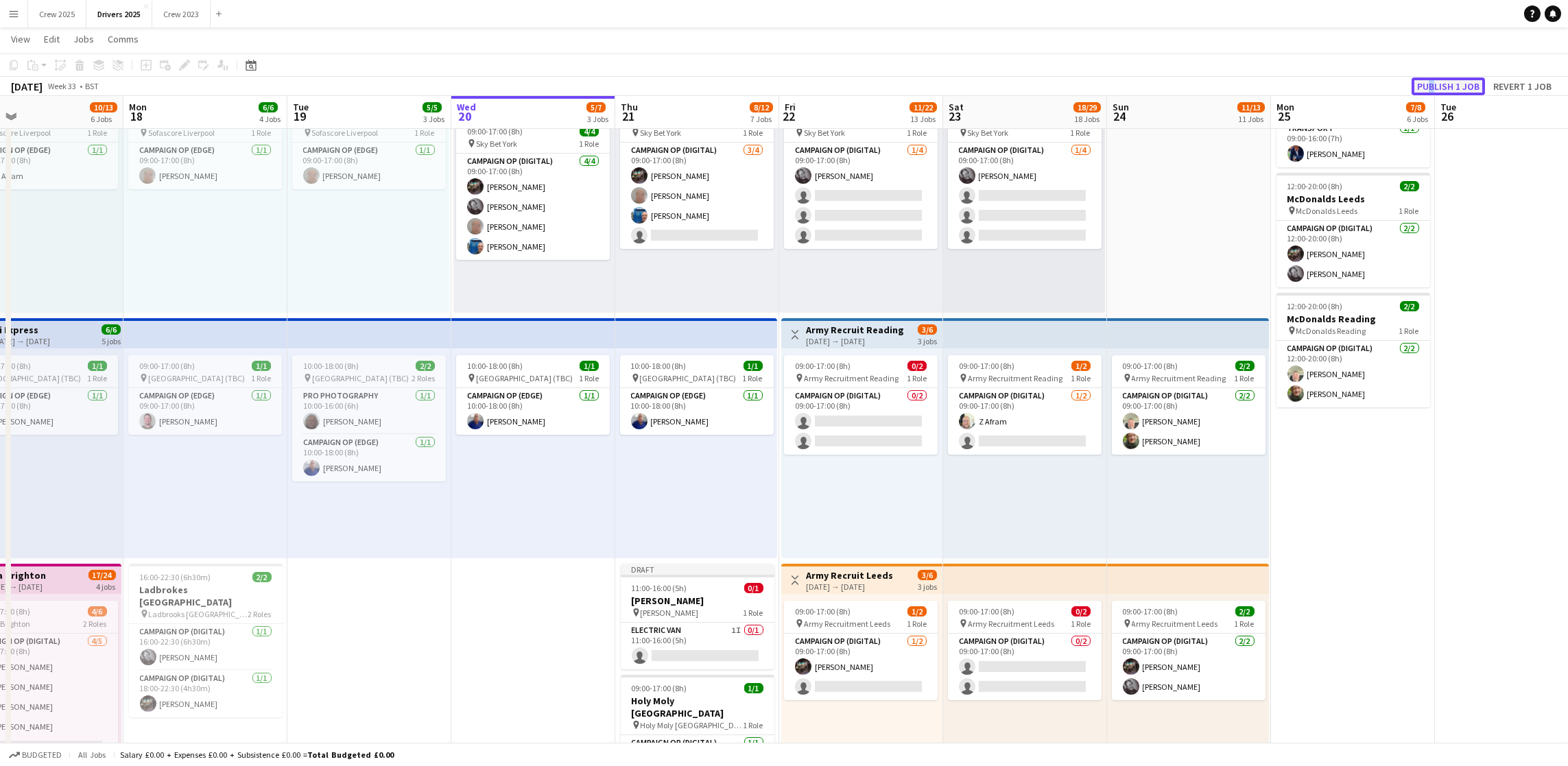
click at [1432, 85] on button "Publish 1 job" at bounding box center [1448, 86] width 73 height 18
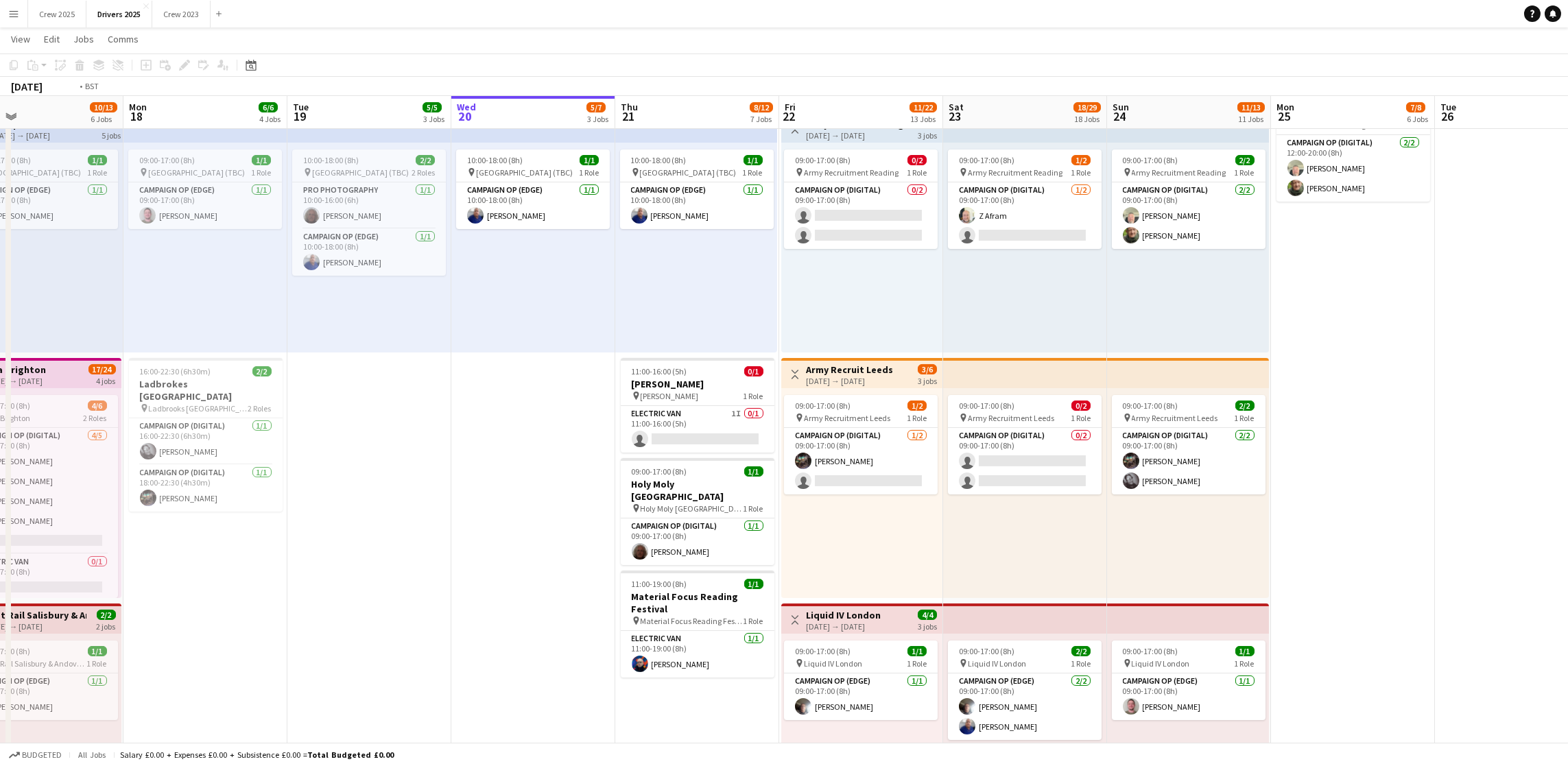
scroll to position [0, 586]
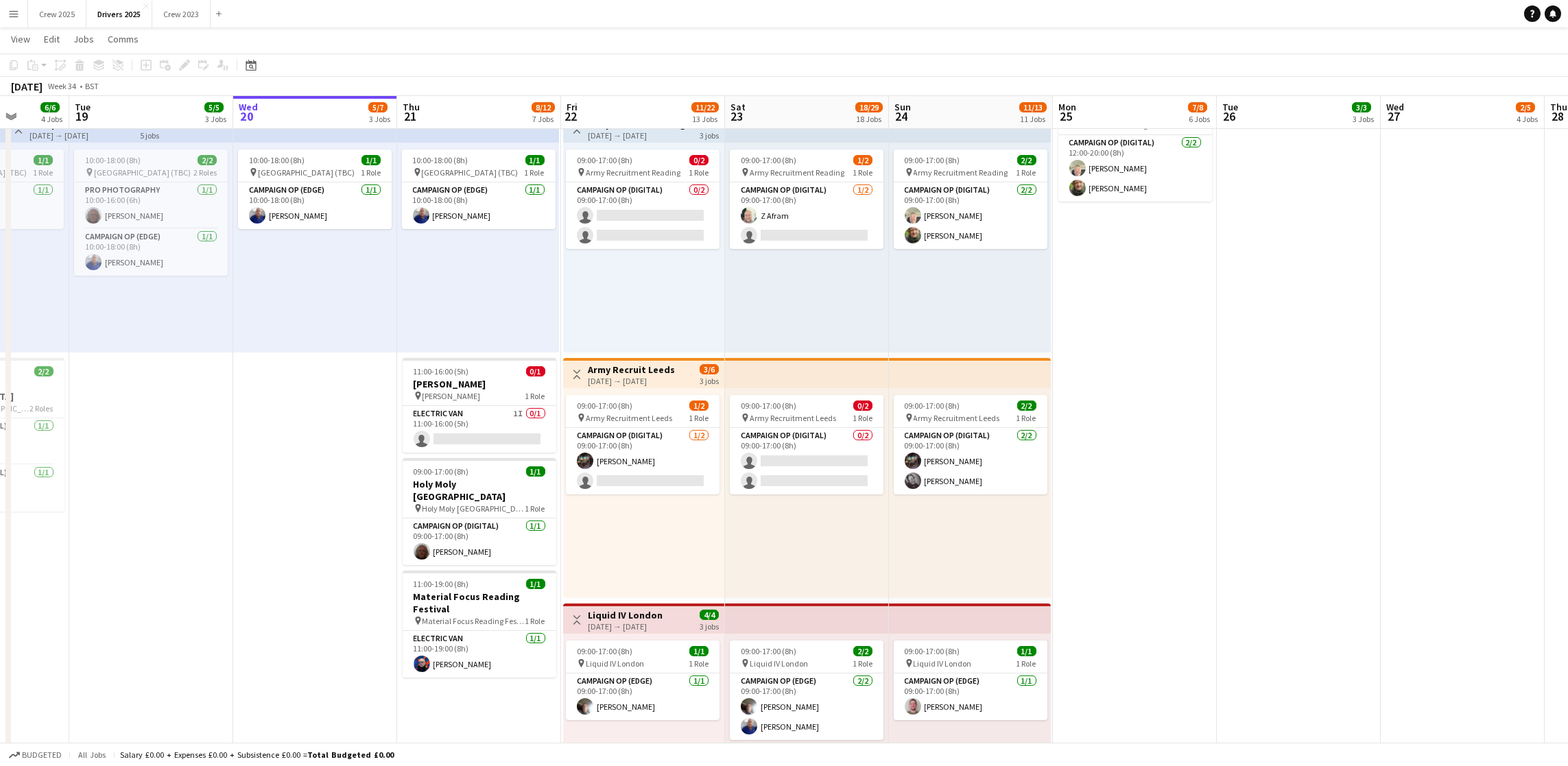
drag, startPoint x: 1357, startPoint y: 534, endPoint x: 1138, endPoint y: 529, distance: 219.1
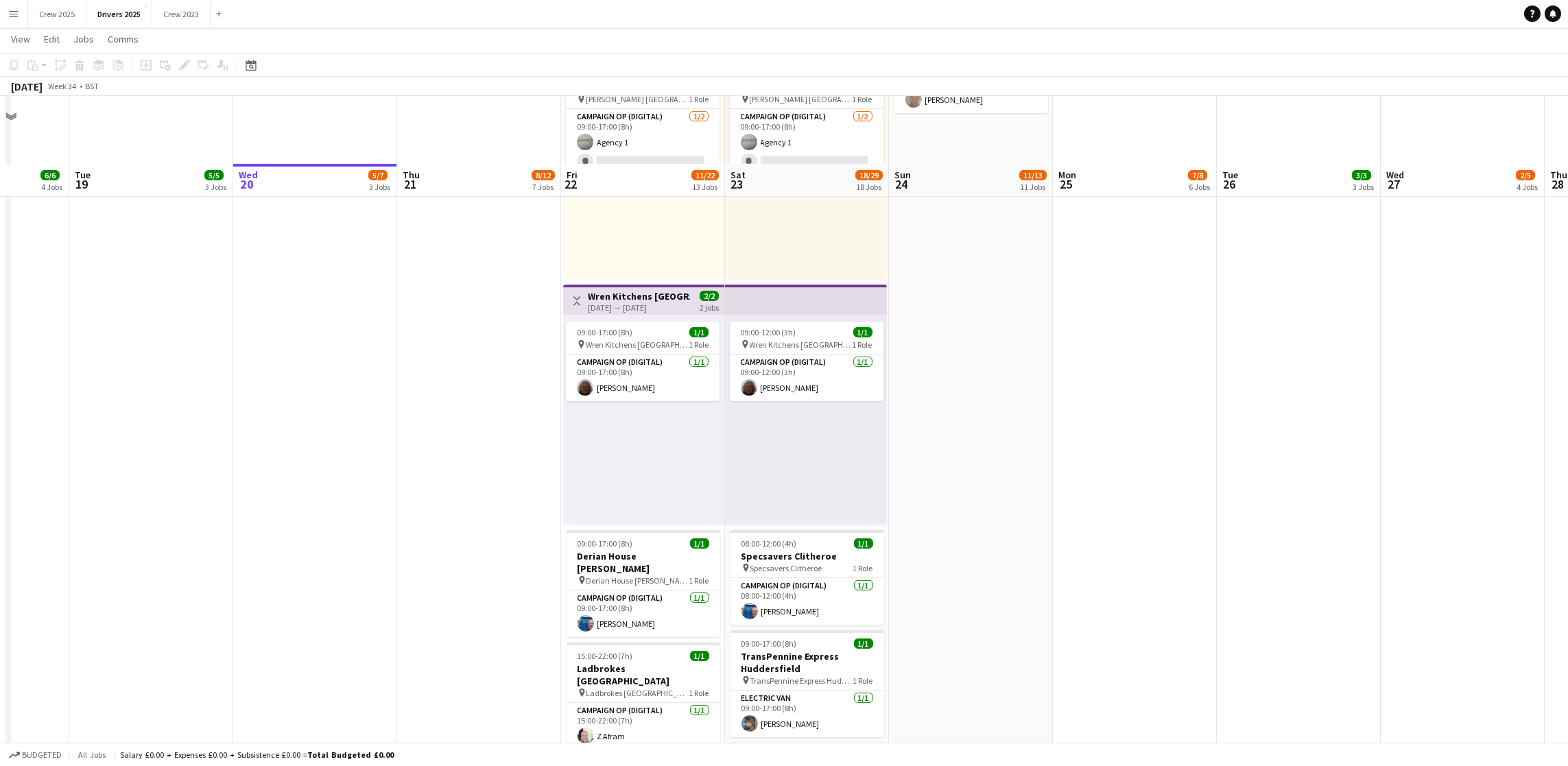
scroll to position [2649, 0]
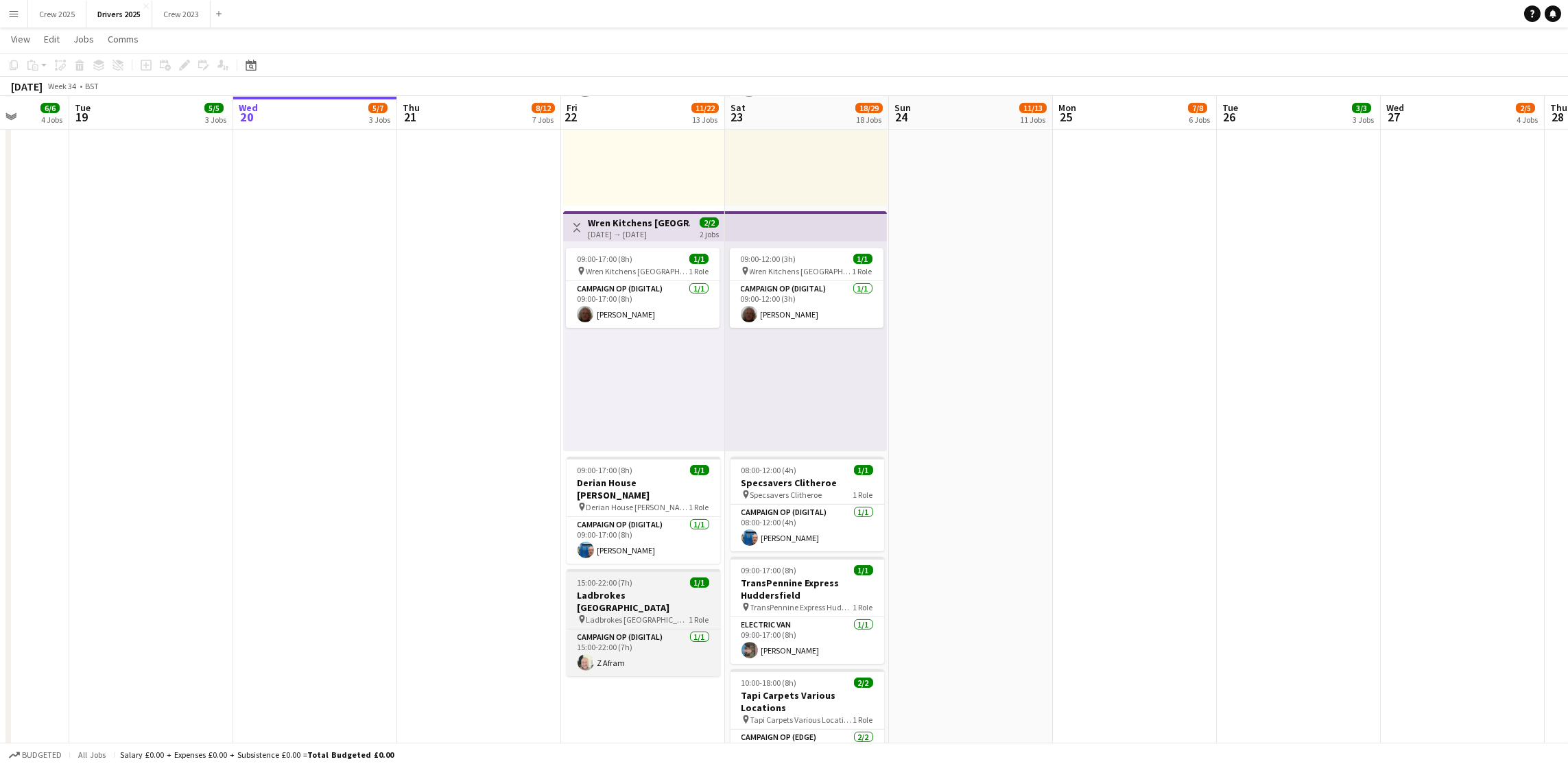
click at [629, 578] on span "15:00-22:00 (7h)" at bounding box center [605, 582] width 55 height 10
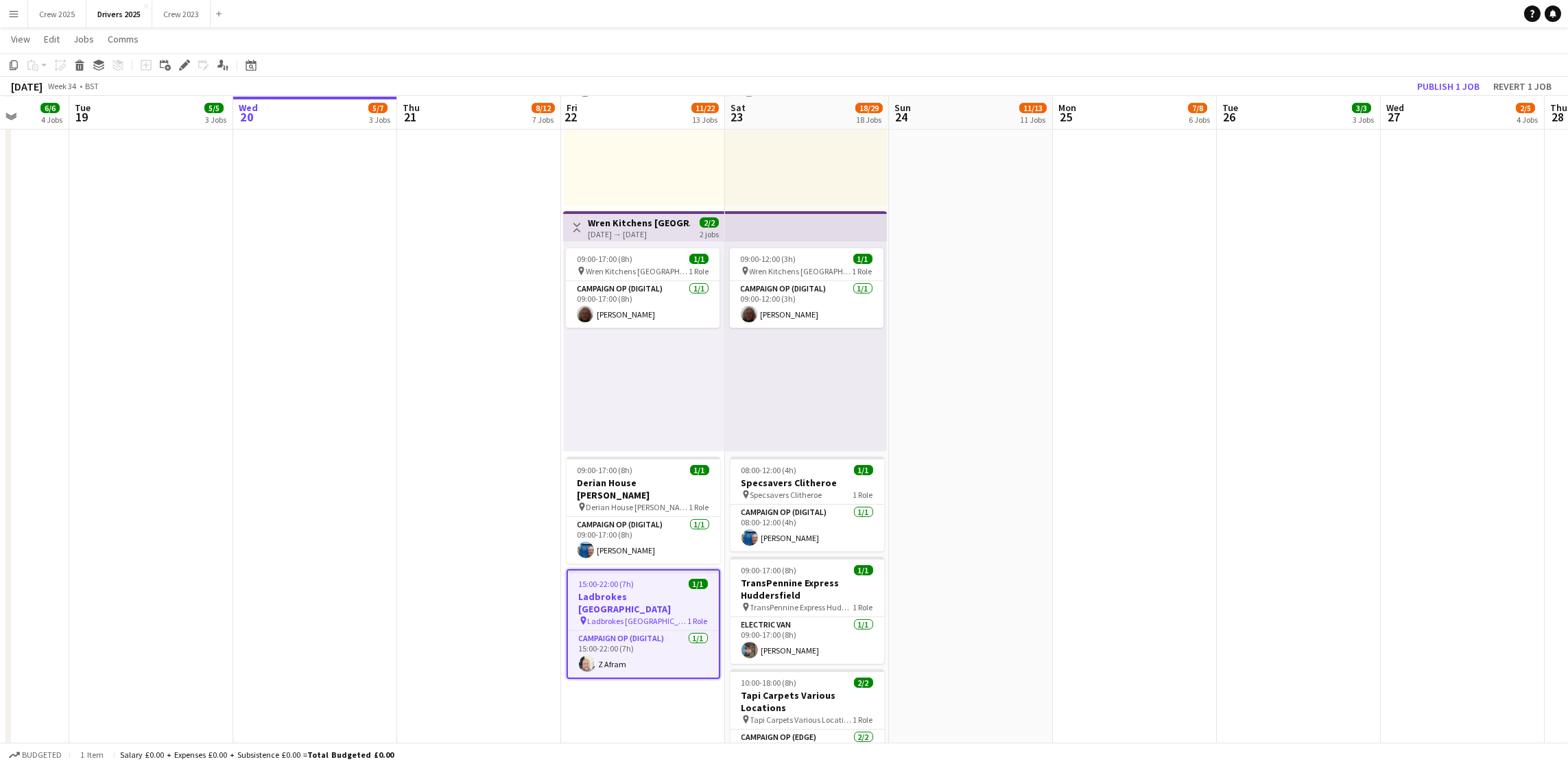
drag, startPoint x: 185, startPoint y: 68, endPoint x: 255, endPoint y: 163, distance: 118.0
click at [185, 68] on icon "Edit" at bounding box center [185, 66] width 11 height 11
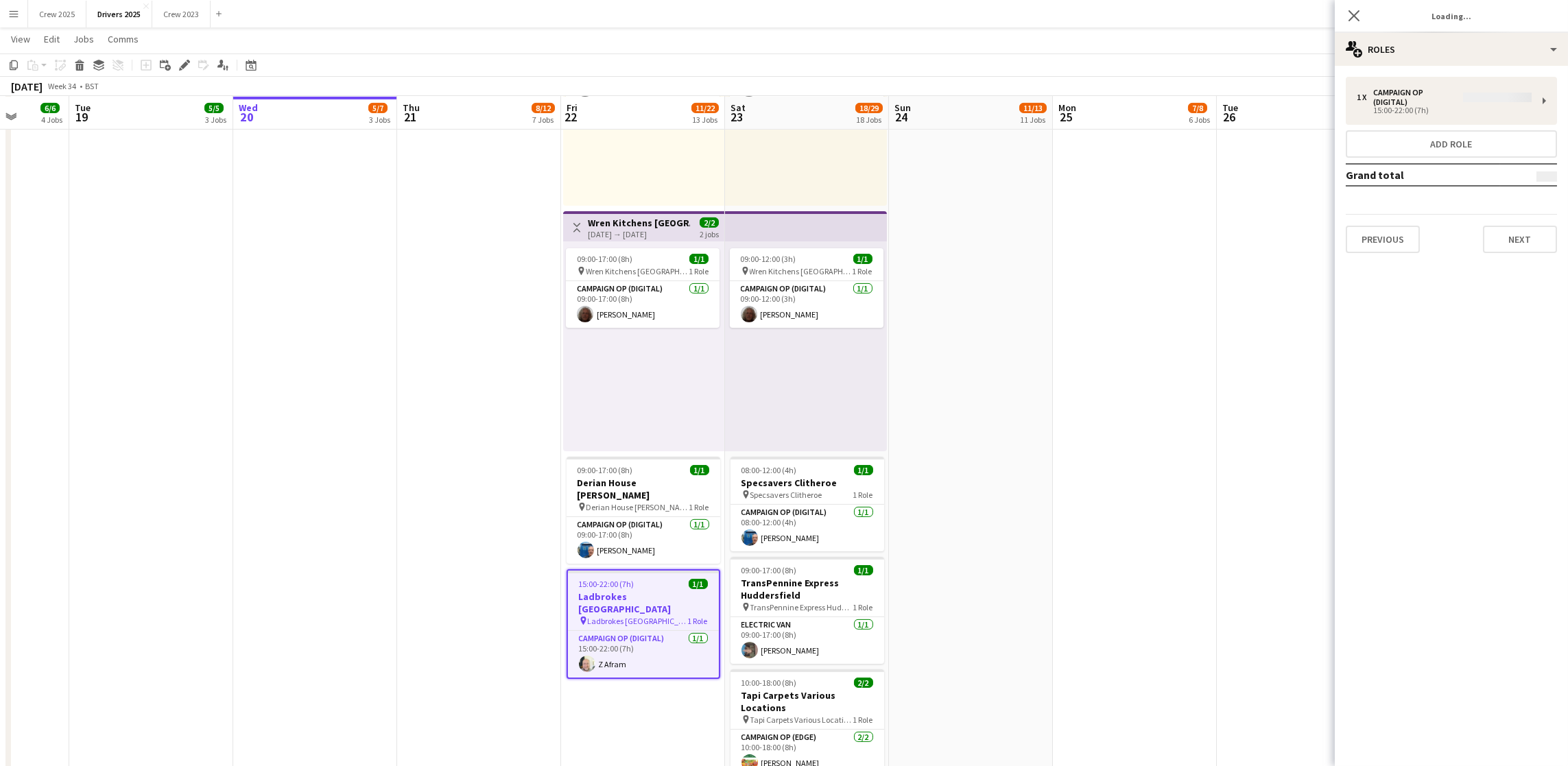
type input "**********"
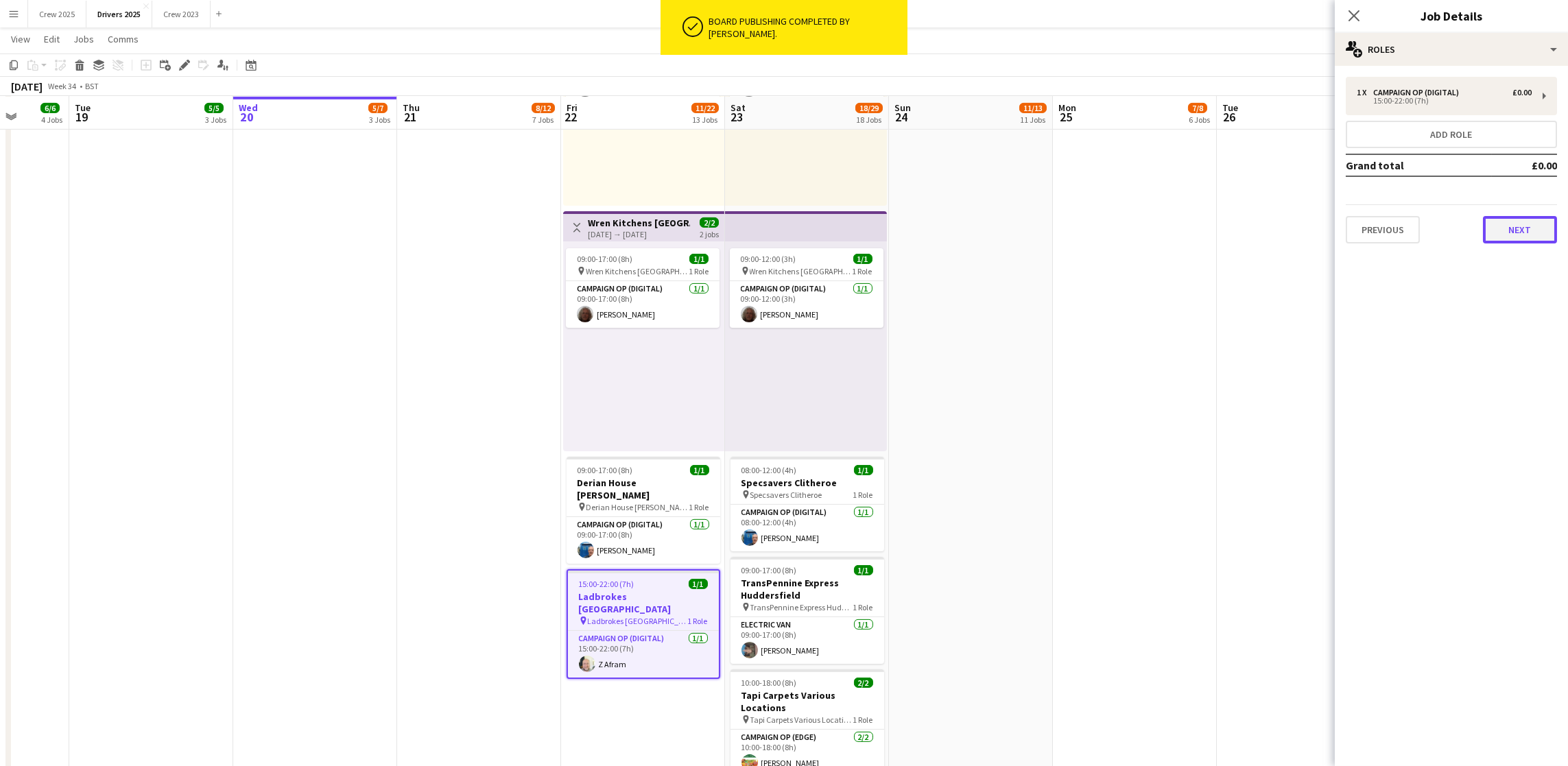
click at [1504, 229] on button "Next" at bounding box center [1519, 229] width 74 height 27
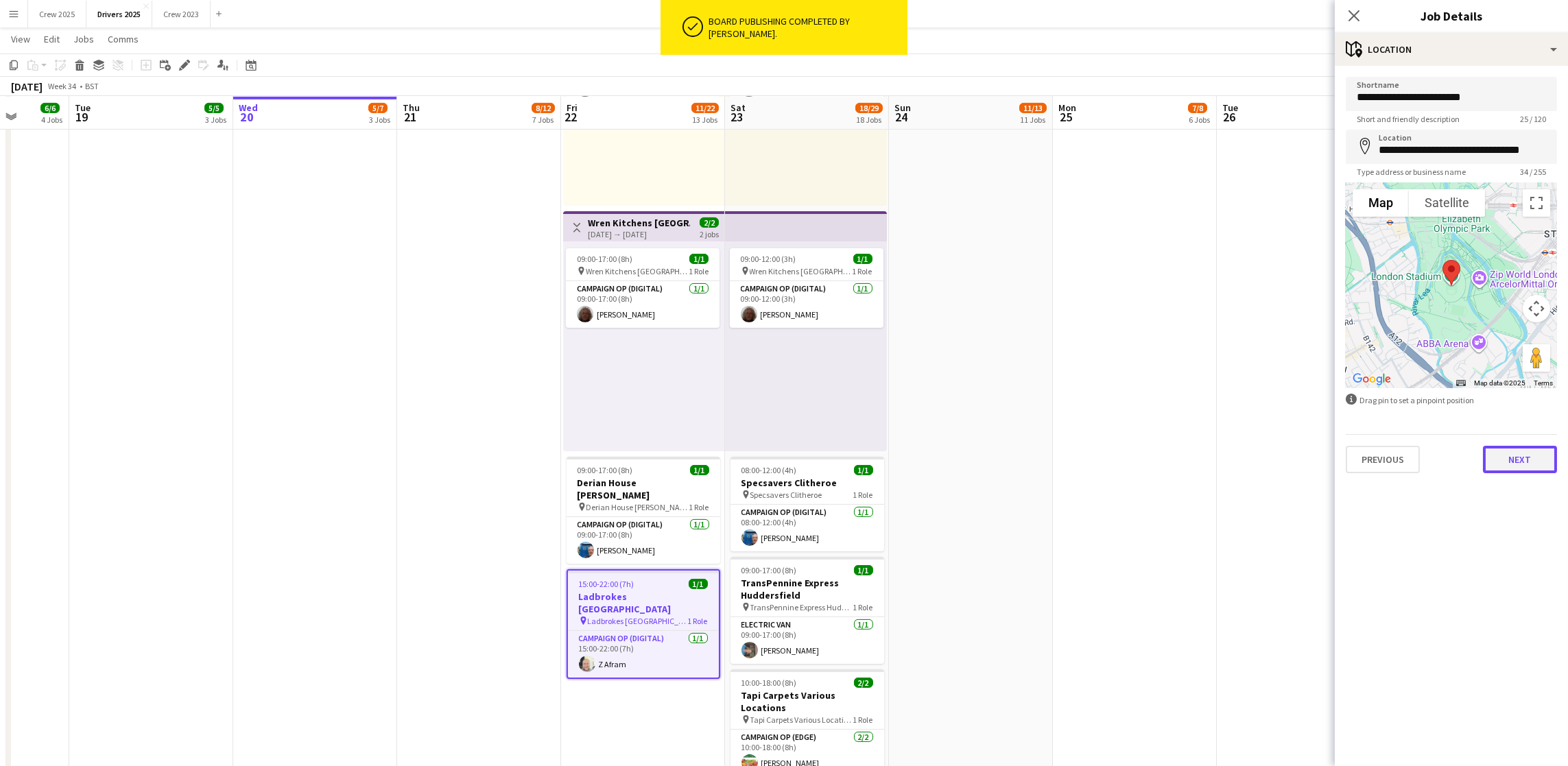
click at [1520, 454] on button "Next" at bounding box center [1519, 458] width 74 height 27
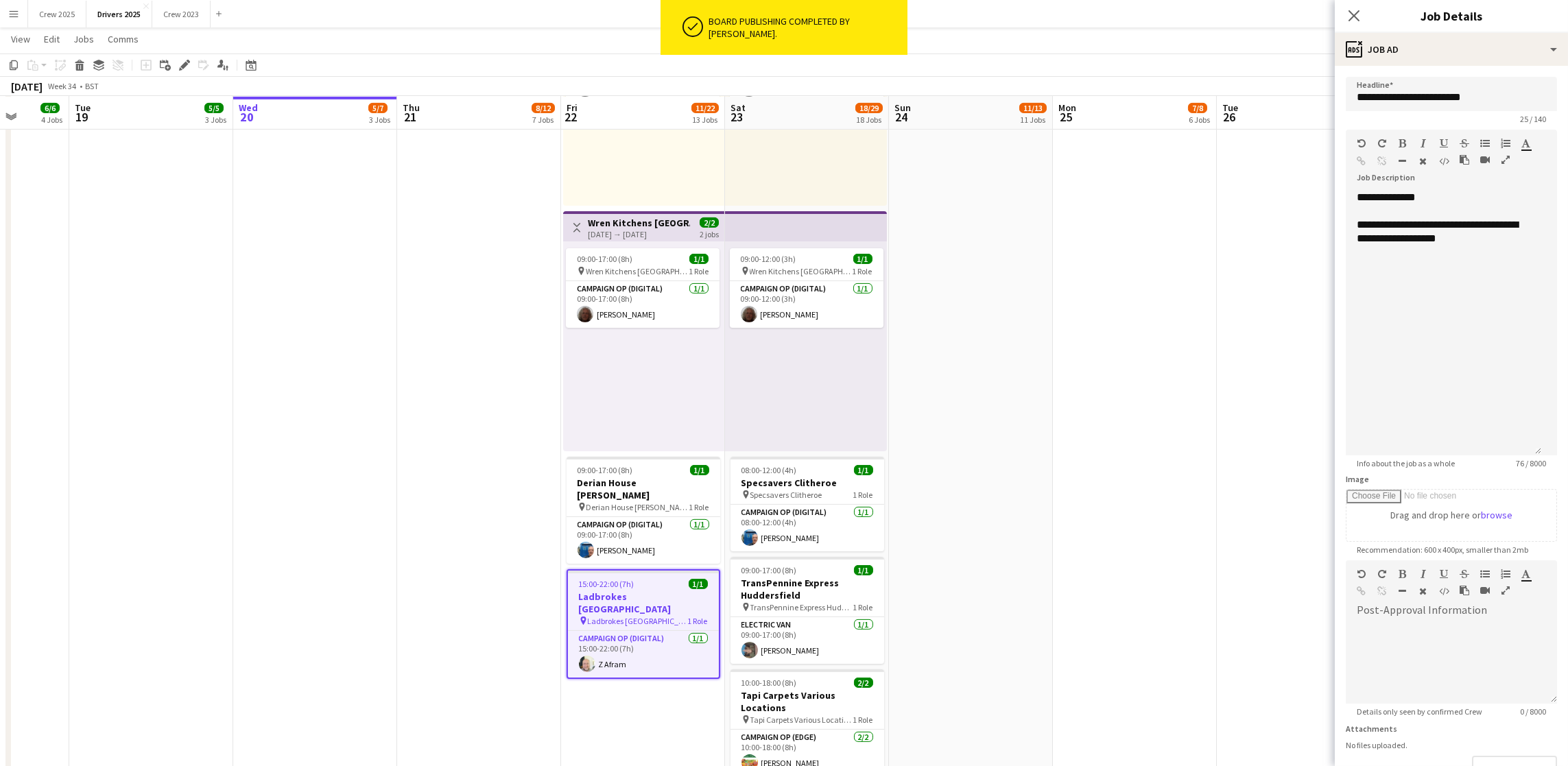
drag, startPoint x: 1551, startPoint y: 263, endPoint x: 1573, endPoint y: 445, distance: 183.3
click at [1509, 271] on div "**********" at bounding box center [1443, 323] width 195 height 264
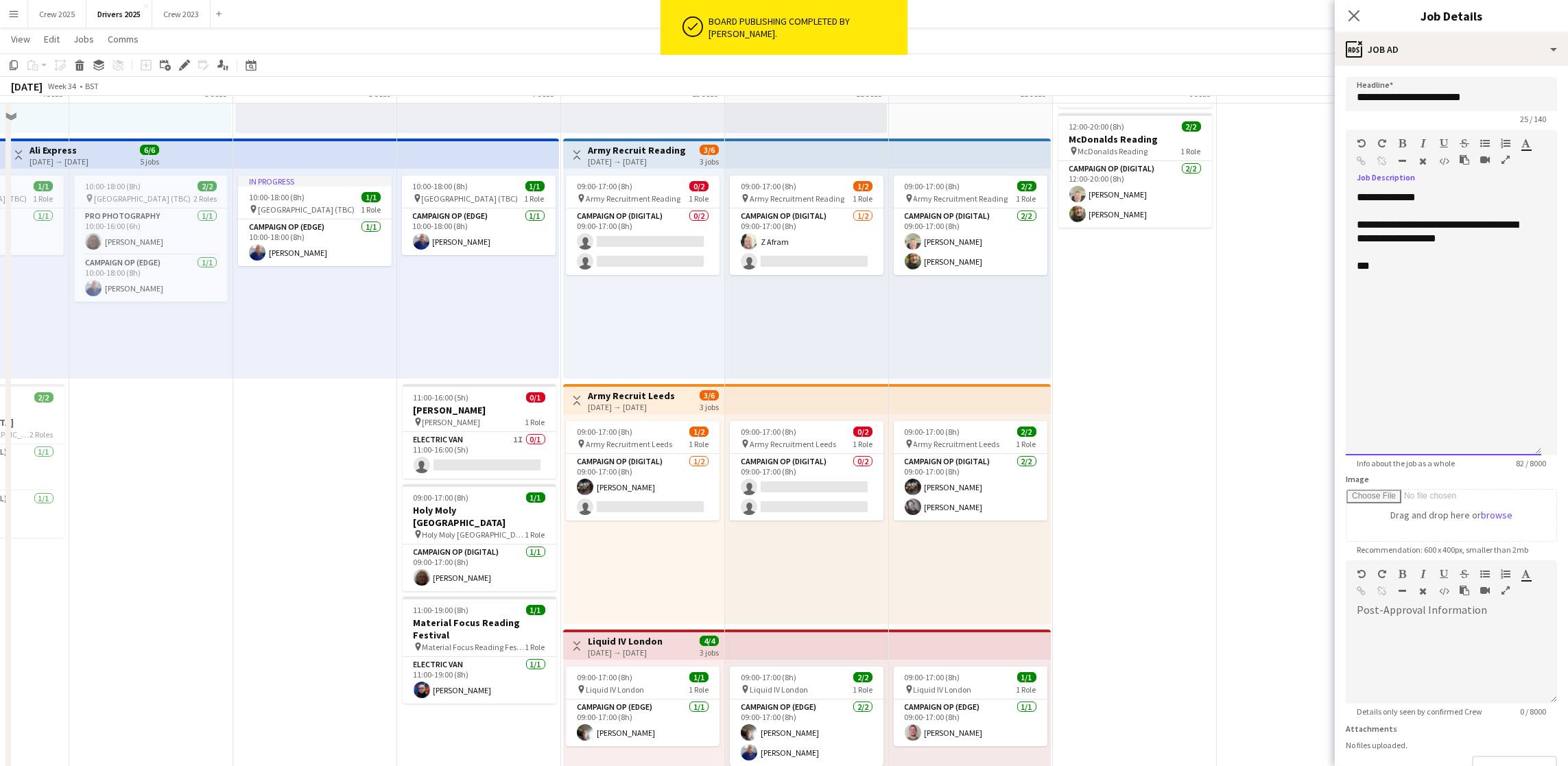
scroll to position [900, 0]
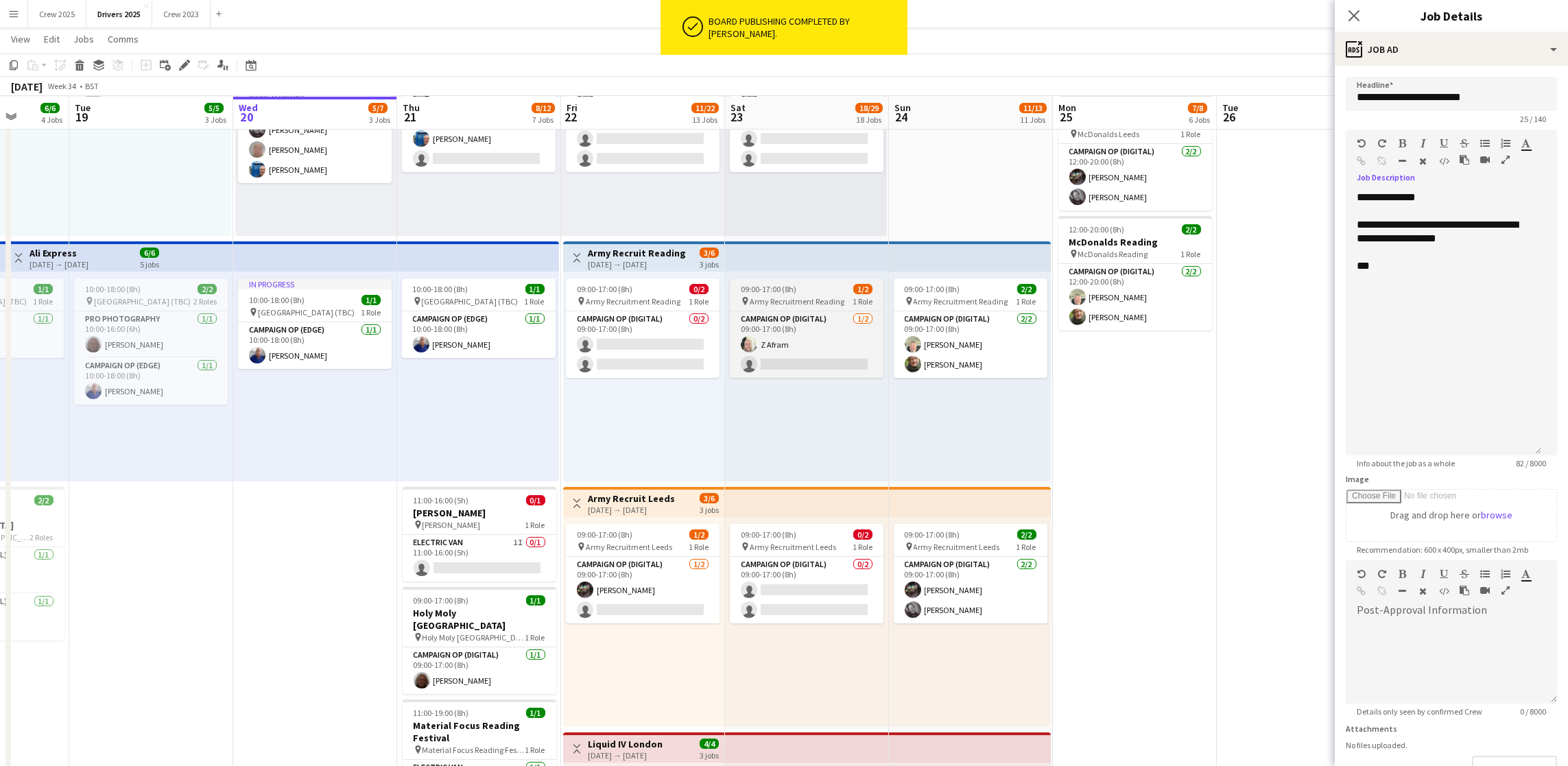
click at [782, 296] on span "Army Recruitment Reading" at bounding box center [796, 301] width 95 height 10
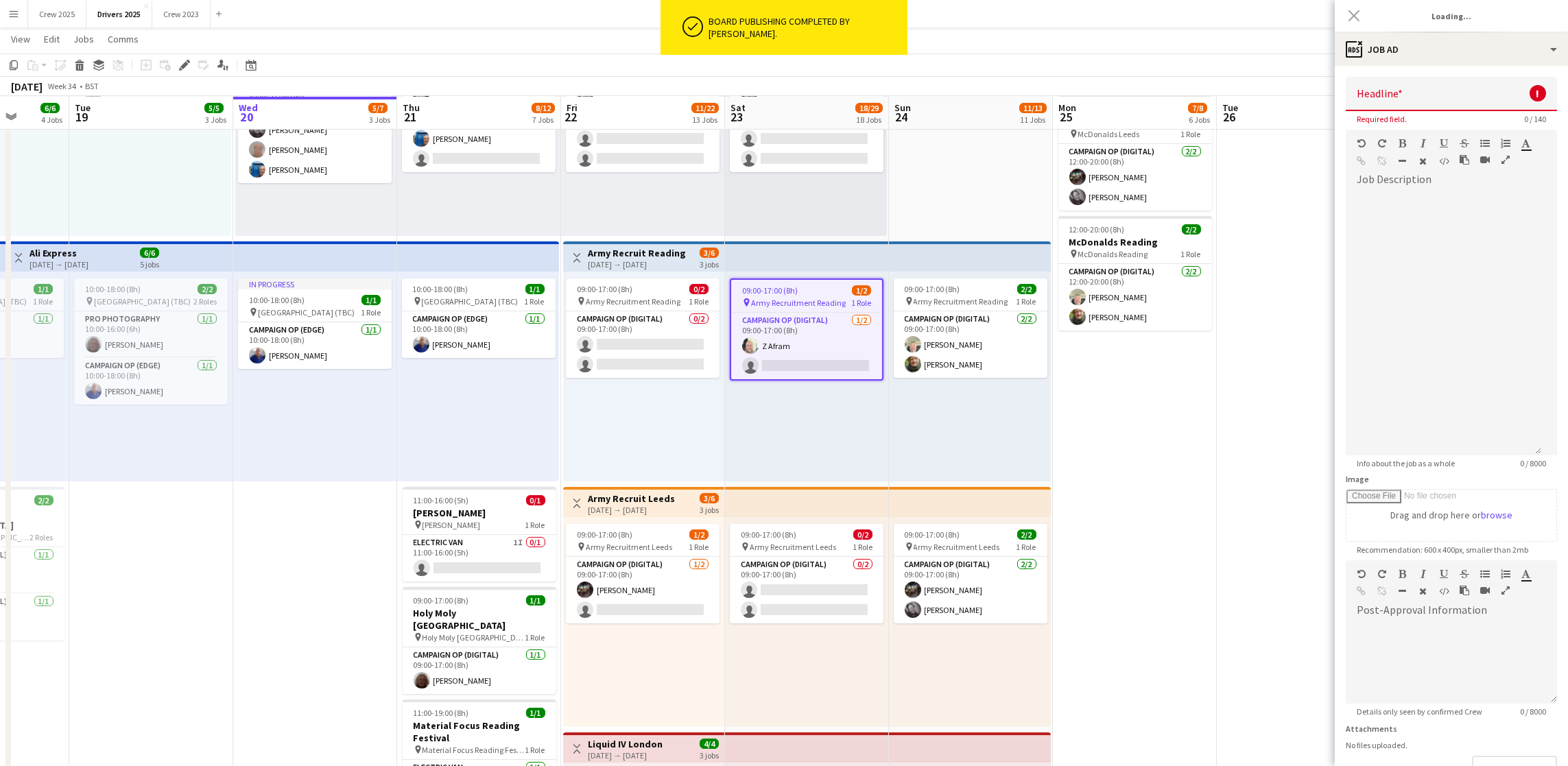
type input "**********"
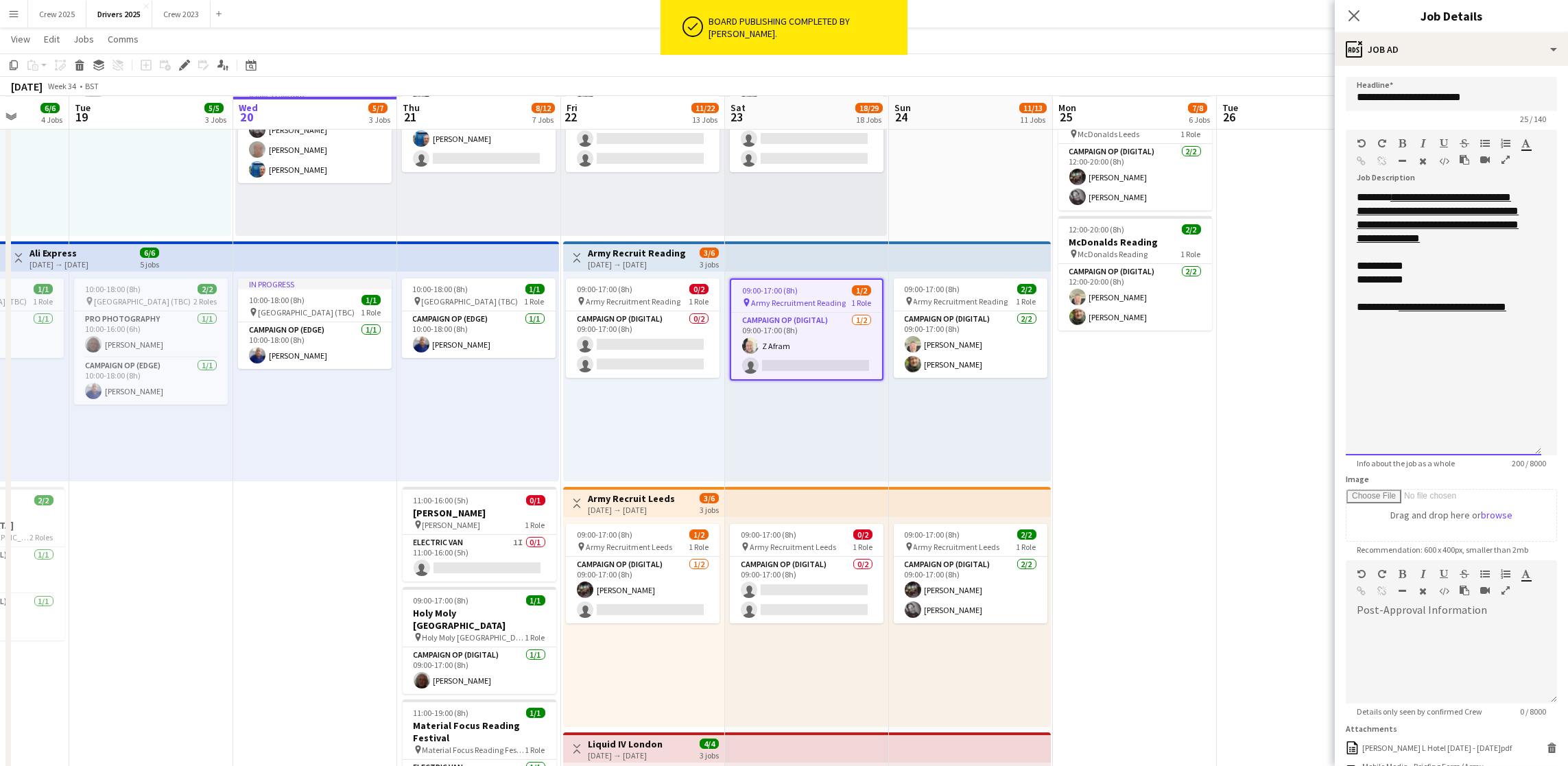
click at [1437, 287] on div "**********" at bounding box center [1443, 279] width 173 height 14
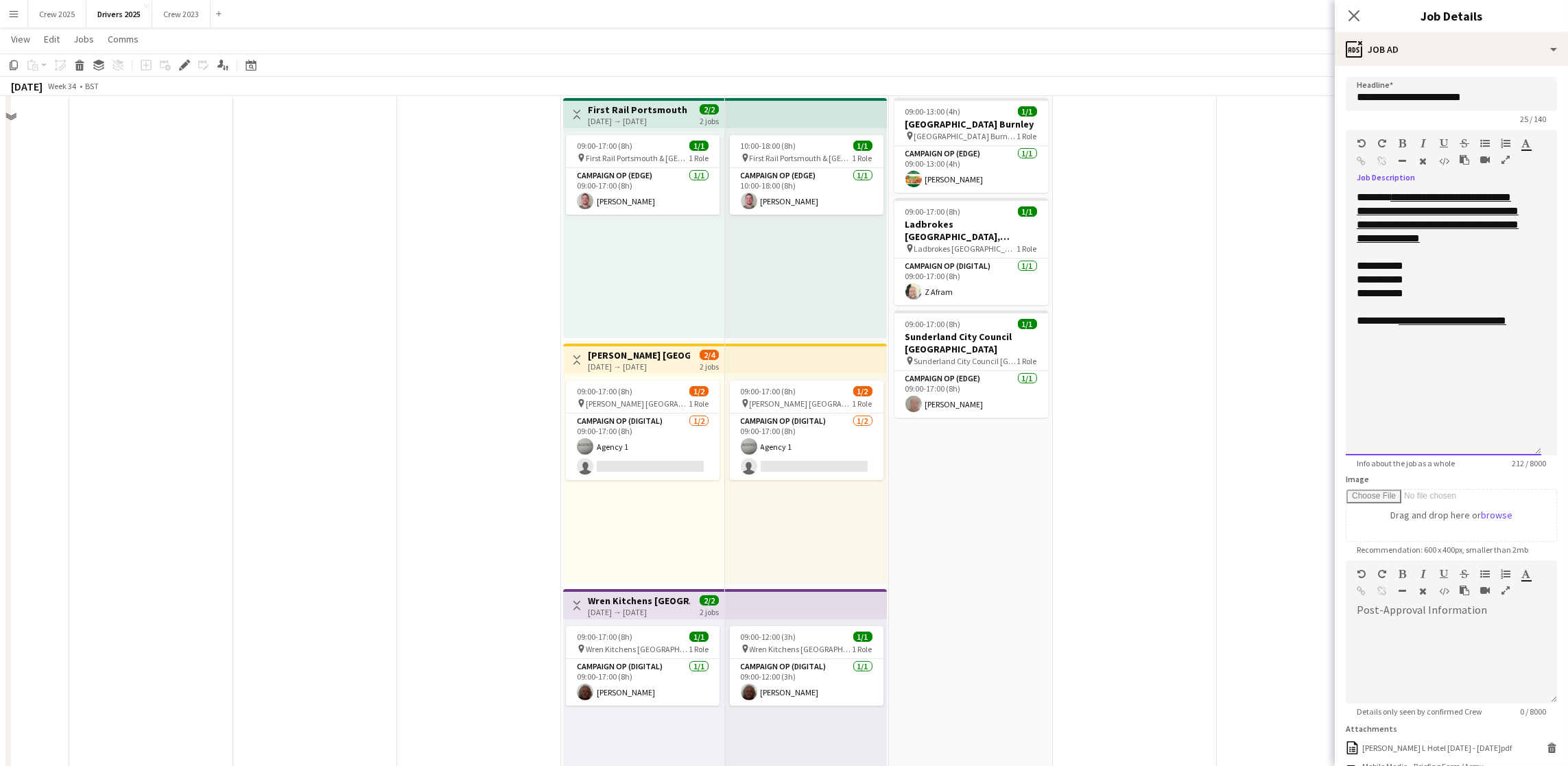
scroll to position [2134, 0]
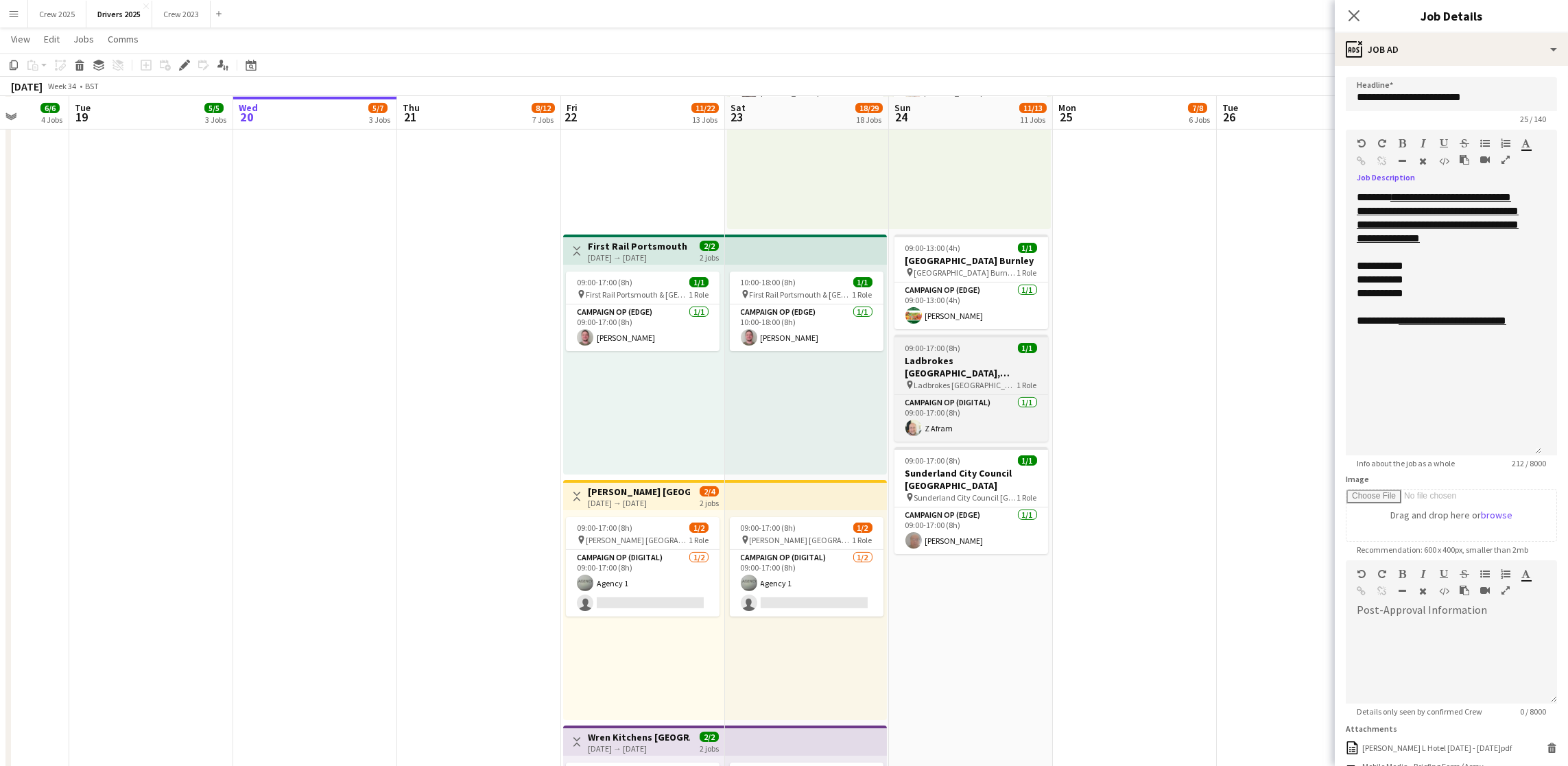
click at [954, 347] on span "09:00-17:00 (8h)" at bounding box center [932, 348] width 55 height 10
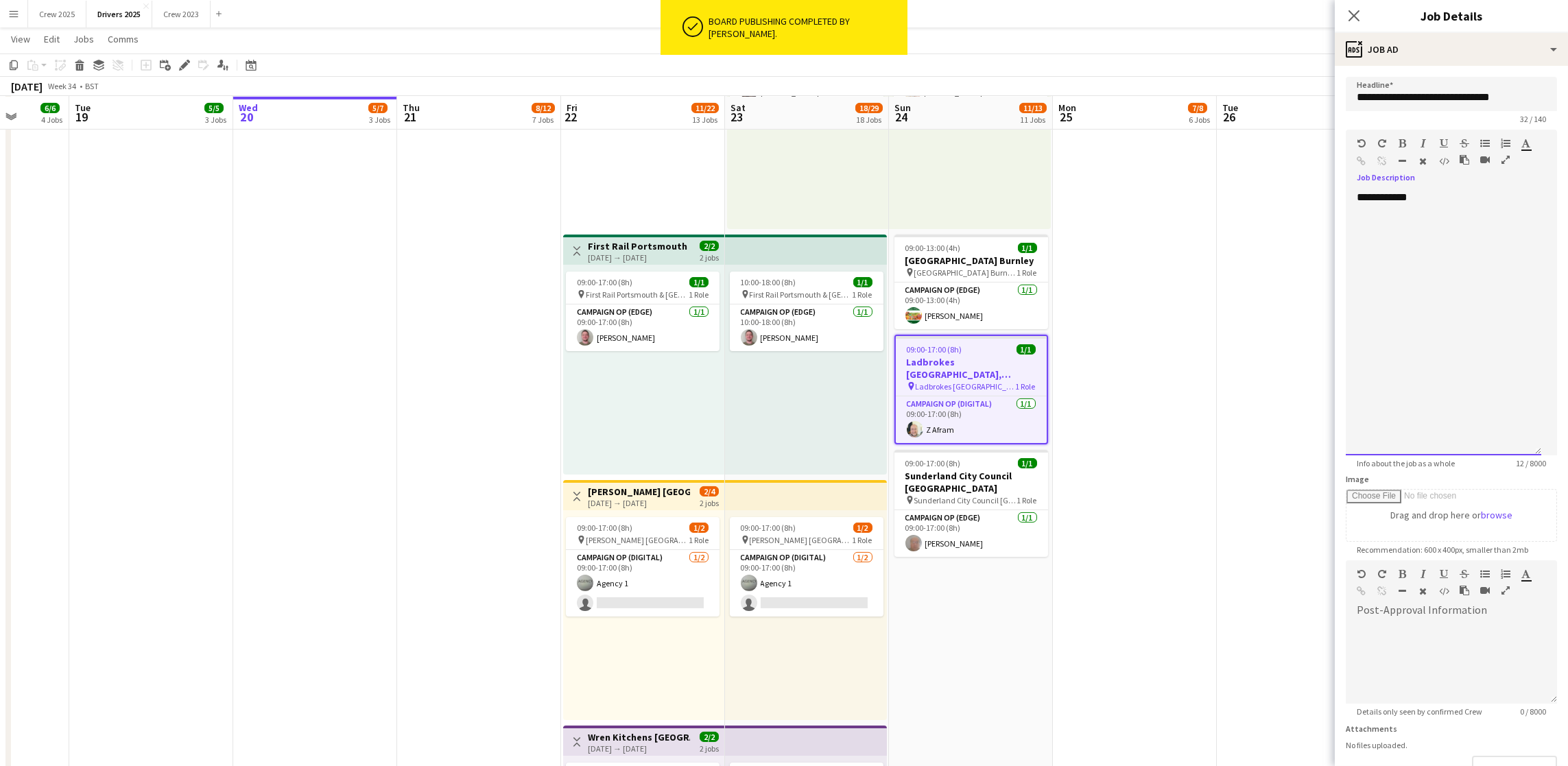
click at [1466, 221] on div "**********" at bounding box center [1443, 323] width 195 height 264
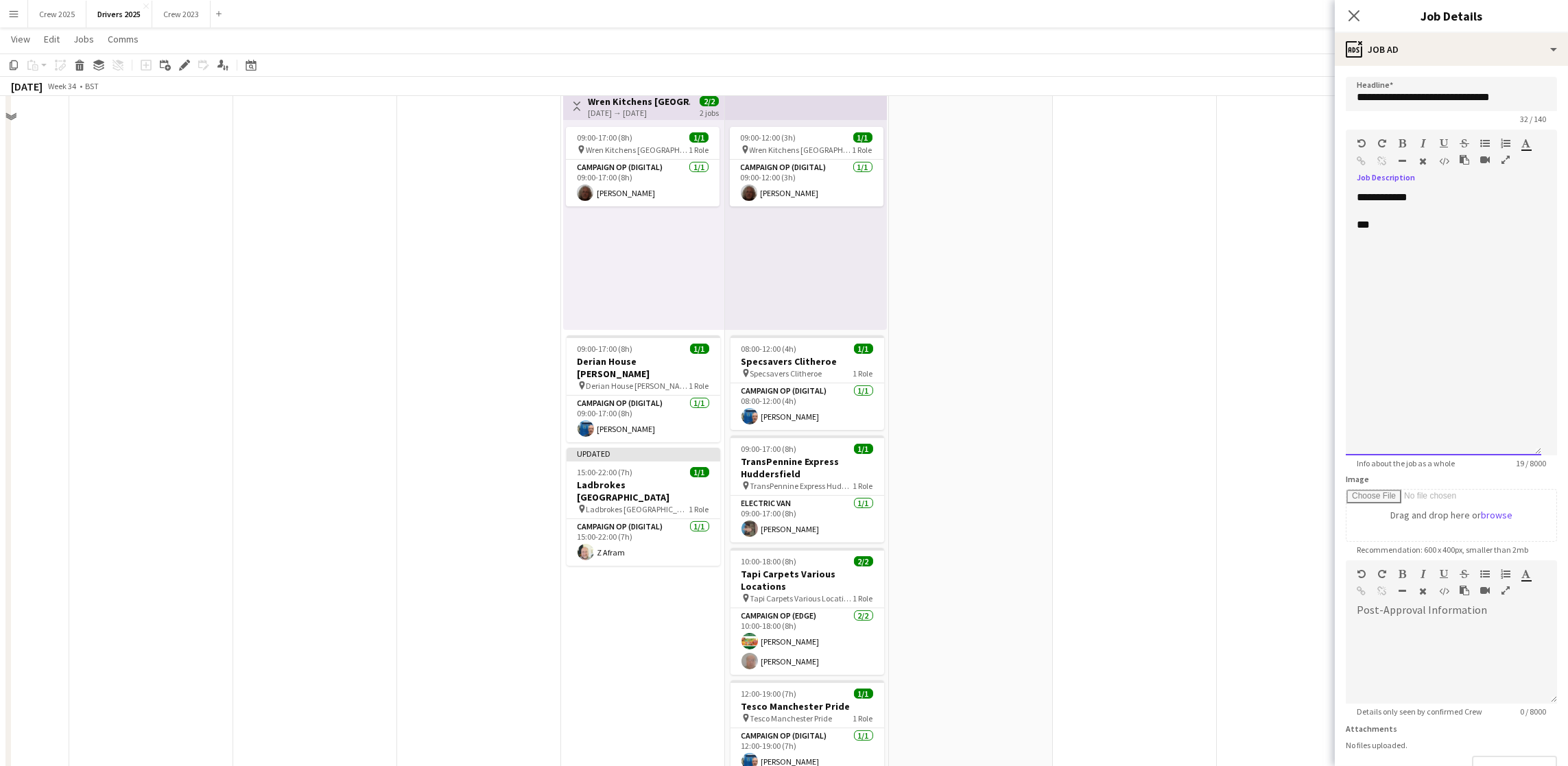
scroll to position [2854, 0]
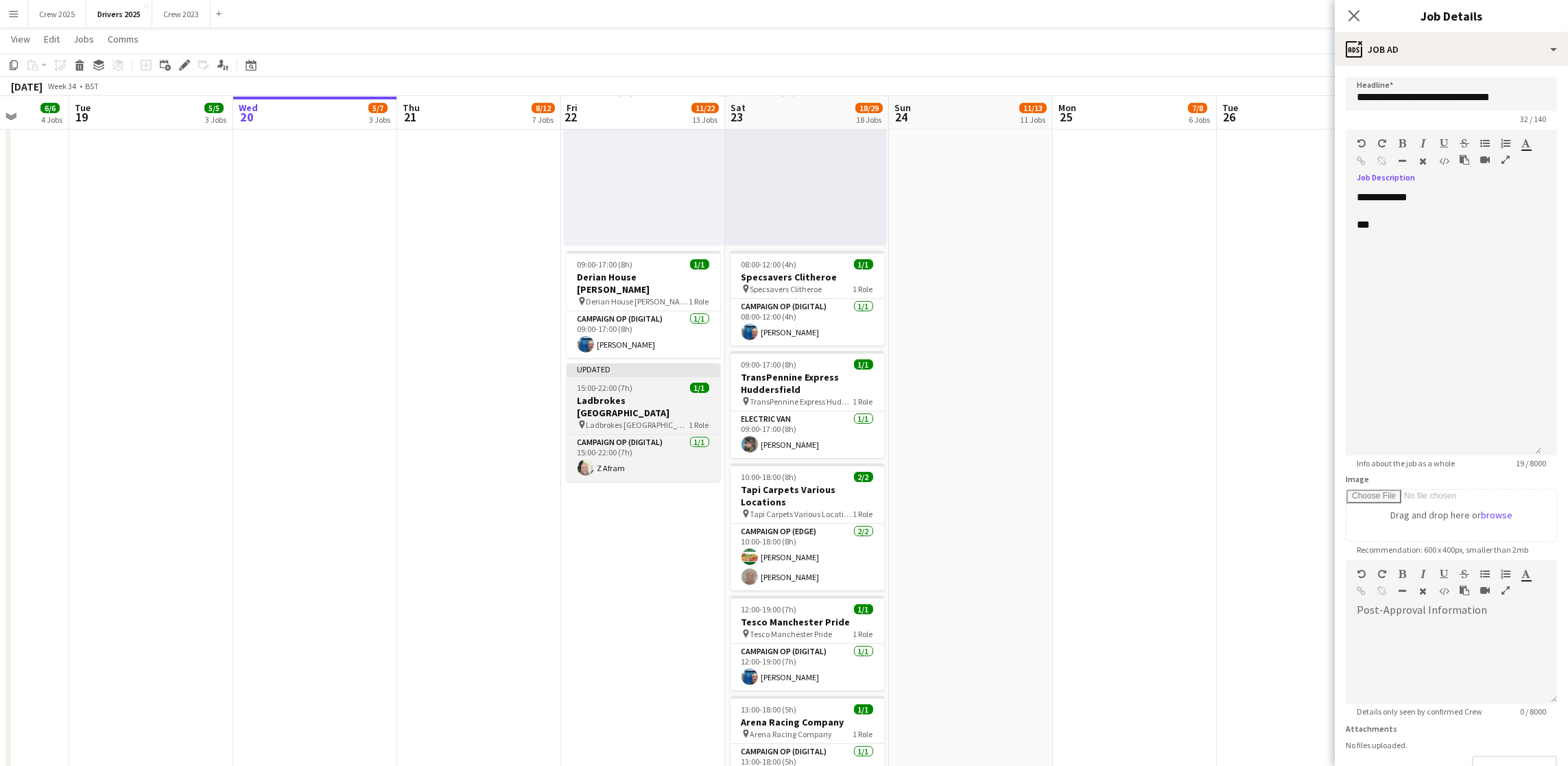
click at [583, 395] on h3 "Ladbrokes [GEOGRAPHIC_DATA]" at bounding box center [643, 407] width 154 height 24
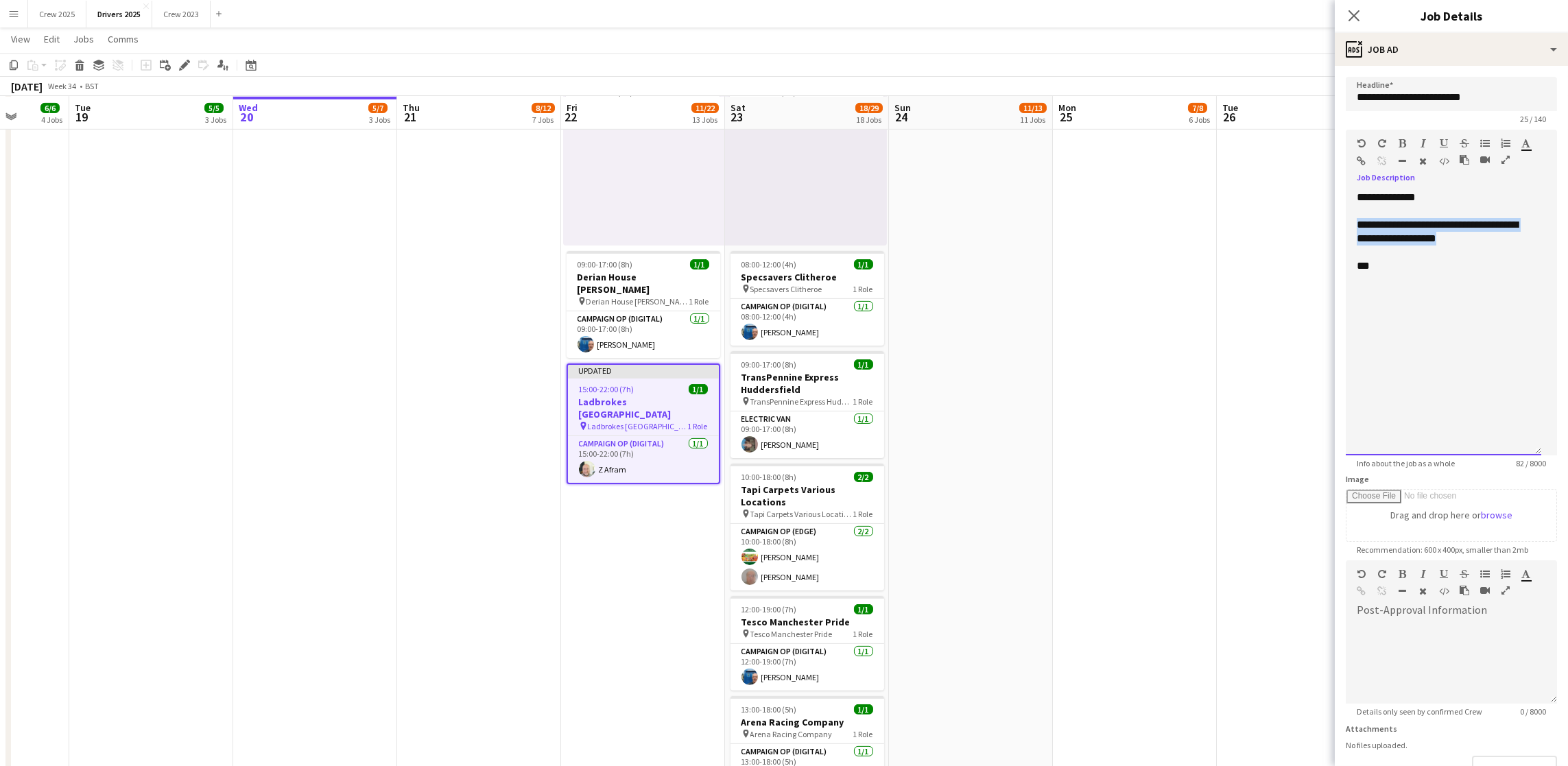
drag, startPoint x: 1506, startPoint y: 257, endPoint x: 1346, endPoint y: 240, distance: 160.9
click at [1346, 240] on div "**********" at bounding box center [1443, 323] width 195 height 264
copy div "**********"
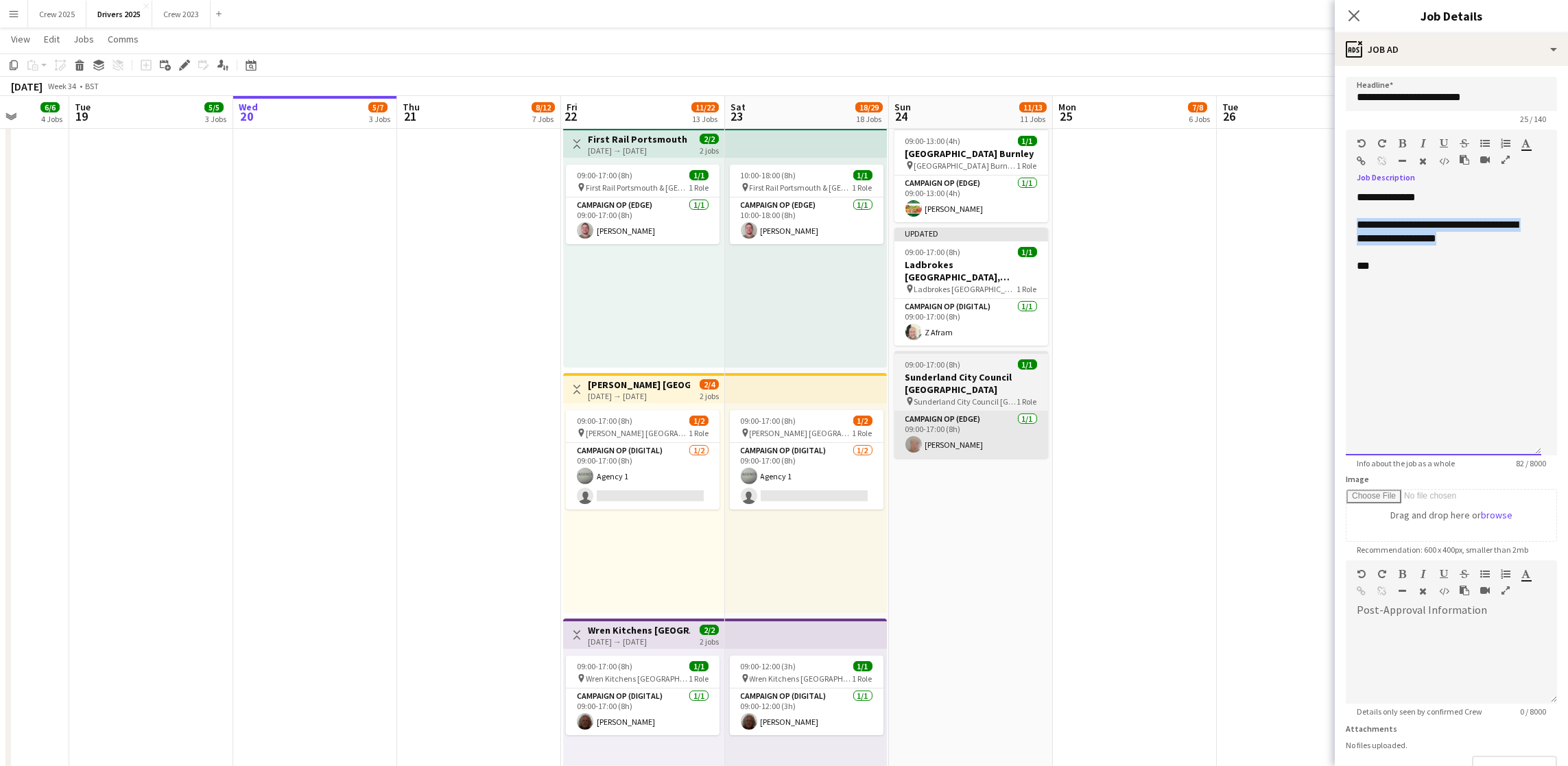
scroll to position [2237, 0]
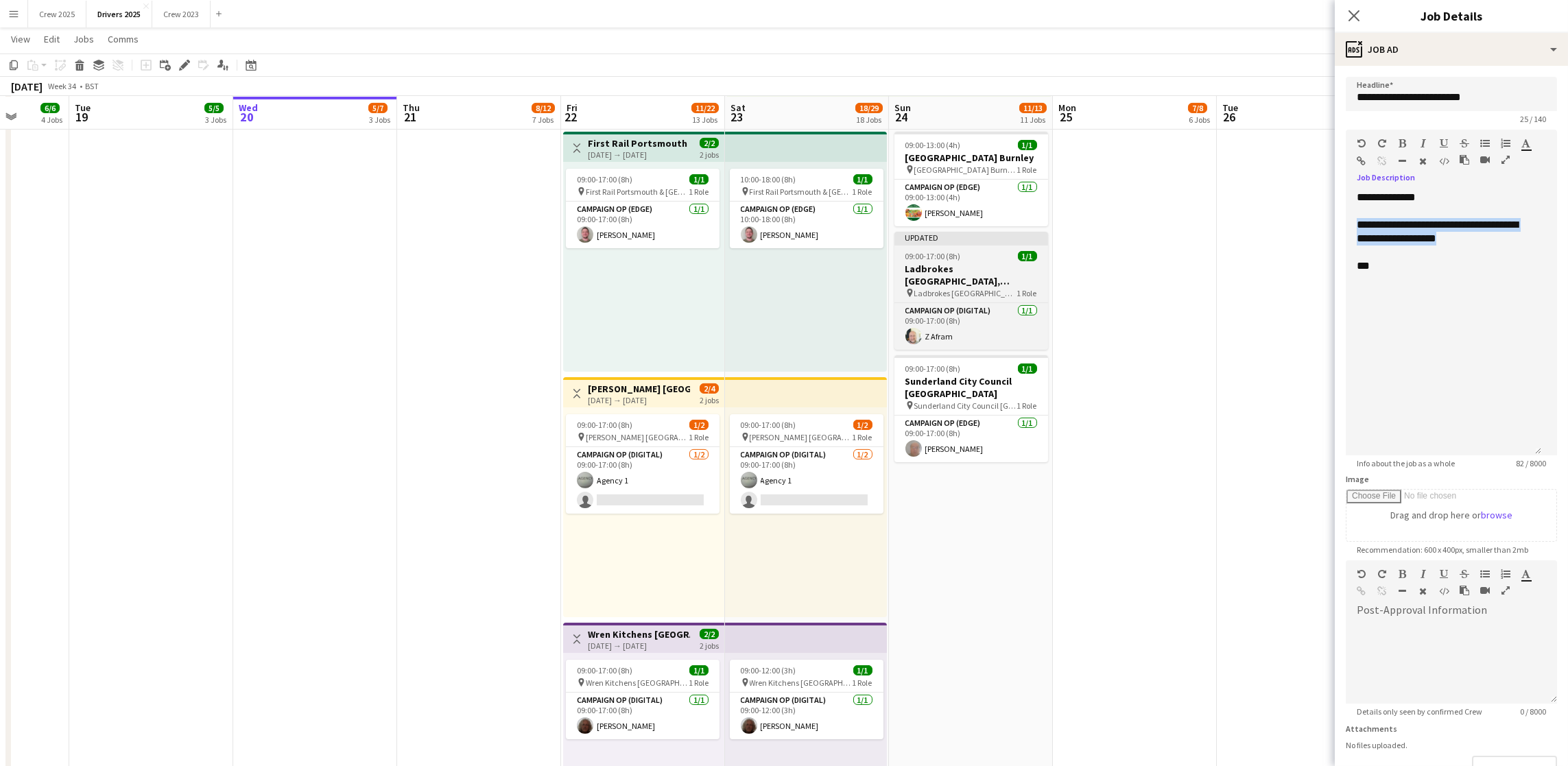
click at [951, 277] on h3 "Ladbrokes [GEOGRAPHIC_DATA], [GEOGRAPHIC_DATA]" at bounding box center [972, 275] width 154 height 24
type input "**********"
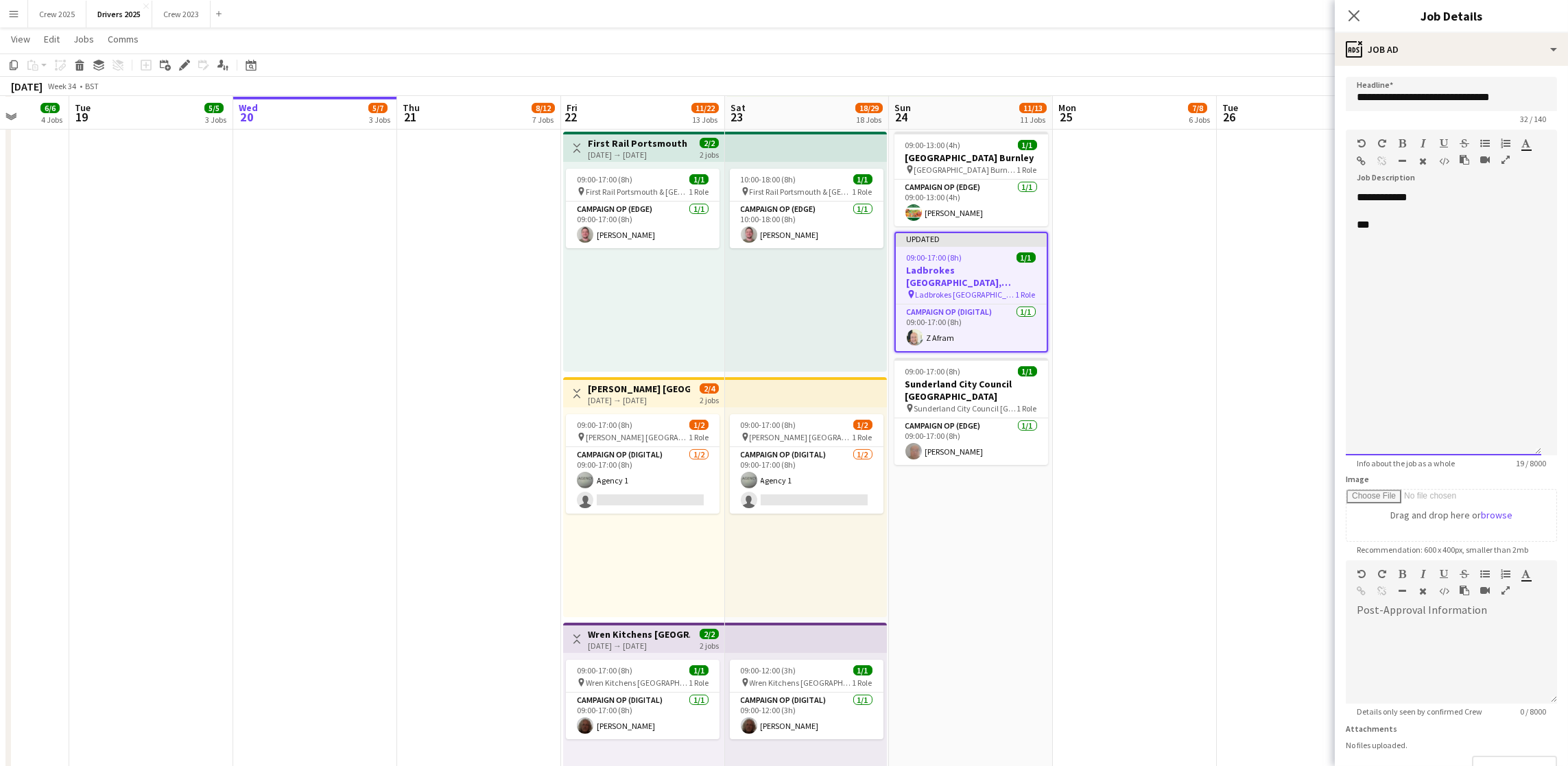
click at [1432, 232] on div "***" at bounding box center [1443, 225] width 173 height 14
drag, startPoint x: 1486, startPoint y: 282, endPoint x: 1419, endPoint y: 278, distance: 67.1
click at [1419, 273] on div "**********" at bounding box center [1443, 259] width 173 height 27
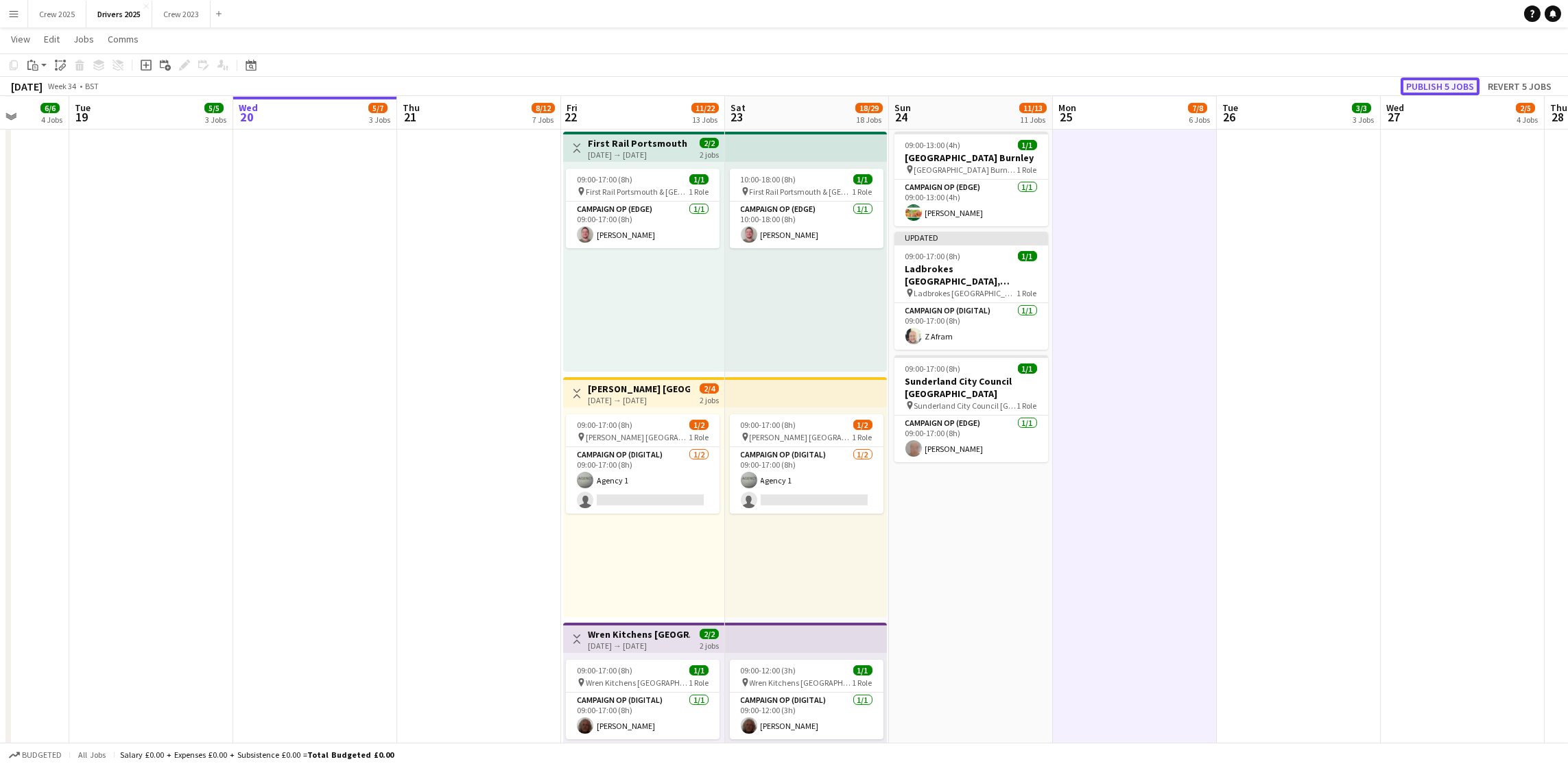
click at [1425, 81] on button "Publish 5 jobs" at bounding box center [1440, 86] width 79 height 18
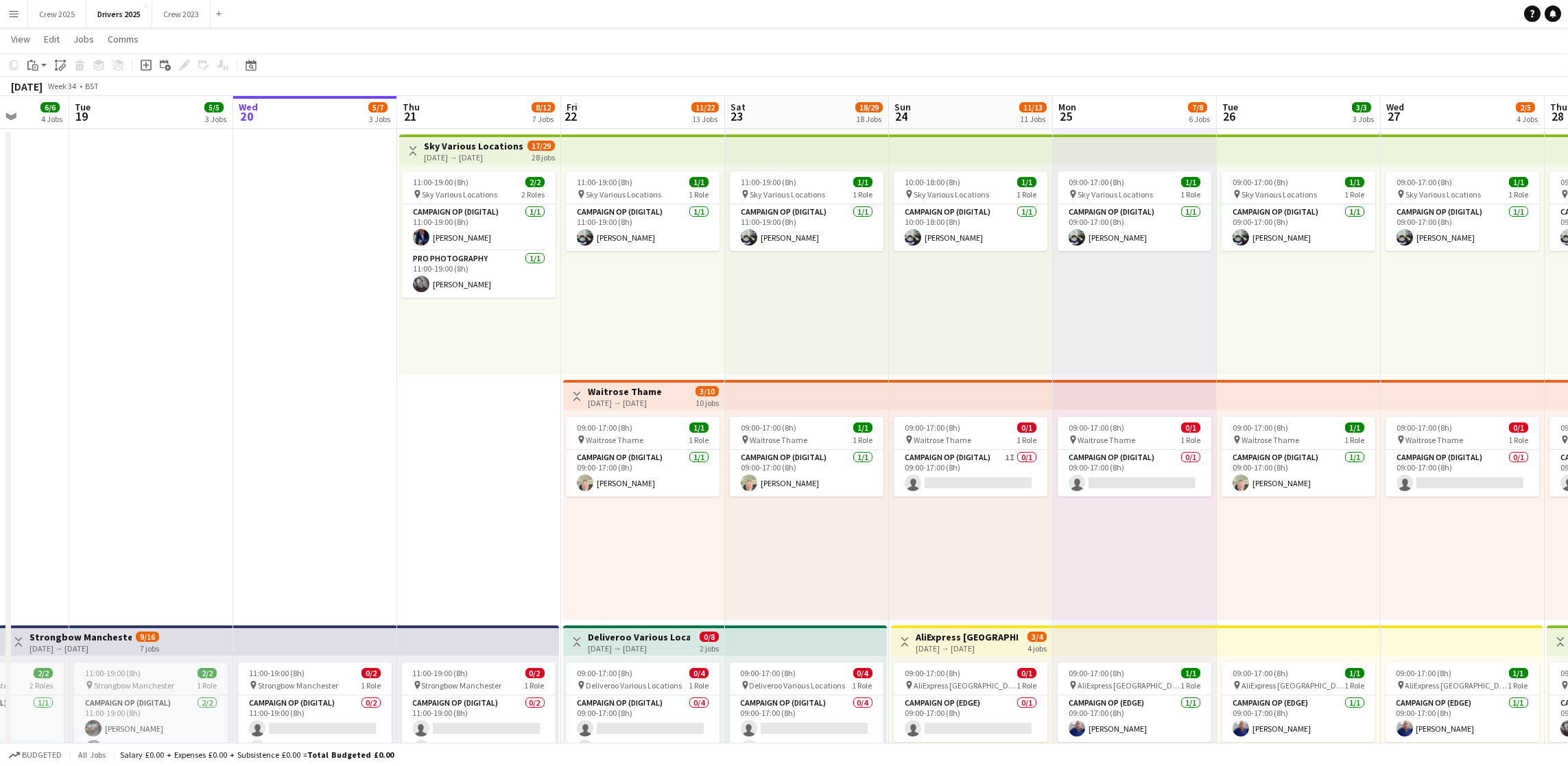
scroll to position [0, 0]
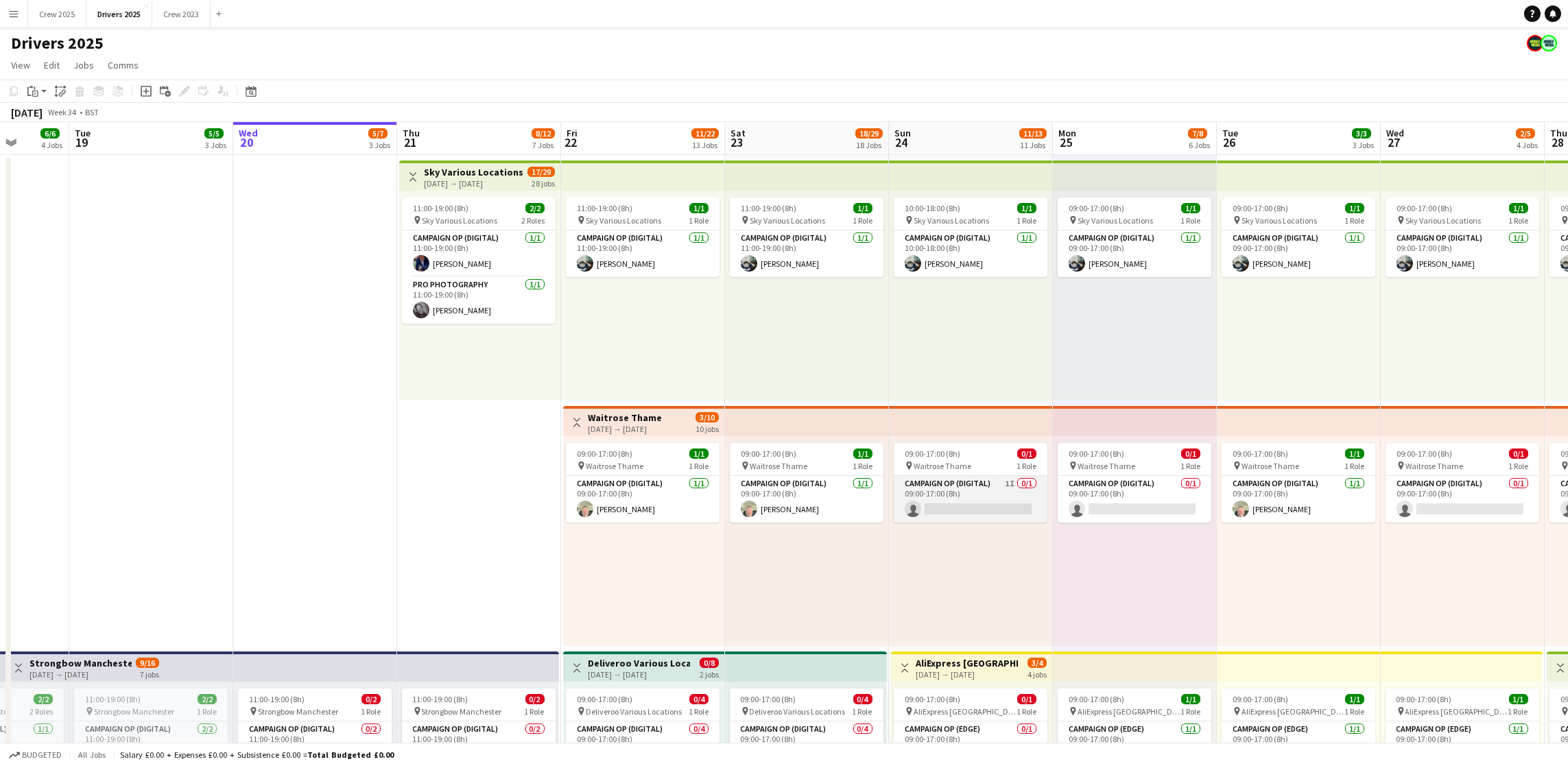
click at [912, 497] on app-card-role "Campaign Op (Digital) 1I 0/1 09:00-17:00 (8h) single-neutral-actions" at bounding box center [971, 500] width 154 height 47
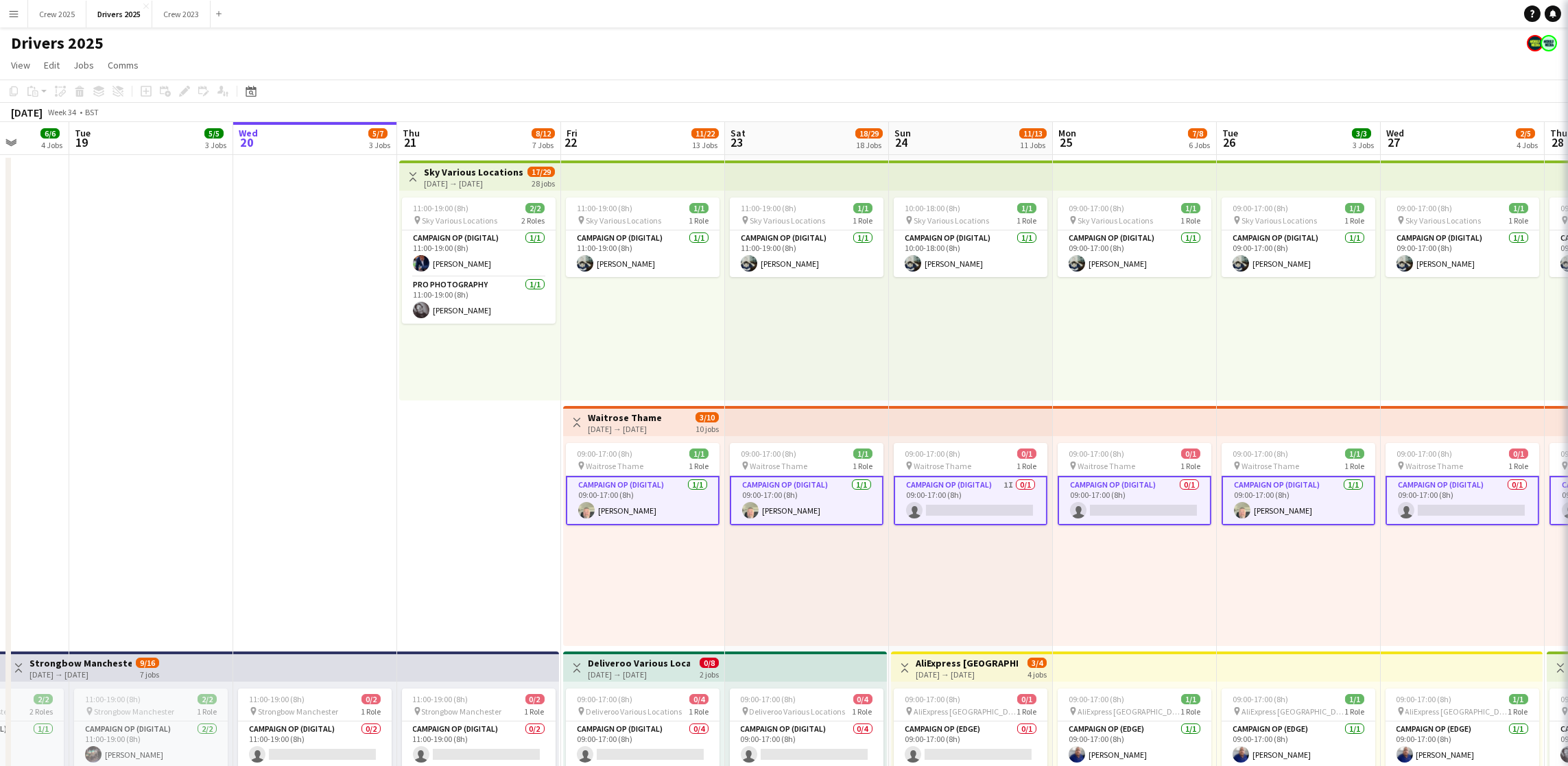
click at [948, 497] on app-card-role "Campaign Op (Digital) 1I 0/1 09:00-17:00 (8h) single-neutral-actions" at bounding box center [971, 501] width 154 height 50
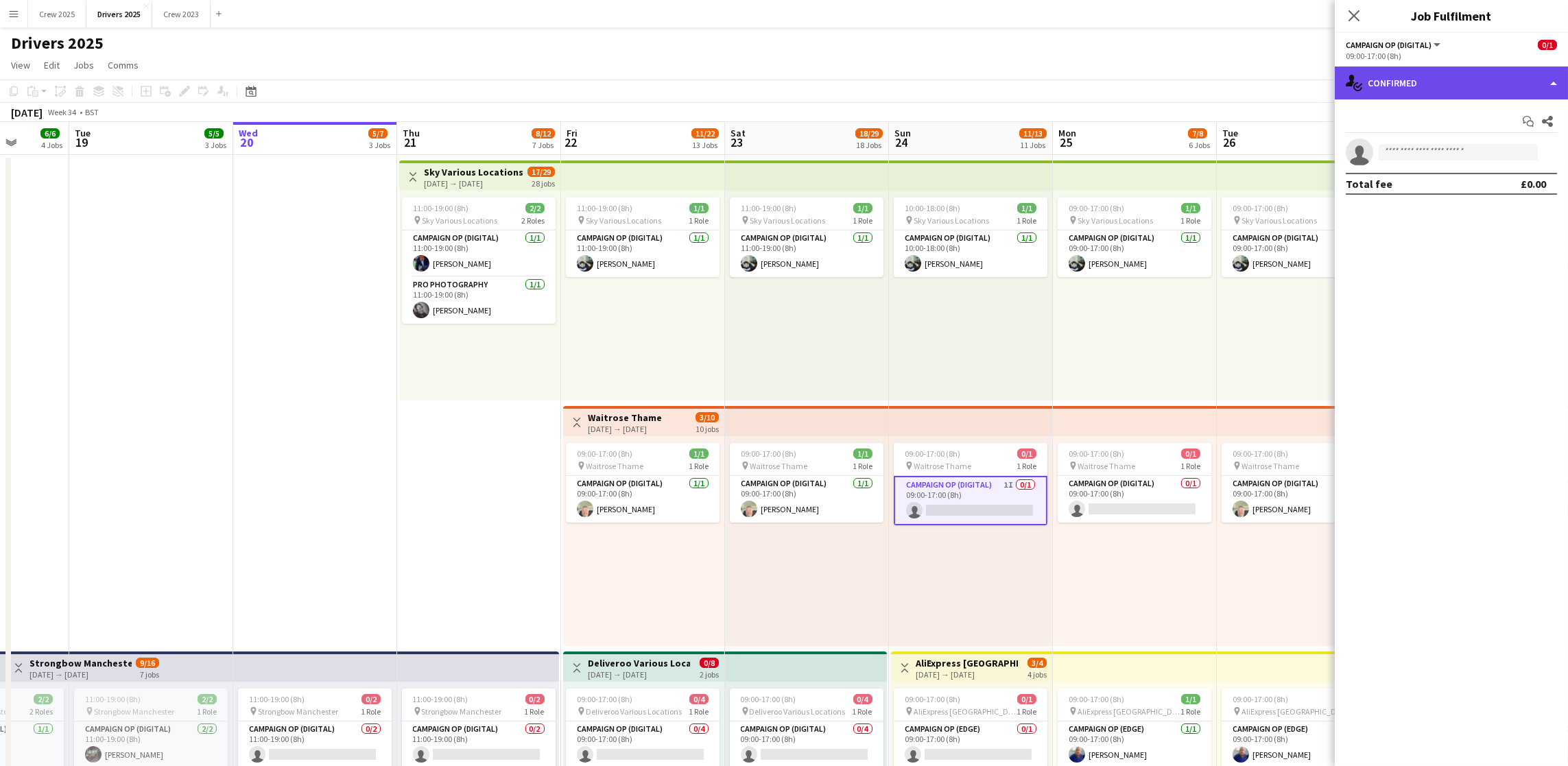
click at [1452, 82] on div "single-neutral-actions-check-2 Confirmed" at bounding box center [1451, 83] width 234 height 33
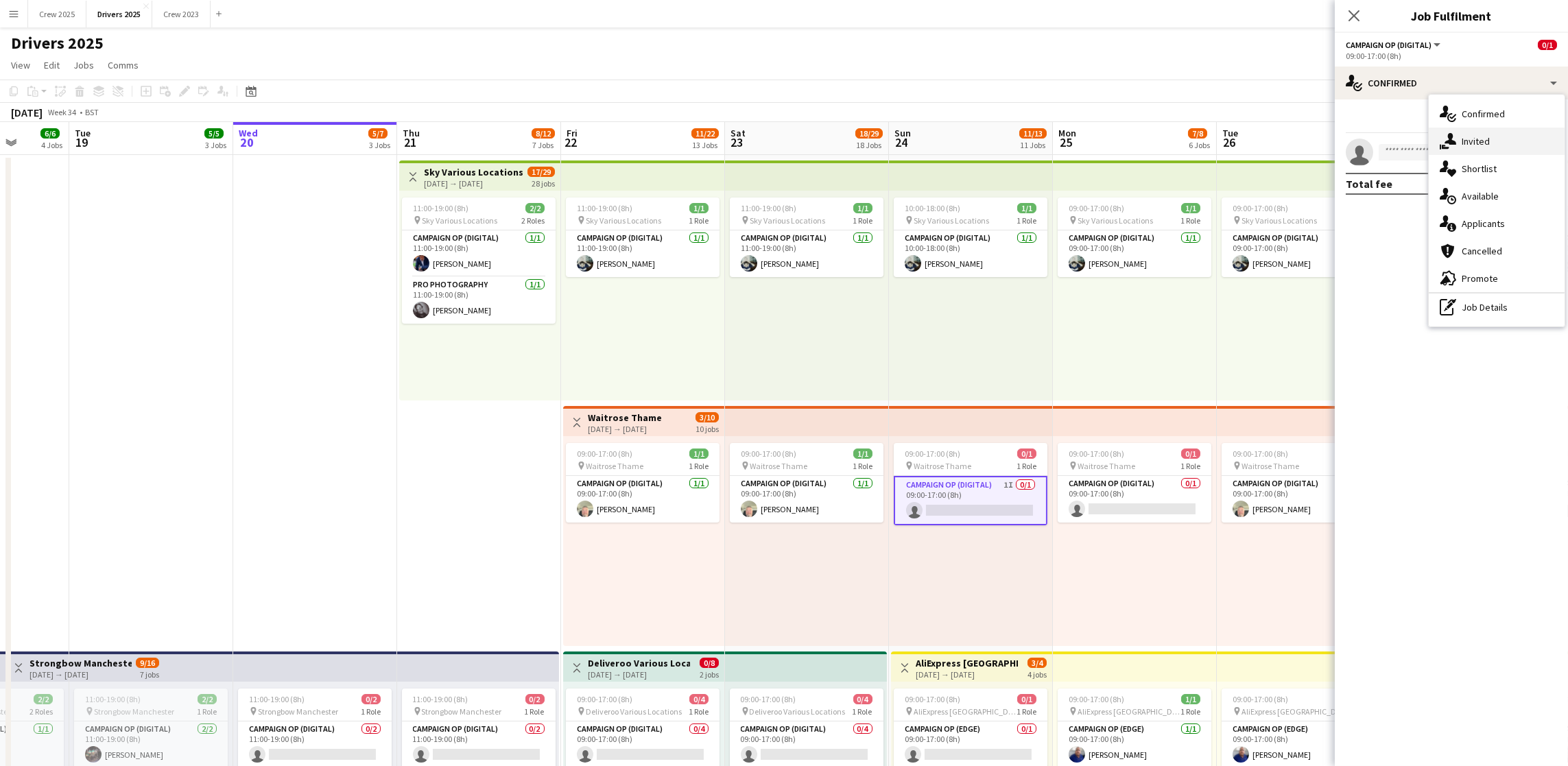
click at [1470, 137] on div "single-neutral-actions-share-1 Invited" at bounding box center [1496, 141] width 136 height 27
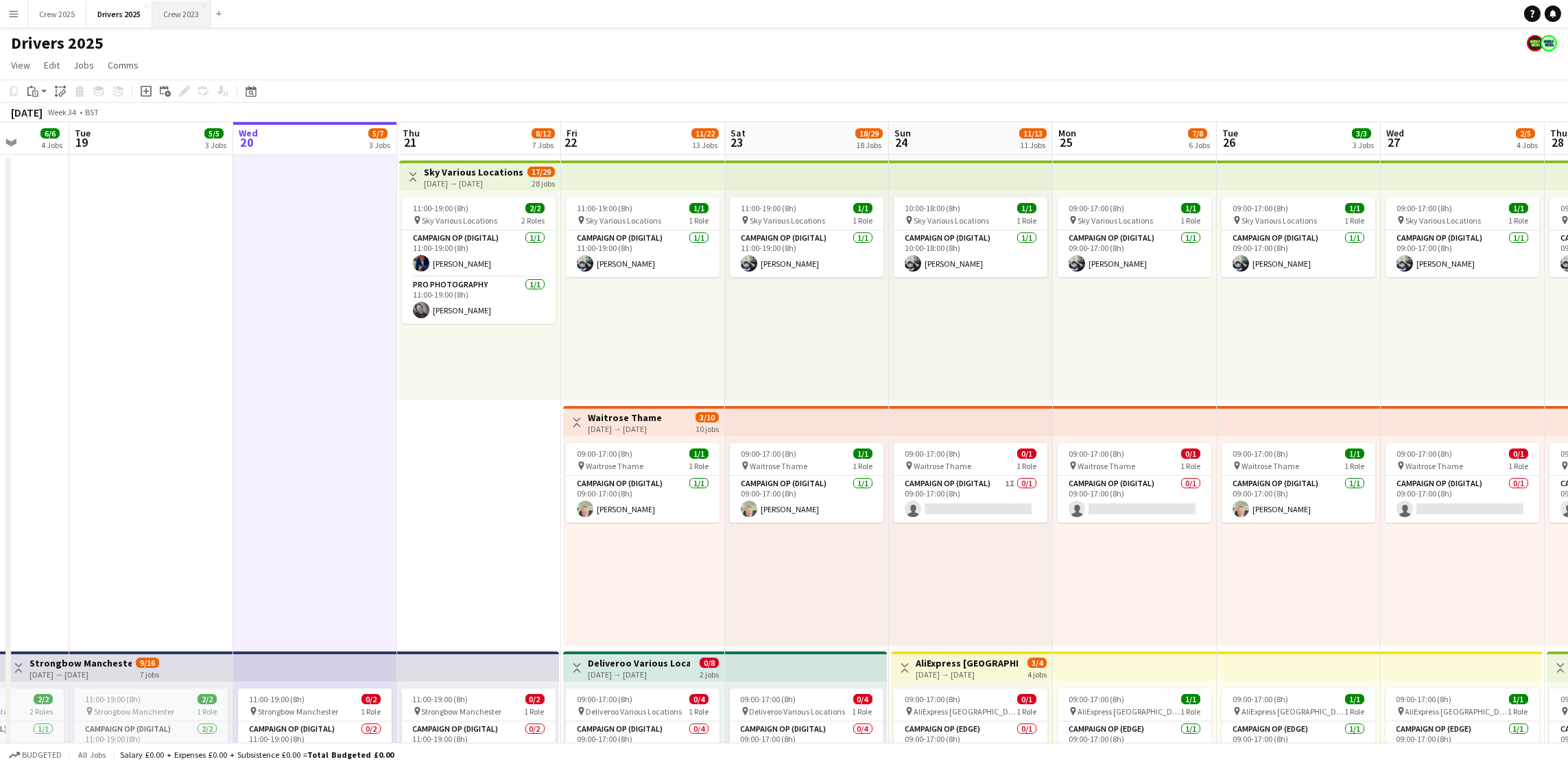
click at [198, 18] on button "Crew 2023 Close" at bounding box center [181, 14] width 58 height 27
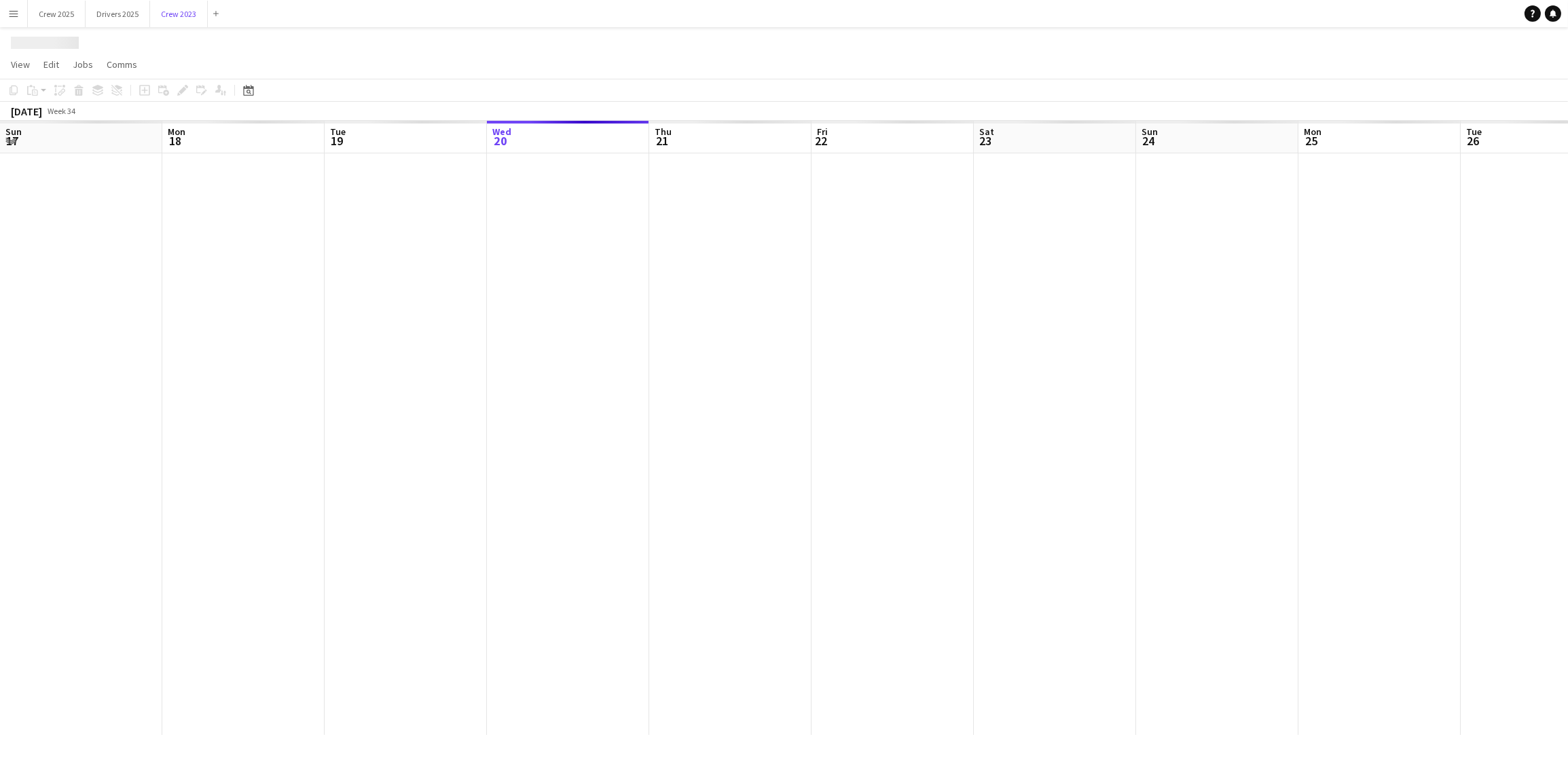
scroll to position [0, 324]
click at [244, 97] on div "Date picker" at bounding box center [249, 90] width 17 height 17
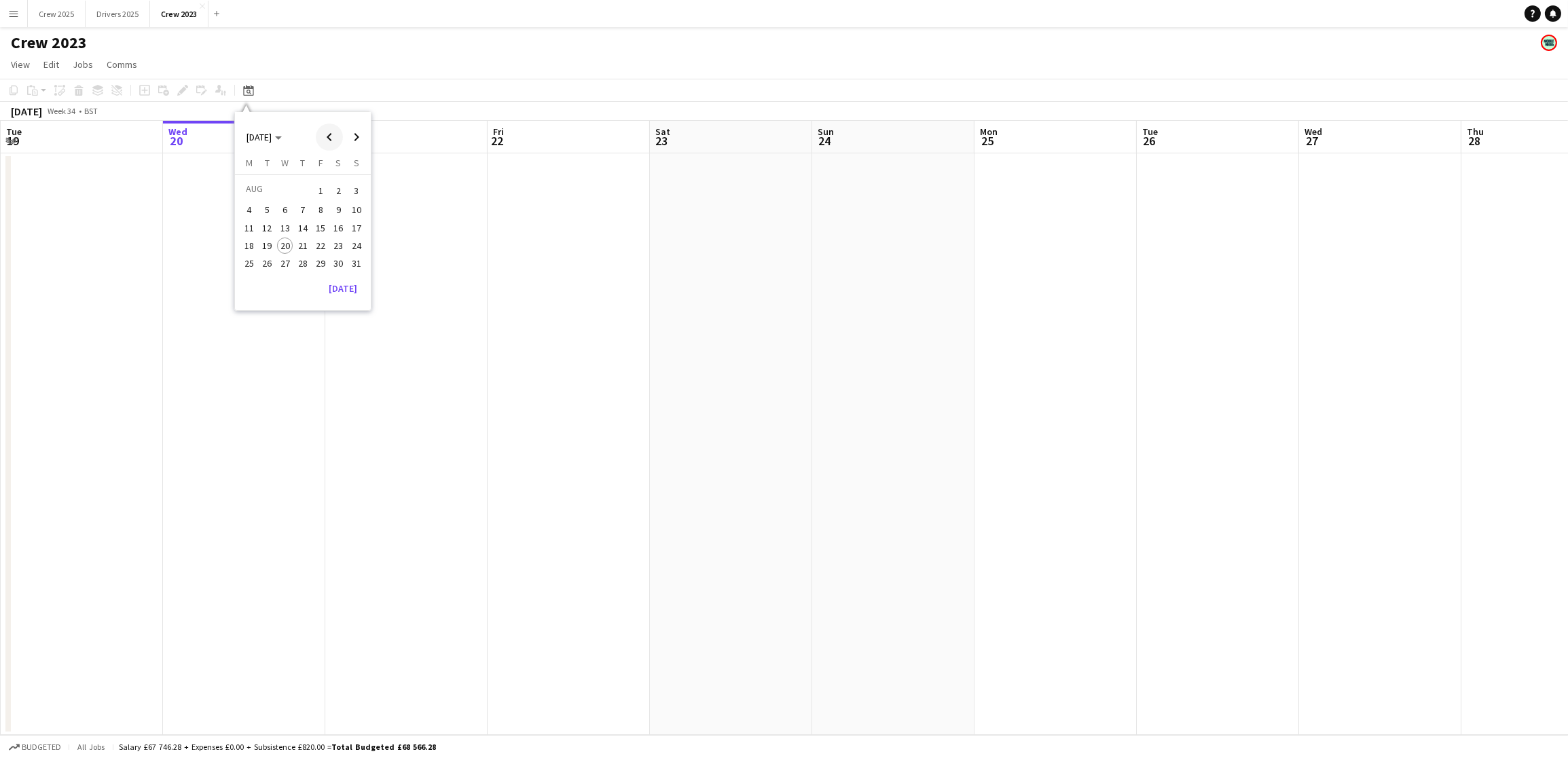
click at [327, 140] on span "Previous month" at bounding box center [329, 136] width 27 height 27
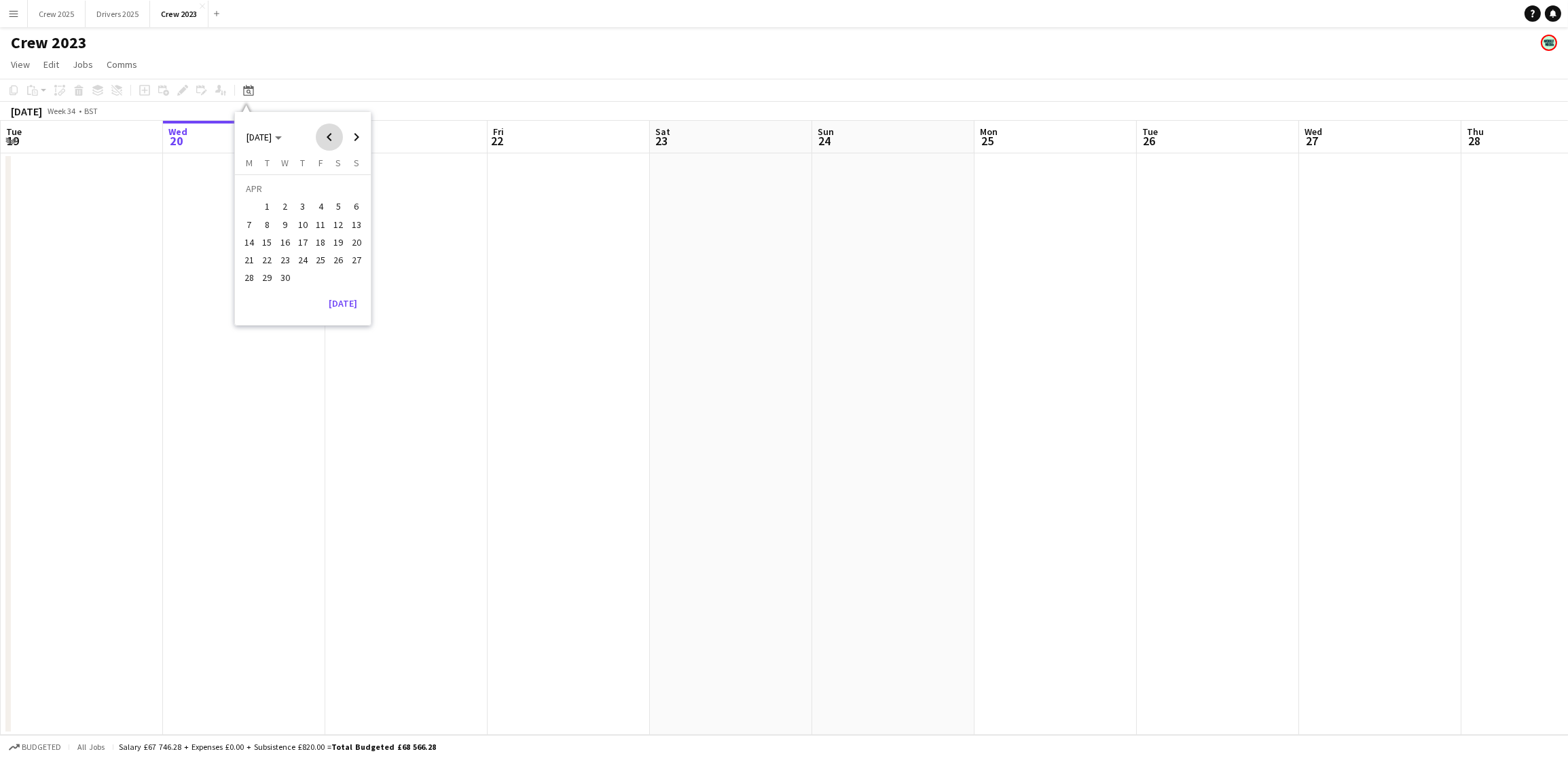
click at [327, 140] on span "Previous month" at bounding box center [329, 136] width 27 height 27
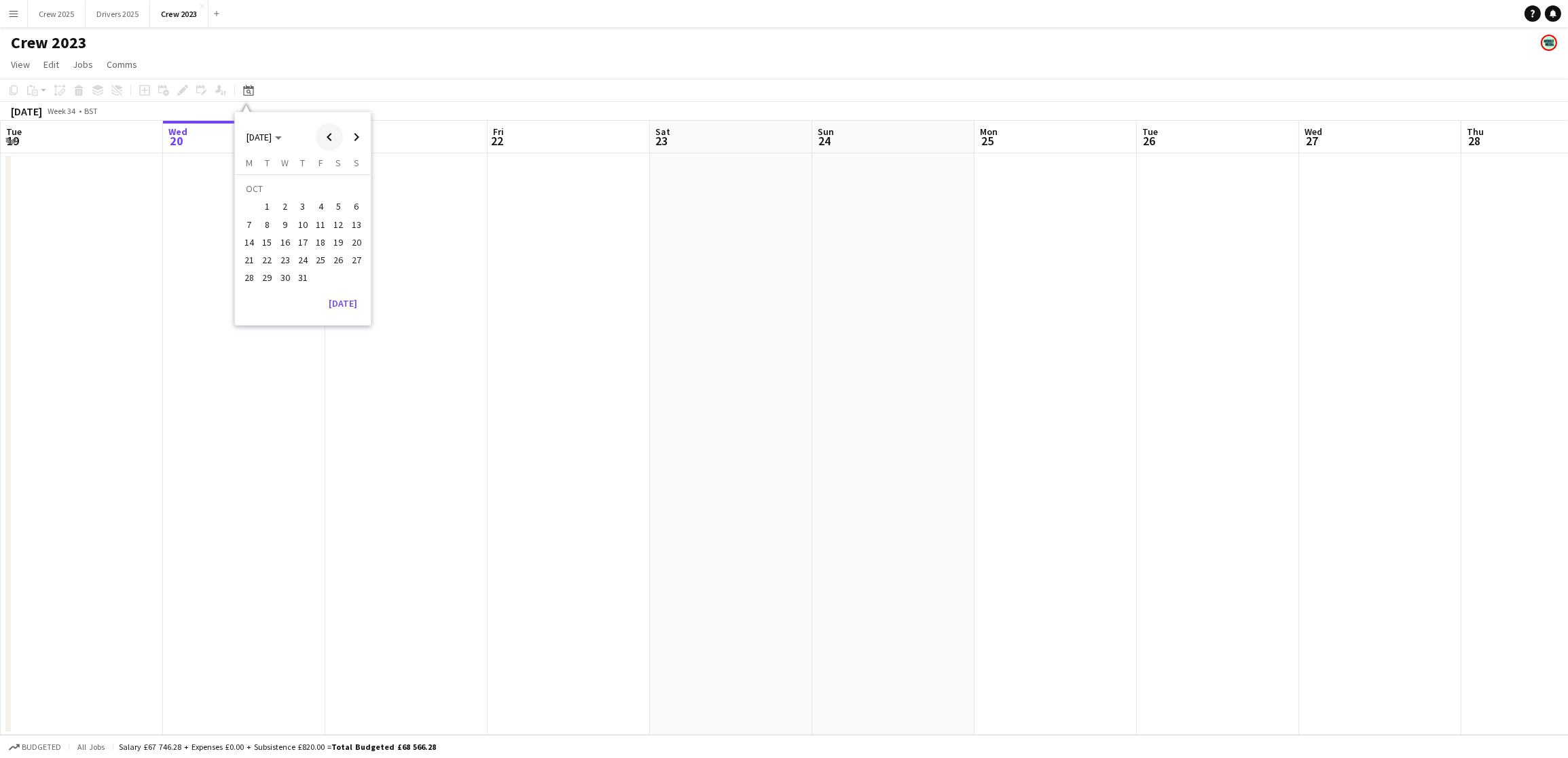
click at [327, 140] on span "Previous month" at bounding box center [329, 136] width 27 height 27
click at [297, 244] on span "22" at bounding box center [303, 246] width 17 height 17
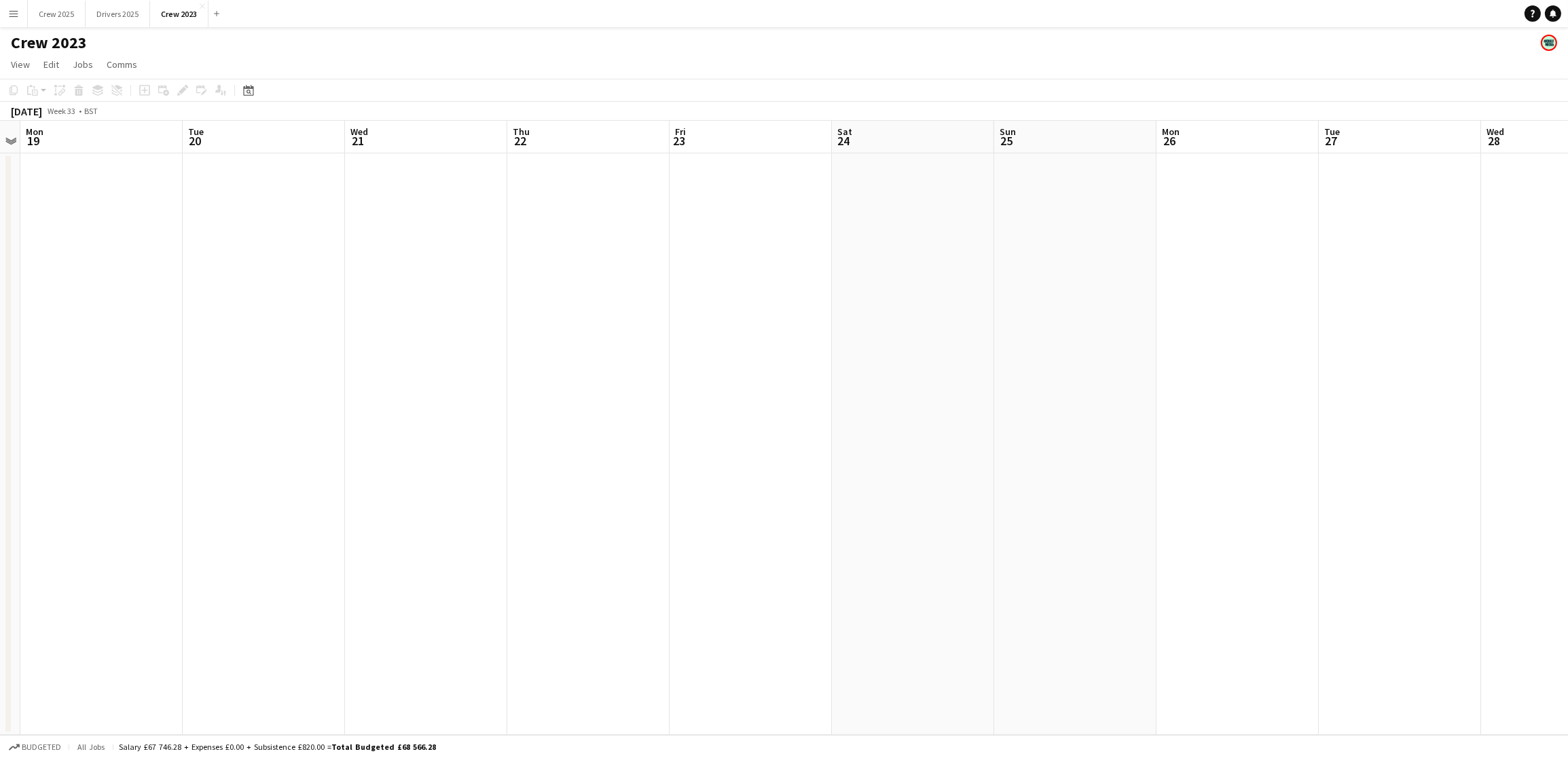
click at [205, 7] on app-icon "Close" at bounding box center [202, 6] width 6 height 6
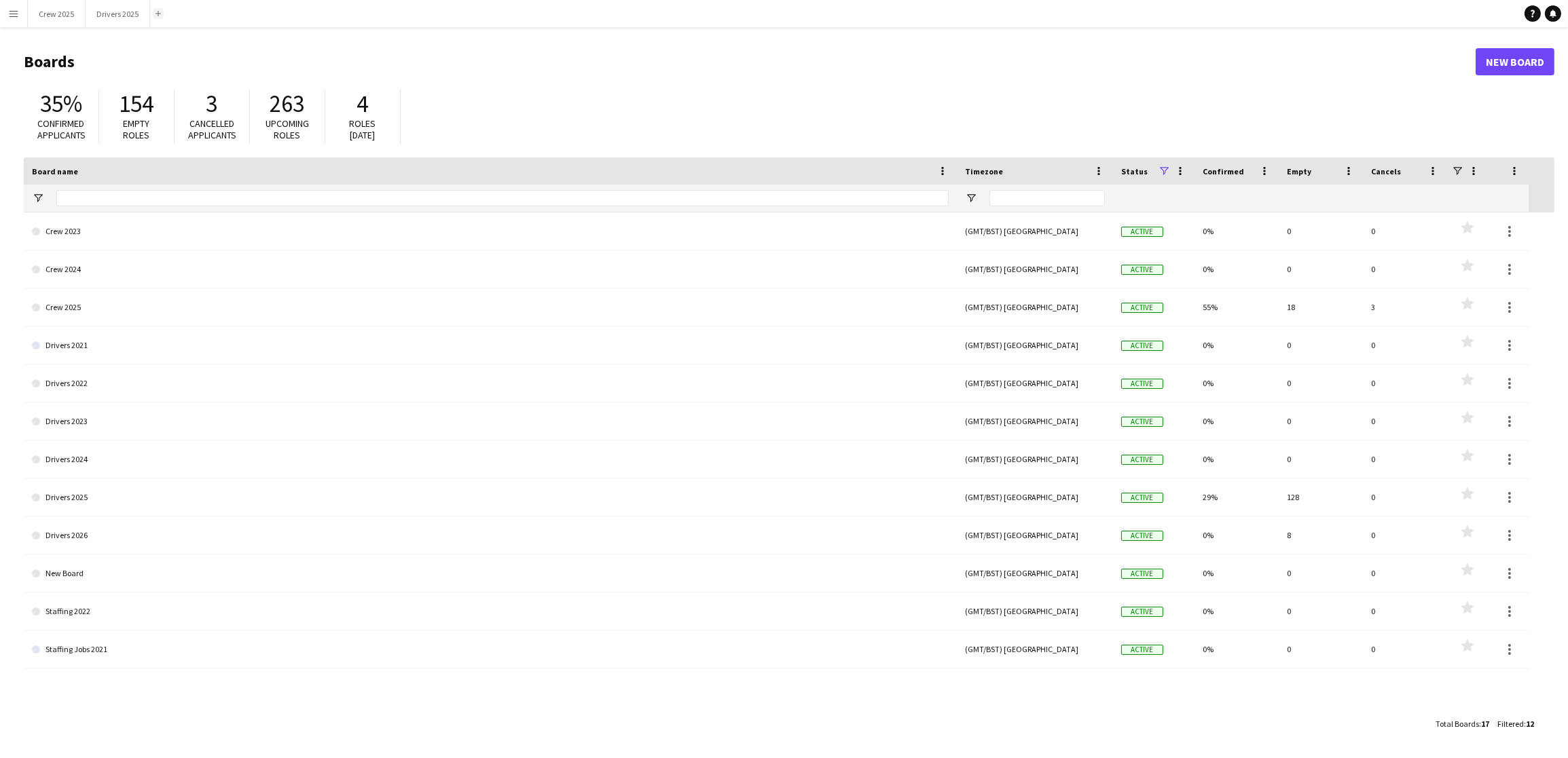
click at [161, 14] on app-icon "Add" at bounding box center [158, 14] width 6 height 6
click at [16, 11] on app-icon "Menu" at bounding box center [14, 14] width 11 height 11
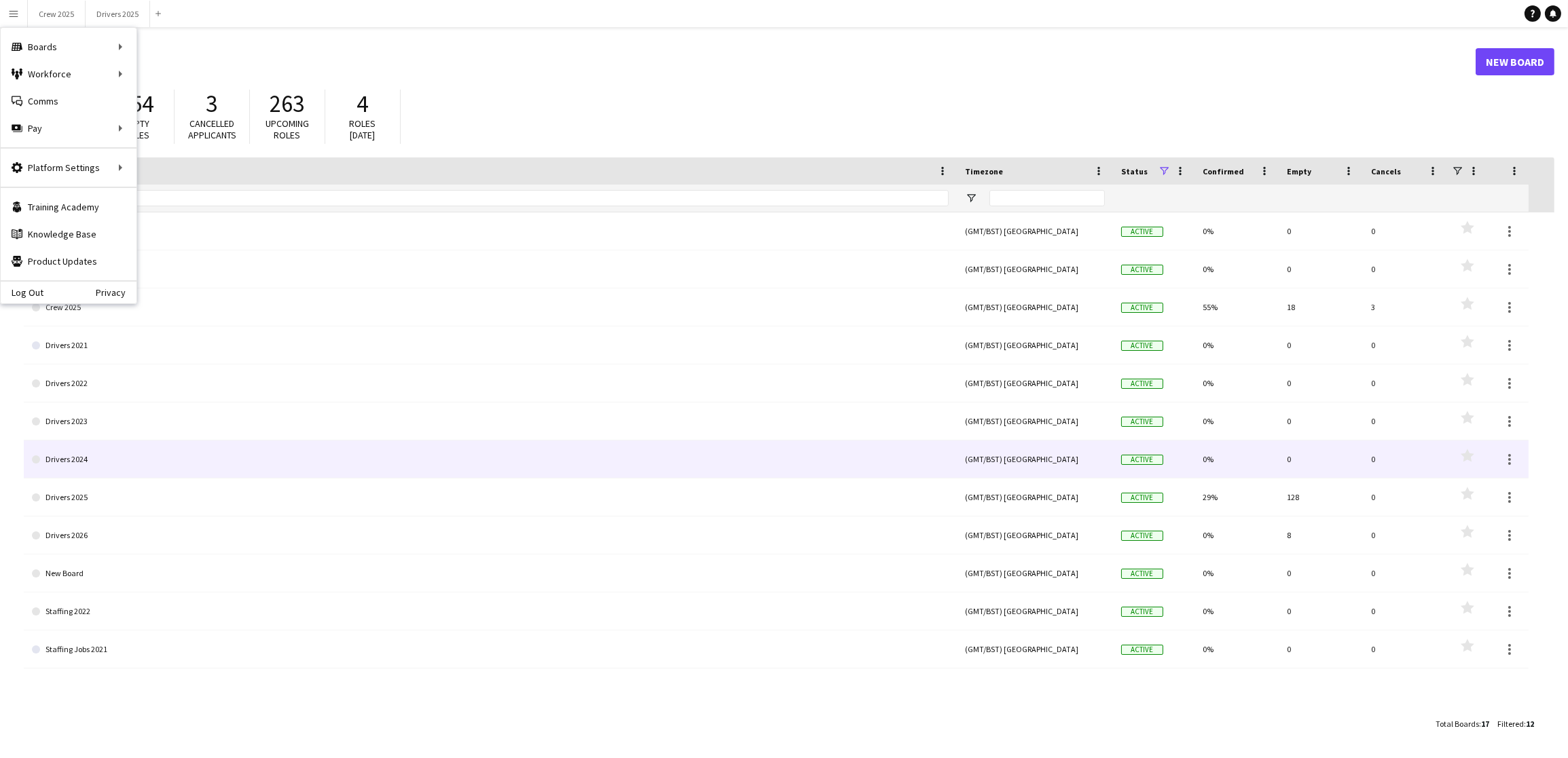
click at [91, 461] on link "Drivers 2024" at bounding box center [489, 459] width 916 height 38
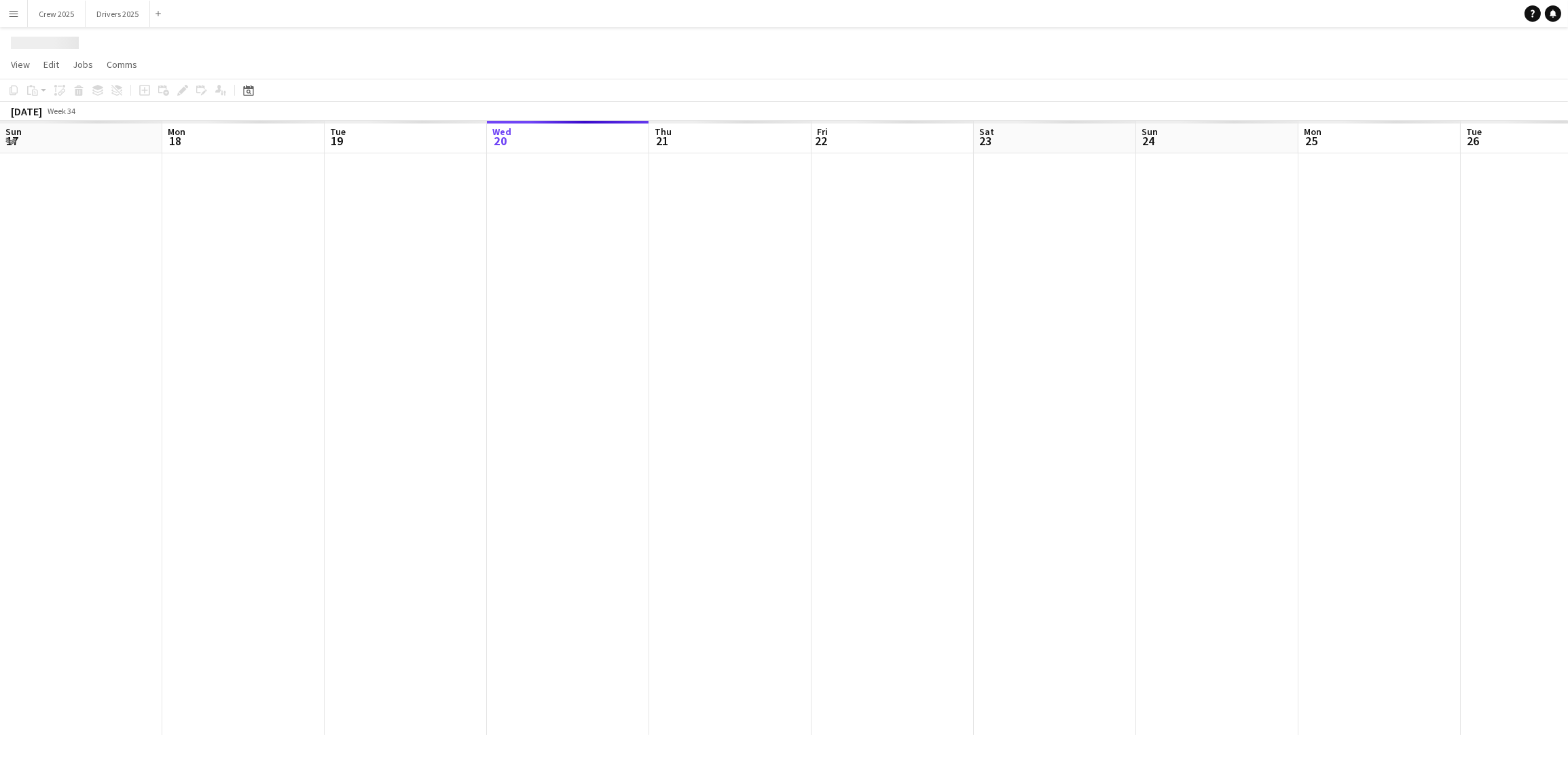
scroll to position [0, 324]
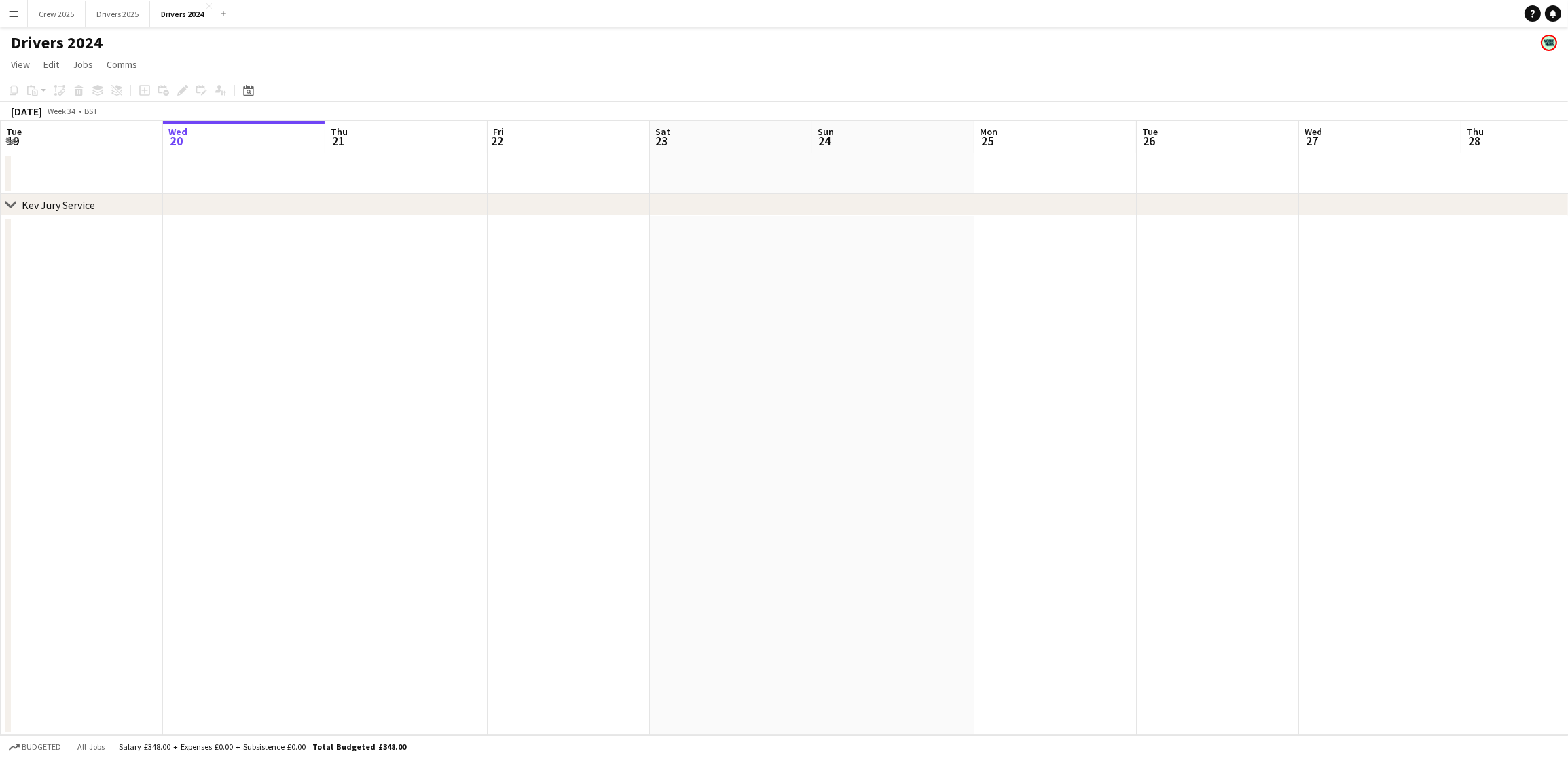
click at [212, 6] on app-icon "Close" at bounding box center [209, 6] width 6 height 6
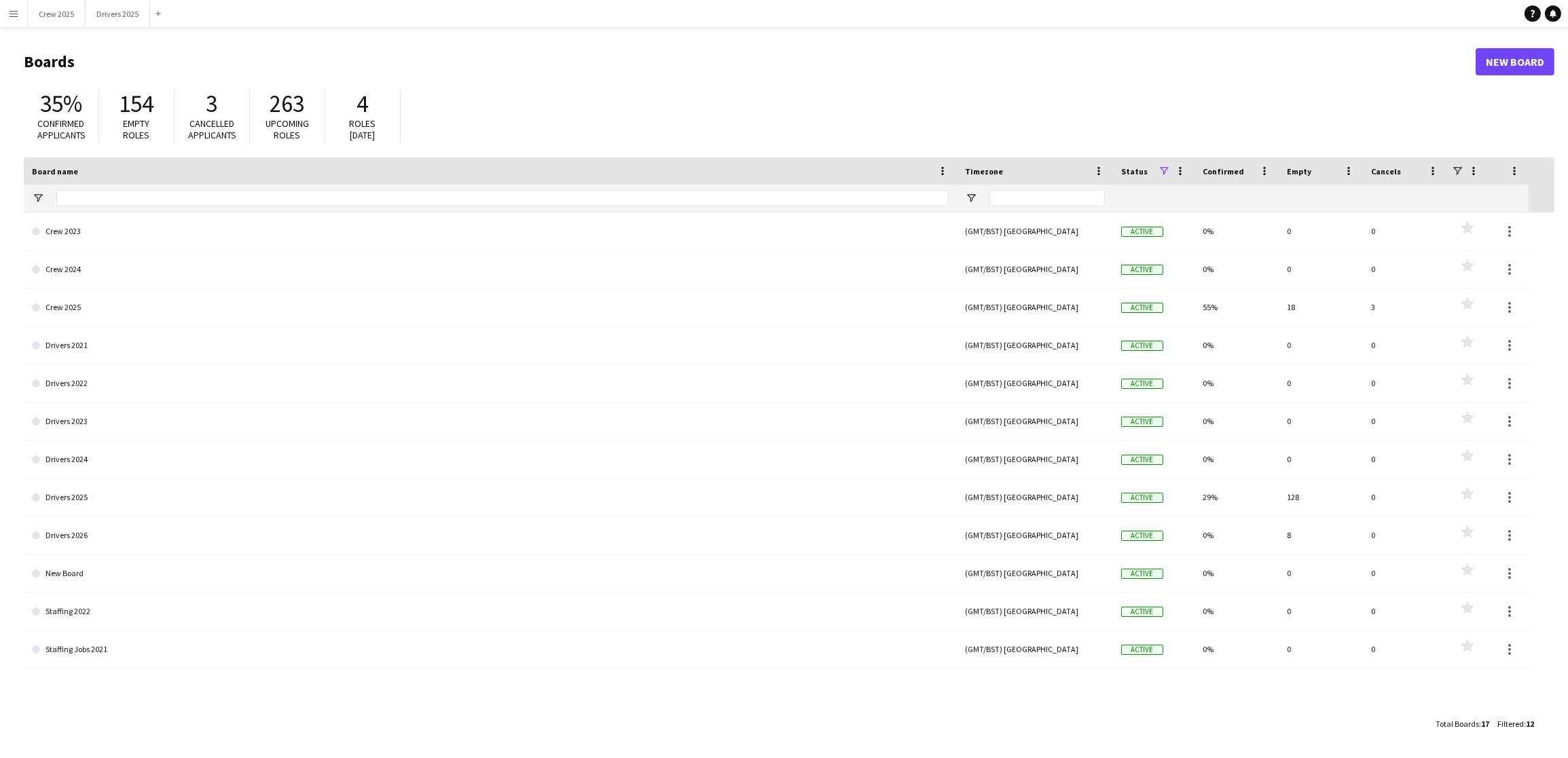
click at [12, 8] on app-icon "Menu" at bounding box center [14, 14] width 11 height 11
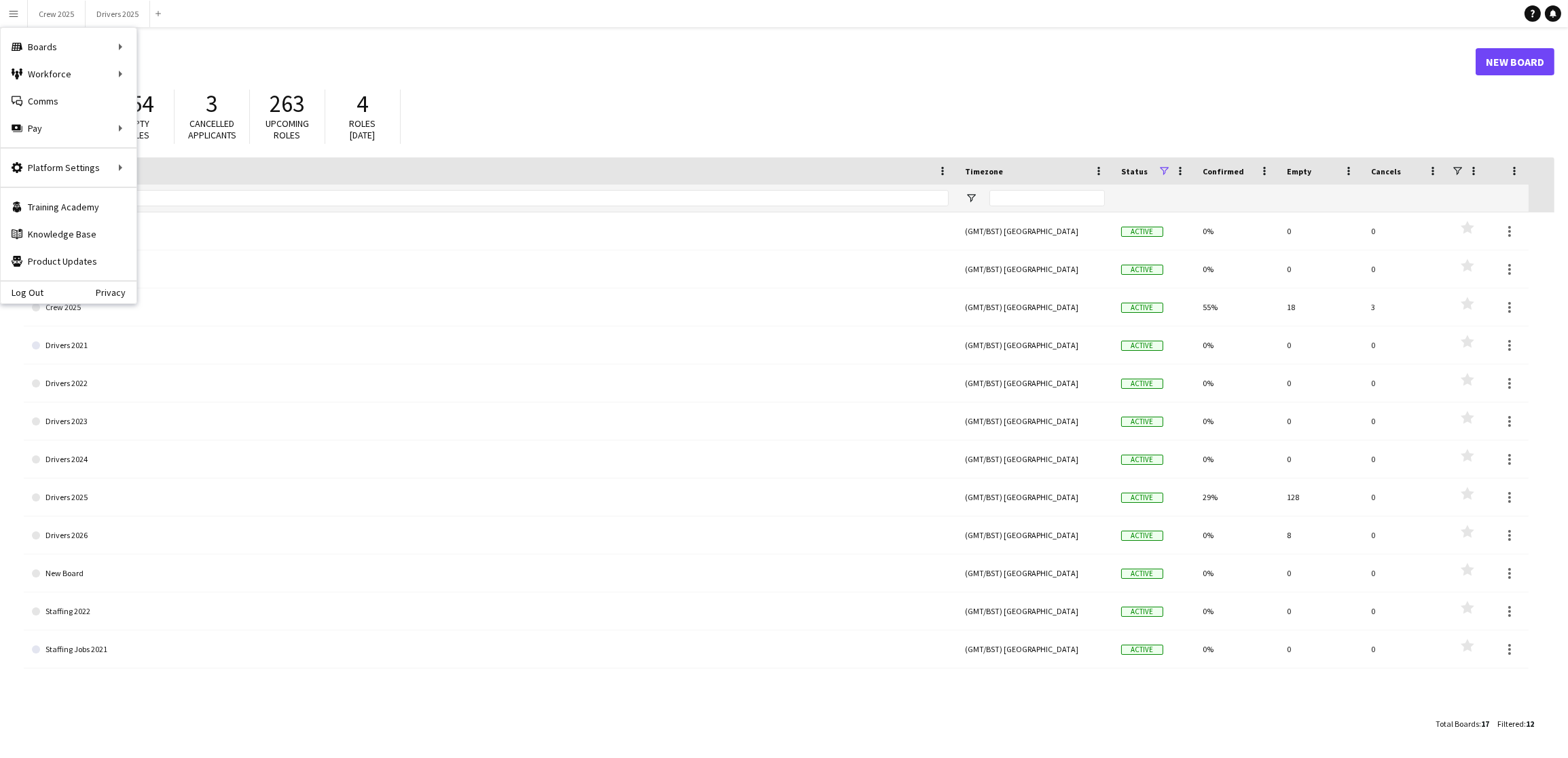
click at [687, 14] on app-navbar "Menu Boards Boards Boards All jobs Status Workforce Workforce My Workforce Recr…" at bounding box center [784, 13] width 1568 height 27
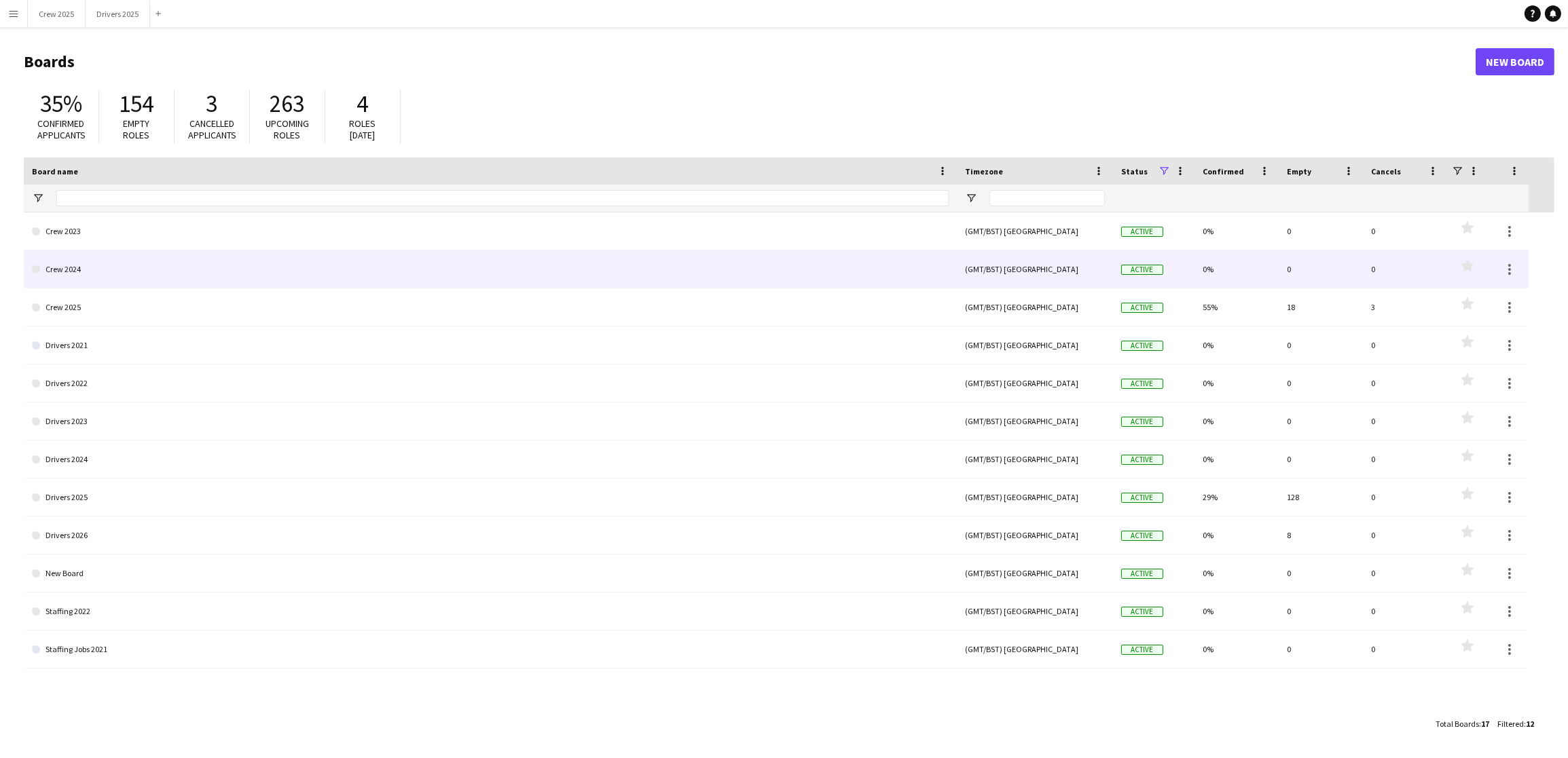
click at [92, 276] on link "Crew 2024" at bounding box center [489, 269] width 916 height 38
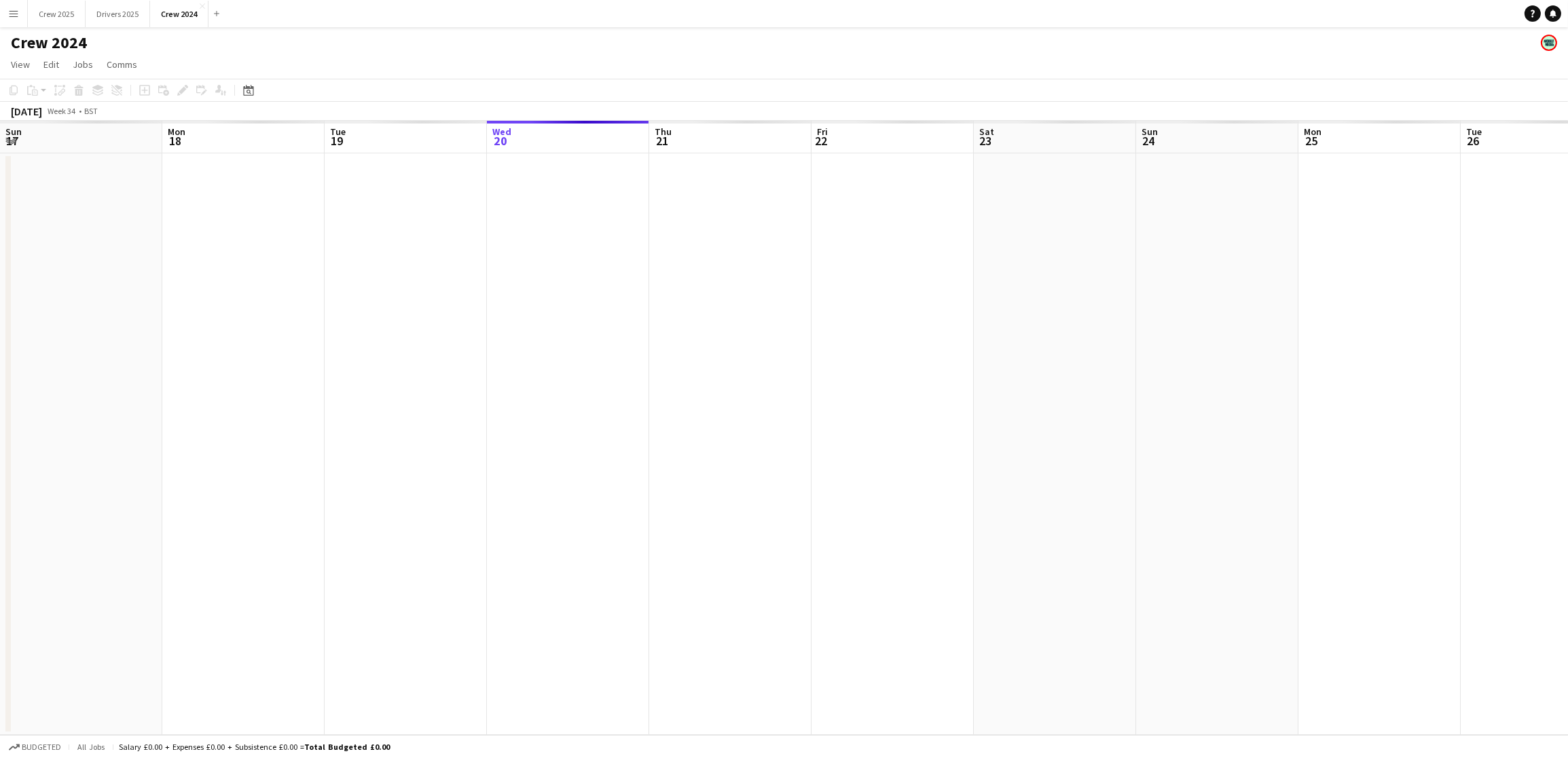
scroll to position [0, 324]
click at [191, 17] on button "Crew 2024 Close" at bounding box center [179, 14] width 58 height 27
click at [249, 95] on icon at bounding box center [248, 90] width 10 height 11
click at [331, 146] on span "Previous month" at bounding box center [329, 136] width 27 height 27
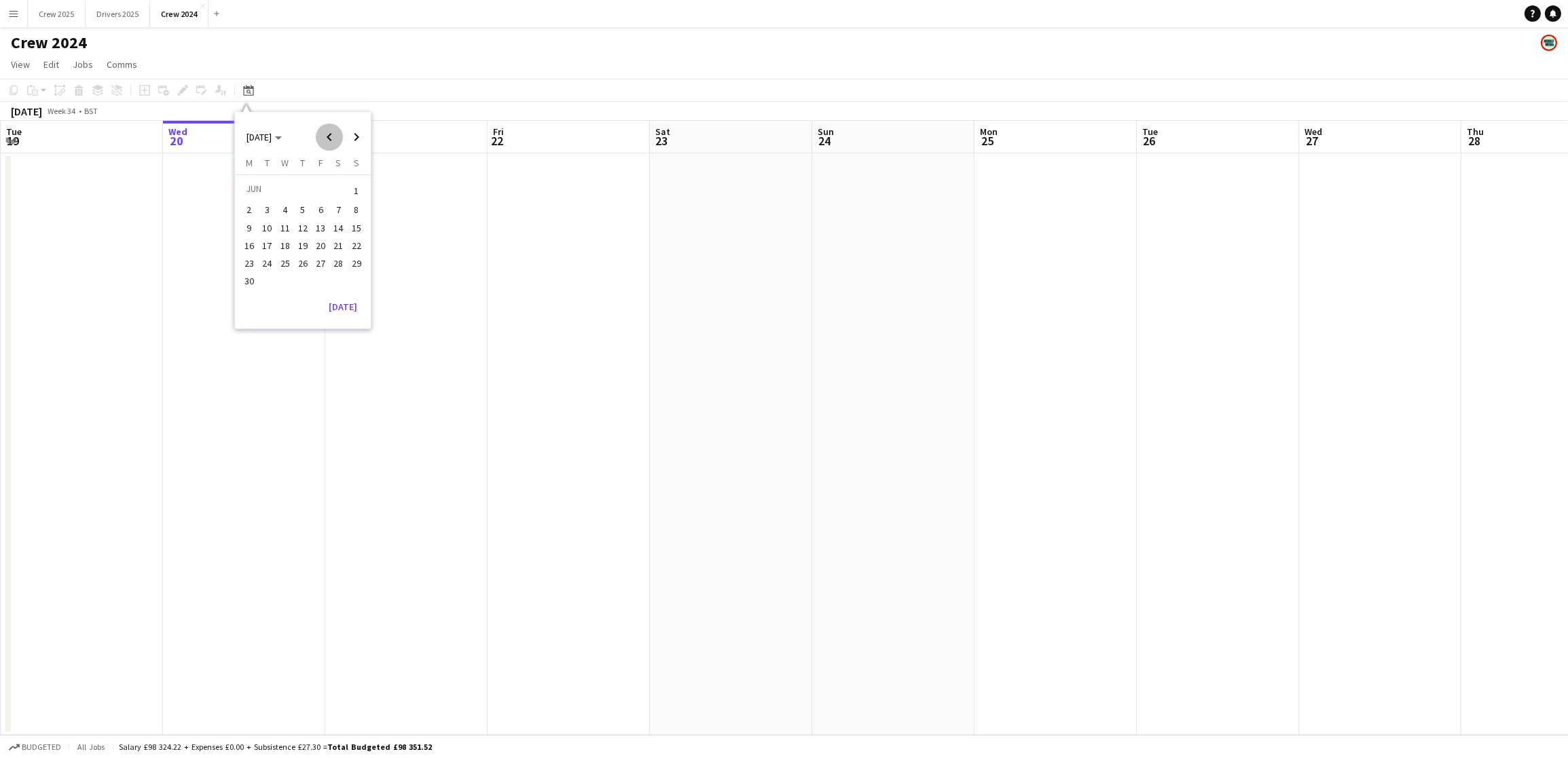
click at [331, 146] on span "Previous month" at bounding box center [329, 136] width 27 height 27
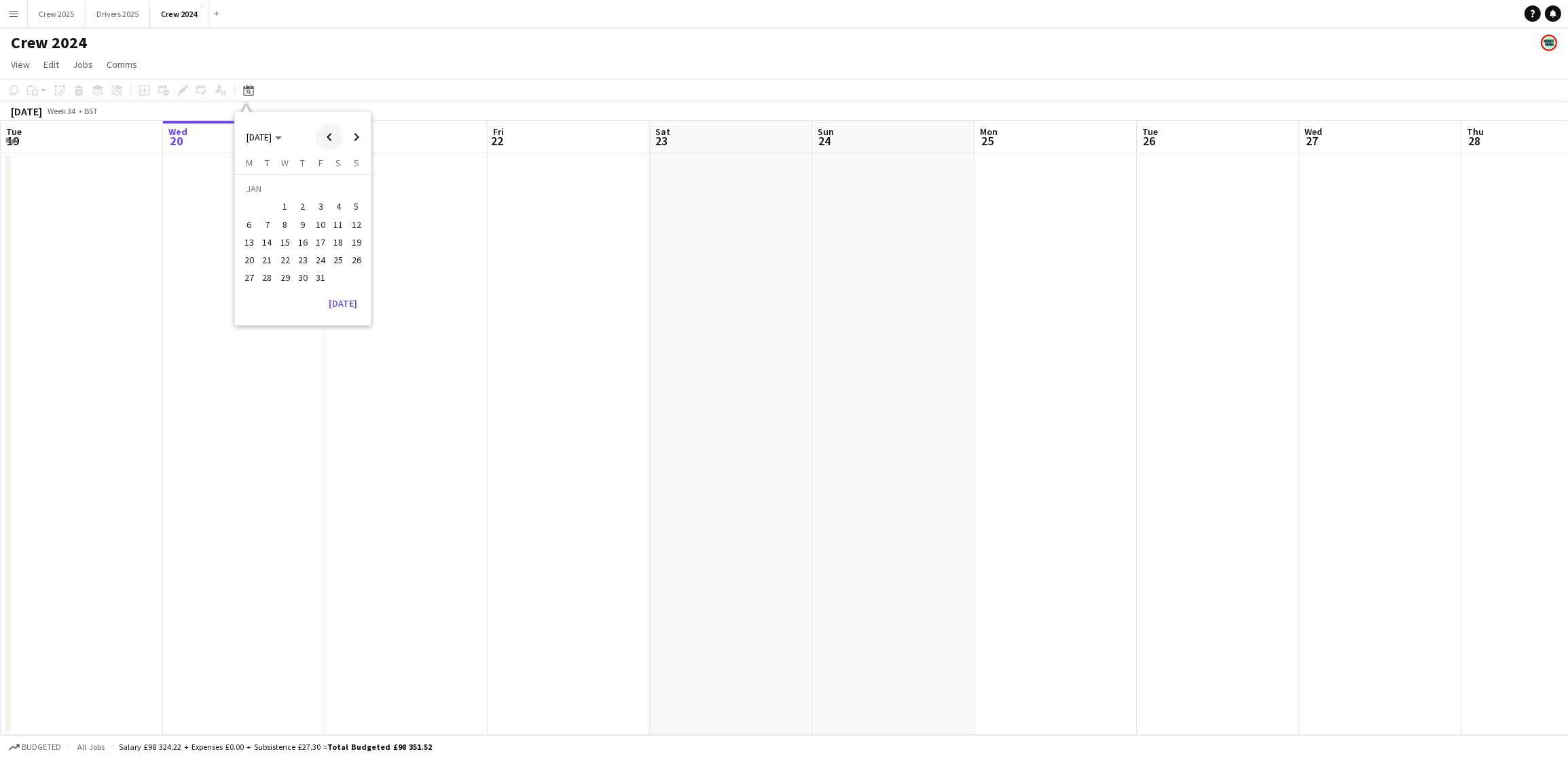
click at [331, 146] on span "Previous month" at bounding box center [329, 136] width 27 height 27
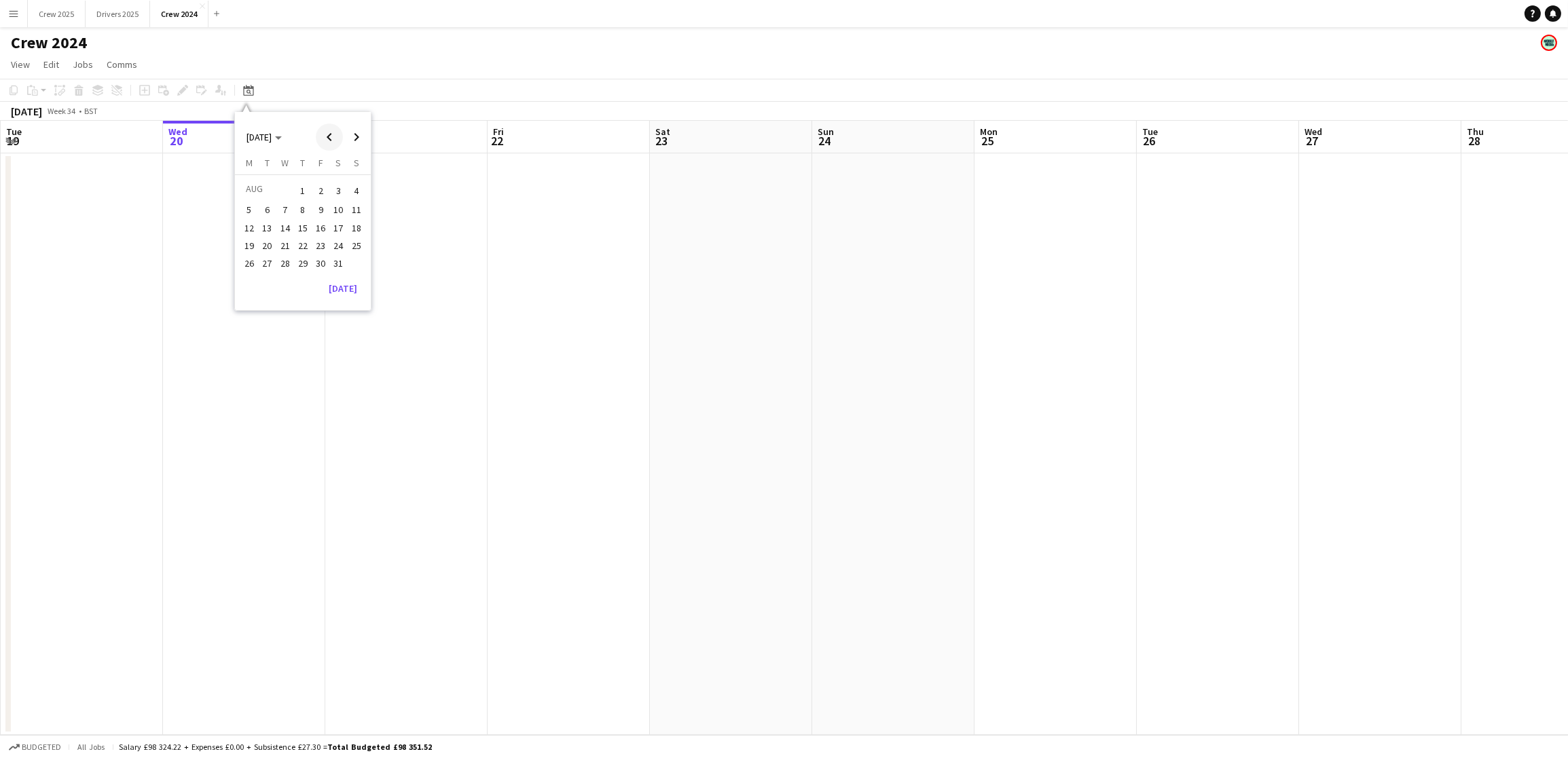
click at [331, 146] on span "Previous month" at bounding box center [329, 136] width 27 height 27
click at [356, 144] on span "Next month" at bounding box center [356, 136] width 27 height 27
click at [300, 246] on span "22" at bounding box center [303, 246] width 17 height 17
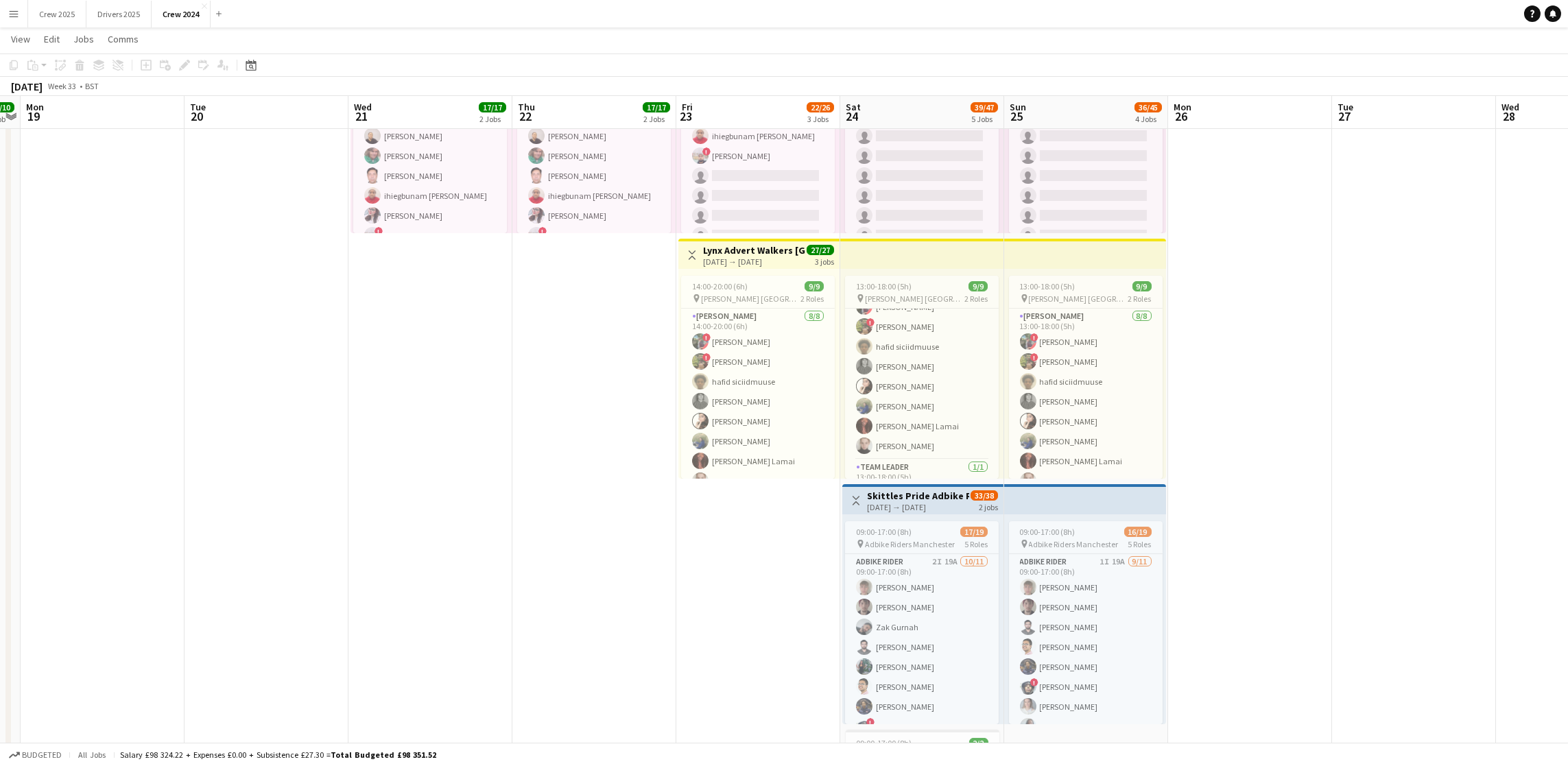
scroll to position [63, 0]
click at [900, 502] on div "[DATE] → [DATE]" at bounding box center [917, 506] width 102 height 10
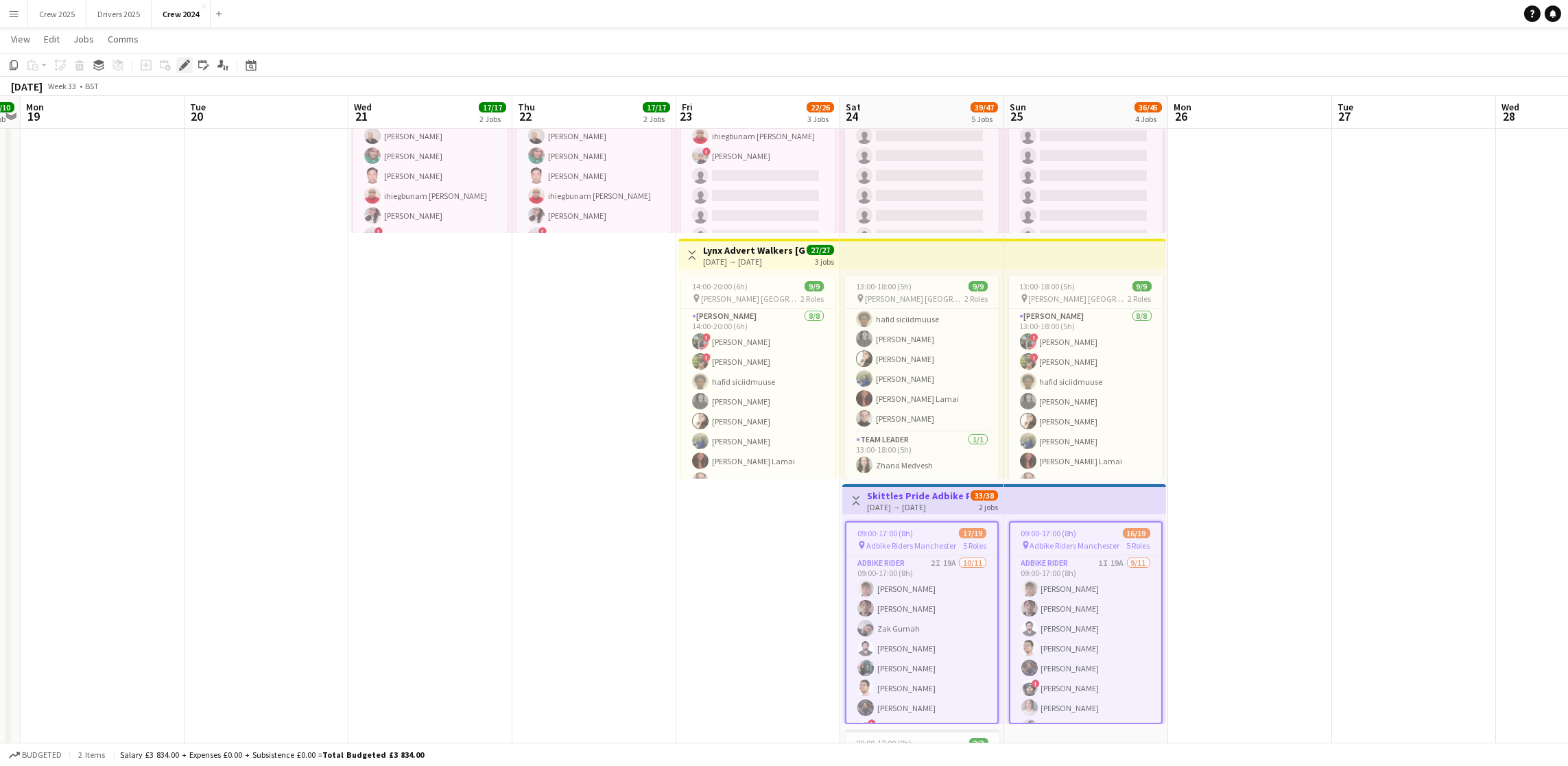
click at [184, 69] on icon "Edit" at bounding box center [185, 66] width 11 height 11
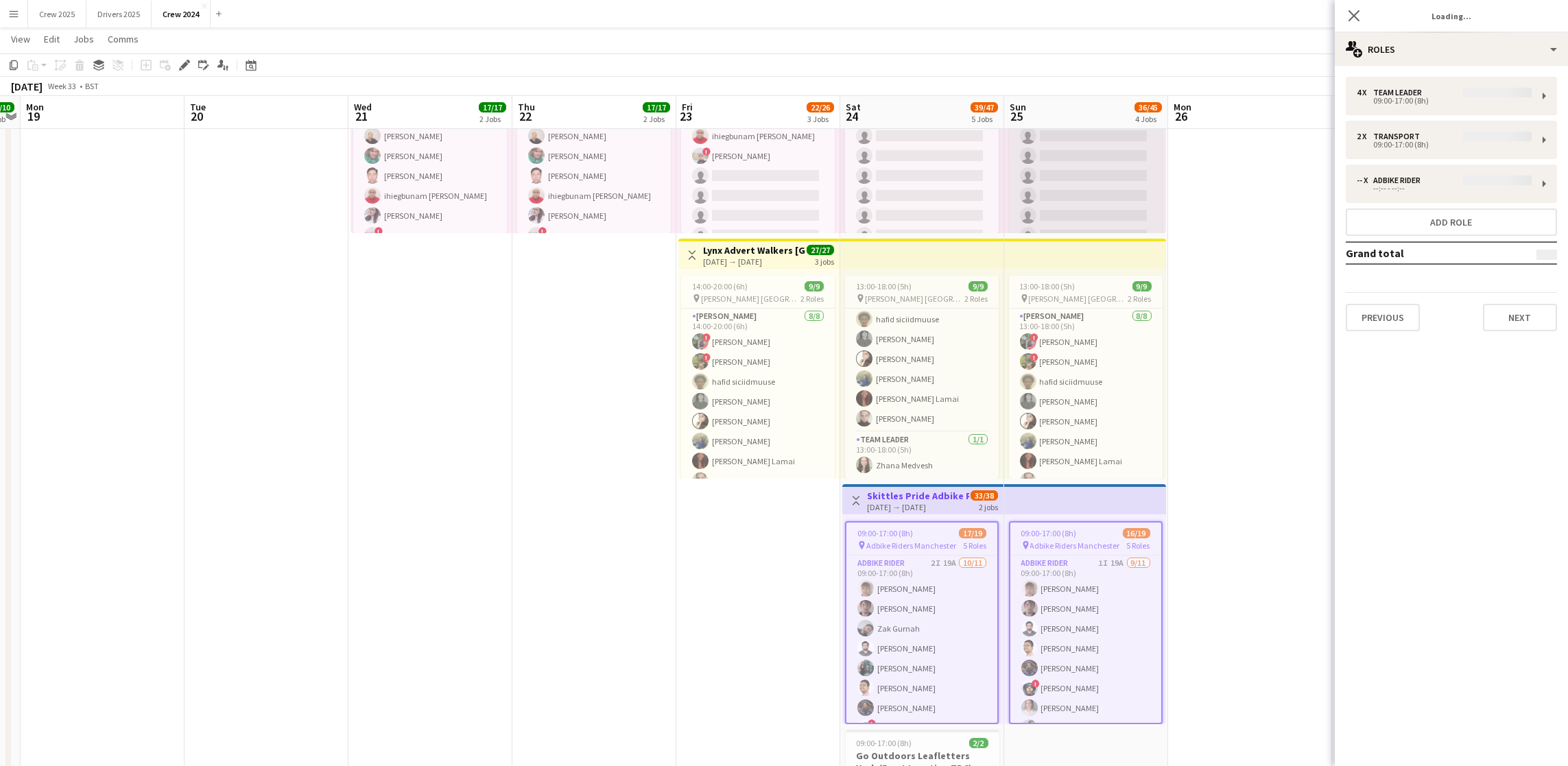
type input "**********"
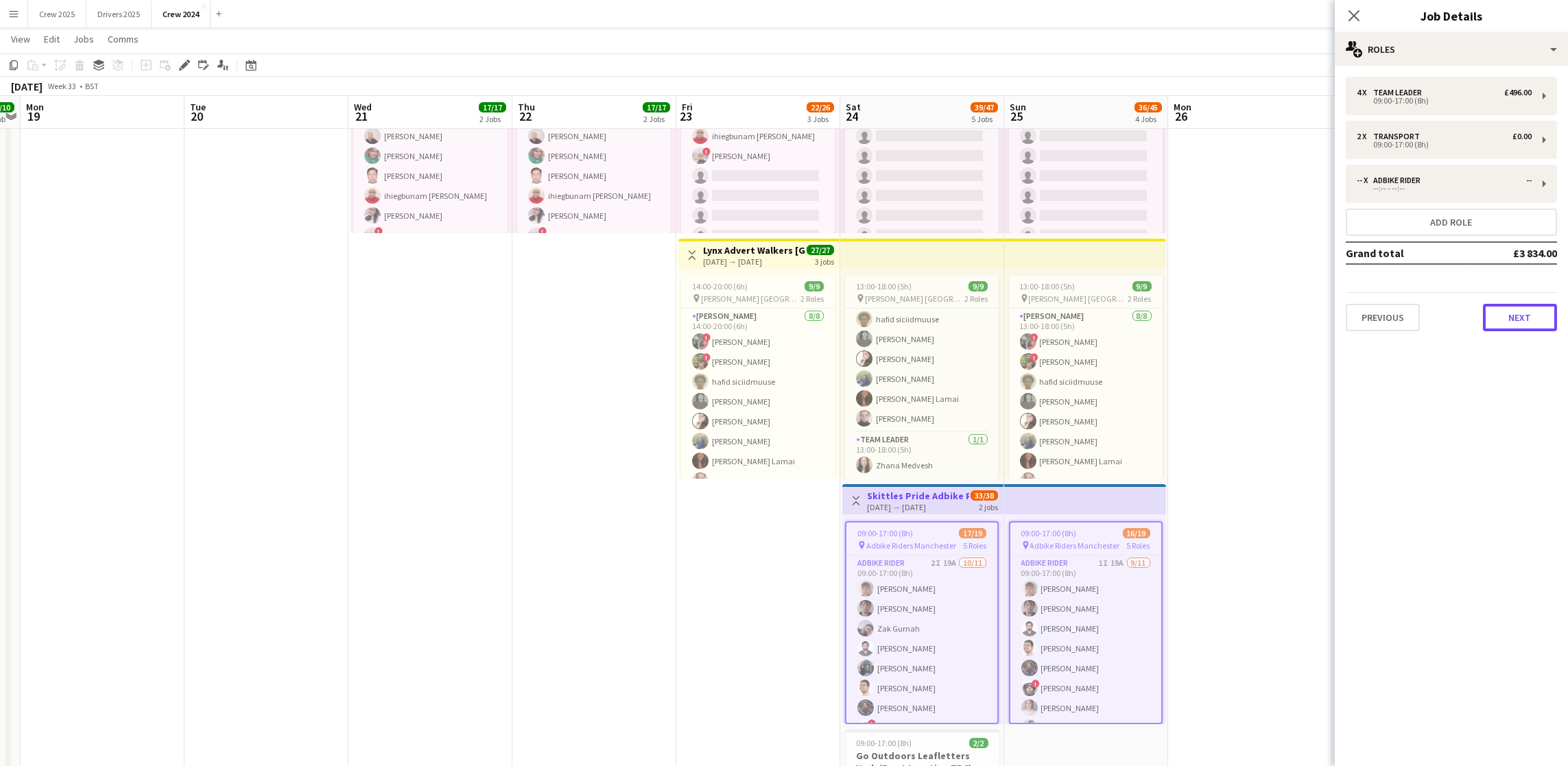
click at [1495, 318] on button "Next" at bounding box center [1519, 317] width 74 height 27
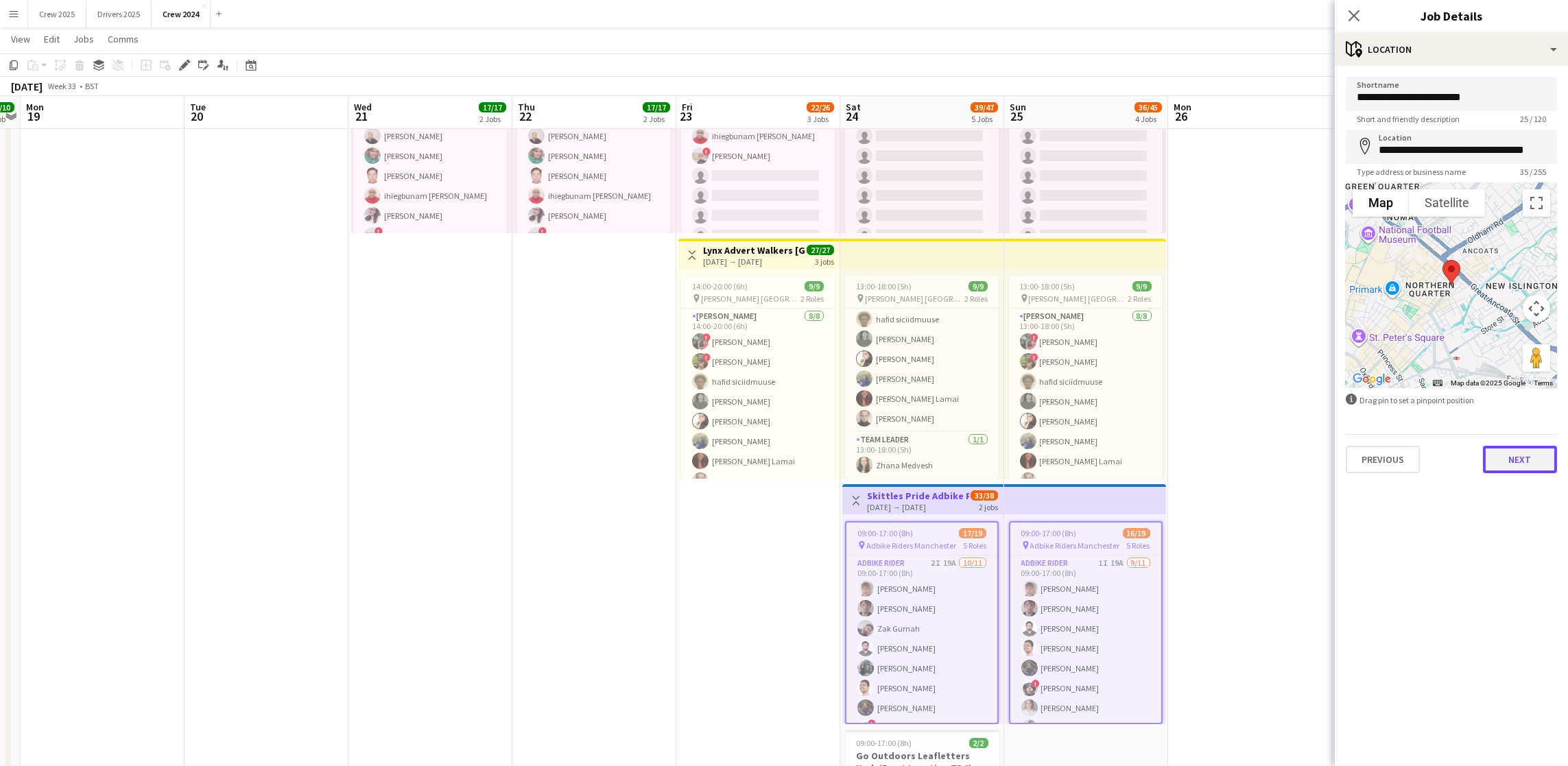
click at [1540, 458] on button "Next" at bounding box center [1519, 458] width 74 height 27
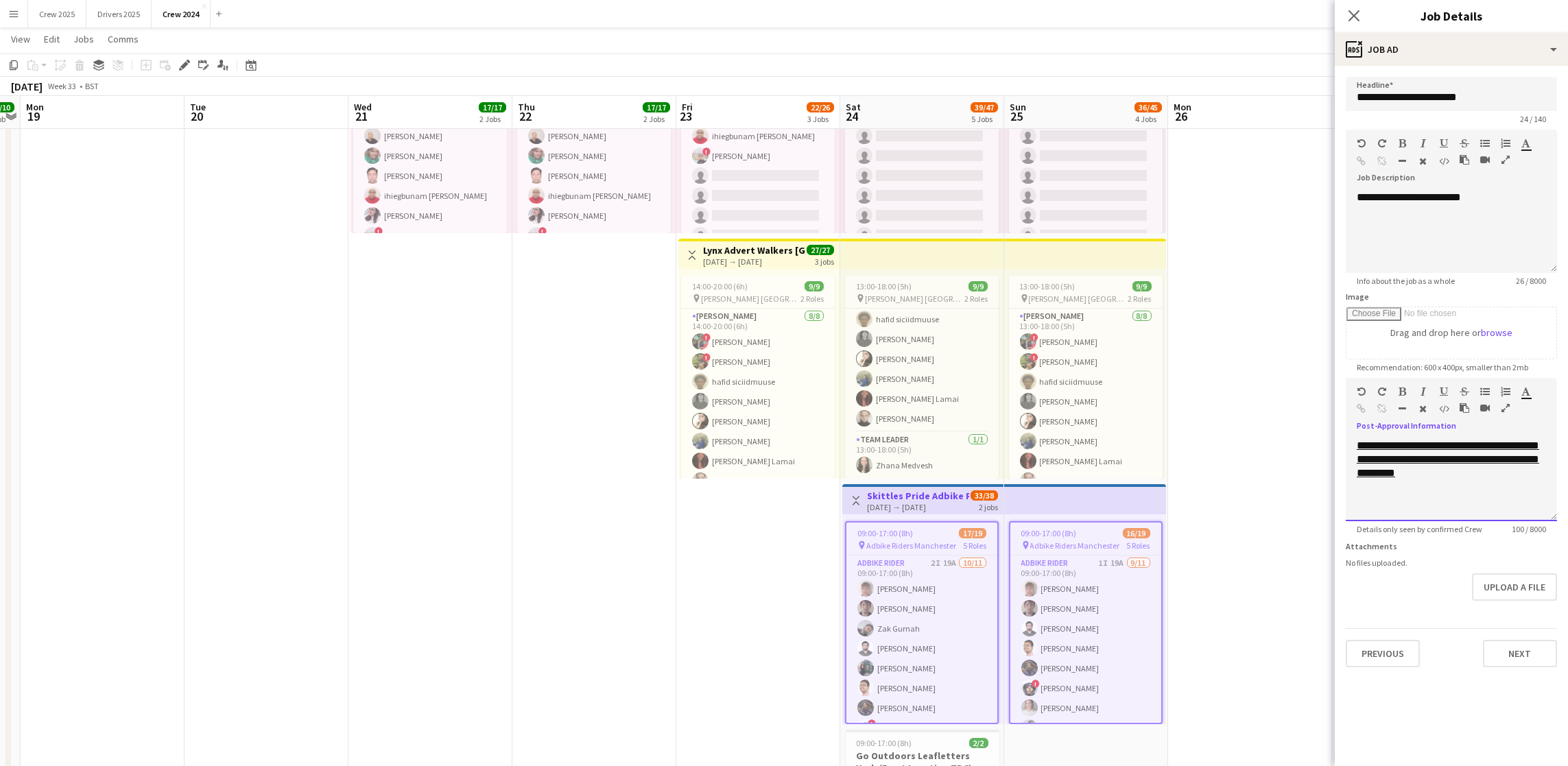
click at [1403, 478] on link "**********" at bounding box center [1448, 459] width 183 height 38
drag, startPoint x: 1474, startPoint y: 488, endPoint x: 1359, endPoint y: 445, distance: 122.8
click at [1359, 445] on div "**********" at bounding box center [1451, 480] width 211 height 83
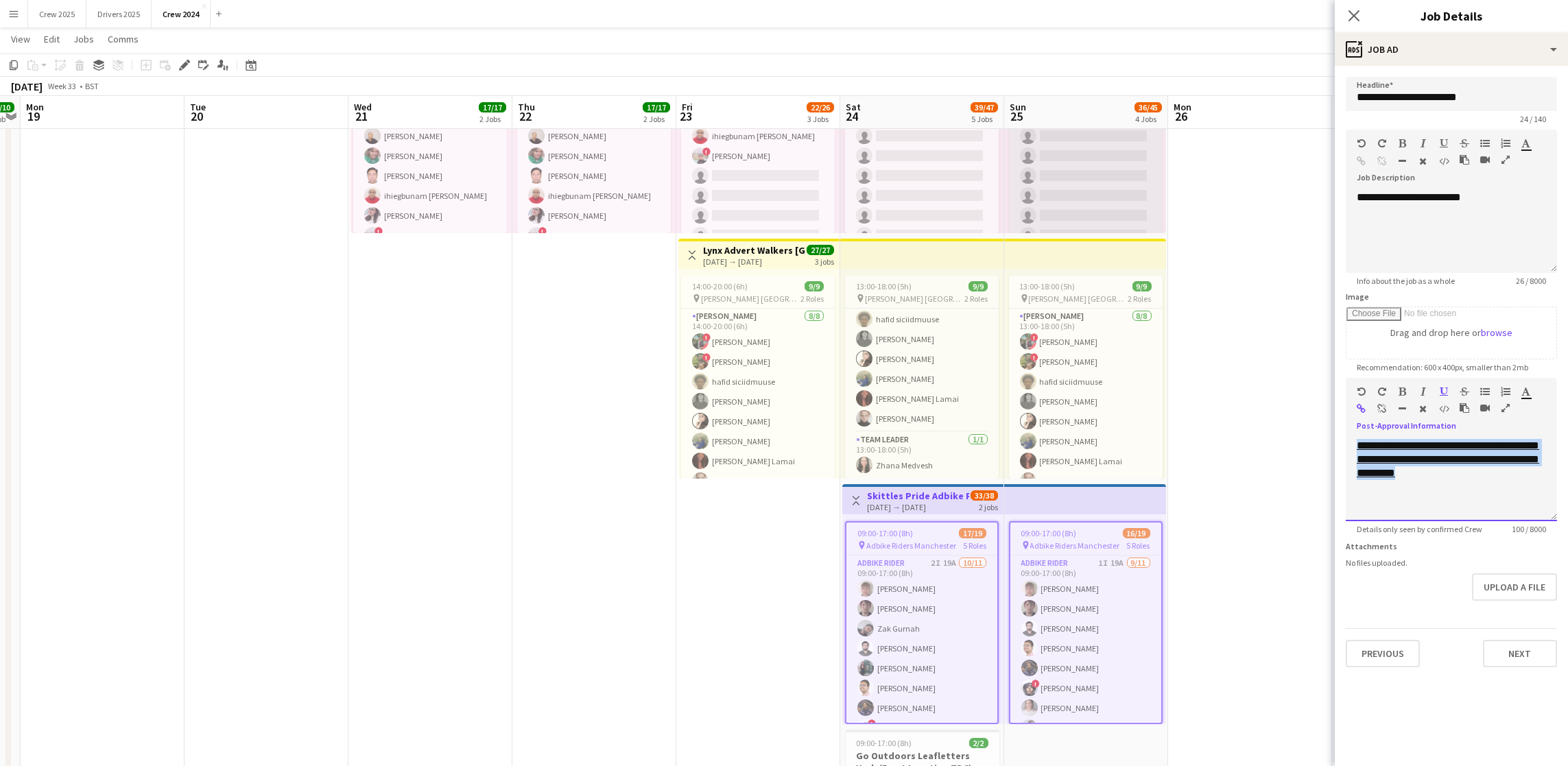
copy link "**********"
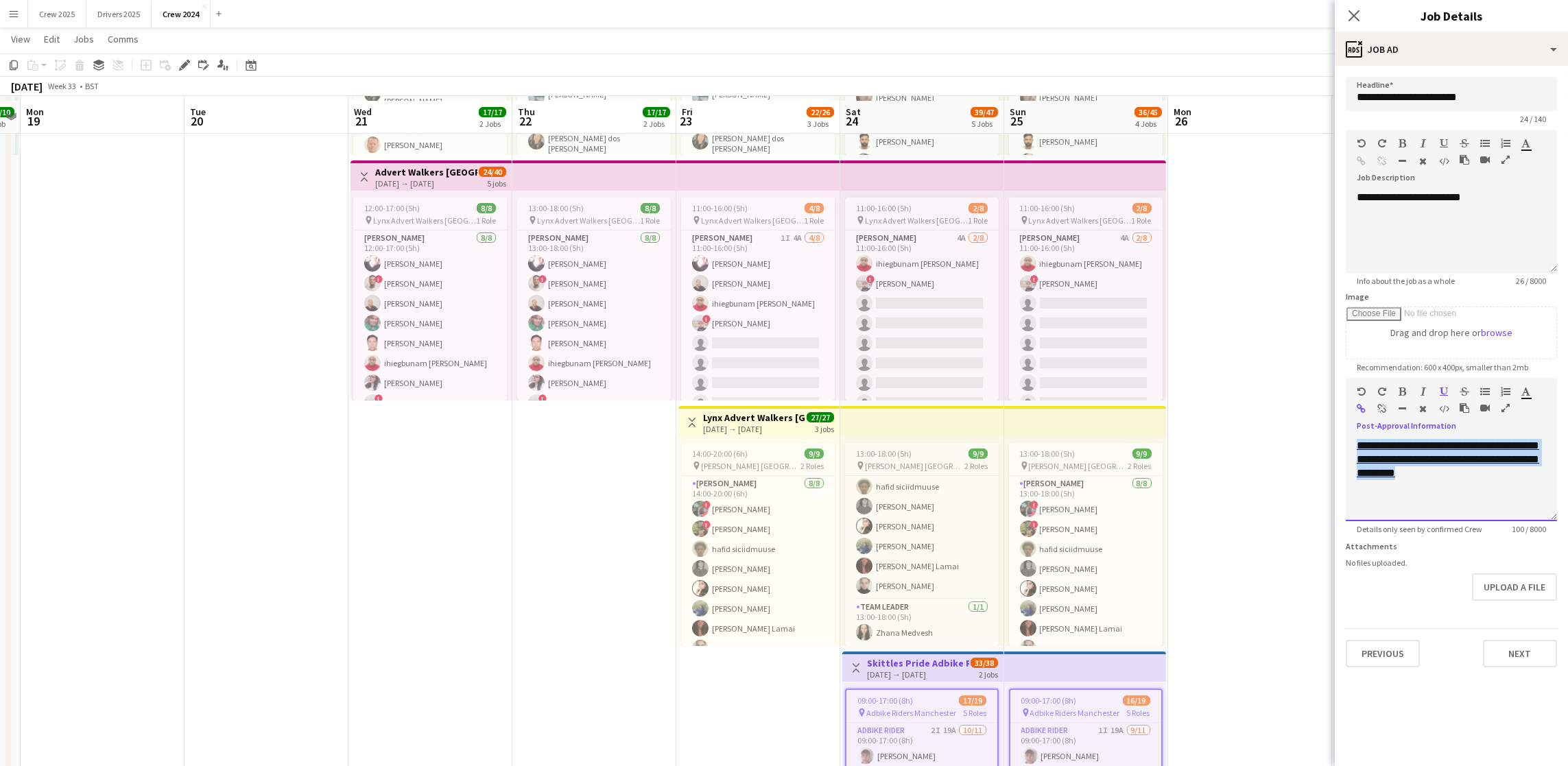
scroll to position [142, 0]
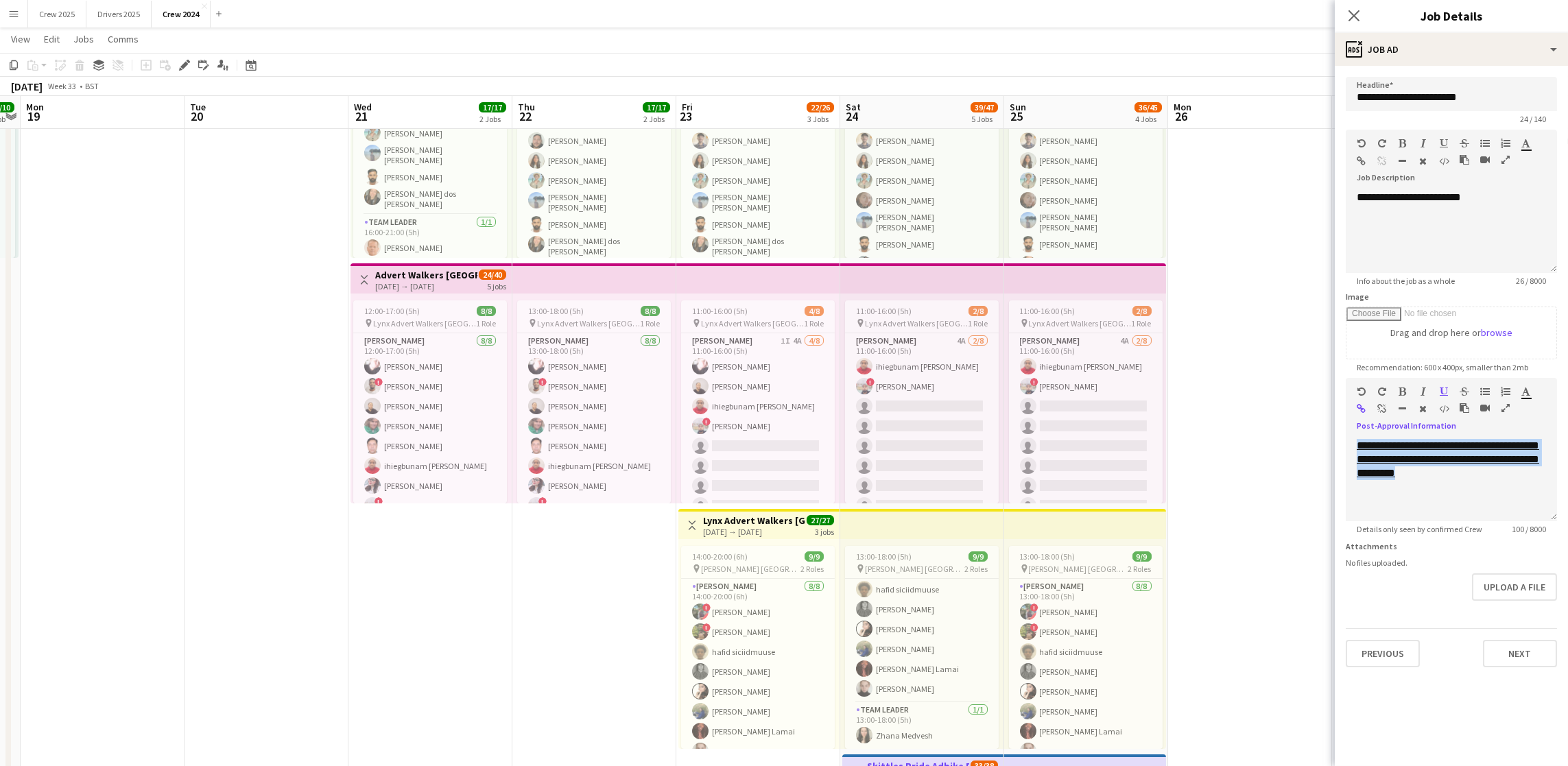
click at [550, 726] on app-date-cell "09:00-14:00 (5h) 9/9 pin Advert Walkers Reading Shurgard Self Storage 2 Roles A…" at bounding box center [594, 583] width 164 height 1143
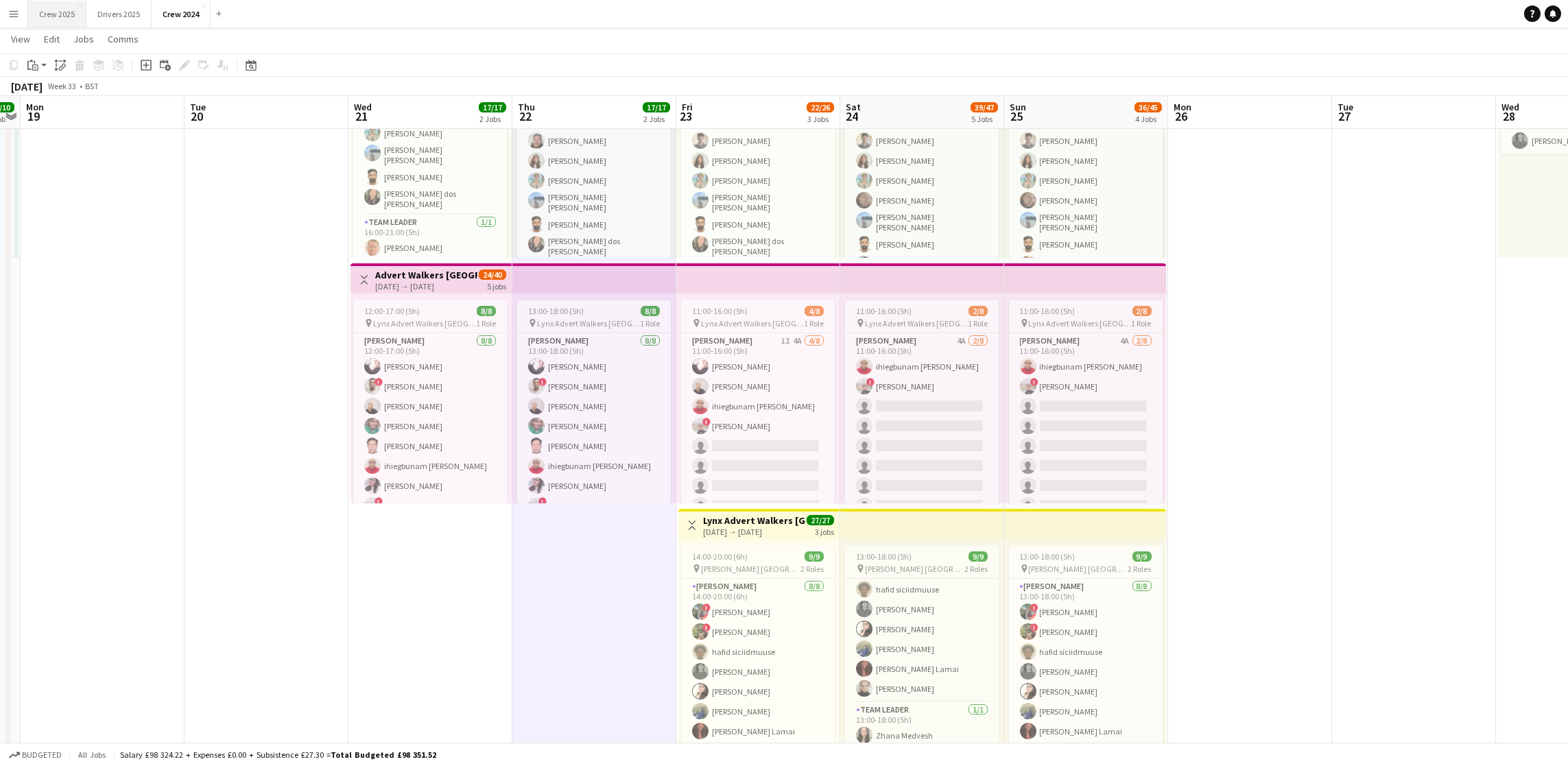
click at [61, 1] on button "Crew 2025 Close" at bounding box center [57, 14] width 58 height 27
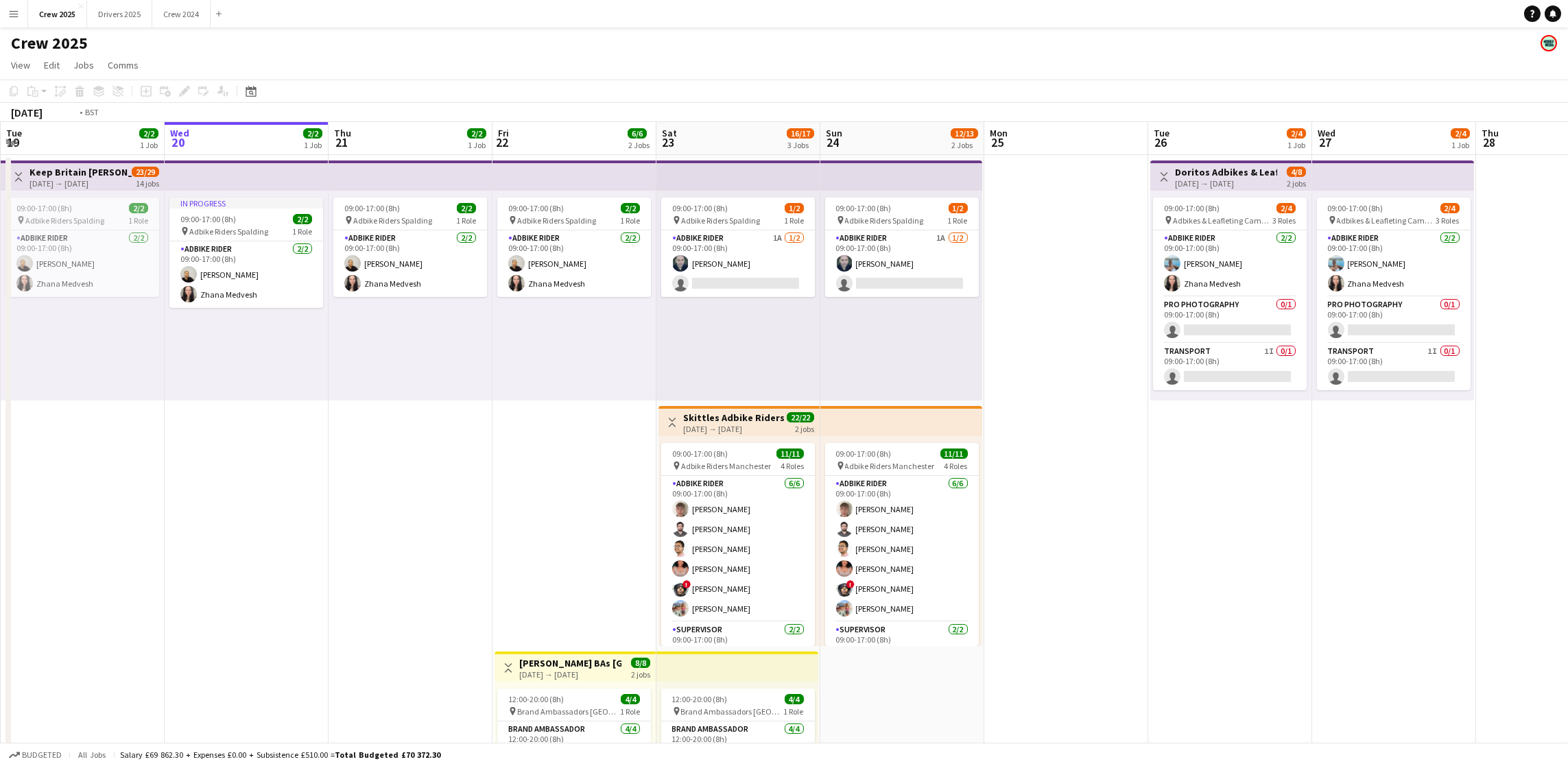
scroll to position [0, 440]
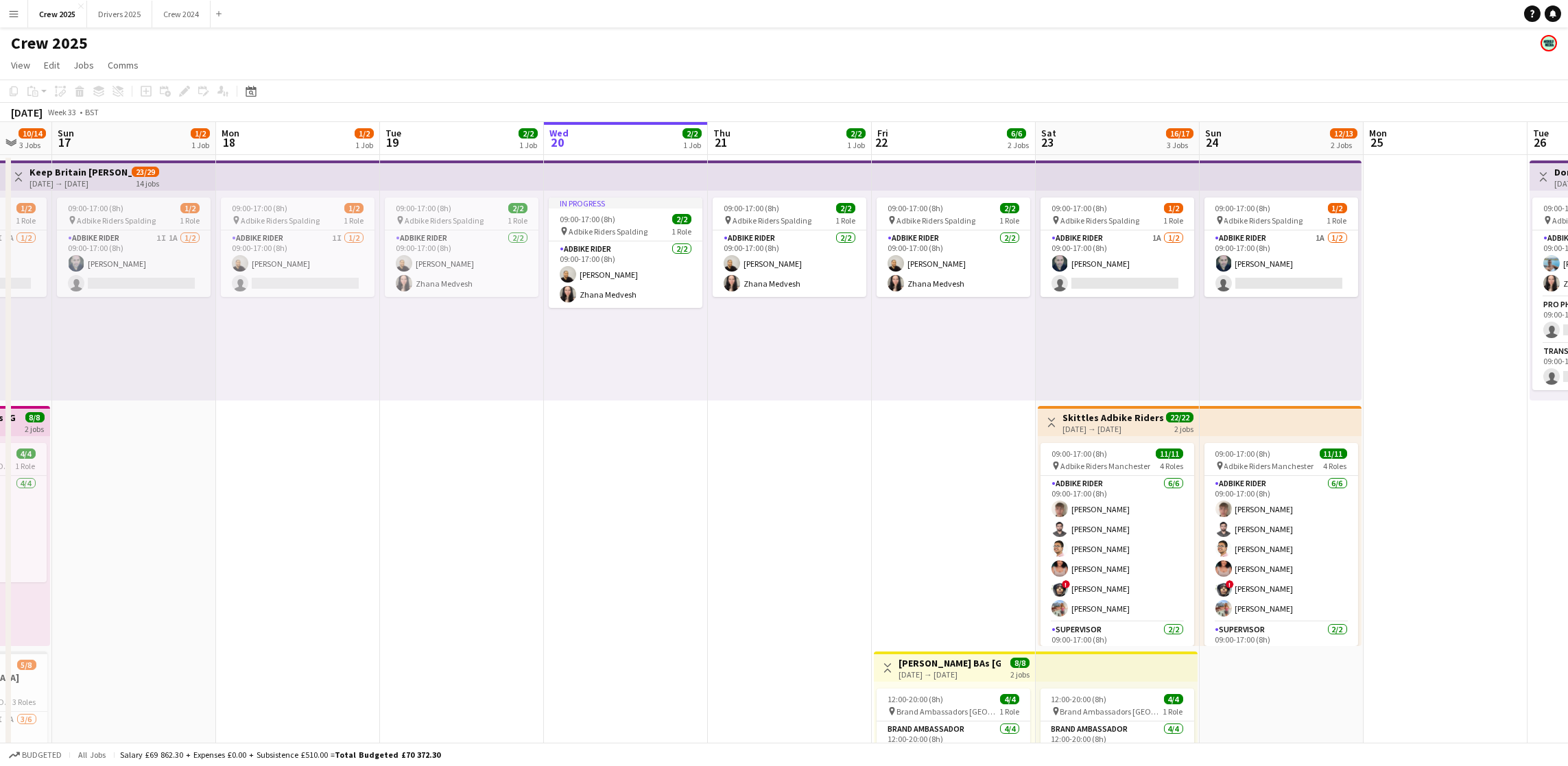
drag, startPoint x: 369, startPoint y: 573, endPoint x: 706, endPoint y: 555, distance: 337.5
click at [706, 555] on app-calendar-viewport "Thu 14 3/3 2 Jobs Fri 15 6/6 2 Jobs Sat 16 10/14 3 Jobs Sun 17 1/2 1 Job Mon 18…" at bounding box center [784, 509] width 1568 height 774
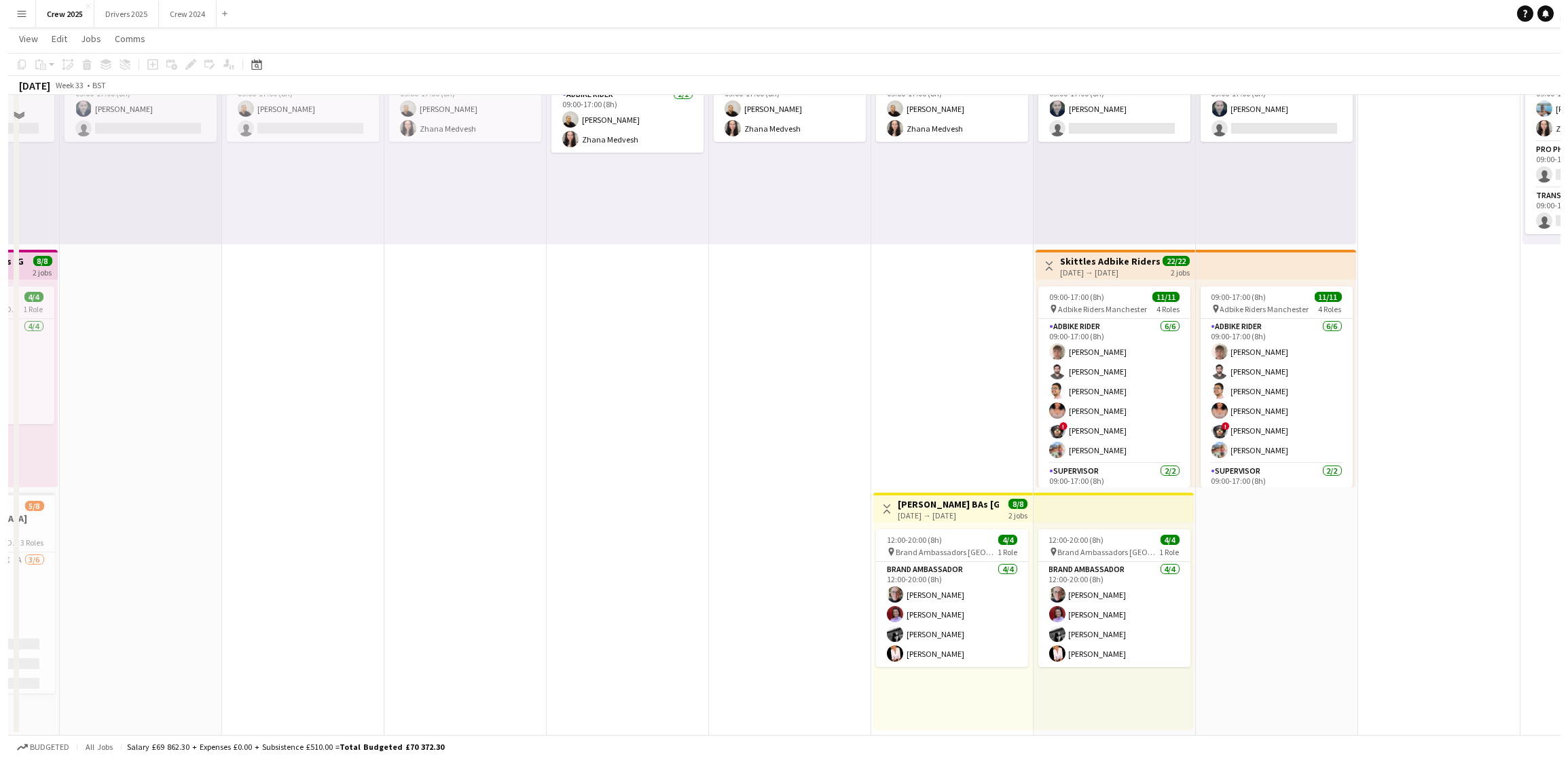
scroll to position [0, 0]
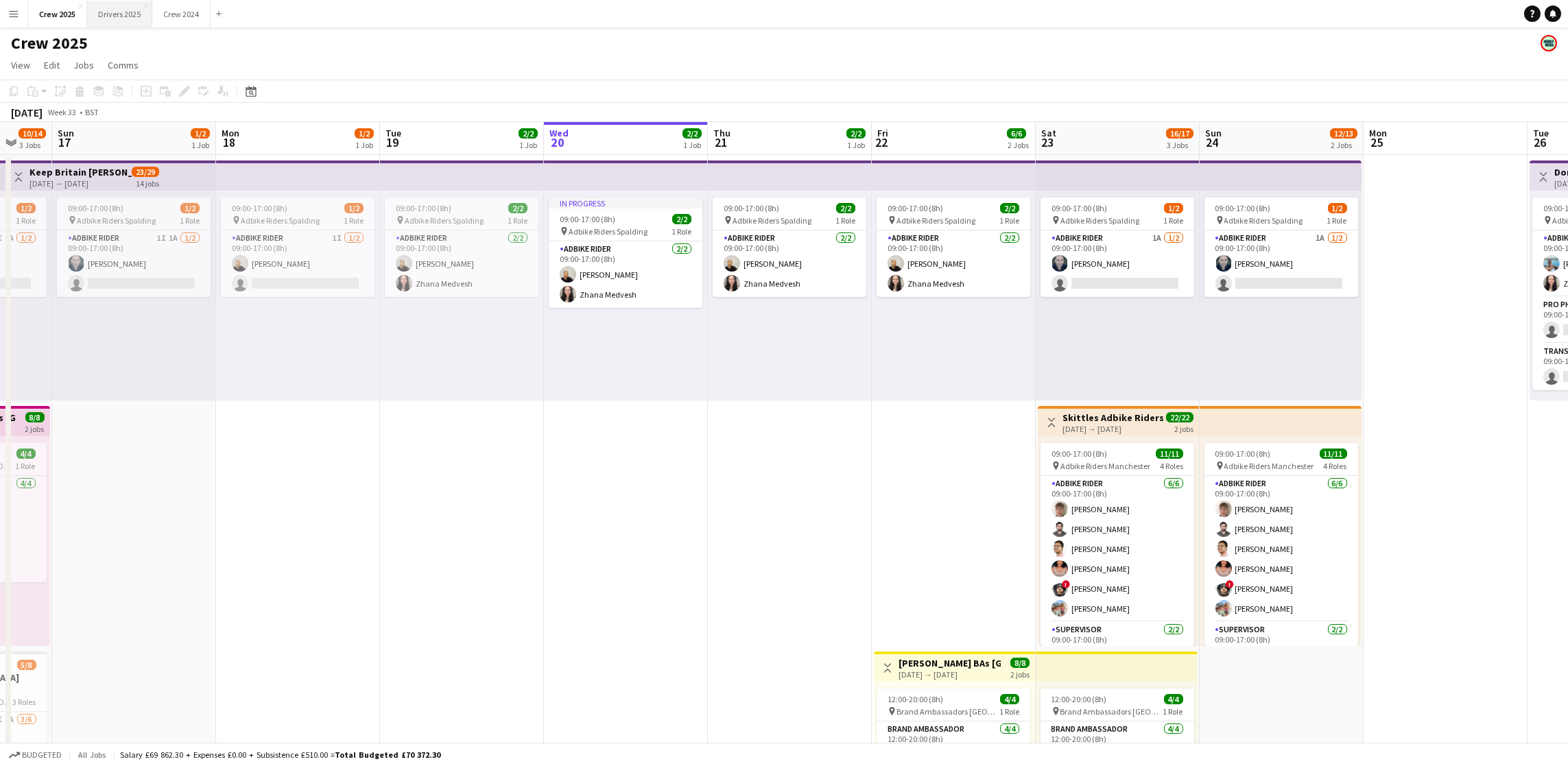
click at [115, 8] on button "Drivers 2025 Close" at bounding box center [119, 14] width 65 height 27
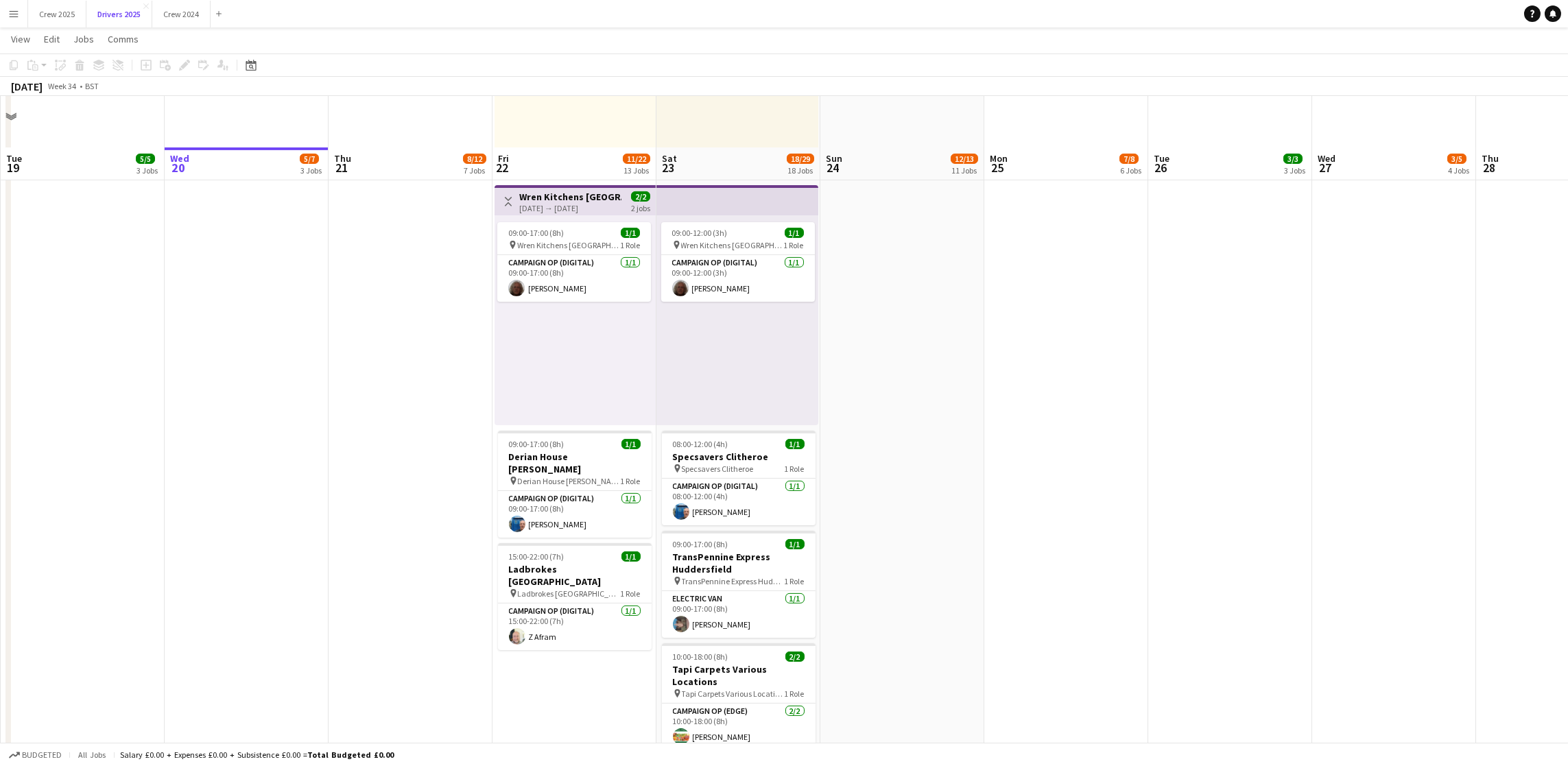
scroll to position [2777, 0]
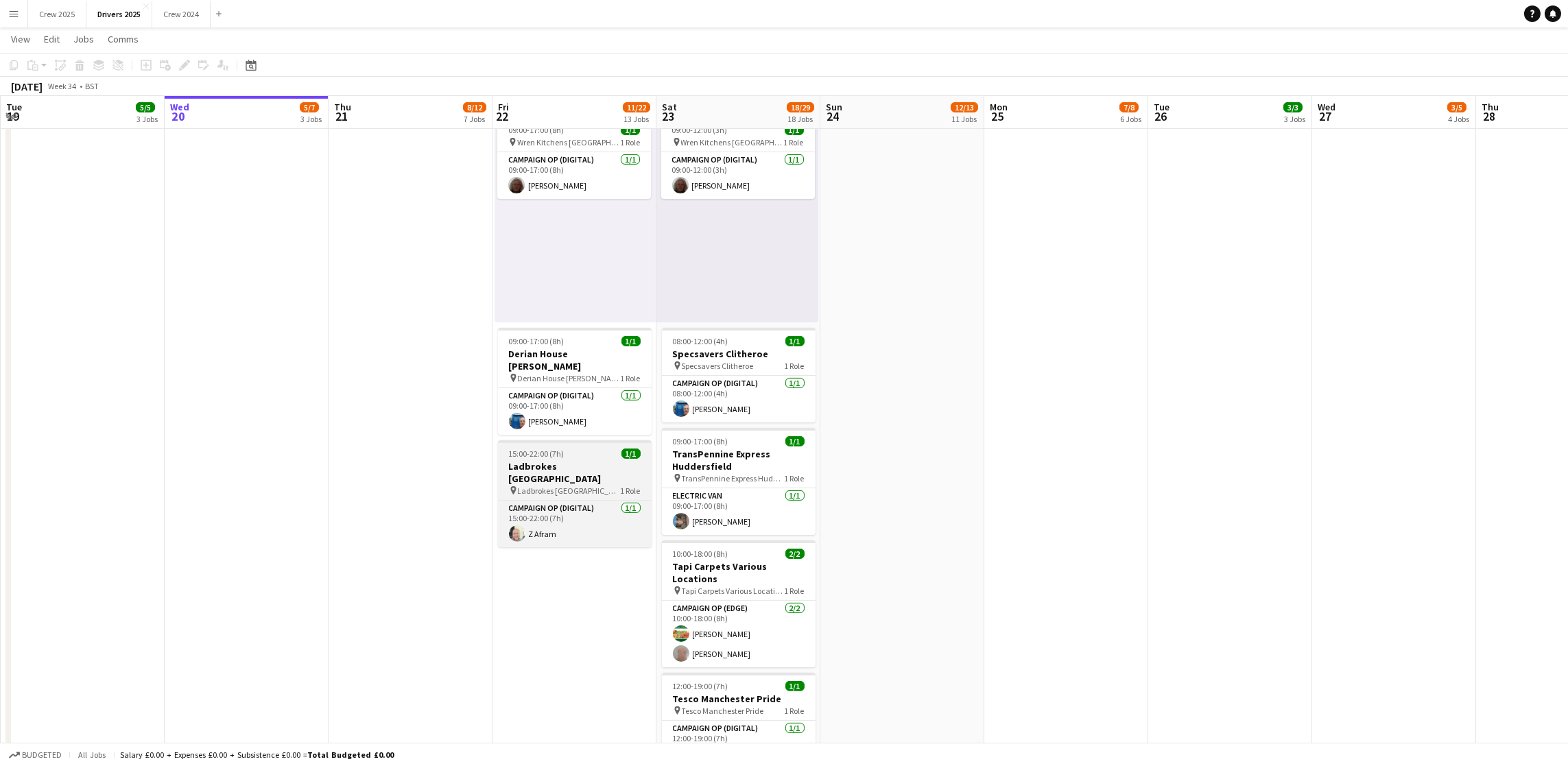
click at [551, 448] on span "15:00-22:00 (7h)" at bounding box center [536, 453] width 55 height 10
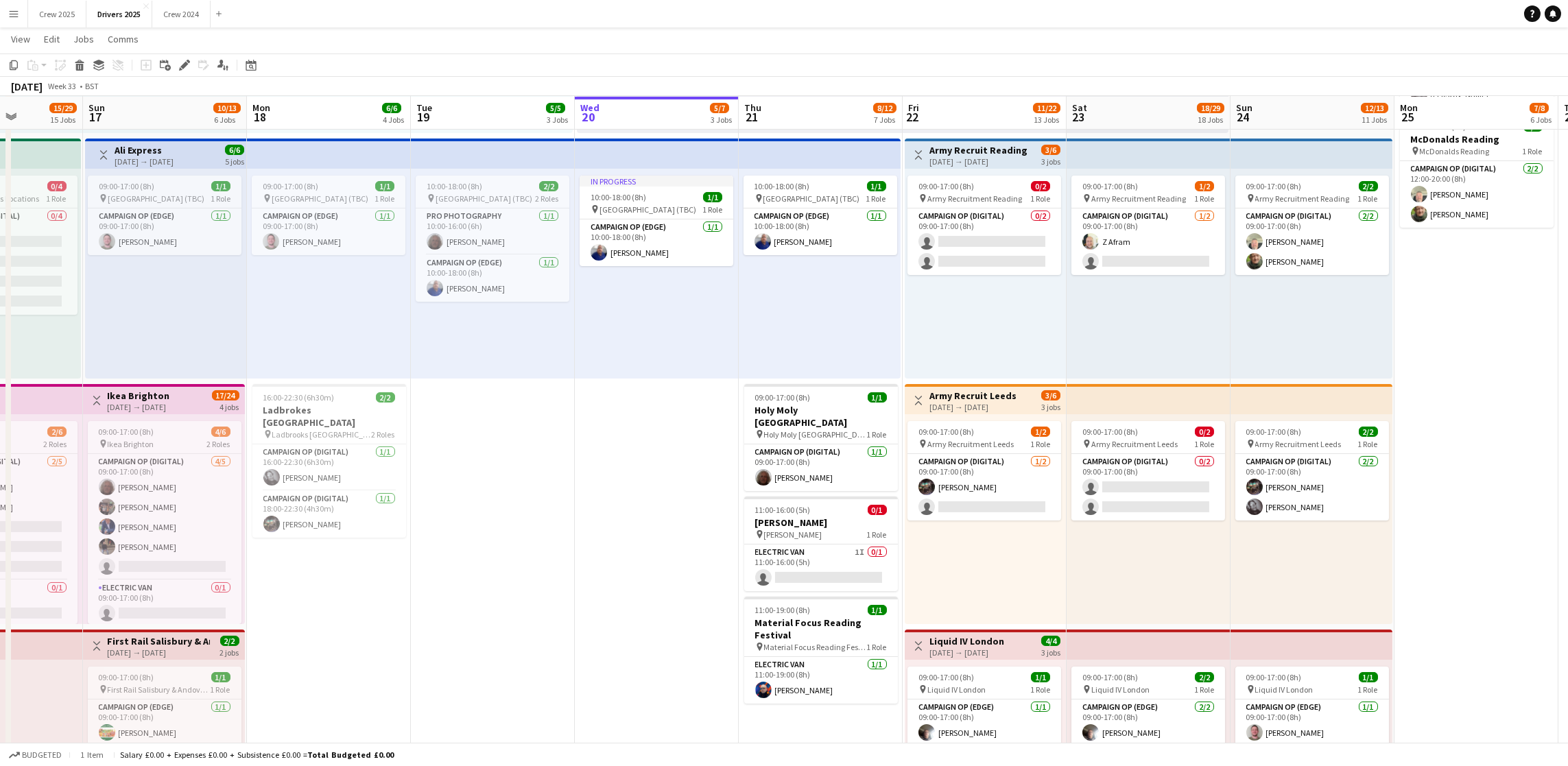
scroll to position [0, 410]
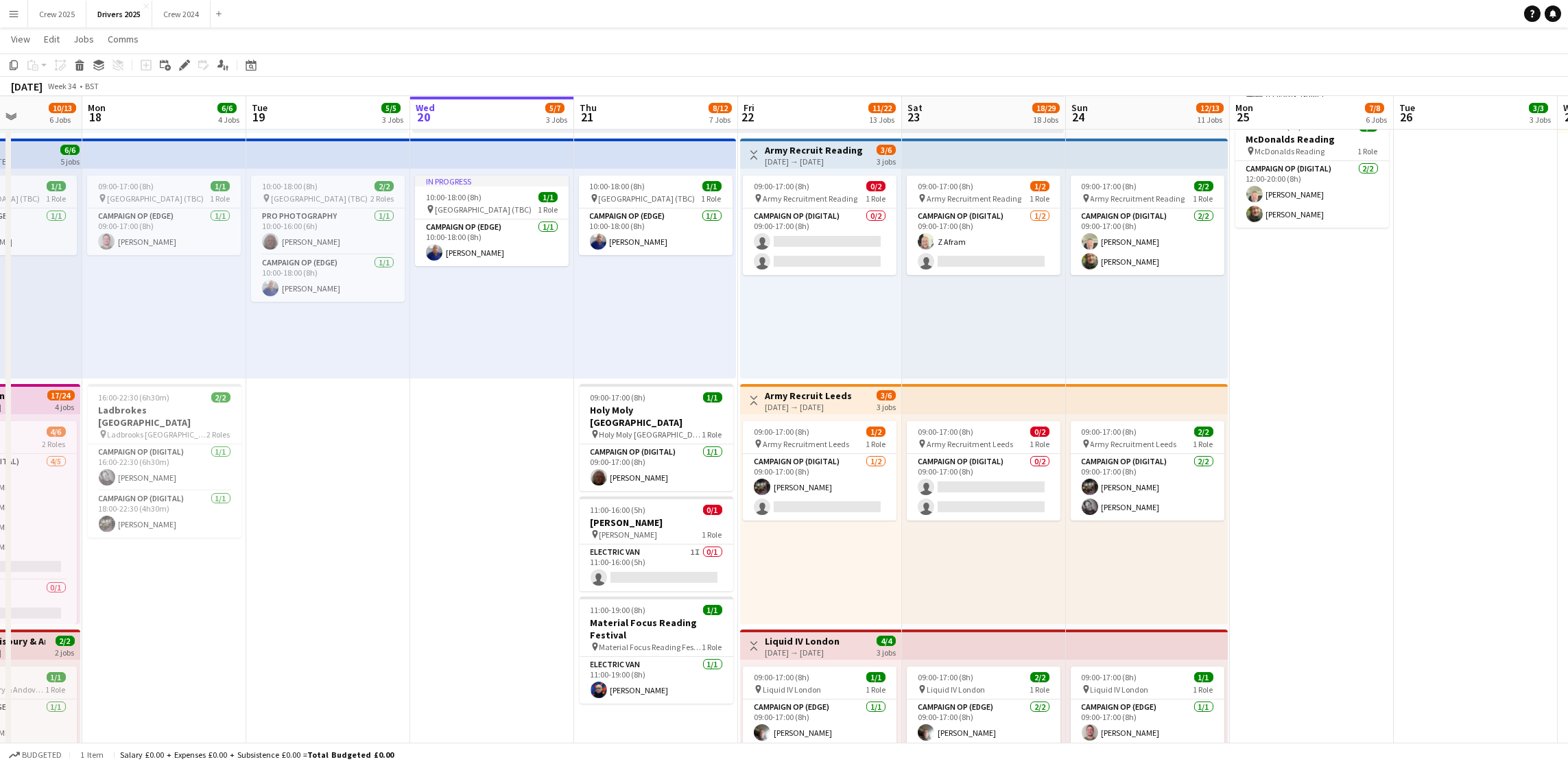
drag, startPoint x: 1253, startPoint y: 419, endPoint x: 1451, endPoint y: 410, distance: 198.2
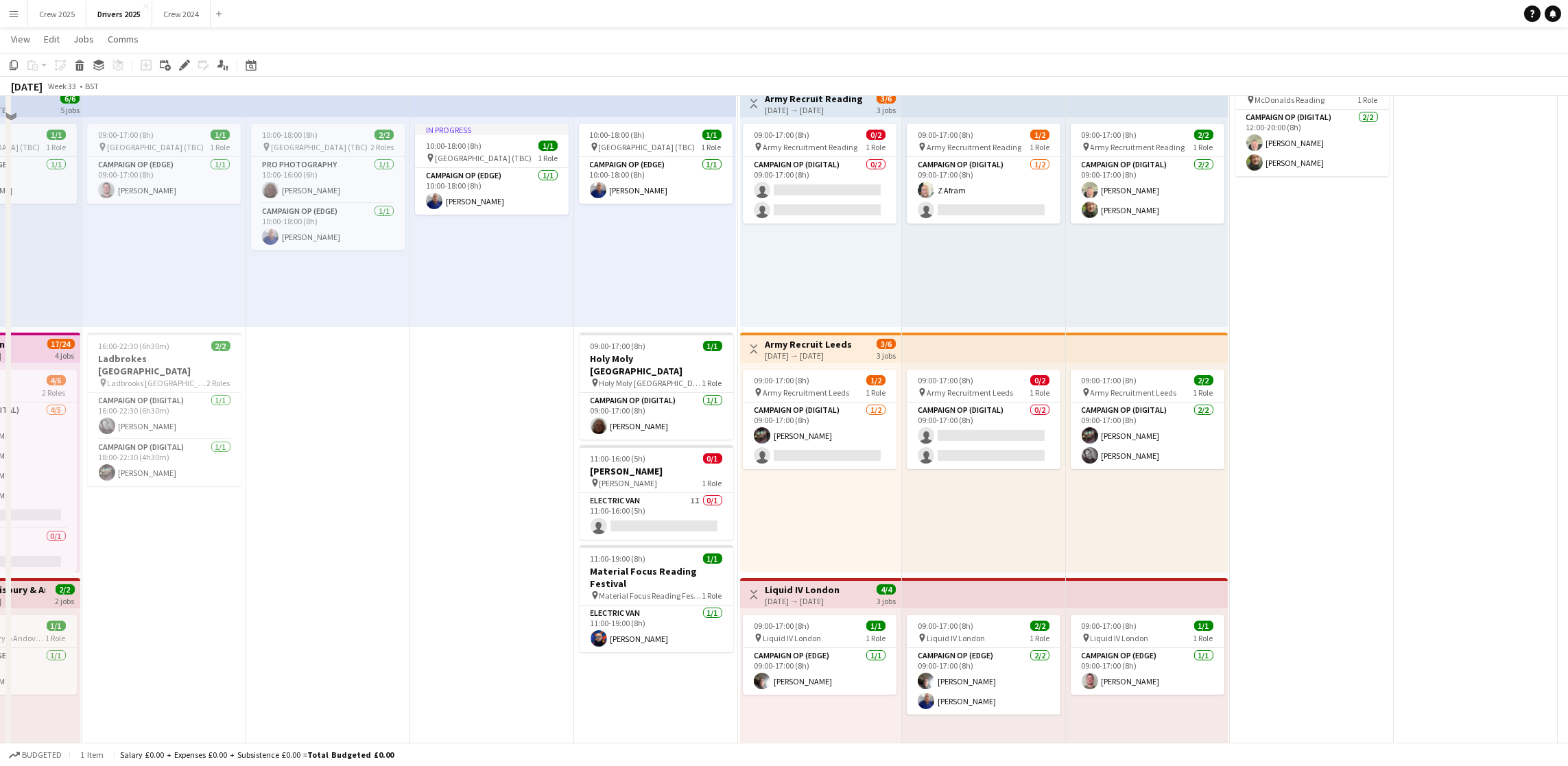
scroll to position [1002, 0]
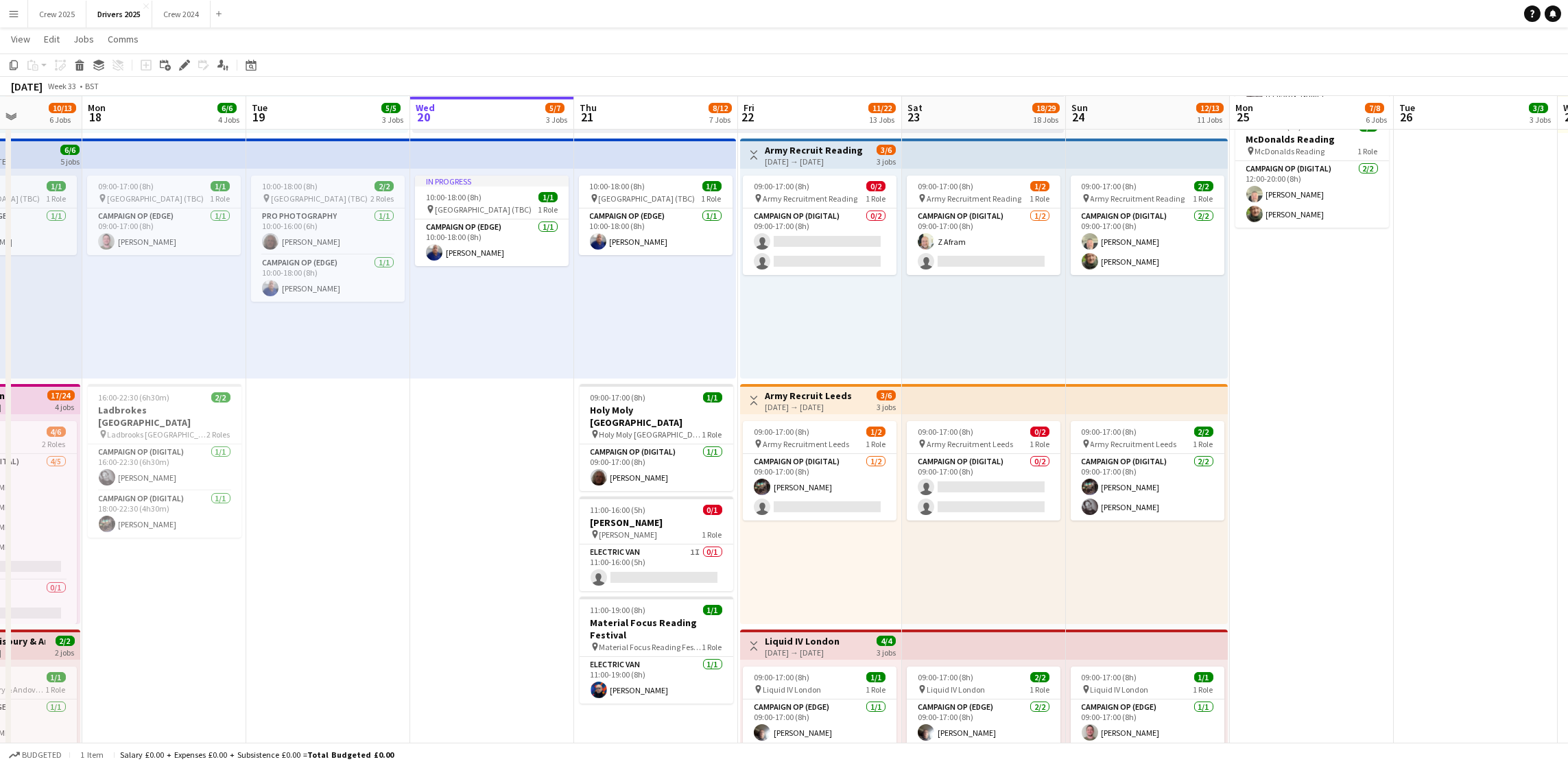
click at [822, 157] on div "[DATE] → [DATE]" at bounding box center [813, 161] width 98 height 10
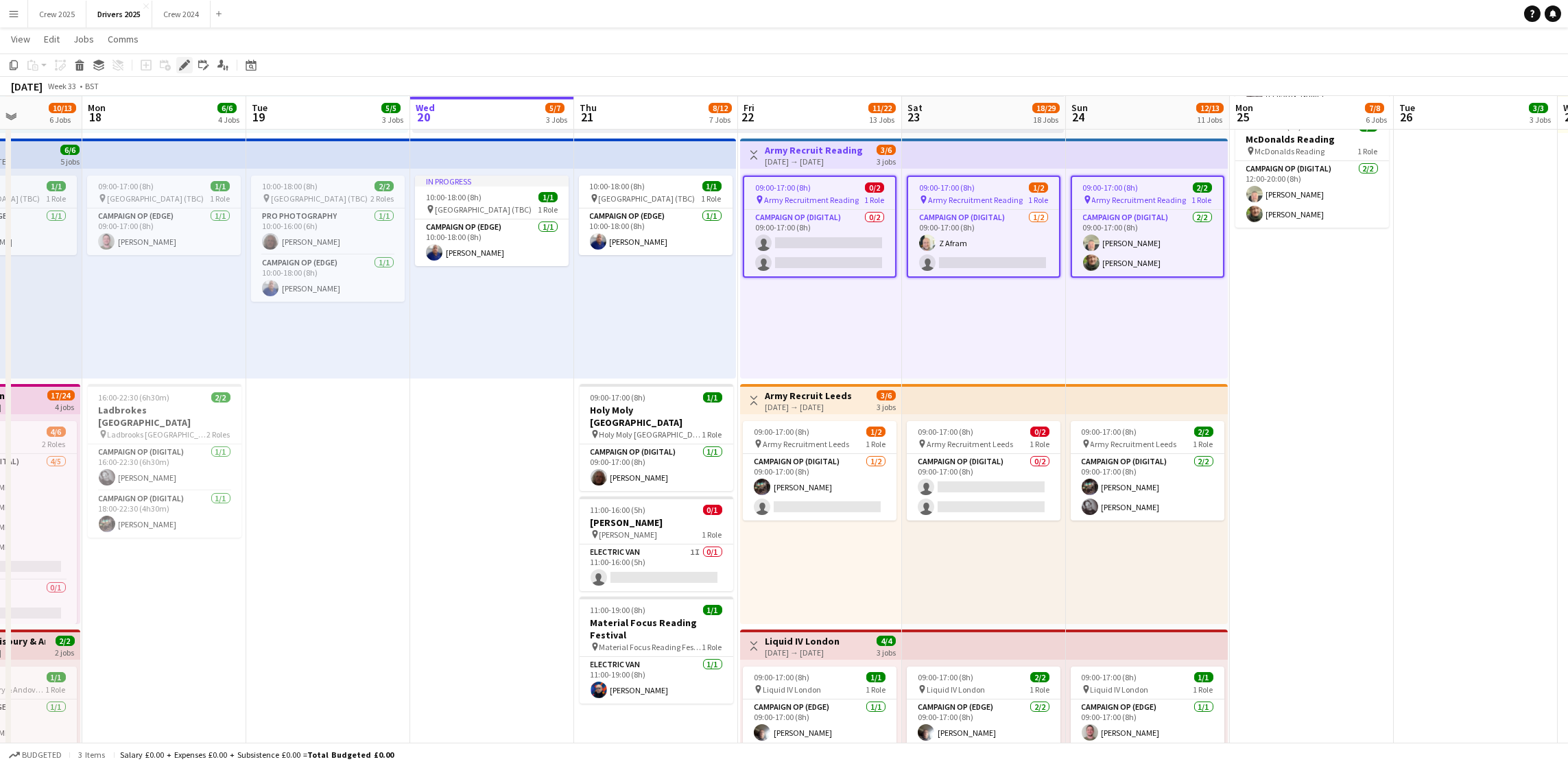
click at [187, 63] on icon at bounding box center [188, 62] width 4 height 4
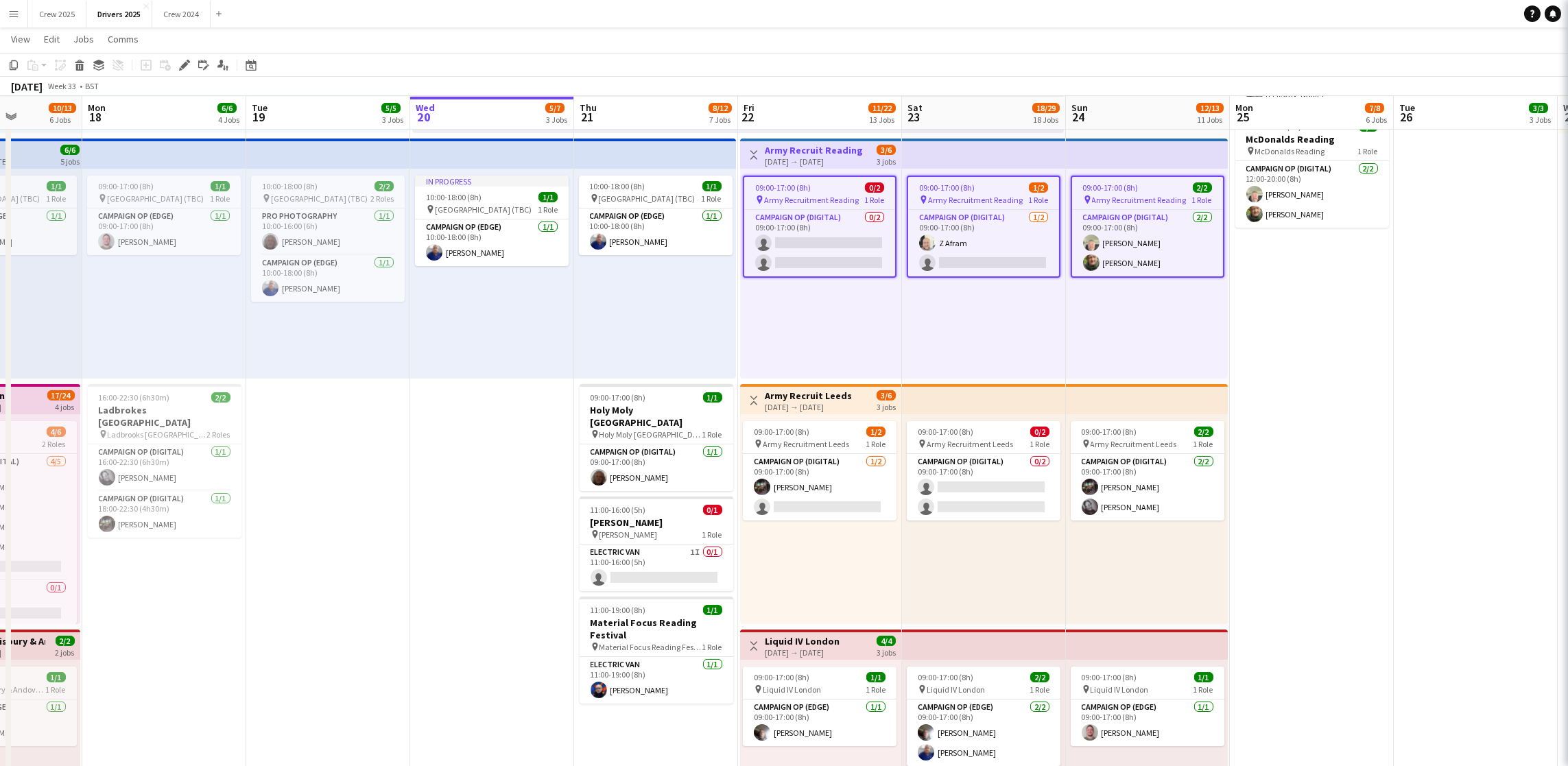
type input "**********"
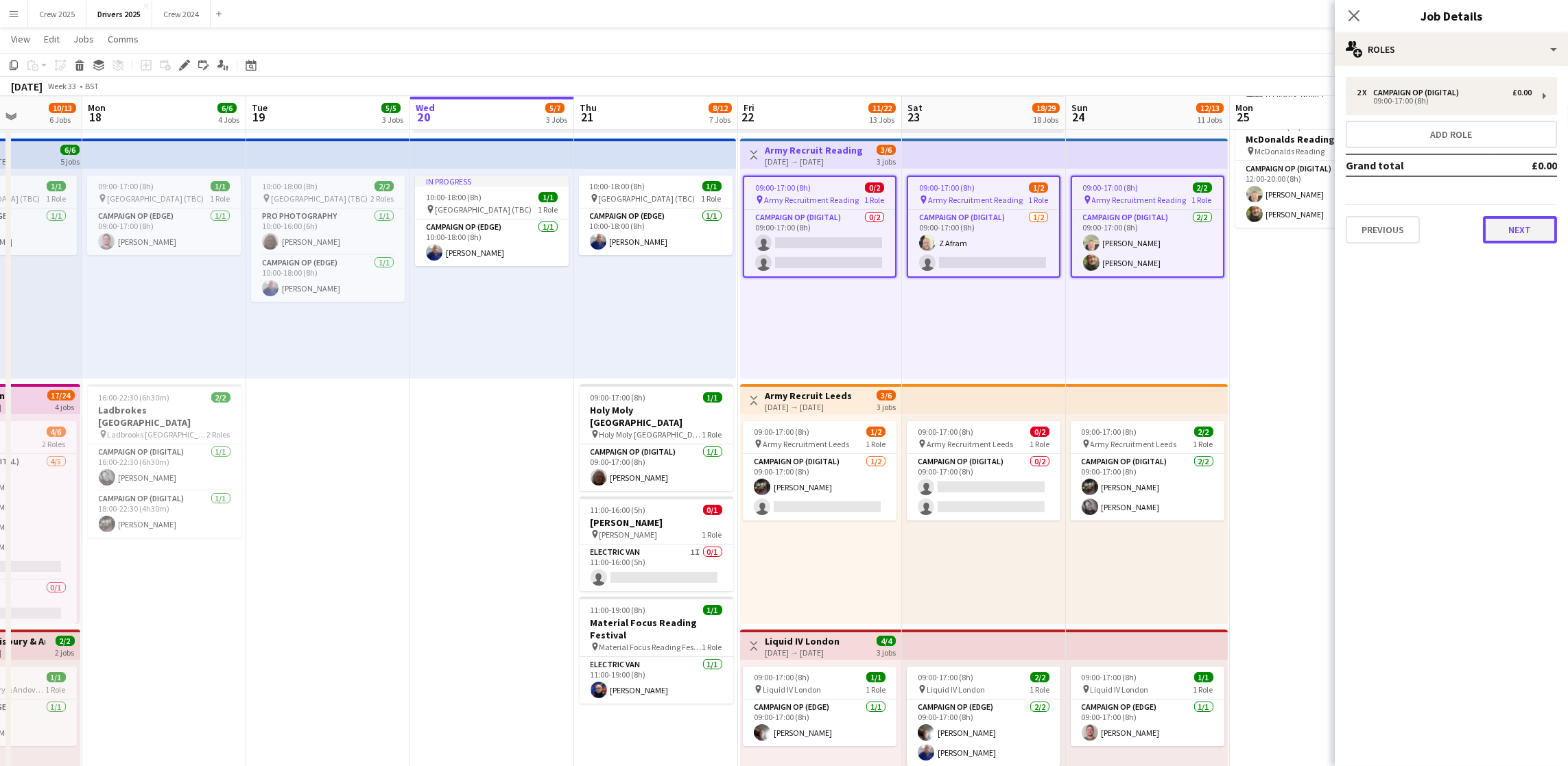
drag, startPoint x: 1490, startPoint y: 219, endPoint x: 1503, endPoint y: 226, distance: 14.8
click at [1490, 220] on button "Next" at bounding box center [1519, 229] width 74 height 27
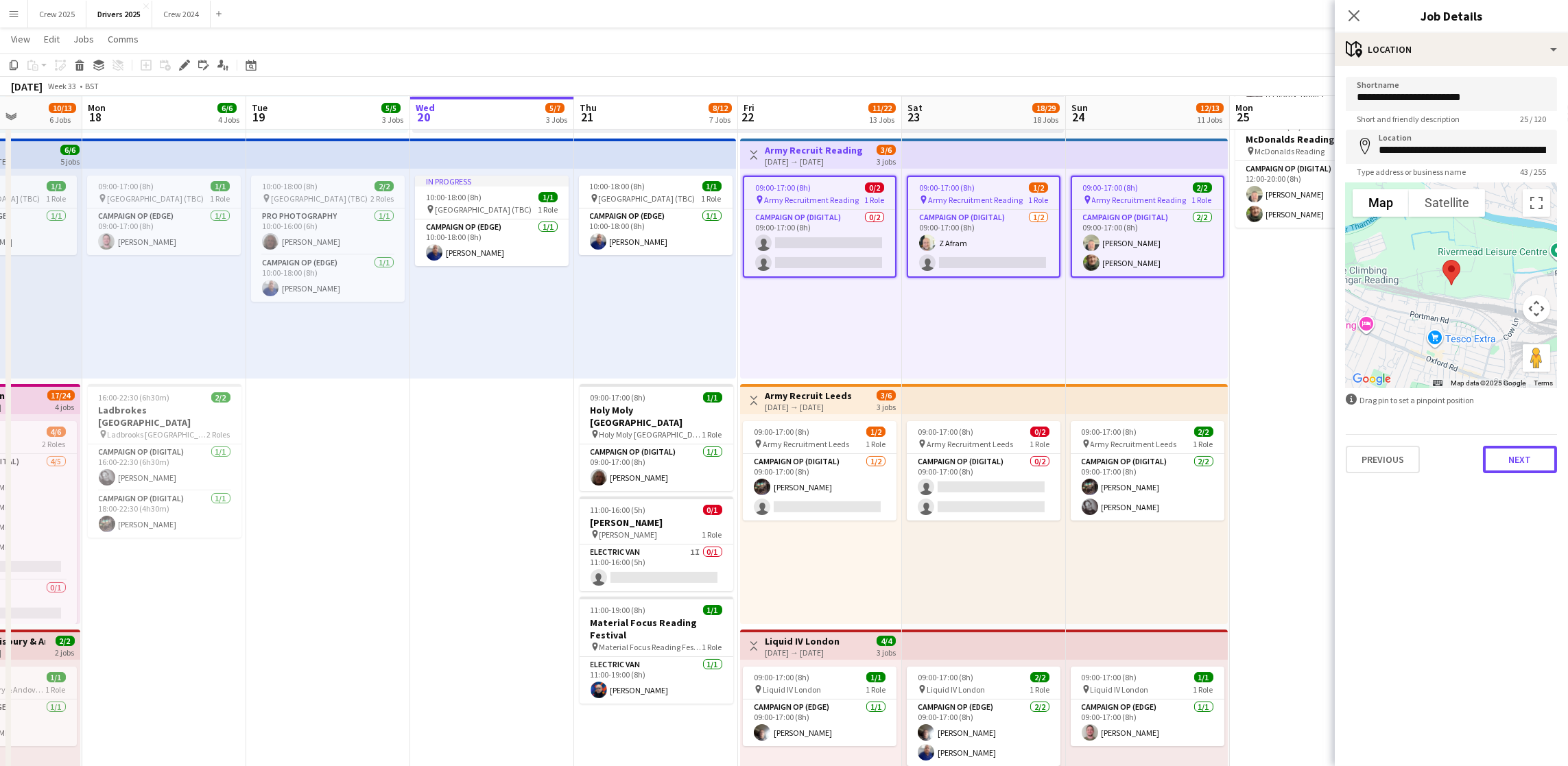
click at [1530, 455] on button "Next" at bounding box center [1519, 458] width 74 height 27
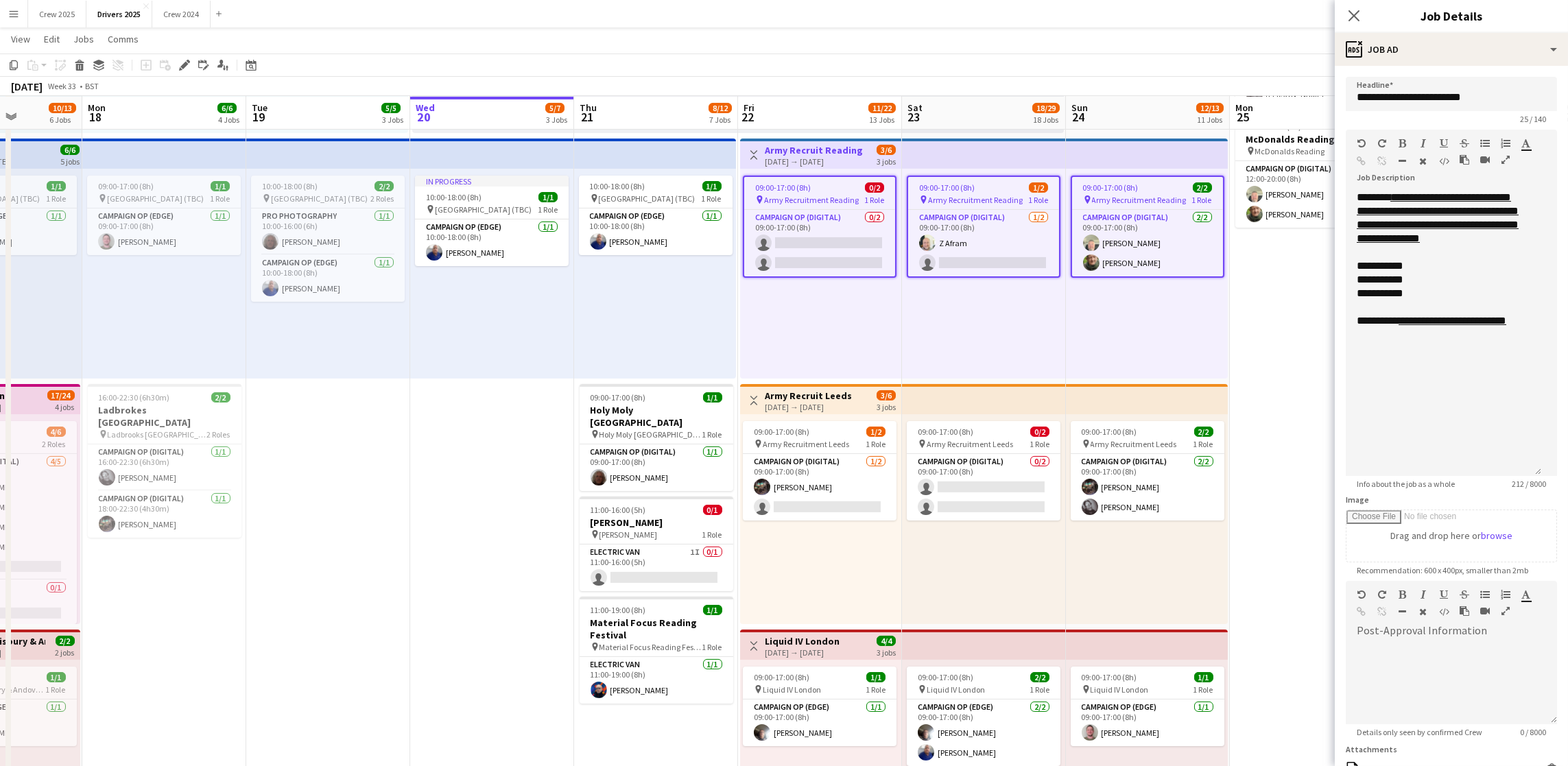
drag, startPoint x: 1545, startPoint y: 268, endPoint x: 1546, endPoint y: 472, distance: 204.0
click at [1546, 472] on form "**********" at bounding box center [1451, 492] width 234 height 832
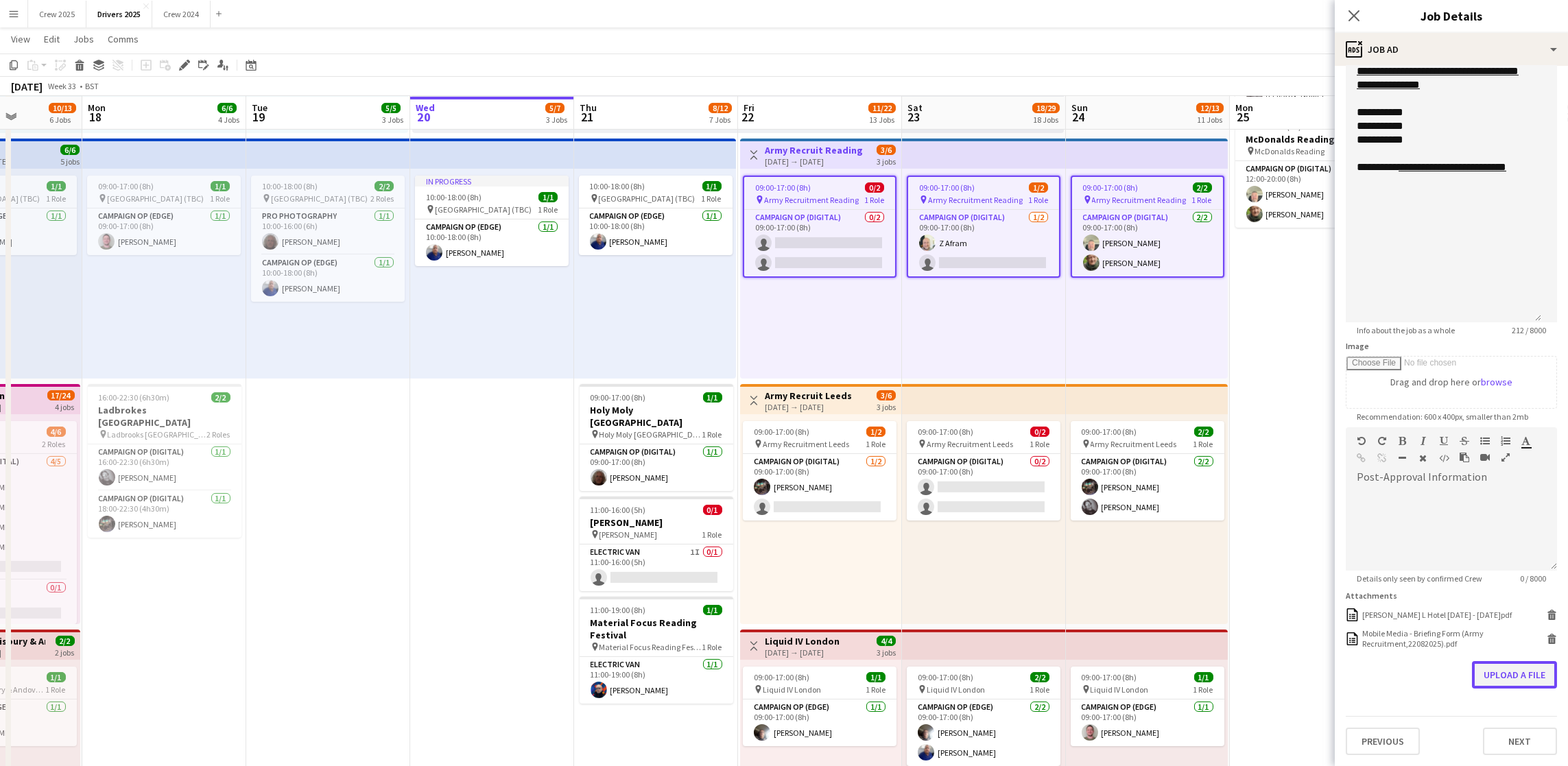
click at [1505, 668] on button "Upload a file" at bounding box center [1515, 674] width 85 height 27
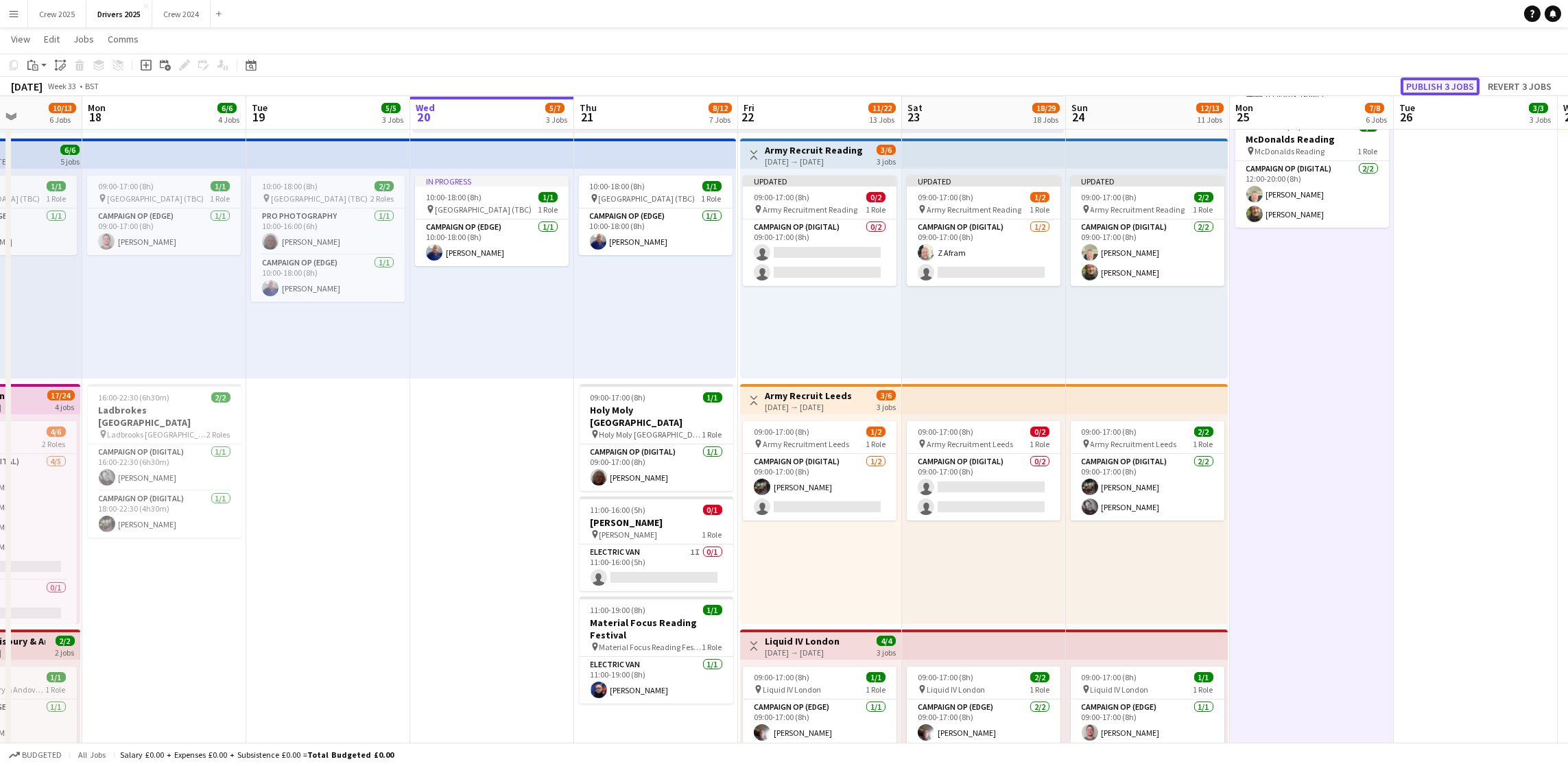
click at [1414, 83] on button "Publish 3 jobs" at bounding box center [1440, 86] width 79 height 18
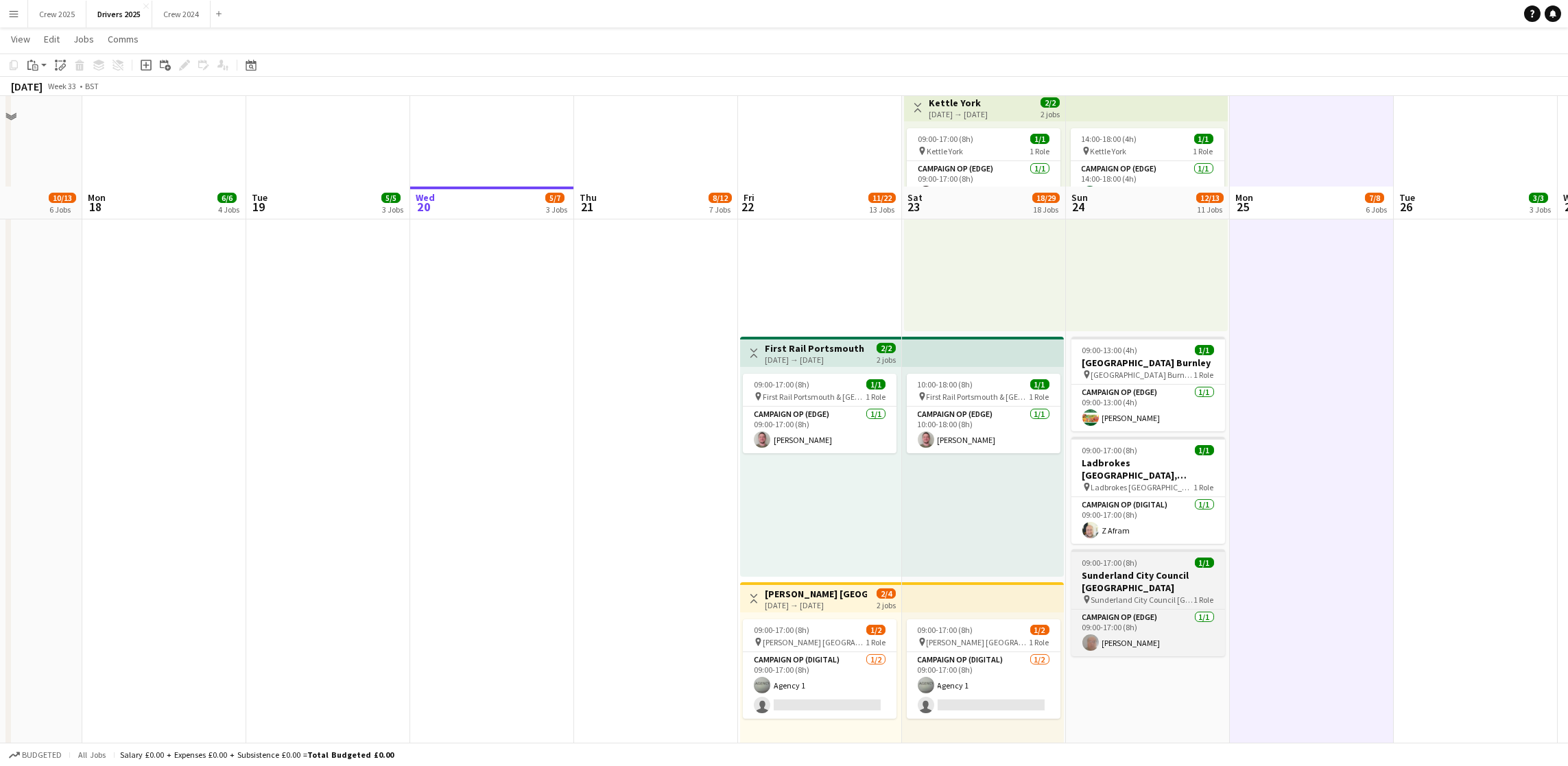
scroll to position [2031, 0]
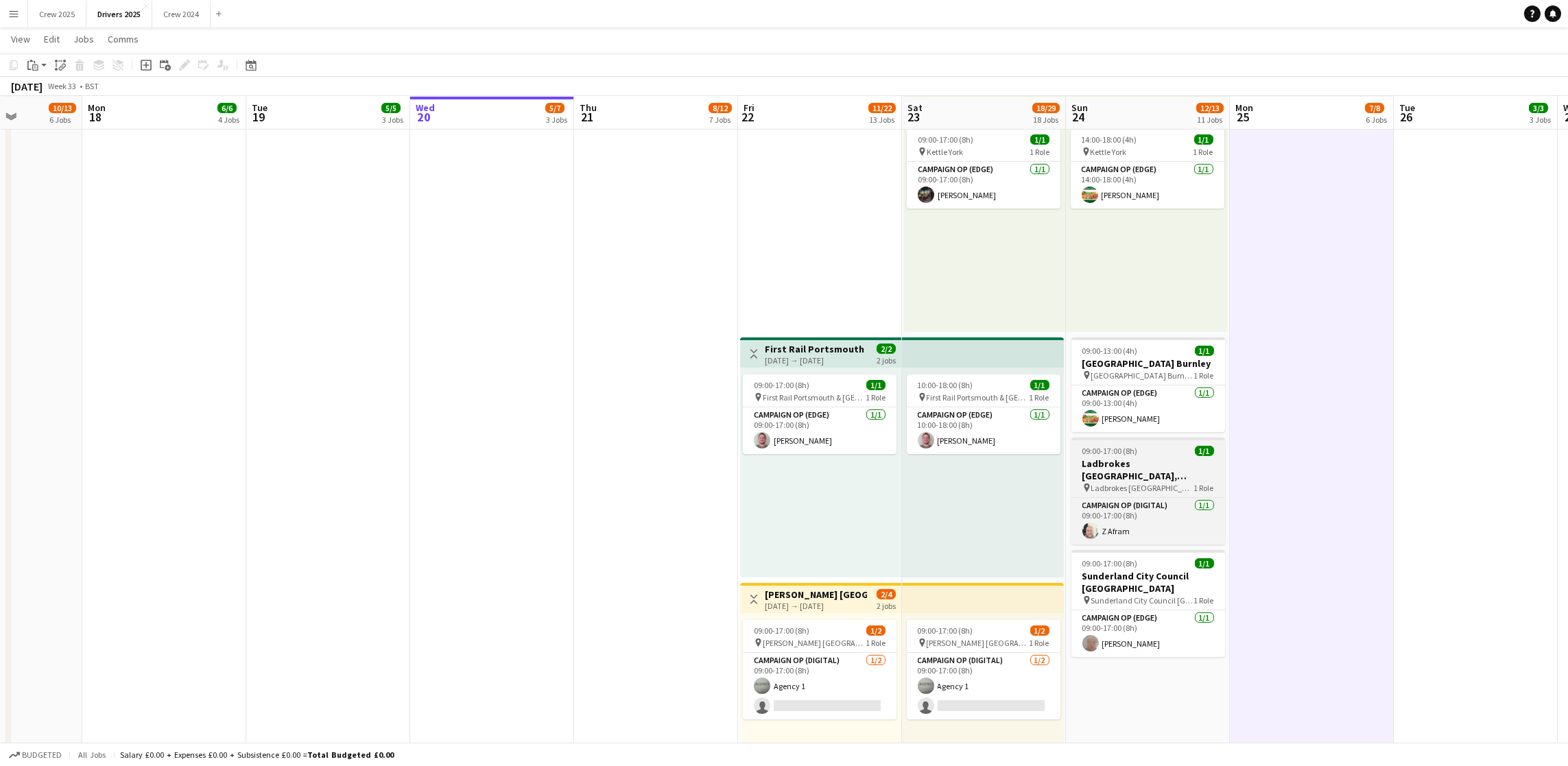
click at [1138, 448] on span "09:00-17:00 (8h)" at bounding box center [1109, 450] width 55 height 10
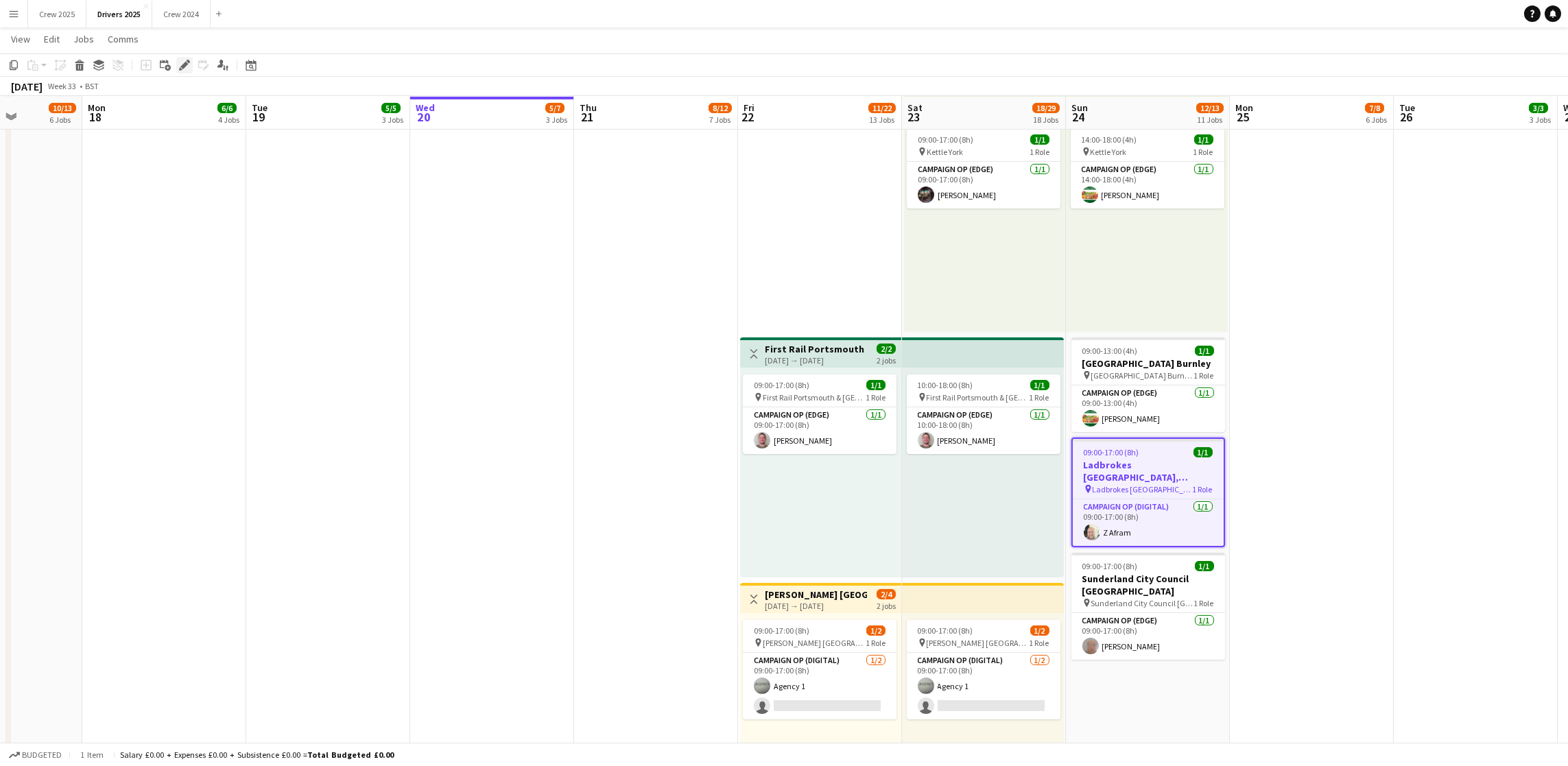
click at [183, 61] on icon "Edit" at bounding box center [185, 66] width 11 height 11
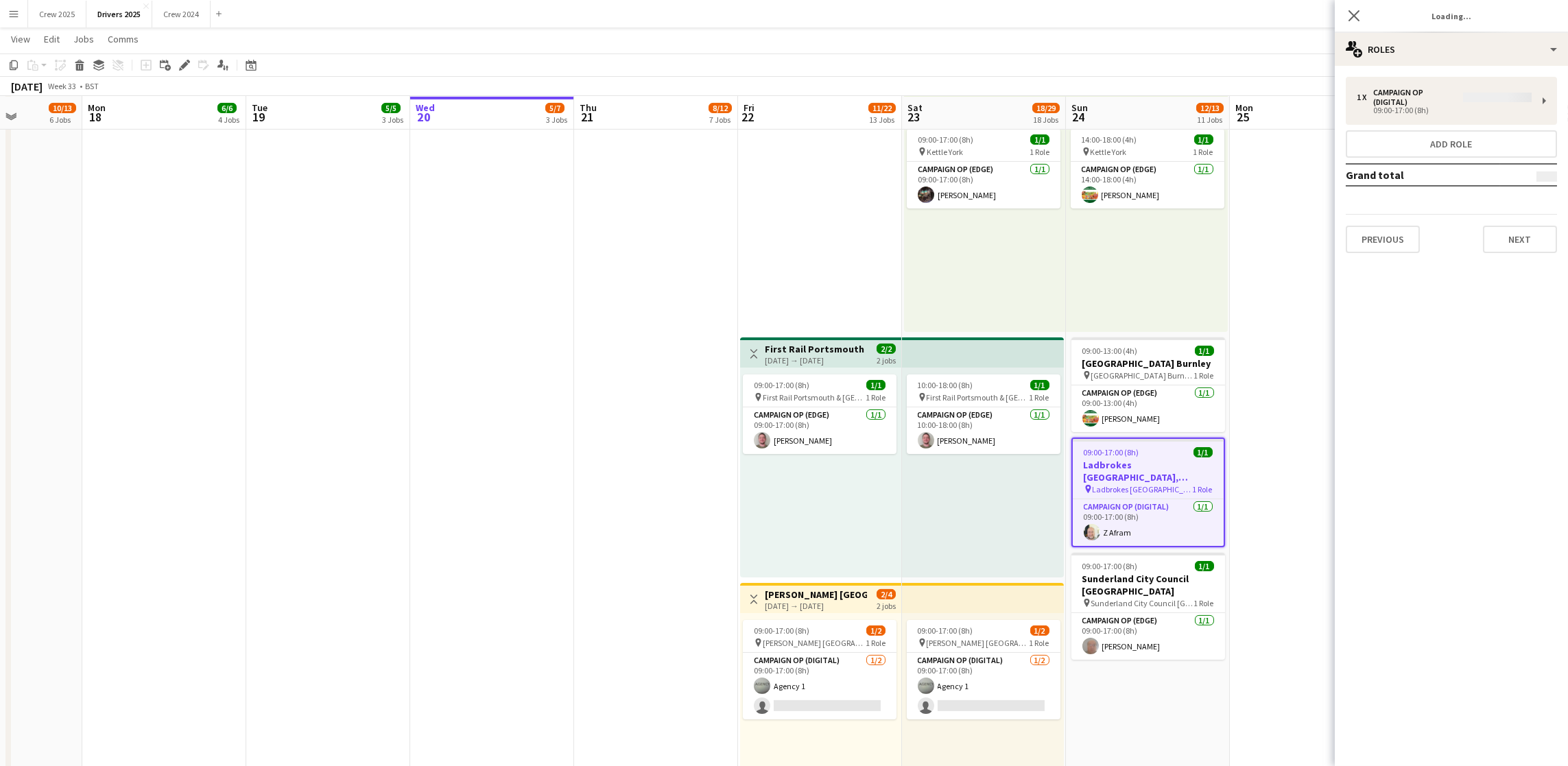
type input "**********"
click at [1529, 235] on button "Next" at bounding box center [1519, 229] width 74 height 27
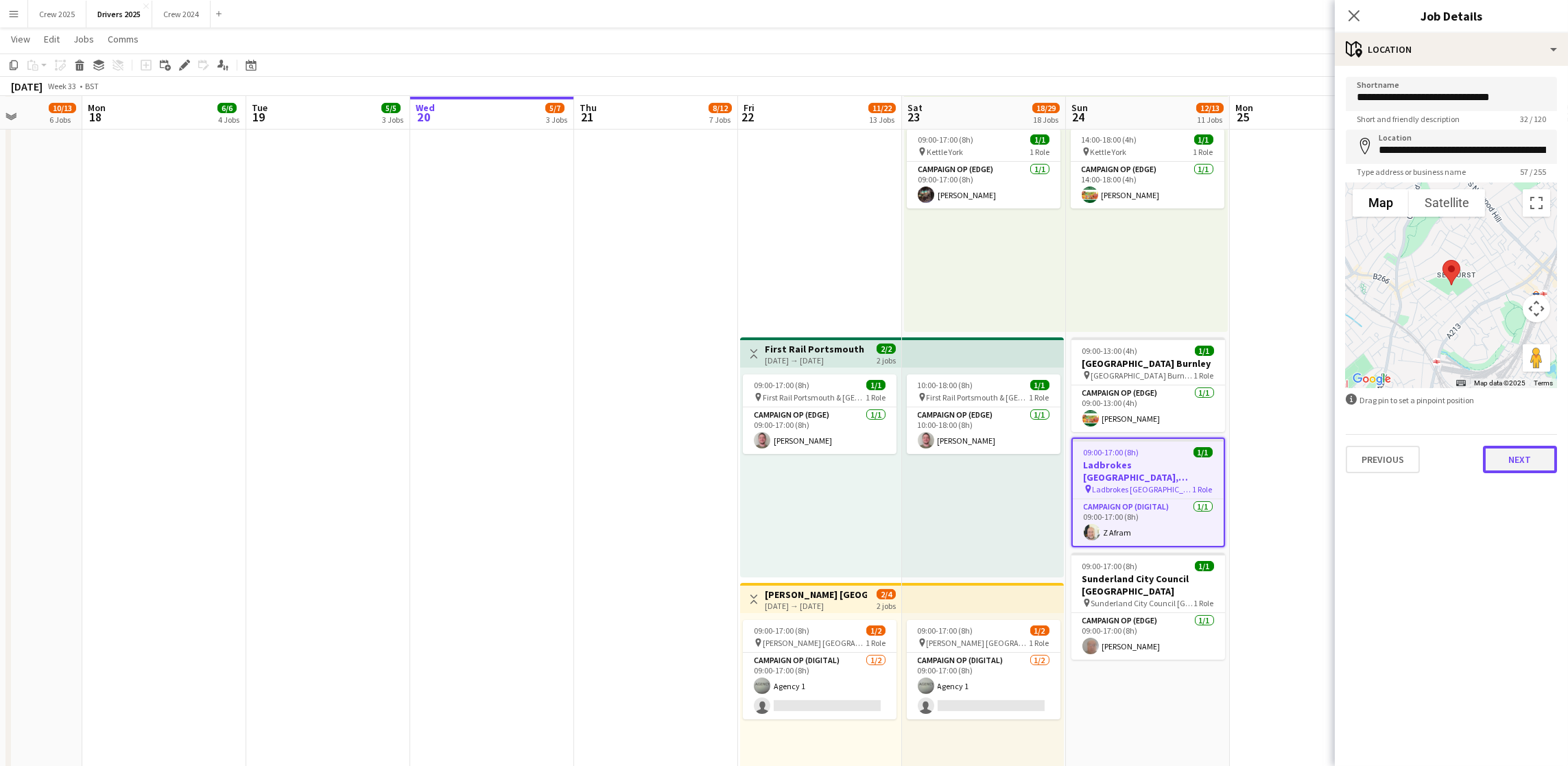
click at [1536, 461] on button "Next" at bounding box center [1519, 458] width 74 height 27
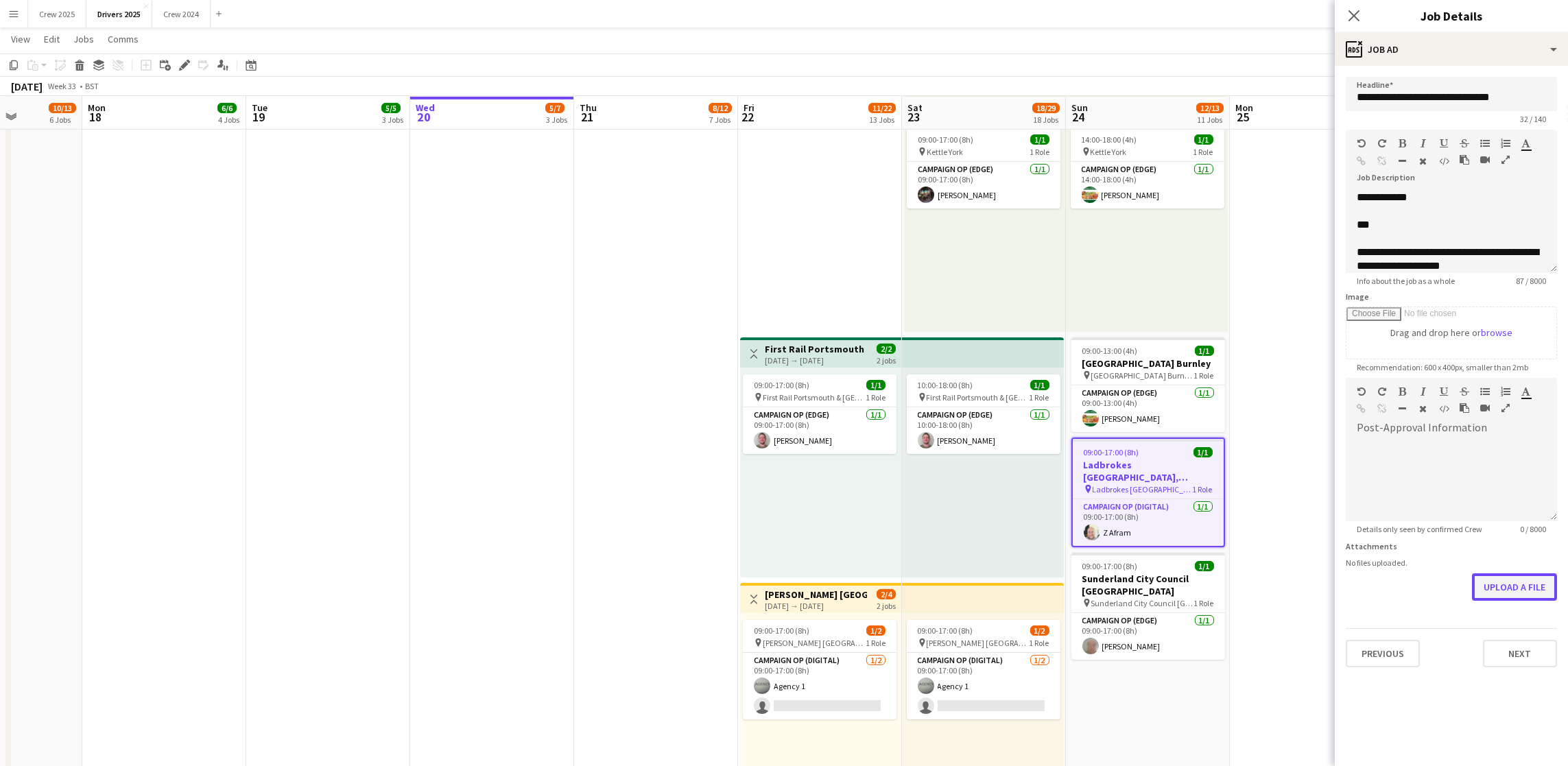
click at [1515, 584] on button "Upload a file" at bounding box center [1515, 586] width 85 height 27
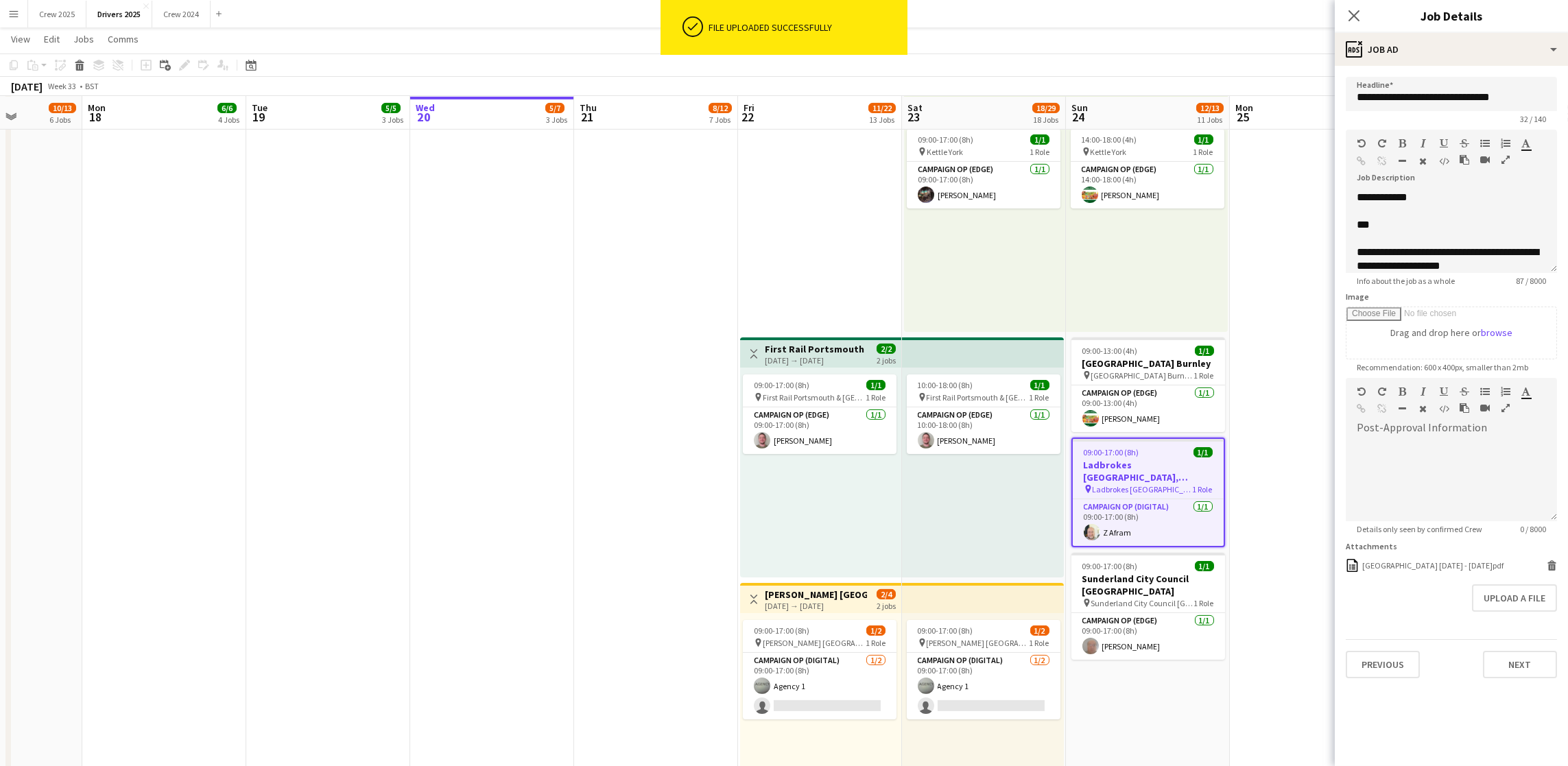
drag, startPoint x: 601, startPoint y: 351, endPoint x: 727, endPoint y: 308, distance: 133.1
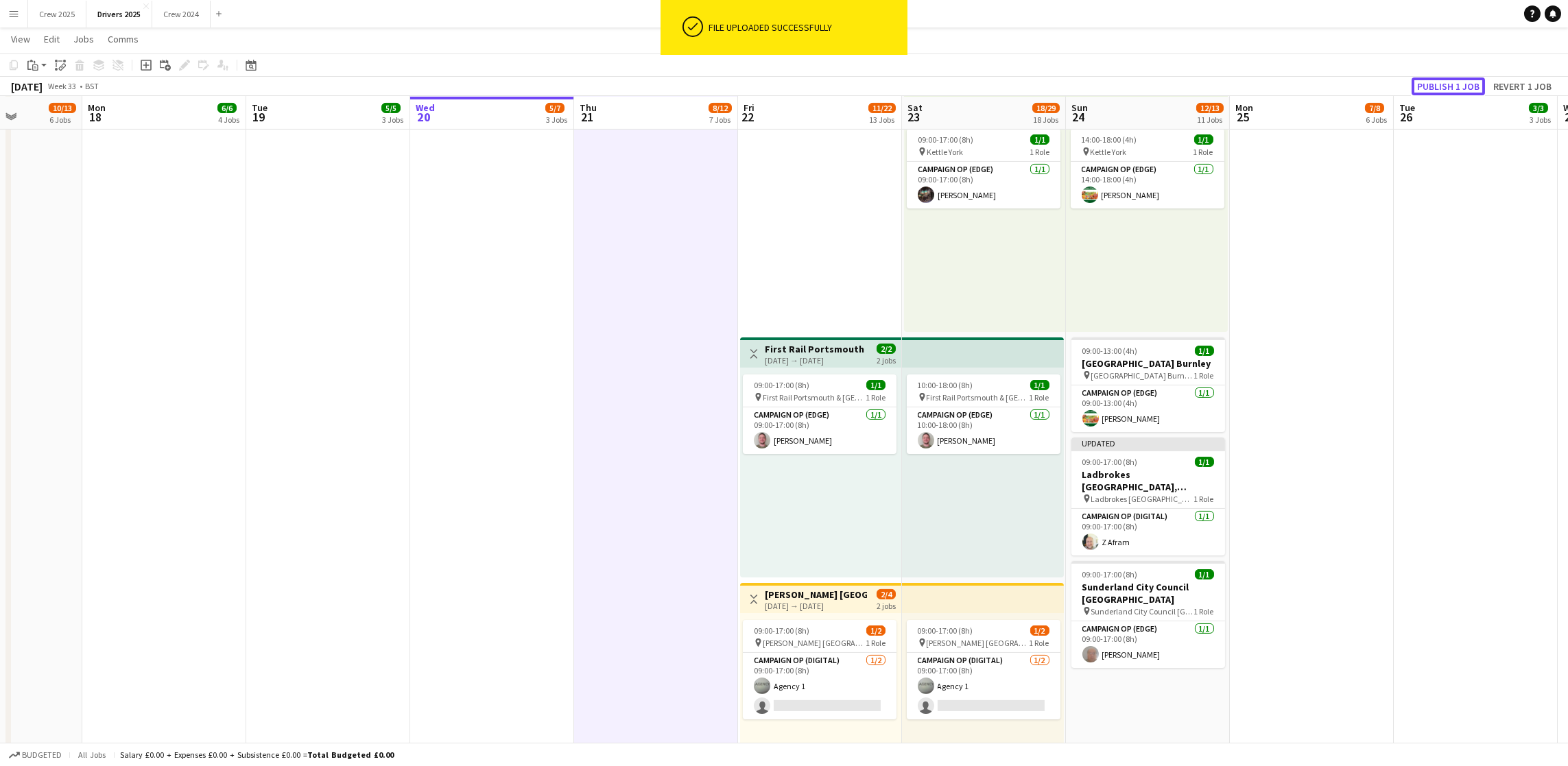
drag, startPoint x: 1440, startPoint y: 85, endPoint x: 1398, endPoint y: 285, distance: 204.4
click at [1440, 85] on button "Publish 1 job" at bounding box center [1448, 86] width 73 height 18
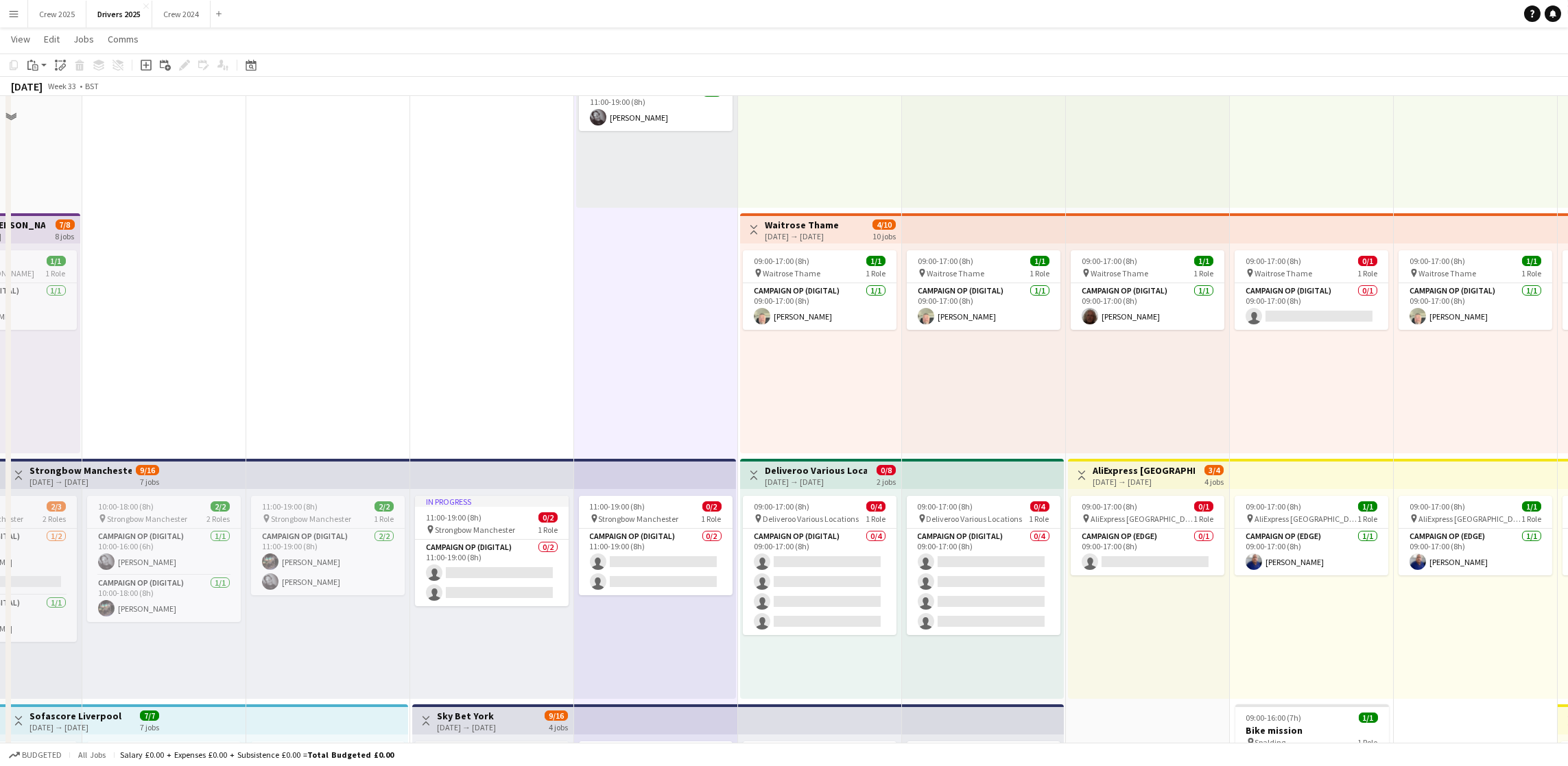
scroll to position [77, 0]
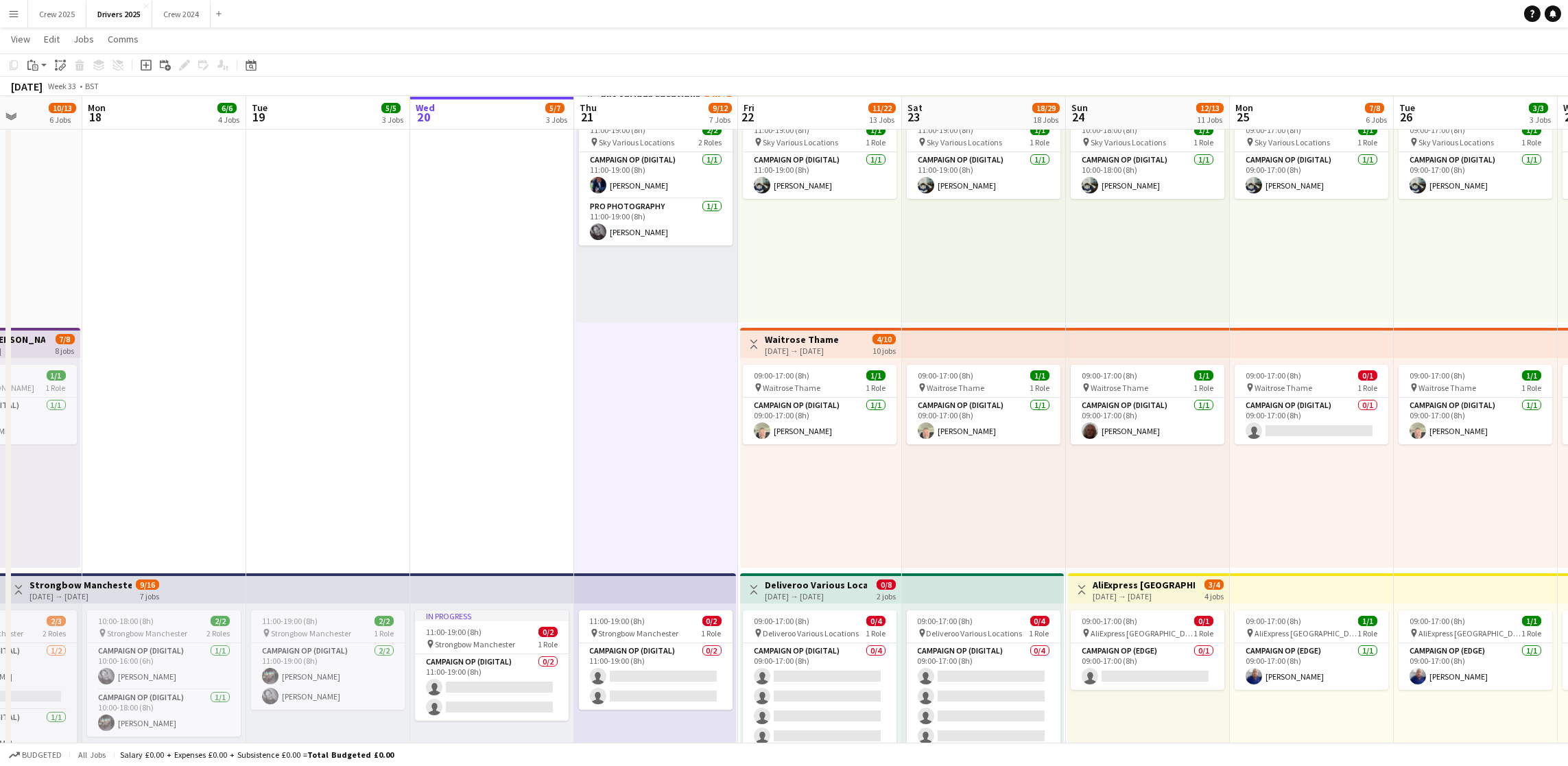
click at [808, 346] on div "[DATE] → [DATE]" at bounding box center [801, 351] width 74 height 10
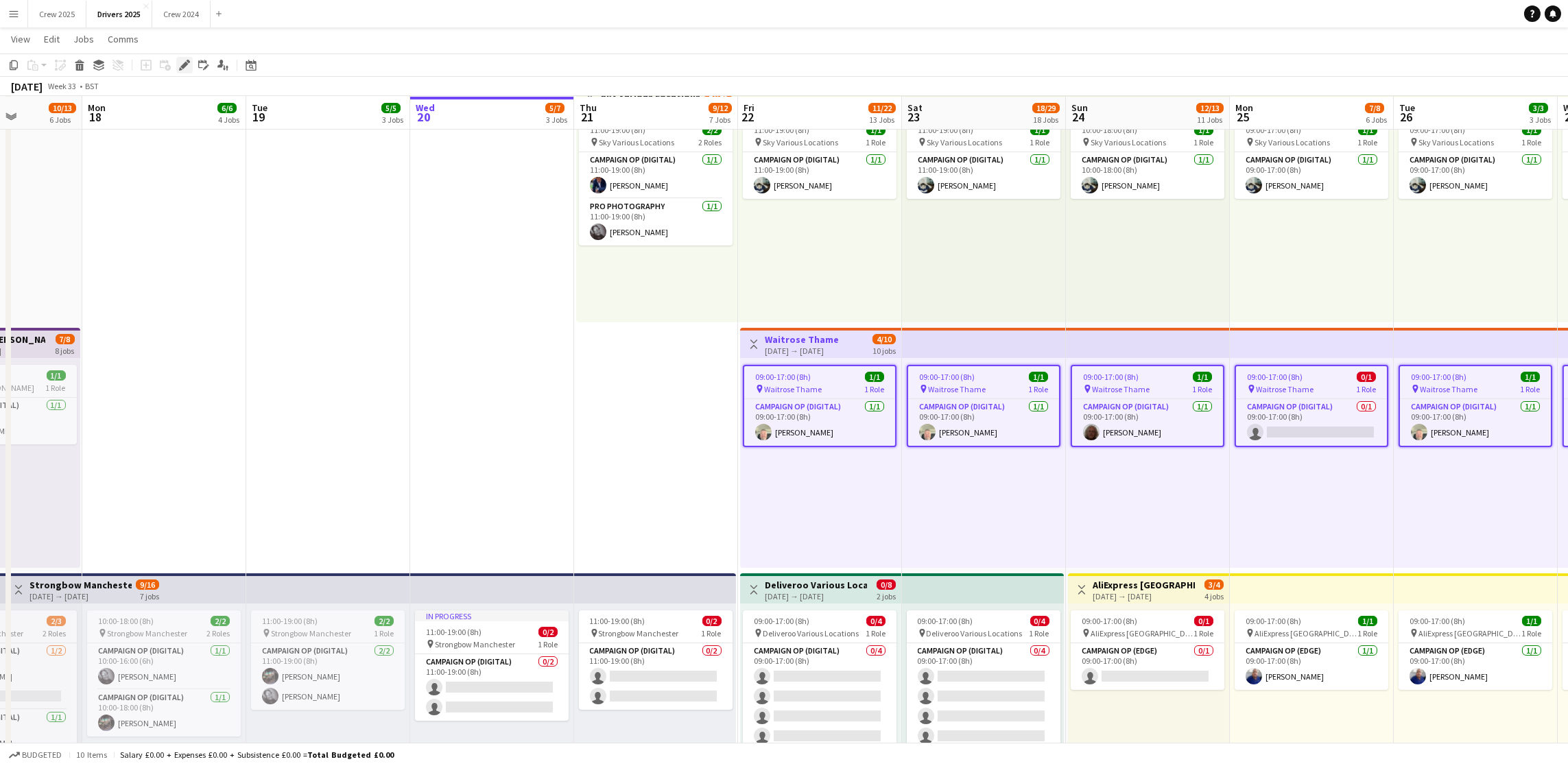
click at [180, 73] on div "Edit" at bounding box center [185, 66] width 17 height 17
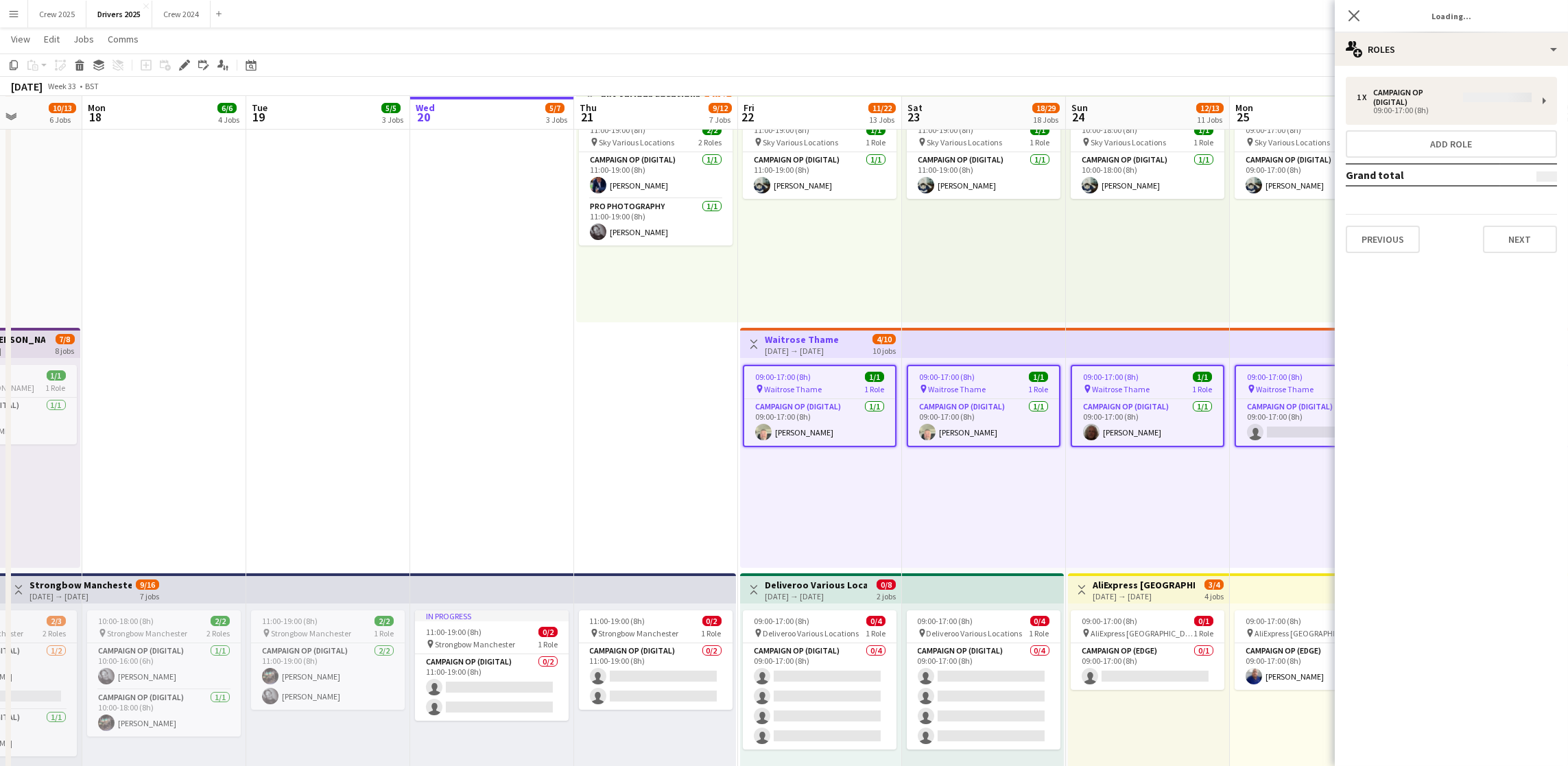
type input "**********"
click at [1529, 231] on button "Next" at bounding box center [1519, 229] width 74 height 27
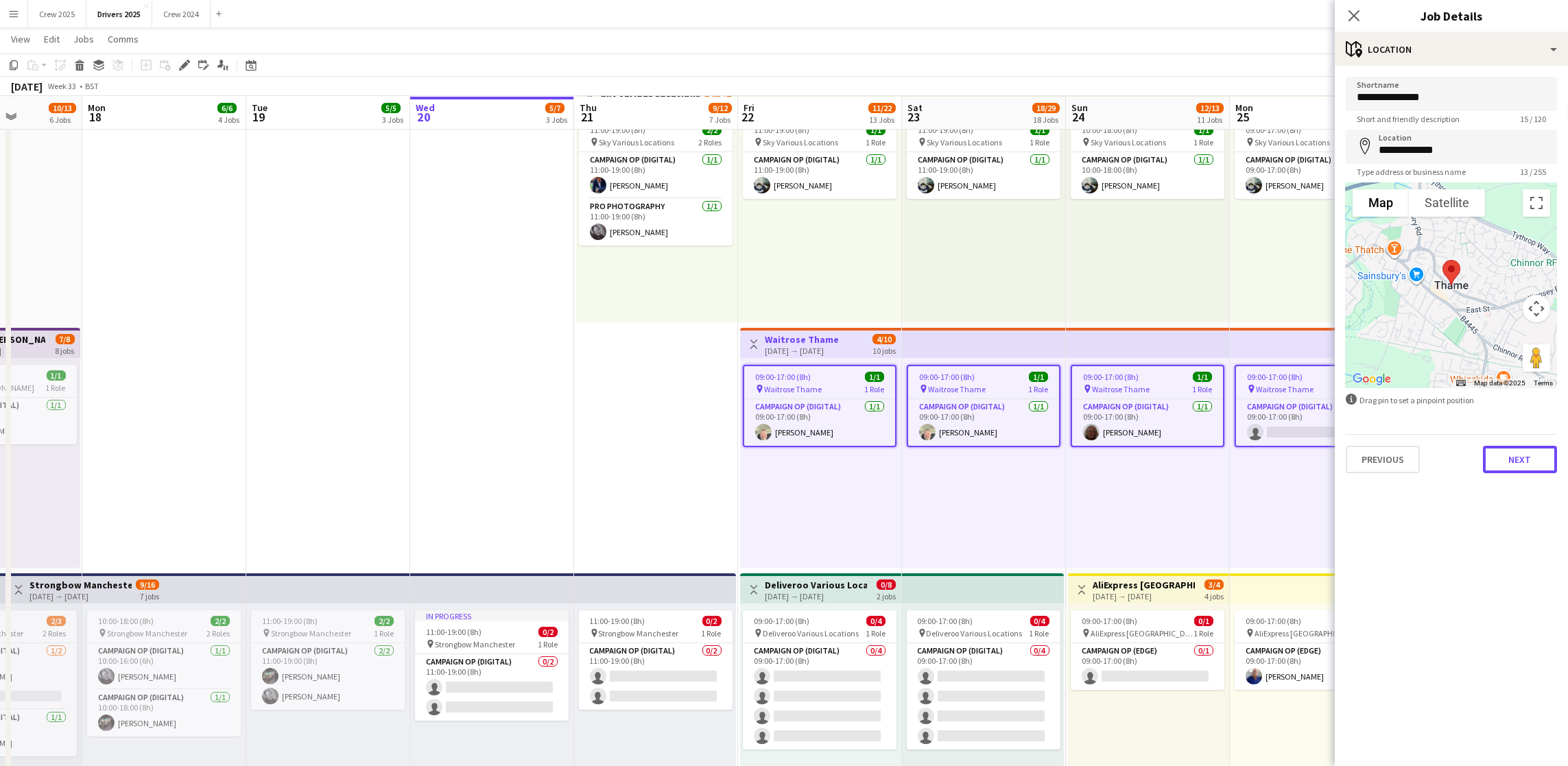
click at [1529, 466] on button "Next" at bounding box center [1519, 458] width 74 height 27
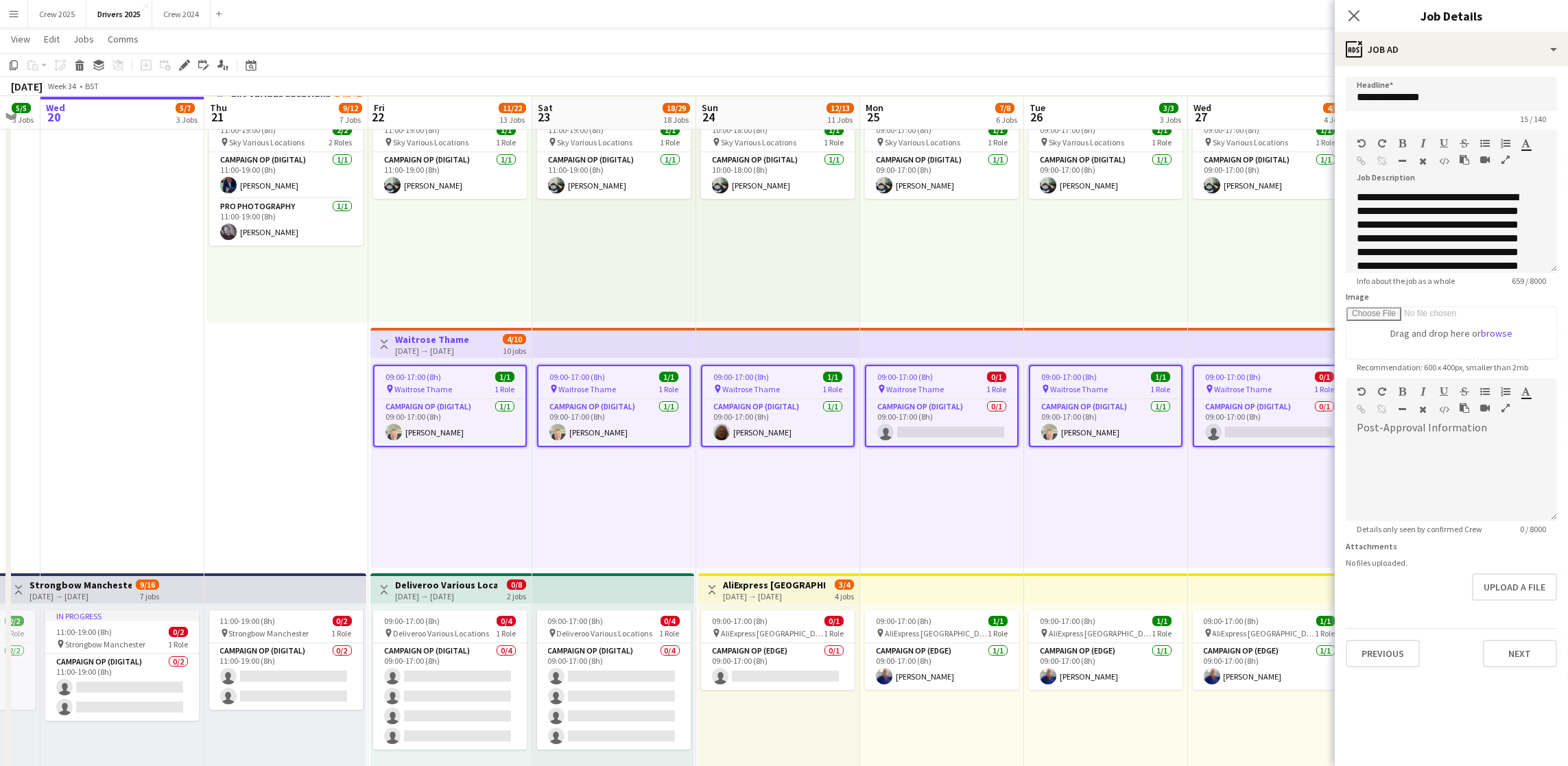
scroll to position [0, 283]
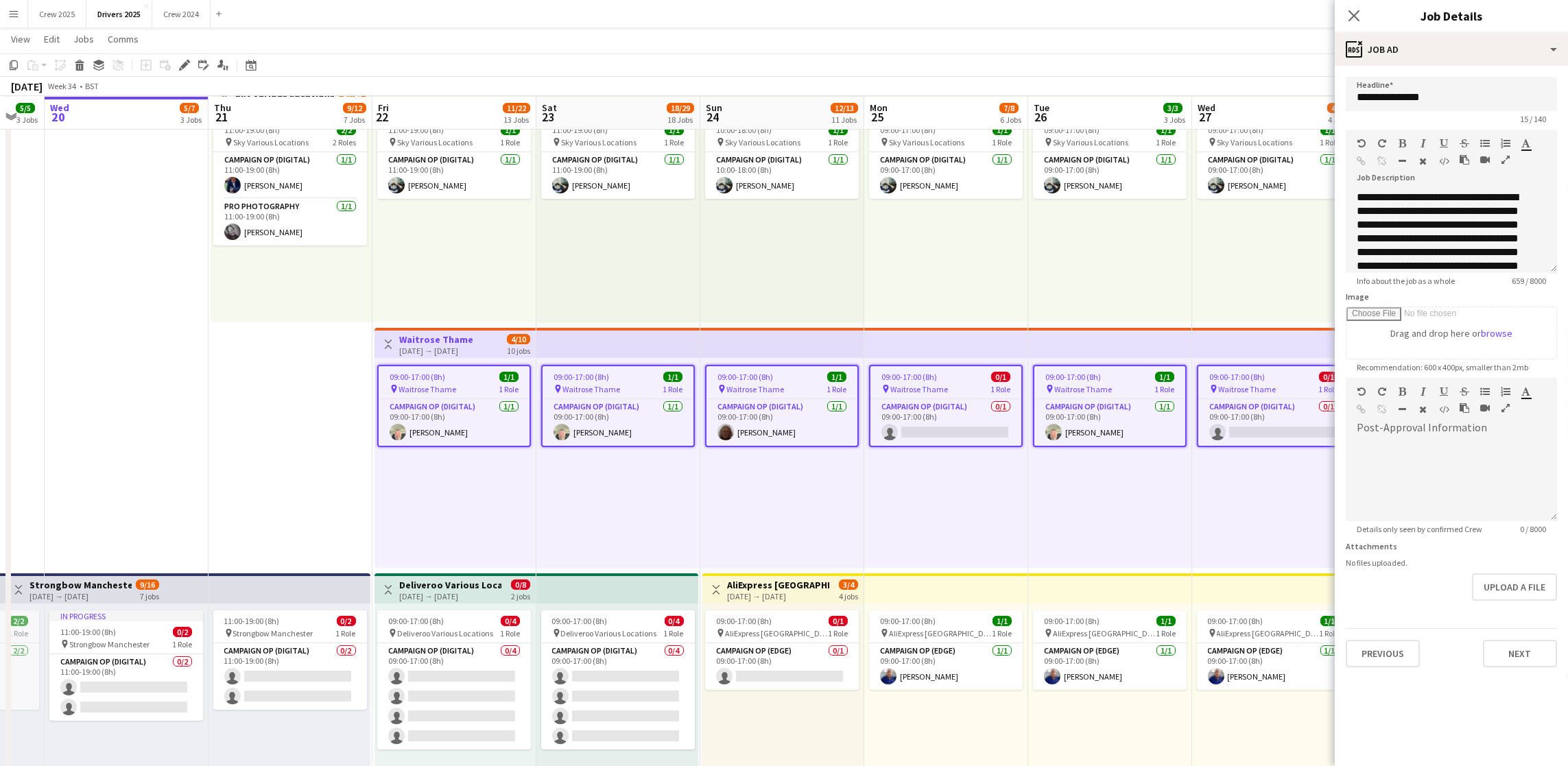
drag, startPoint x: 959, startPoint y: 483, endPoint x: 594, endPoint y: 502, distance: 365.5
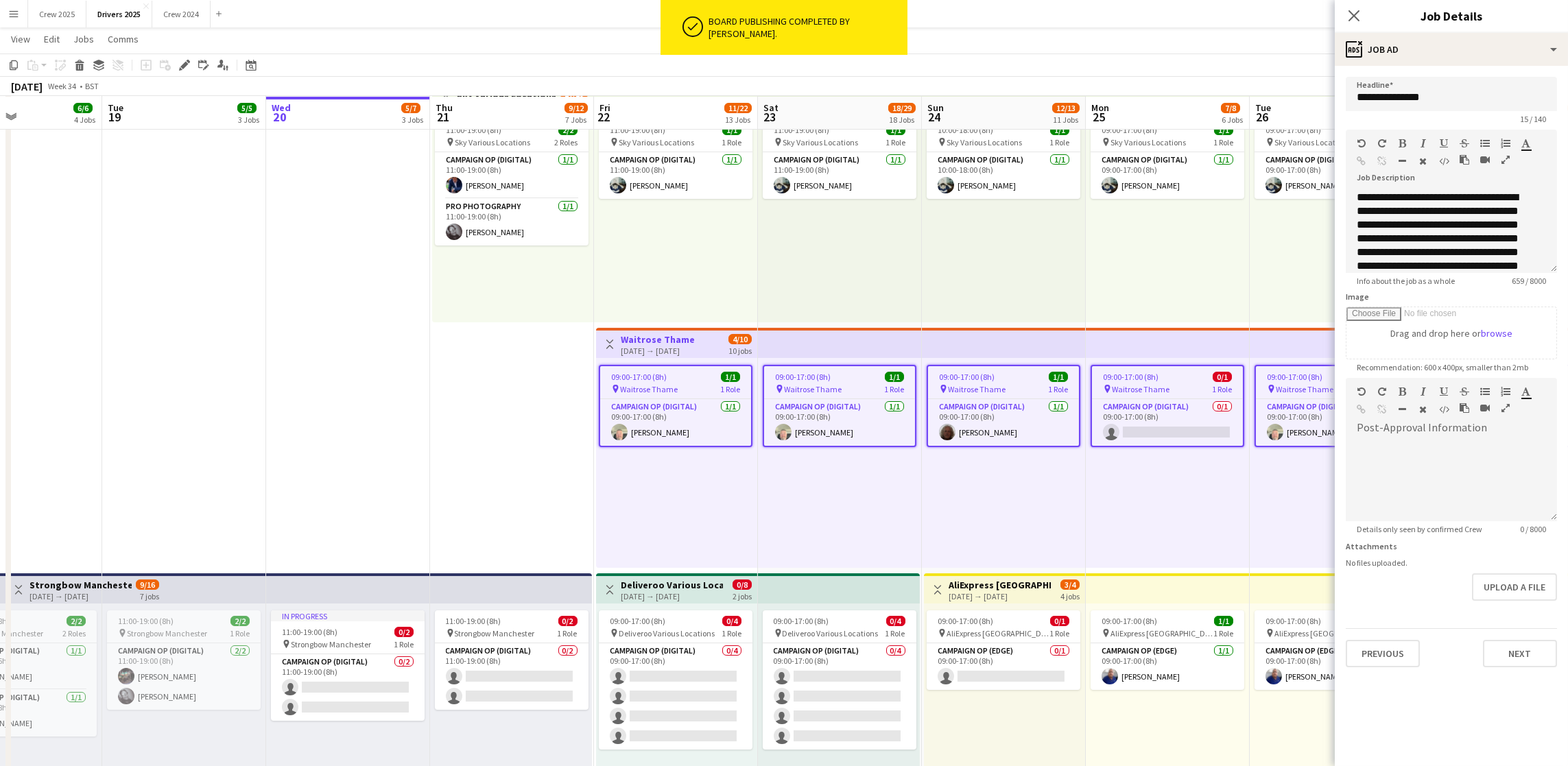
drag, startPoint x: 226, startPoint y: 438, endPoint x: 448, endPoint y: 438, distance: 222.0
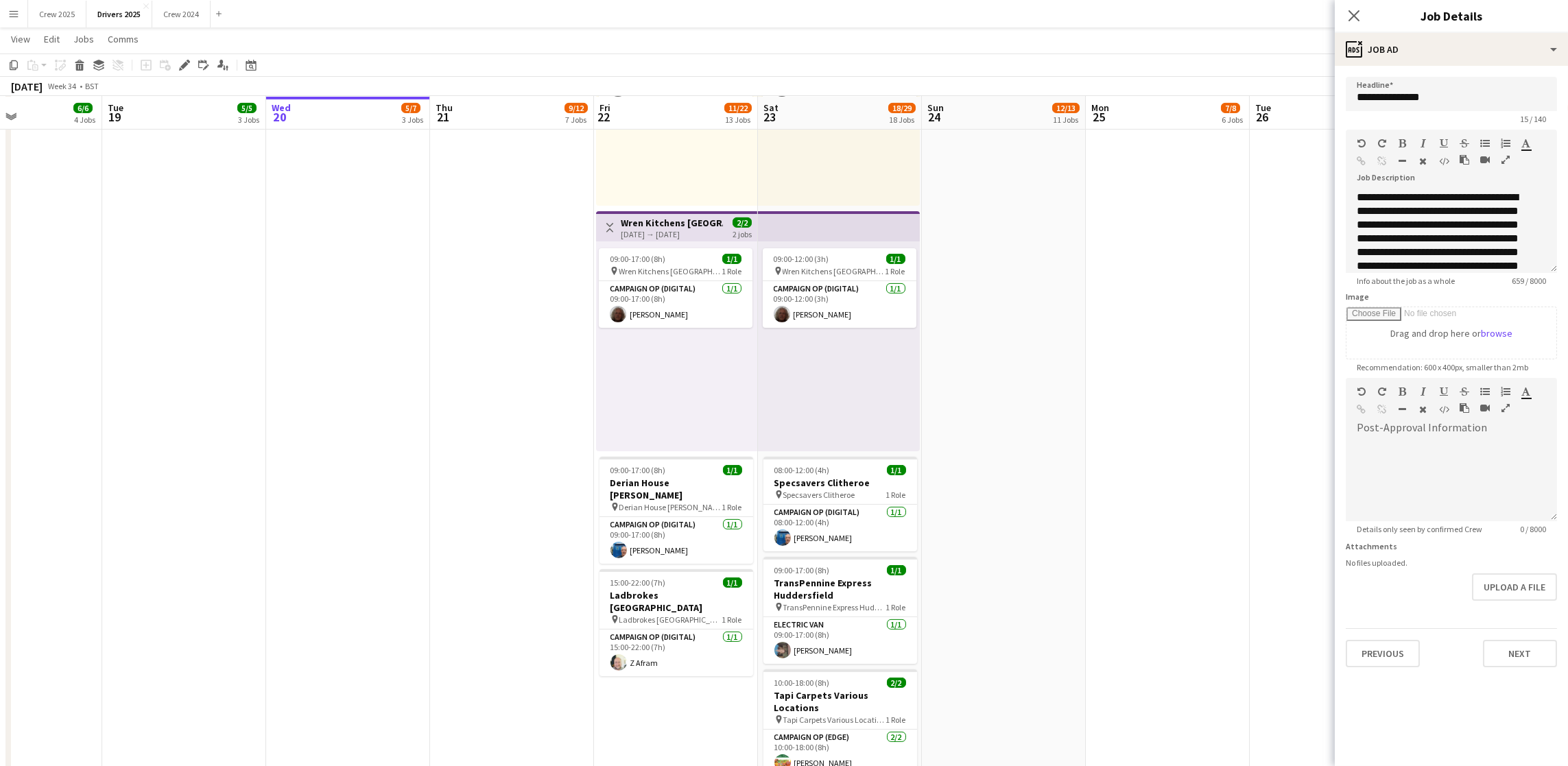
scroll to position [0, 540]
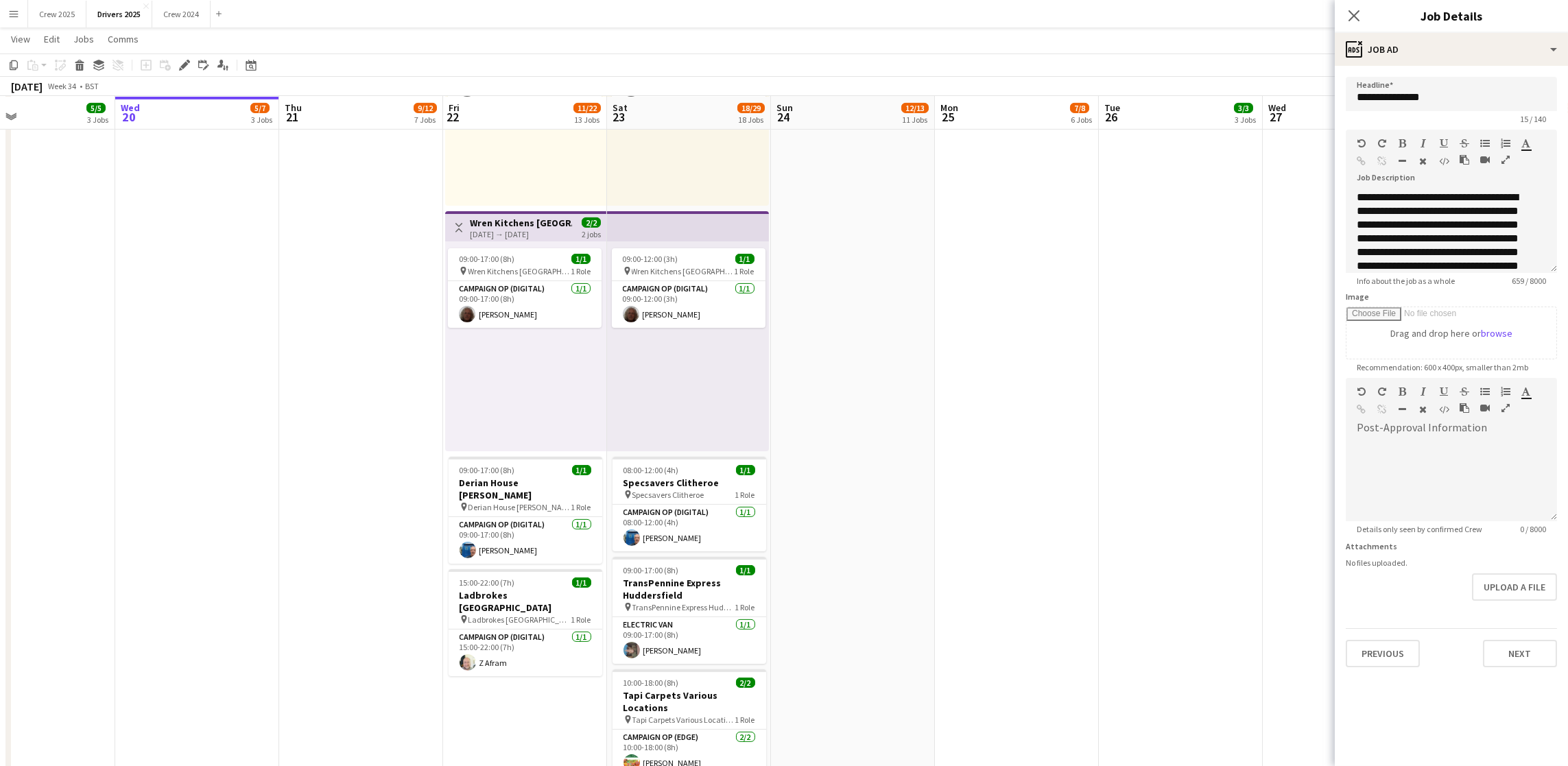
drag, startPoint x: 1170, startPoint y: 398, endPoint x: 1020, endPoint y: 412, distance: 150.7
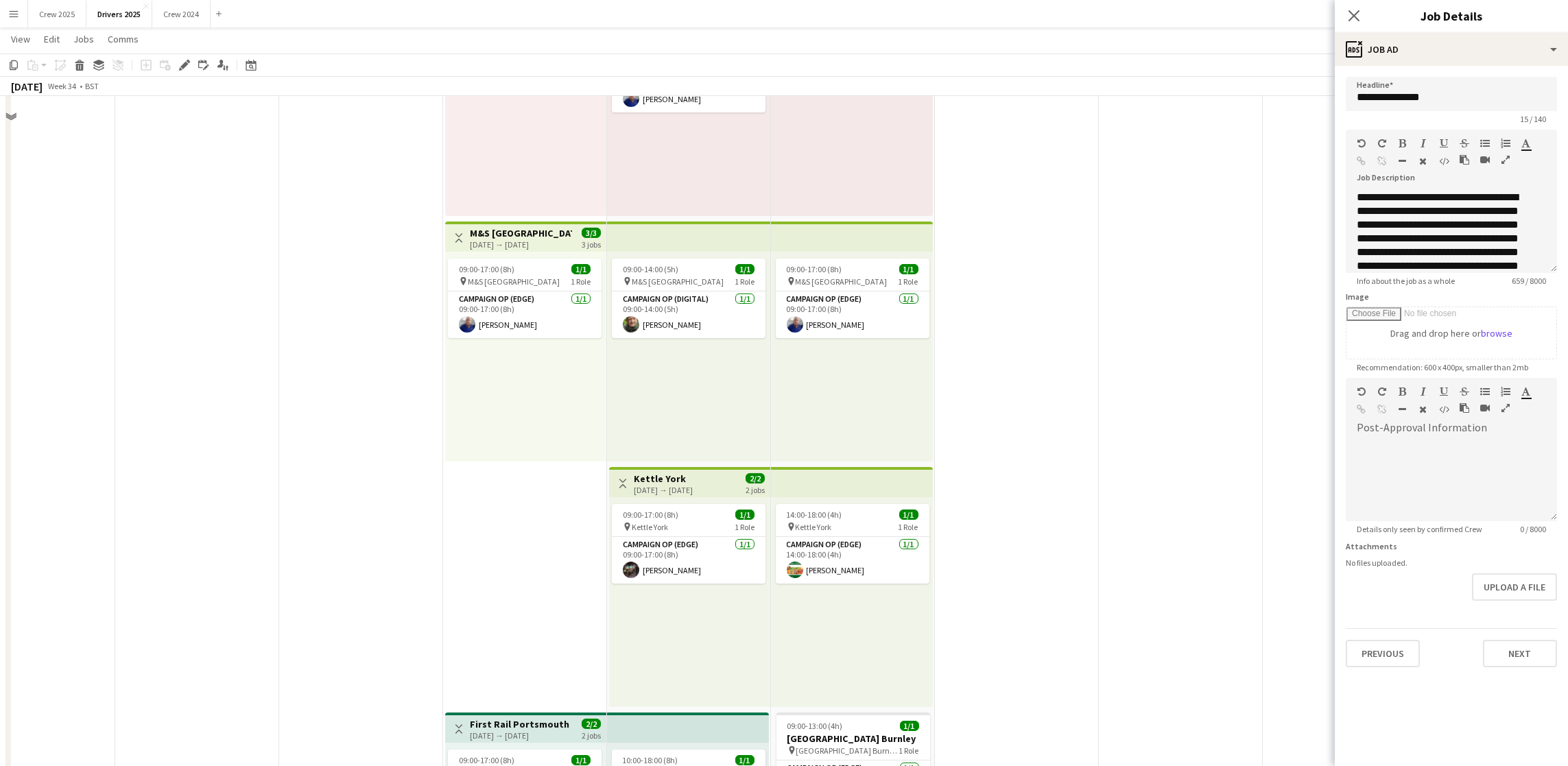
scroll to position [1620, 0]
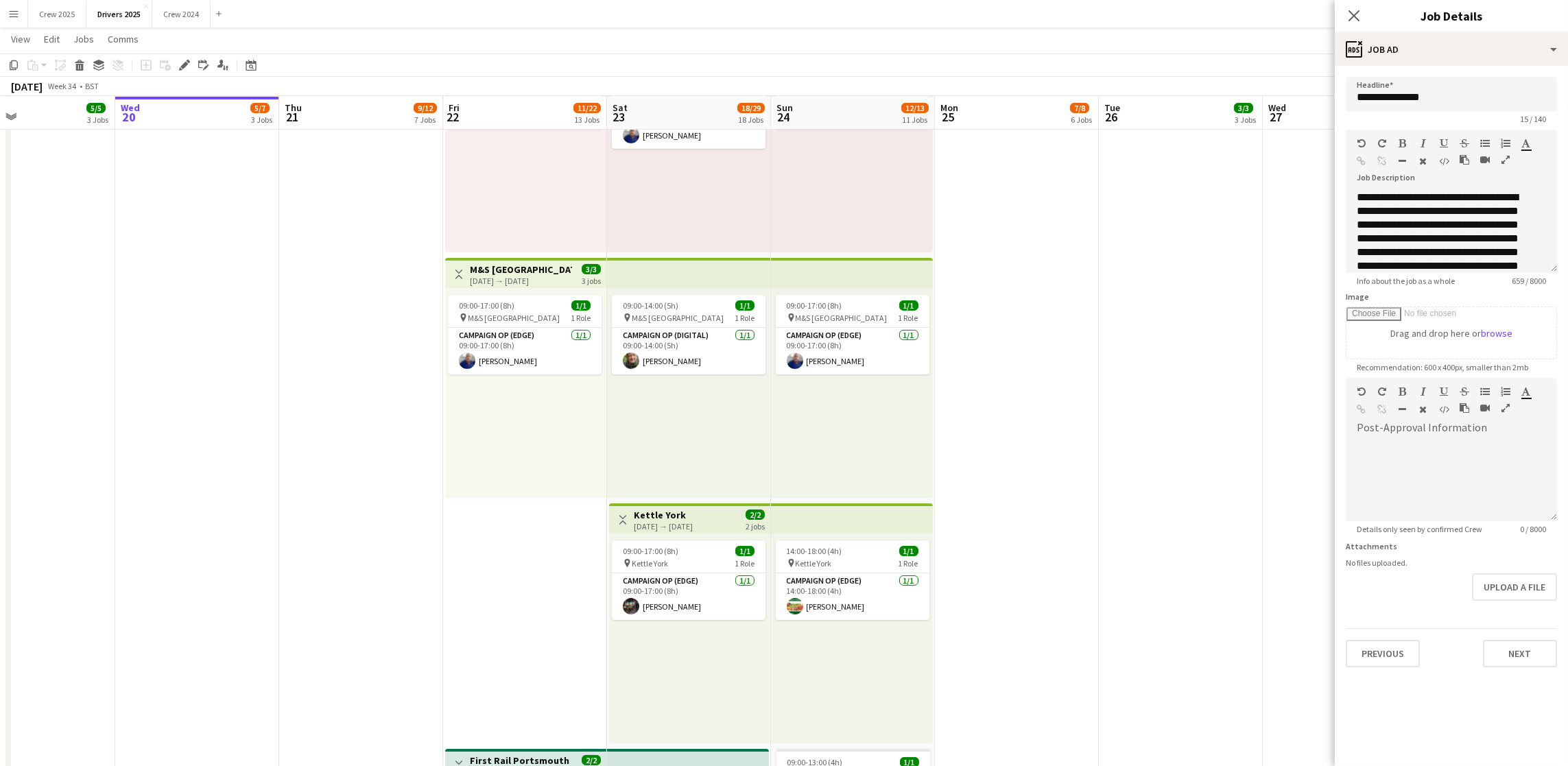
drag, startPoint x: 1117, startPoint y: 338, endPoint x: 991, endPoint y: 336, distance: 126.0
click at [991, 336] on app-calendar-viewport "Sat 16 15/29 15 Jobs Sun 17 10/13 6 Jobs Mon 18 6/6 4 Jobs Tue 19 5/5 3 Jobs We…" at bounding box center [784, 308] width 1568 height 3749
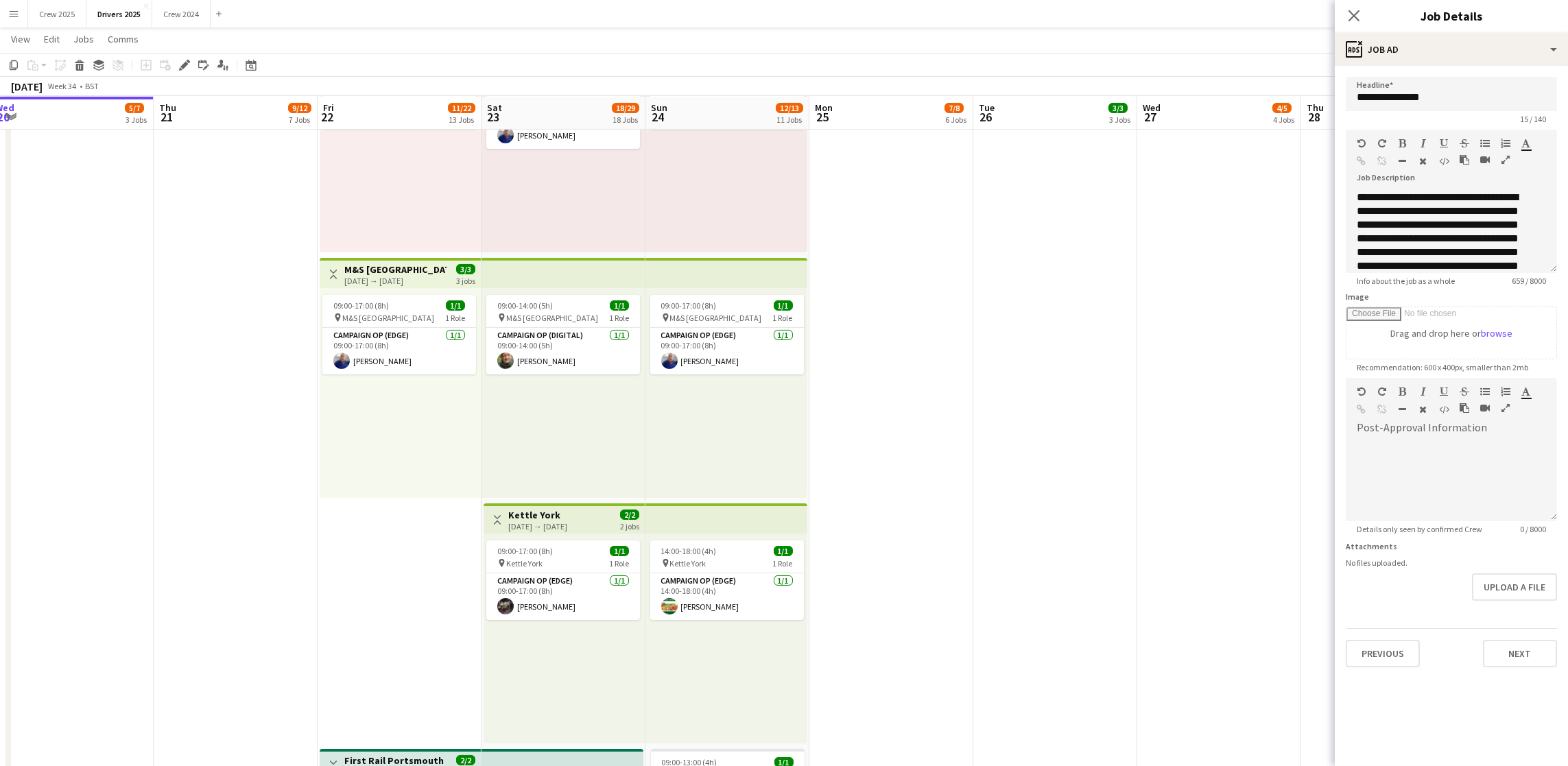
click at [565, 511] on h3 "Kettle York" at bounding box center [537, 515] width 59 height 12
type input "**********"
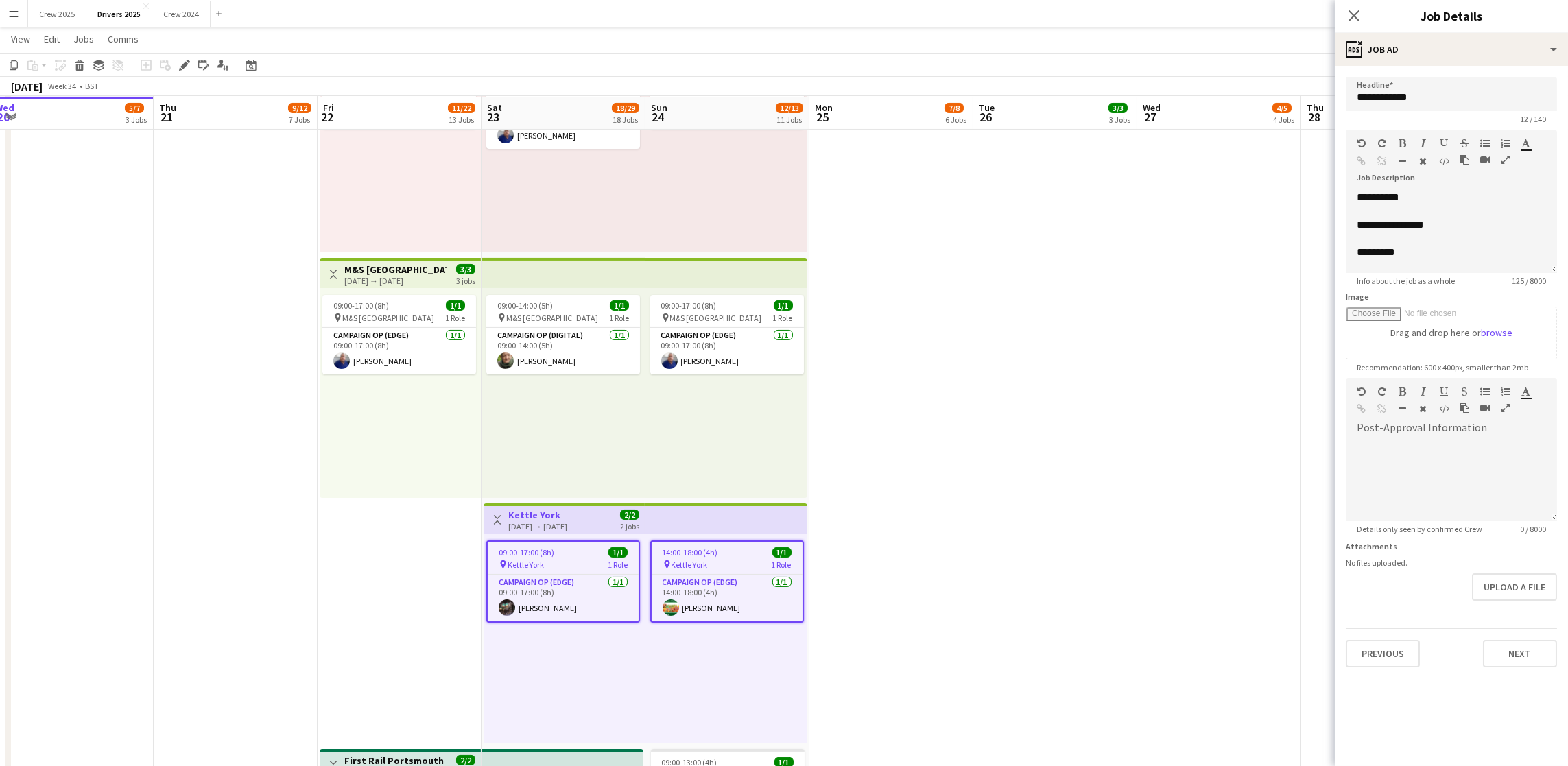
click at [544, 544] on app-job-card "09:00-17:00 (8h) 1/1 pin Kettle York 1 Role Campaign Op (Edge) [DATE] 09:00-17:…" at bounding box center [564, 581] width 154 height 83
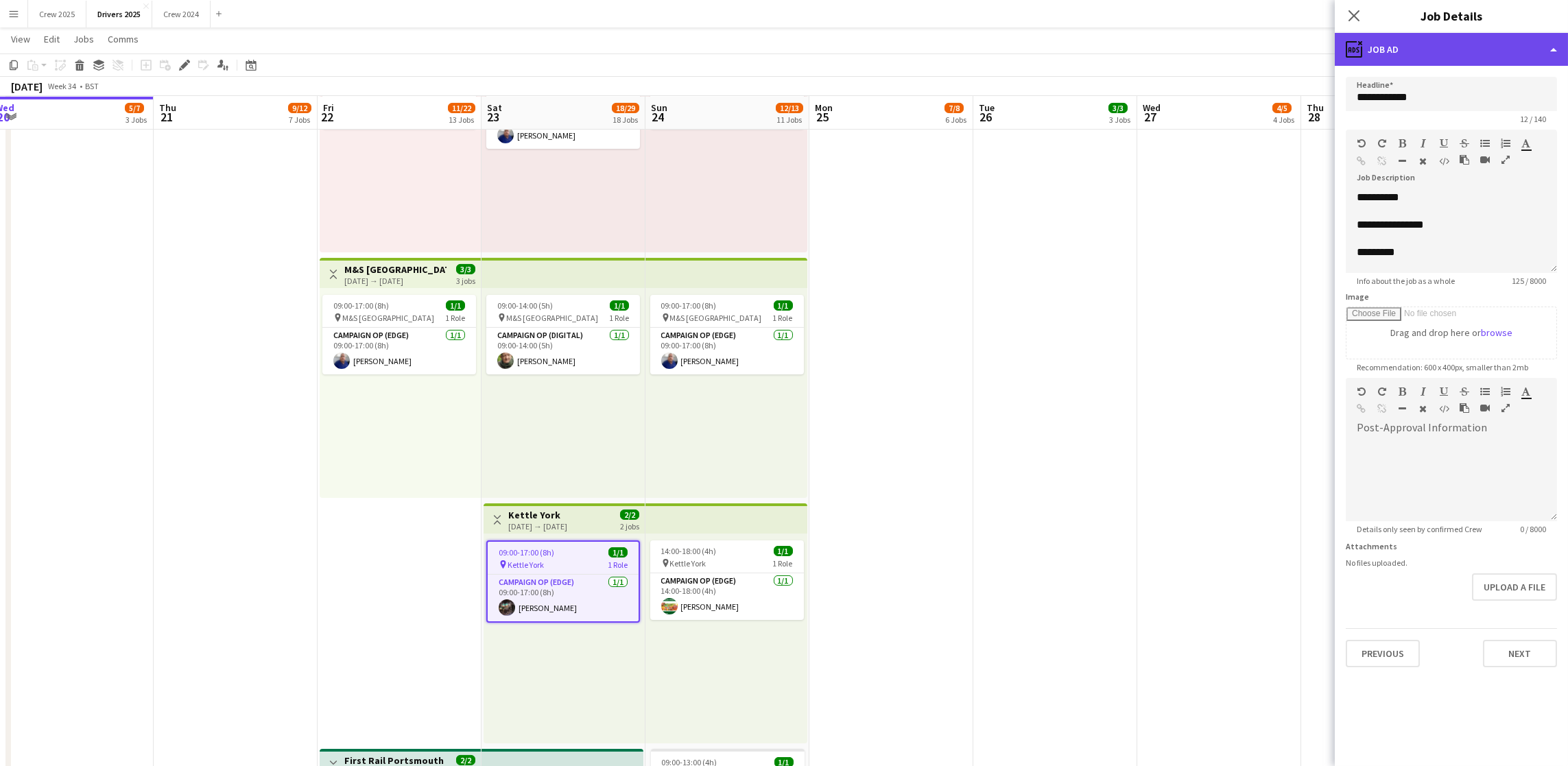
click at [1447, 54] on div "ads-window Job Ad" at bounding box center [1451, 49] width 234 height 33
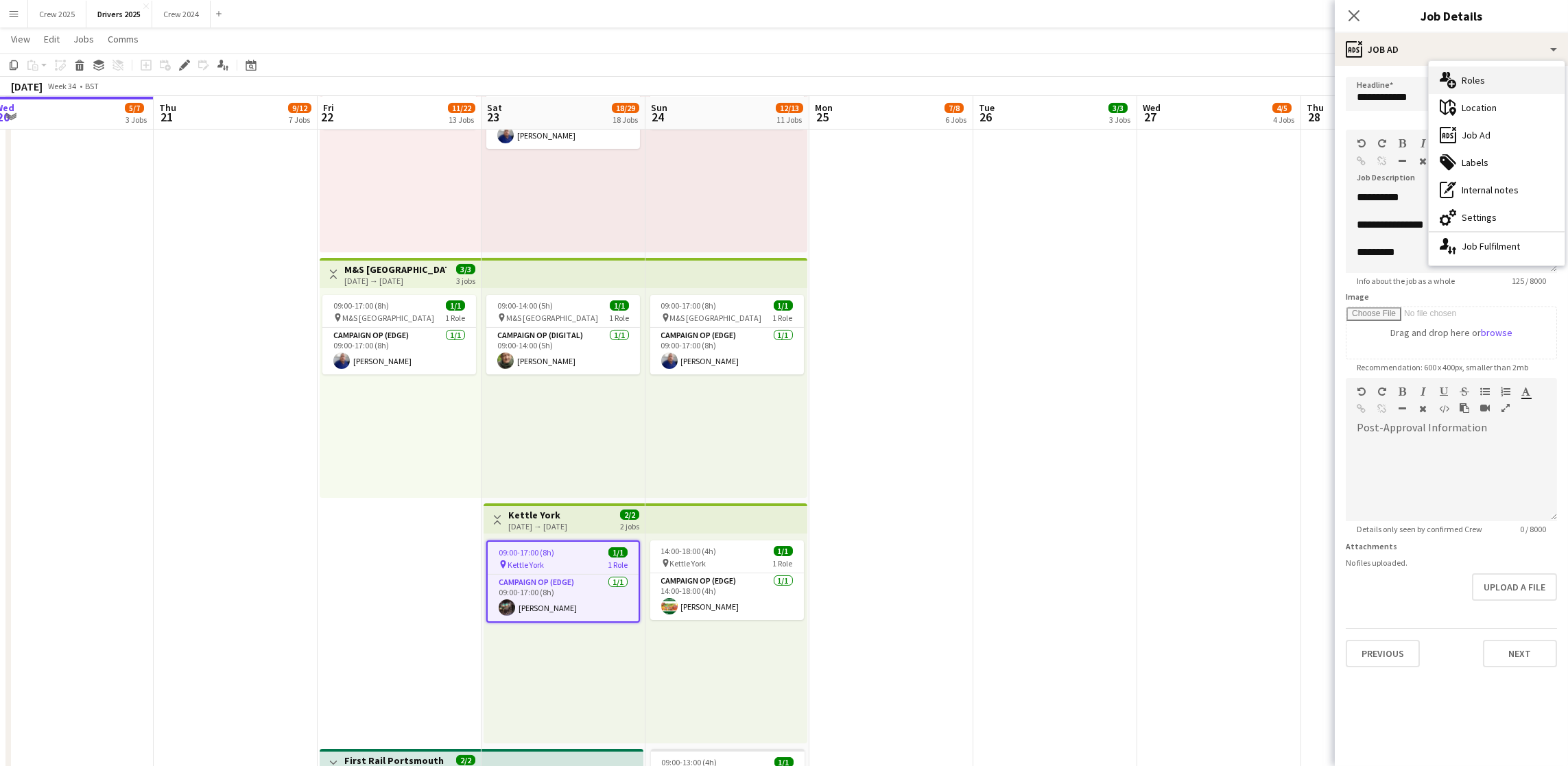
click at [1464, 83] on div "multiple-users-add Roles" at bounding box center [1496, 80] width 136 height 27
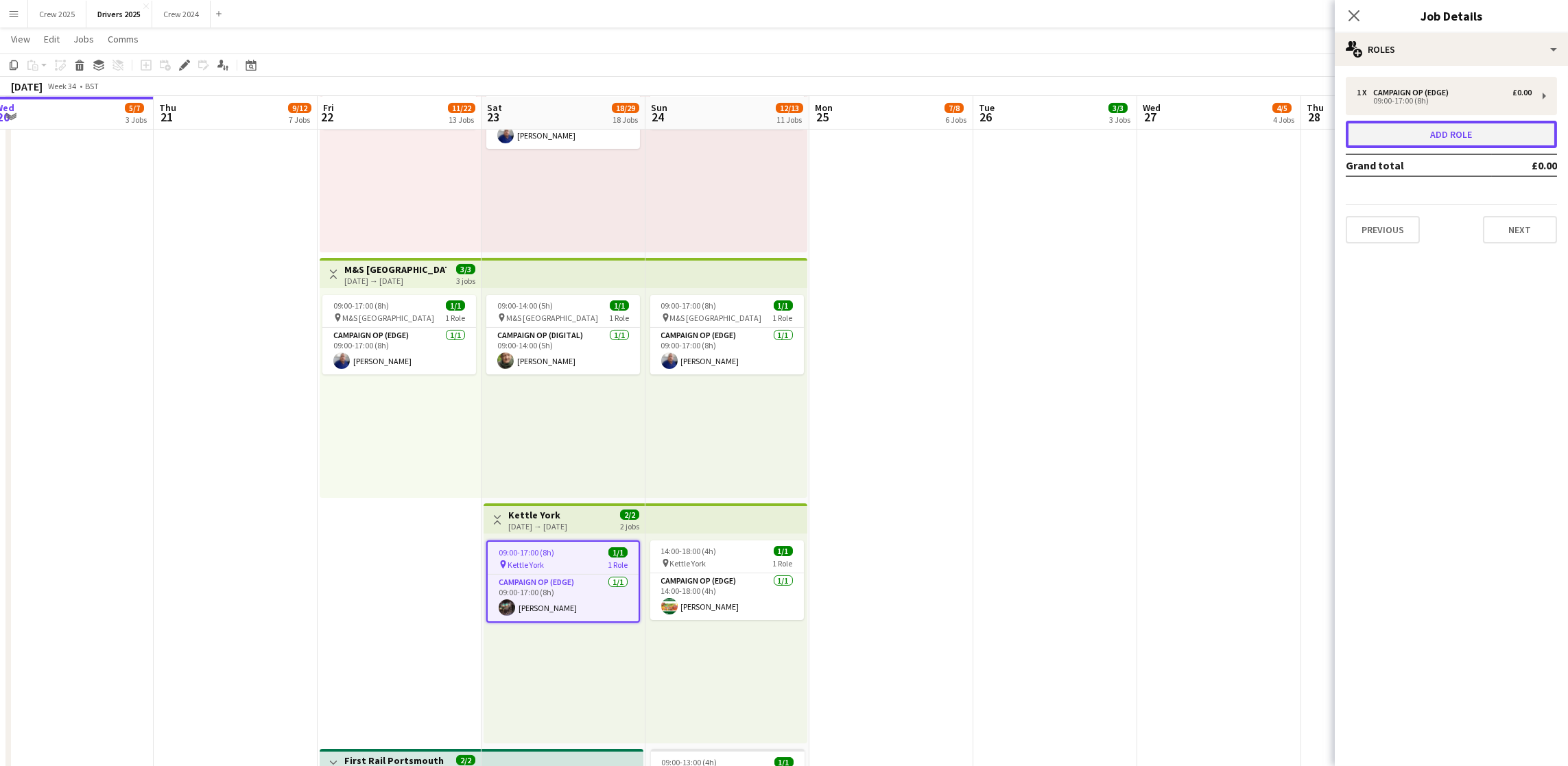
click at [1399, 128] on button "Add role" at bounding box center [1451, 134] width 211 height 27
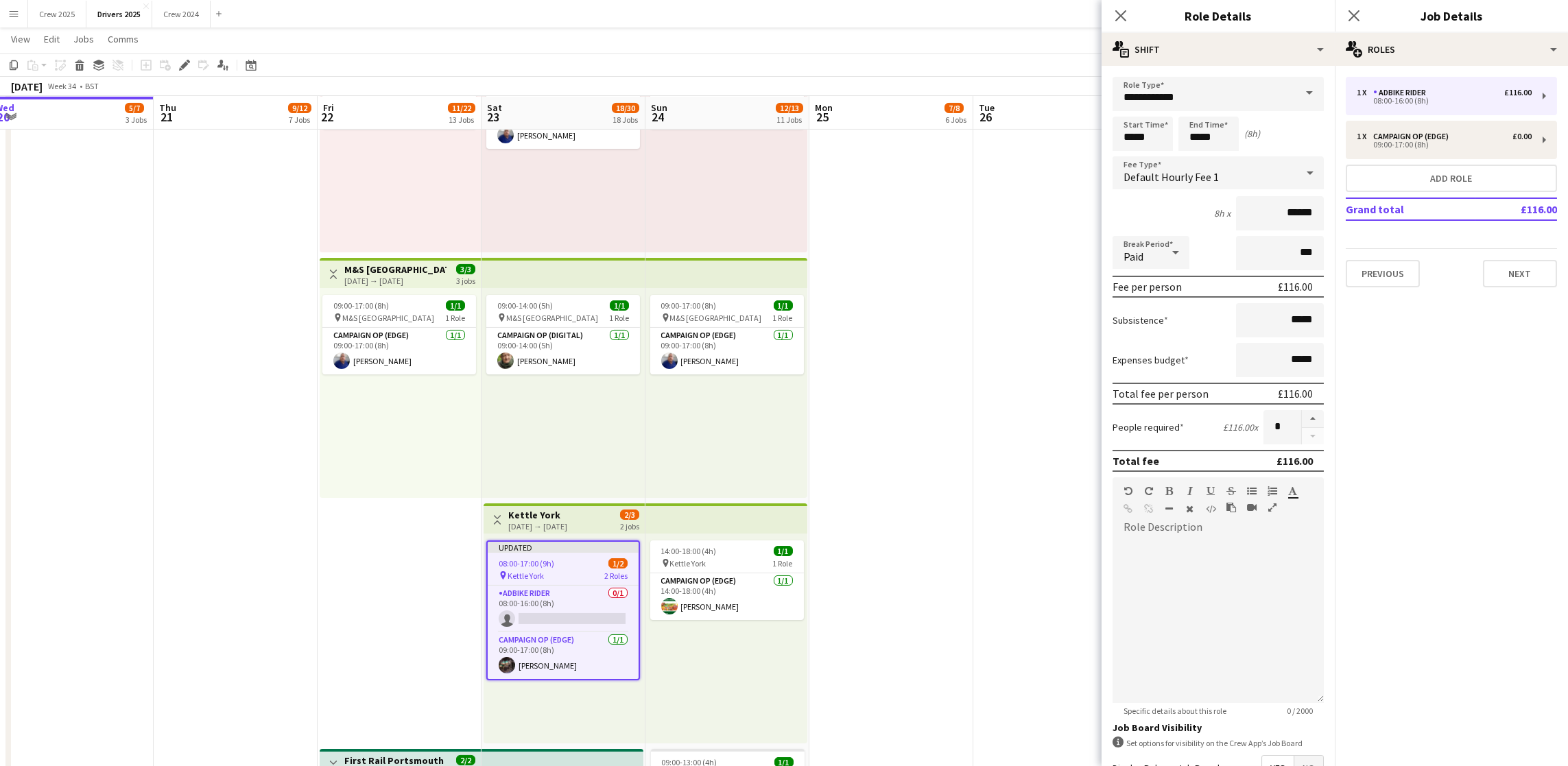
click at [1299, 92] on span at bounding box center [1309, 93] width 29 height 33
click at [1193, 170] on span "Pro Photography" at bounding box center [1210, 172] width 173 height 13
type input "**********"
type input "*****"
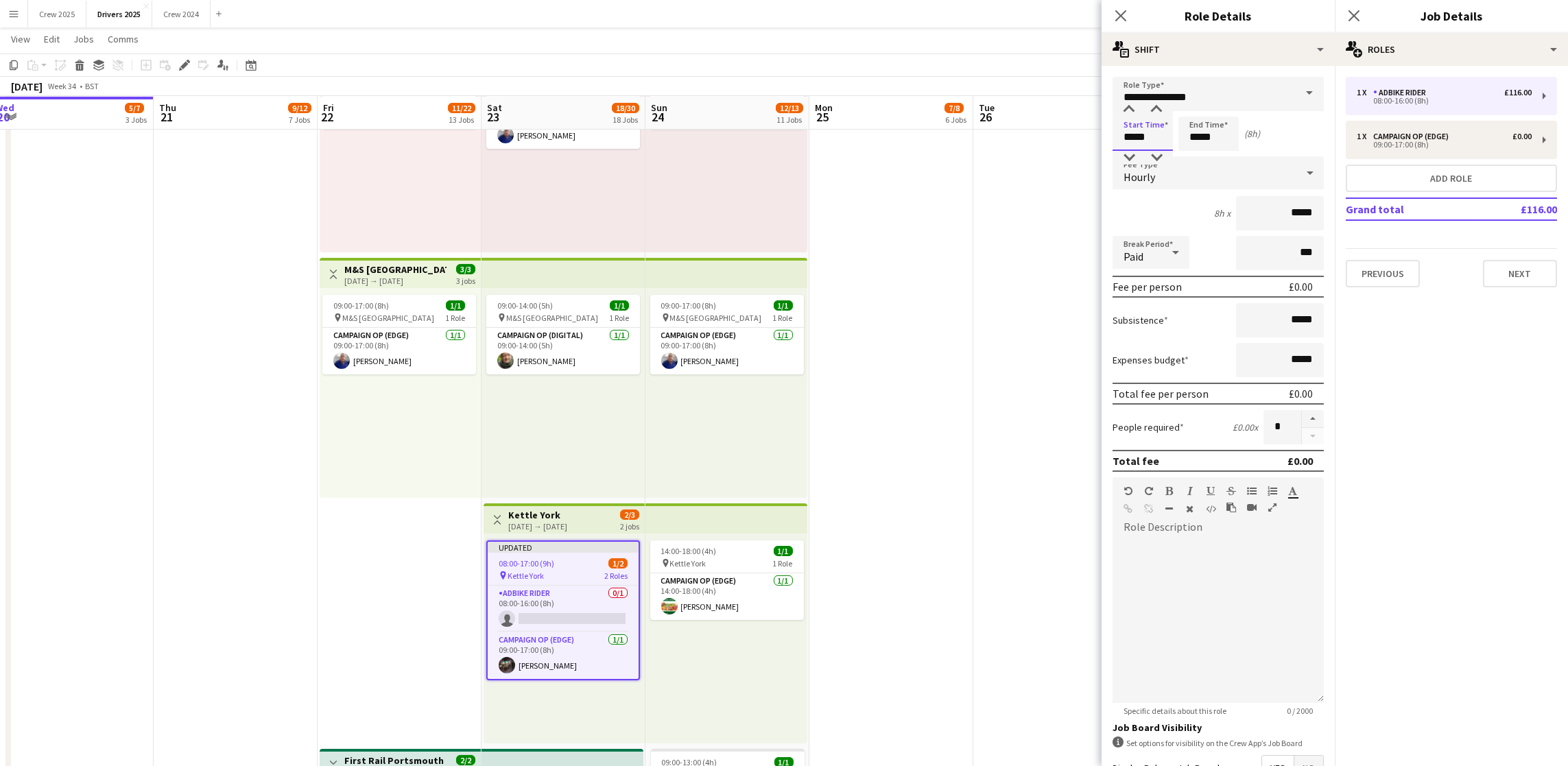
drag, startPoint x: 1148, startPoint y: 133, endPoint x: 1077, endPoint y: 131, distance: 71.0
click at [1077, 131] on body "Menu Boards Boards Boards All jobs Status Workforce Workforce My Workforce Recr…" at bounding box center [784, 293] width 1568 height 3826
drag, startPoint x: 1155, startPoint y: 129, endPoint x: 1063, endPoint y: 135, distance: 92.2
click at [1063, 135] on body "Menu Boards Boards Boards All jobs Status Workforce Workforce My Workforce Recr…" at bounding box center [784, 293] width 1568 height 3826
type input "*****"
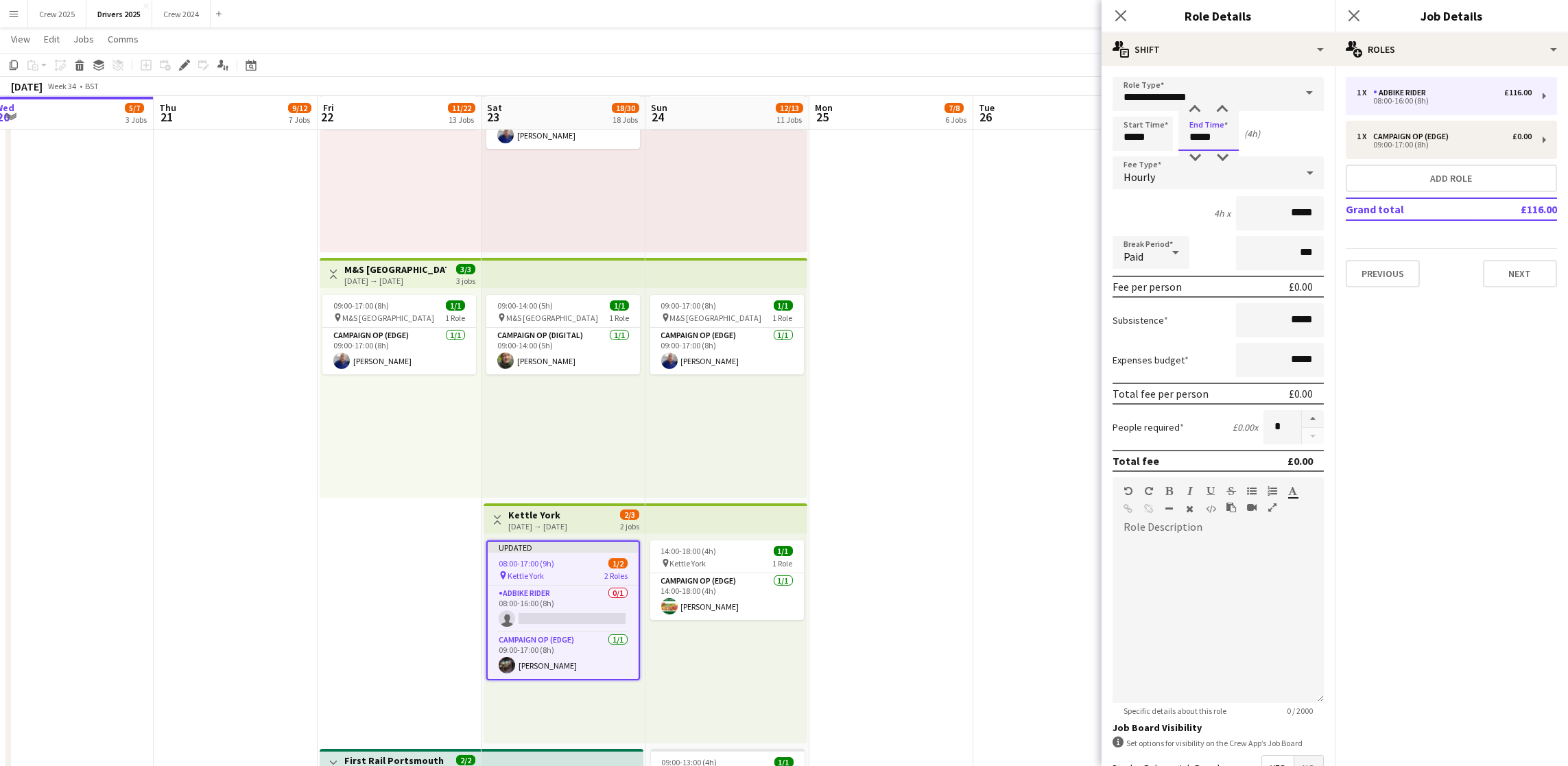
type input "*****"
click at [1227, 175] on div "Hourly" at bounding box center [1204, 173] width 184 height 33
click at [1188, 282] on span "No fee" at bounding box center [1210, 279] width 173 height 13
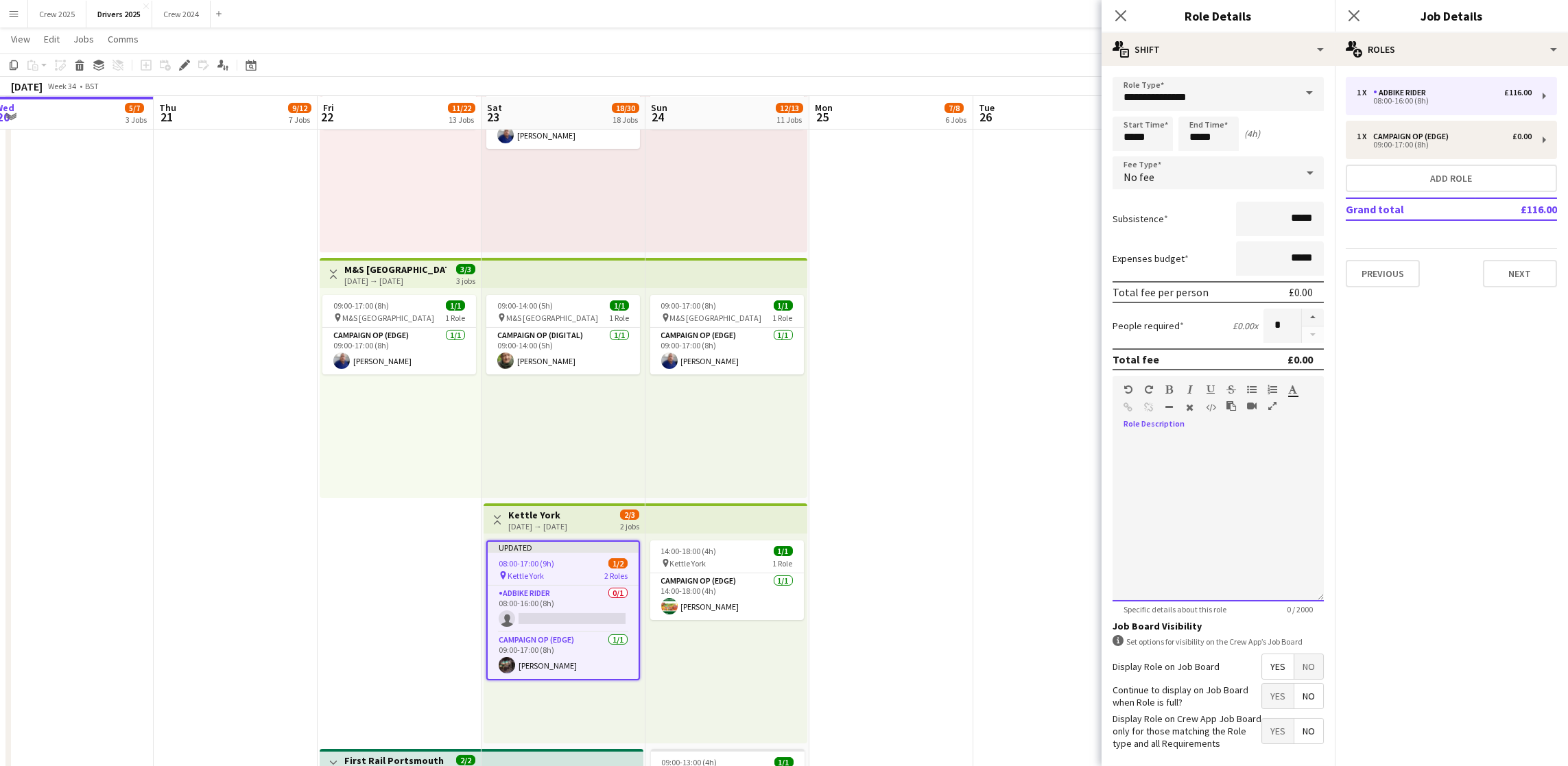
click at [1164, 450] on div at bounding box center [1217, 519] width 211 height 165
click at [1294, 678] on span "No" at bounding box center [1308, 667] width 29 height 24
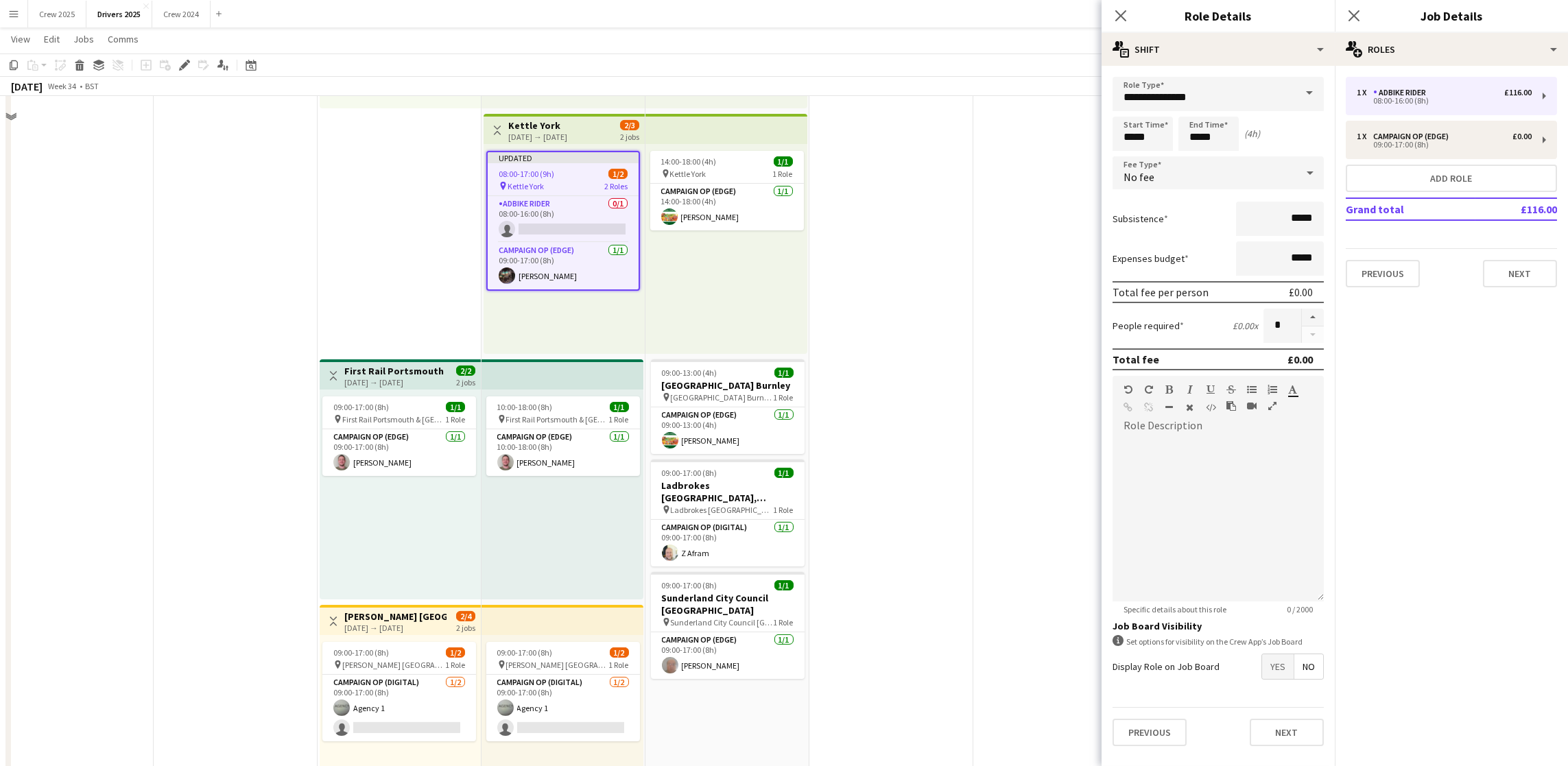
scroll to position [1825, 0]
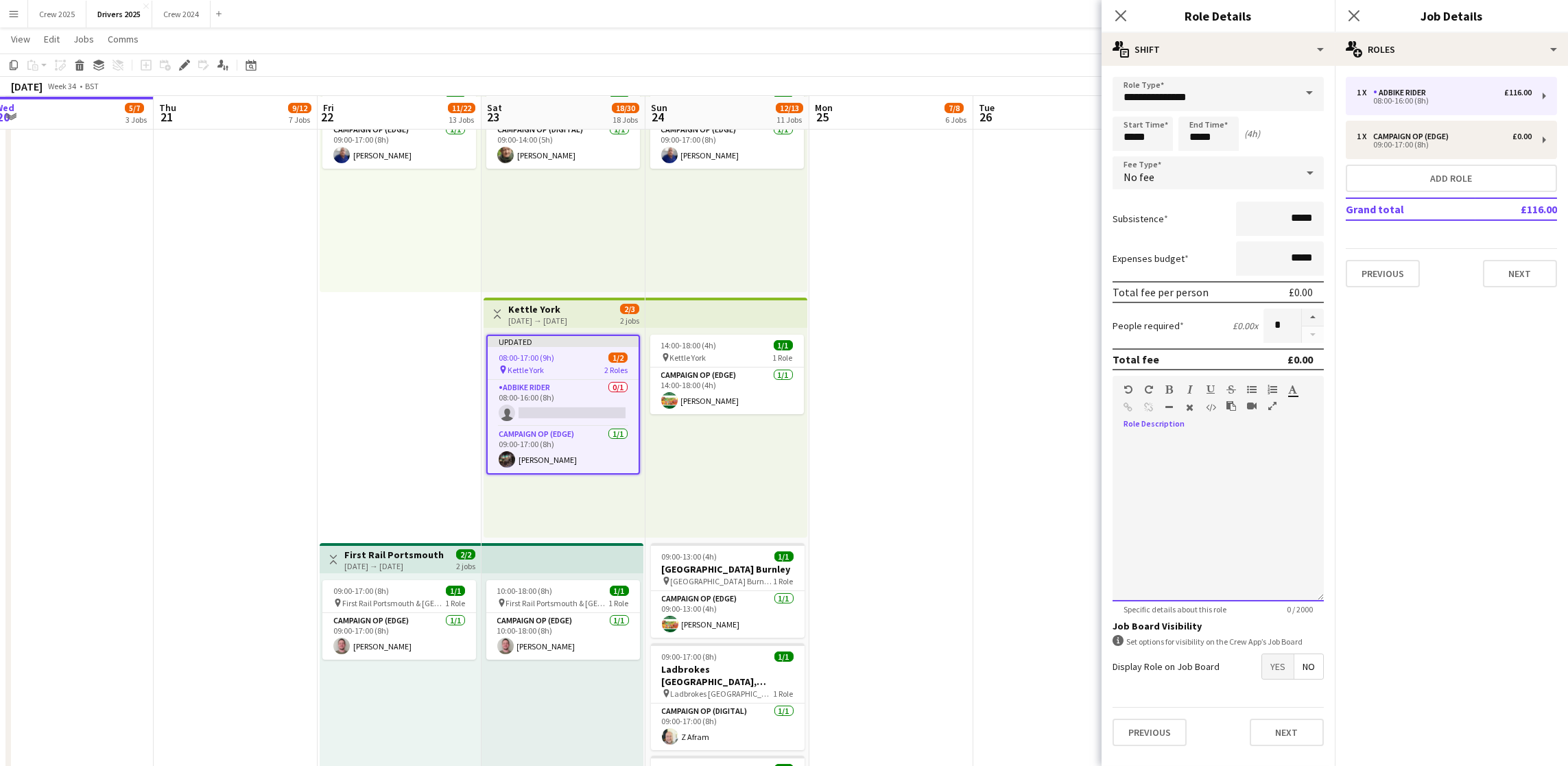
click at [1218, 481] on div at bounding box center [1217, 519] width 211 height 165
drag, startPoint x: 1286, startPoint y: 727, endPoint x: 1285, endPoint y: 713, distance: 14.0
click at [1285, 727] on button "Next" at bounding box center [1287, 731] width 74 height 27
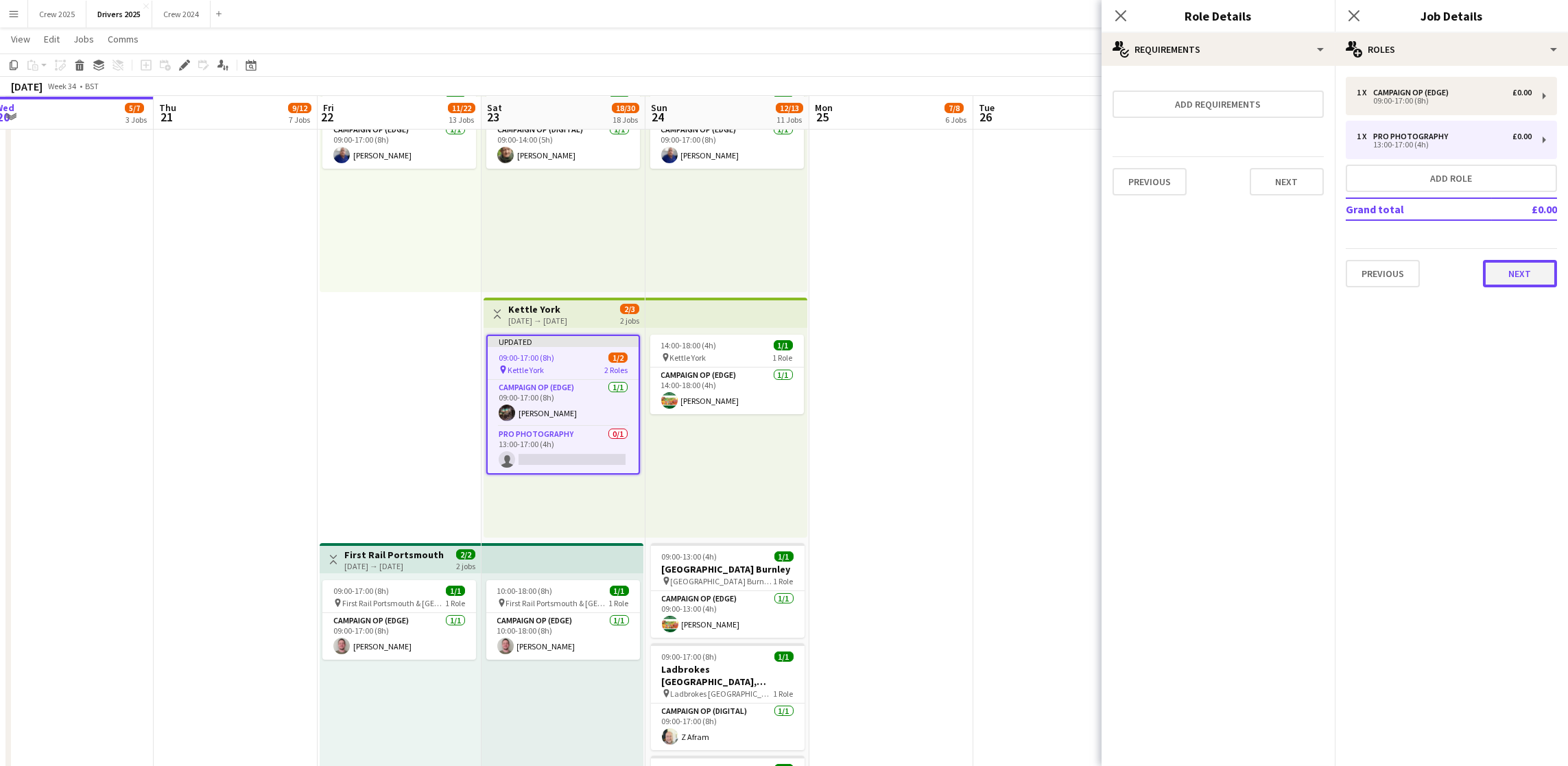
click at [1488, 269] on button "Next" at bounding box center [1519, 273] width 74 height 27
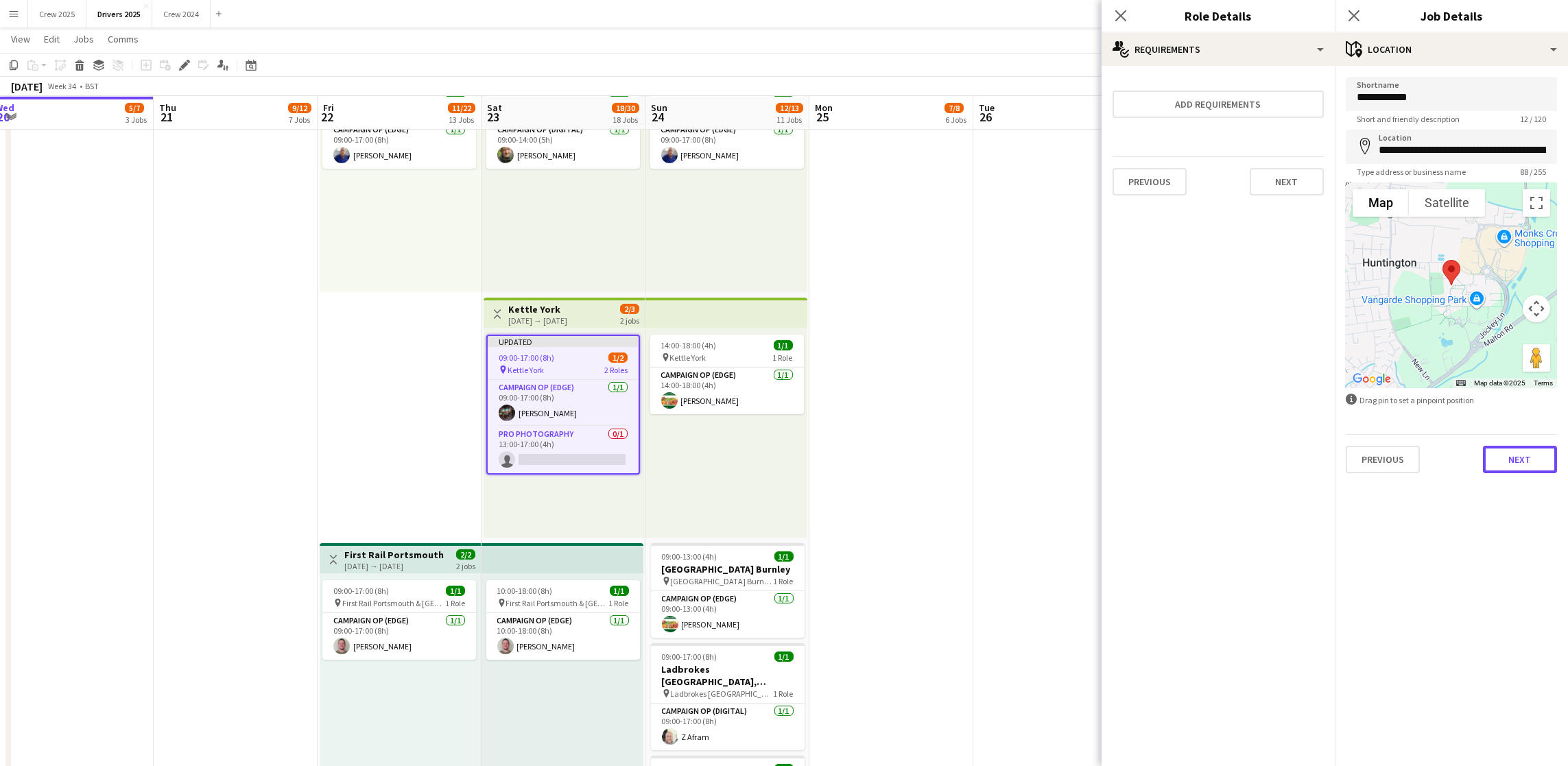
click at [1503, 463] on button "Next" at bounding box center [1519, 458] width 74 height 27
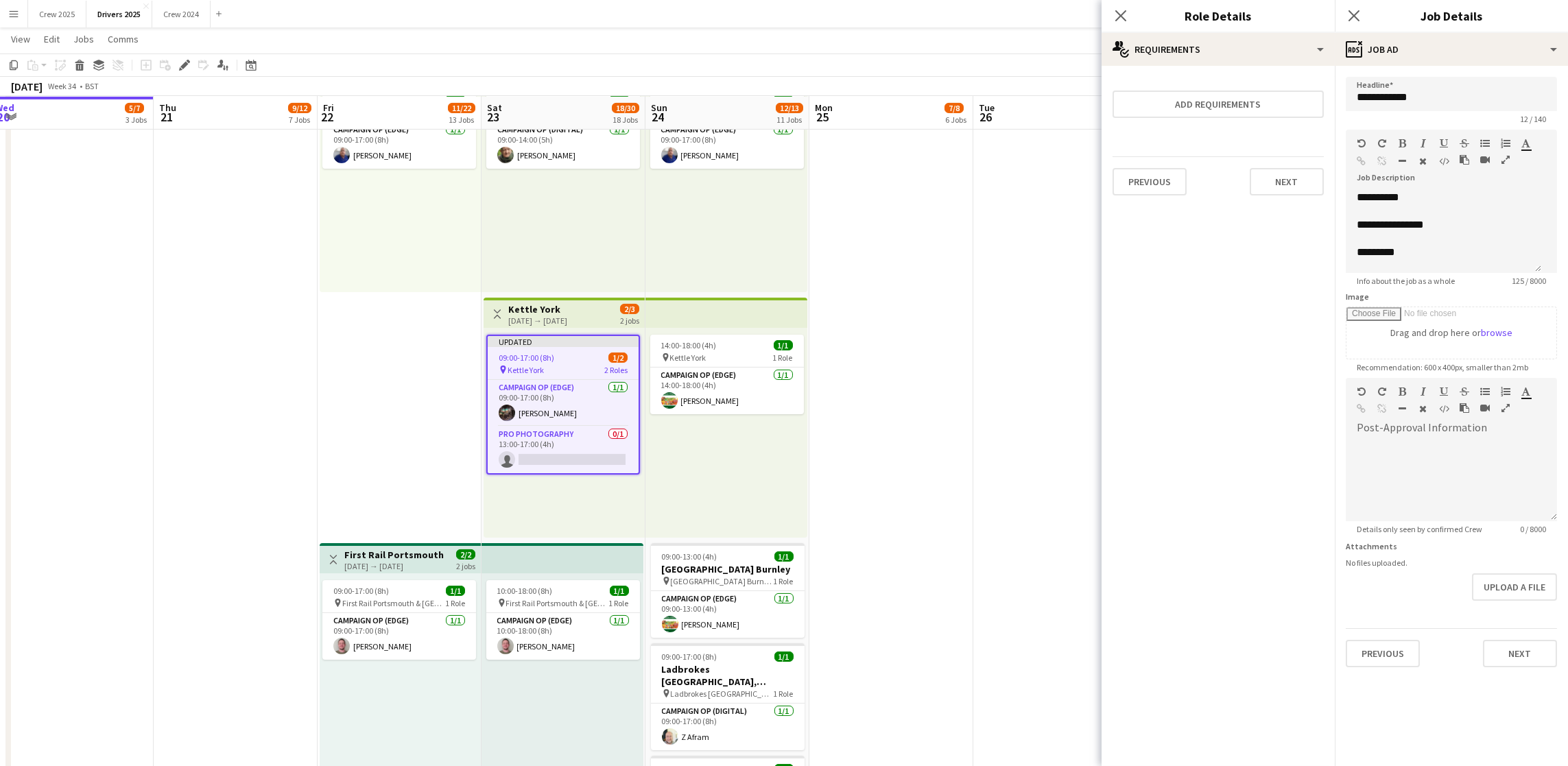
click at [1011, 318] on app-date-cell "09:00-17:00 (8h) 1/1 pin Sky Various Locations 1 Role Campaign Op (Digital) [DA…" at bounding box center [1055, 153] width 164 height 3649
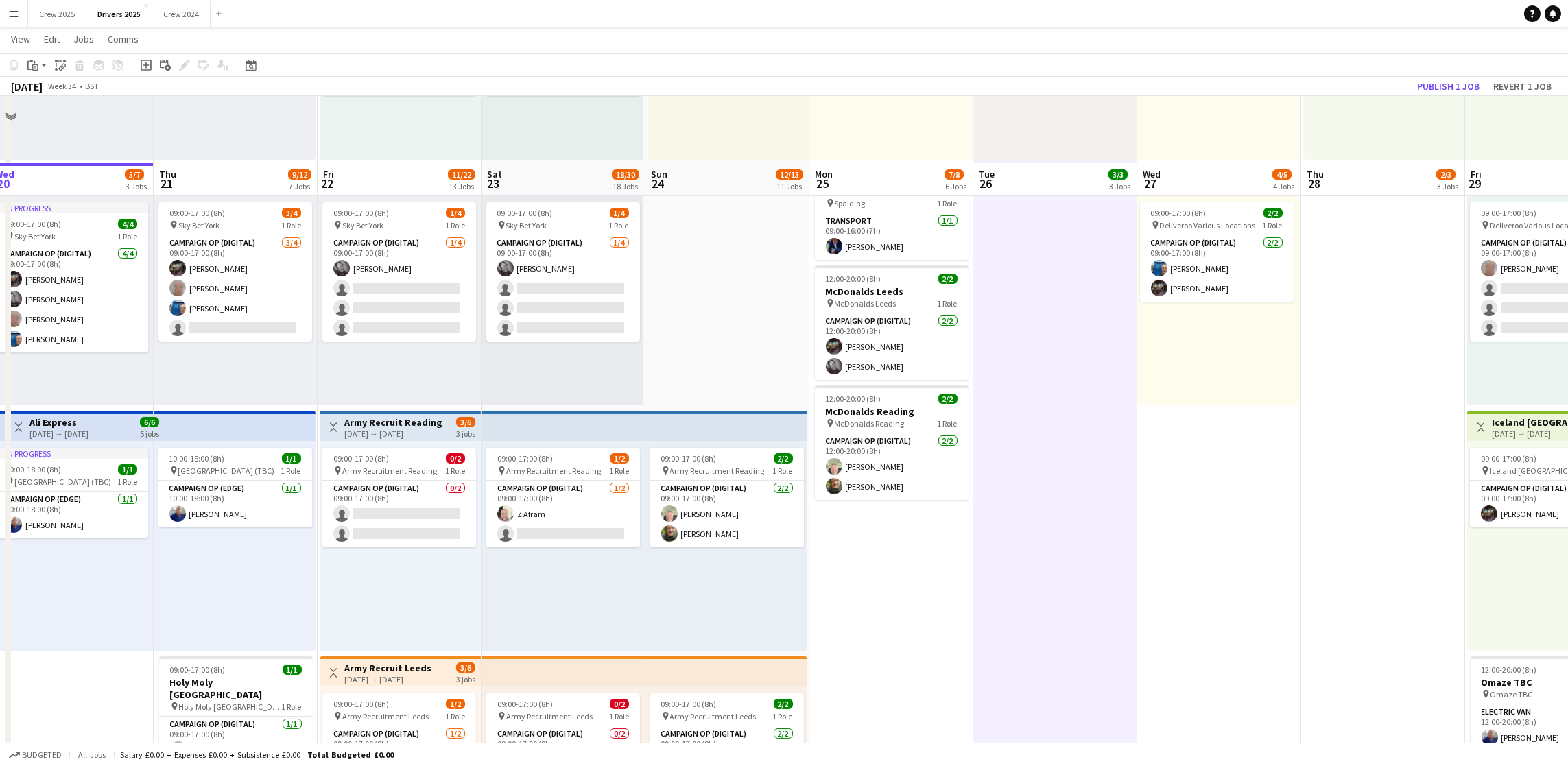
scroll to position [694, 0]
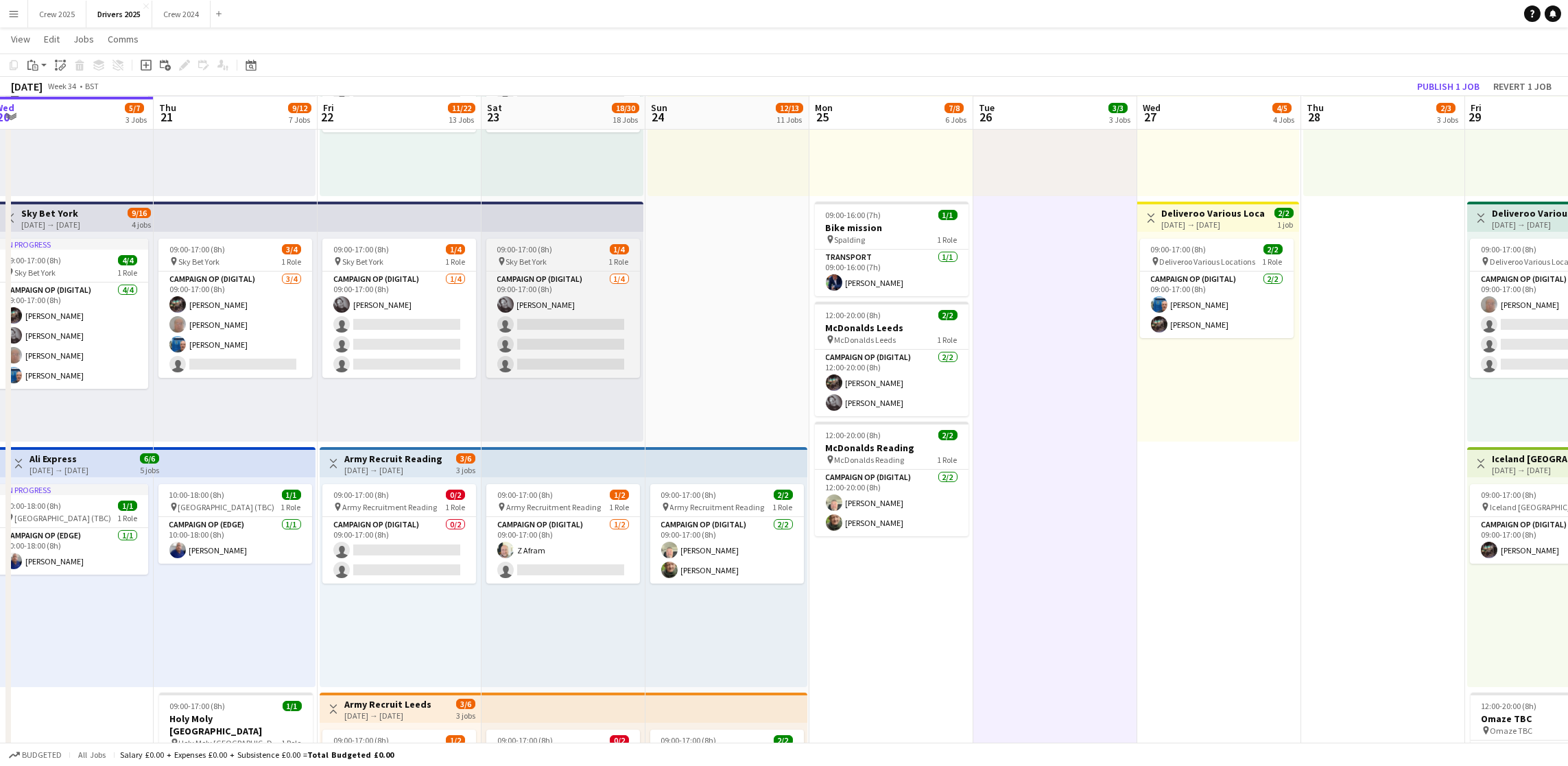
click at [542, 248] on span "09:00-17:00 (8h)" at bounding box center [524, 248] width 55 height 10
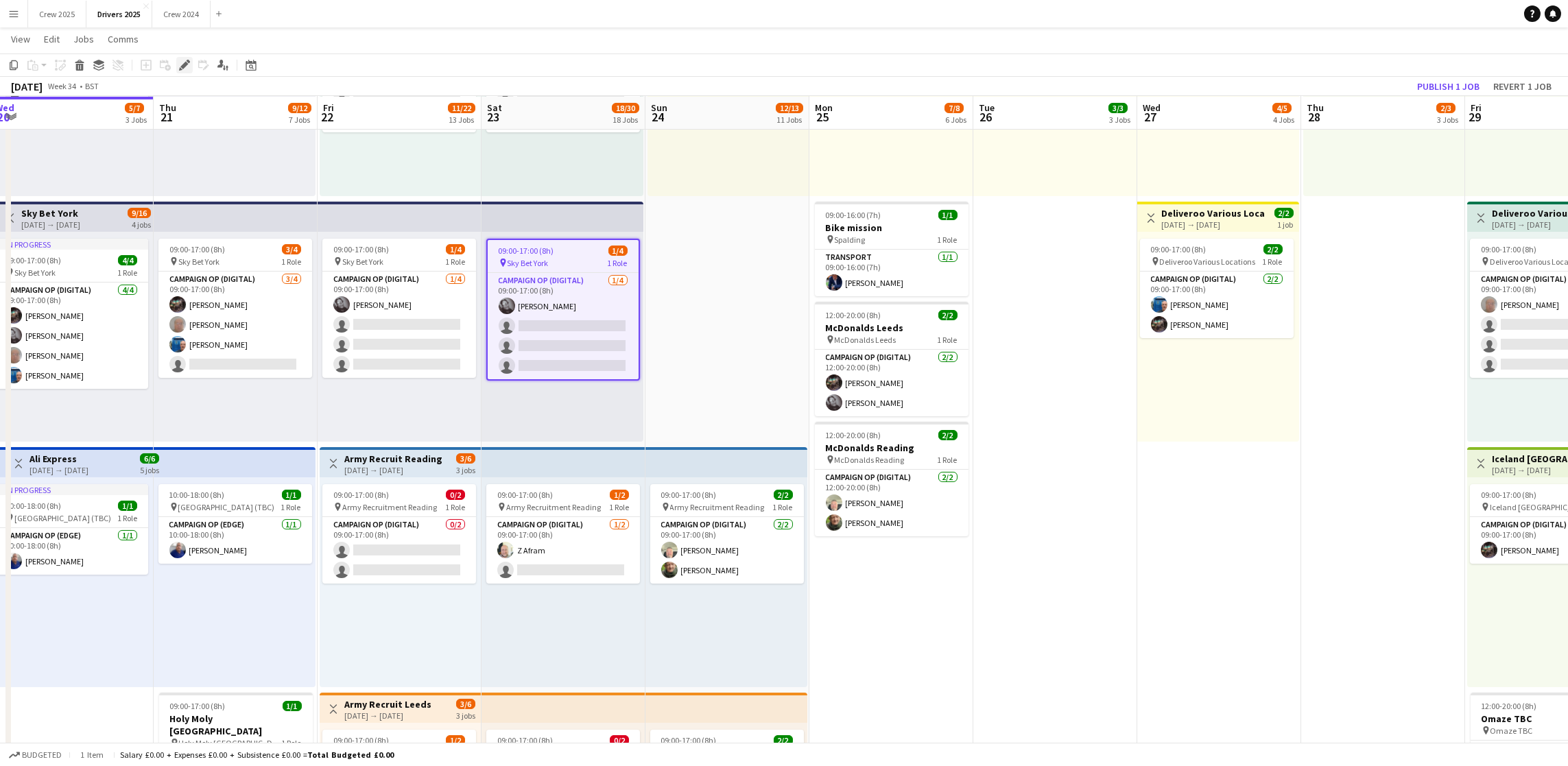
click at [183, 63] on icon at bounding box center [184, 66] width 8 height 8
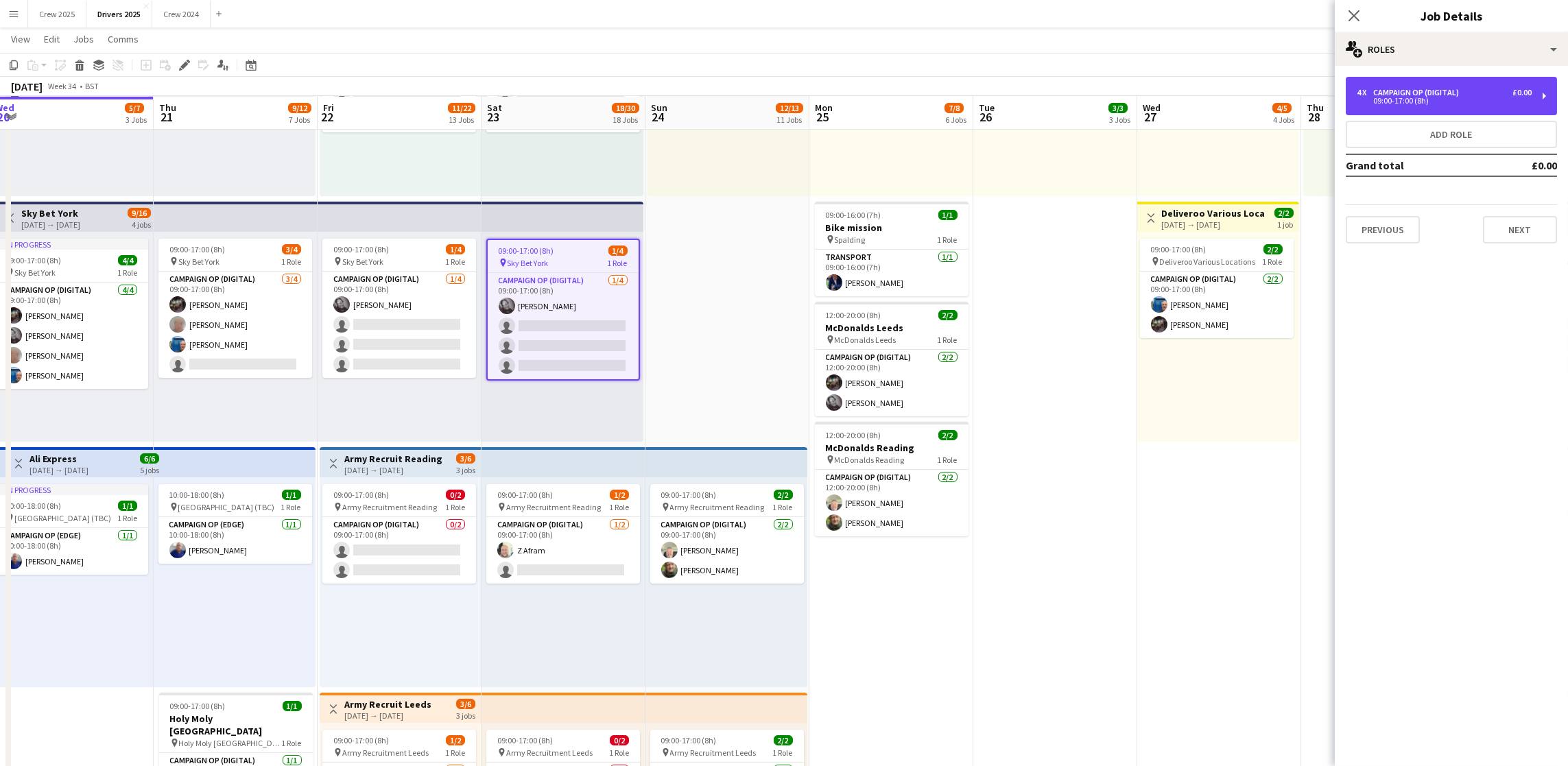
click at [1414, 88] on div "Campaign Op (Digital)" at bounding box center [1418, 93] width 91 height 9
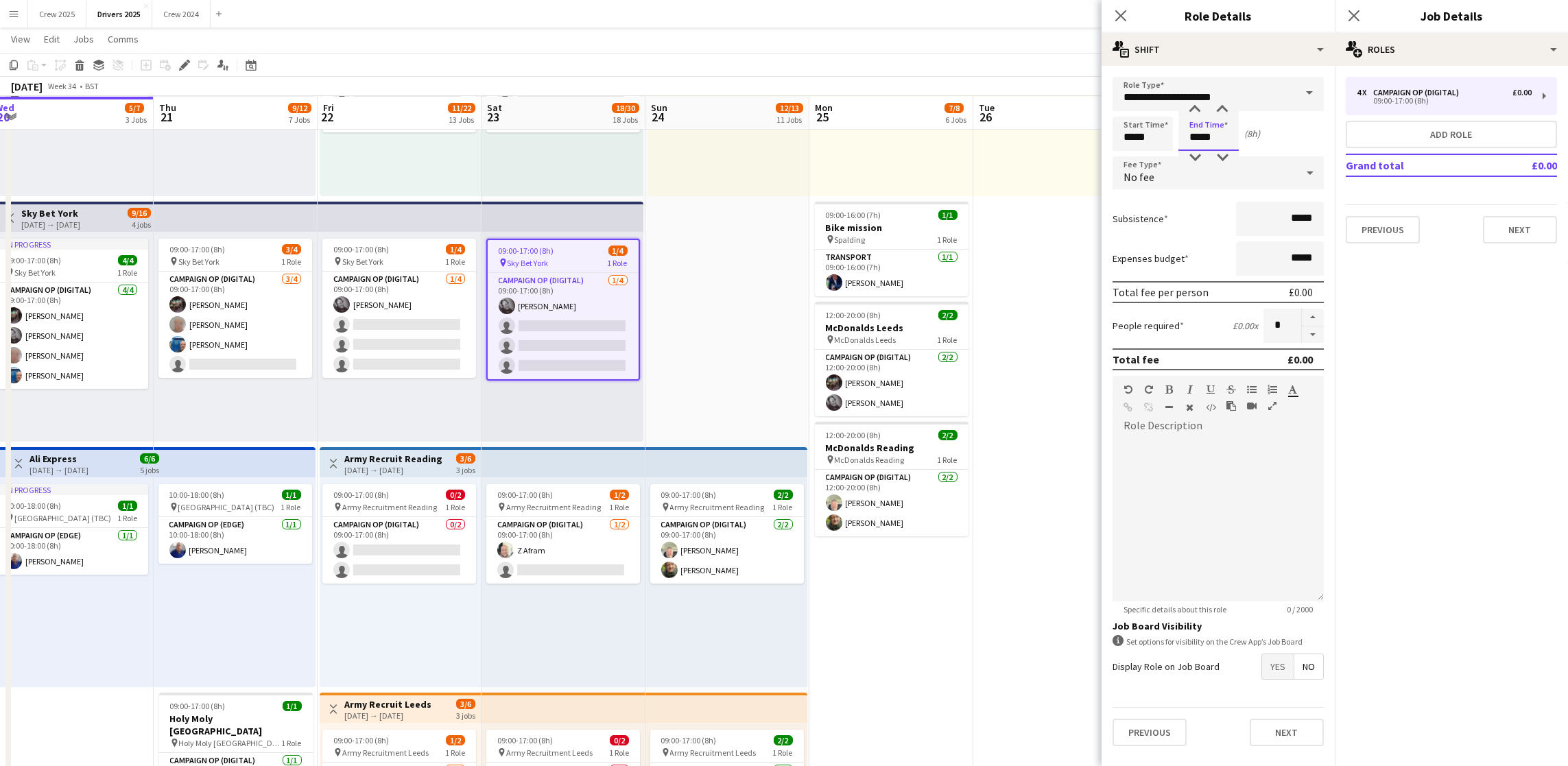
drag, startPoint x: 1229, startPoint y: 141, endPoint x: 1148, endPoint y: 139, distance: 81.0
click at [1148, 139] on div "Start Time ***** End Time ***** (8h)" at bounding box center [1217, 133] width 211 height 35
type input "*****"
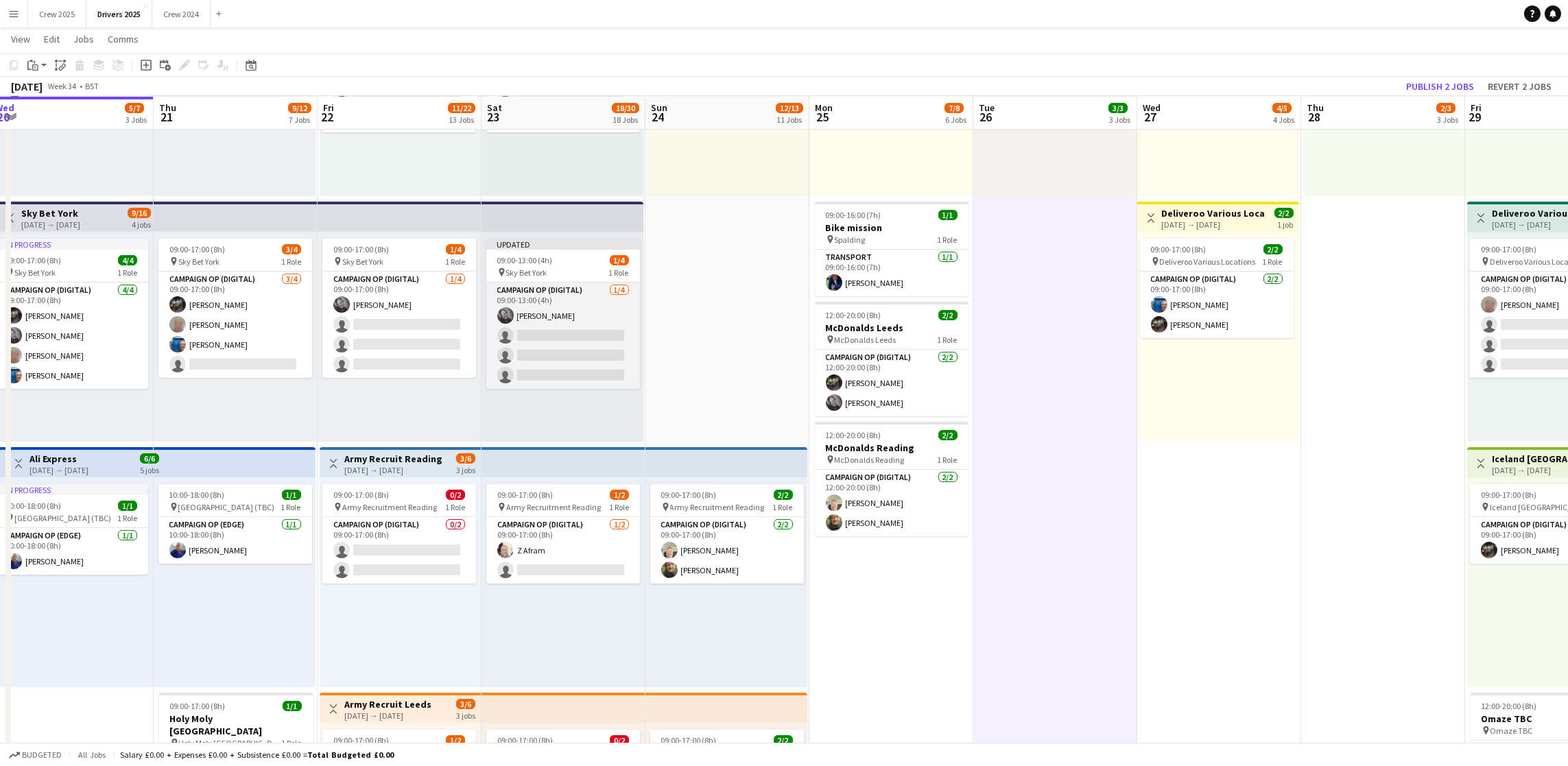
click at [573, 344] on app-card-role "Campaign Op (Digital) [DATE] 09:00-13:00 (4h) [PERSON_NAME] single-neutral-acti…" at bounding box center [564, 335] width 154 height 106
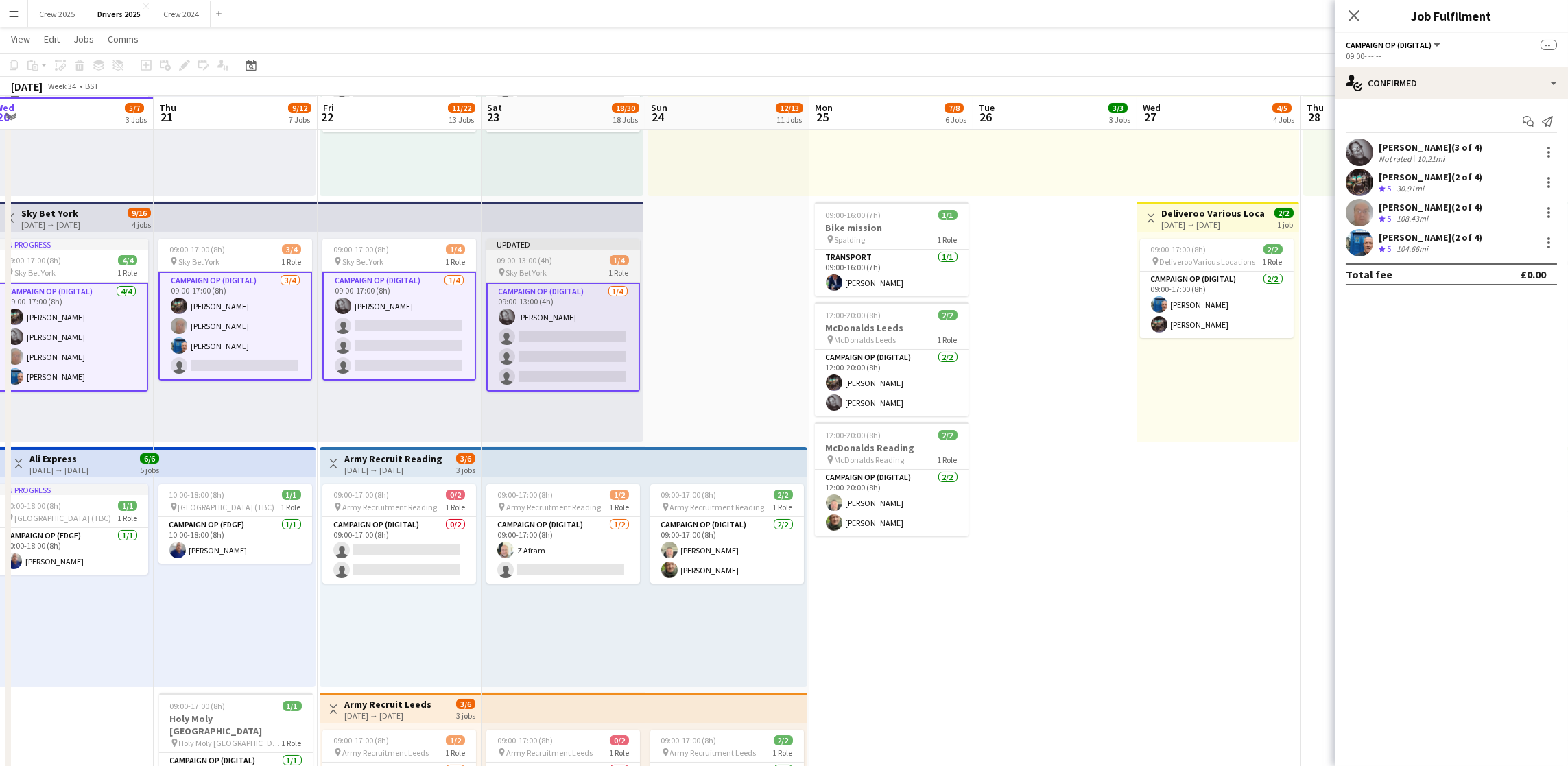
click at [568, 256] on div "09:00-13:00 (4h) 1/4" at bounding box center [564, 260] width 154 height 10
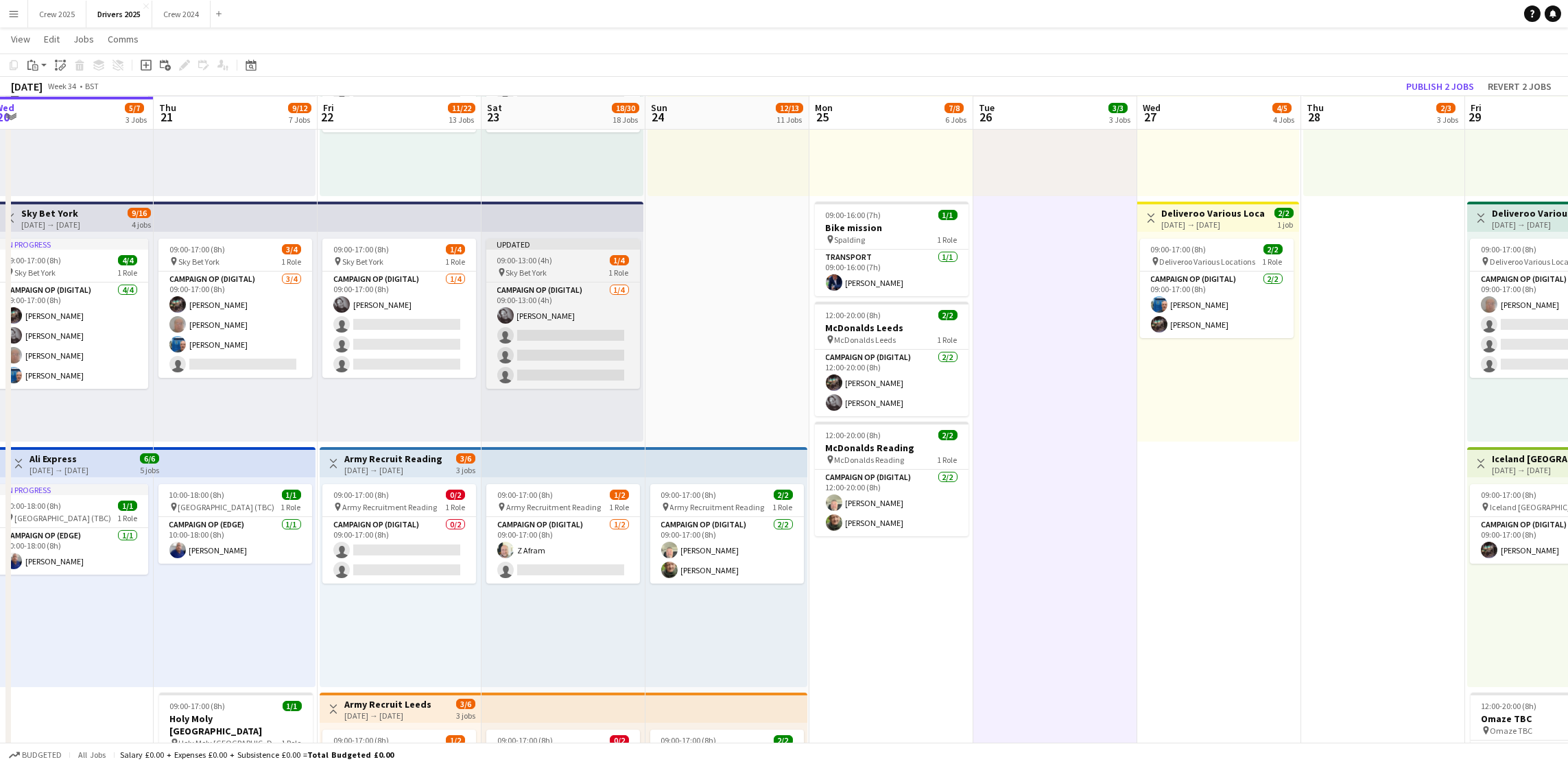
scroll to position [0, 337]
click at [549, 267] on span "Sky Bet York" at bounding box center [528, 272] width 41 height 10
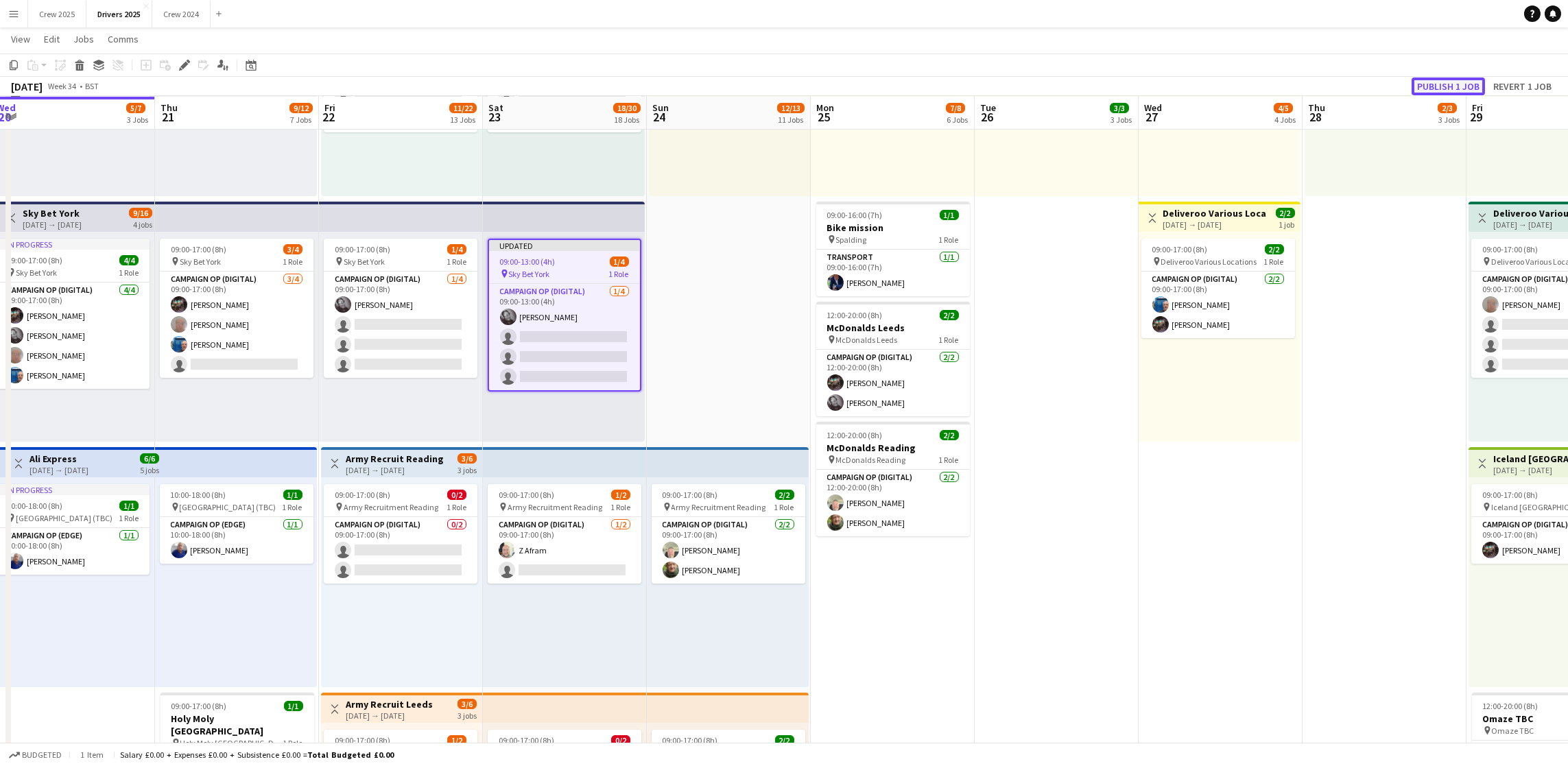
click at [1427, 83] on button "Publish 1 job" at bounding box center [1448, 86] width 73 height 18
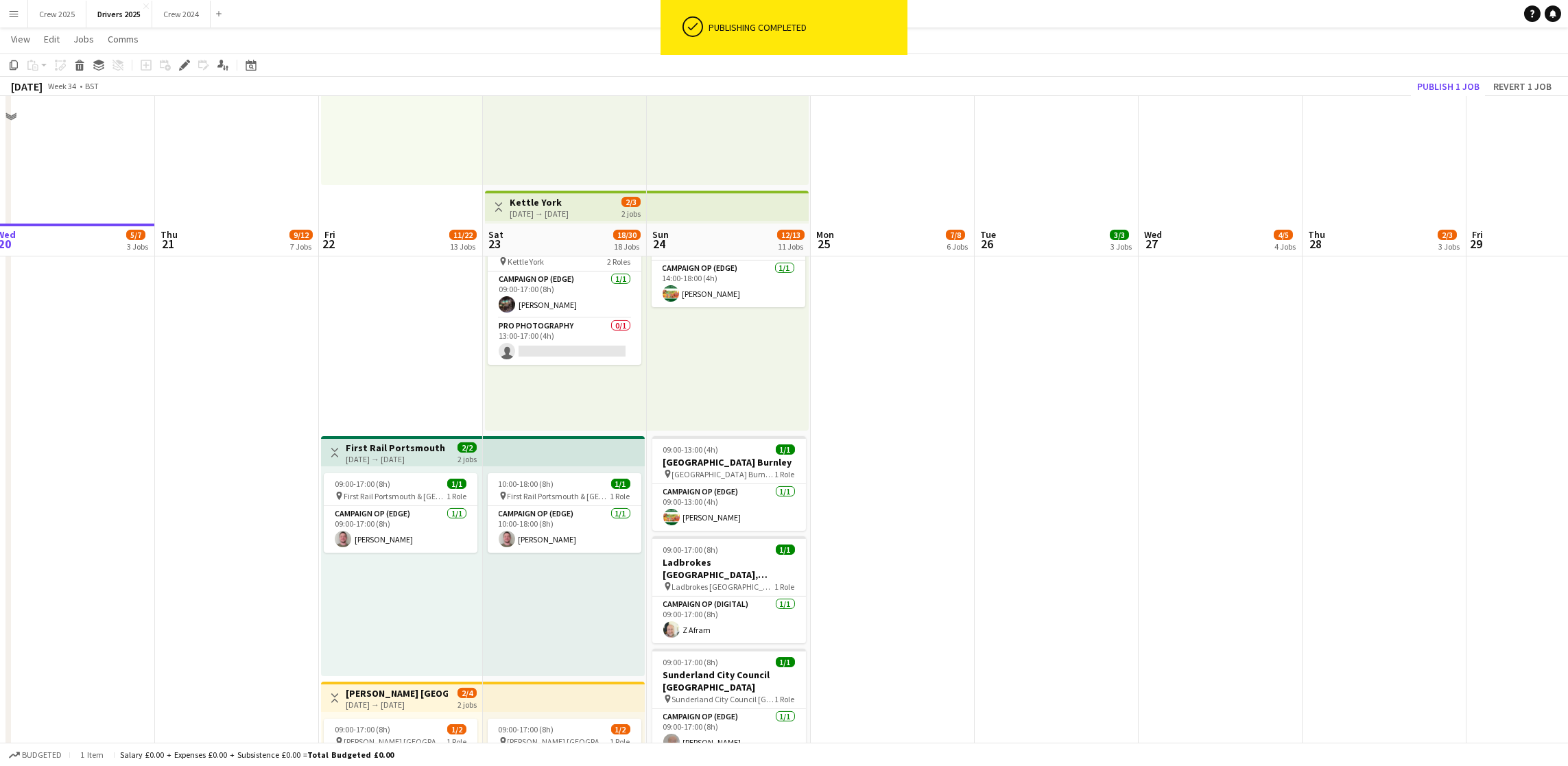
scroll to position [1929, 0]
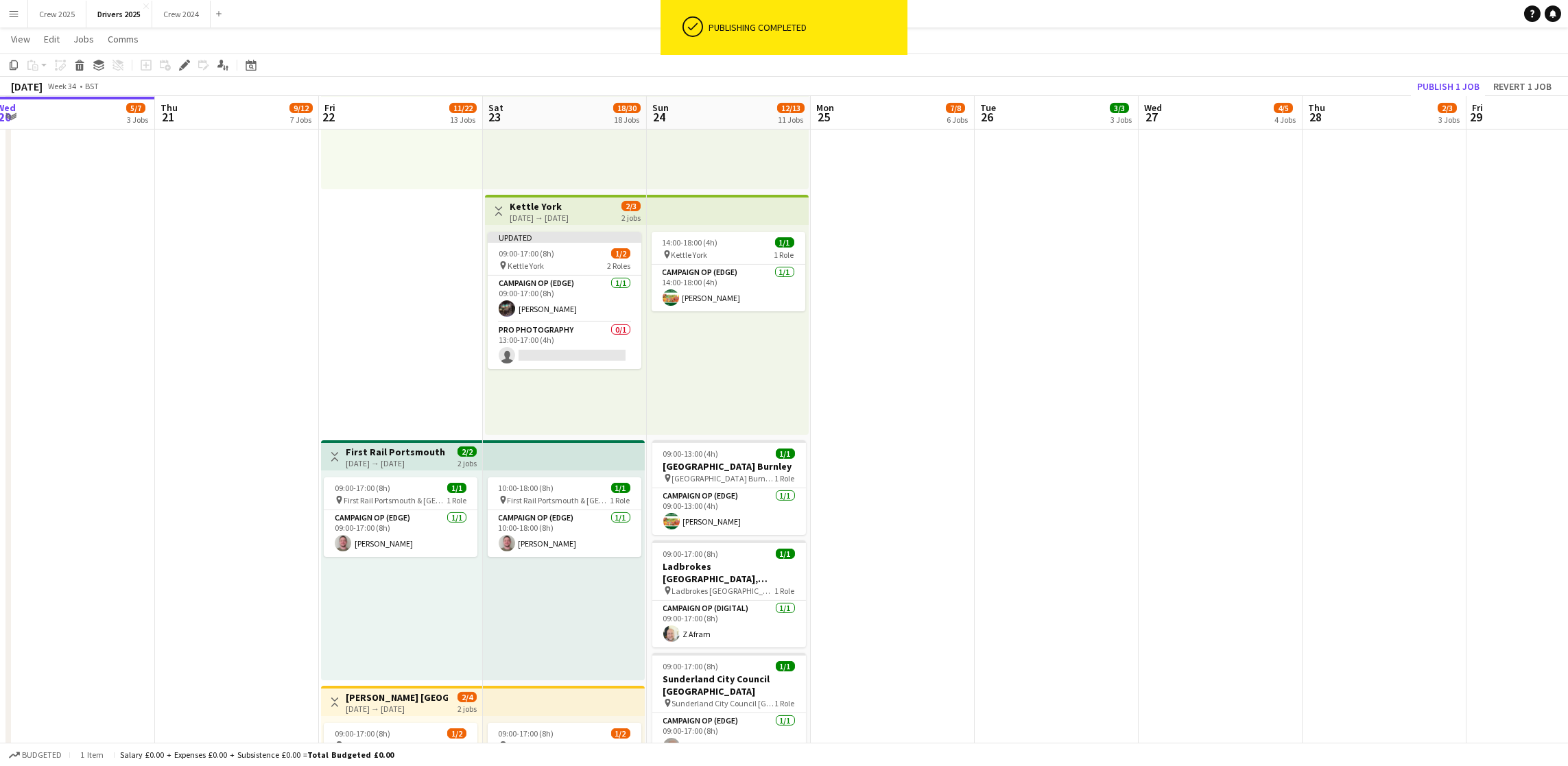
click at [583, 345] on app-card-role "Pro Photography 0/1 13:00-17:00 (4h) single-neutral-actions" at bounding box center [565, 346] width 154 height 47
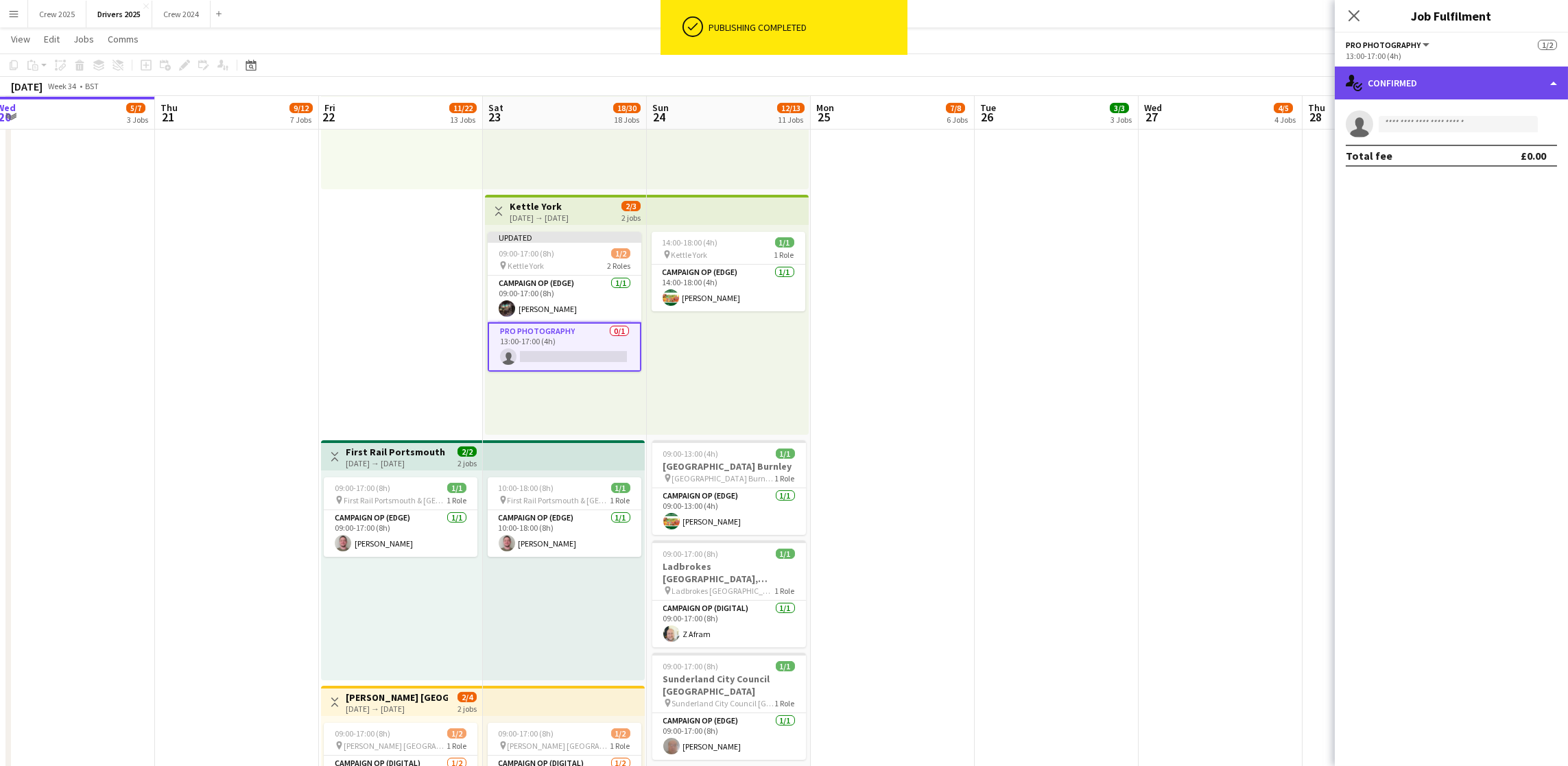
click at [1486, 90] on div "single-neutral-actions-check-2 Confirmed" at bounding box center [1451, 83] width 234 height 33
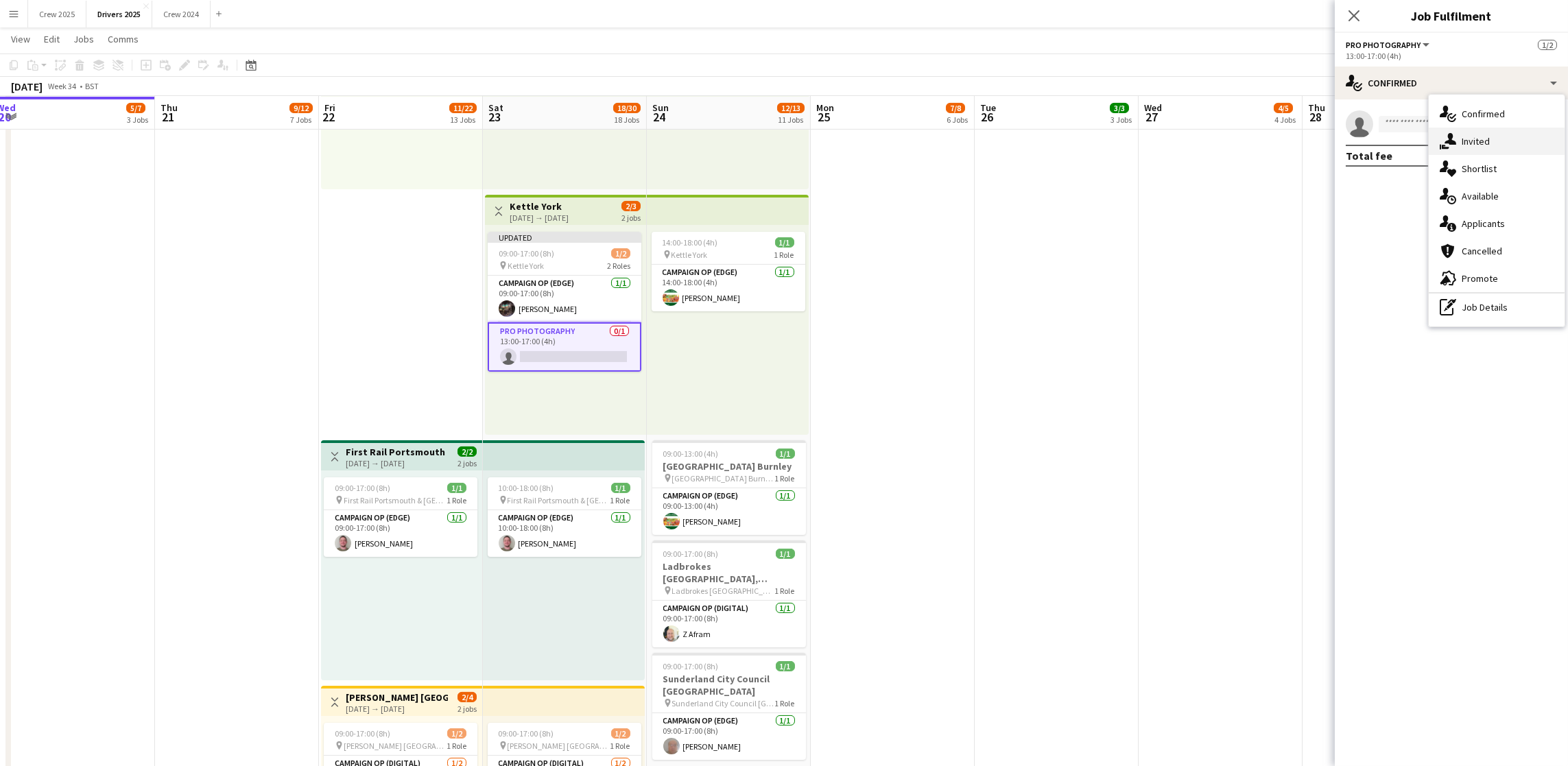
click at [1483, 146] on div "single-neutral-actions-share-1 Invited" at bounding box center [1496, 141] width 136 height 27
click at [1437, 163] on input "text" at bounding box center [1451, 154] width 211 height 35
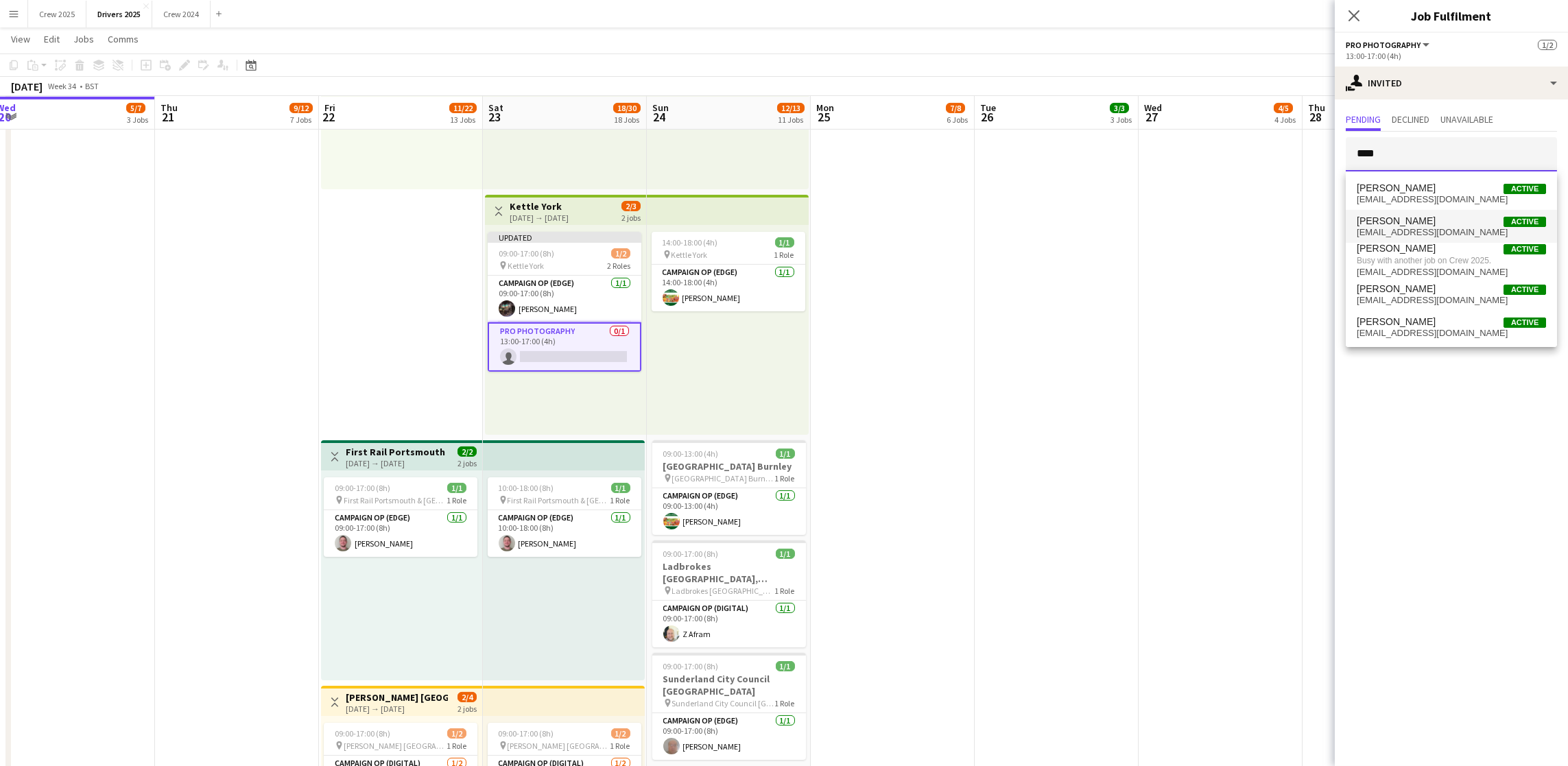
type input "****"
click at [1434, 218] on span "[PERSON_NAME] Active" at bounding box center [1452, 221] width 189 height 11
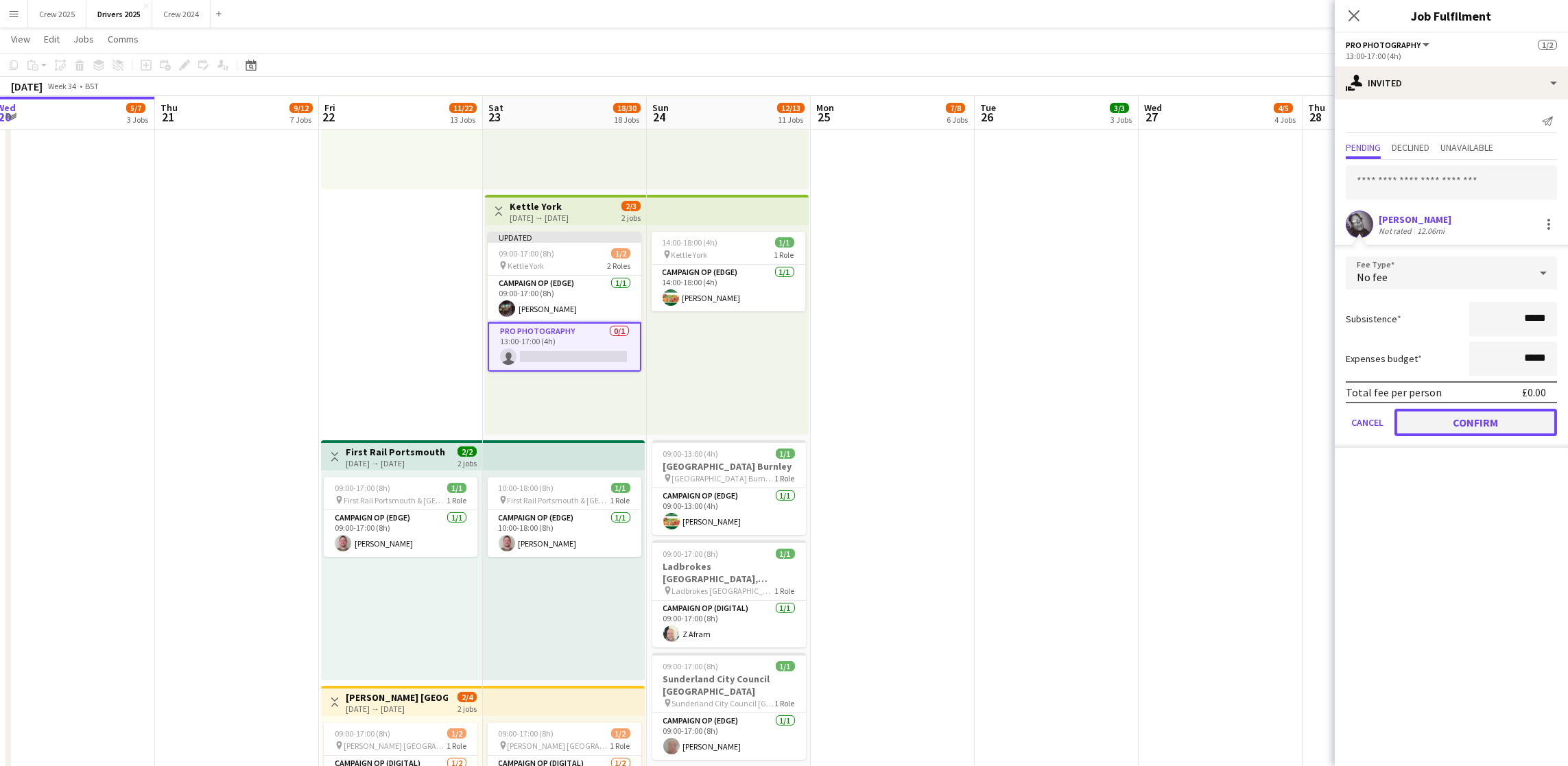
click at [1486, 414] on button "Confirm" at bounding box center [1475, 422] width 162 height 27
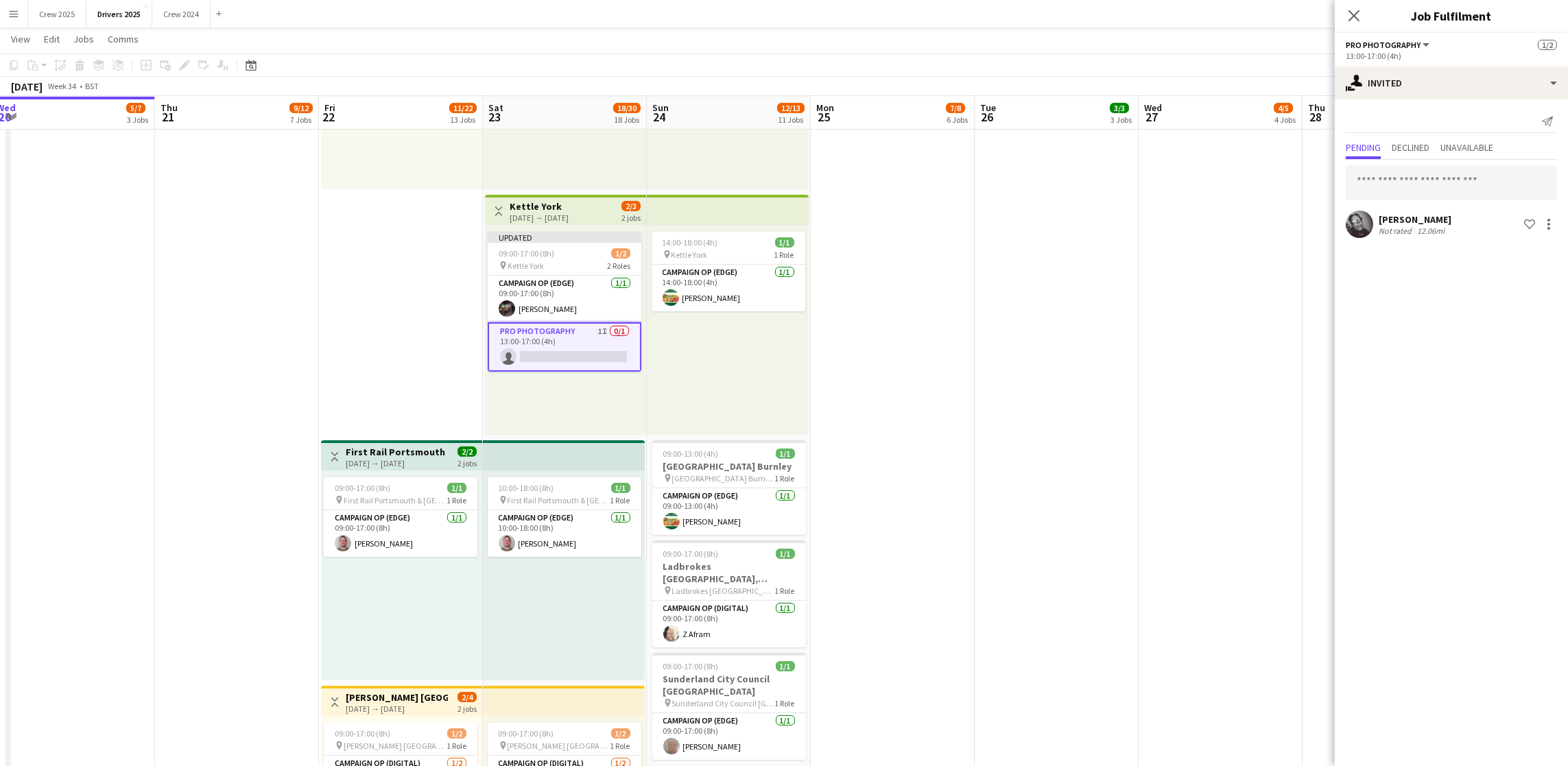
click at [1232, 260] on app-date-cell "09:00-17:00 (8h) 1/1 pin Sky Various Locations 1 Role Campaign Op (Digital) [DA…" at bounding box center [1220, 50] width 164 height 3649
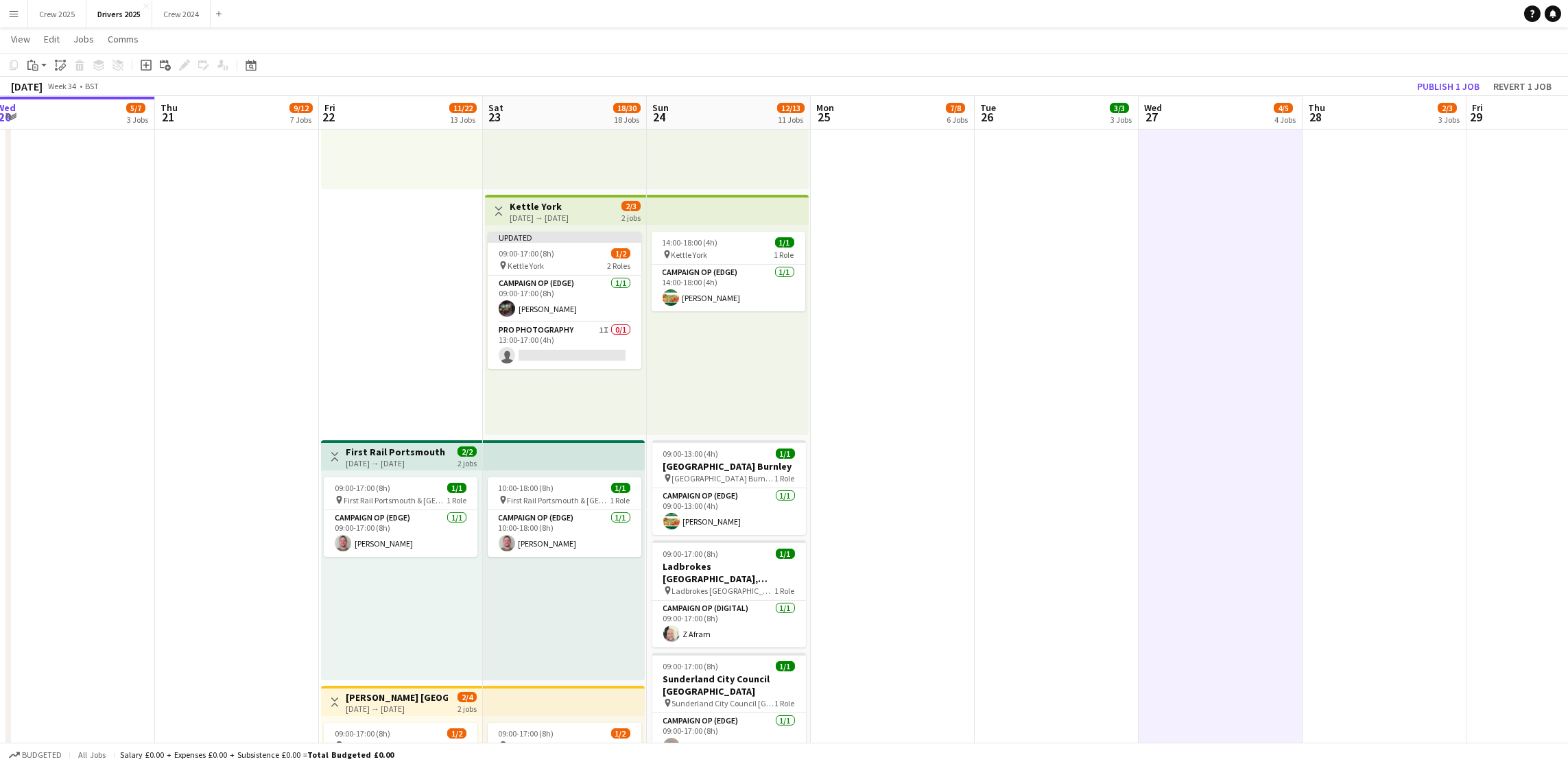
click at [1495, 63] on app-toolbar "Copy Paste Paste Ctrl+V Paste with crew Ctrl+Shift+V Paste linked Job [GEOGRAPH…" at bounding box center [784, 65] width 1568 height 23
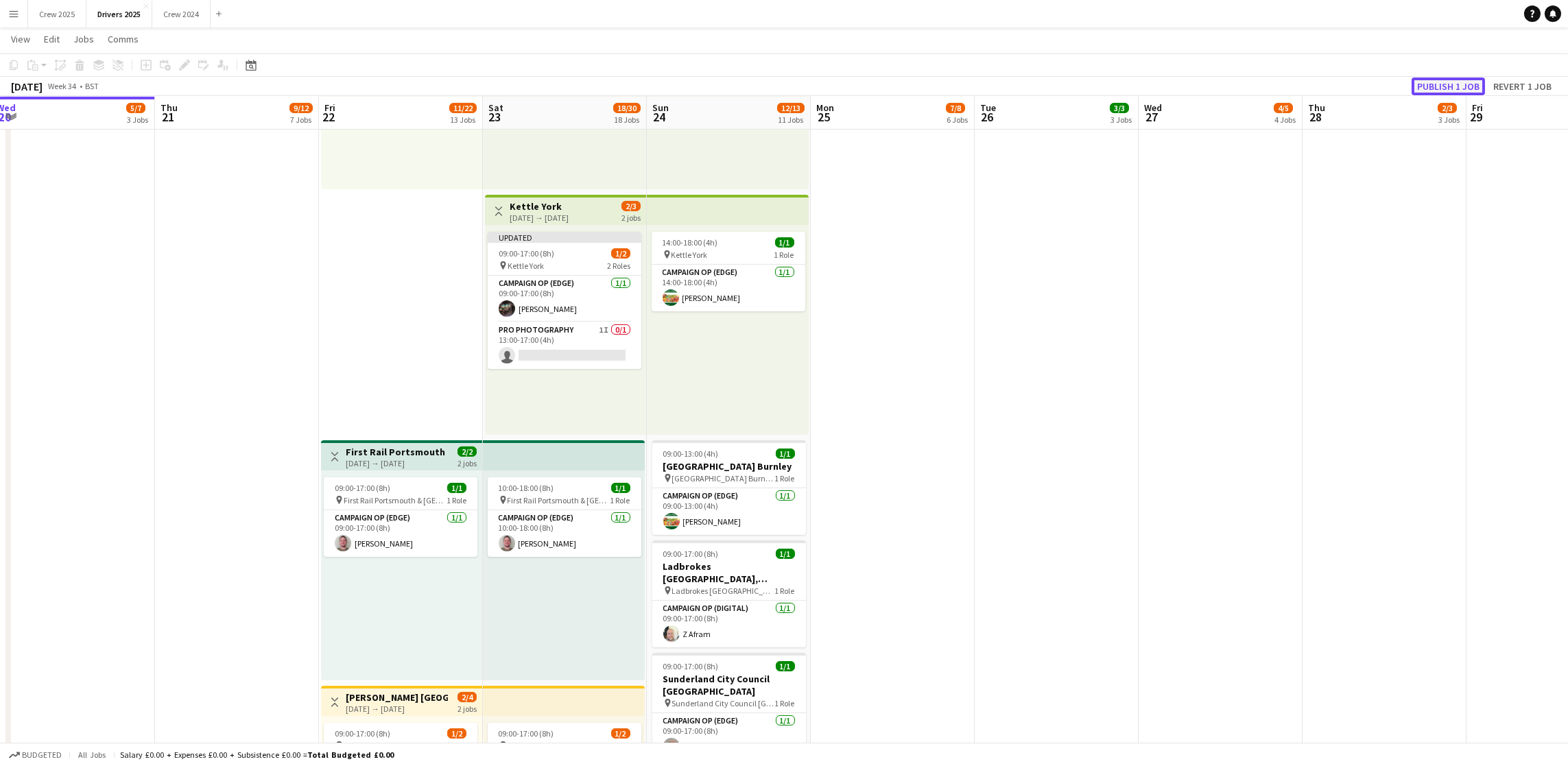
click at [1453, 78] on button "Publish 1 job" at bounding box center [1448, 86] width 73 height 18
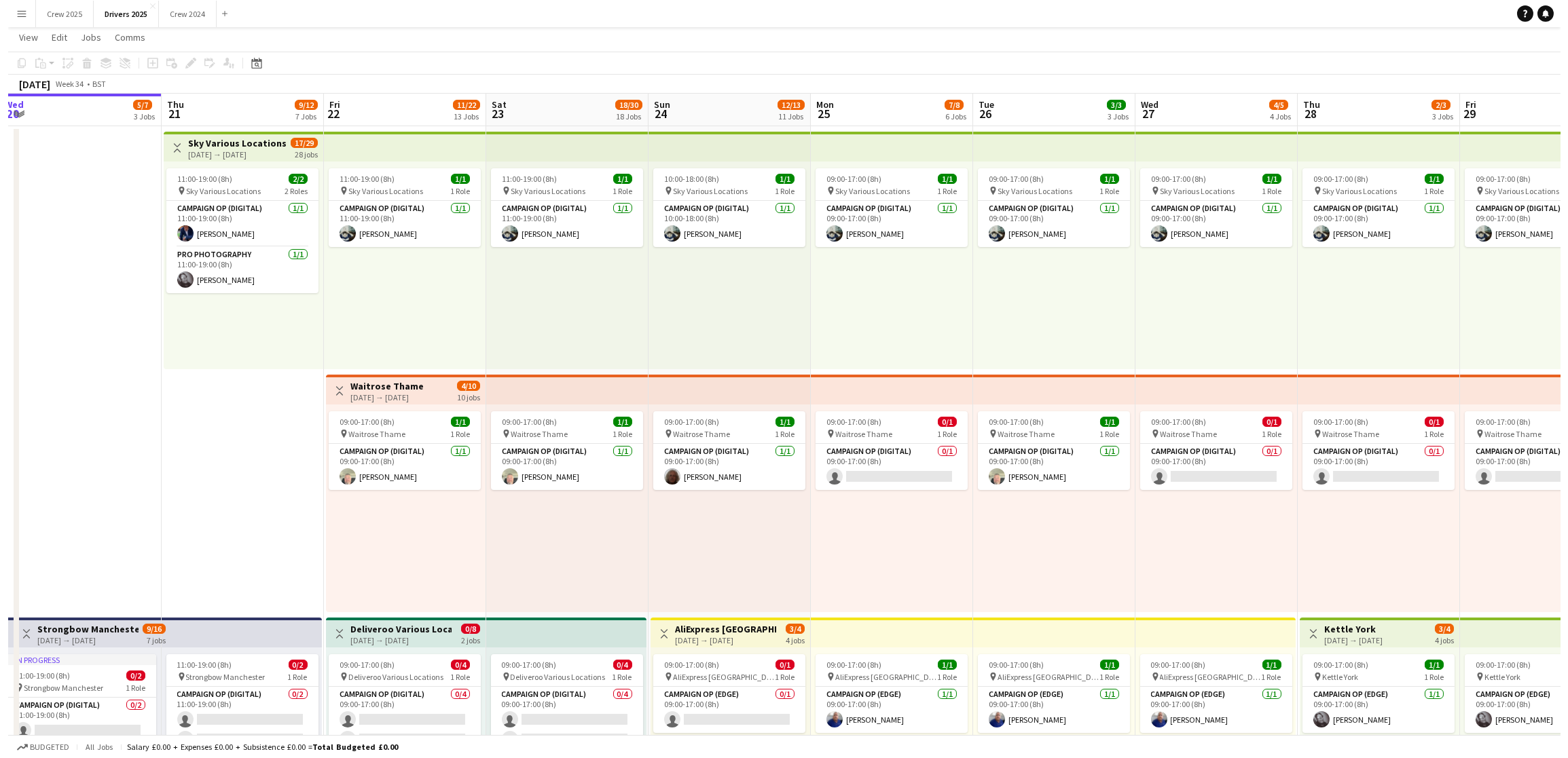
scroll to position [0, 0]
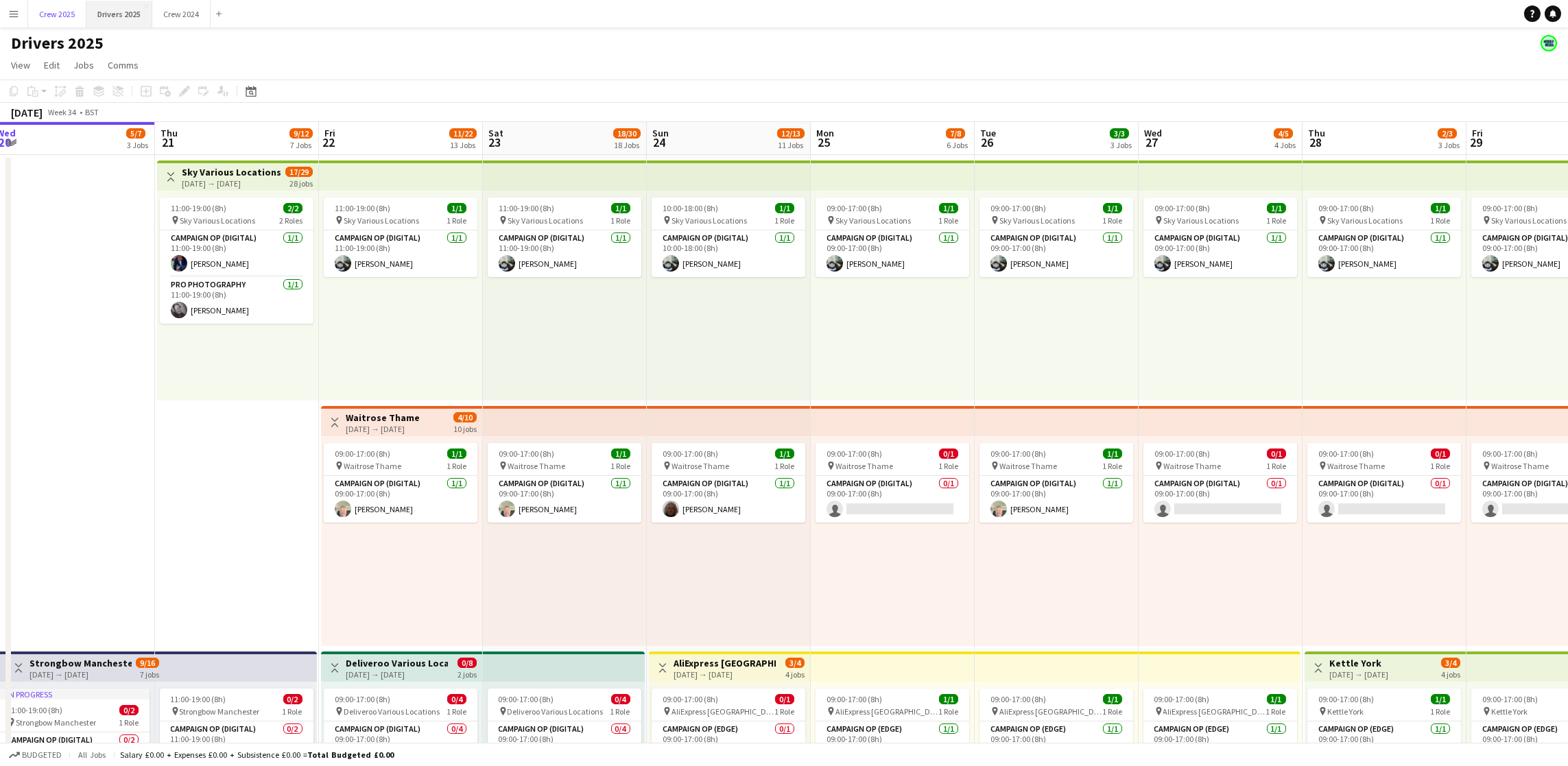
click at [75, 9] on button "Crew 2025 Close" at bounding box center [57, 14] width 58 height 27
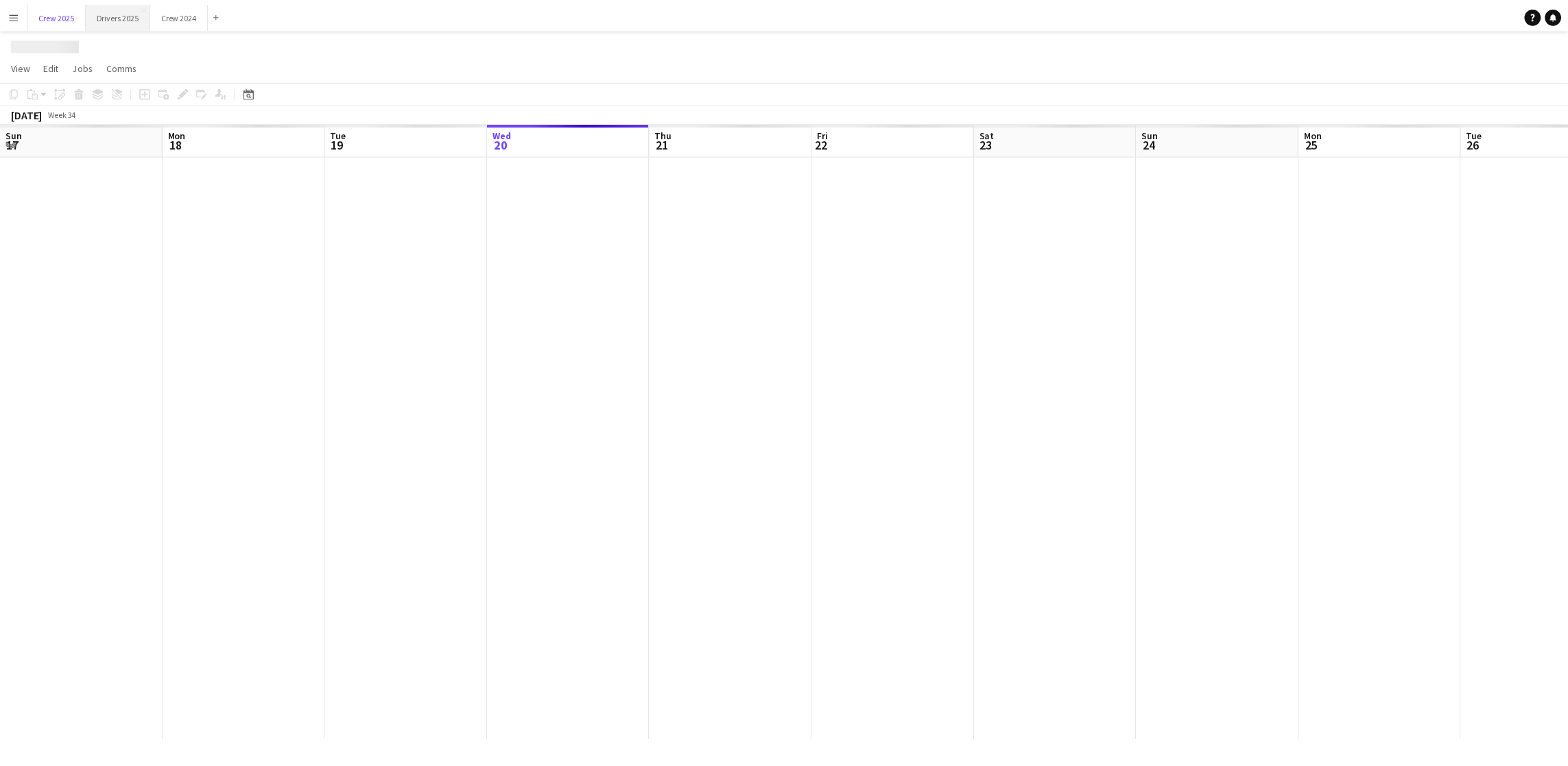
scroll to position [0, 327]
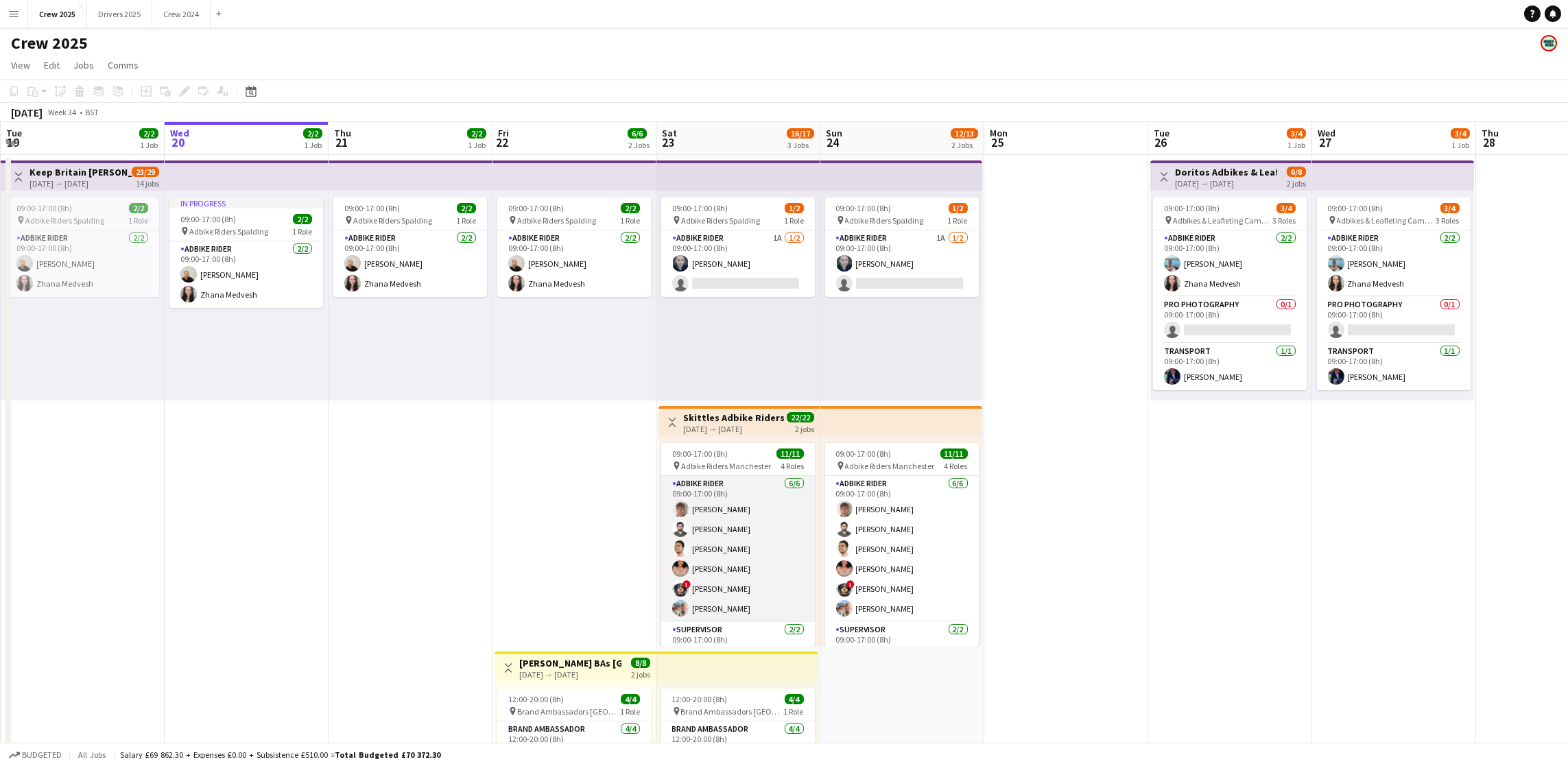
click at [720, 607] on app-card-role "Adbike Rider [DATE] 09:00-17:00 (8h) [PERSON_NAME] [PERSON_NAME] [PERSON_NAME] …" at bounding box center [738, 549] width 154 height 146
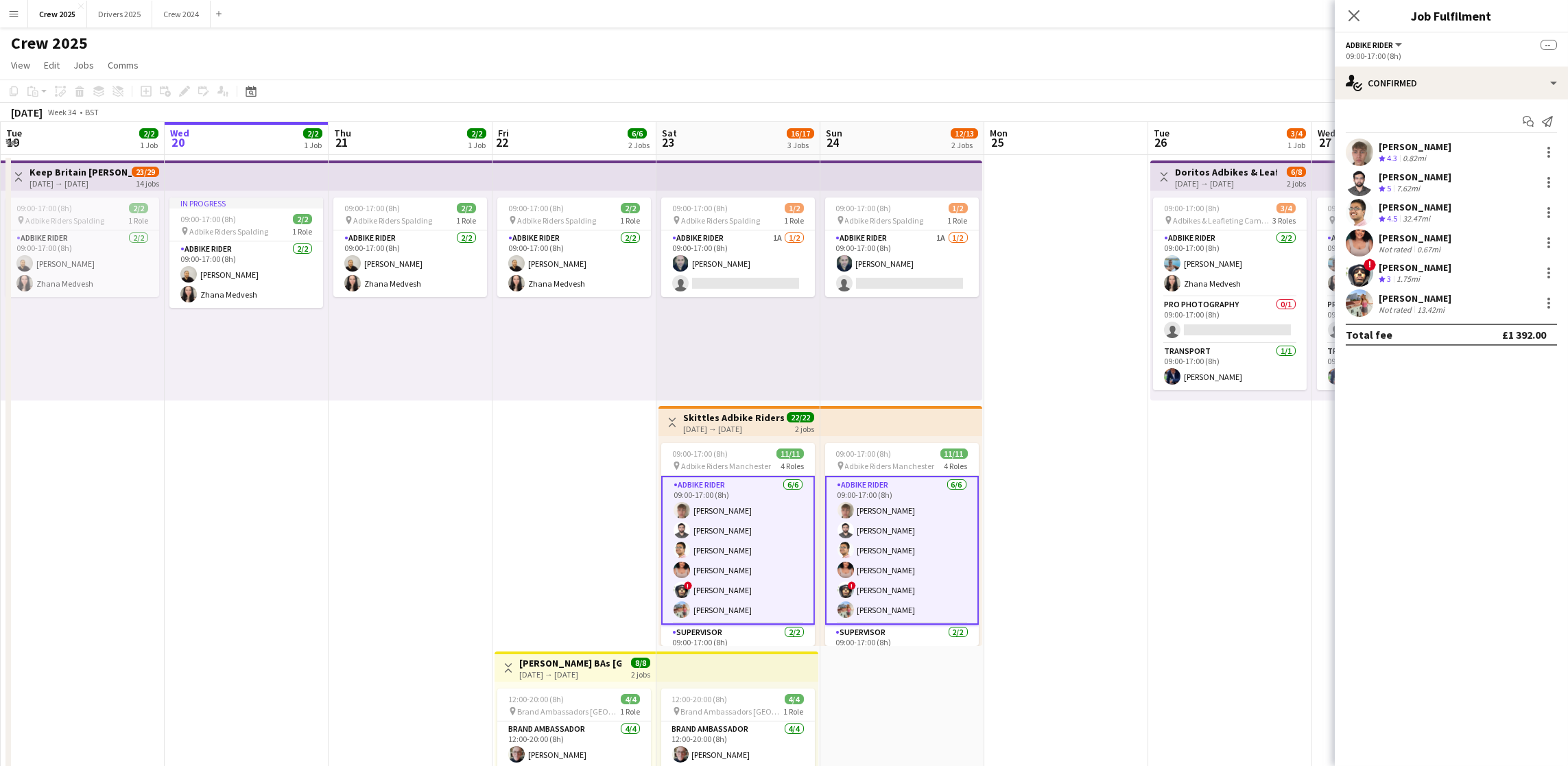
click at [1410, 300] on div "[PERSON_NAME]" at bounding box center [1415, 298] width 73 height 12
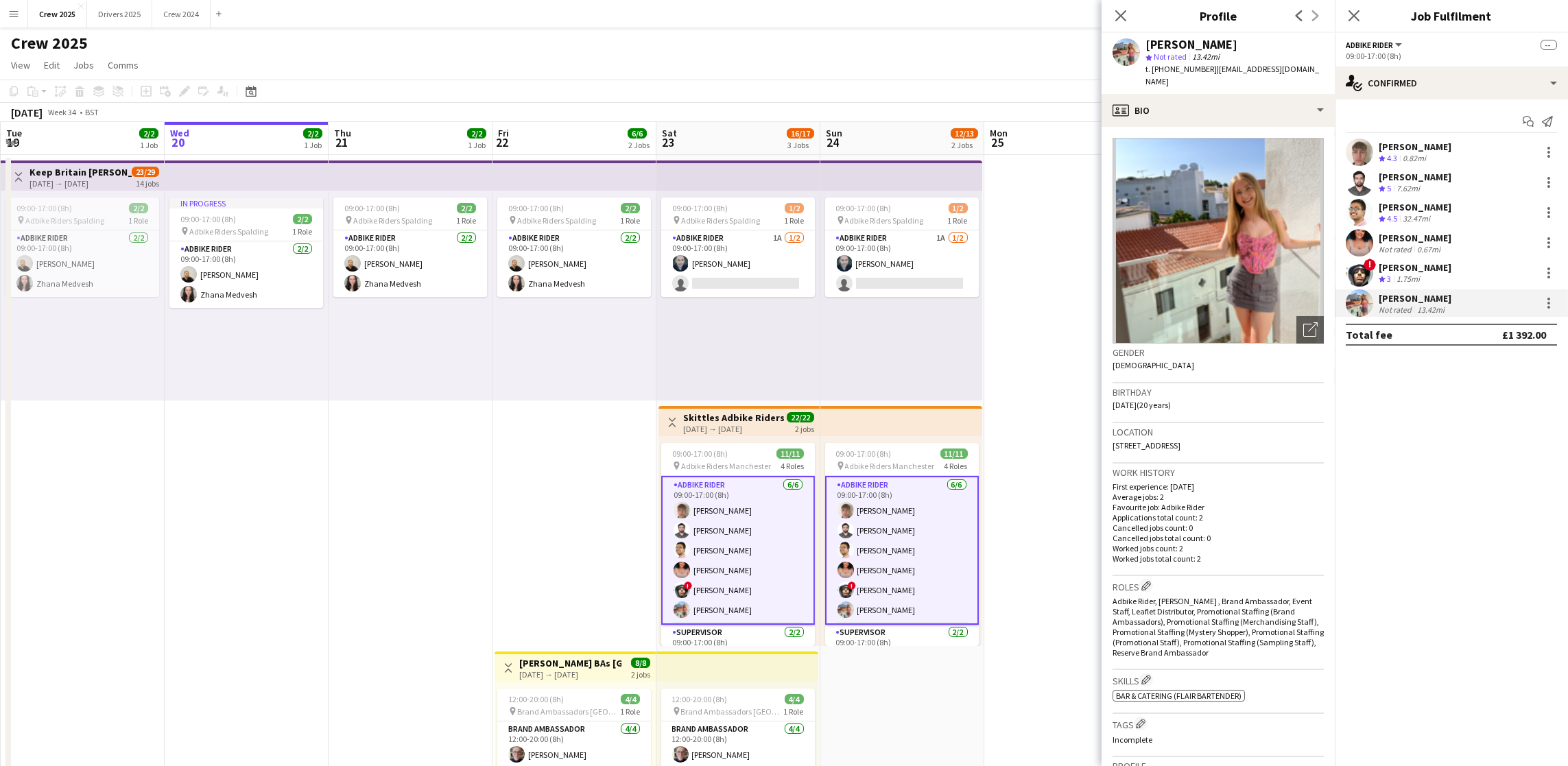
click at [323, 469] on app-date-cell "In progress 09:00-17:00 (8h) 2/2 pin Adbike Riders Spalding 1 Role Adbike Rider…" at bounding box center [247, 525] width 164 height 742
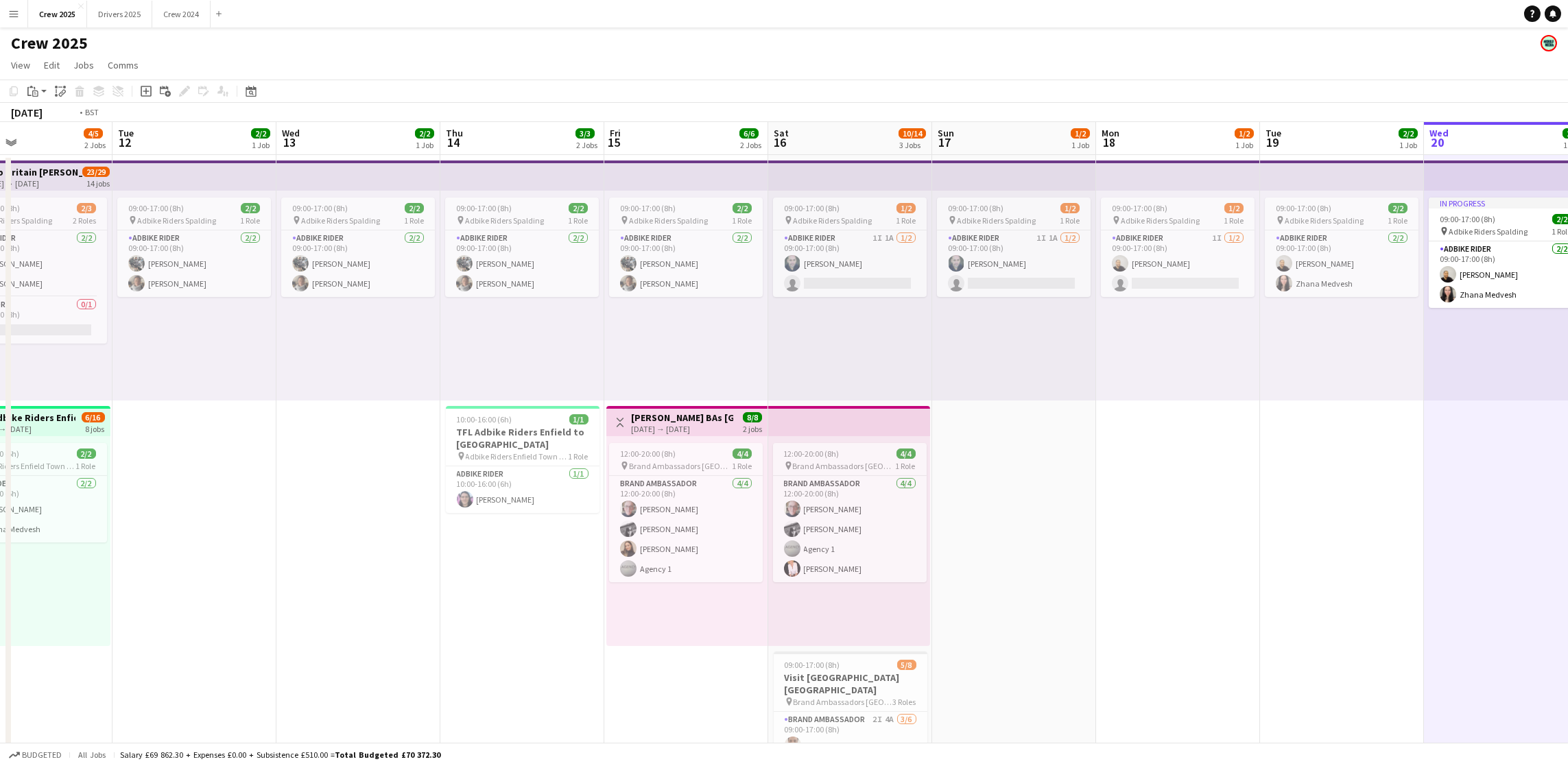
scroll to position [0, 307]
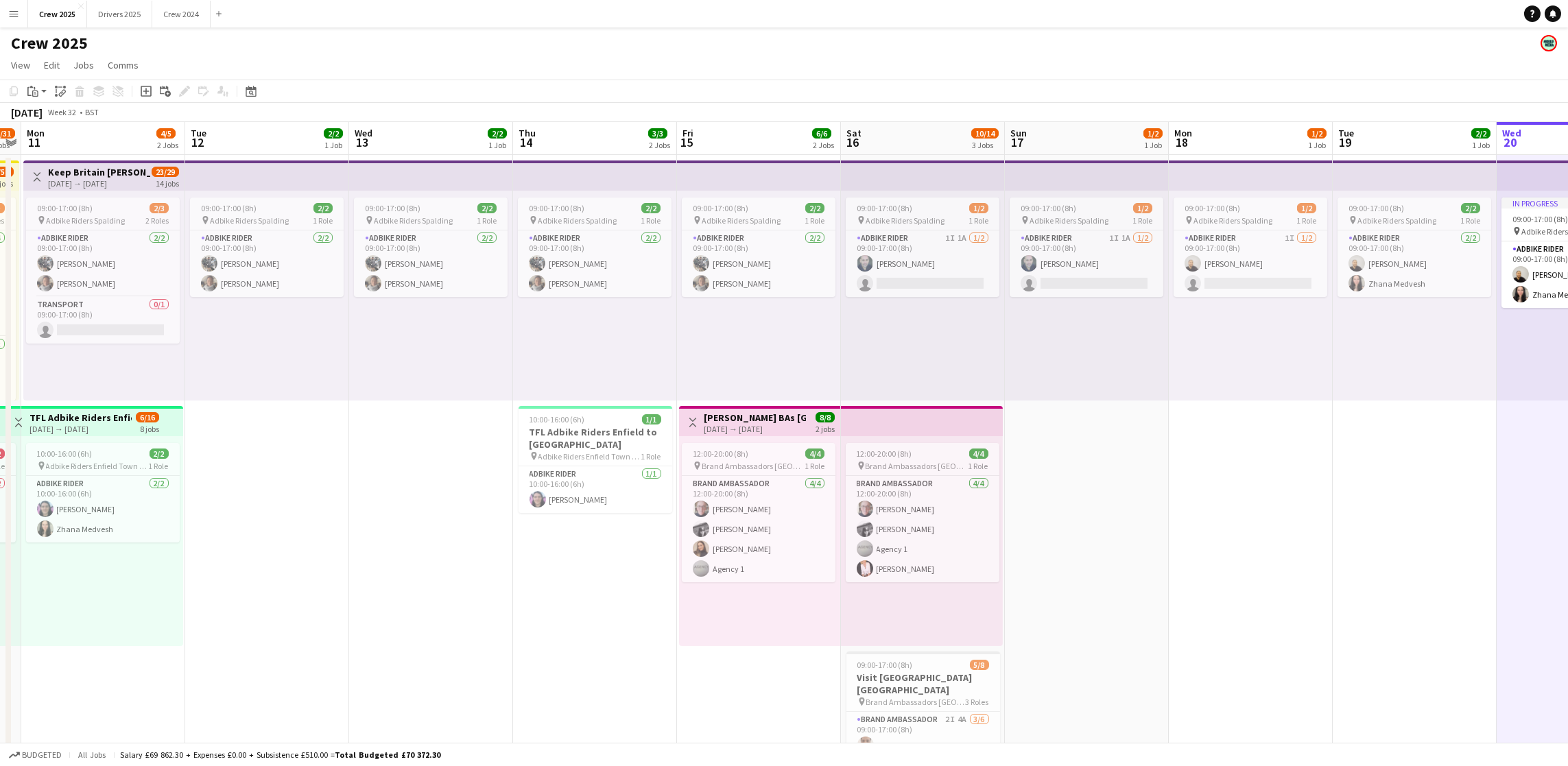
drag, startPoint x: 218, startPoint y: 507, endPoint x: 1550, endPoint y: 503, distance: 1332.0
click at [1550, 503] on app-calendar-viewport "Sat 9 5/6 2 Jobs Sun 10 28/31 2 Jobs Mon 11 4/5 2 Jobs Tue 12 2/2 1 Job Wed 13 …" at bounding box center [784, 509] width 1568 height 774
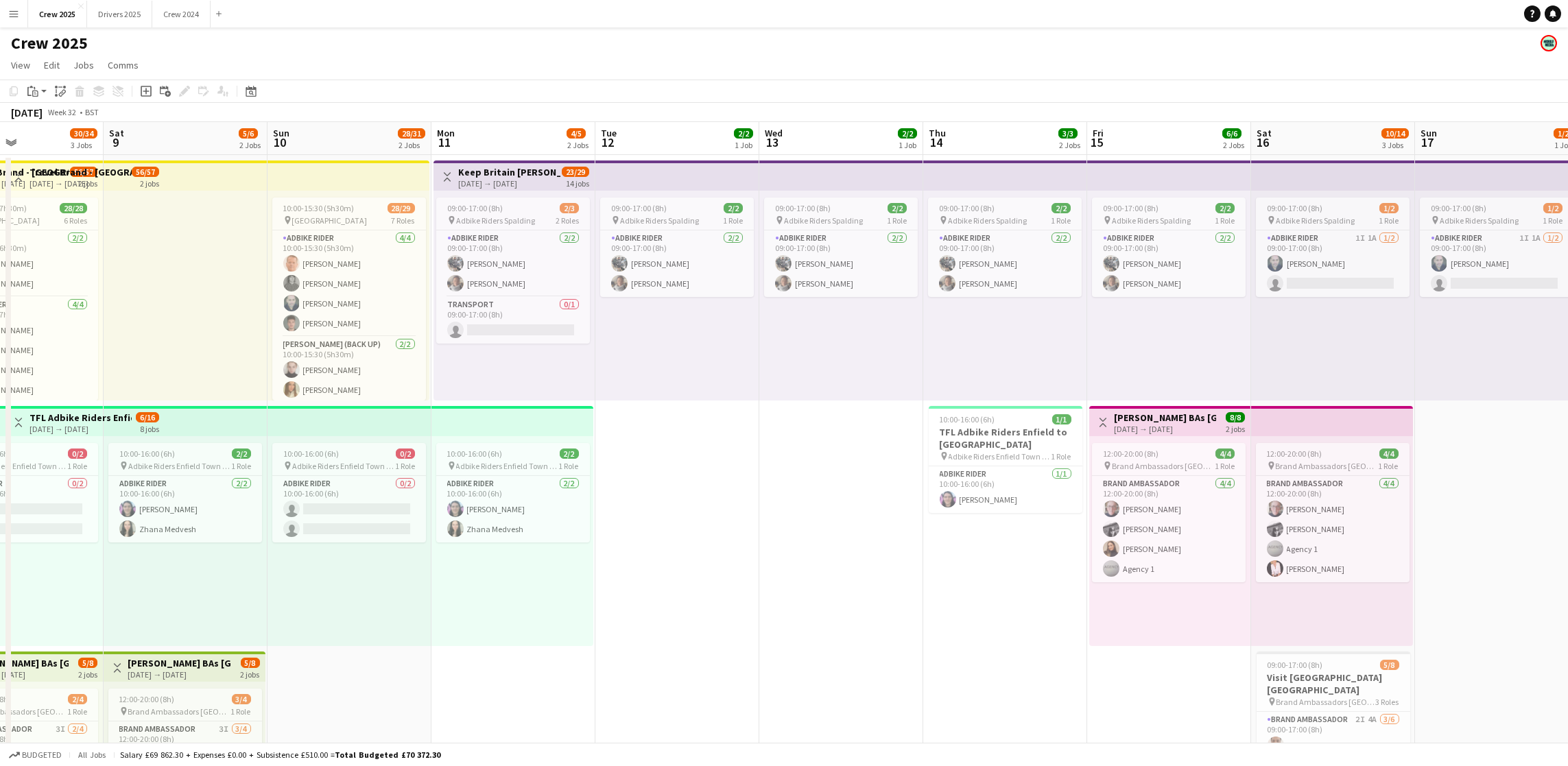
scroll to position [0, 331]
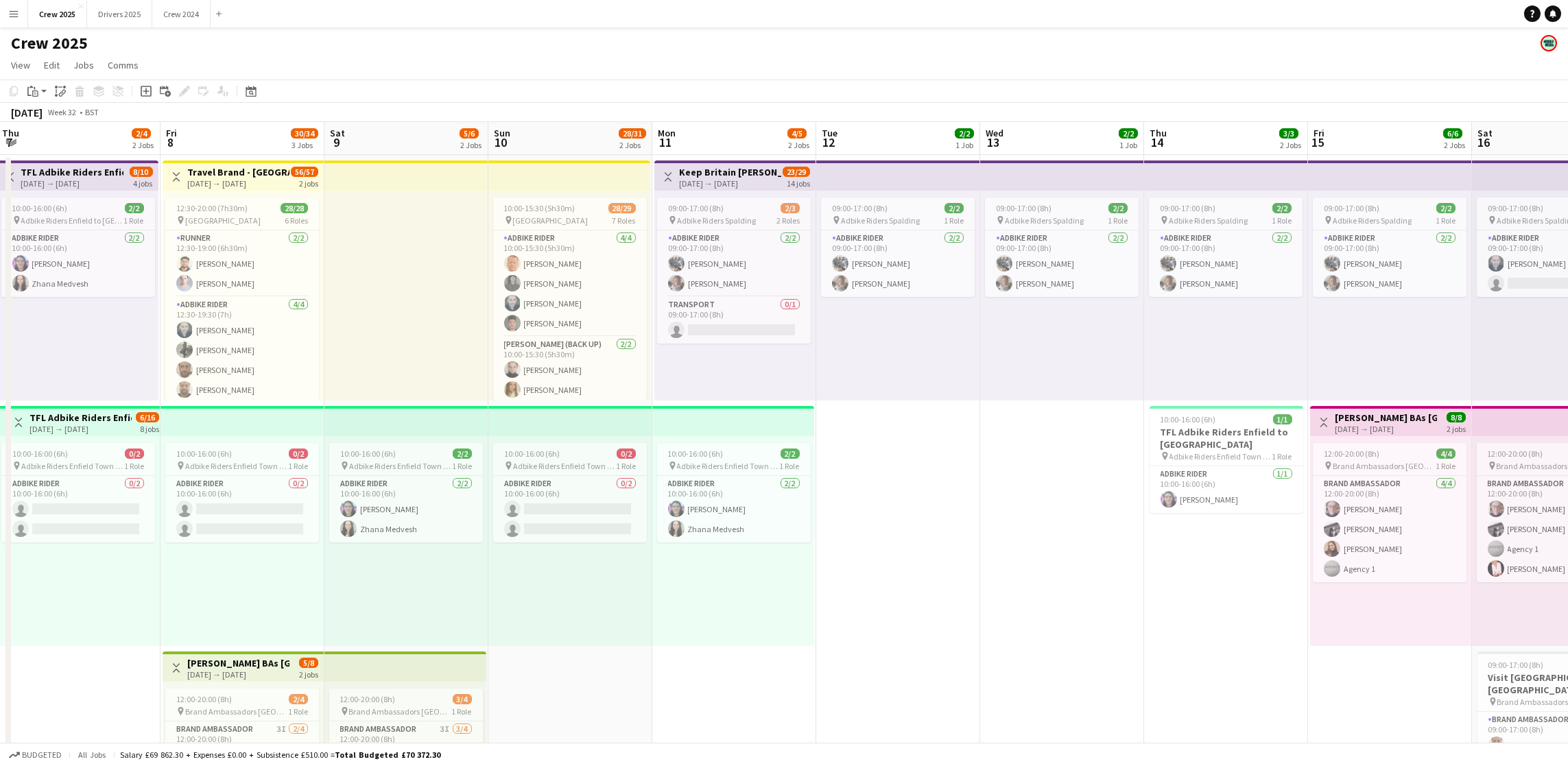
drag, startPoint x: 377, startPoint y: 560, endPoint x: 1007, endPoint y: 552, distance: 630.1
click at [1007, 552] on app-calendar-viewport "Tue 5 2/4 2 Jobs Wed 6 2/4 2 Jobs Thu 7 2/4 2 Jobs Fri 8 30/34 3 Jobs Sat 9 5/6…" at bounding box center [784, 509] width 1568 height 774
click at [729, 266] on app-card-role "Adbike Rider [DATE] 09:00-17:00 (8h) [PERSON_NAME] [PERSON_NAME]" at bounding box center [734, 263] width 154 height 67
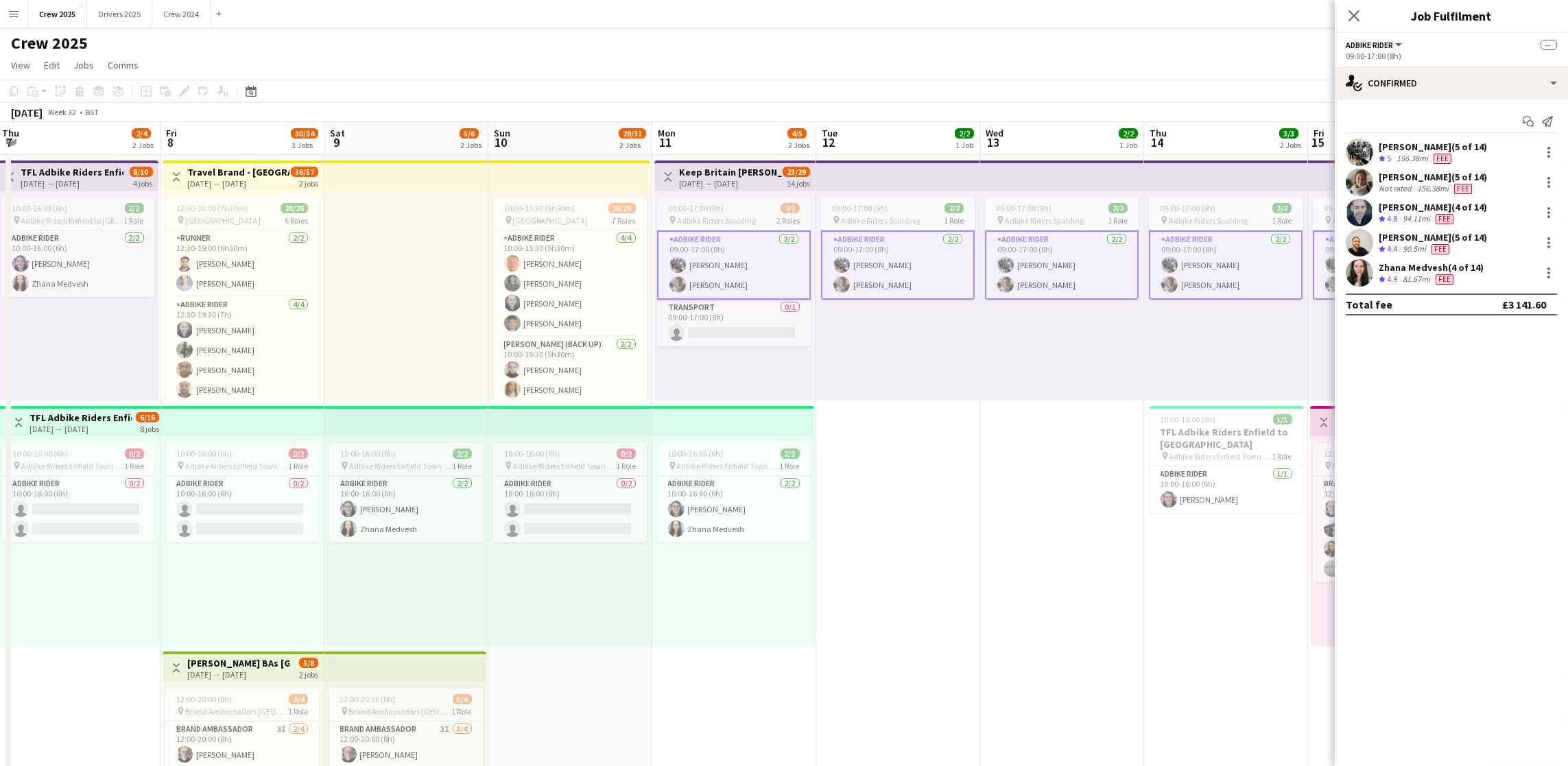
click at [737, 258] on app-card-role "Adbike Rider [DATE] 09:00-17:00 (8h) [PERSON_NAME] [PERSON_NAME]" at bounding box center [734, 265] width 154 height 69
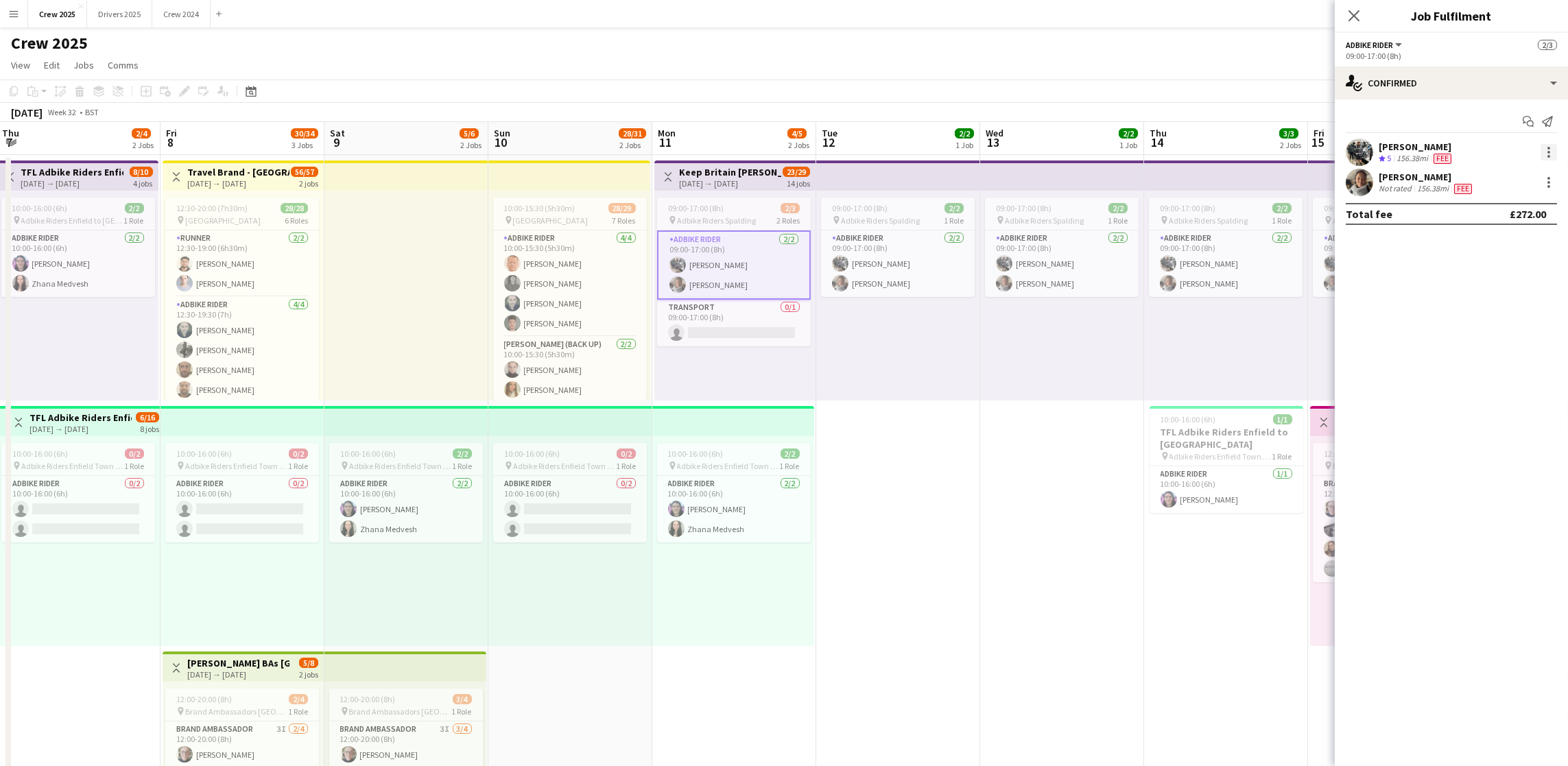
click at [1540, 153] on div at bounding box center [1547, 153] width 19 height 17
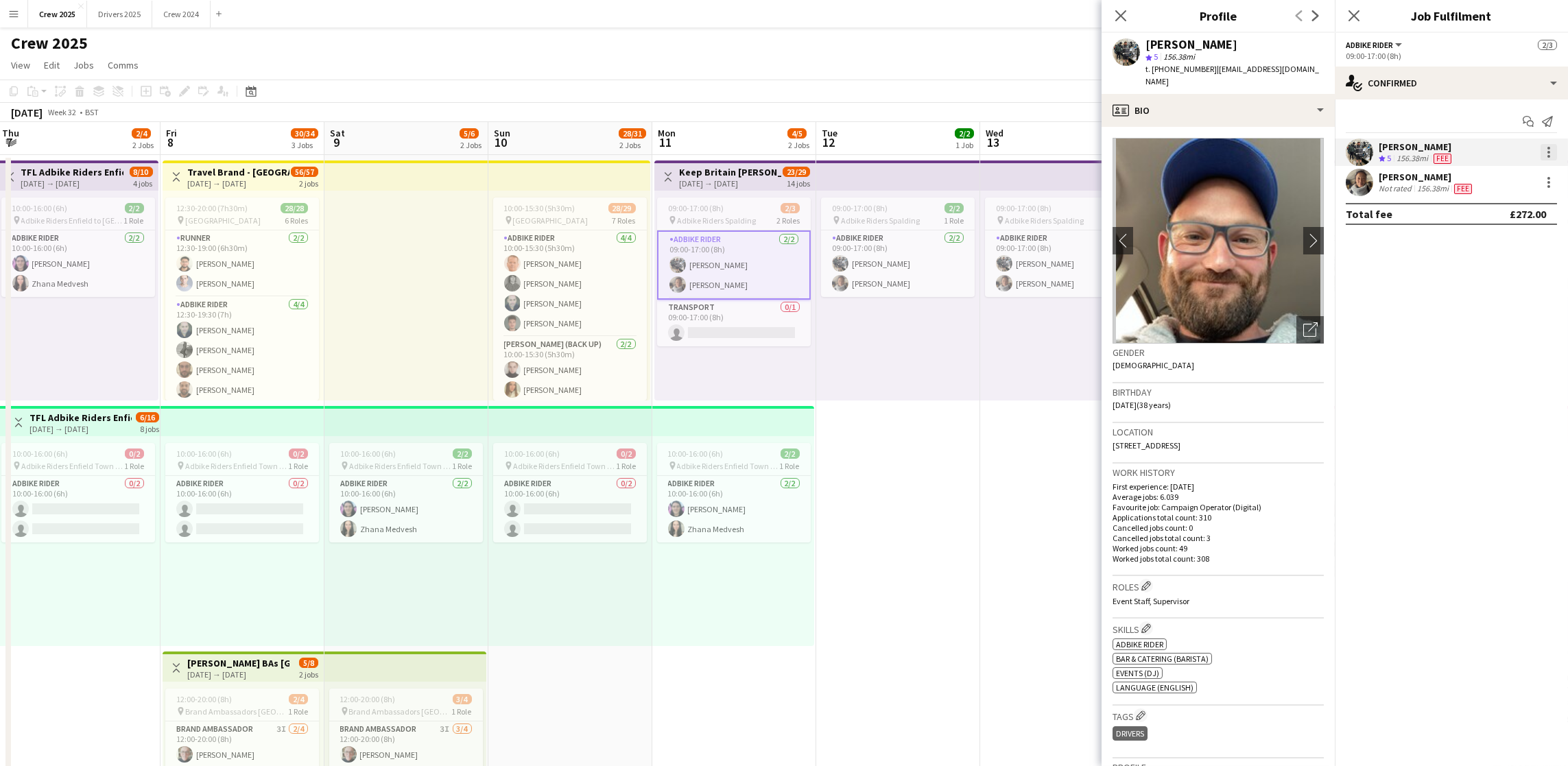
click at [1548, 152] on div at bounding box center [1548, 152] width 3 height 3
click at [1490, 177] on span "Edit fee" at bounding box center [1479, 177] width 37 height 11
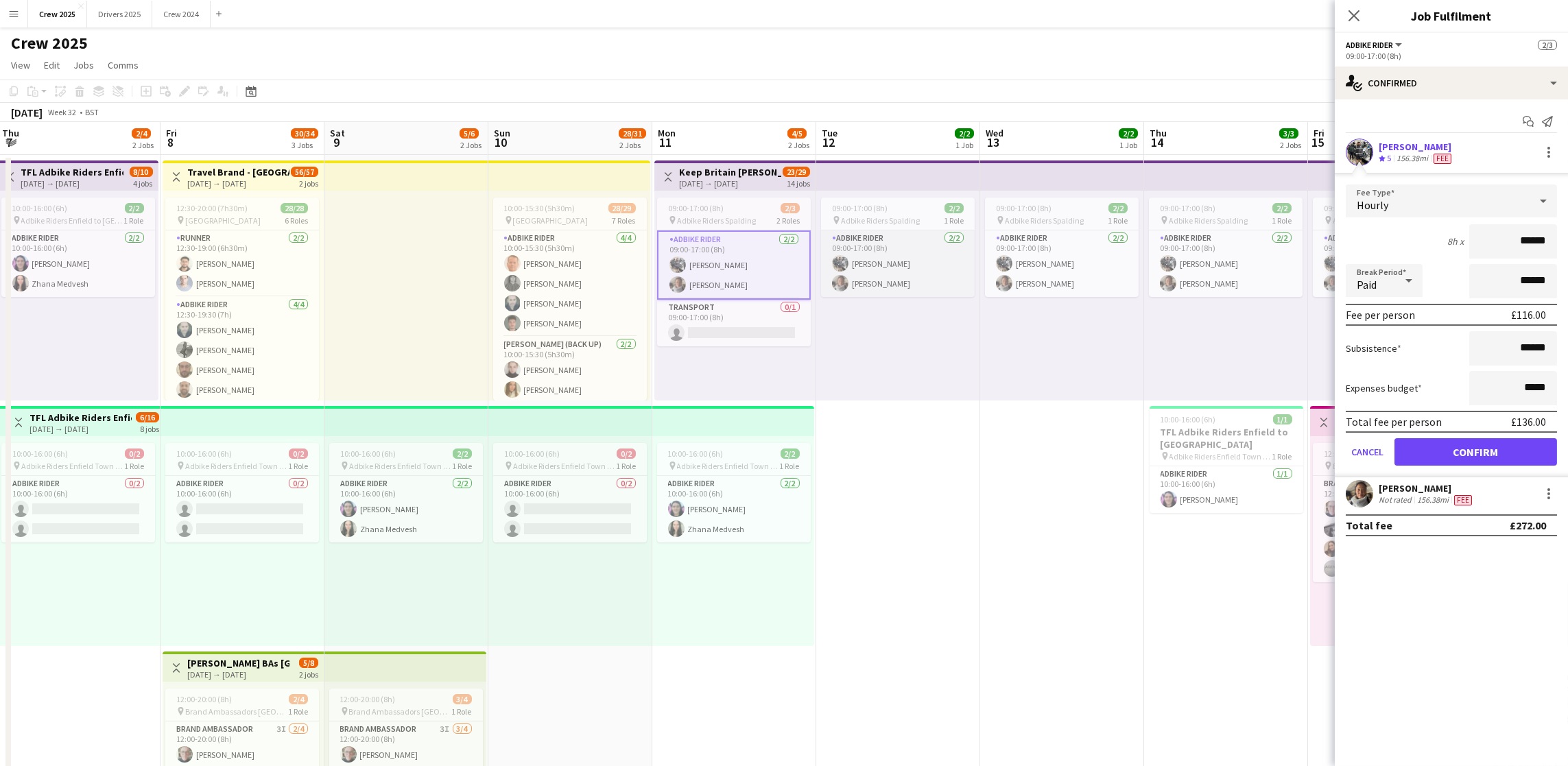
click at [892, 263] on app-card-role "Adbike Rider [DATE] 09:00-17:00 (8h) [PERSON_NAME] [PERSON_NAME]" at bounding box center [897, 263] width 154 height 67
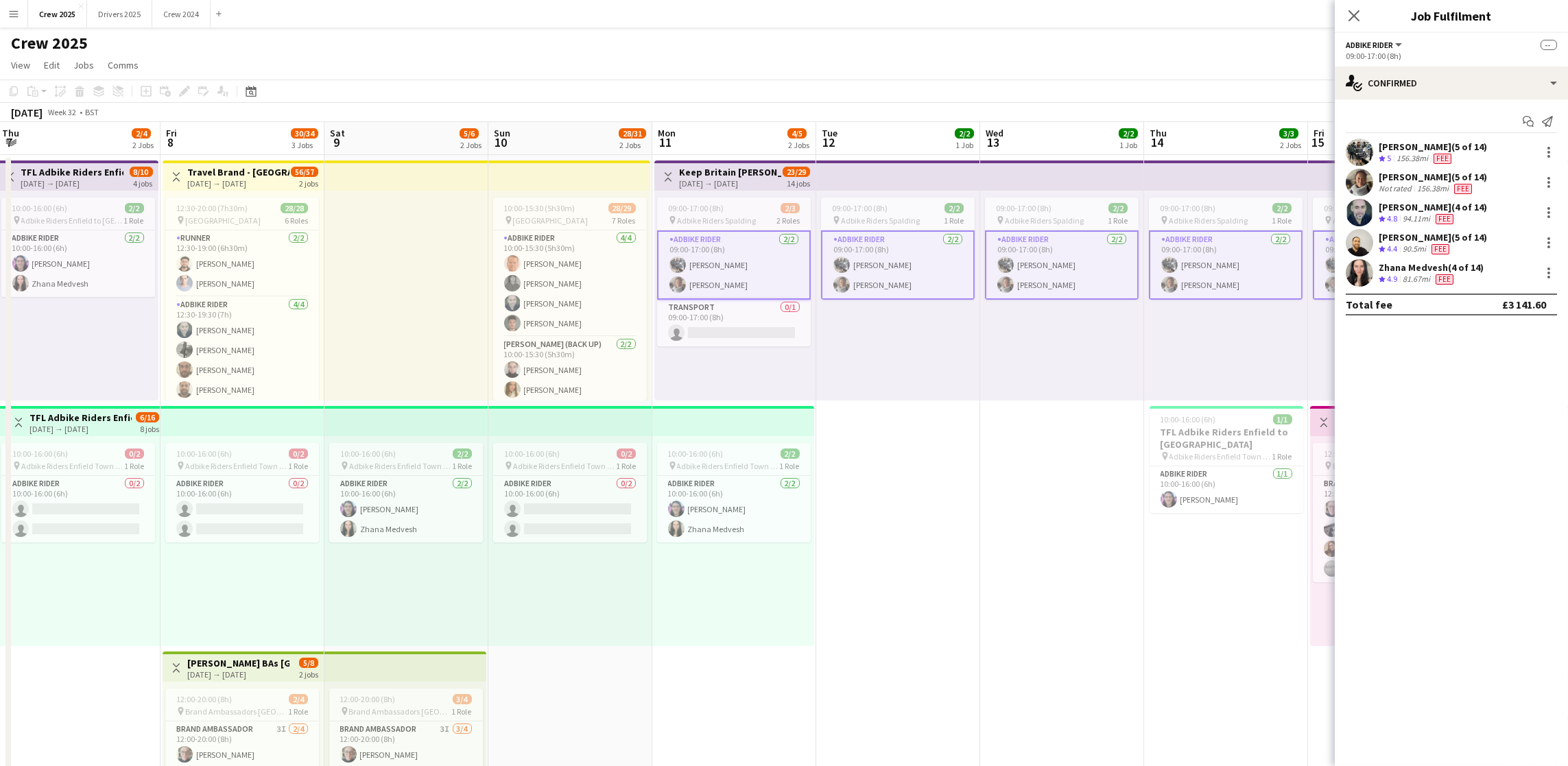
click at [892, 263] on app-card-role "Adbike Rider [DATE] 09:00-17:00 (8h) [PERSON_NAME] [PERSON_NAME]" at bounding box center [897, 265] width 154 height 69
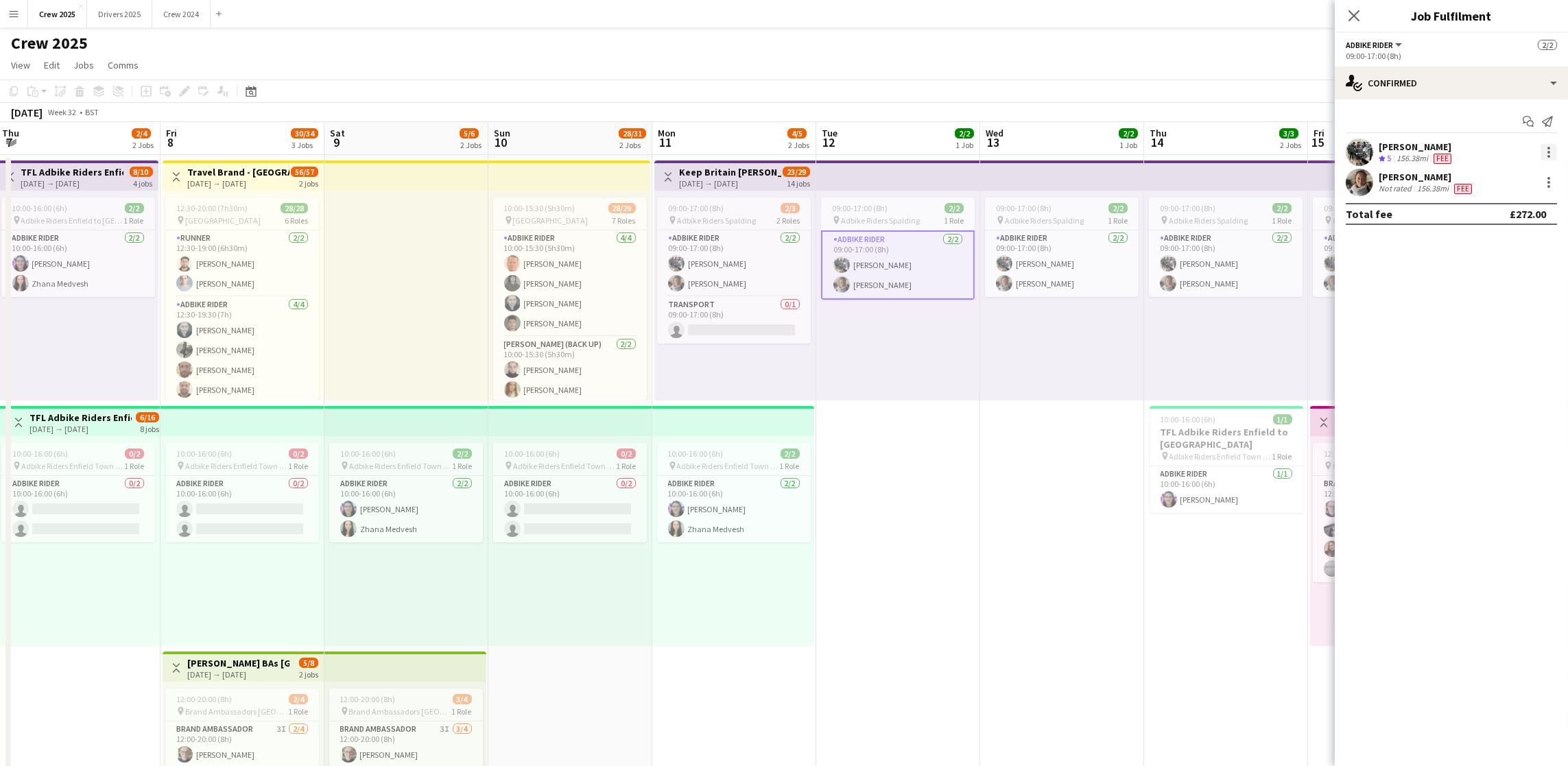
click at [1547, 157] on div at bounding box center [1548, 156] width 3 height 3
click at [1519, 181] on span "Edit fee" at bounding box center [1503, 177] width 85 height 12
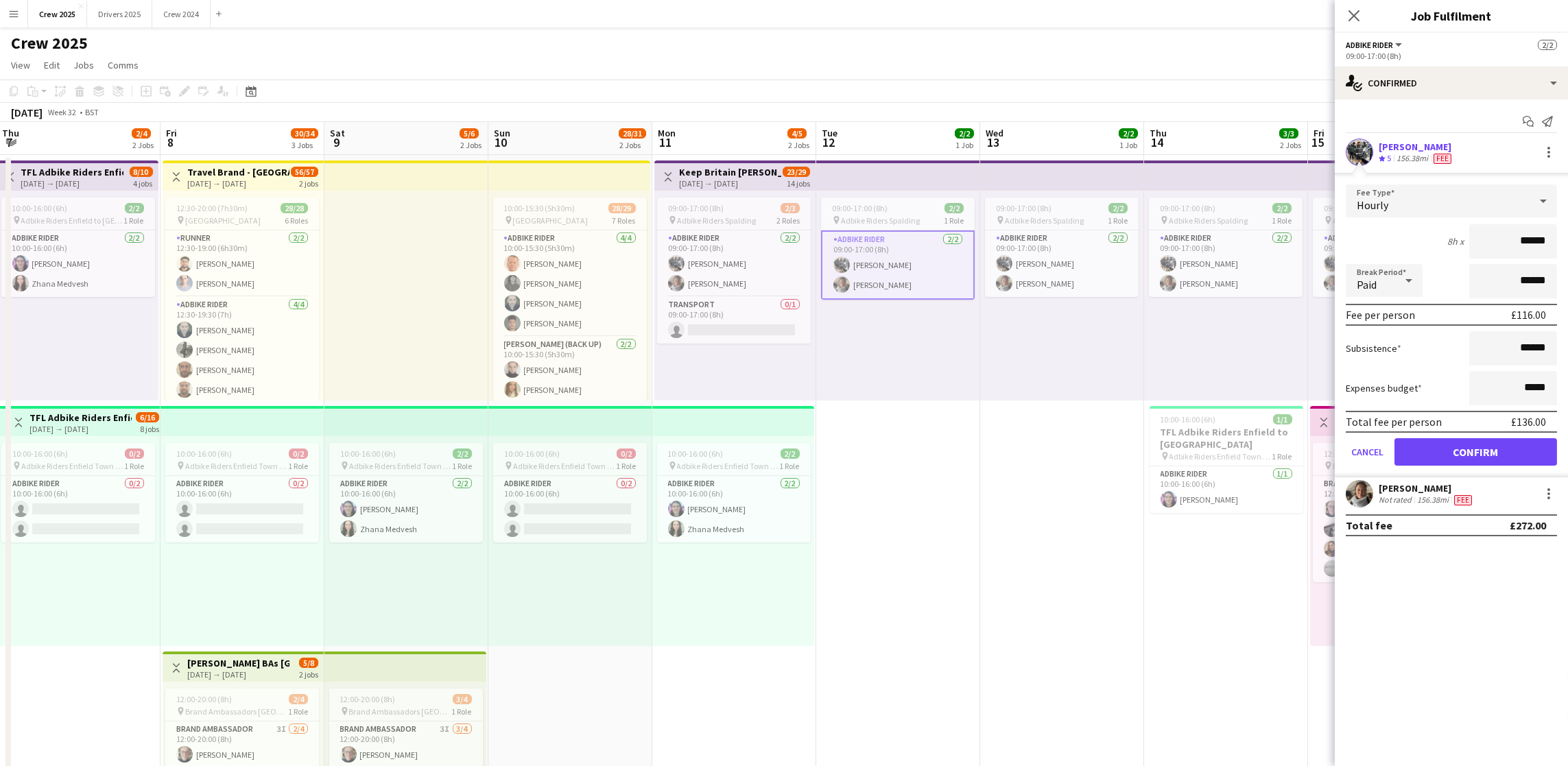
click at [1138, 565] on app-date-cell "09:00-17:00 (8h) 2/2 pin Adbike Riders Spalding 1 Role Adbike Rider [DATE] 09:0…" at bounding box center [1062, 525] width 164 height 742
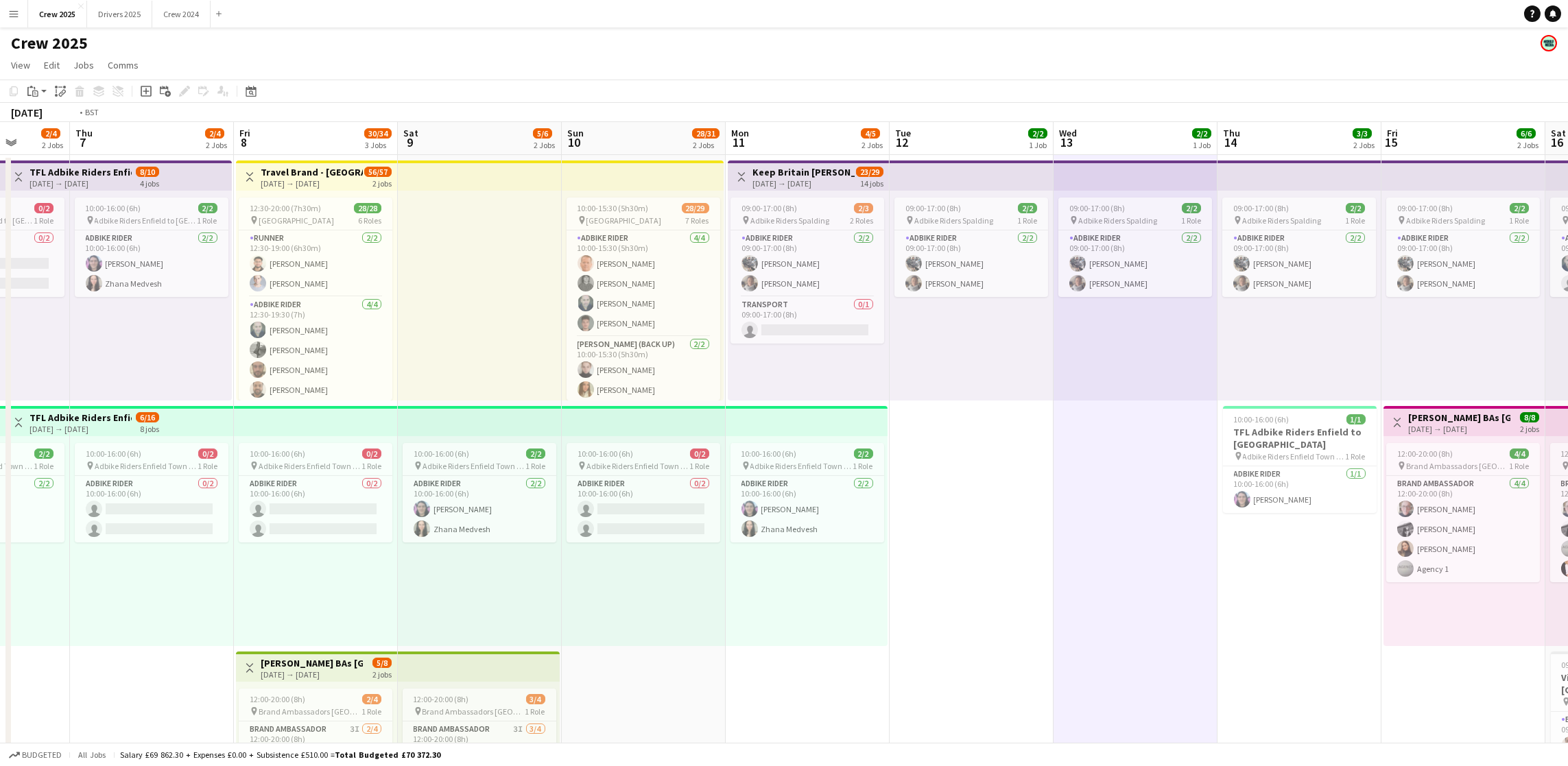
scroll to position [0, 310]
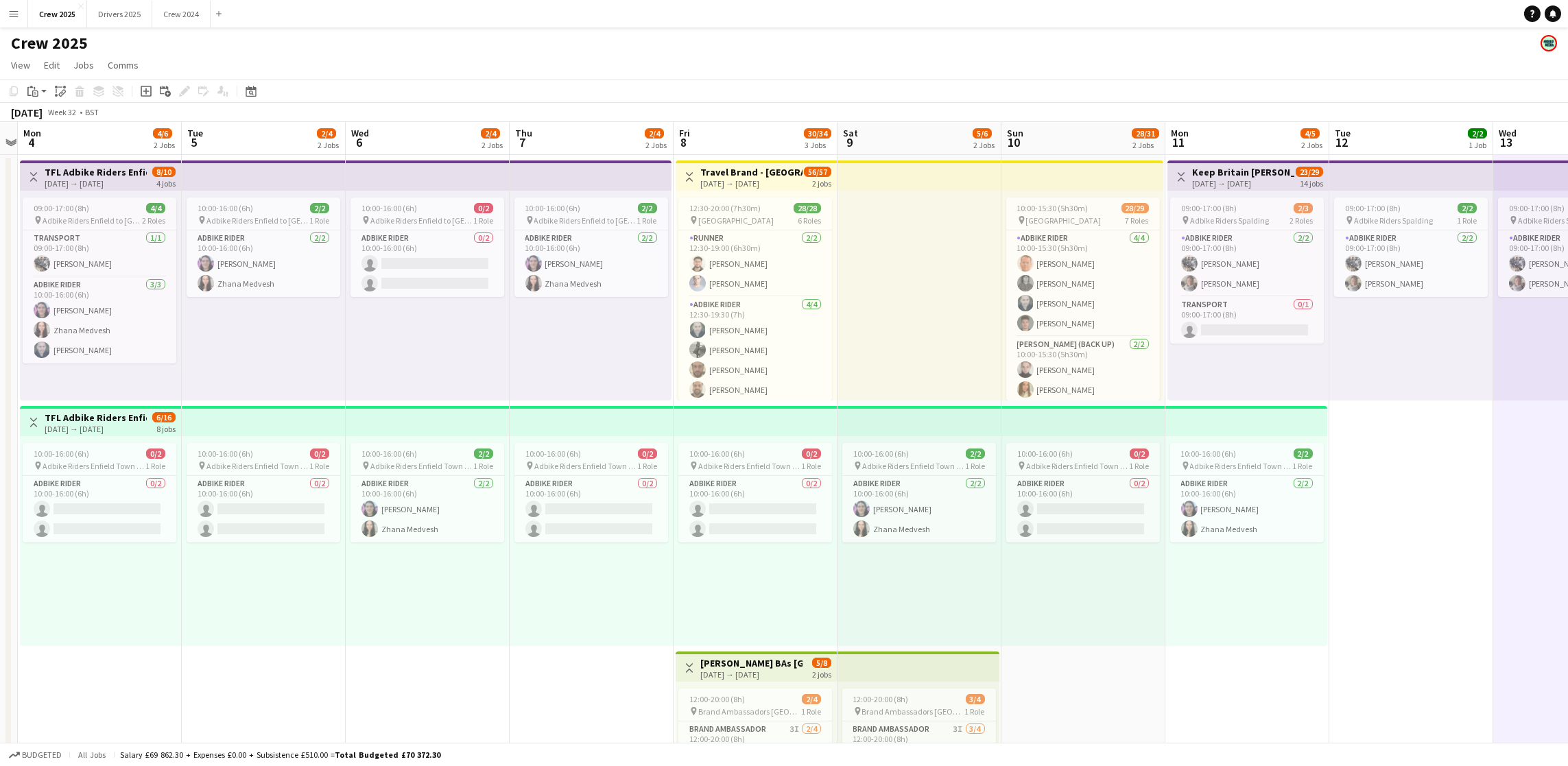
drag, startPoint x: 846, startPoint y: 635, endPoint x: 1283, endPoint y: 582, distance: 440.2
click at [1283, 582] on app-calendar-viewport "Sat 2 4/4 1 Job Sun 3 Mon 4 4/6 2 Jobs Tue 5 2/4 2 Jobs Wed 6 2/4 2 Jobs Thu 7 …" at bounding box center [784, 509] width 1568 height 774
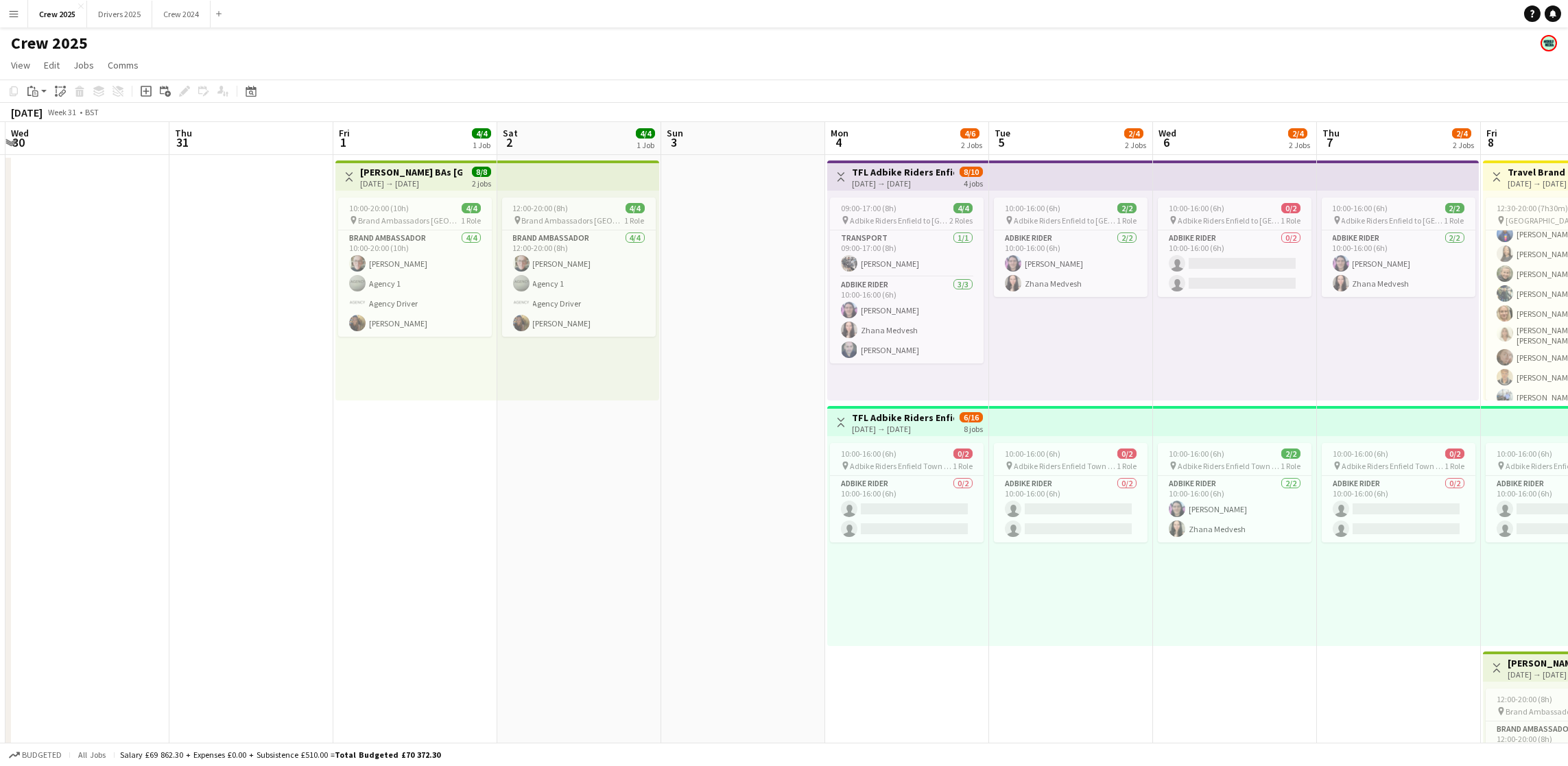
scroll to position [0, 321]
drag, startPoint x: 530, startPoint y: 649, endPoint x: 1340, endPoint y: 558, distance: 815.1
click at [1340, 558] on app-calendar-viewport "Mon 28 Tue 29 Wed 30 Thu 31 Fri 1 4/4 1 Job Sat 2 4/4 1 Job Sun 3 Mon 4 4/6 2 J…" at bounding box center [784, 509] width 1568 height 774
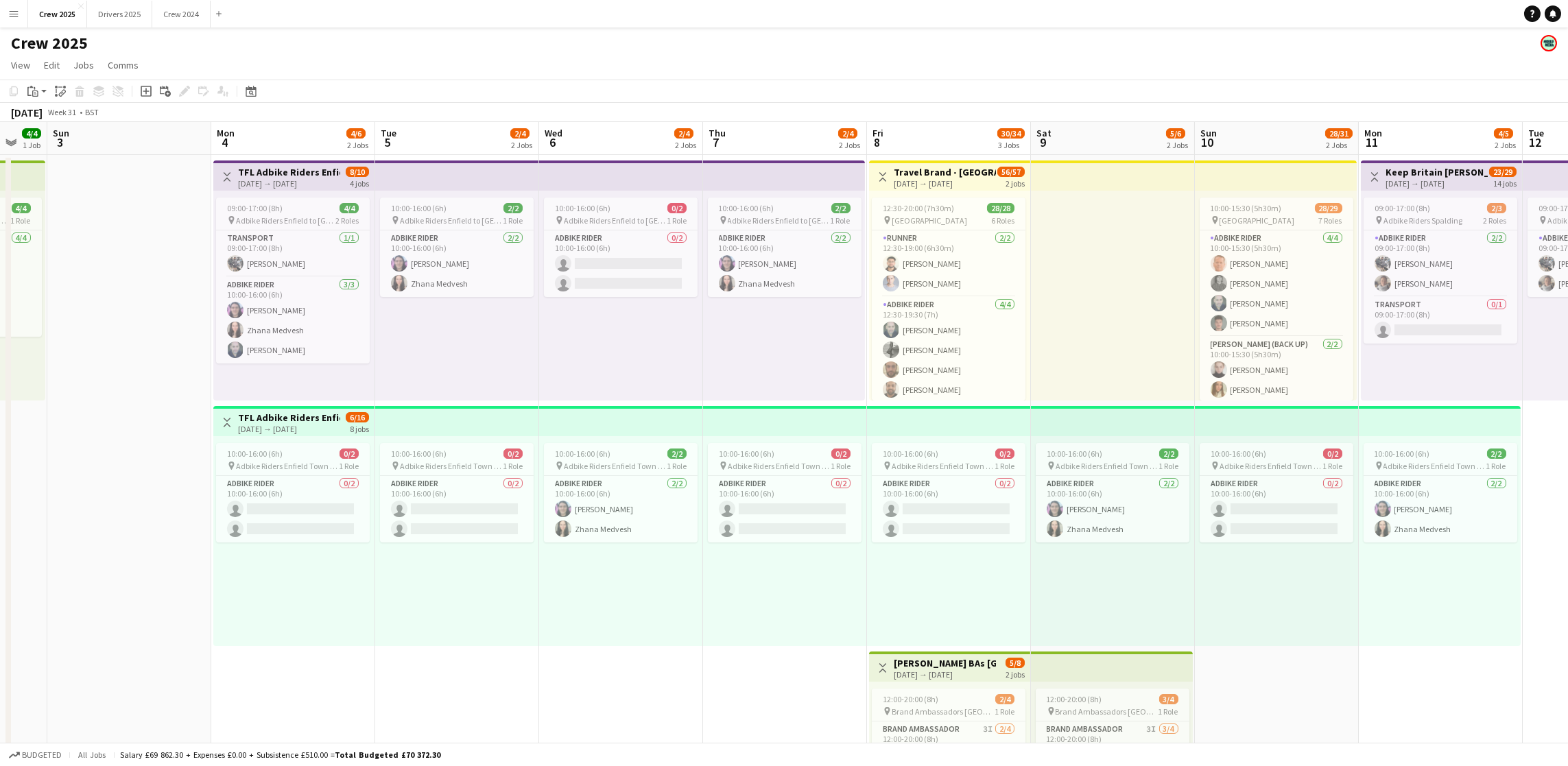
scroll to position [0, 456]
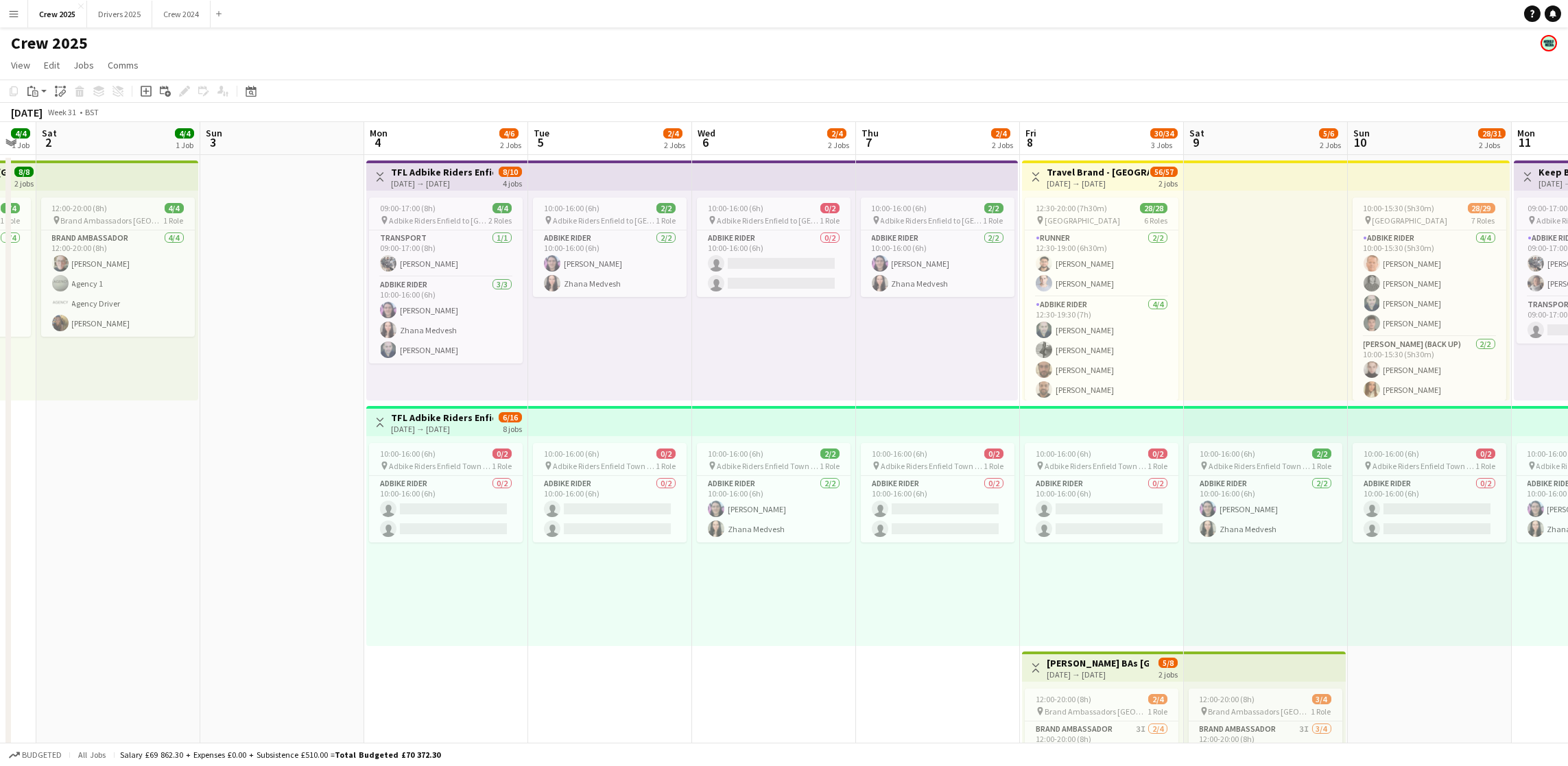
drag, startPoint x: 466, startPoint y: 517, endPoint x: 0, endPoint y: 497, distance: 466.4
click at [0, 497] on app-calendar-viewport "Wed 30 Thu 31 Fri 1 4/4 1 Job Sat 2 4/4 1 Job Sun 3 Mon 4 4/6 2 Jobs Tue 5 2/4 …" at bounding box center [784, 509] width 1568 height 774
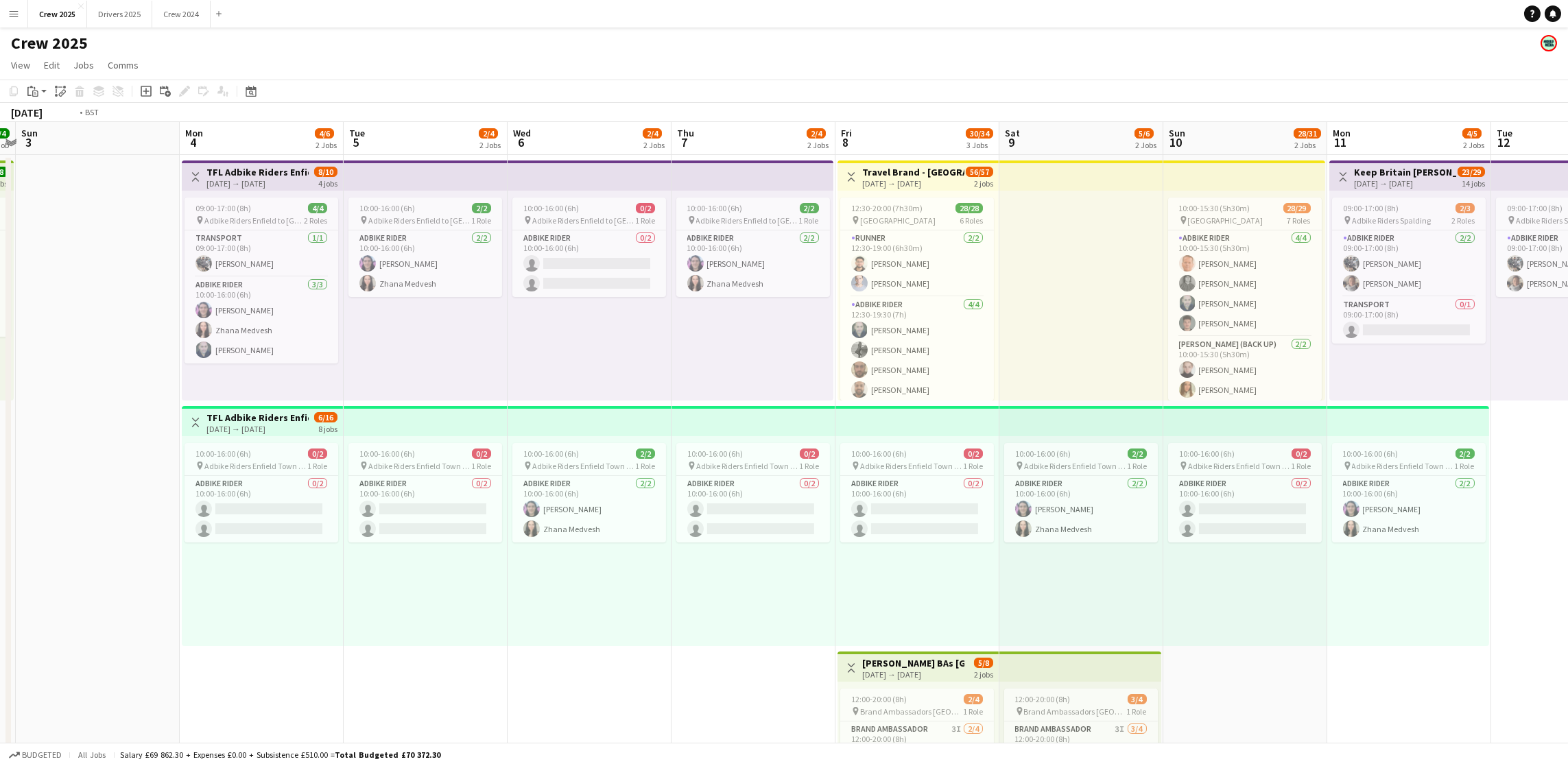
scroll to position [0, 547]
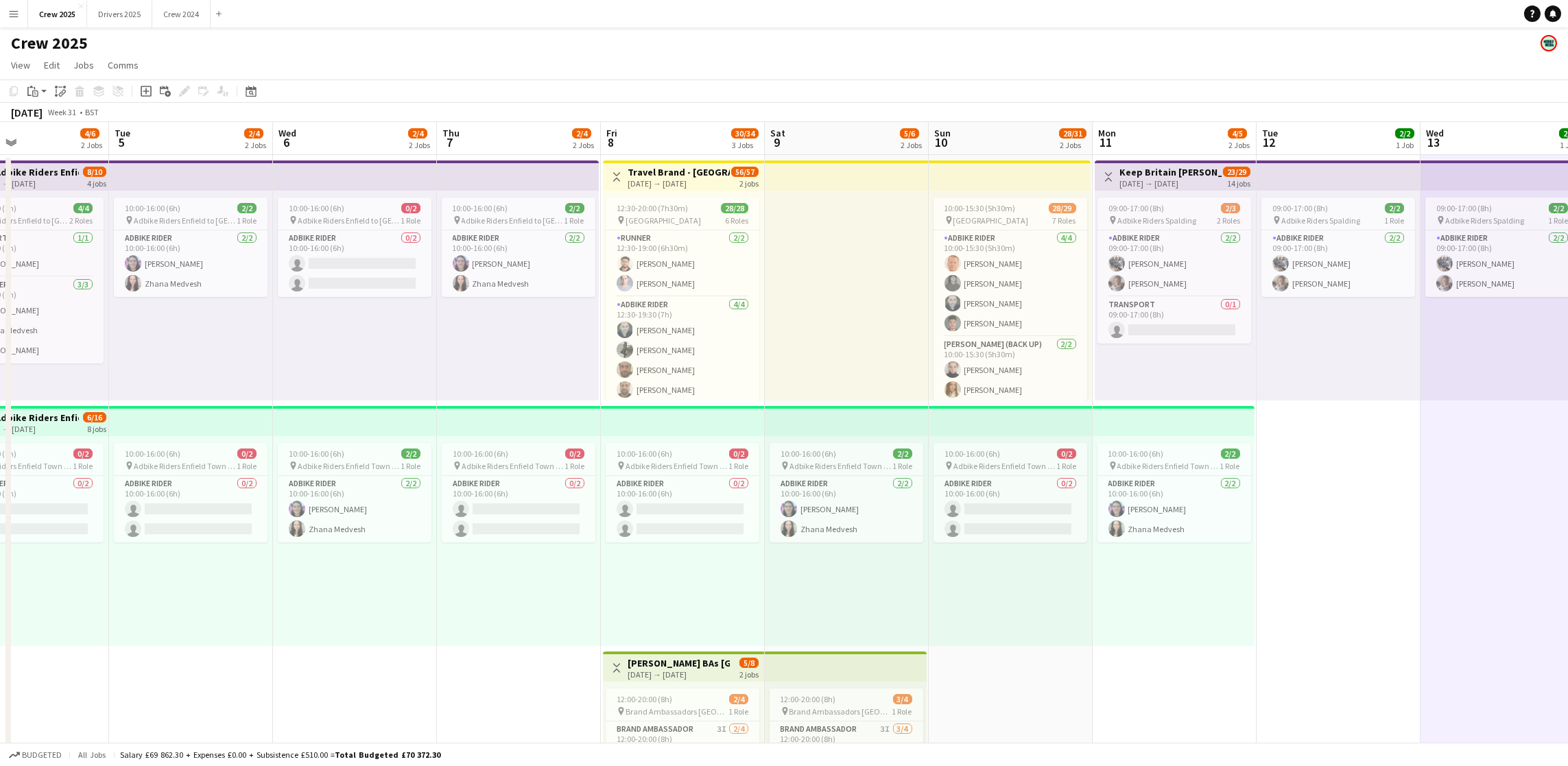
drag, startPoint x: 1429, startPoint y: 711, endPoint x: 1092, endPoint y: 713, distance: 337.0
click at [1092, 713] on app-calendar-viewport "Fri 1 4/4 1 Job Sat 2 4/4 1 Job Sun 3 Mon 4 4/6 2 Jobs Tue 5 2/4 2 Jobs Wed 6 2…" at bounding box center [784, 509] width 1568 height 774
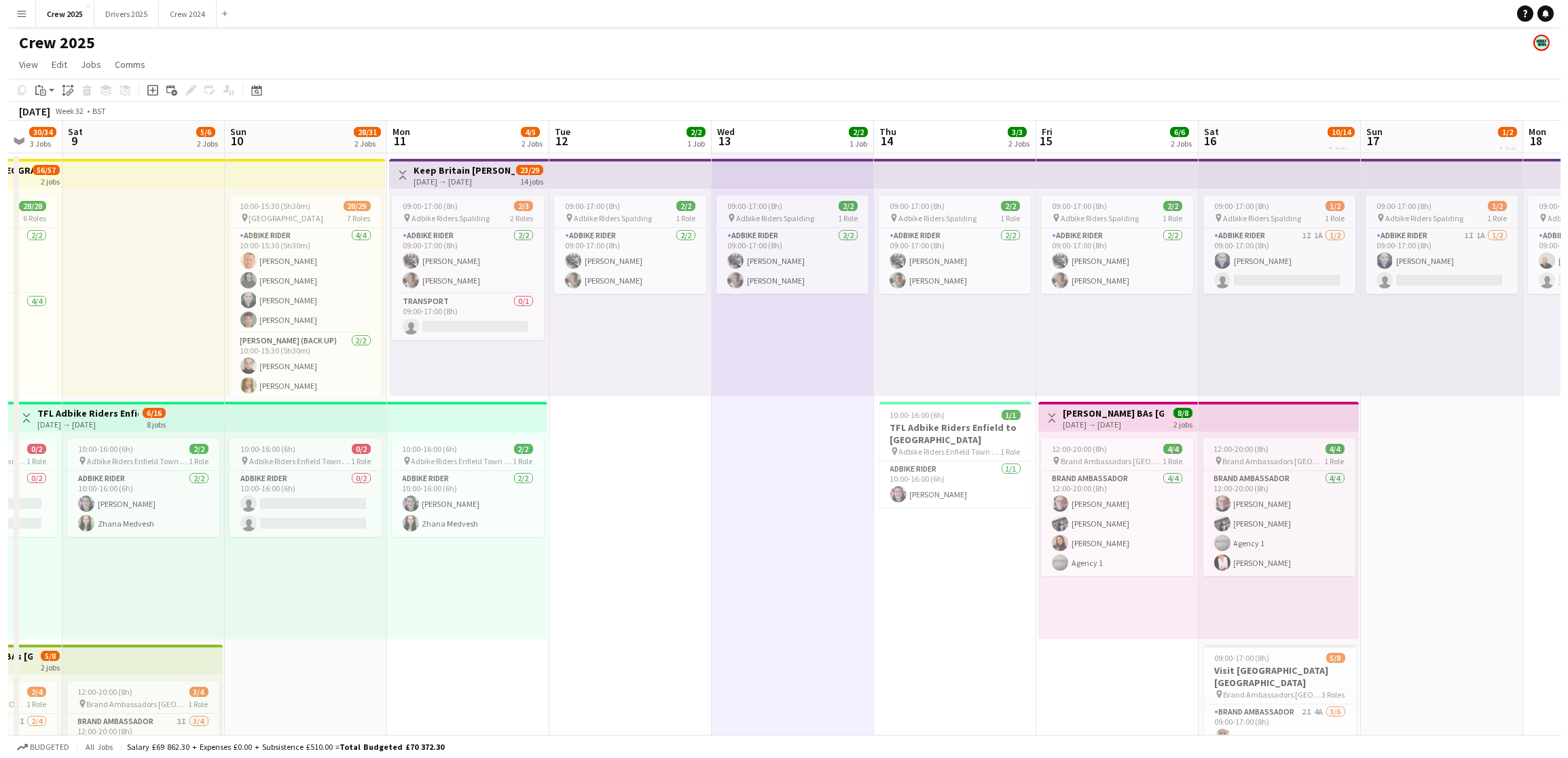
scroll to position [0, 436]
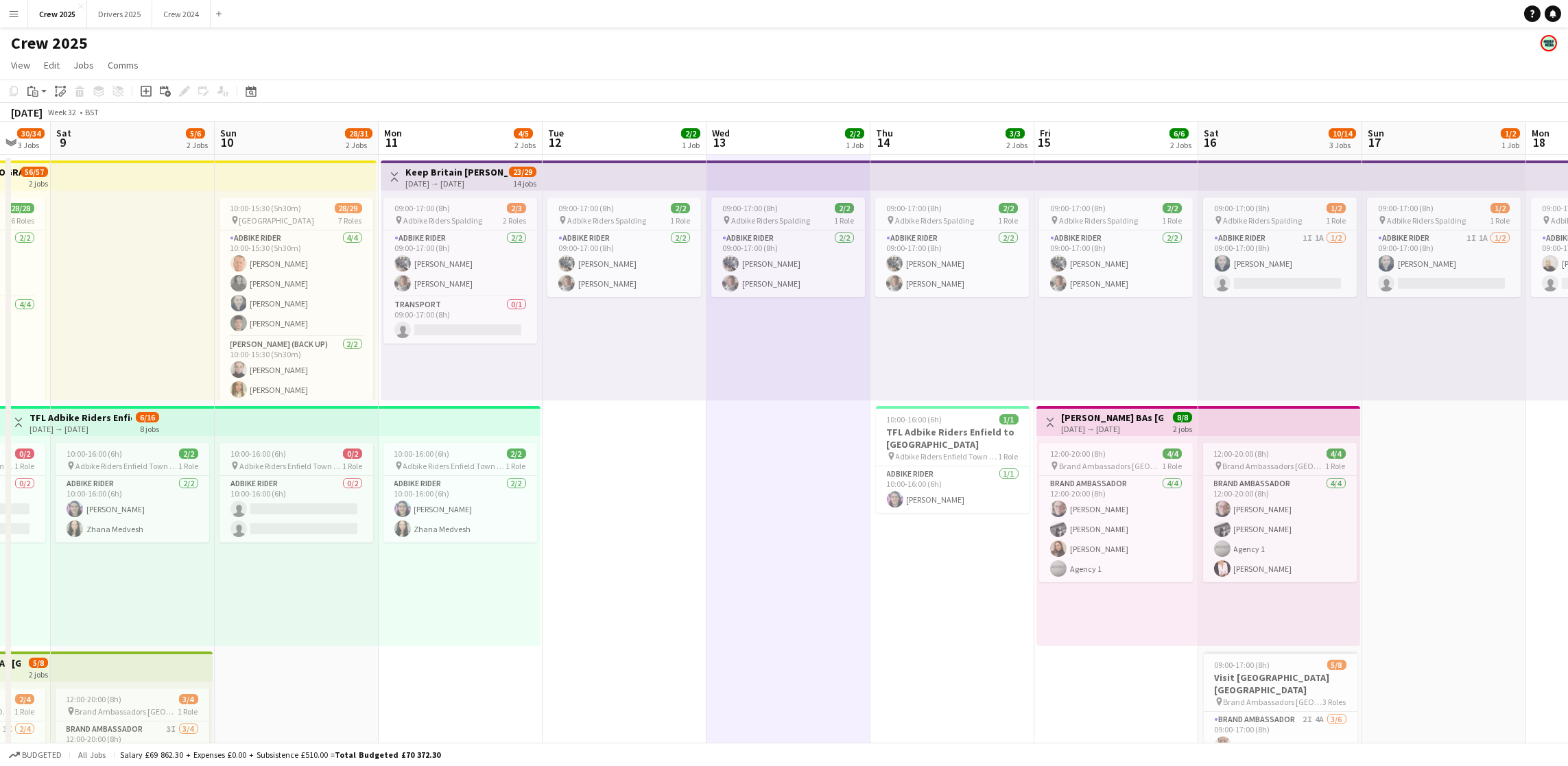
drag, startPoint x: 1357, startPoint y: 593, endPoint x: 643, endPoint y: 566, distance: 714.5
click at [643, 566] on app-calendar-viewport "Wed 6 2/4 2 Jobs Thu 7 2/4 2 Jobs Fri 8 30/34 3 Jobs Sat 9 5/6 2 Jobs Sun 10 28…" at bounding box center [784, 509] width 1568 height 774
click at [915, 484] on app-card-role "Adbike Rider [DATE] 10:00-16:00 (6h) [PERSON_NAME]" at bounding box center [953, 489] width 154 height 47
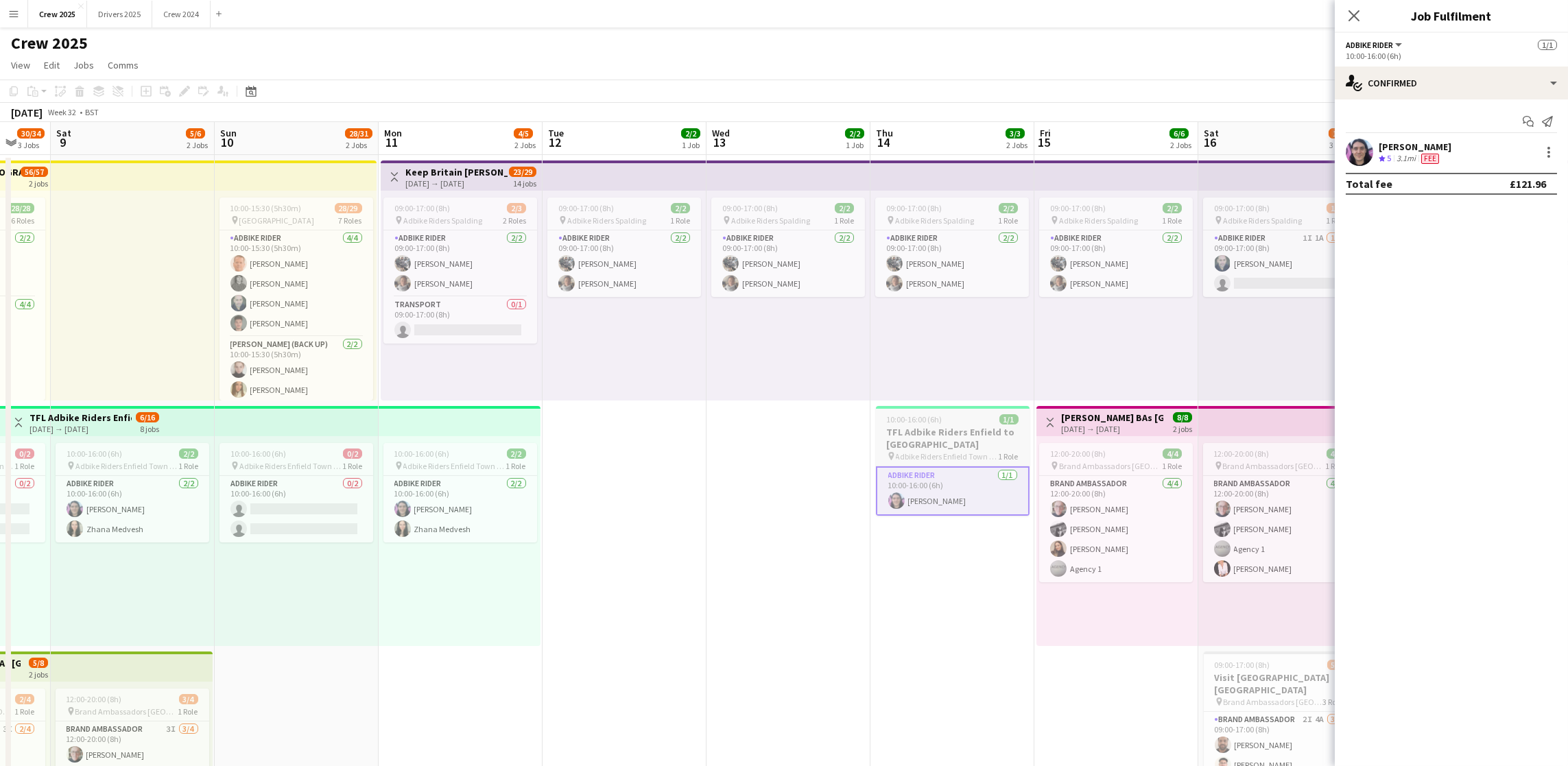
click at [912, 430] on h3 "TFL Adbike Riders Enfield to [GEOGRAPHIC_DATA]" at bounding box center [953, 438] width 154 height 24
click at [1427, 148] on div "[PERSON_NAME]" at bounding box center [1415, 146] width 73 height 12
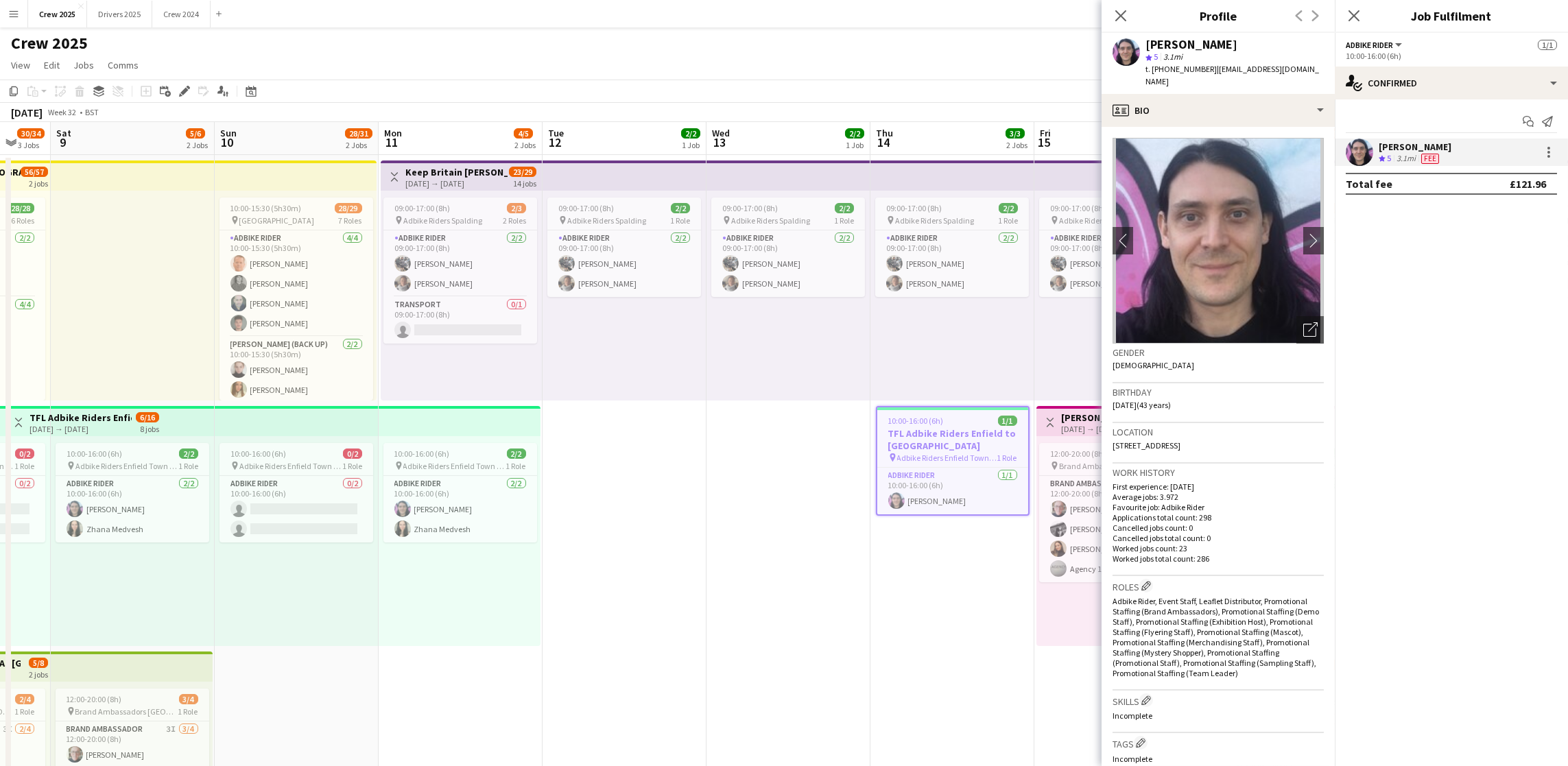
click at [1204, 47] on div "[PERSON_NAME]" at bounding box center [1191, 44] width 92 height 12
click at [954, 437] on h3 "TFL Adbike Riders Enfield to [GEOGRAPHIC_DATA]" at bounding box center [952, 440] width 151 height 24
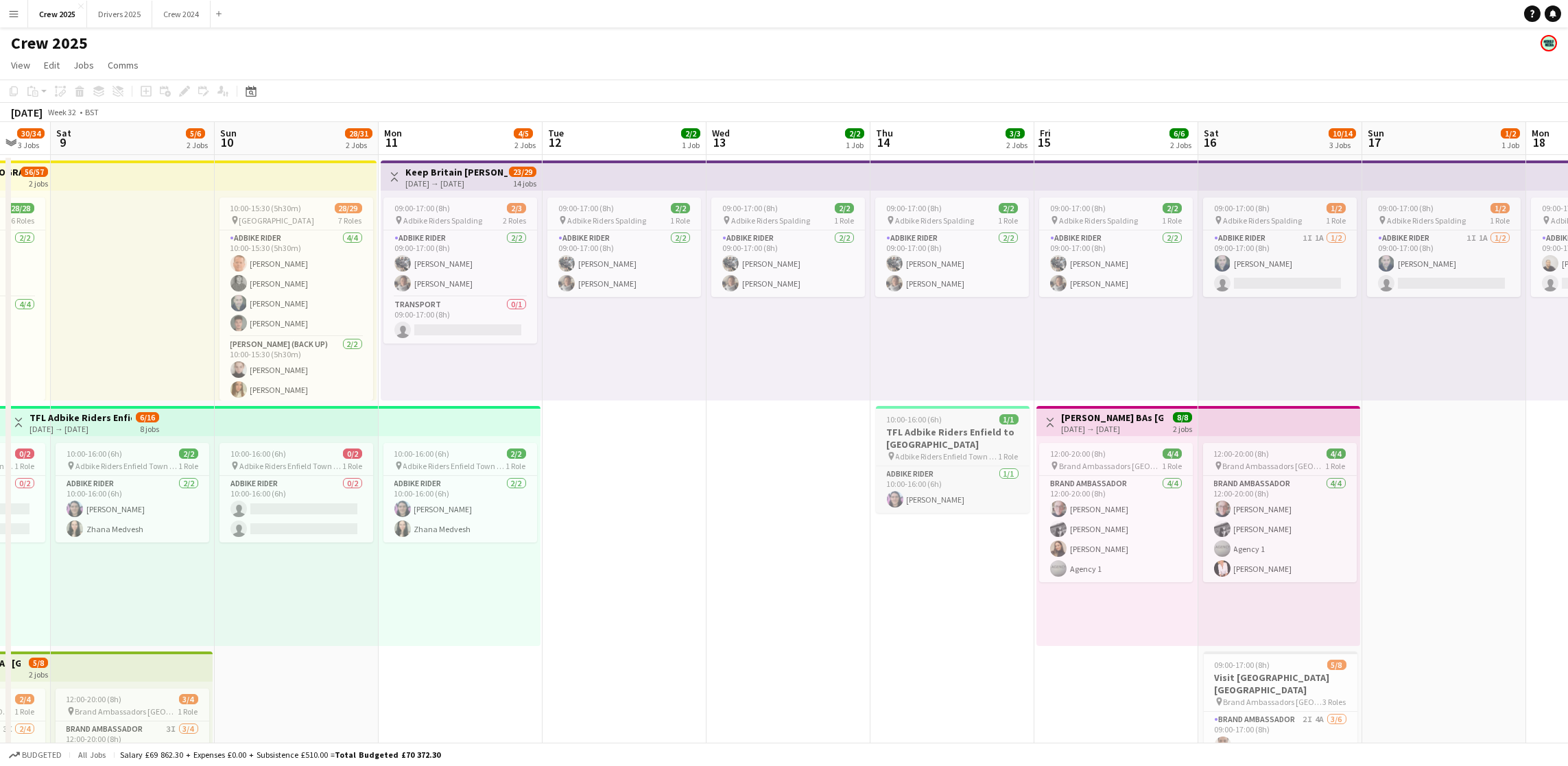
click at [972, 426] on h3 "TFL Adbike Riders Enfield to [GEOGRAPHIC_DATA]" at bounding box center [953, 438] width 154 height 24
click at [683, 614] on app-date-cell "09:00-17:00 (8h) 2/2 pin Adbike Riders Spalding 1 Role Adbike Rider [DATE] 09:0…" at bounding box center [625, 525] width 164 height 742
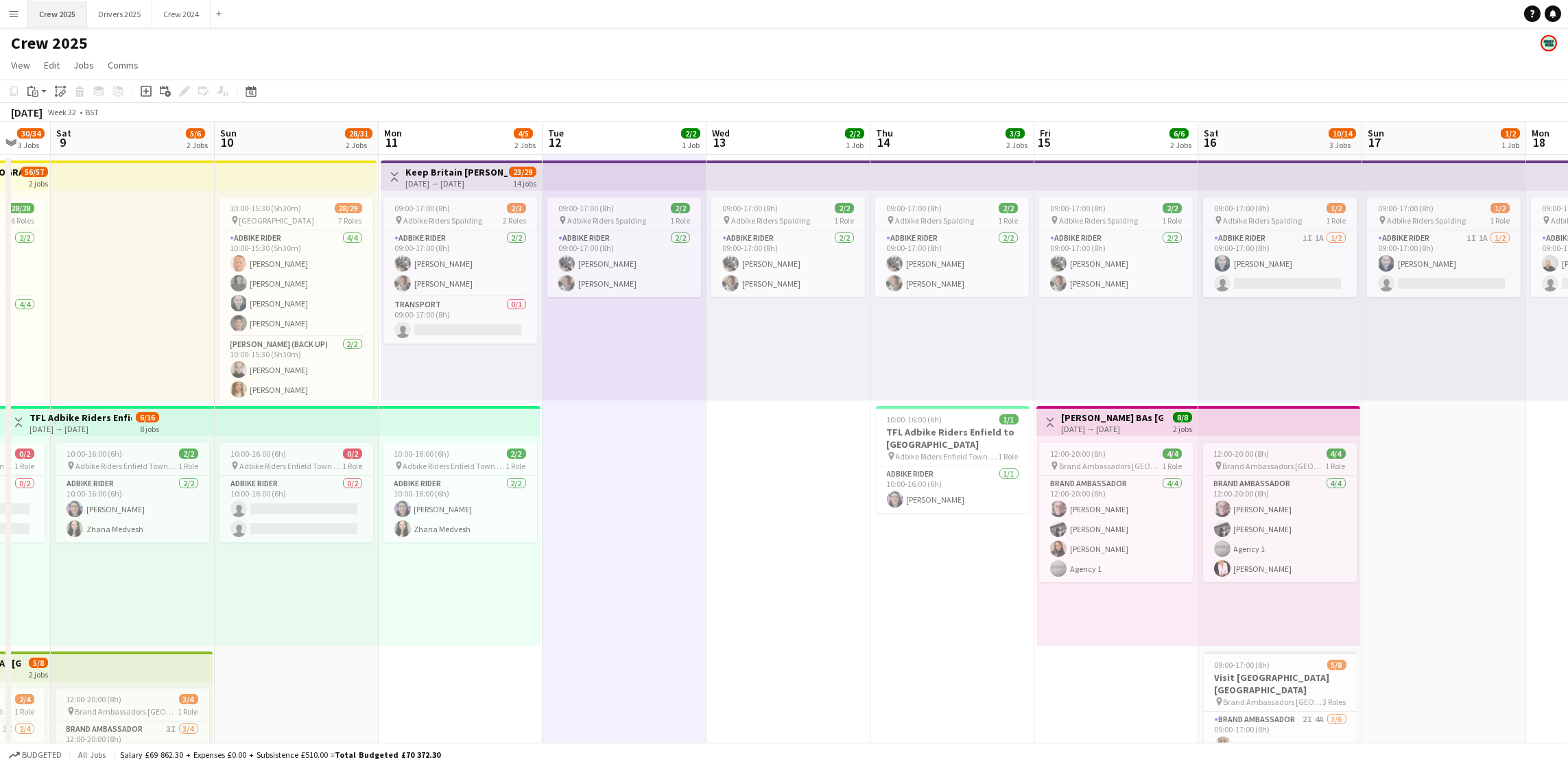
click at [64, 8] on button "Crew 2025 Close" at bounding box center [57, 14] width 59 height 27
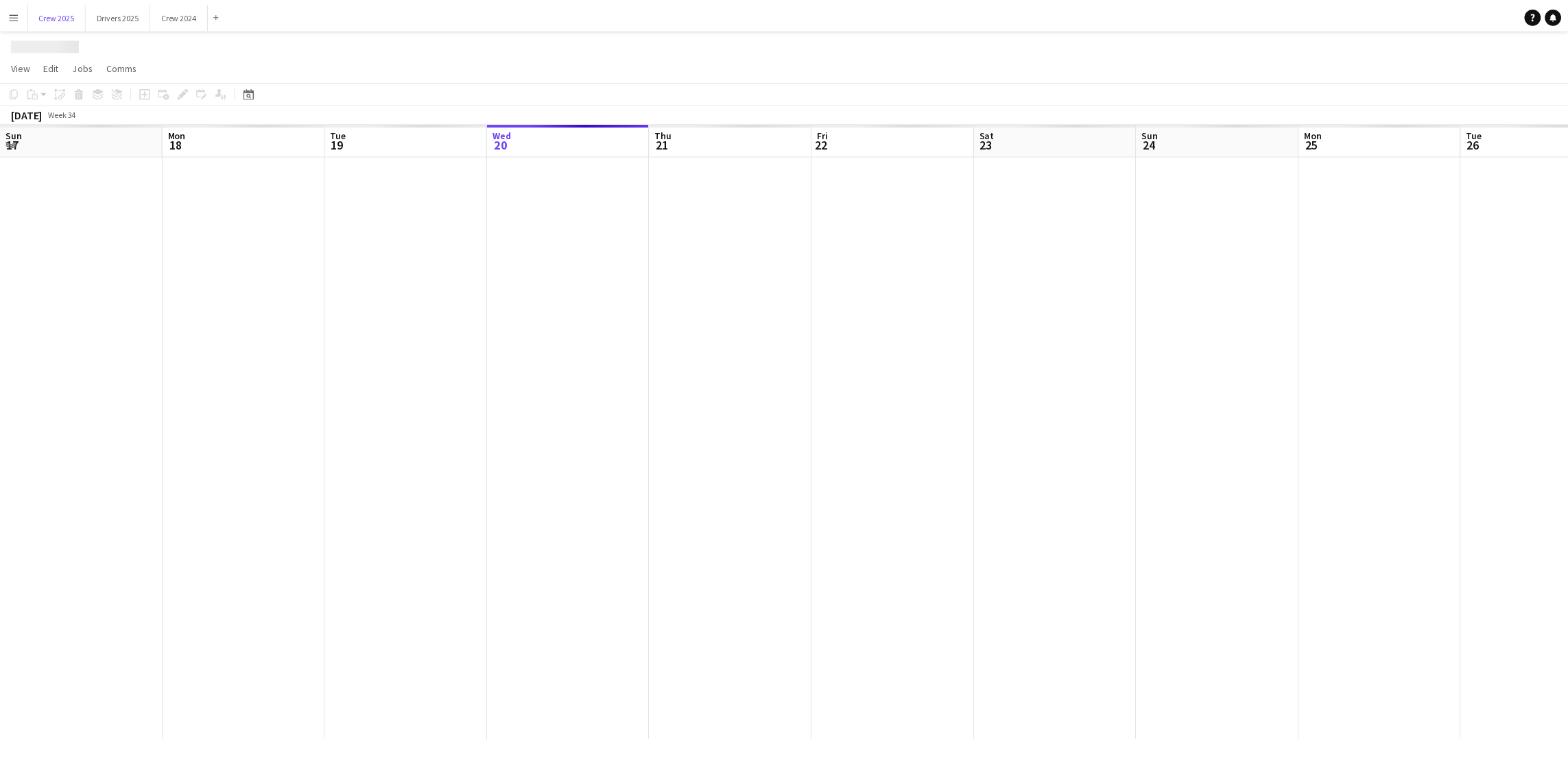
scroll to position [0, 327]
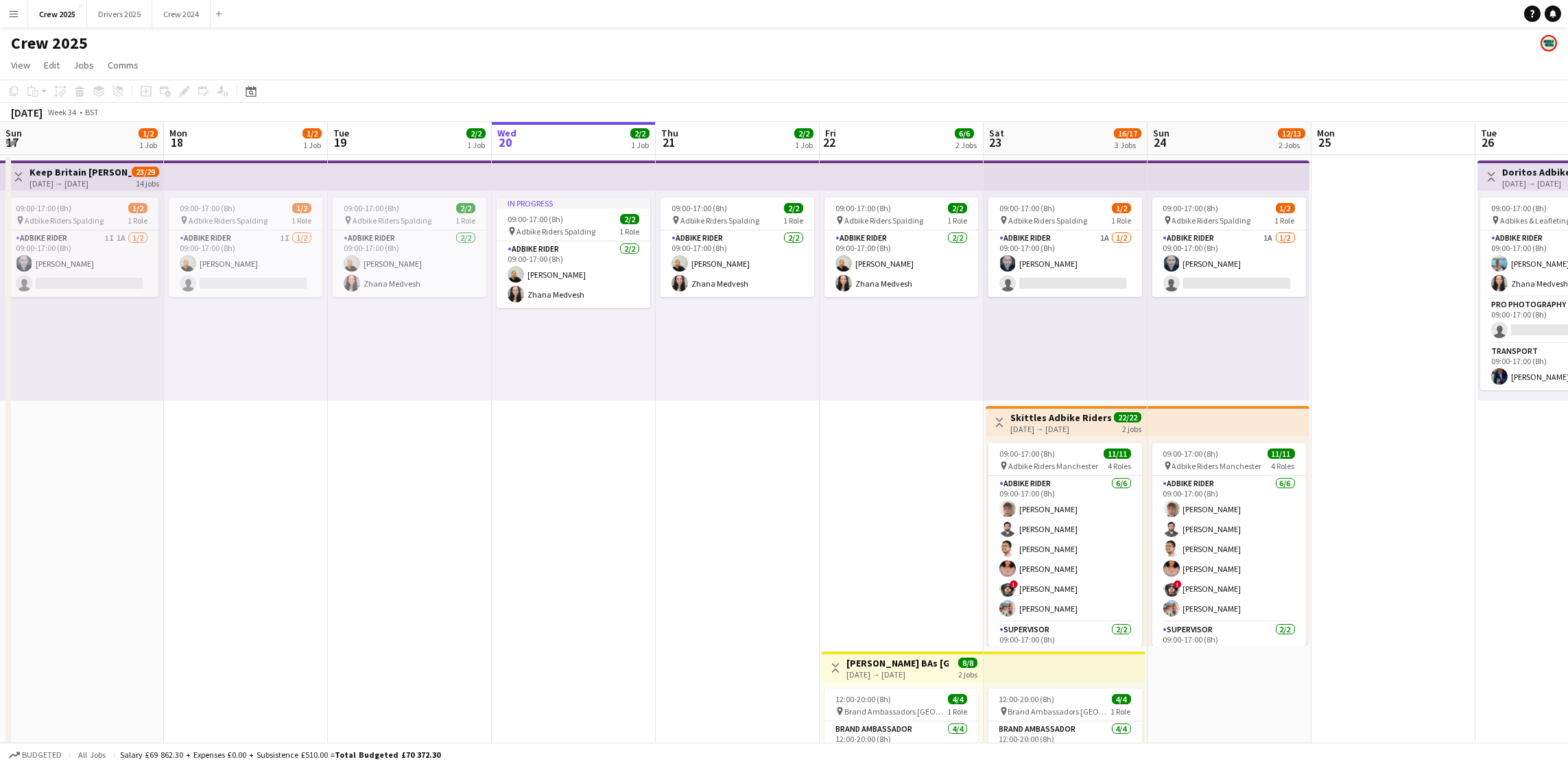
scroll to position [0, 327]
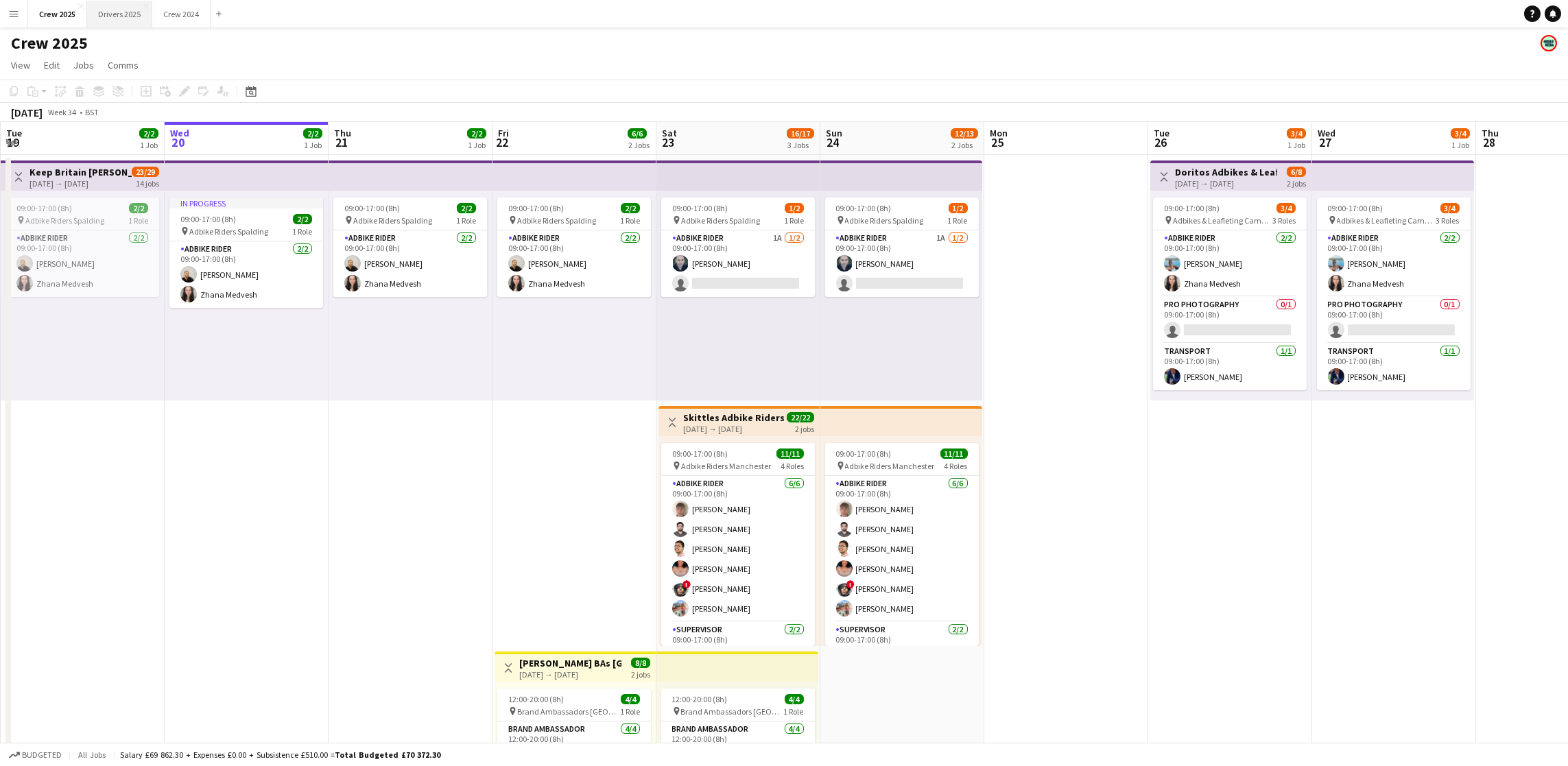
click at [127, 14] on button "Drivers 2025 Close" at bounding box center [119, 14] width 65 height 27
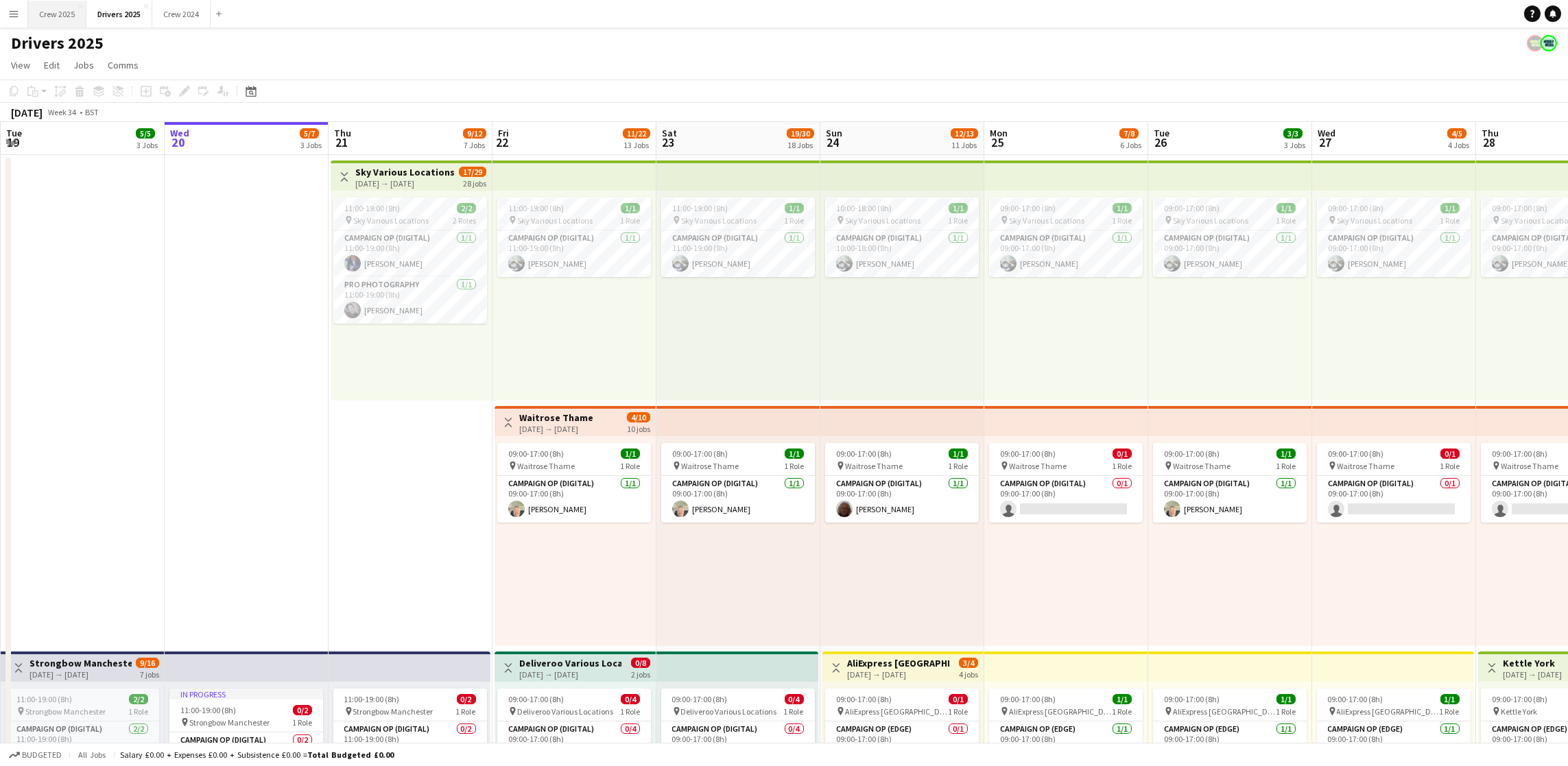
click at [66, 16] on button "Crew 2025 Close" at bounding box center [57, 14] width 58 height 27
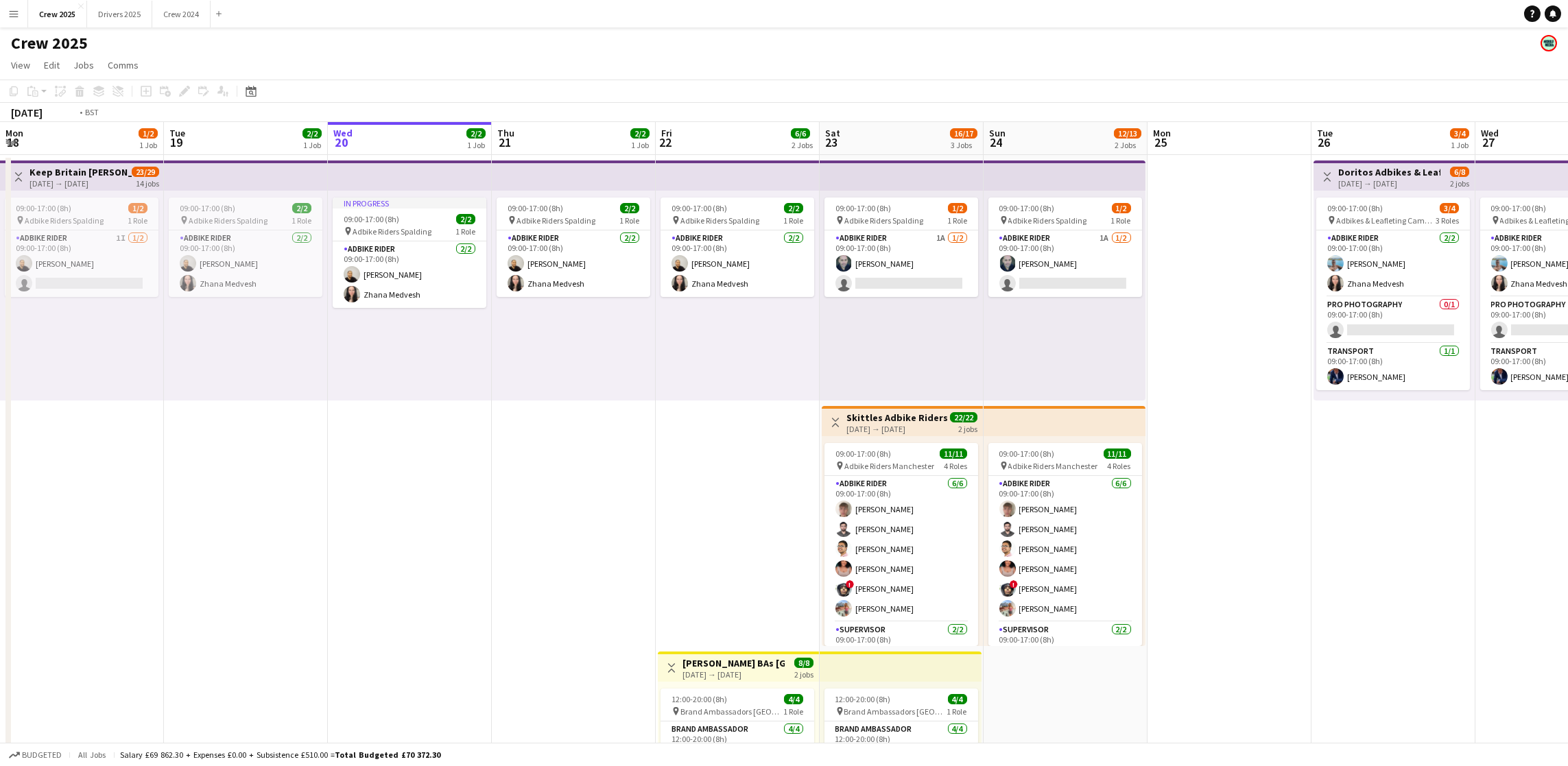
scroll to position [0, 330]
drag, startPoint x: 1284, startPoint y: 527, endPoint x: 1445, endPoint y: 471, distance: 170.5
click at [1445, 471] on app-calendar-viewport "Sat 16 10/14 3 Jobs Sun 17 1/2 1 Job Mon 18 1/2 1 Job Tue 19 2/2 1 Job Wed 20 2…" at bounding box center [784, 509] width 1568 height 774
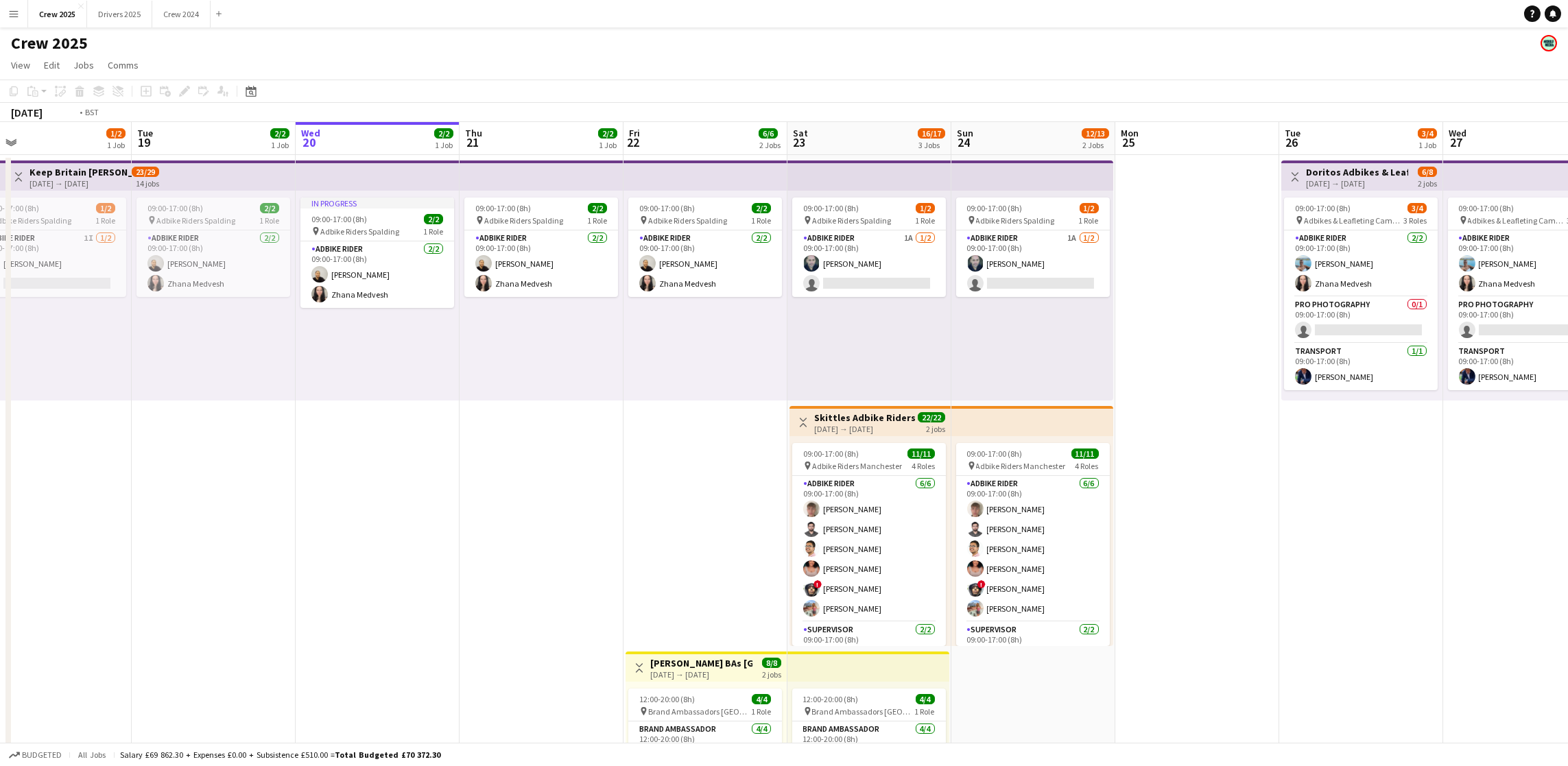
scroll to position [0, 436]
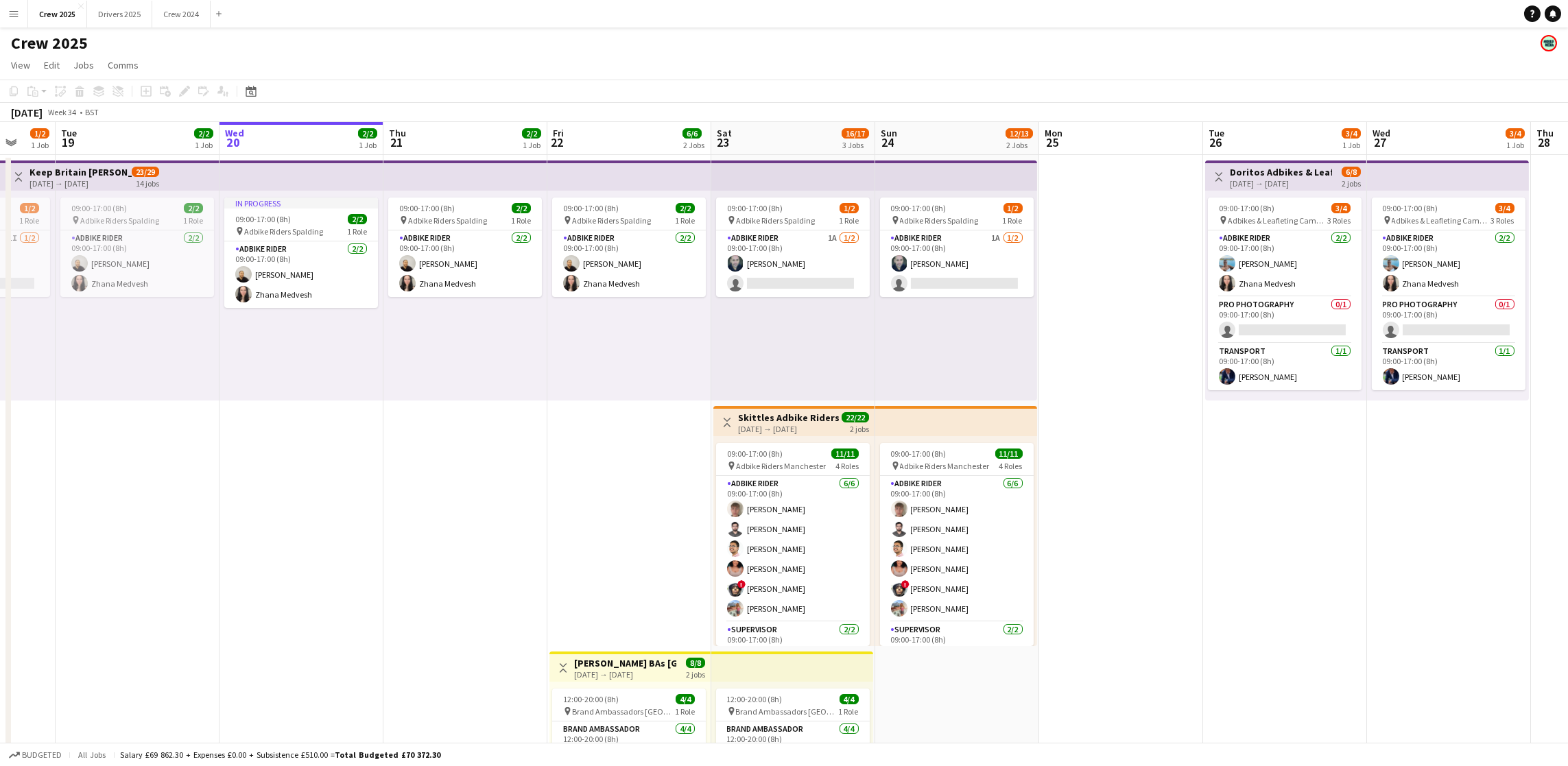
drag, startPoint x: 1367, startPoint y: 540, endPoint x: 1262, endPoint y: 515, distance: 107.9
click at [1262, 515] on app-calendar-viewport "Sat 16 10/14 3 Jobs Sun 17 1/2 1 Job Mon 18 1/2 1 Job Tue 19 2/2 1 Job Wed 20 2…" at bounding box center [784, 509] width 1568 height 774
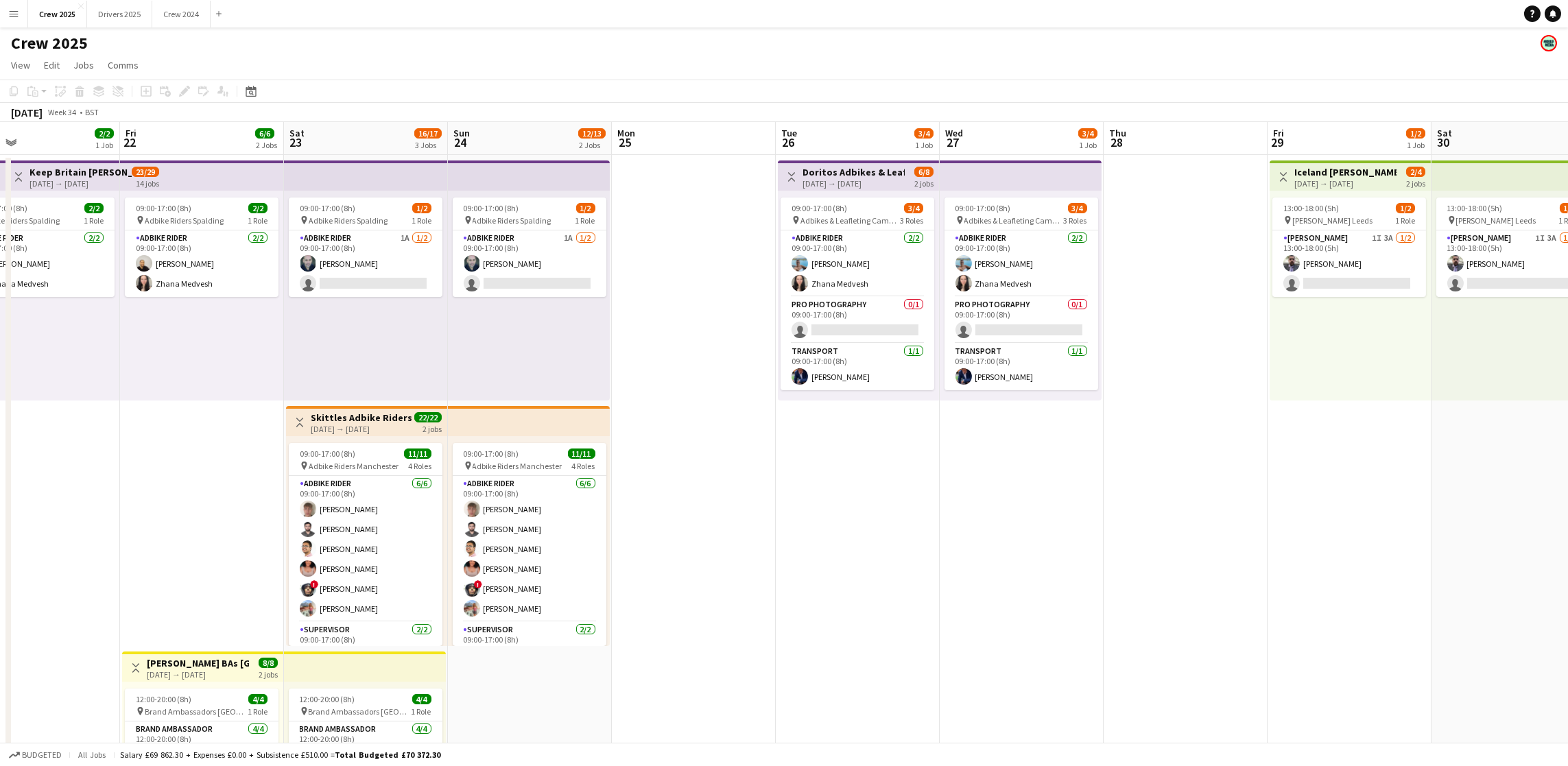
drag, startPoint x: 1301, startPoint y: 497, endPoint x: 865, endPoint y: 523, distance: 436.8
click at [867, 528] on app-calendar-viewport "Mon 18 1/2 1 Job Tue 19 2/2 1 Job Wed 20 2/2 1 Job Thu 21 2/2 1 Job Fri 22 6/6 …" at bounding box center [784, 509] width 1568 height 774
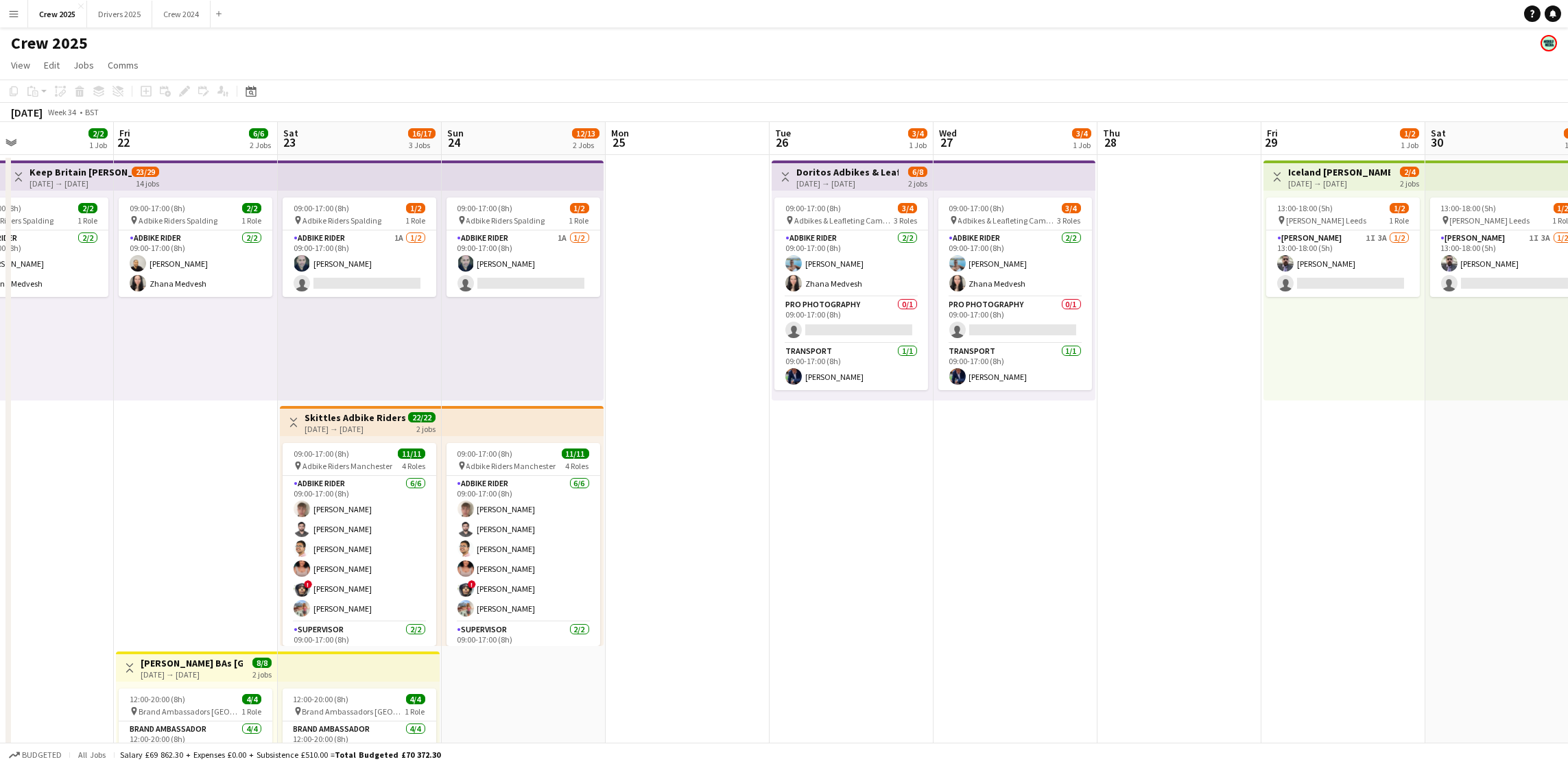
click at [822, 169] on h3 "Doritos Adbikes & Leafleting Camden" at bounding box center [847, 172] width 102 height 12
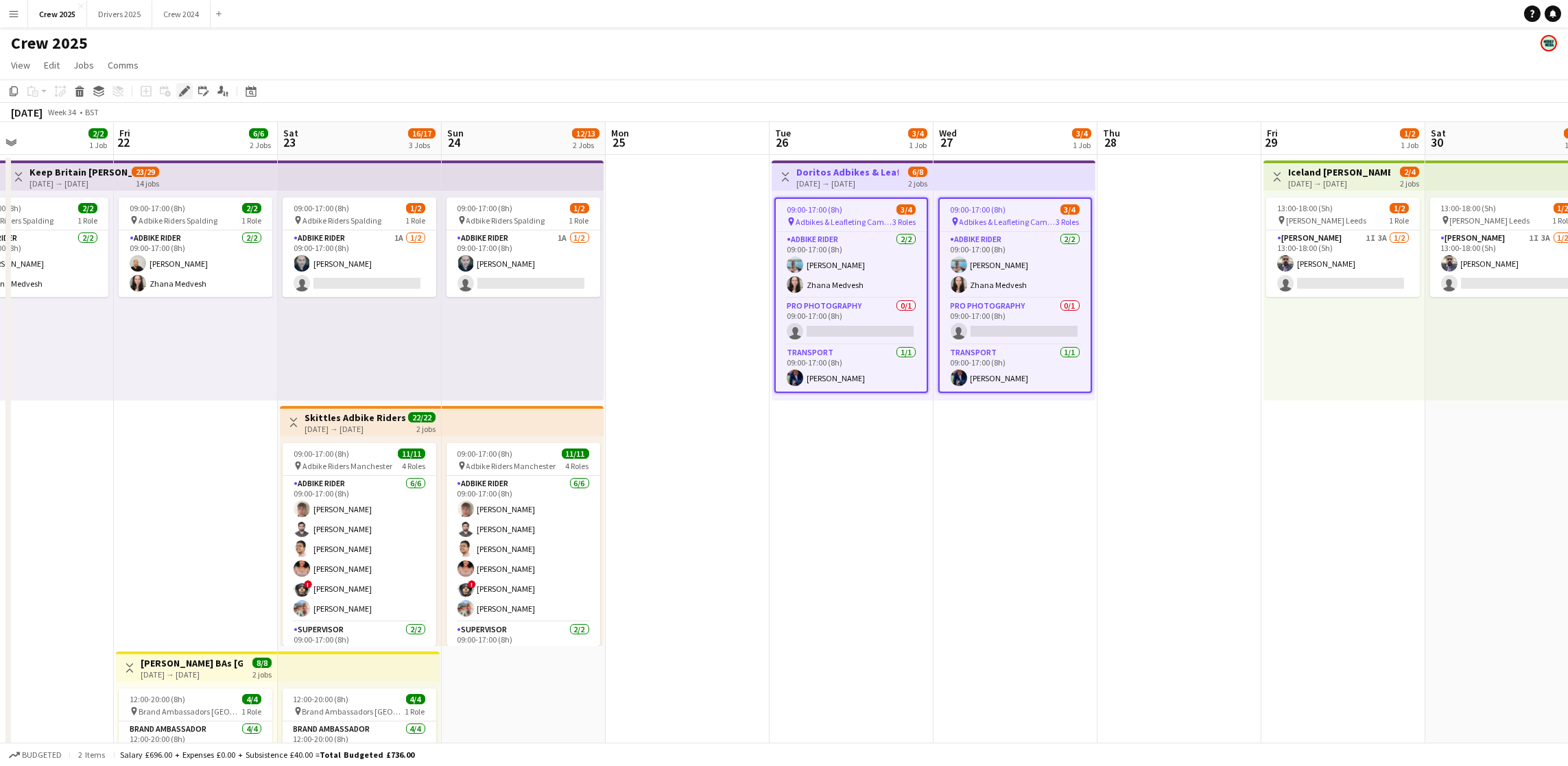
click at [184, 91] on icon at bounding box center [184, 92] width 8 height 8
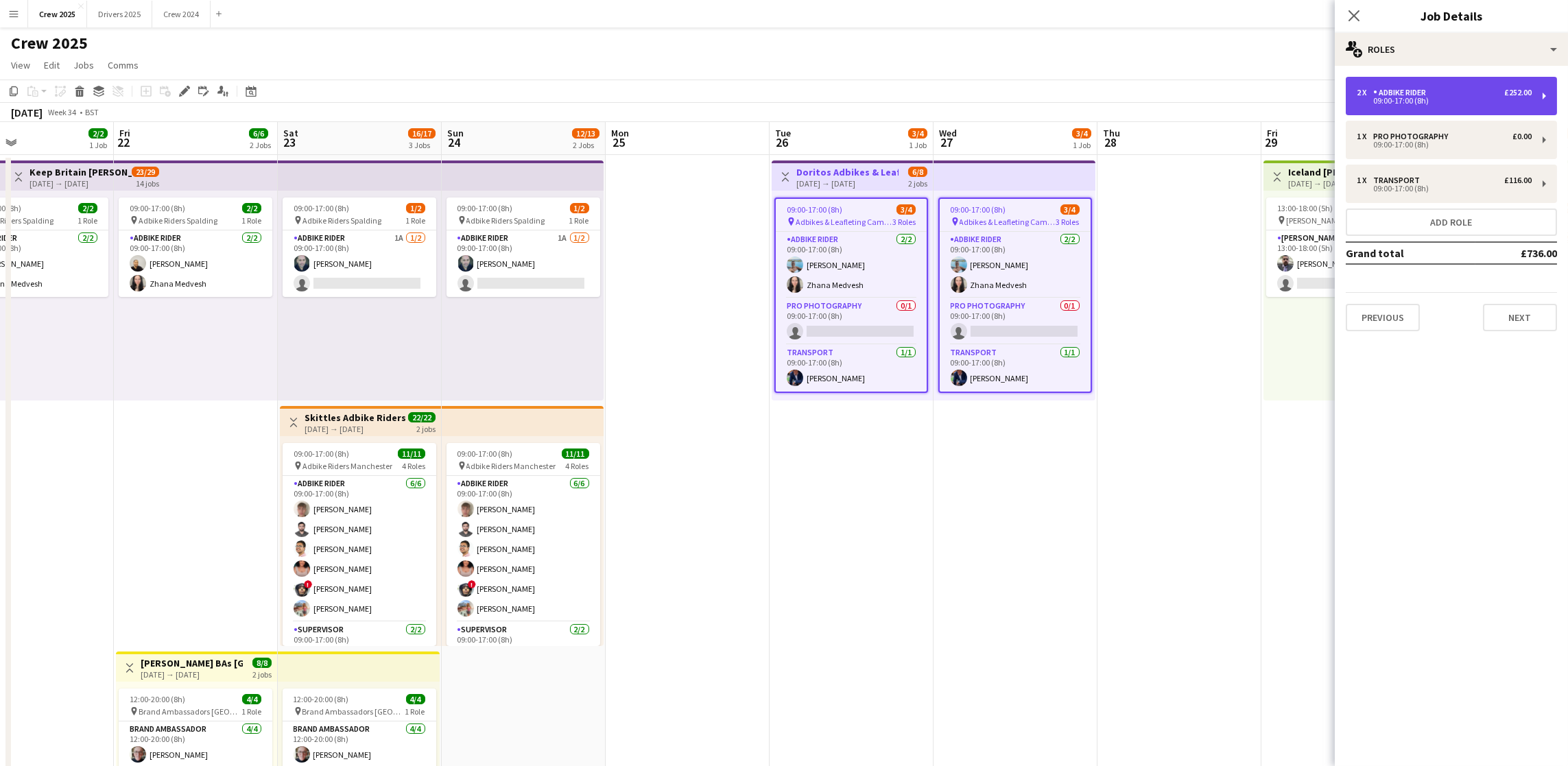
click at [1426, 83] on div "2 x Adbike Rider £252.00 09:00-17:00 (8h)" at bounding box center [1451, 96] width 211 height 38
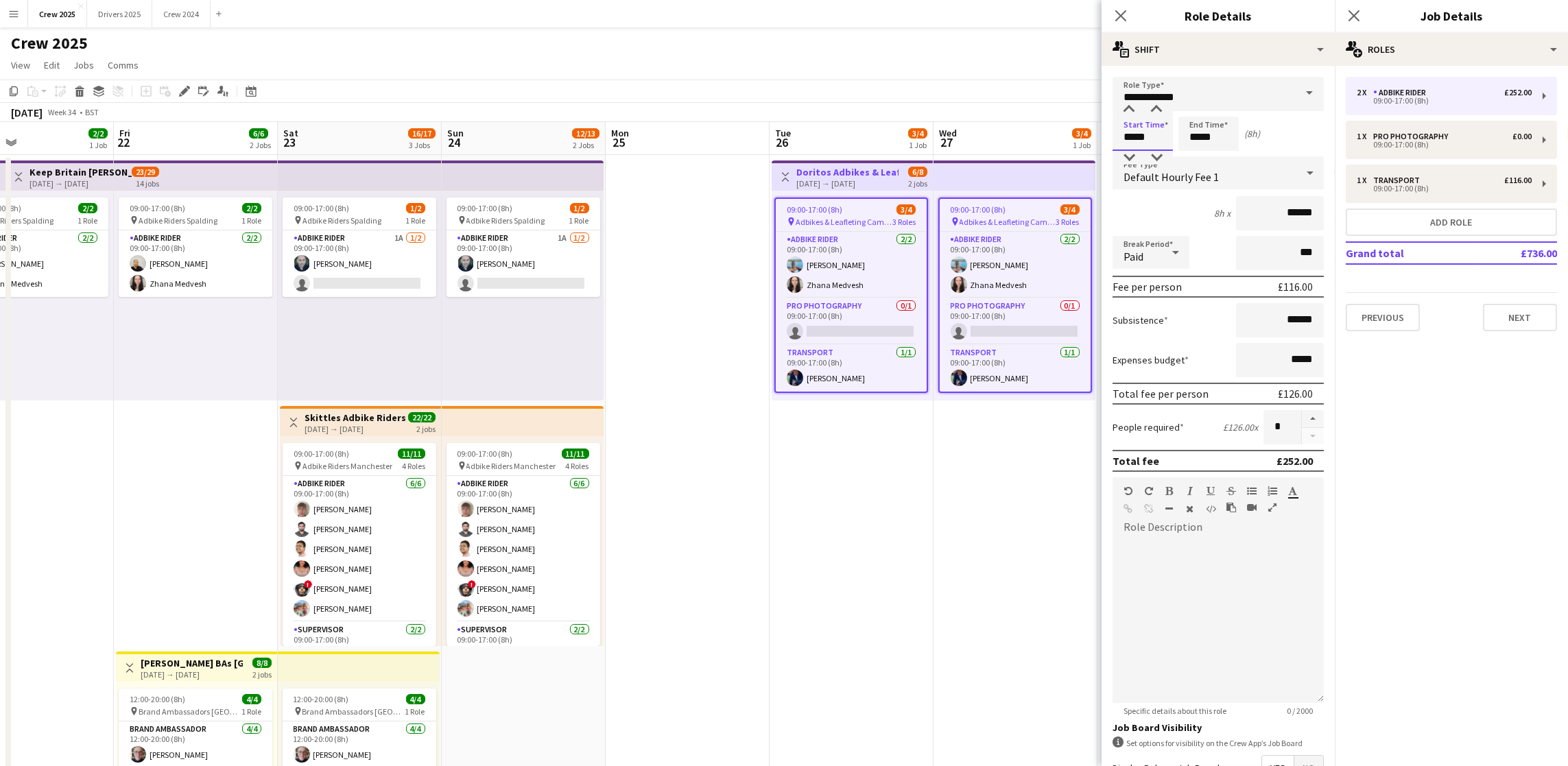
drag, startPoint x: 1139, startPoint y: 137, endPoint x: 978, endPoint y: 142, distance: 161.1
click at [983, 148] on body "Menu Boards Boards Boards All jobs Status Workforce Workforce My Workforce Recr…" at bounding box center [784, 460] width 1568 height 921
type input "*****"
click at [1408, 135] on div "Pro Photography" at bounding box center [1413, 136] width 81 height 9
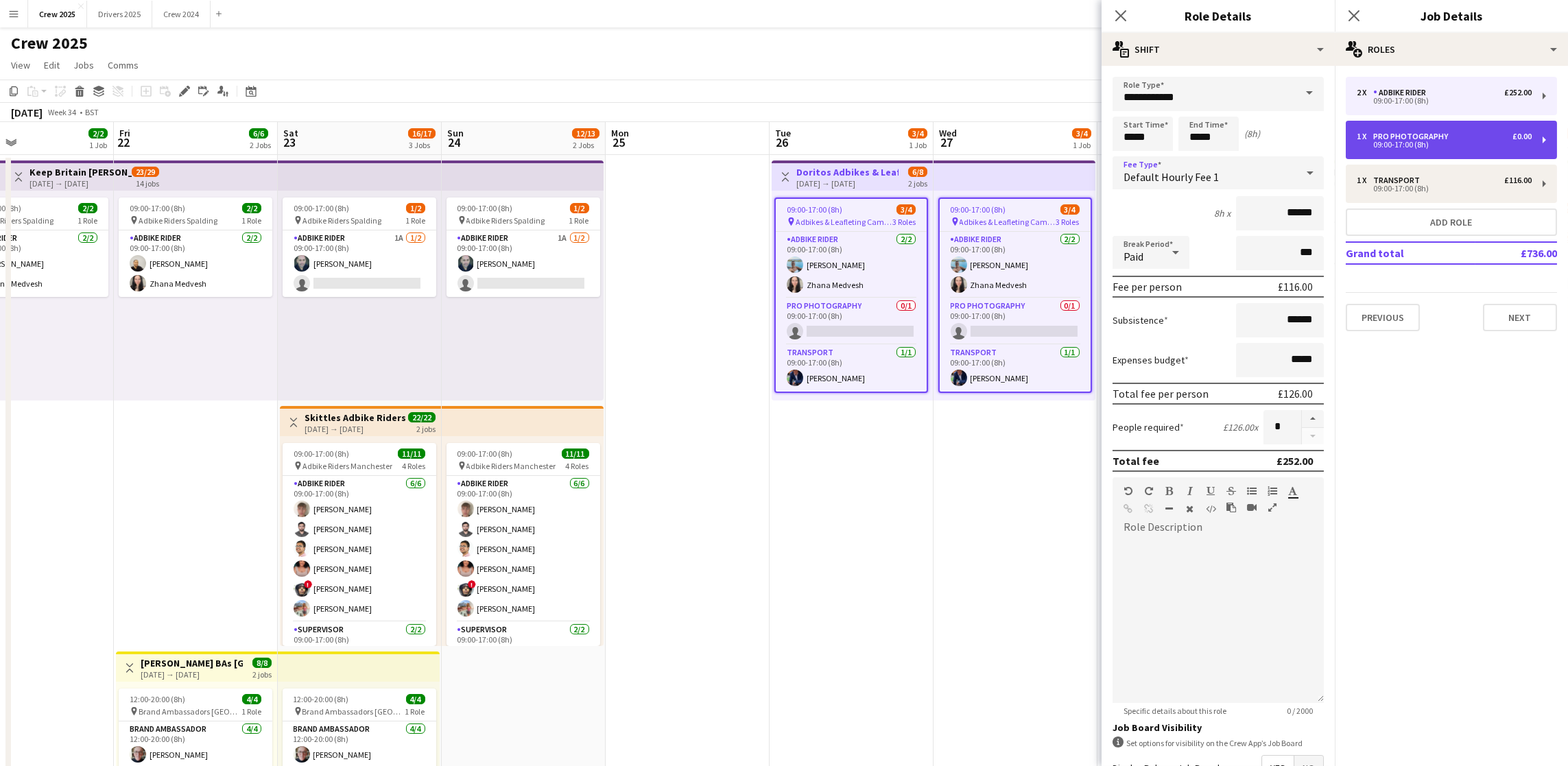
type input "**********"
type input "*****"
type input "*"
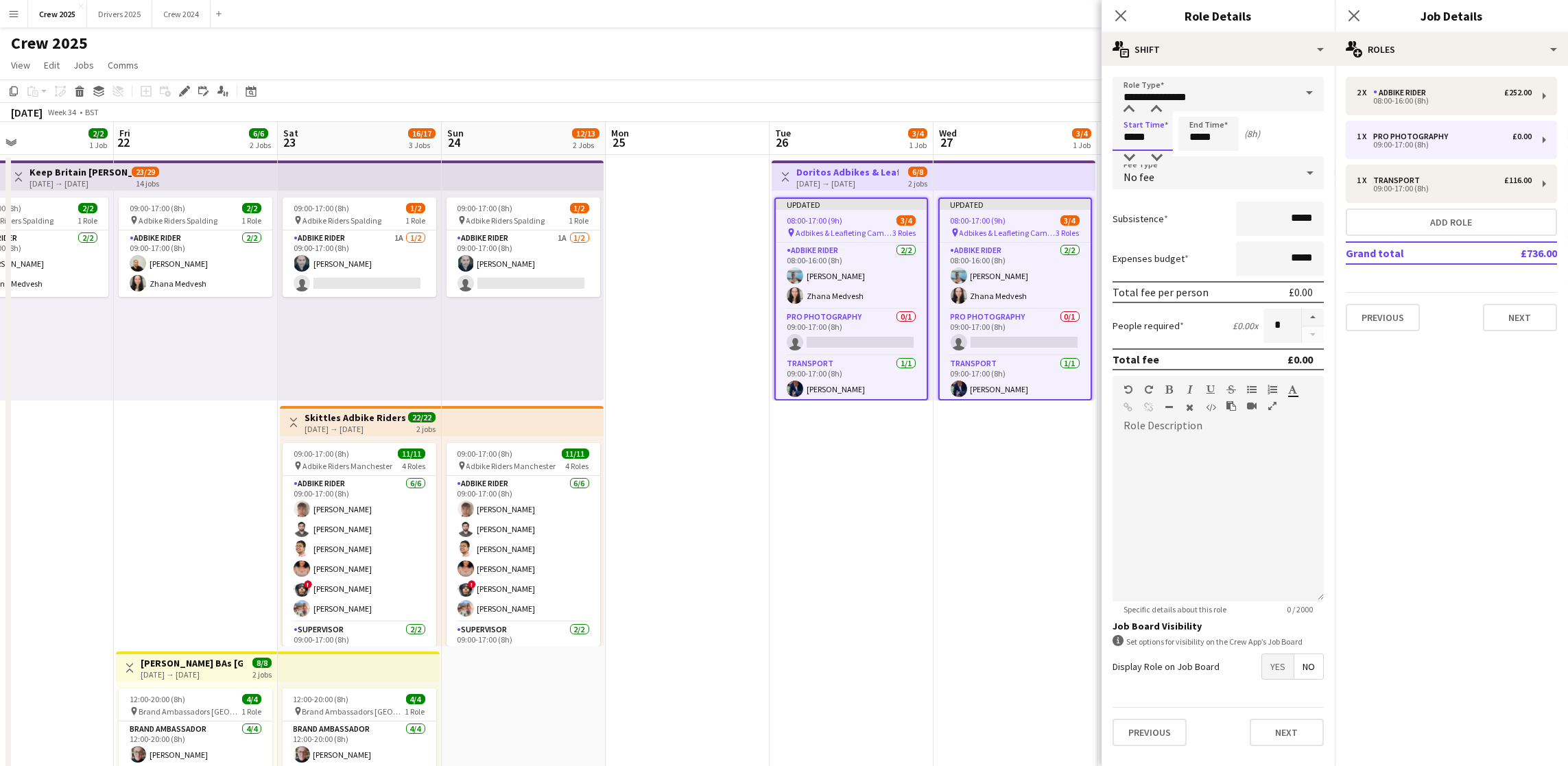
drag, startPoint x: 1139, startPoint y: 134, endPoint x: 951, endPoint y: 135, distance: 188.0
click at [957, 137] on body "Menu Boards Boards Boards All jobs Status Workforce Workforce My Workforce Recr…" at bounding box center [784, 460] width 1568 height 921
type input "*****"
click at [1452, 187] on div "09:00-17:00 (8h)" at bounding box center [1444, 188] width 175 height 7
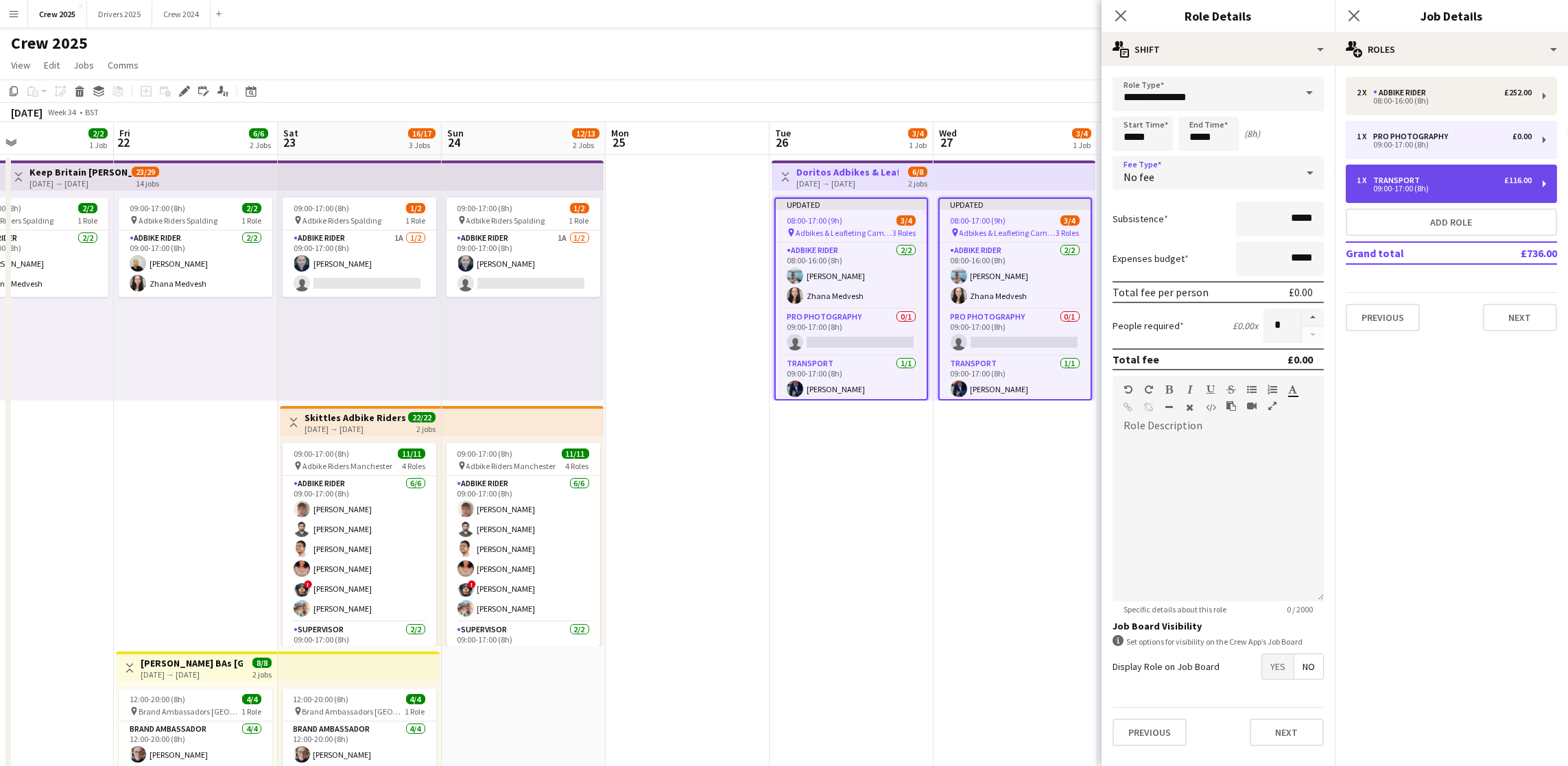
type input "*********"
type input "*****"
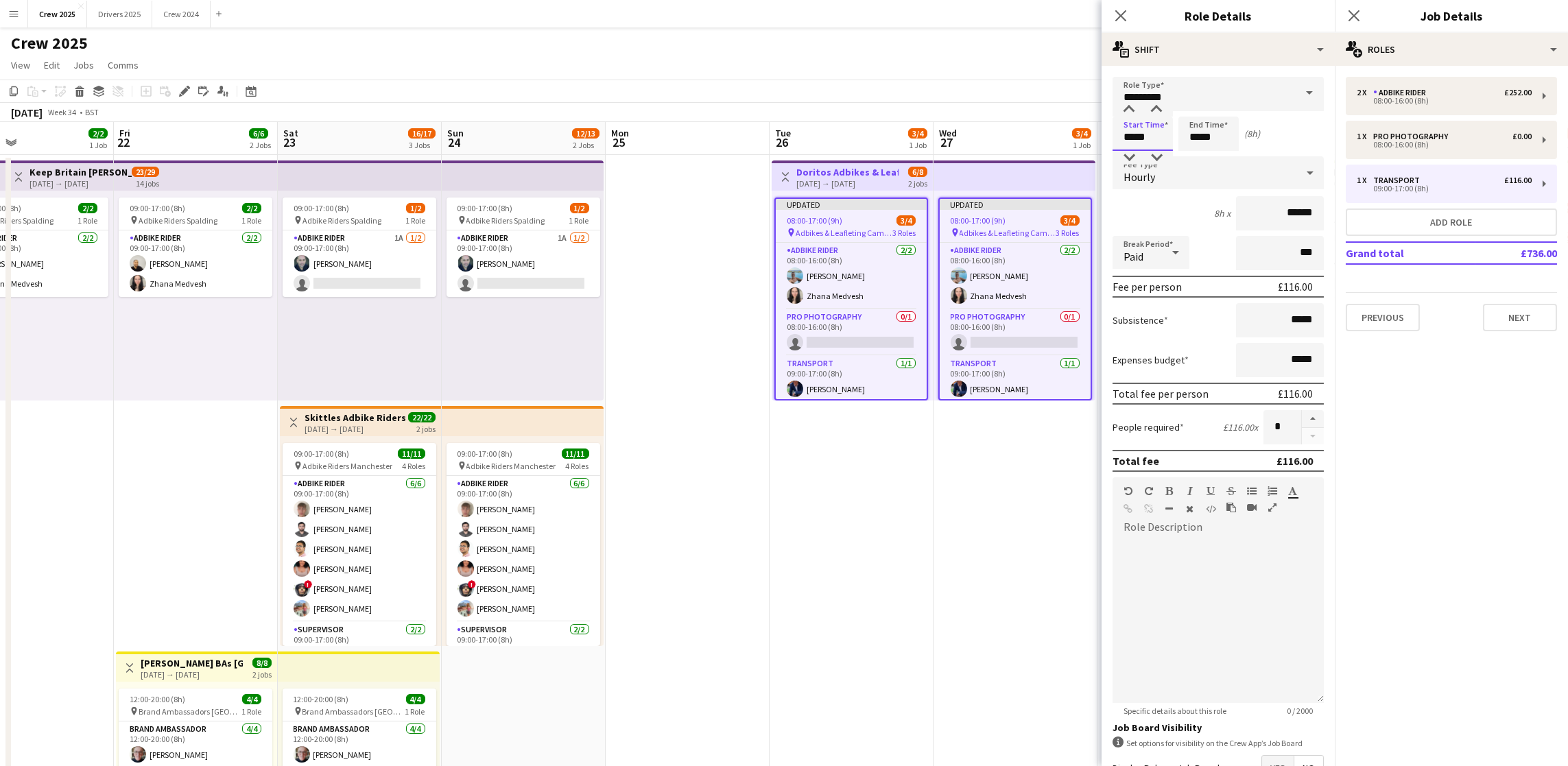
drag, startPoint x: 1153, startPoint y: 132, endPoint x: 972, endPoint y: 132, distance: 181.0
click at [976, 133] on body "Menu Boards Boards Boards All jobs Status Workforce Workforce My Workforce Recr…" at bounding box center [784, 460] width 1568 height 921
type input "*****"
click at [1503, 316] on button "Next" at bounding box center [1519, 317] width 74 height 27
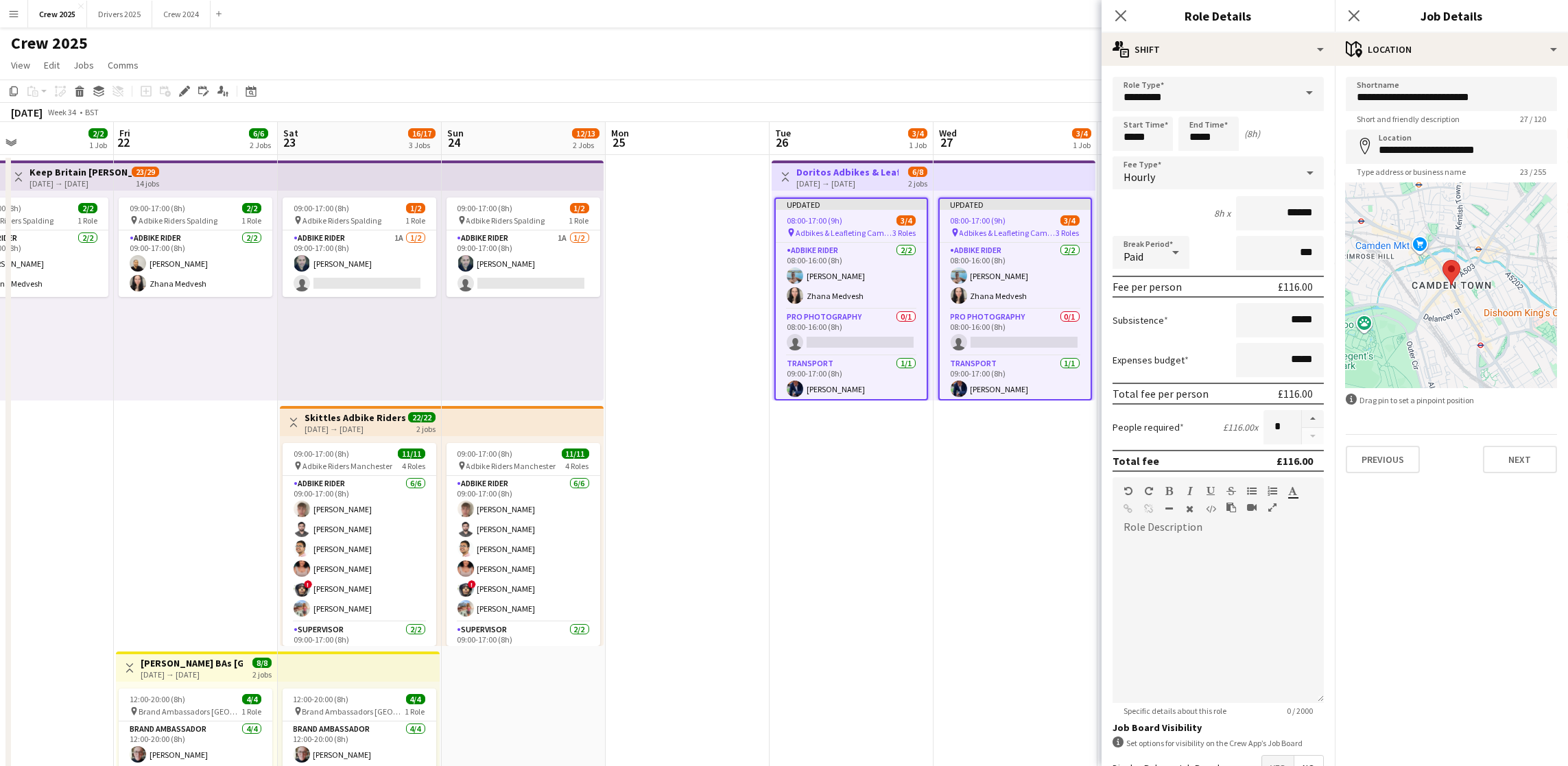
click at [956, 534] on app-date-cell "Updated 08:00-17:00 (9h) 3/4 pin Adbikes & Leafleting Camden 3 Roles Adbike Rid…" at bounding box center [1015, 525] width 164 height 742
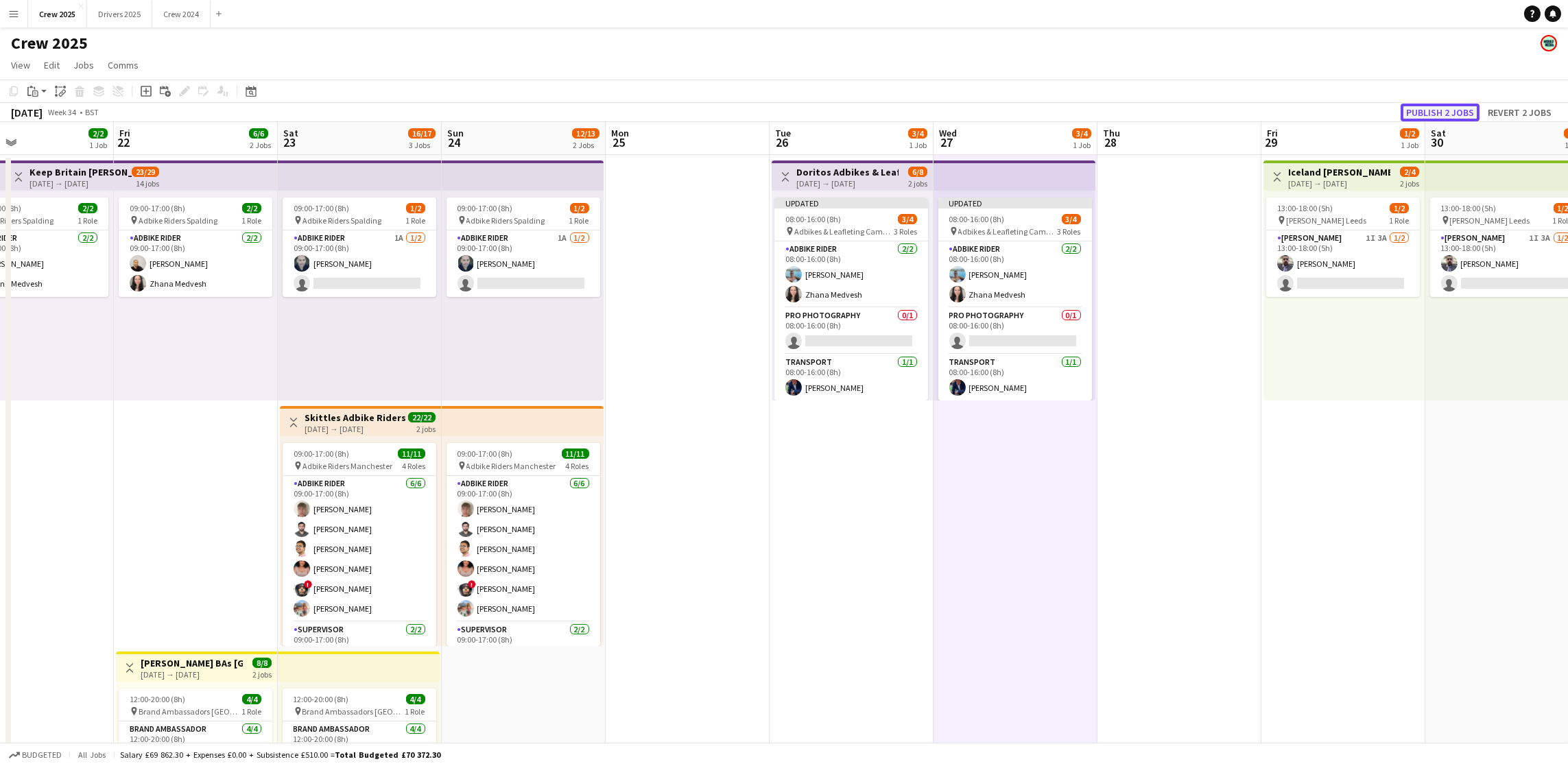
click at [1461, 113] on button "Publish 2 jobs" at bounding box center [1440, 112] width 79 height 18
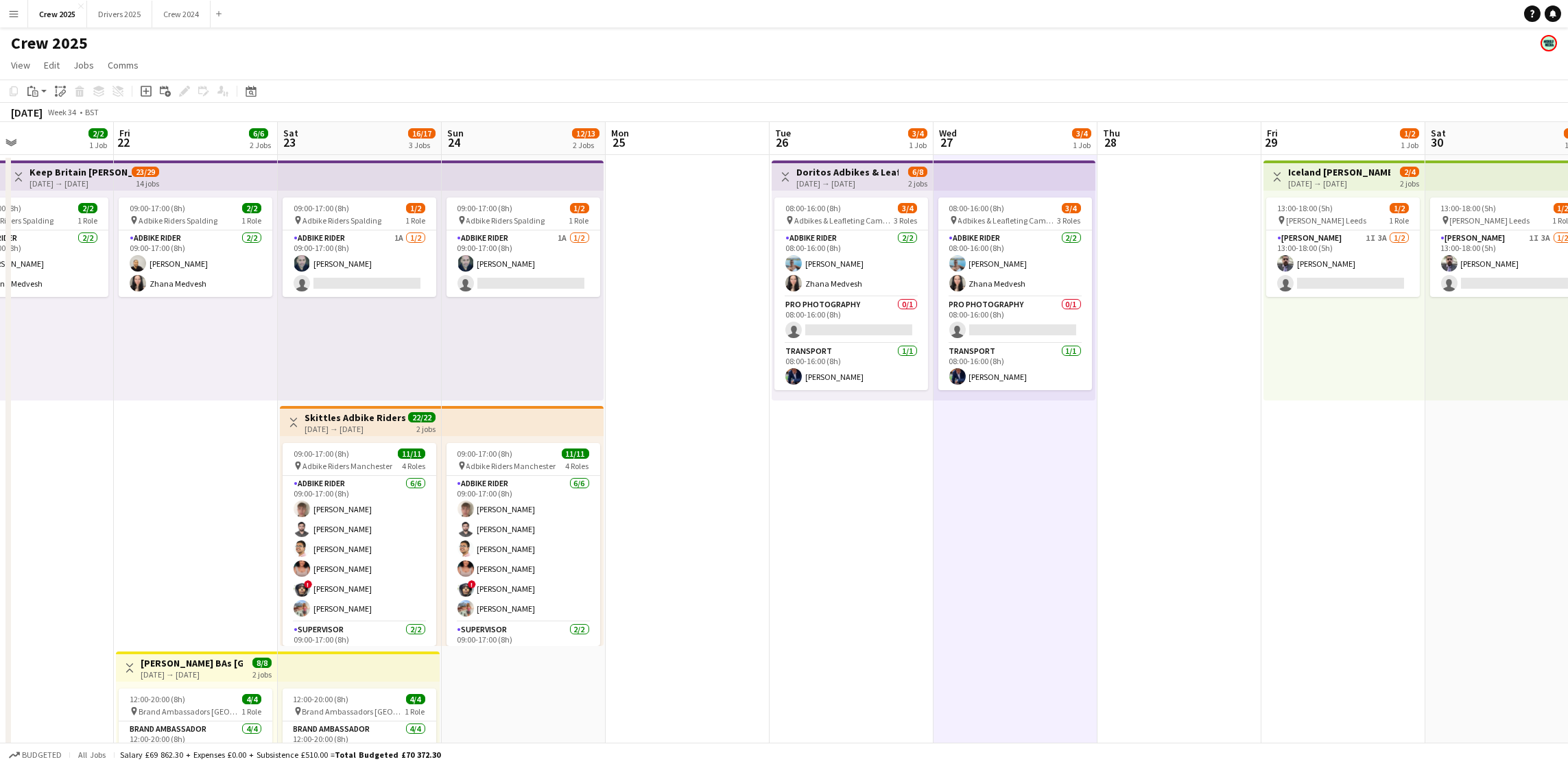
click at [963, 179] on app-top-bar at bounding box center [1014, 175] width 162 height 30
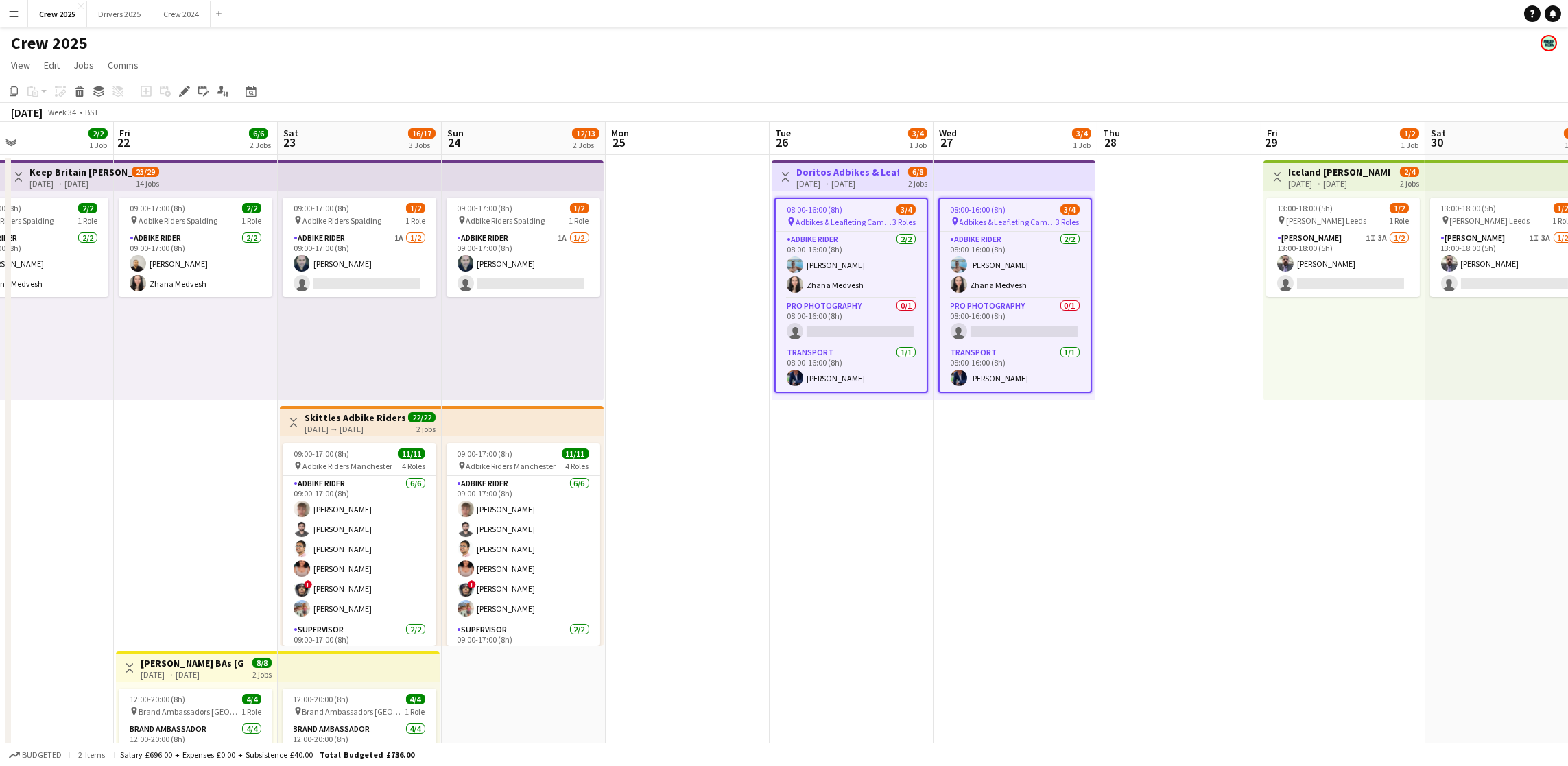
click at [972, 181] on app-top-bar at bounding box center [1014, 175] width 162 height 30
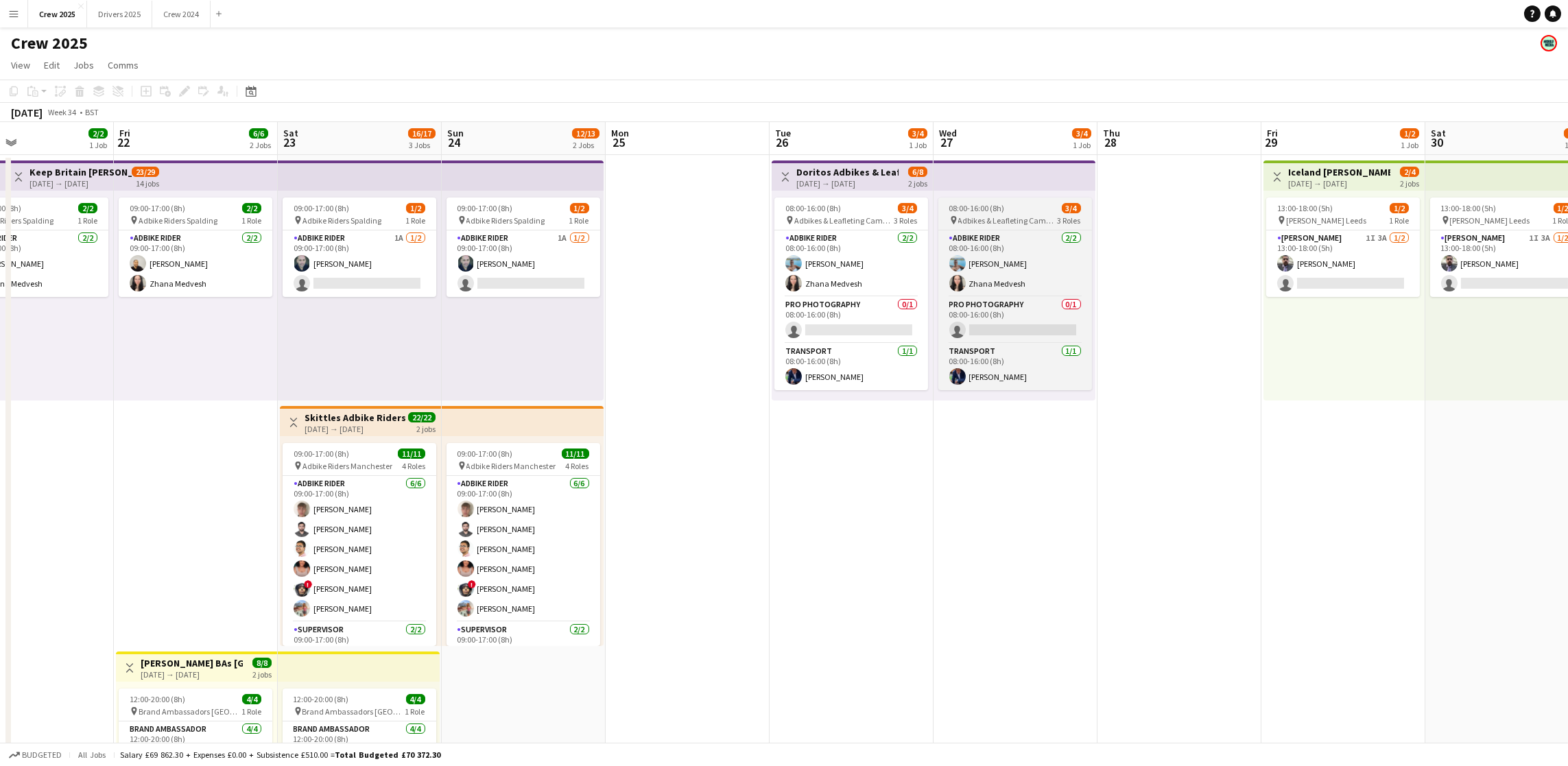
click at [982, 208] on span "08:00-16:00 (8h)" at bounding box center [976, 207] width 55 height 10
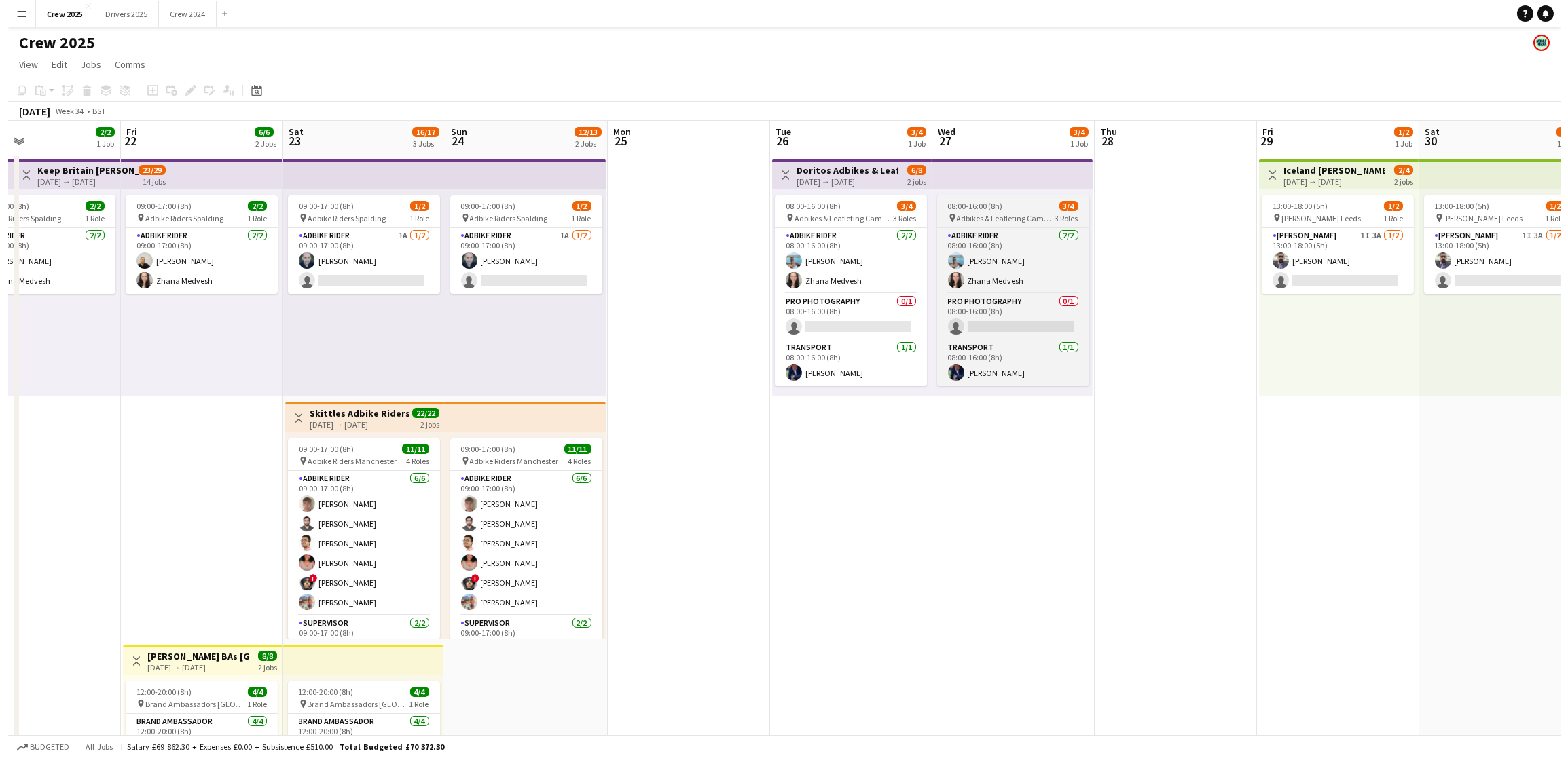
scroll to position [0, 535]
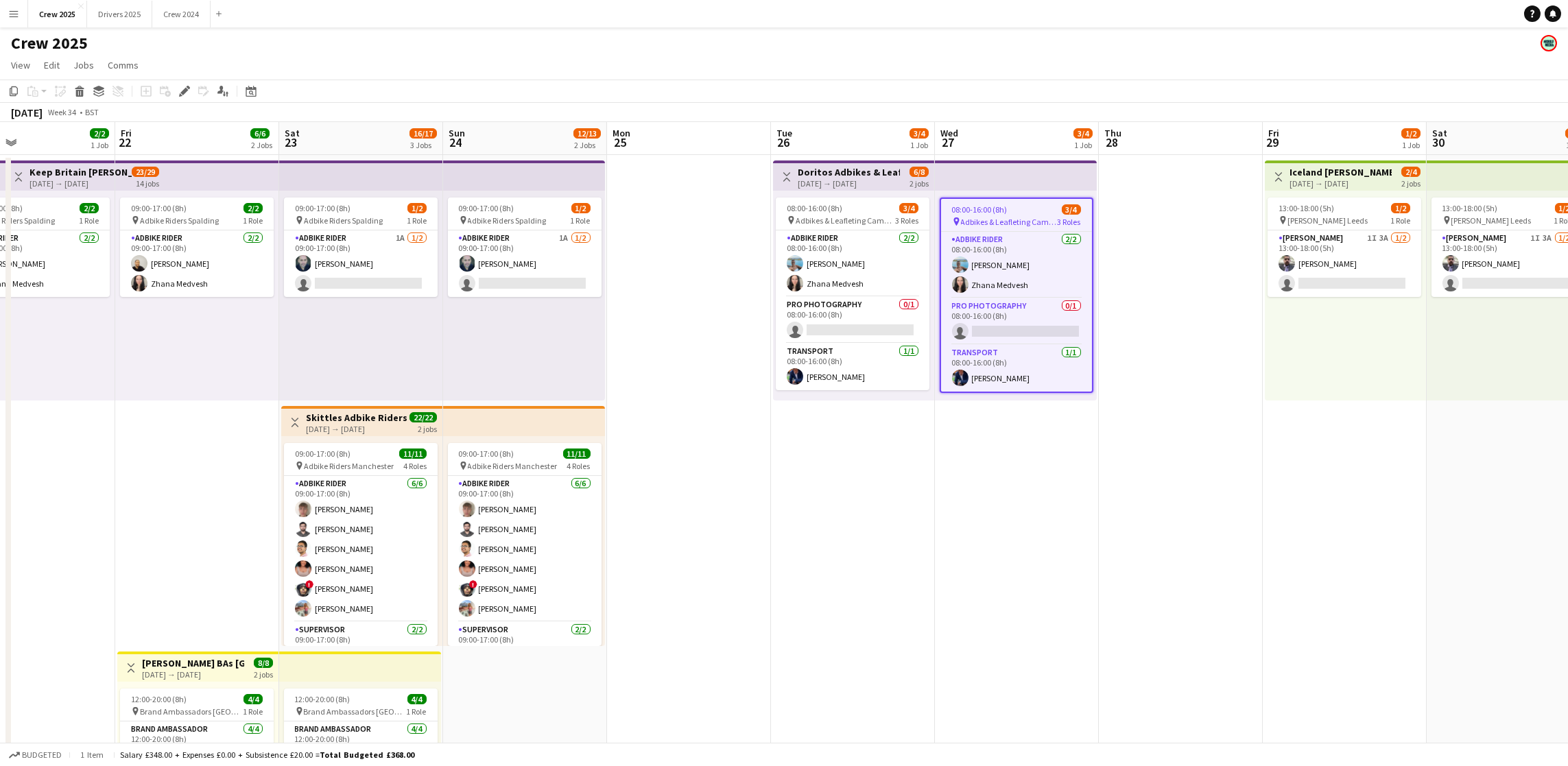
click at [179, 97] on div "Edit" at bounding box center [185, 91] width 17 height 17
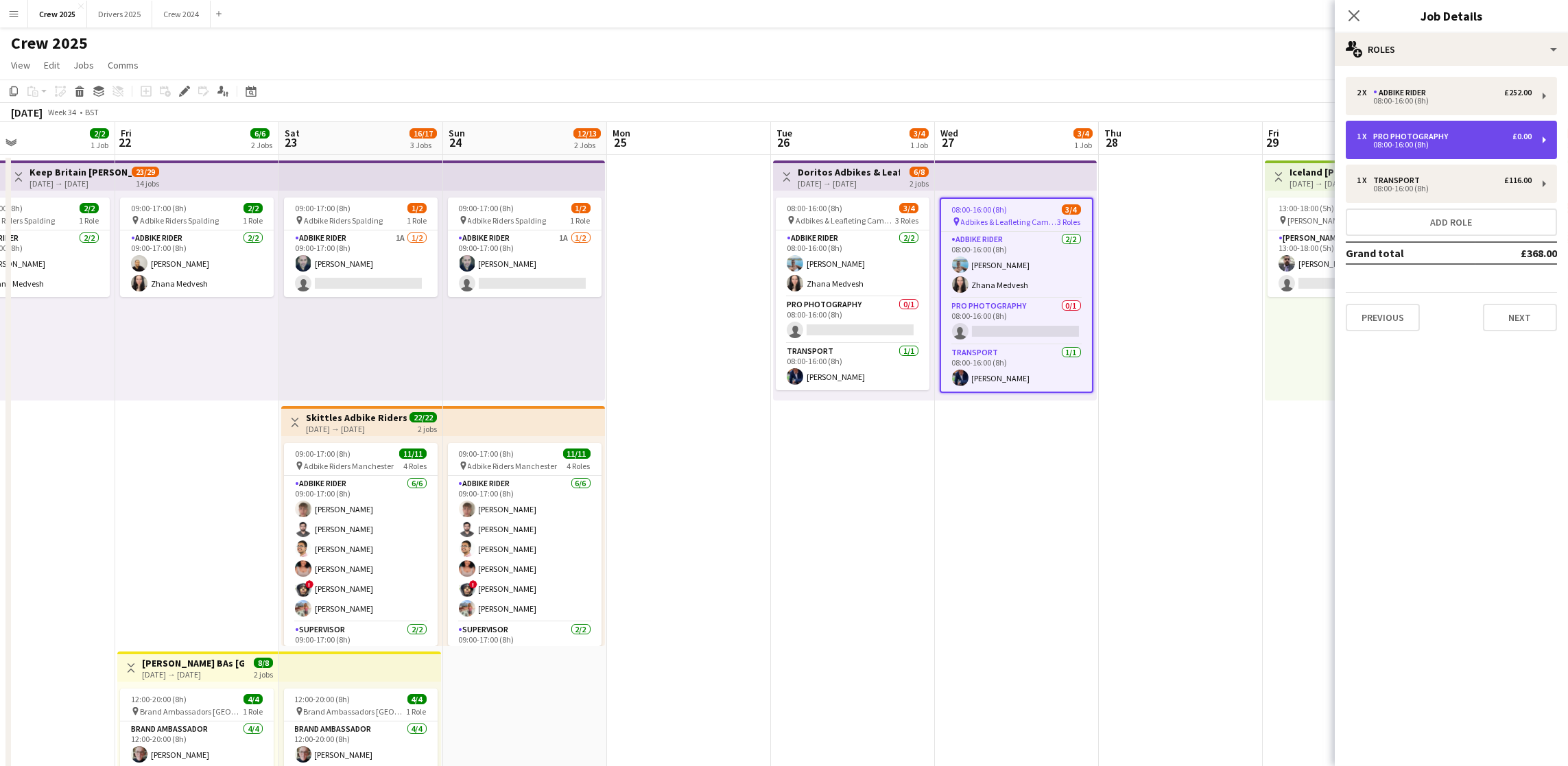
click at [1437, 142] on div "08:00-16:00 (8h)" at bounding box center [1444, 144] width 175 height 7
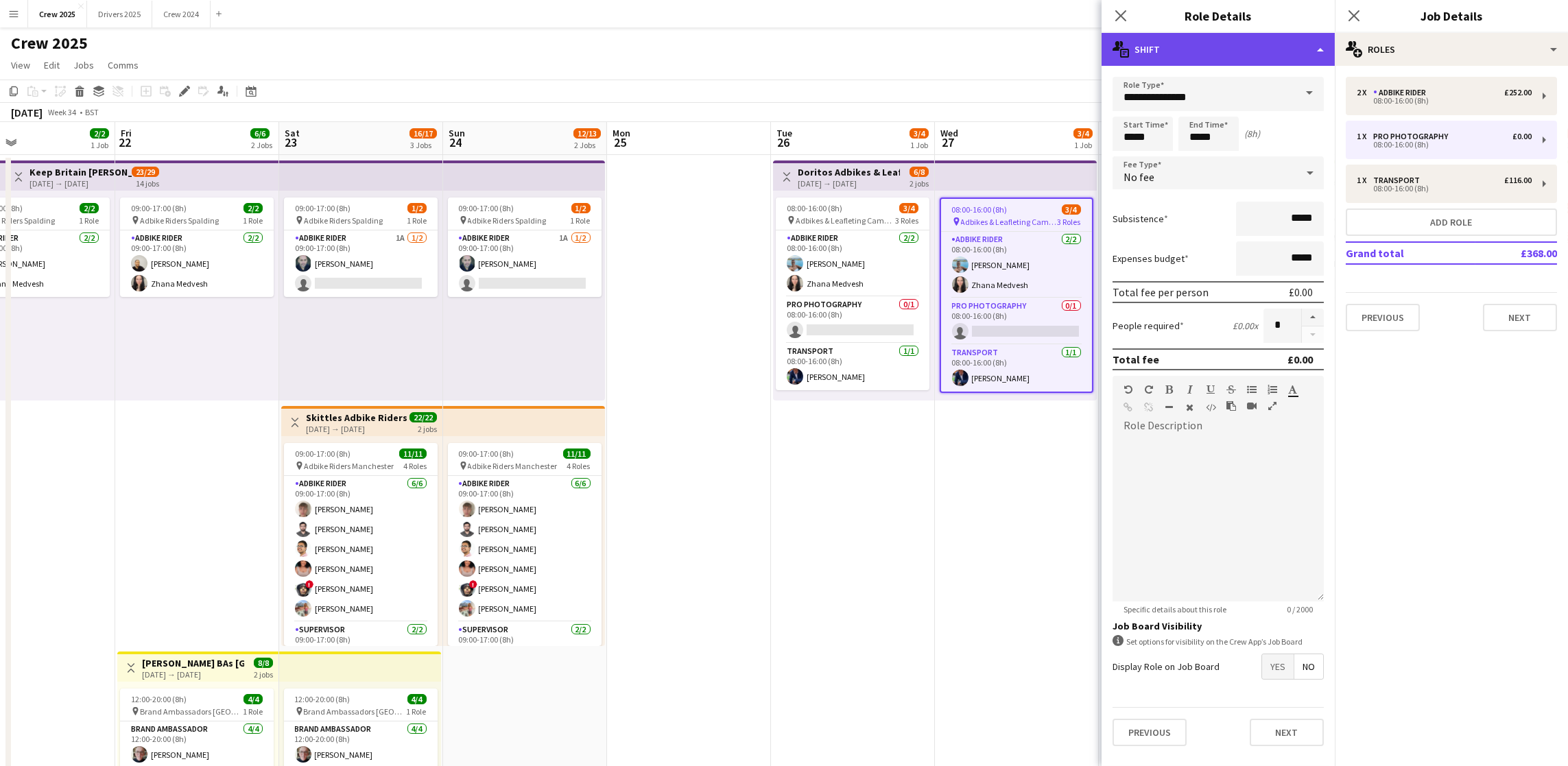
click at [1314, 50] on div "multiple-actions-text Shift" at bounding box center [1218, 49] width 234 height 33
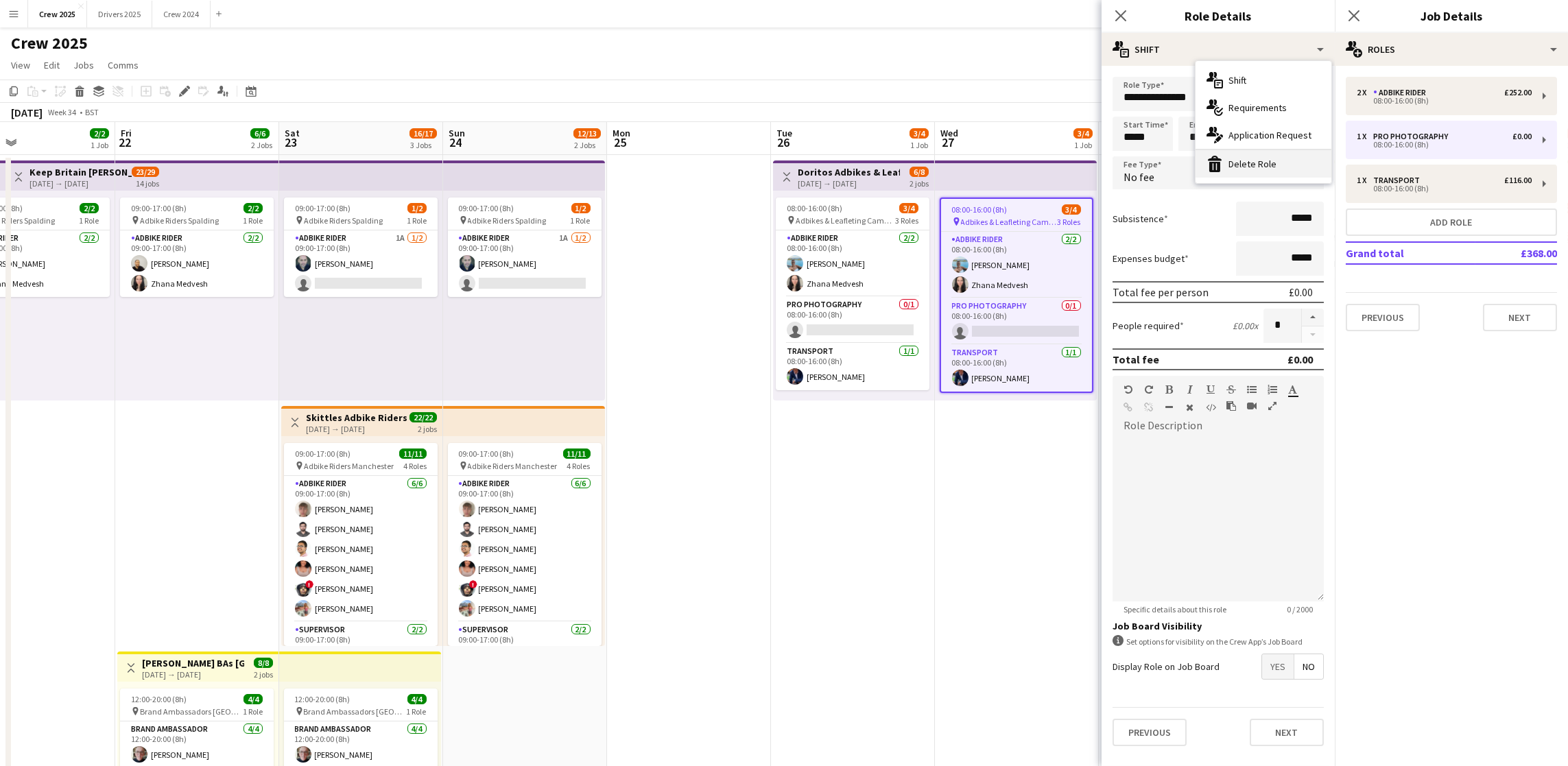
click at [1296, 163] on div "bin-2 Delete Role" at bounding box center [1263, 163] width 136 height 27
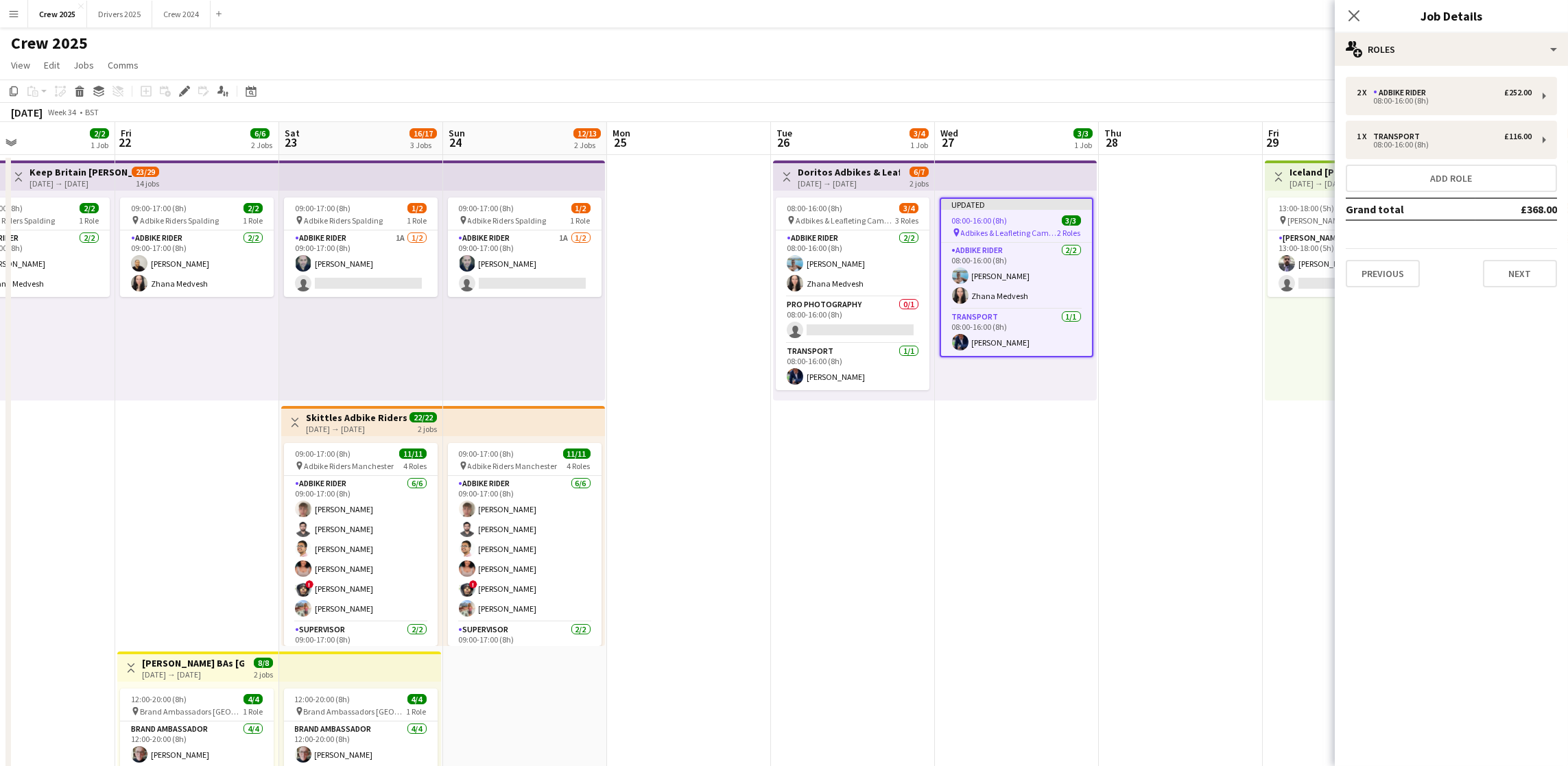
click at [918, 453] on app-date-cell "Toggle View Doritos Adbikes & Leafleting Camden 26-08-2025 → 27-08-2025 6/7 2 j…" at bounding box center [852, 525] width 164 height 742
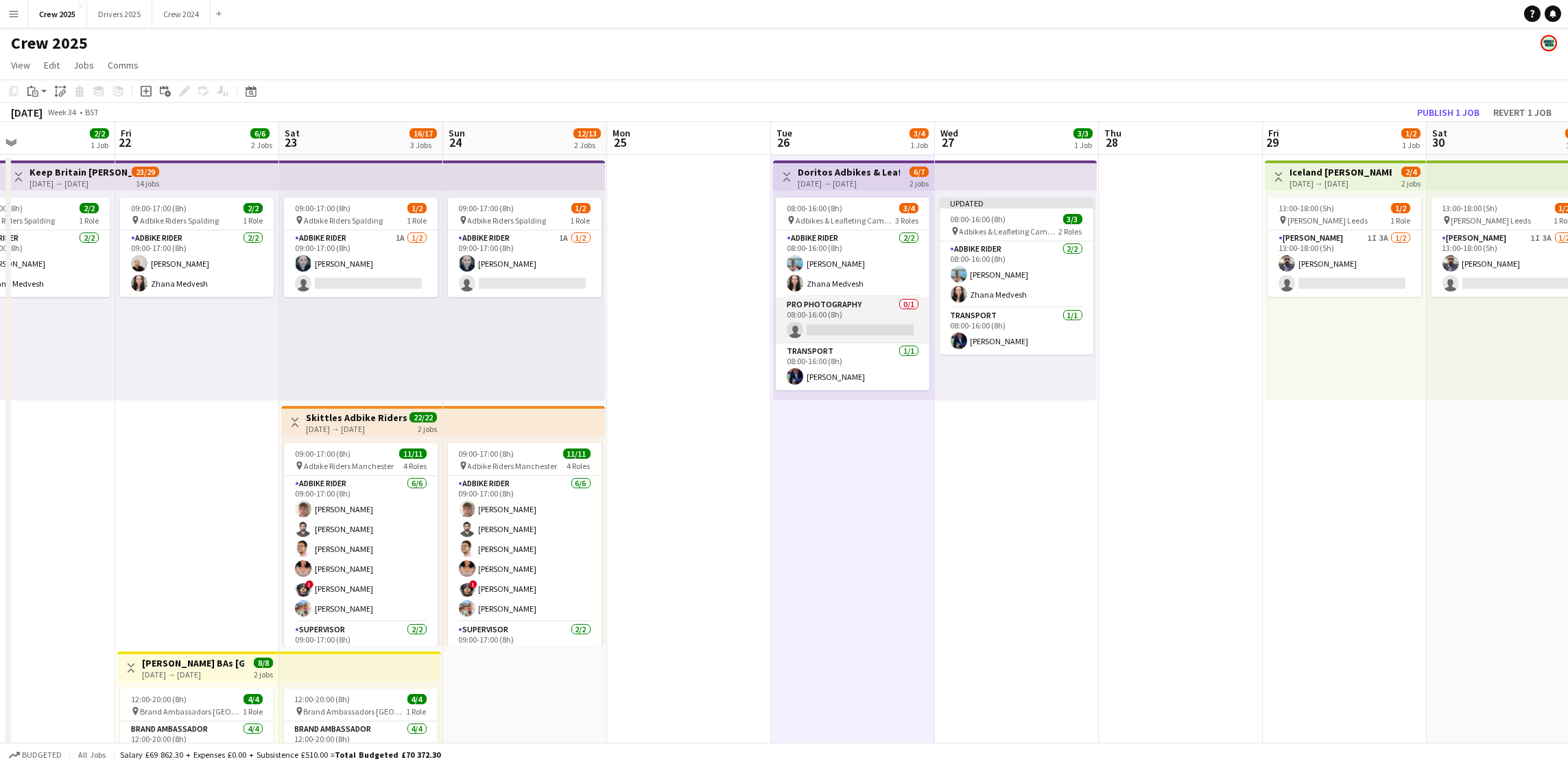
click at [859, 332] on app-card-role "Pro Photography 0/1 08:00-16:00 (8h) single-neutral-actions" at bounding box center [852, 321] width 154 height 47
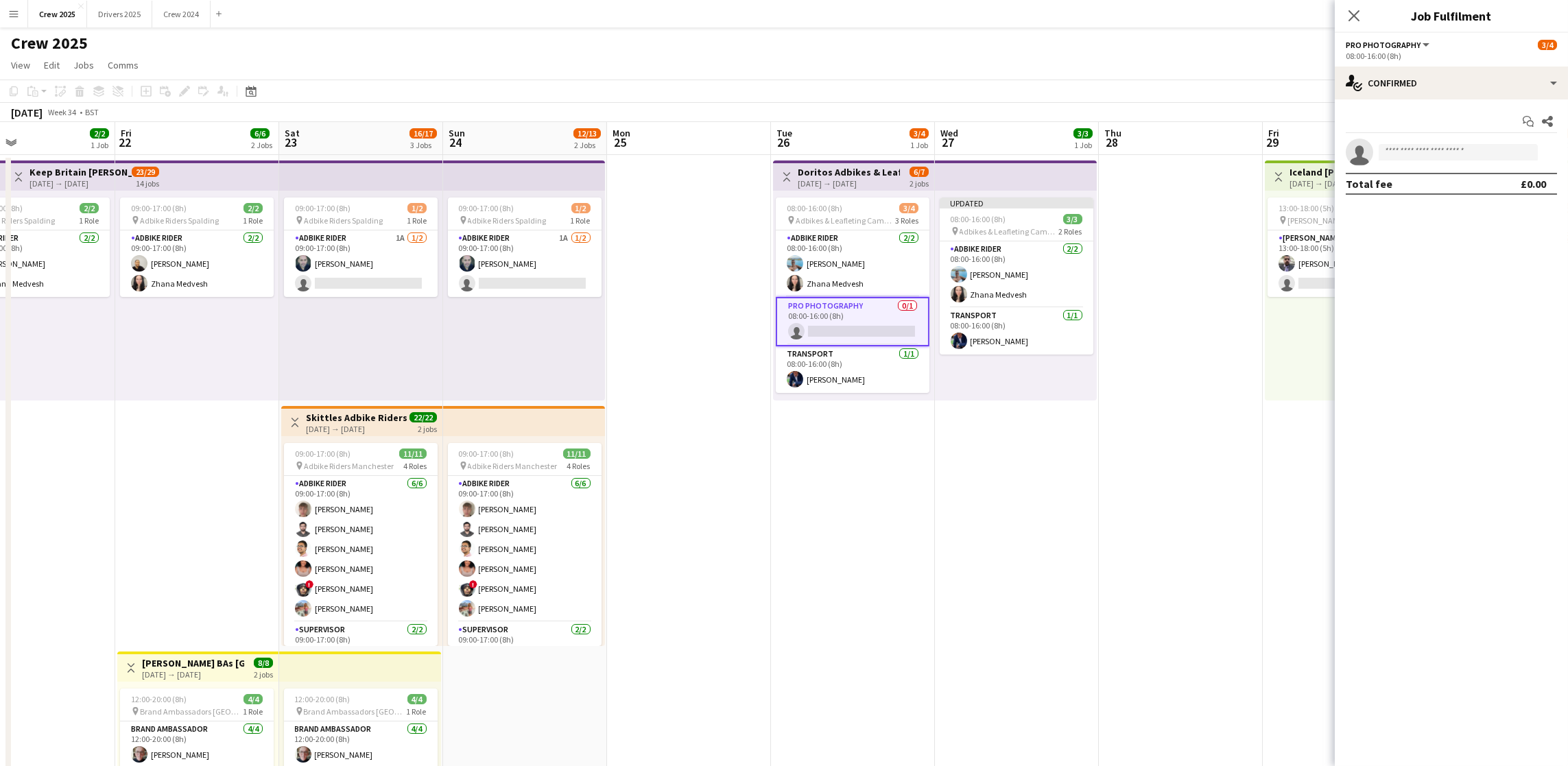
click at [1416, 63] on app-options-switcher "Pro Photography All roles Pro Photography 3/4 08:00-16:00 (8h)" at bounding box center [1451, 50] width 234 height 34
click at [1459, 90] on div "single-neutral-actions-check-2 Confirmed" at bounding box center [1451, 83] width 234 height 33
click at [1485, 132] on div "single-neutral-actions-share-1 Invited" at bounding box center [1496, 141] width 136 height 27
click at [1432, 159] on input "text" at bounding box center [1451, 154] width 211 height 35
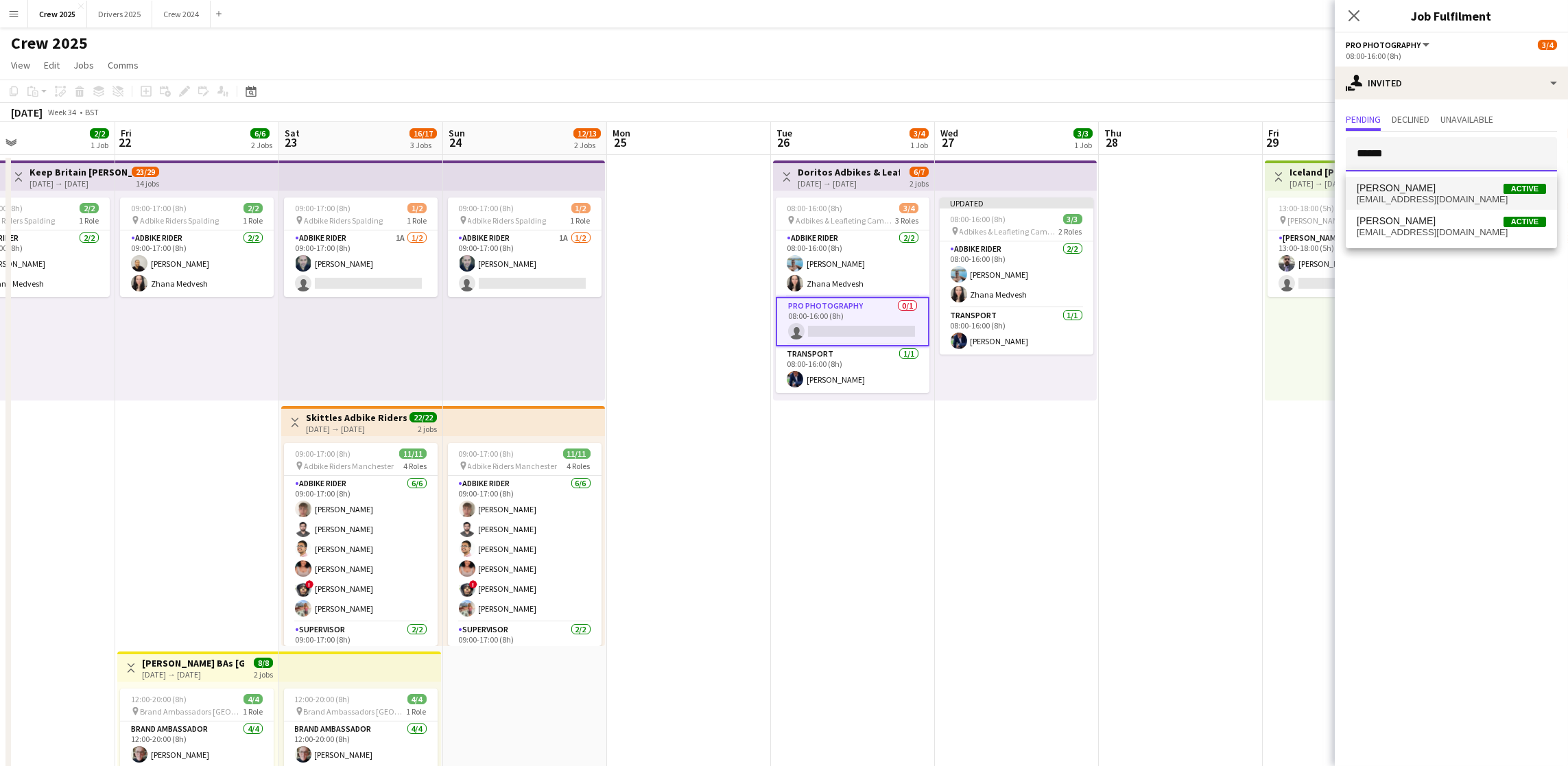
type input "******"
click at [1435, 190] on span "Chris Harris Active" at bounding box center [1452, 188] width 189 height 11
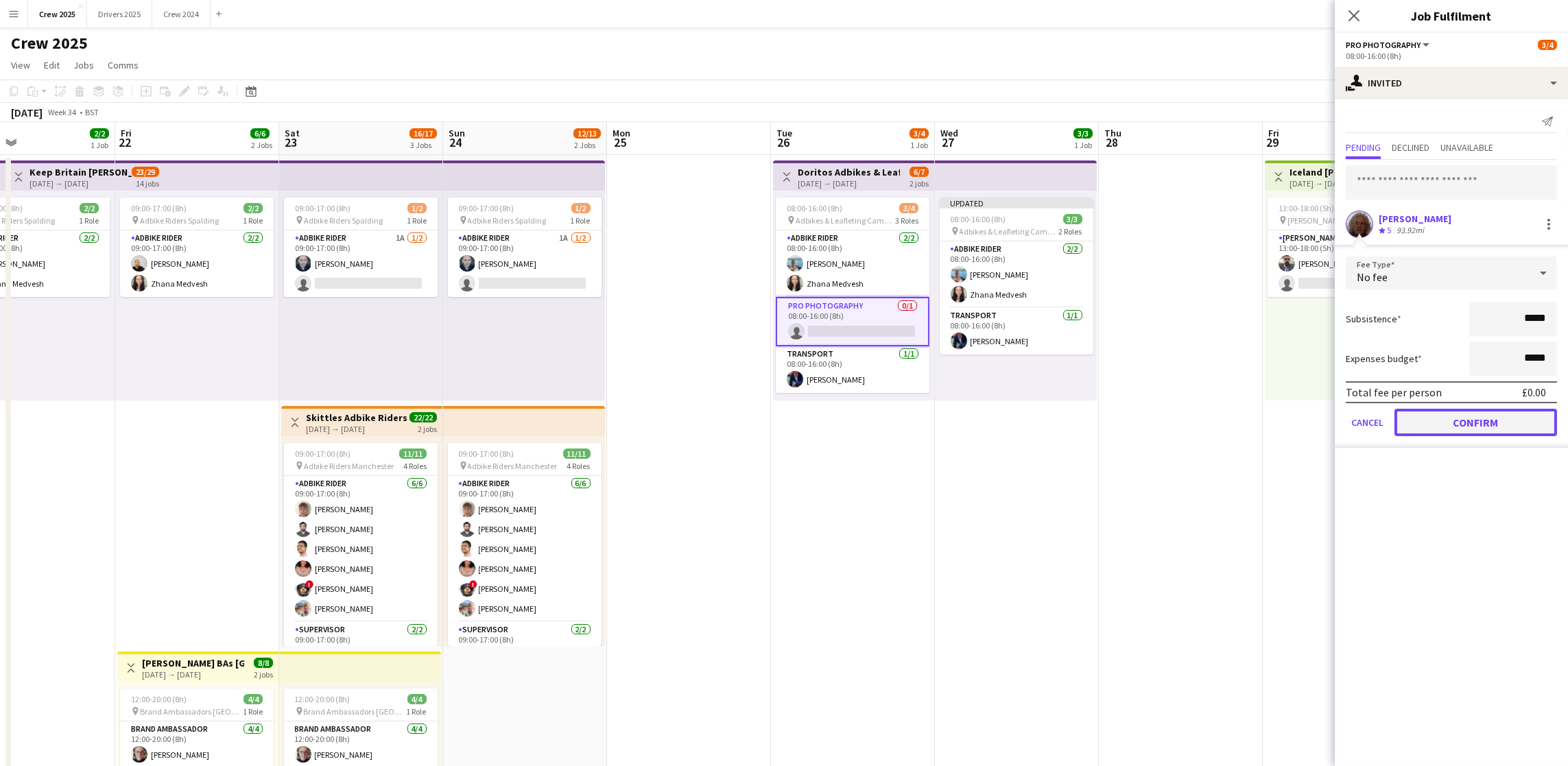
click at [1481, 425] on button "Confirm" at bounding box center [1475, 422] width 162 height 27
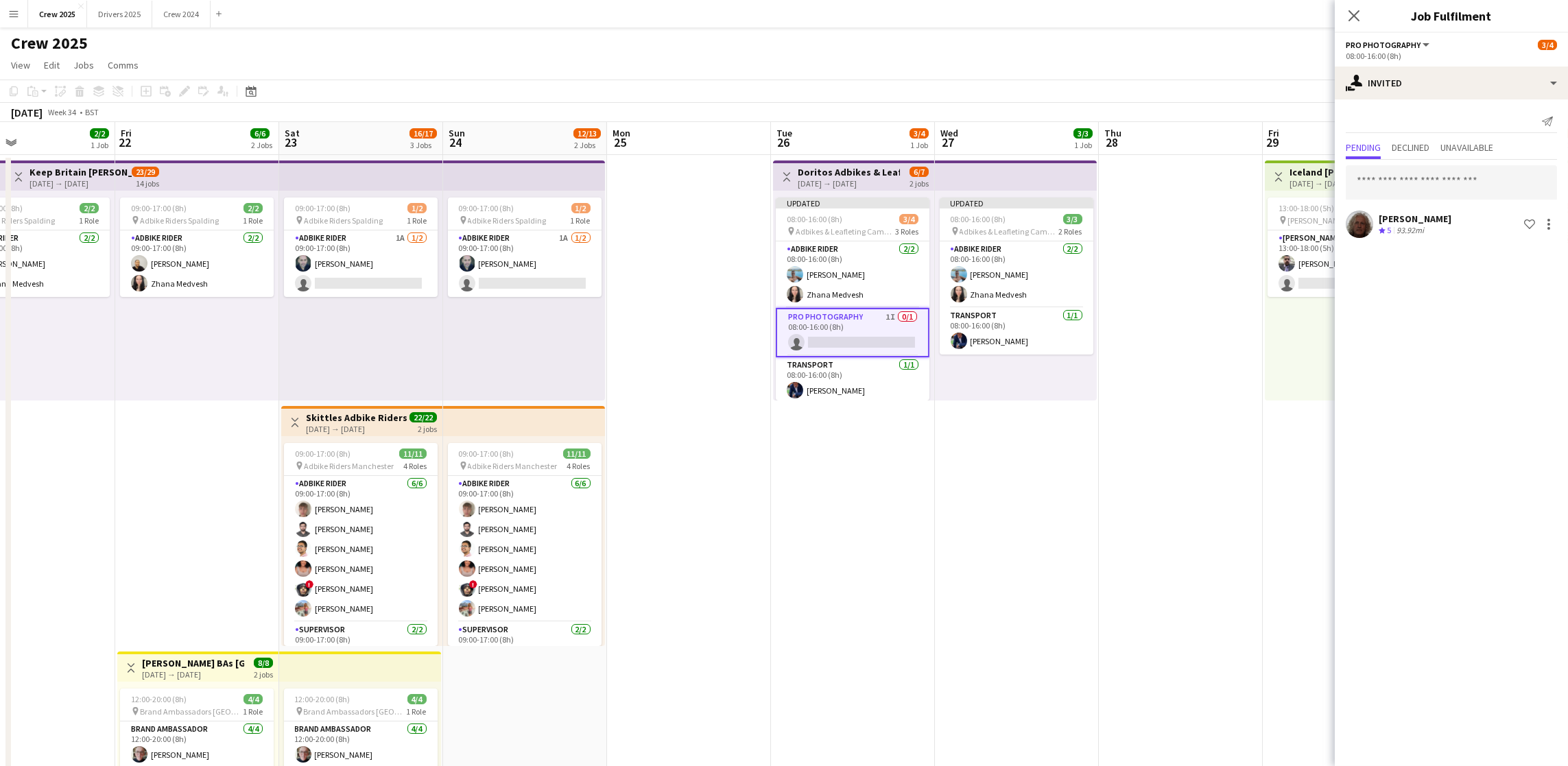
click at [1208, 423] on app-date-cell at bounding box center [1181, 525] width 164 height 742
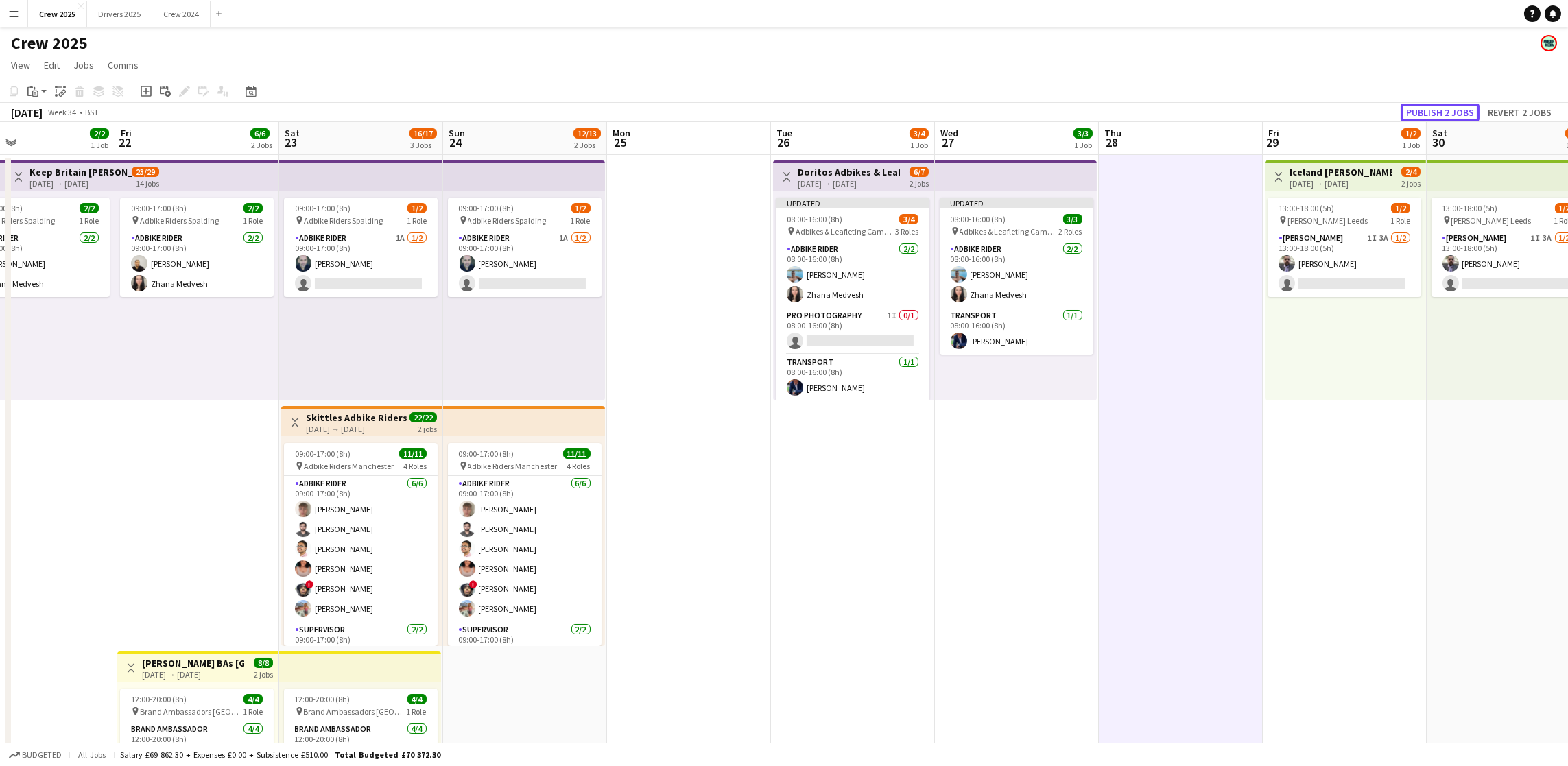
click at [1448, 108] on button "Publish 2 jobs" at bounding box center [1440, 112] width 79 height 18
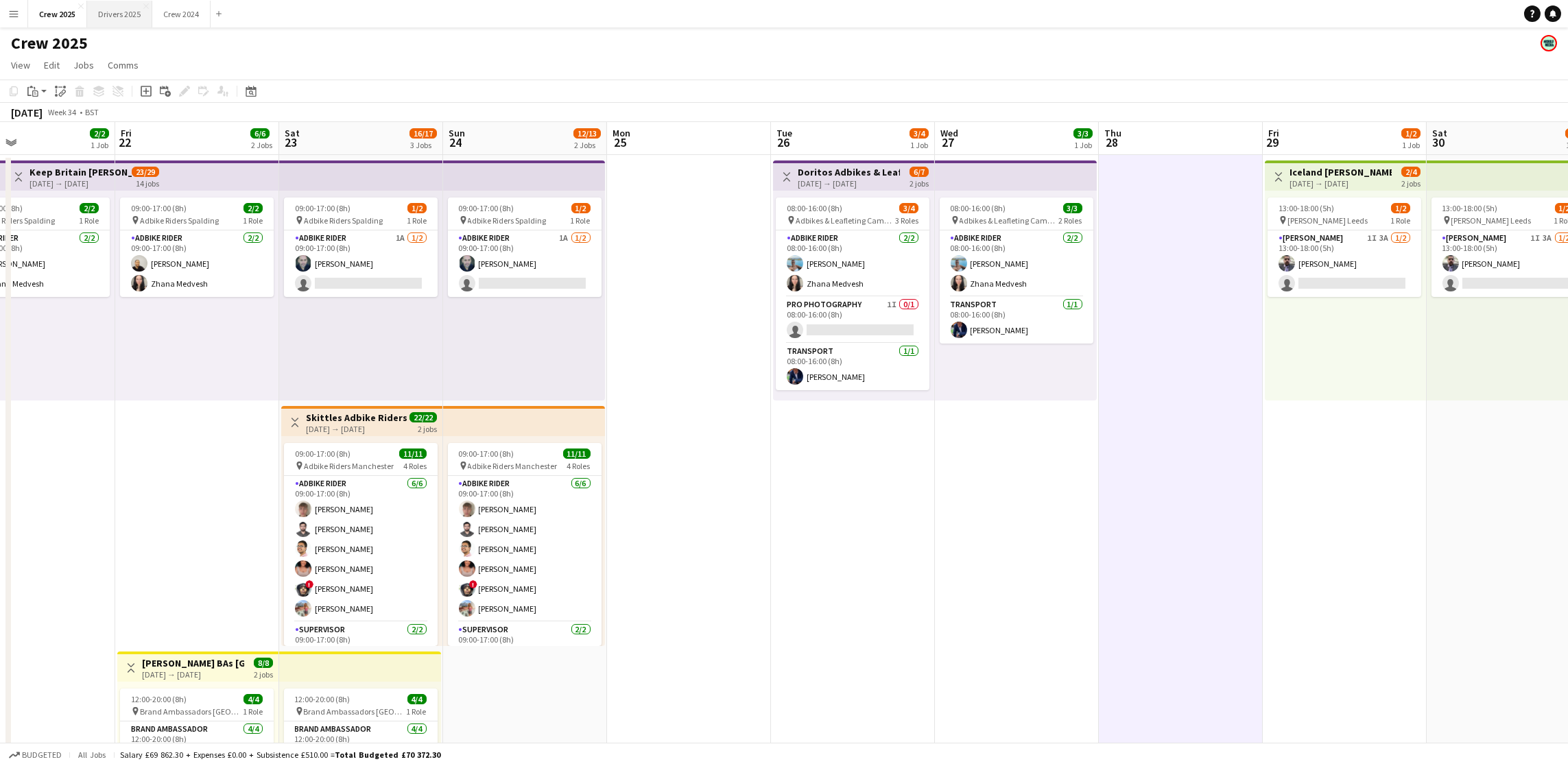
click at [120, 9] on button "Drivers 2025 Close" at bounding box center [119, 14] width 65 height 27
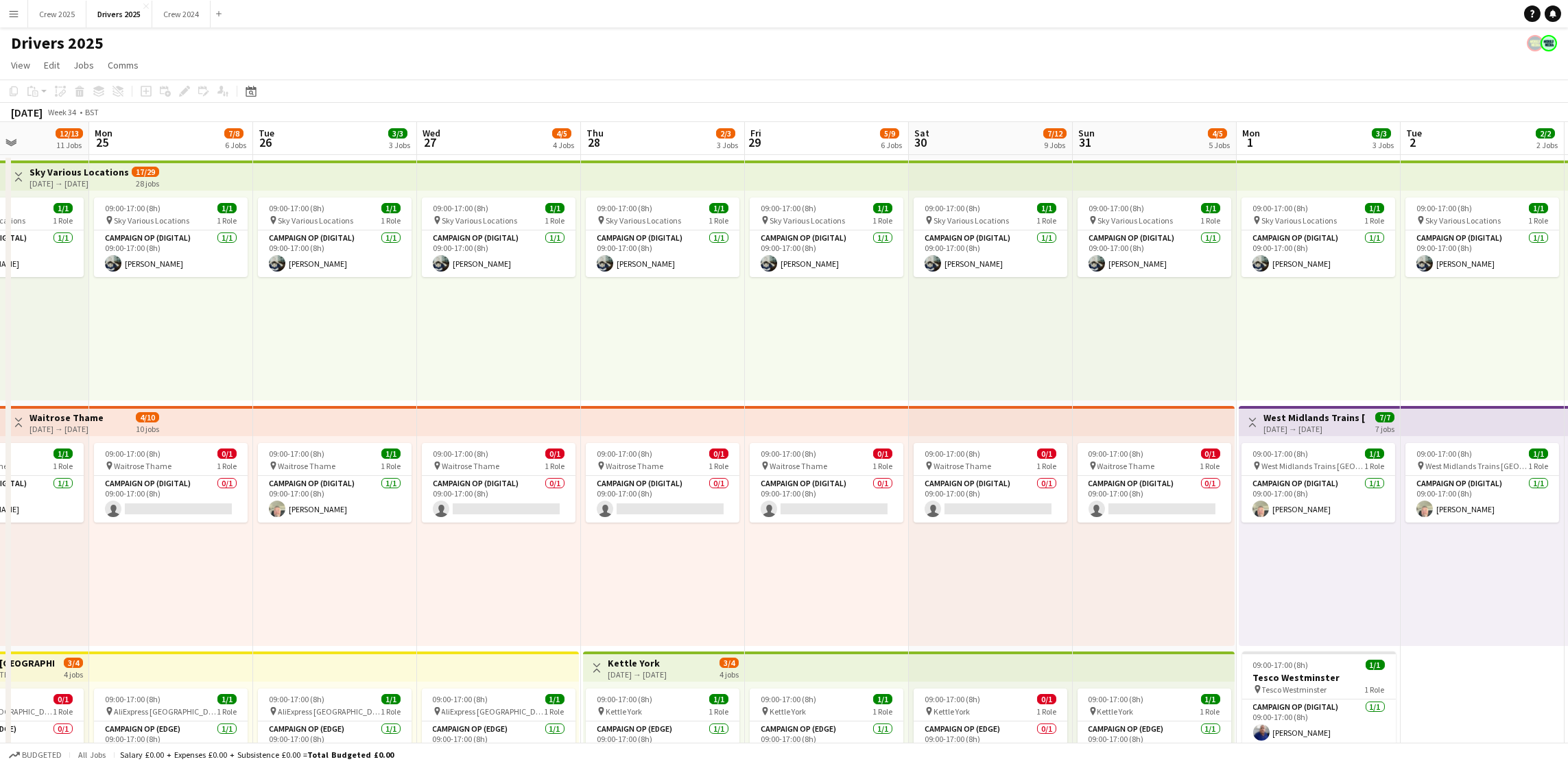
scroll to position [0, 460]
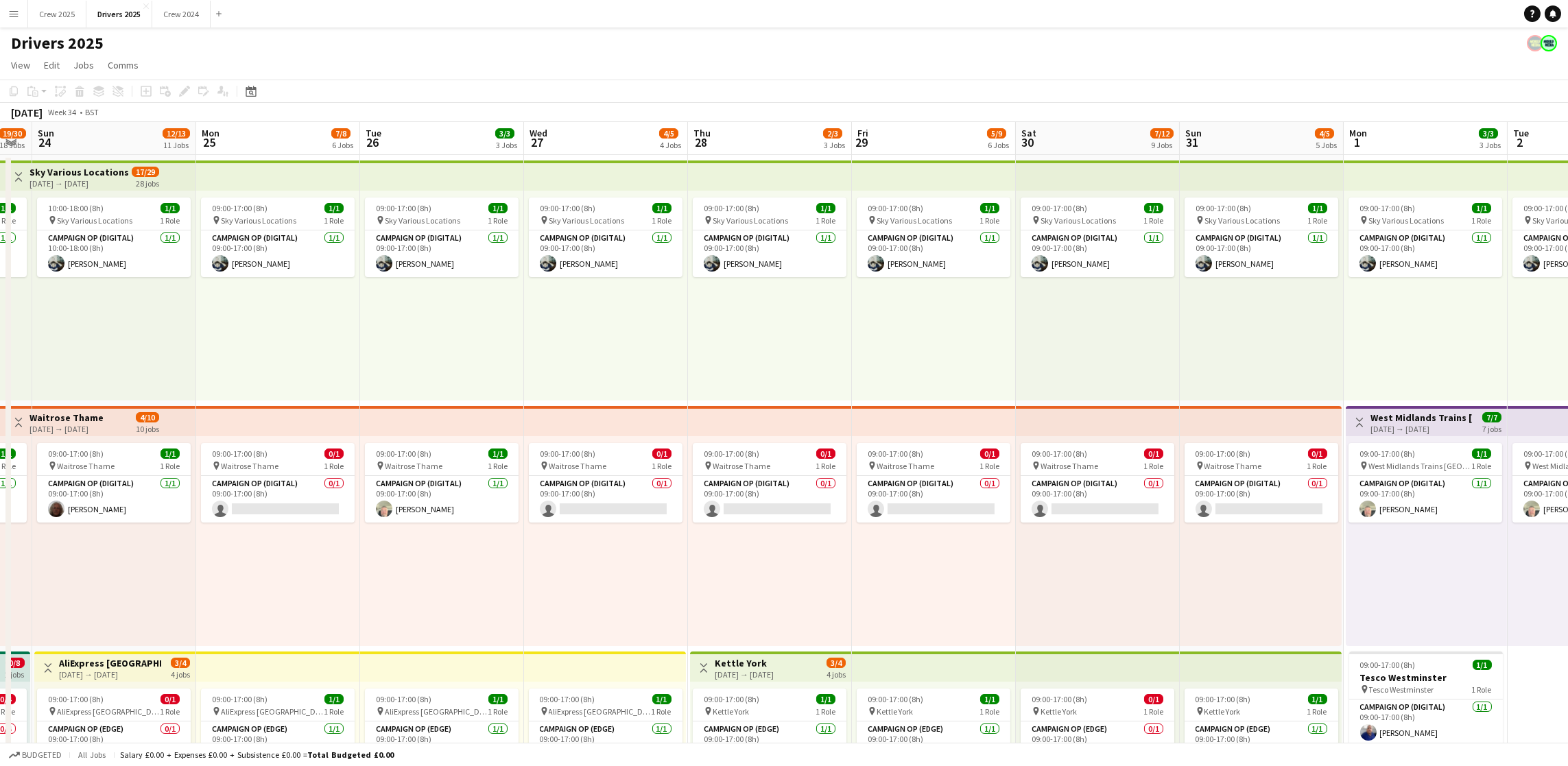
drag, startPoint x: 908, startPoint y: 383, endPoint x: 477, endPoint y: 378, distance: 431.0
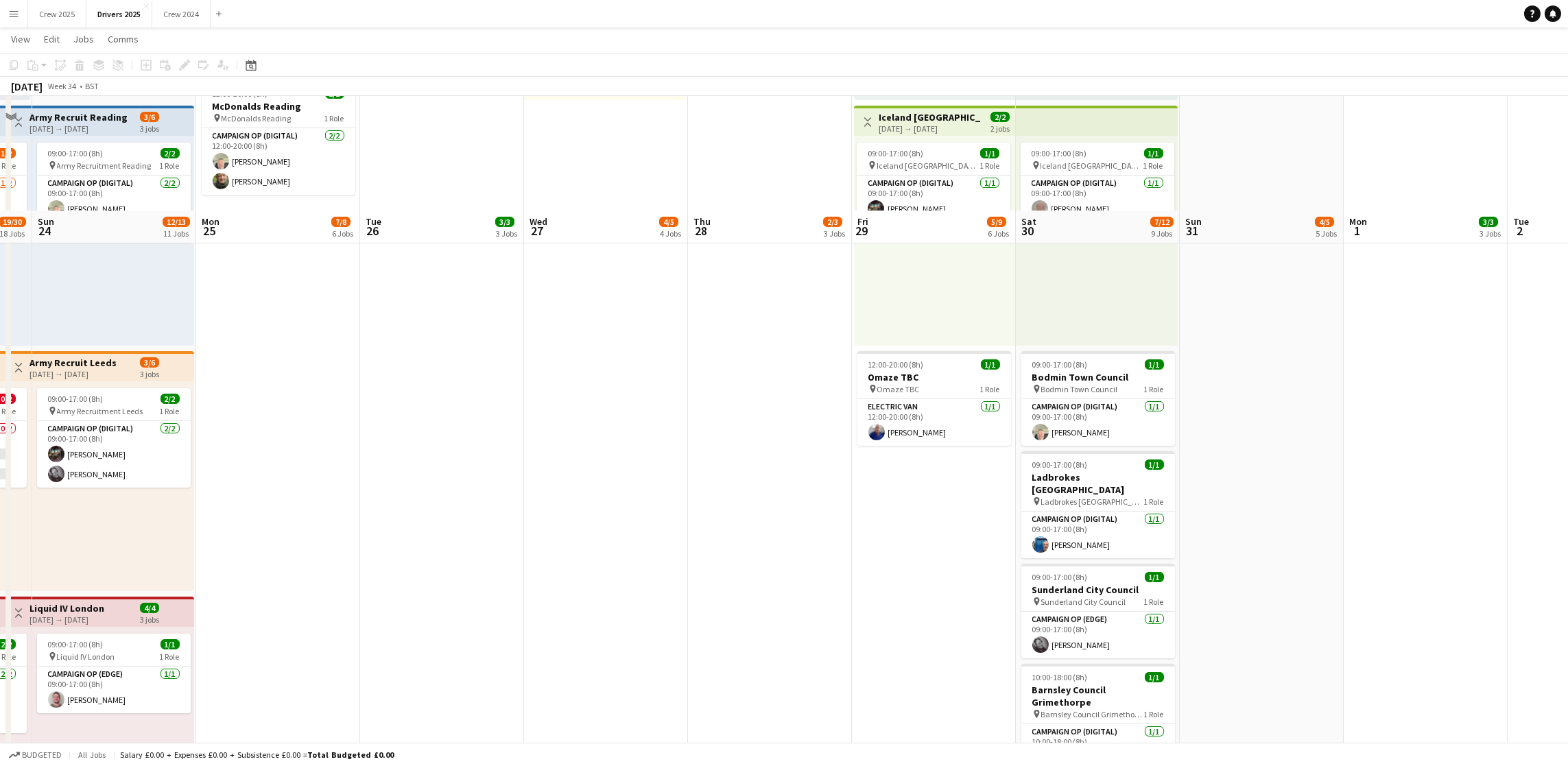
scroll to position [1234, 0]
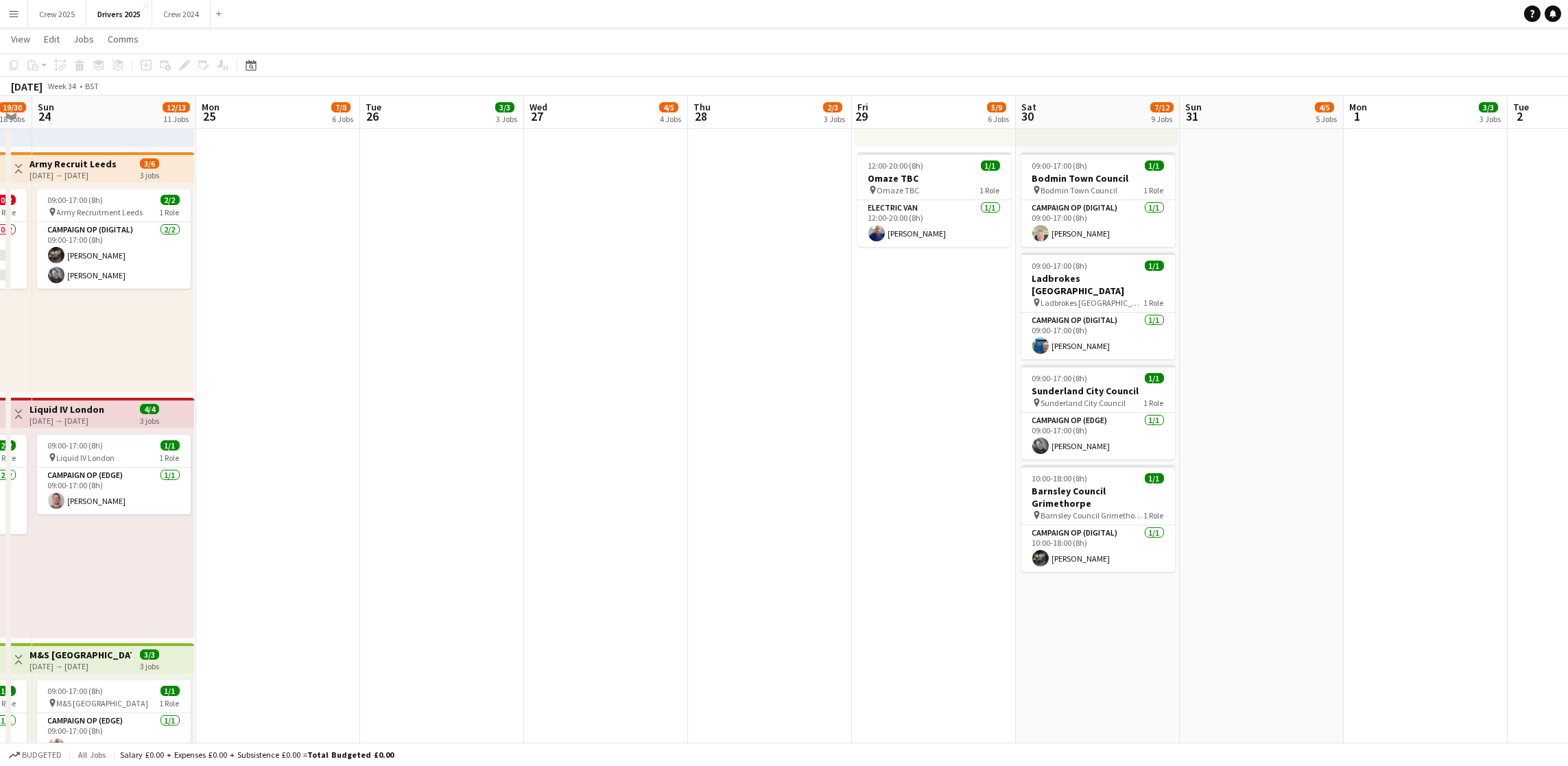
click at [957, 660] on app-date-cell "09:00-17:00 (8h) 1/1 pin Sky Various Locations 1 Role Campaign Op (Digital) 1/1…" at bounding box center [933, 743] width 164 height 3649
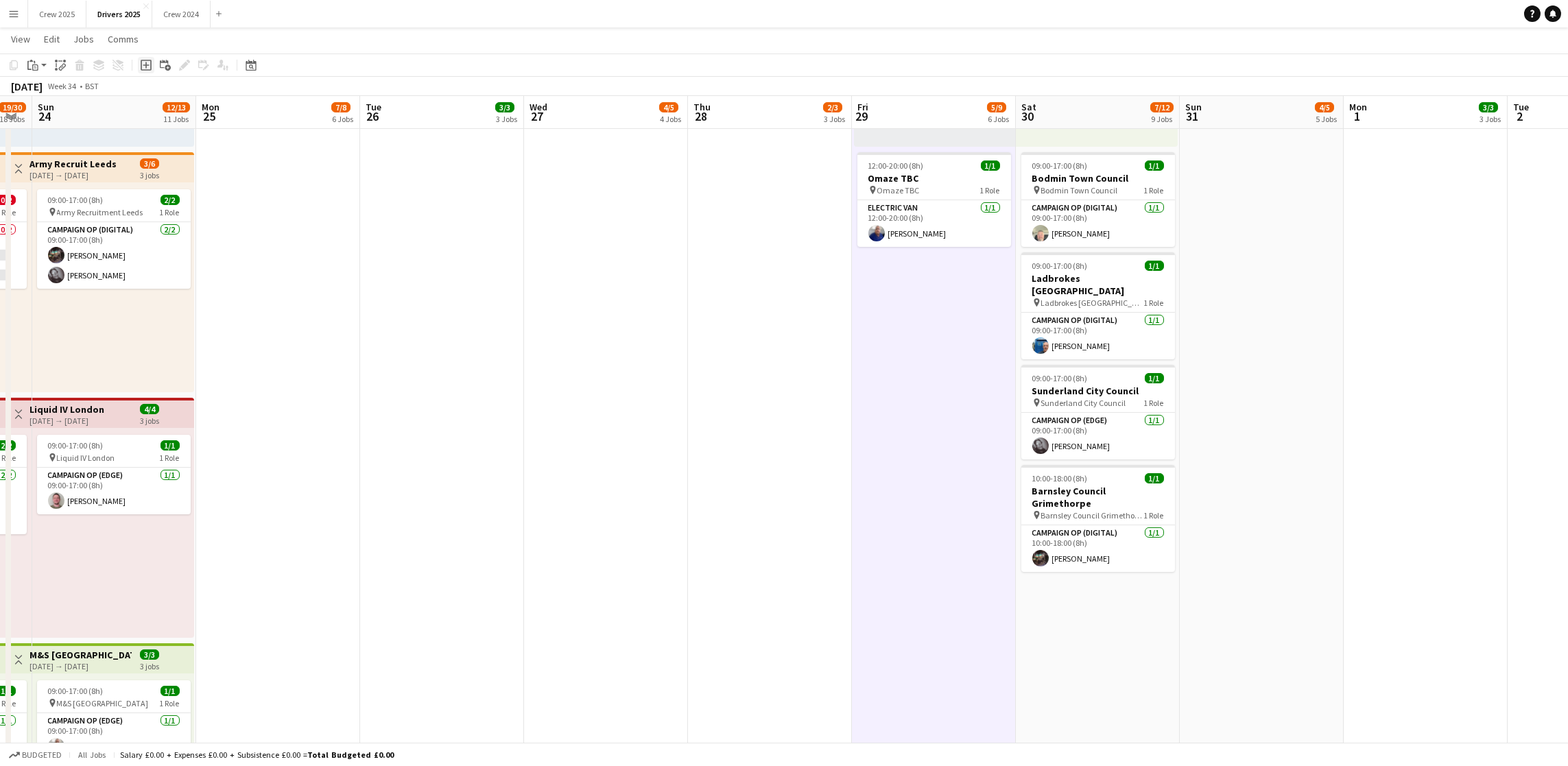
click at [146, 66] on icon "Add job" at bounding box center [146, 66] width 11 height 11
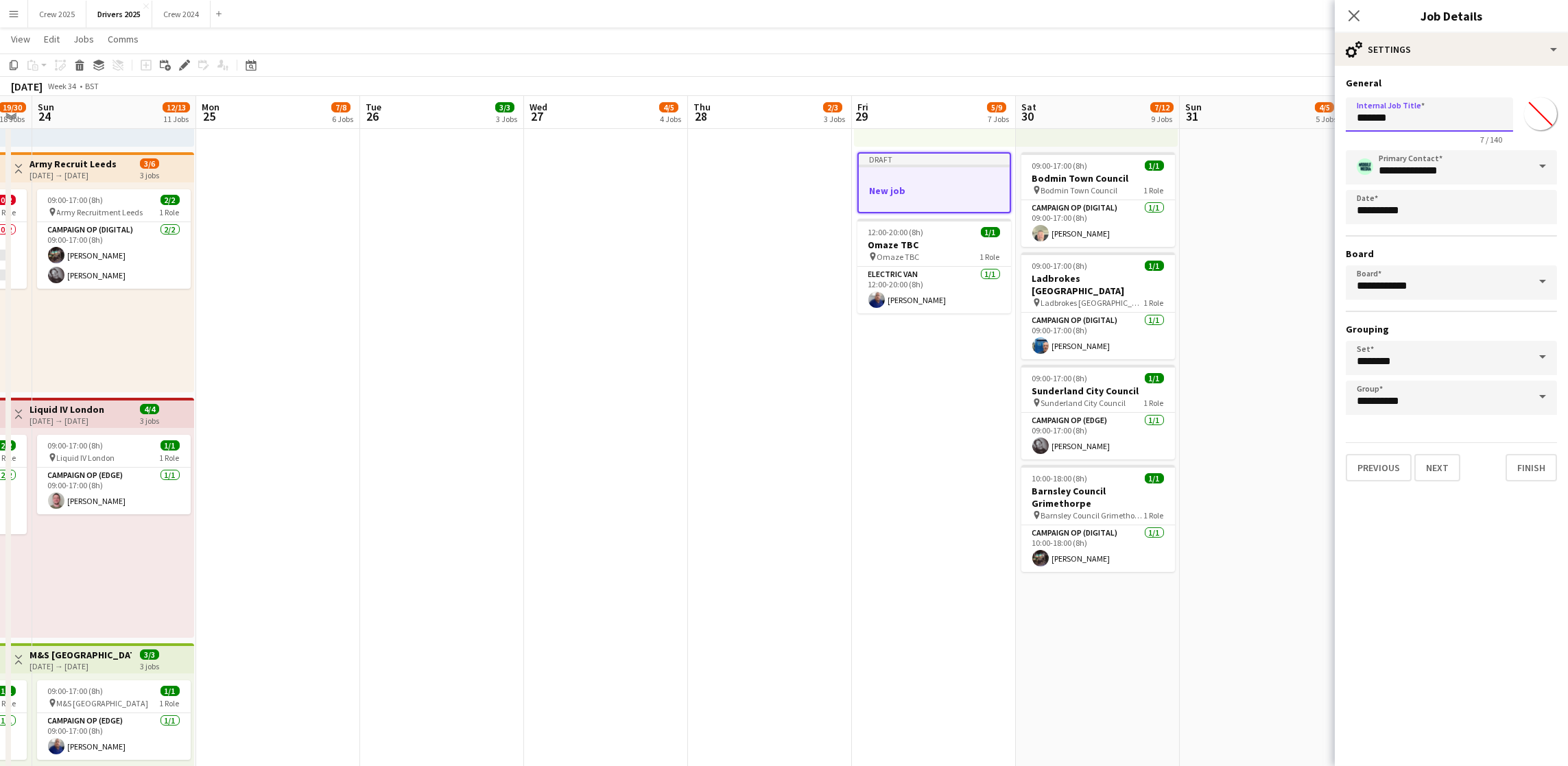
drag, startPoint x: 1405, startPoint y: 119, endPoint x: 1138, endPoint y: 121, distance: 267.0
click at [1141, 123] on body "Menu Boards Boards Boards All jobs Status Workforce Workforce My Workforce Recr…" at bounding box center [784, 679] width 1568 height 3826
drag, startPoint x: 1497, startPoint y: 121, endPoint x: 1289, endPoint y: 113, distance: 208.2
click at [1289, 113] on body "Menu Boards Boards Boards All jobs Status Workforce Workforce My Workforce Recr…" at bounding box center [784, 679] width 1568 height 3826
type input "**********"
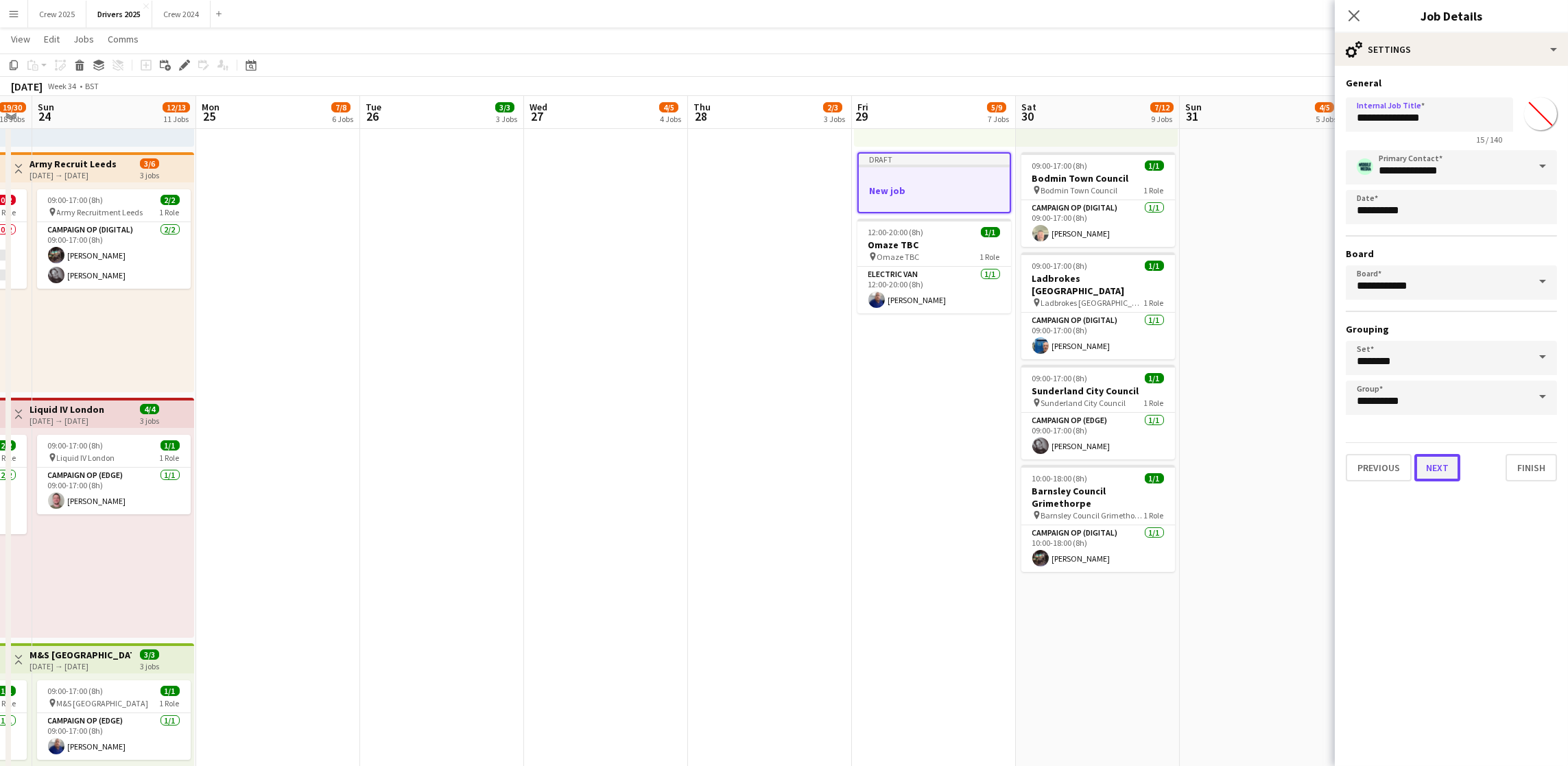
click at [1441, 459] on button "Next" at bounding box center [1437, 467] width 46 height 27
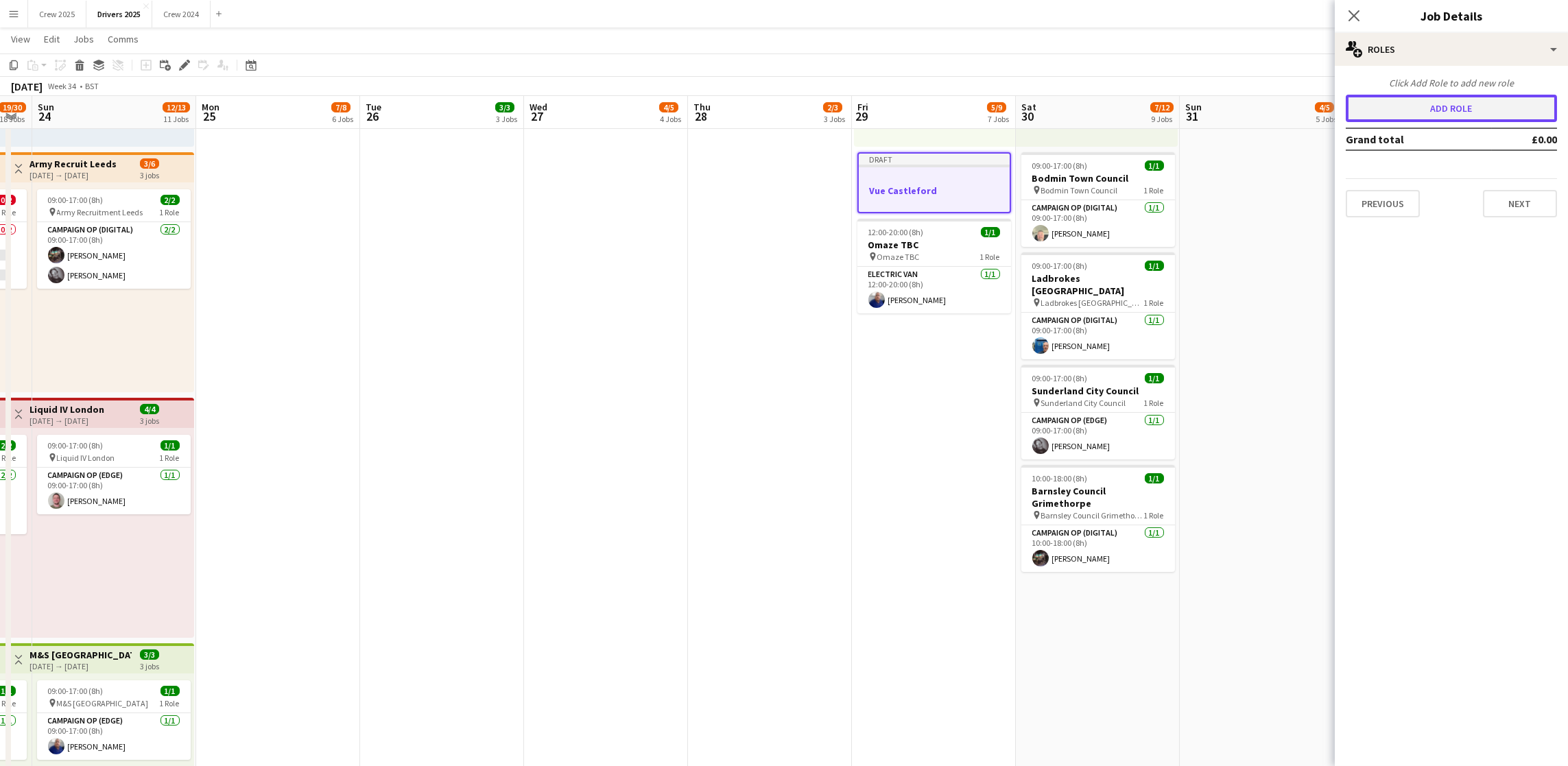
click at [1410, 113] on button "Add role" at bounding box center [1451, 108] width 211 height 27
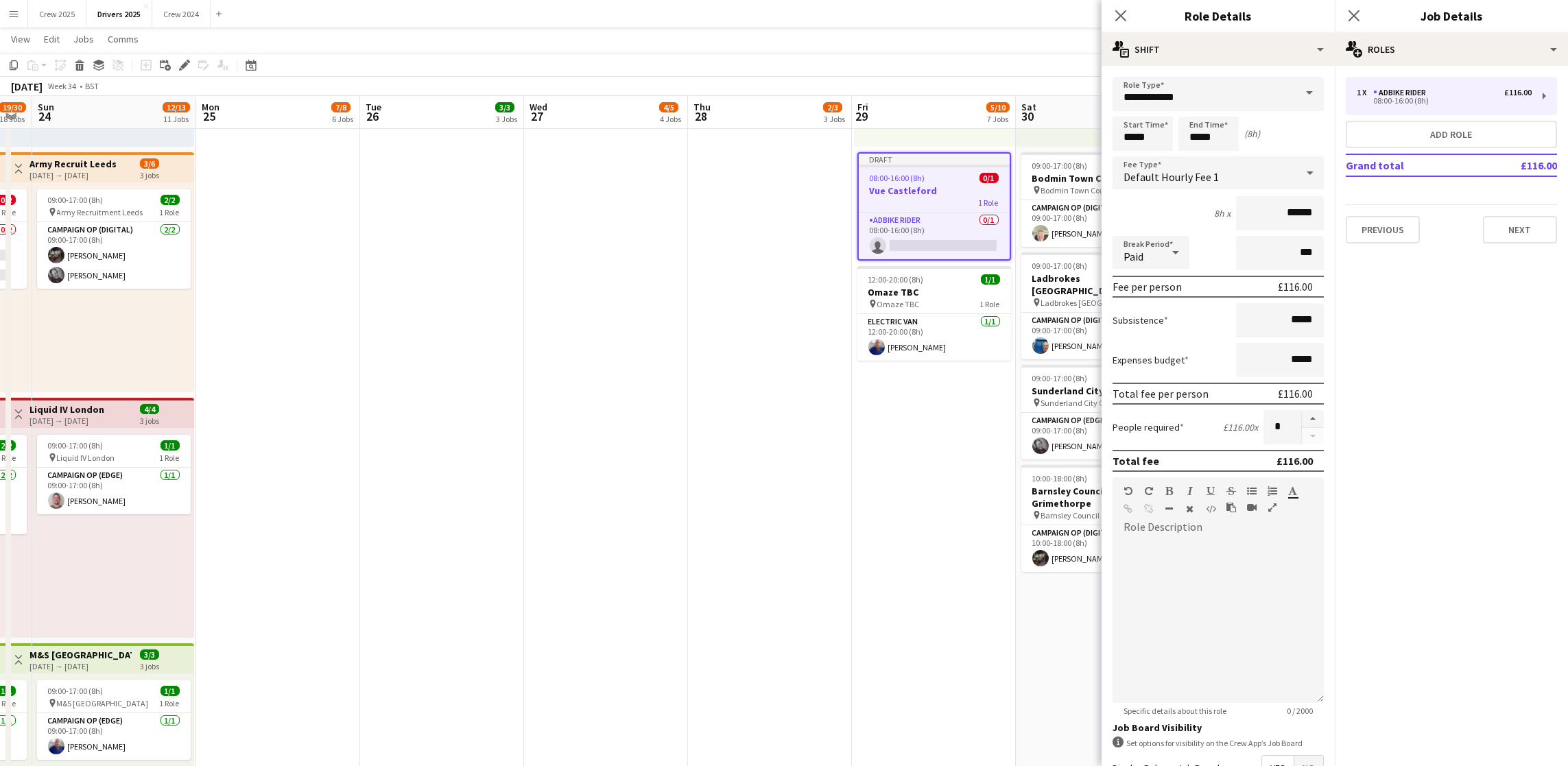
click at [1295, 92] on span at bounding box center [1309, 93] width 29 height 33
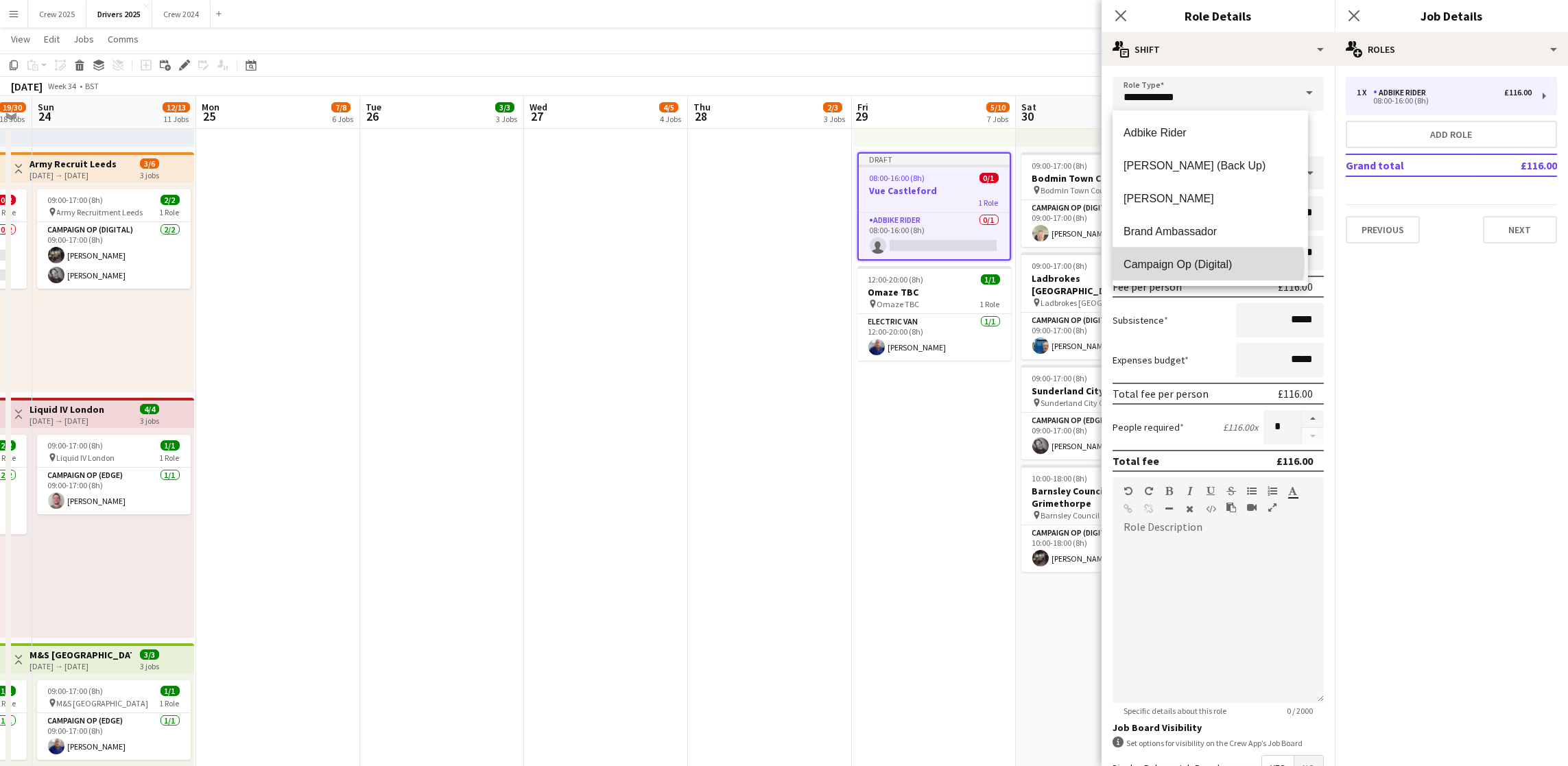
click at [1208, 263] on span "Campaign Op (Digital)" at bounding box center [1210, 264] width 173 height 13
type input "**********"
type input "*****"
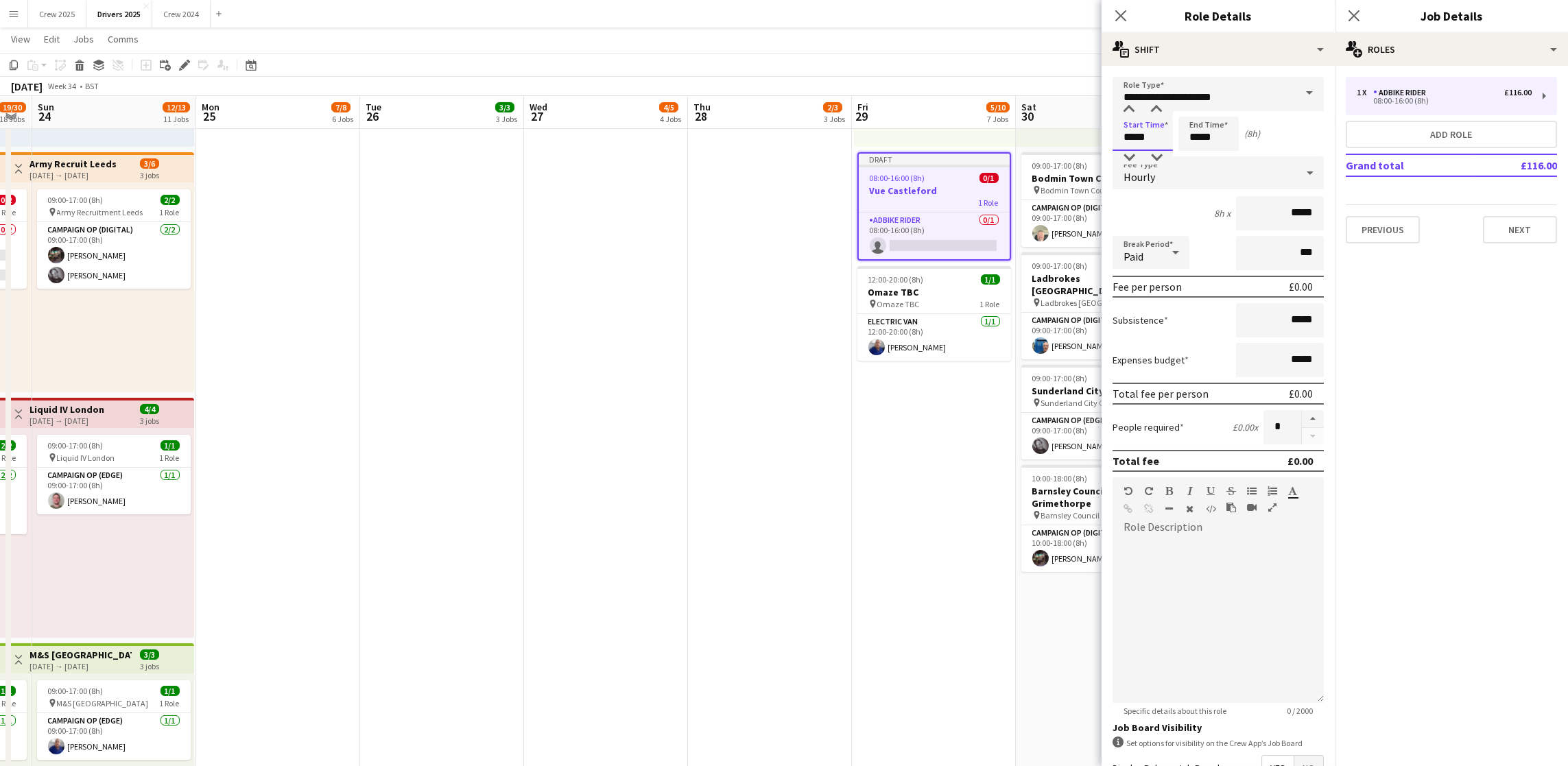
drag, startPoint x: 1148, startPoint y: 134, endPoint x: 931, endPoint y: 139, distance: 217.1
click at [979, 143] on body "Menu Boards Boards Boards All jobs Status Workforce Workforce My Workforce Recr…" at bounding box center [784, 679] width 1568 height 3826
type input "*****"
click at [1139, 175] on span "Hourly" at bounding box center [1139, 176] width 32 height 14
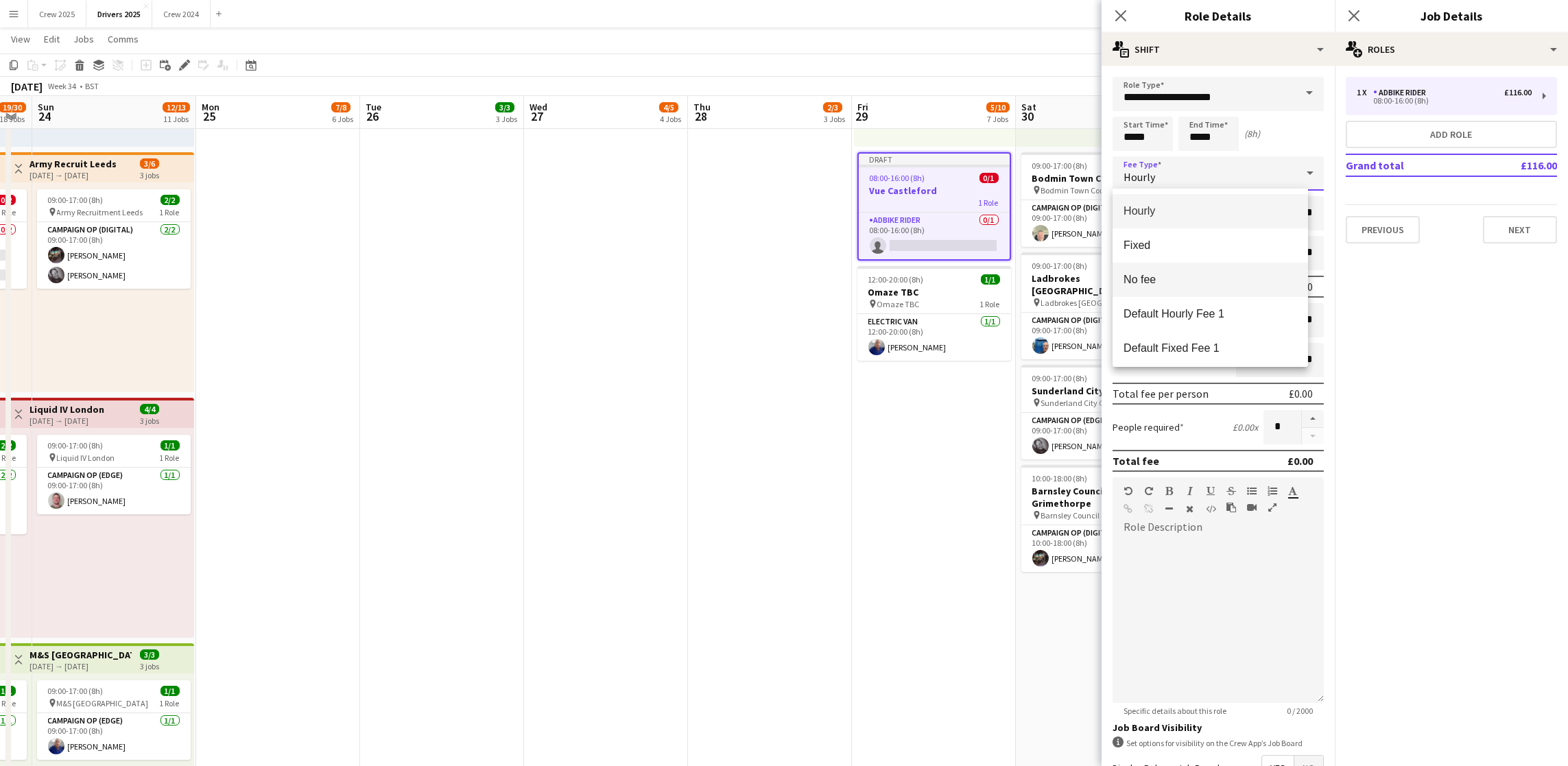
click at [1156, 278] on span "No fee" at bounding box center [1210, 279] width 173 height 13
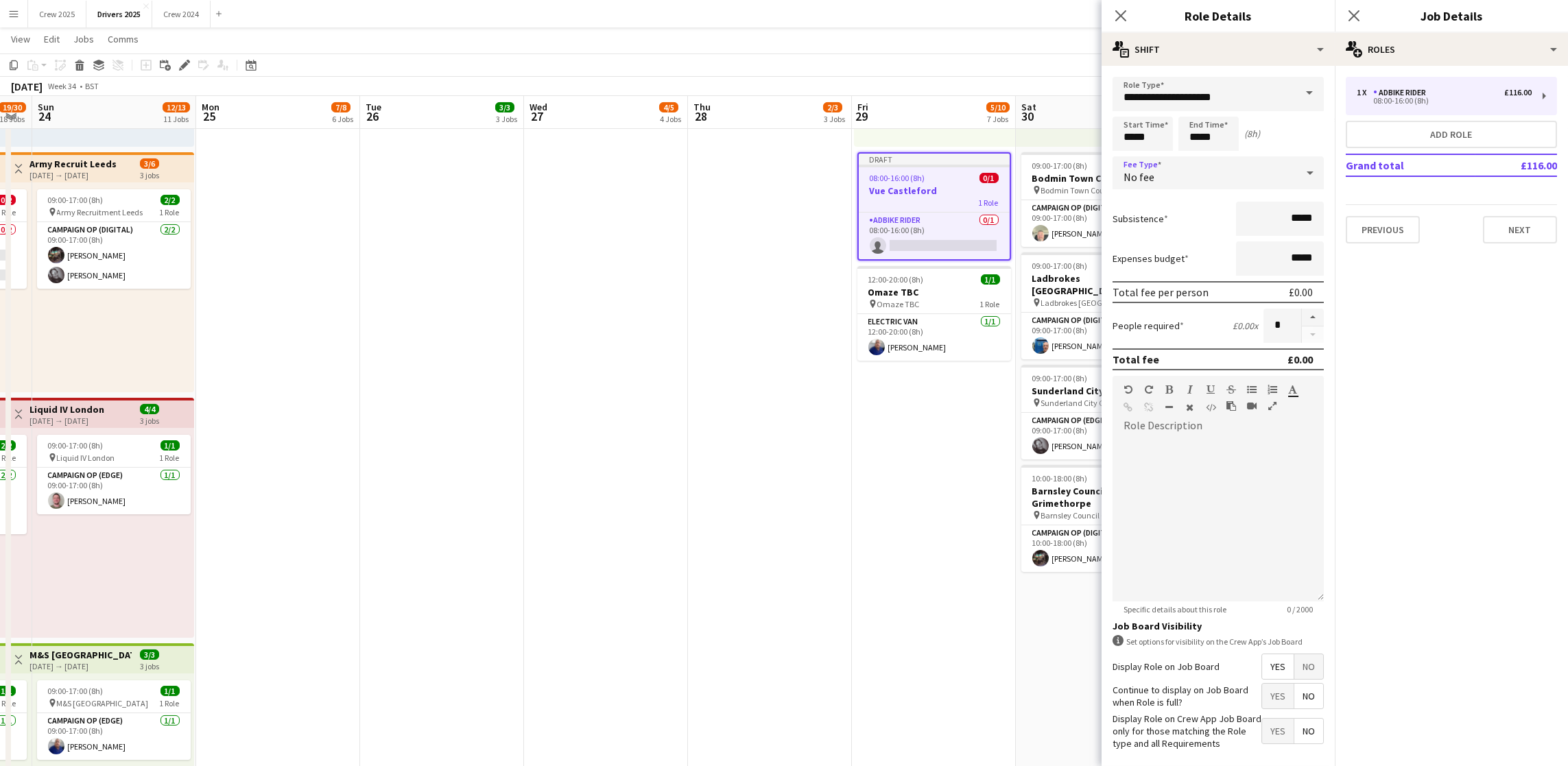
click at [1294, 678] on span "No" at bounding box center [1308, 667] width 29 height 24
click at [1532, 231] on button "Next" at bounding box center [1519, 229] width 74 height 27
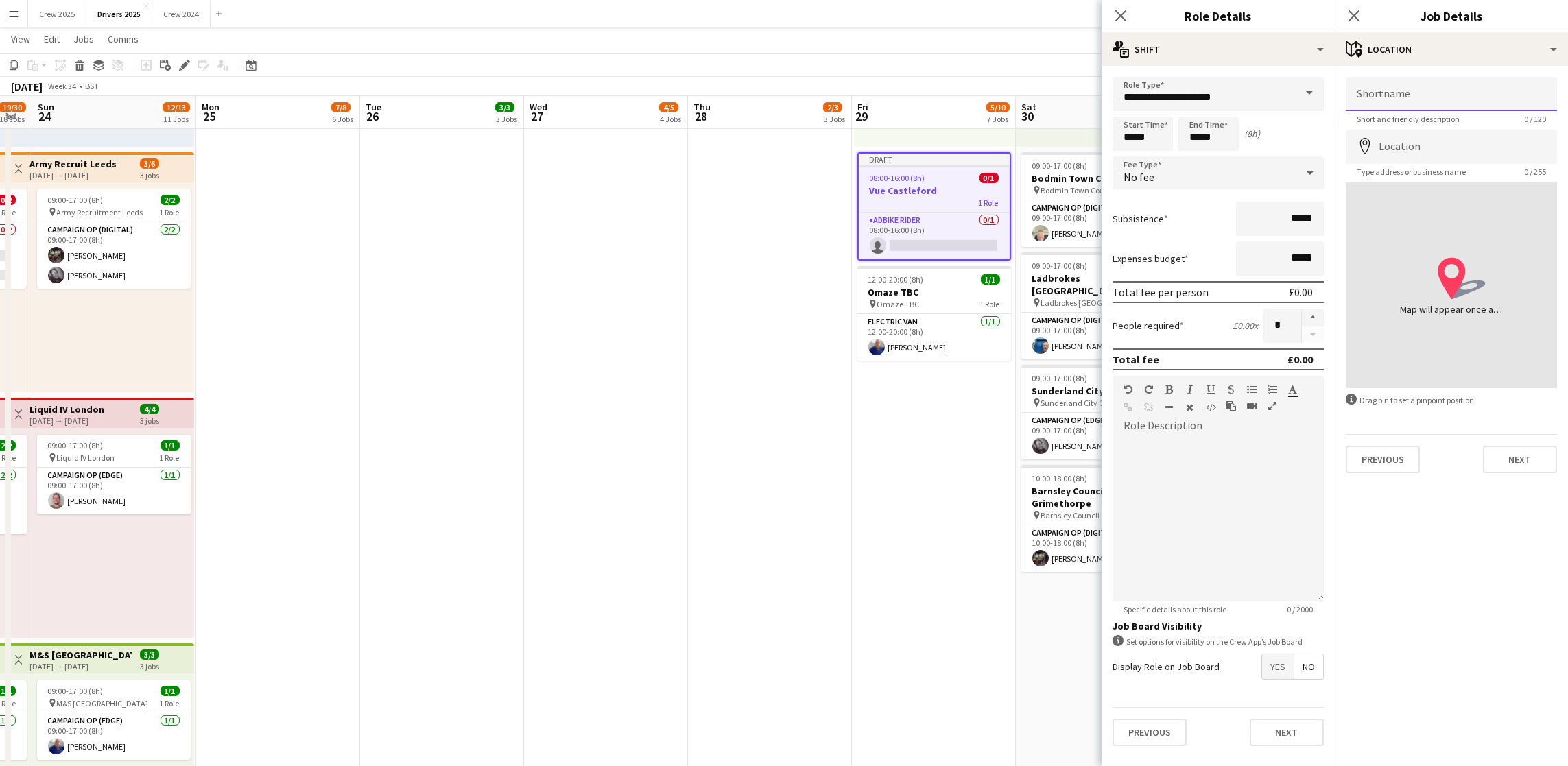
click at [1433, 101] on input "Shortname" at bounding box center [1451, 94] width 211 height 35
paste input "**********"
type input "**********"
click at [1439, 147] on input "Location" at bounding box center [1451, 146] width 211 height 35
paste input "**********"
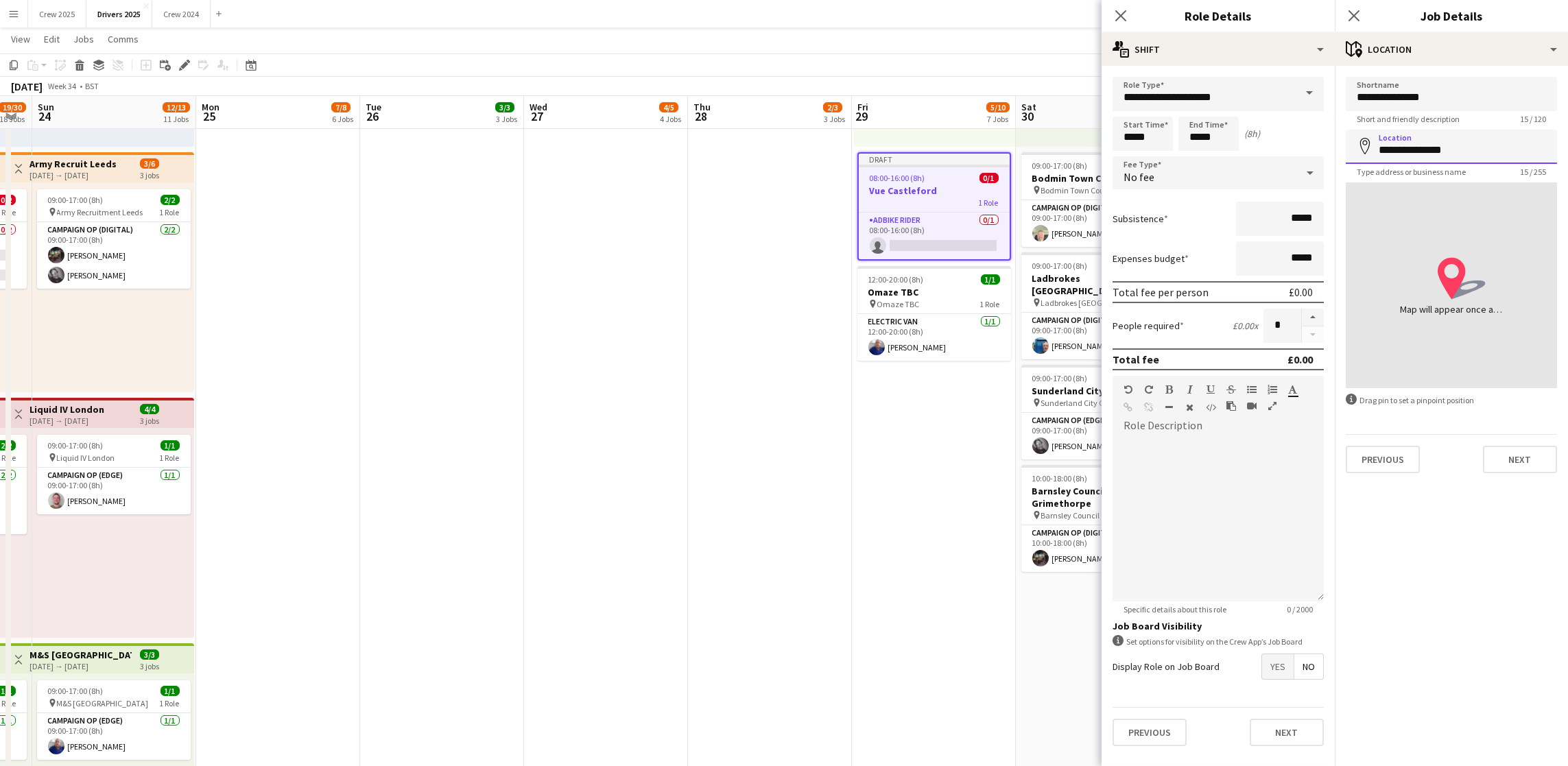
drag, startPoint x: 1397, startPoint y: 150, endPoint x: 1249, endPoint y: 155, distance: 148.1
click at [1262, 155] on body "Menu Boards Boards Boards All jobs Status Workforce Workforce My Workforce Recr…" at bounding box center [784, 679] width 1568 height 3826
type input "**********"
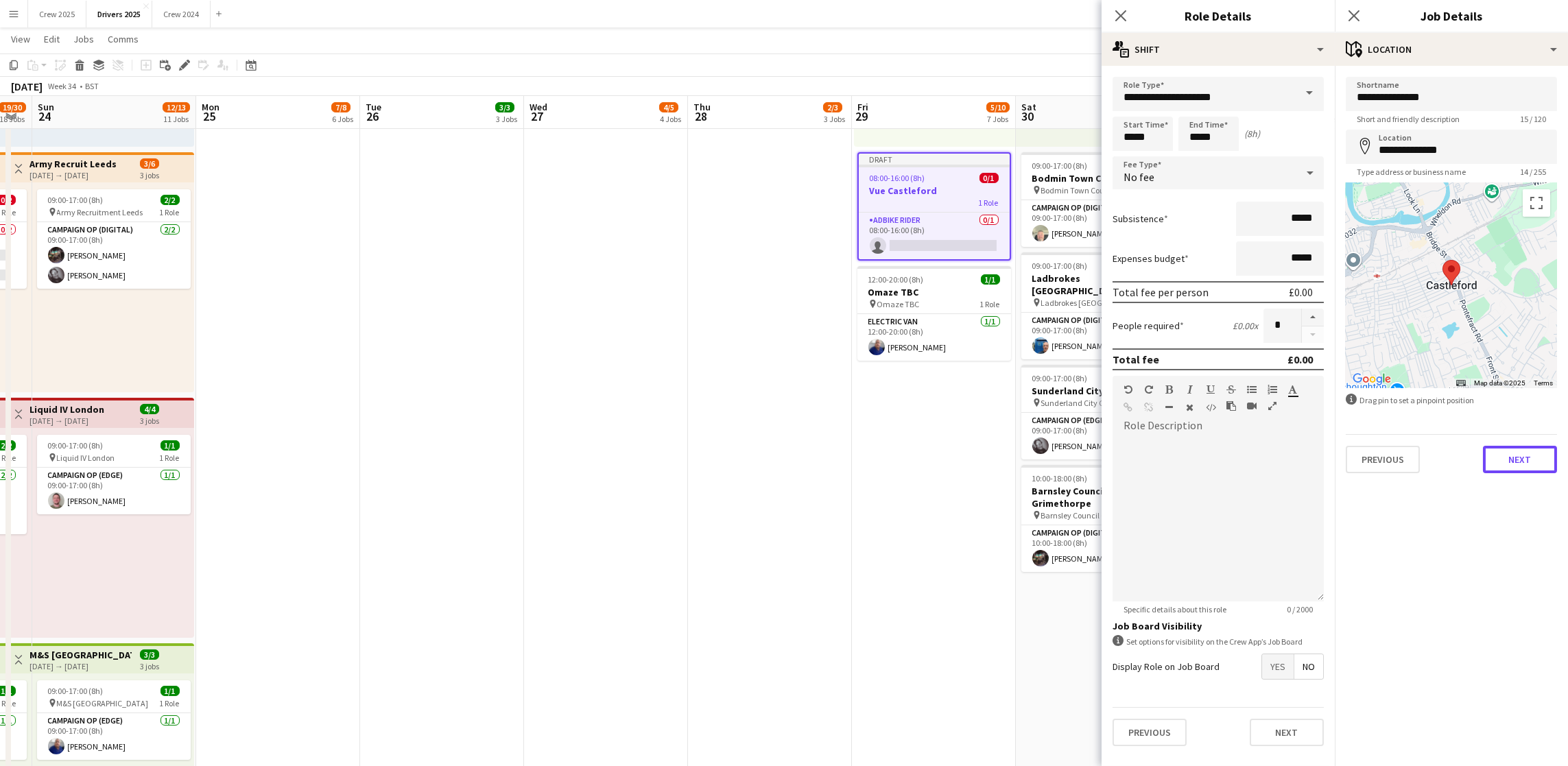
click at [1530, 453] on button "Next" at bounding box center [1519, 458] width 74 height 27
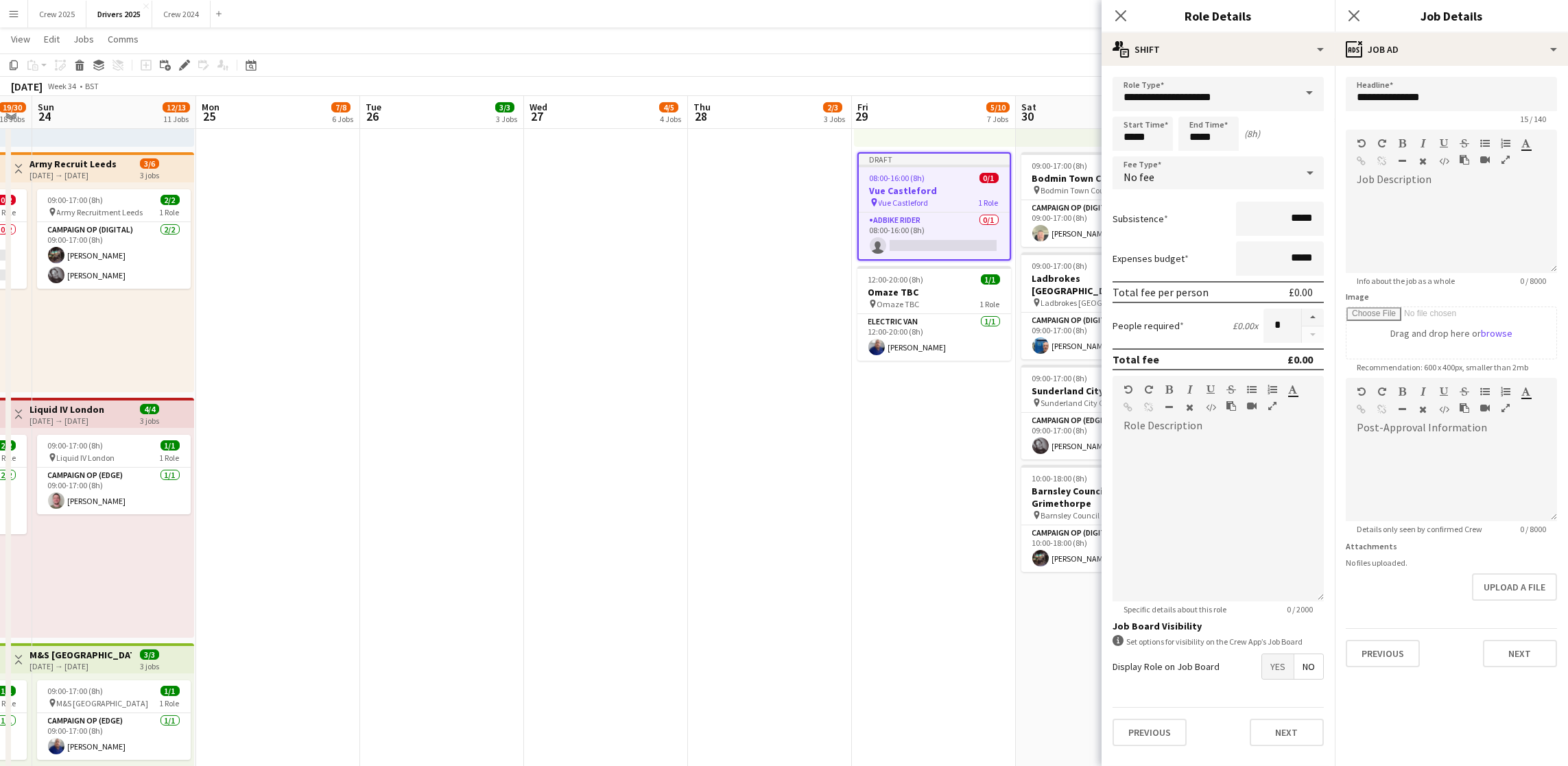
click at [912, 594] on app-date-cell "09:00-17:00 (8h) 1/1 pin Sky Various Locations 1 Role Campaign Op (Digital) 1/1…" at bounding box center [933, 743] width 164 height 3649
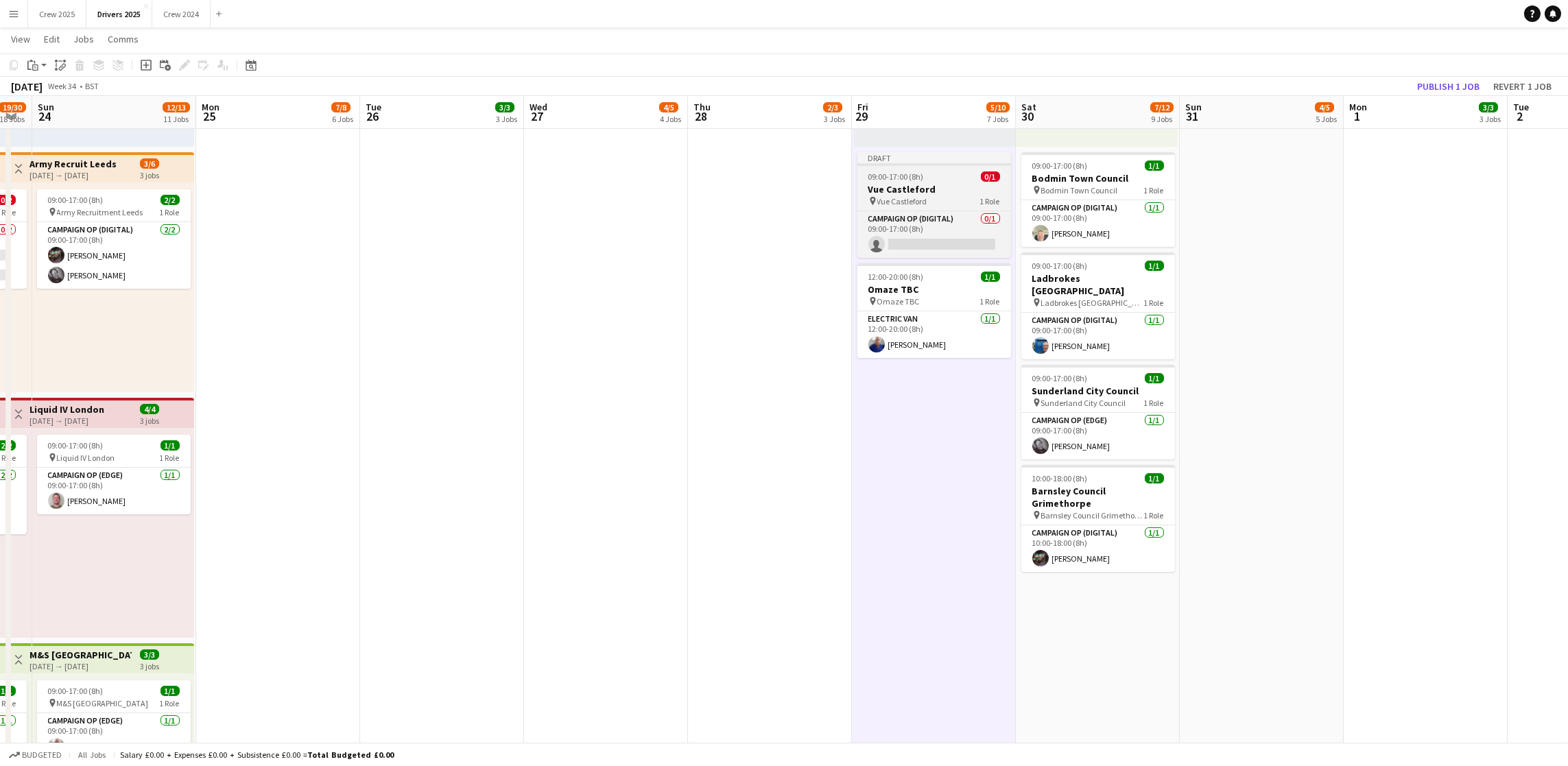
click at [920, 177] on span "09:00-17:00 (8h)" at bounding box center [896, 176] width 55 height 10
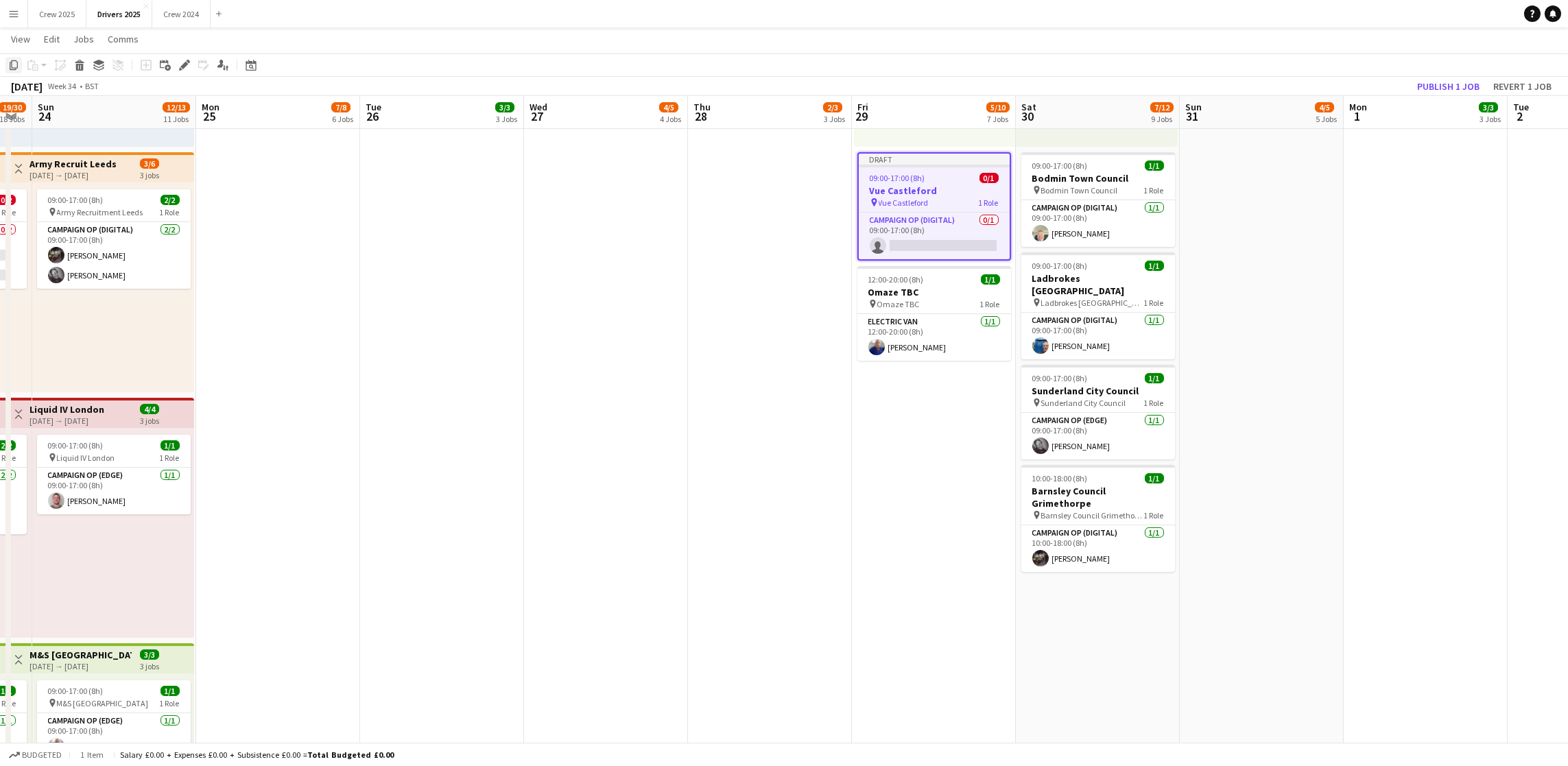
click at [7, 64] on div "Copy" at bounding box center [14, 66] width 17 height 17
click at [1145, 671] on app-date-cell "09:00-17:00 (8h) 1/1 pin Sky Various Locations 1 Role Campaign Op (Digital) 1/1…" at bounding box center [1097, 743] width 164 height 3649
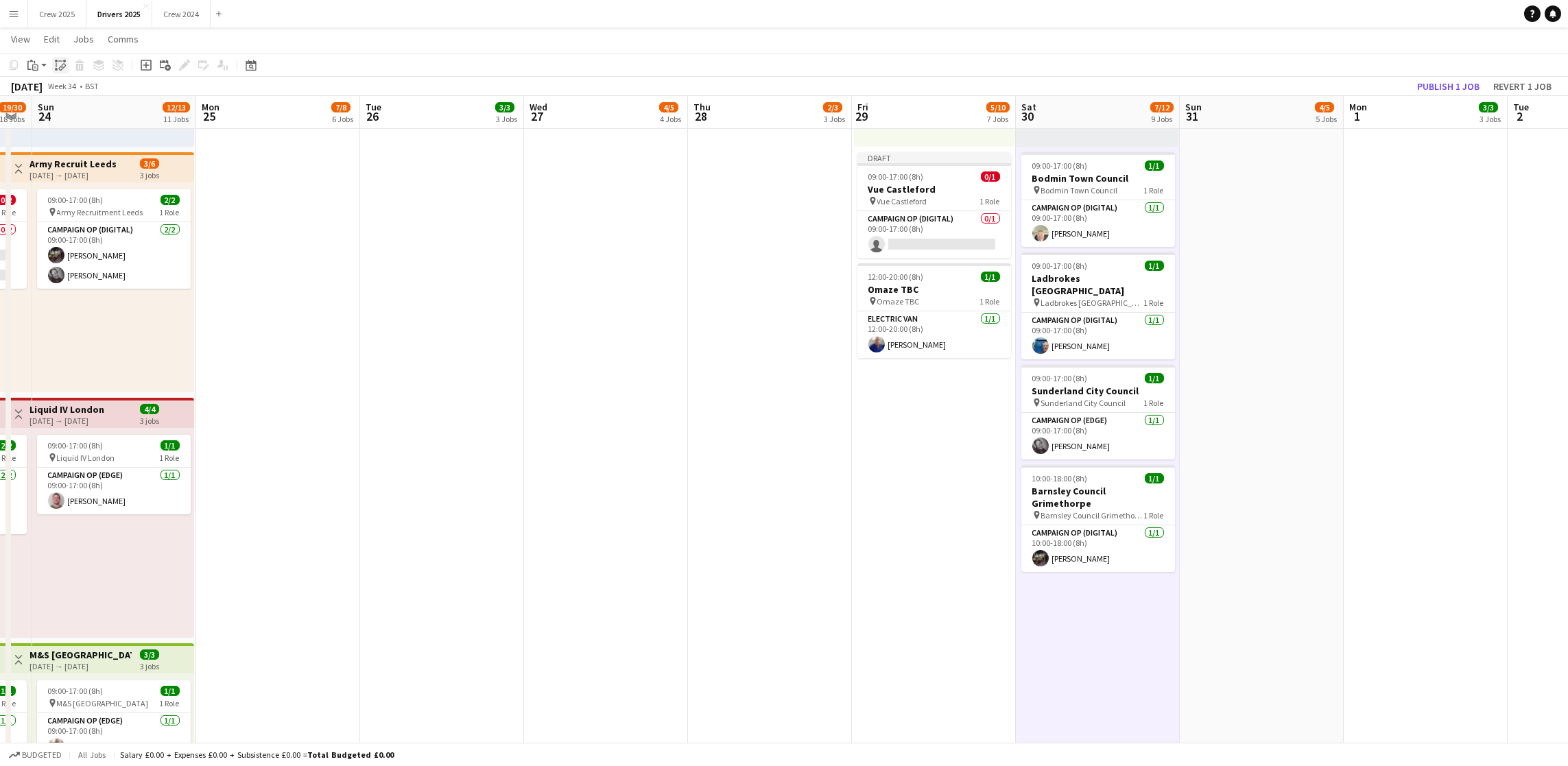
click at [62, 64] on icon "Paste linked Job" at bounding box center [61, 66] width 11 height 11
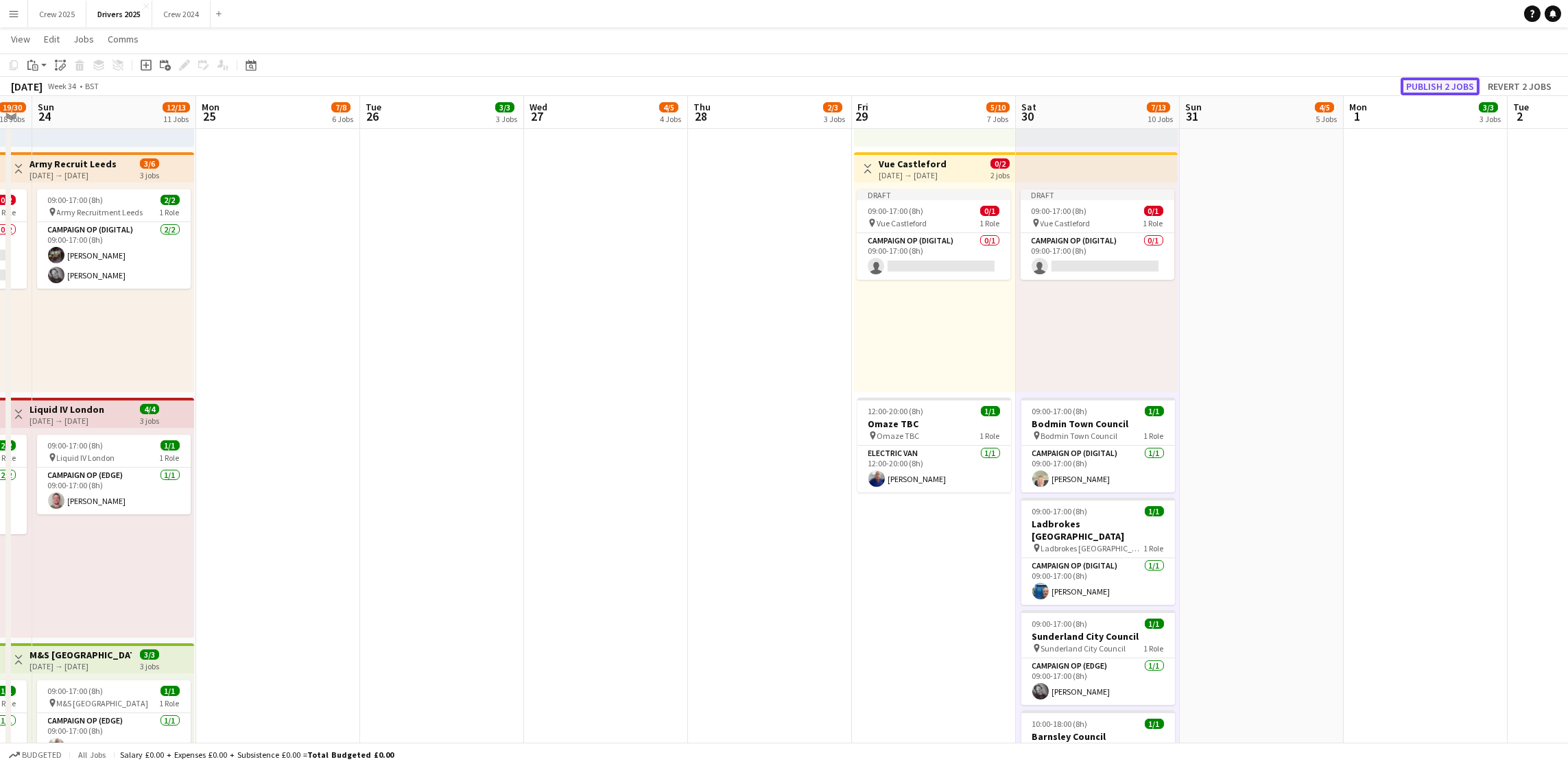
click at [1456, 88] on button "Publish 2 jobs" at bounding box center [1440, 86] width 79 height 18
